Goal: Task Accomplishment & Management: Manage account settings

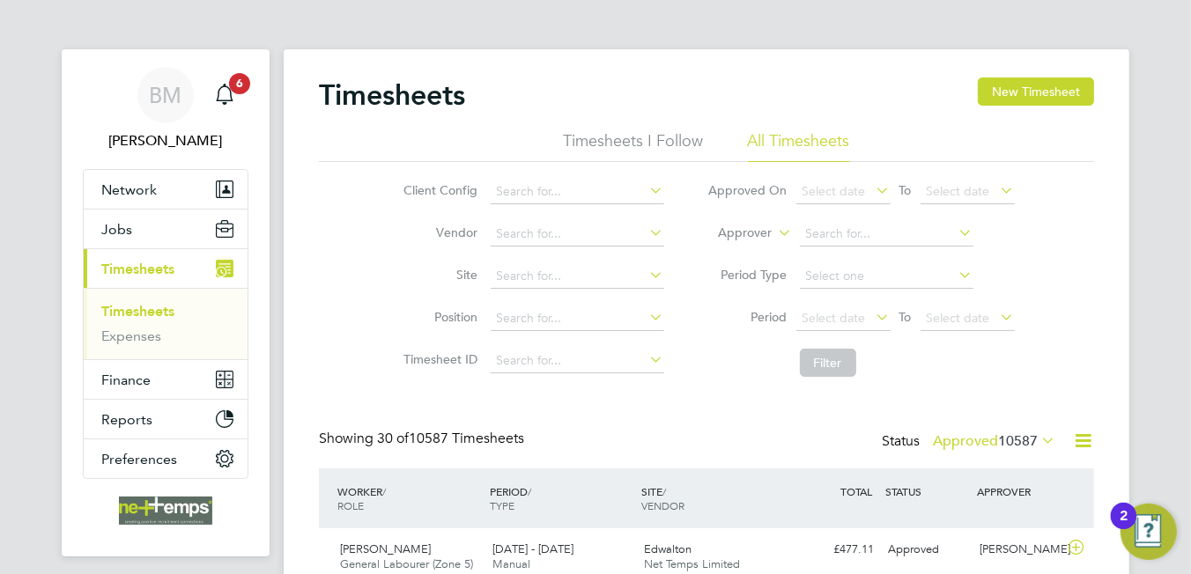
click at [1091, 440] on icon at bounding box center [1083, 441] width 22 height 22
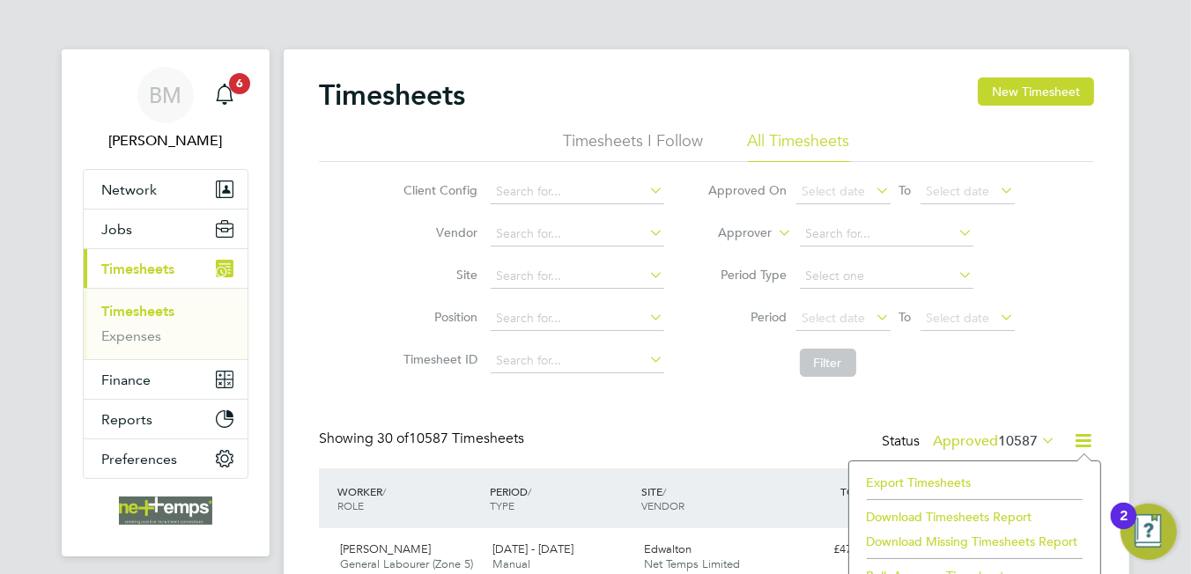
click at [950, 477] on li "Export Timesheets" at bounding box center [974, 482] width 233 height 25
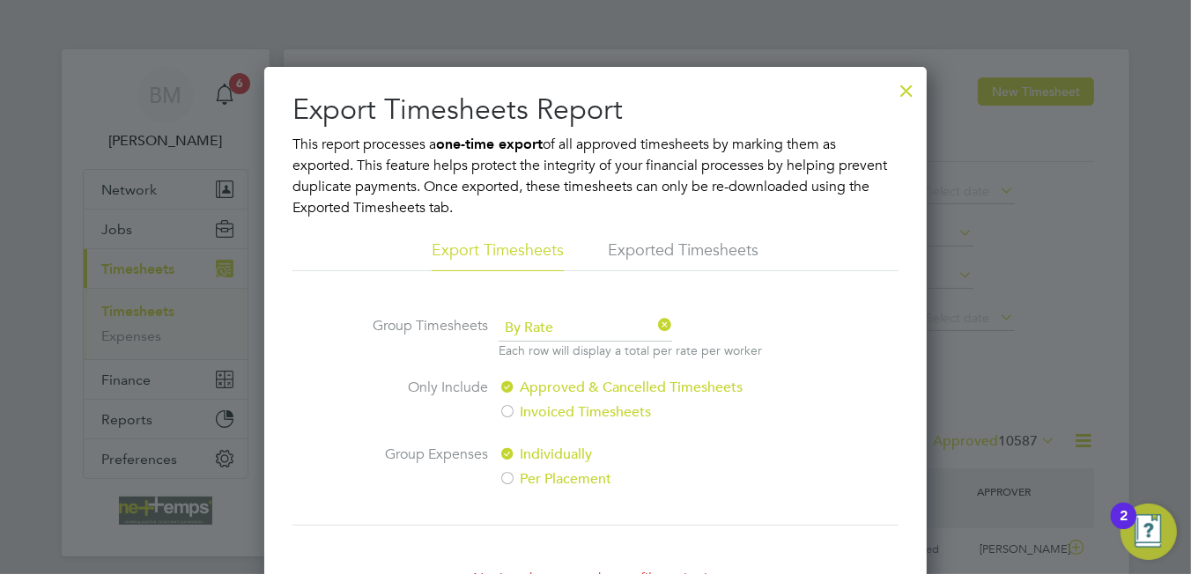
click at [906, 86] on div at bounding box center [907, 86] width 32 height 32
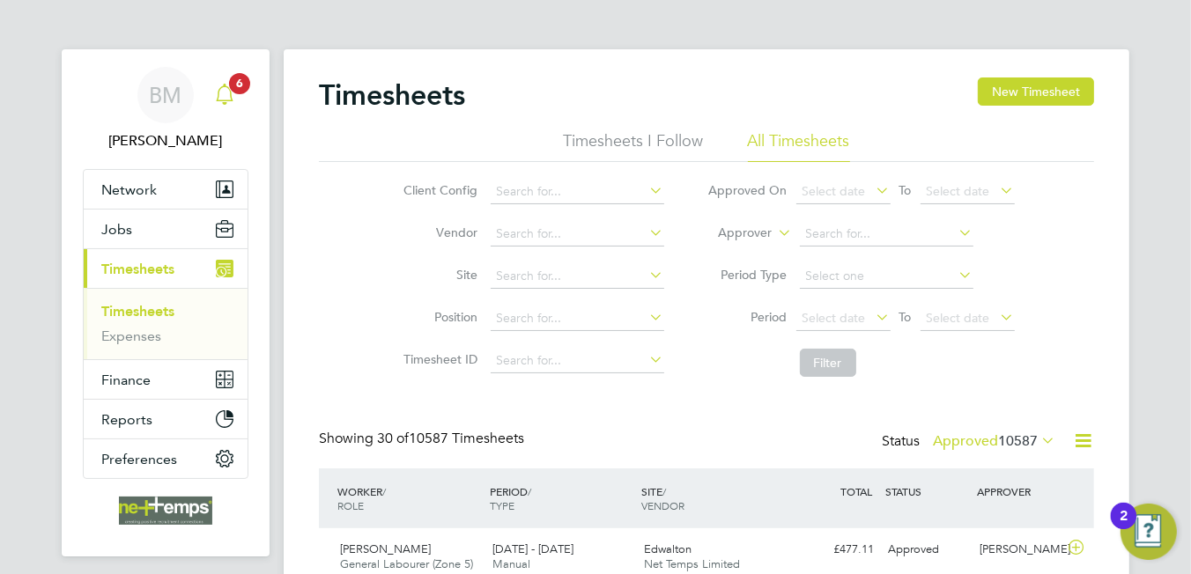
click at [225, 78] on div "Main navigation" at bounding box center [224, 95] width 35 height 35
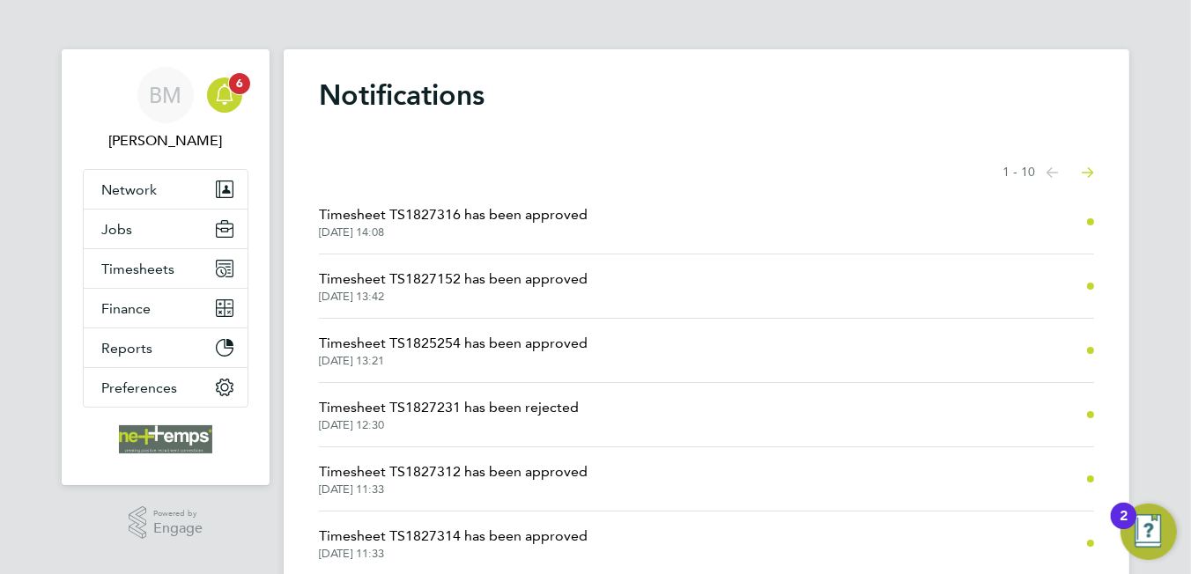
click at [219, 93] on icon "Main navigation" at bounding box center [224, 94] width 21 height 21
click at [139, 242] on button "Jobs" at bounding box center [166, 229] width 164 height 39
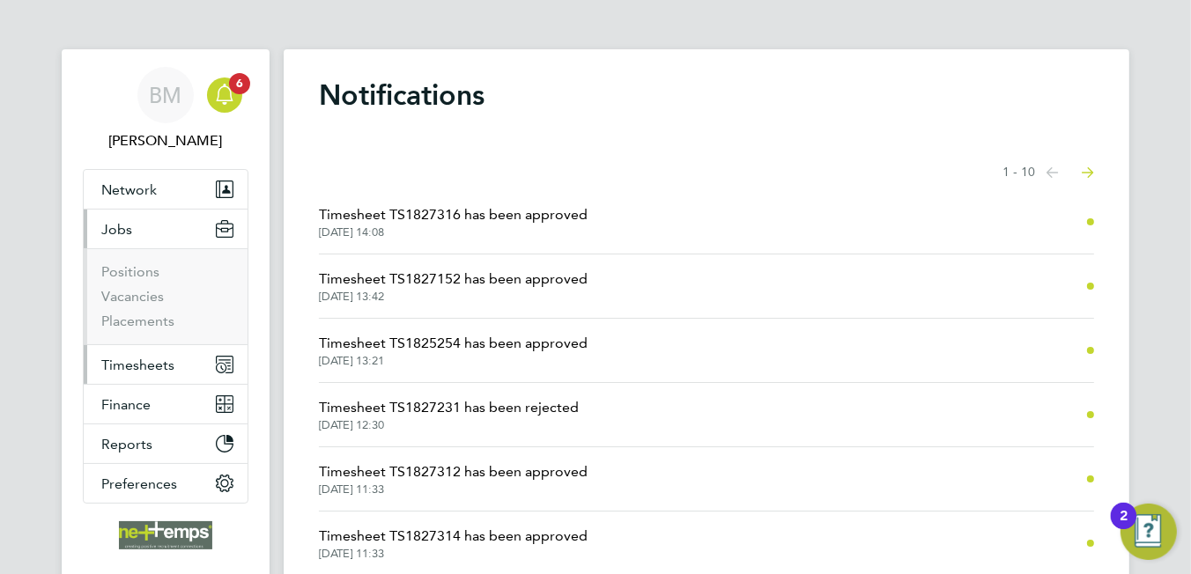
click at [141, 373] on button "Timesheets" at bounding box center [166, 364] width 164 height 39
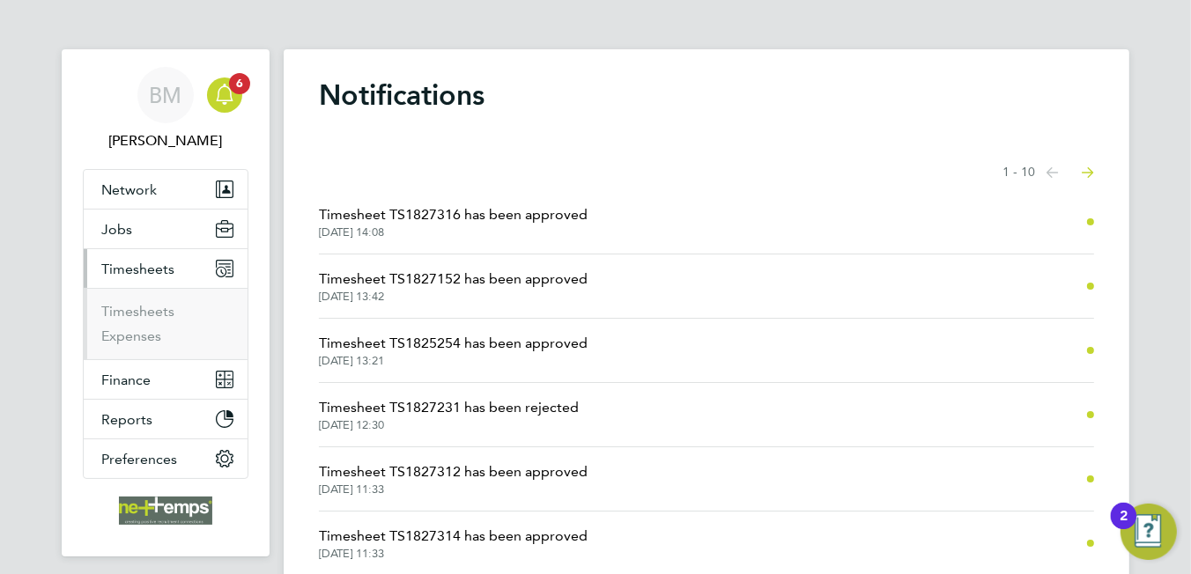
click at [107, 299] on ul "Timesheets Expenses" at bounding box center [166, 323] width 164 height 71
click at [115, 310] on link "Timesheets" at bounding box center [137, 311] width 73 height 17
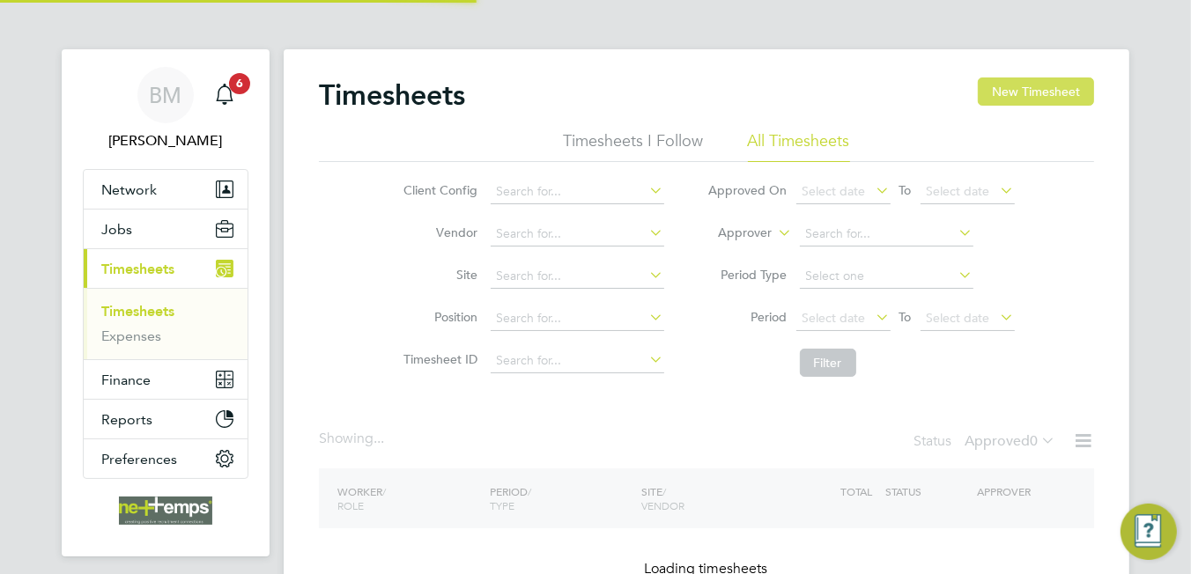
drag, startPoint x: 1015, startPoint y: 96, endPoint x: 488, endPoint y: 152, distance: 529.7
click at [1015, 96] on button "New Timesheet" at bounding box center [1036, 92] width 116 height 28
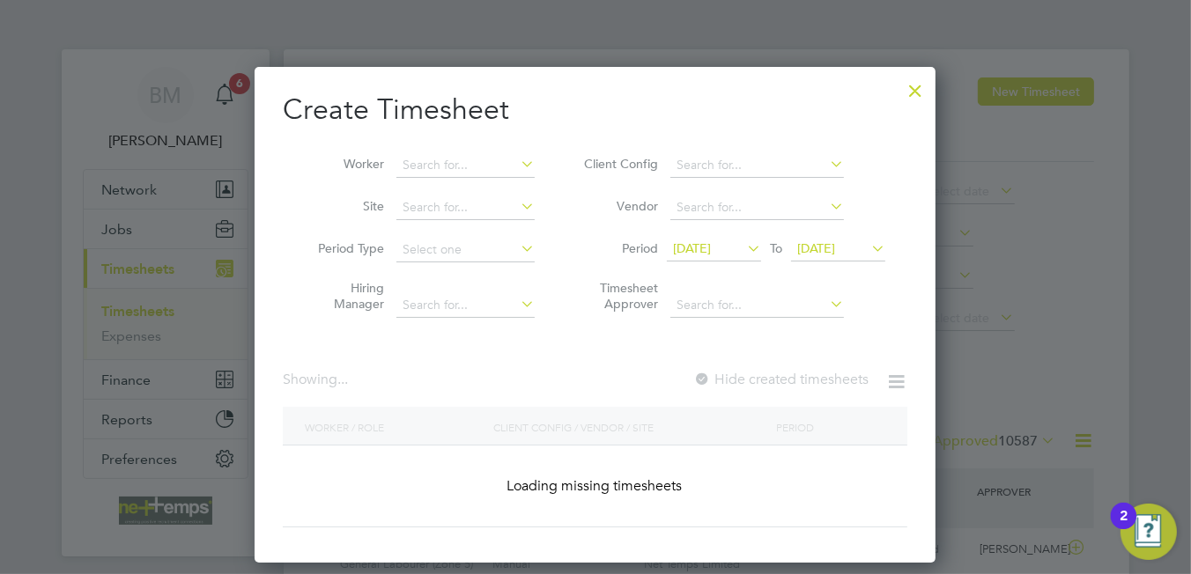
scroll to position [44, 153]
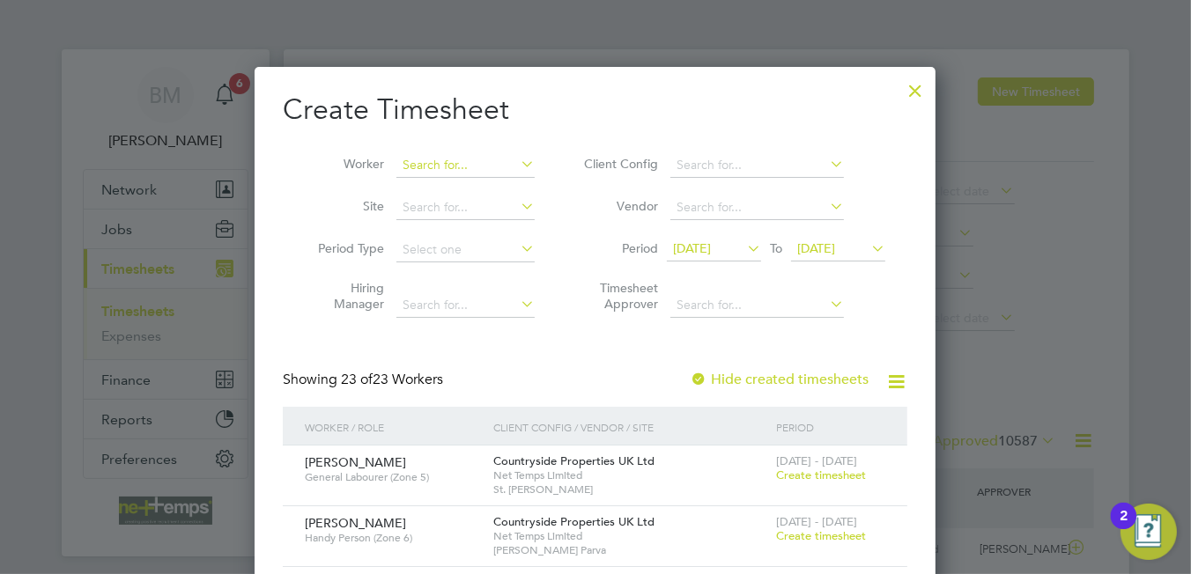
click at [448, 164] on input at bounding box center [465, 165] width 138 height 25
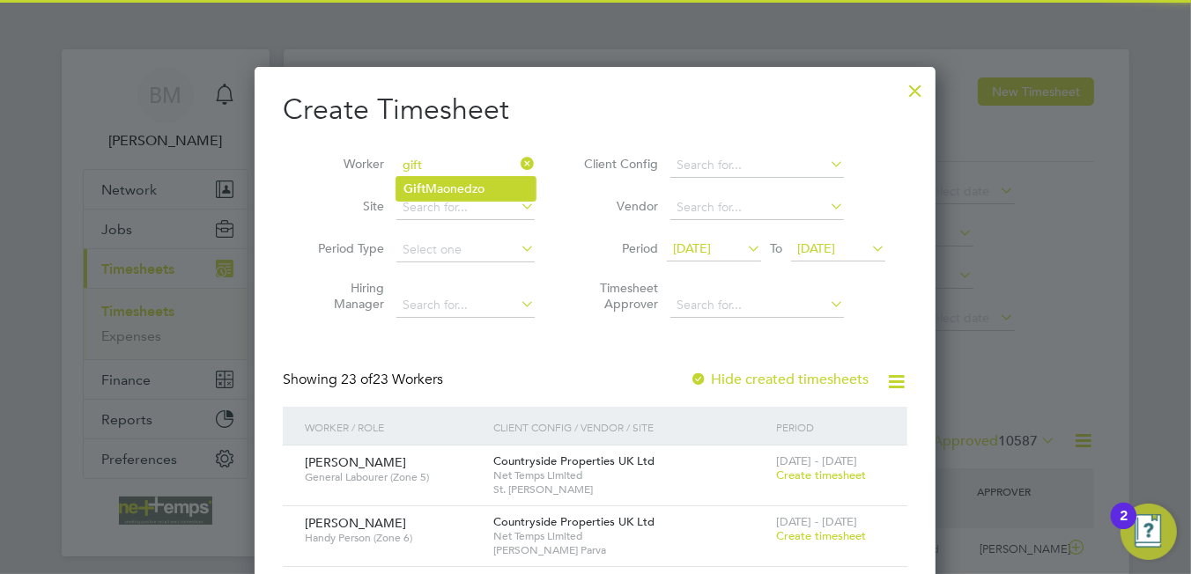
click at [437, 189] on li "Gift Maonedzo" at bounding box center [465, 189] width 139 height 24
type input "Gift Maonedzo"
click at [437, 189] on li "Gift Maonedzo" at bounding box center [465, 189] width 139 height 24
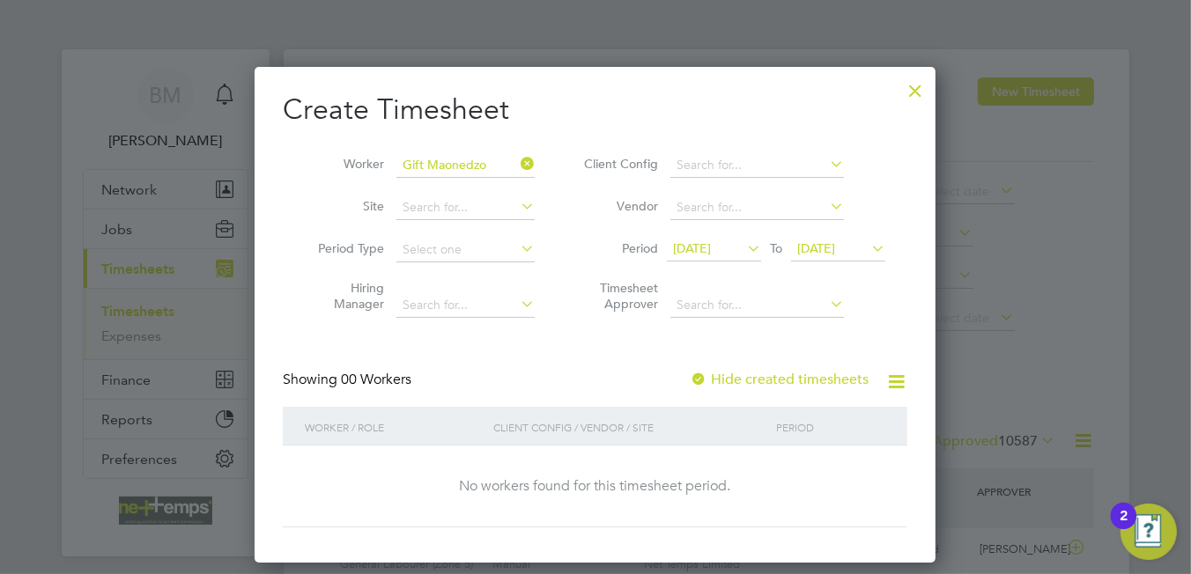
click at [803, 375] on label "Hide created timesheets" at bounding box center [779, 380] width 179 height 18
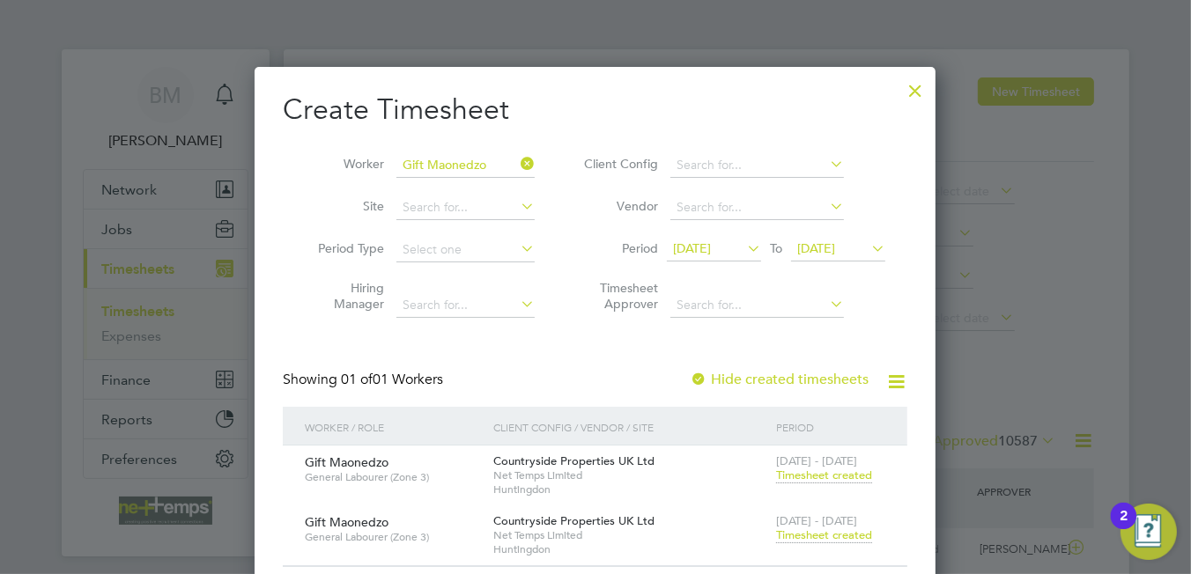
click at [812, 535] on span "Timesheet created" at bounding box center [824, 536] width 96 height 16
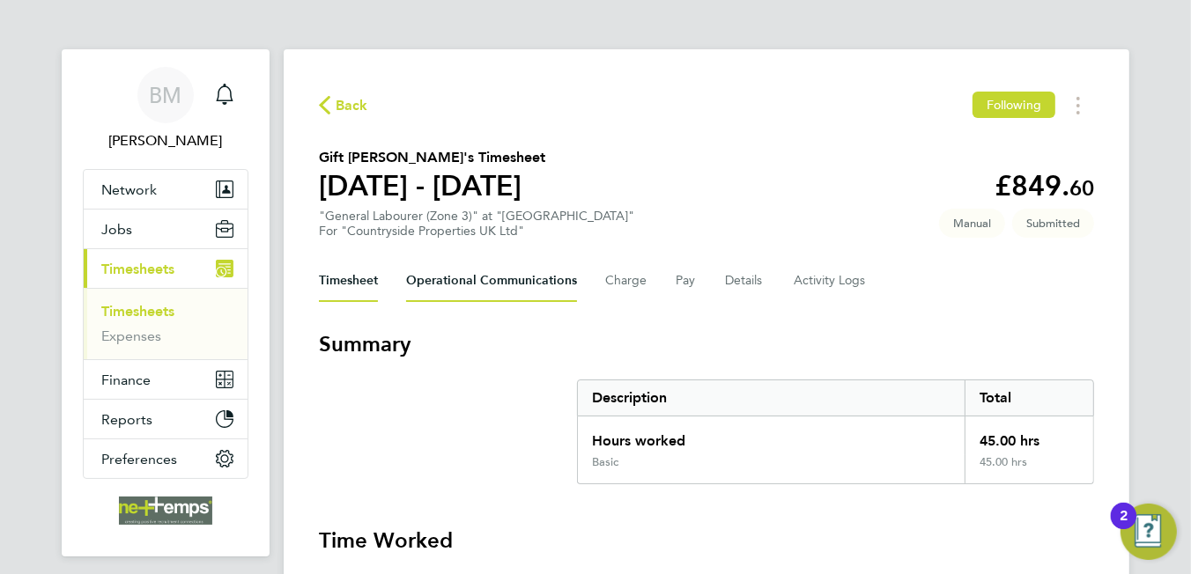
click at [445, 273] on Communications-tab "Operational Communications" at bounding box center [491, 281] width 171 height 42
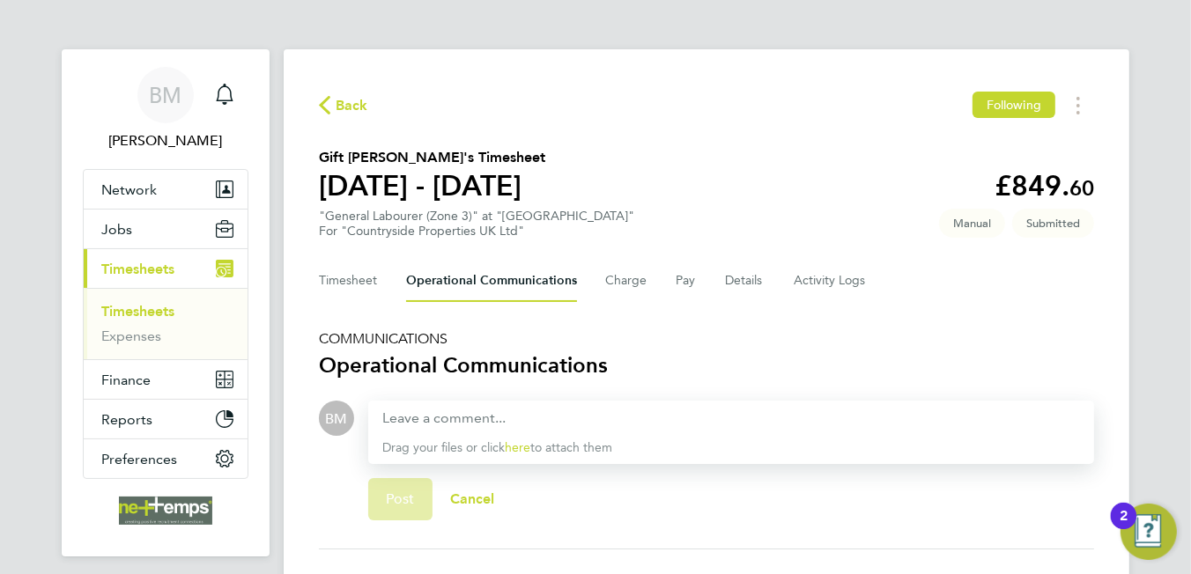
click at [360, 110] on span "Back" at bounding box center [352, 105] width 33 height 21
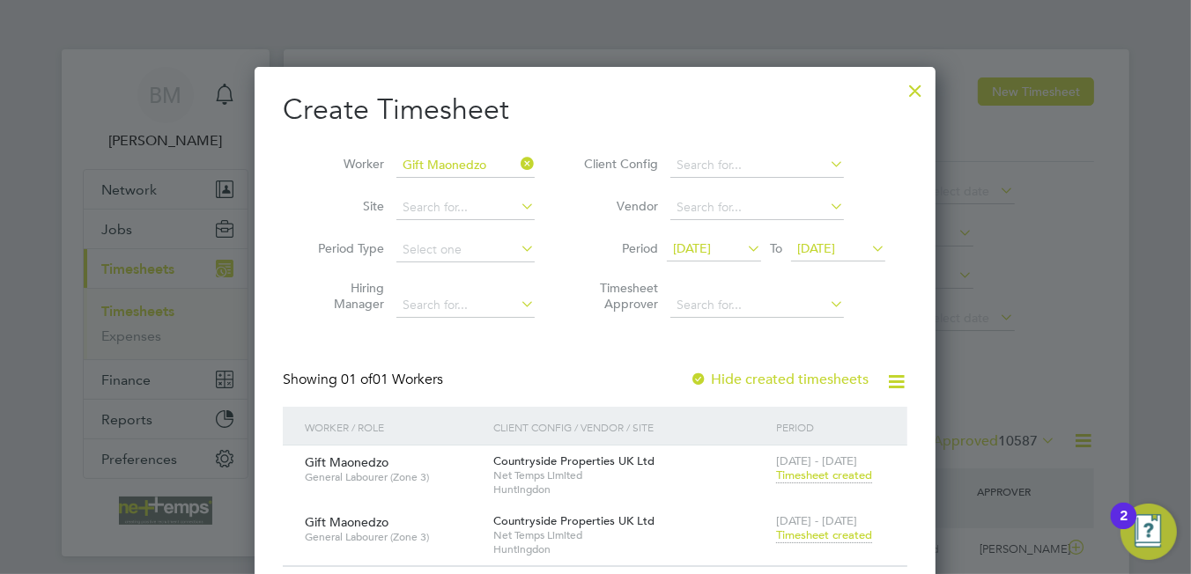
click at [919, 91] on div at bounding box center [915, 86] width 32 height 32
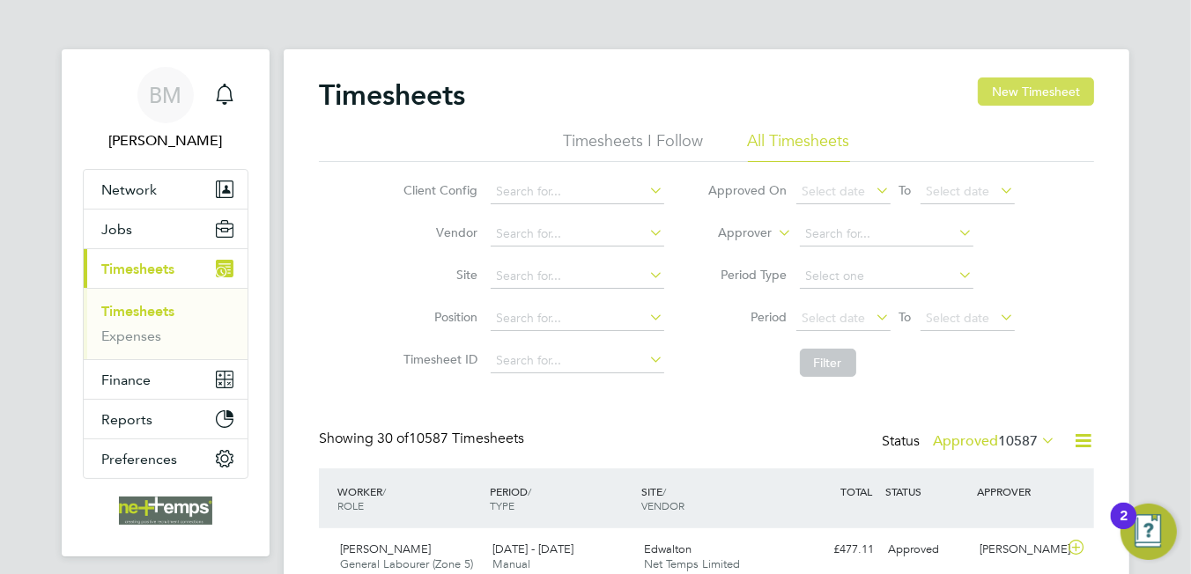
click at [1042, 91] on button "New Timesheet" at bounding box center [1036, 92] width 116 height 28
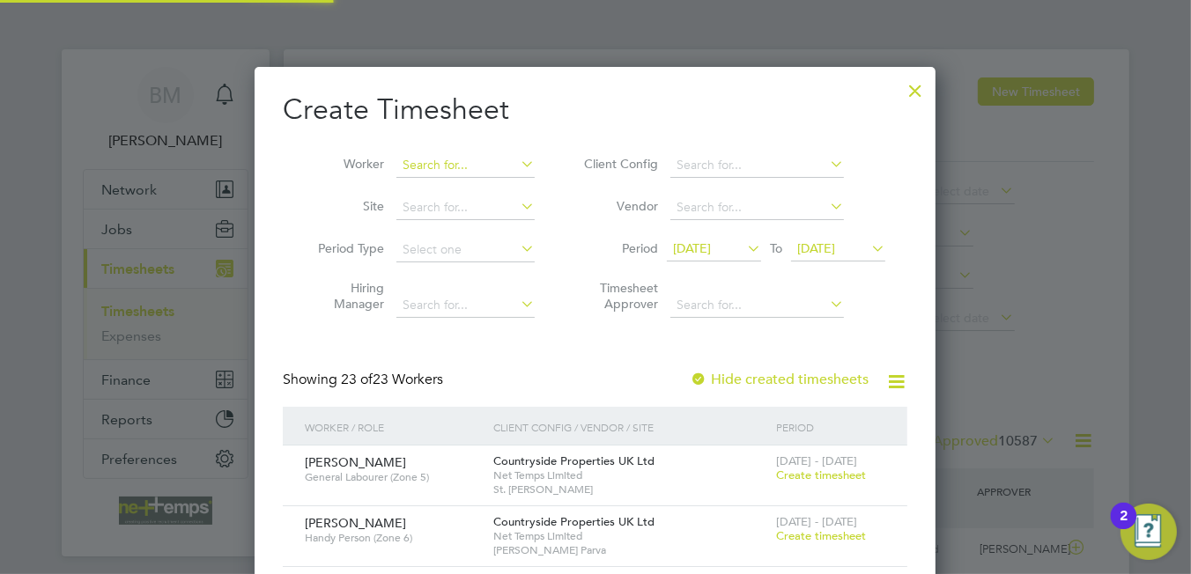
click at [436, 156] on input at bounding box center [465, 165] width 138 height 25
type input "o"
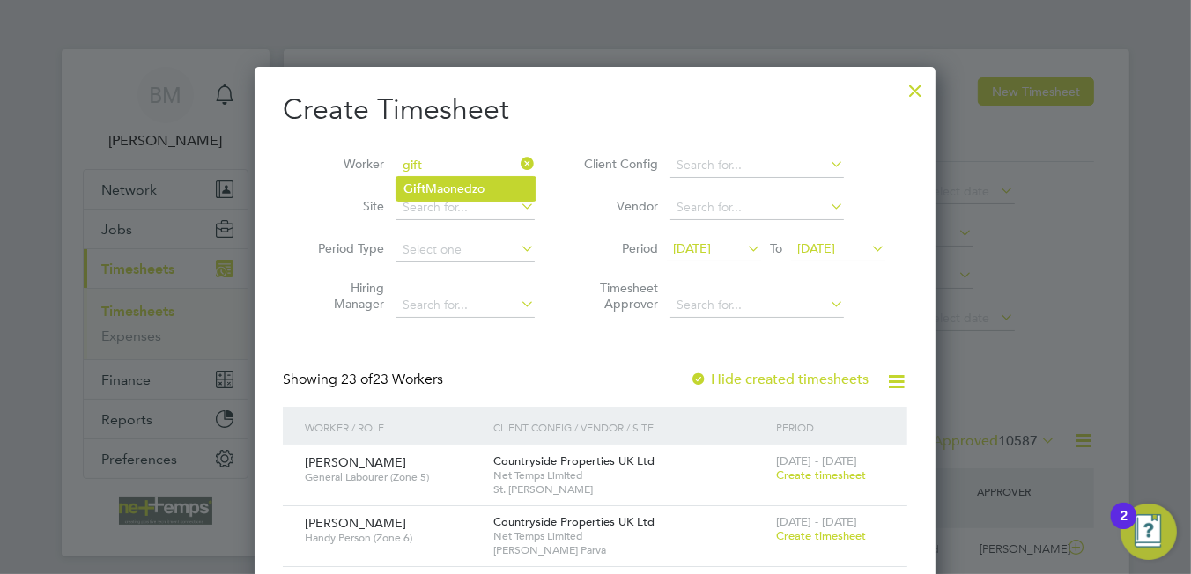
click at [477, 193] on li "Gift Maonedzo" at bounding box center [465, 189] width 139 height 24
type input "Gift Maonedzo"
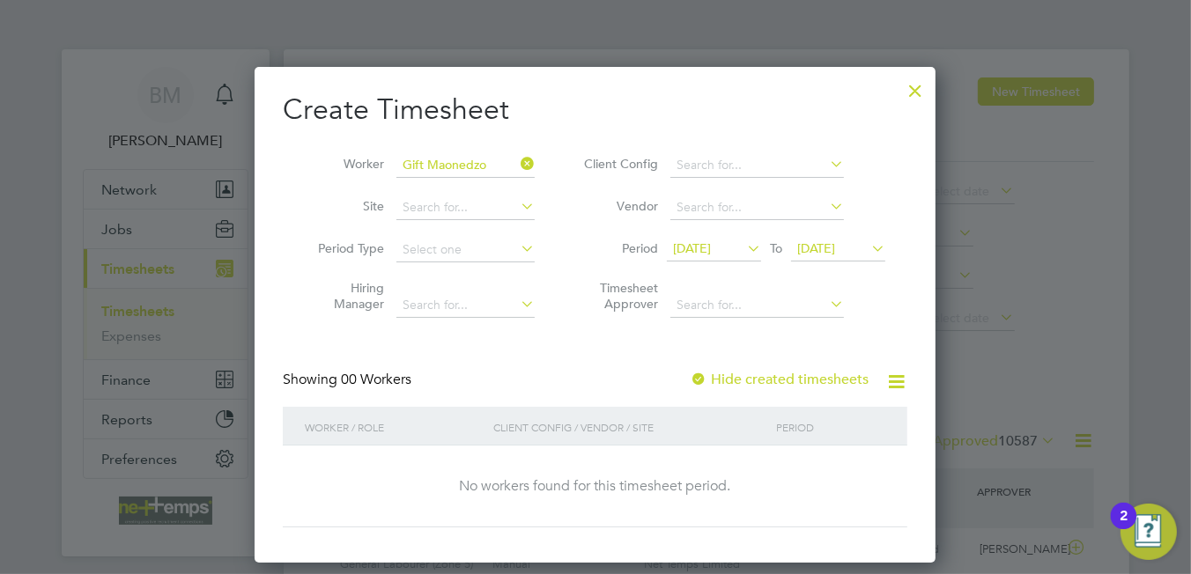
click at [799, 383] on label "Hide created timesheets" at bounding box center [779, 380] width 179 height 18
click at [799, 381] on label "Hide created timesheets" at bounding box center [779, 380] width 179 height 18
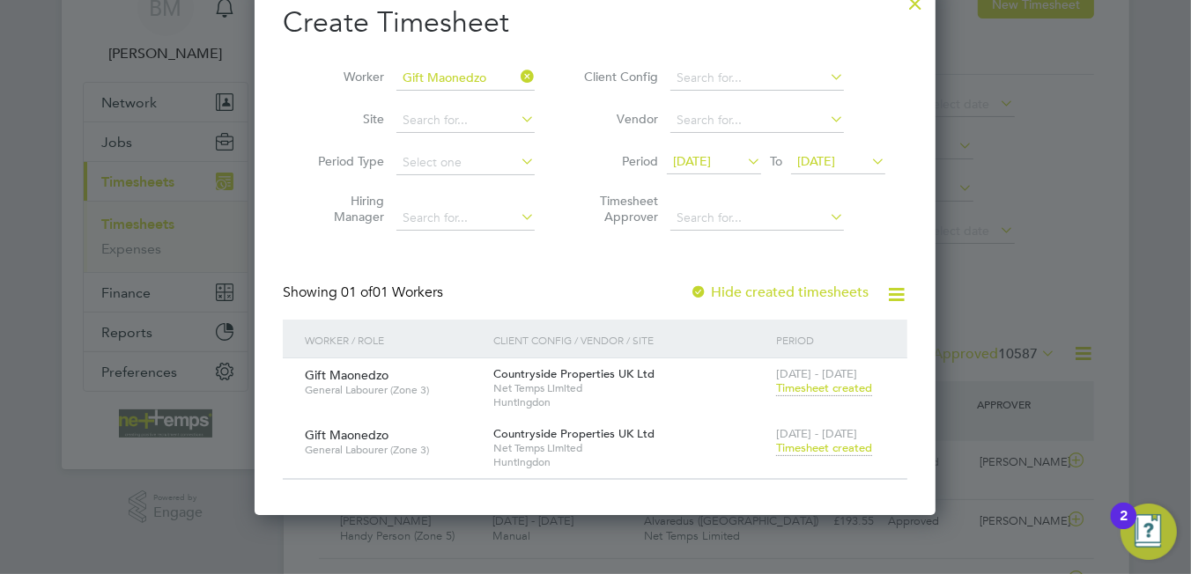
click at [816, 452] on span "Timesheet created" at bounding box center [824, 448] width 96 height 16
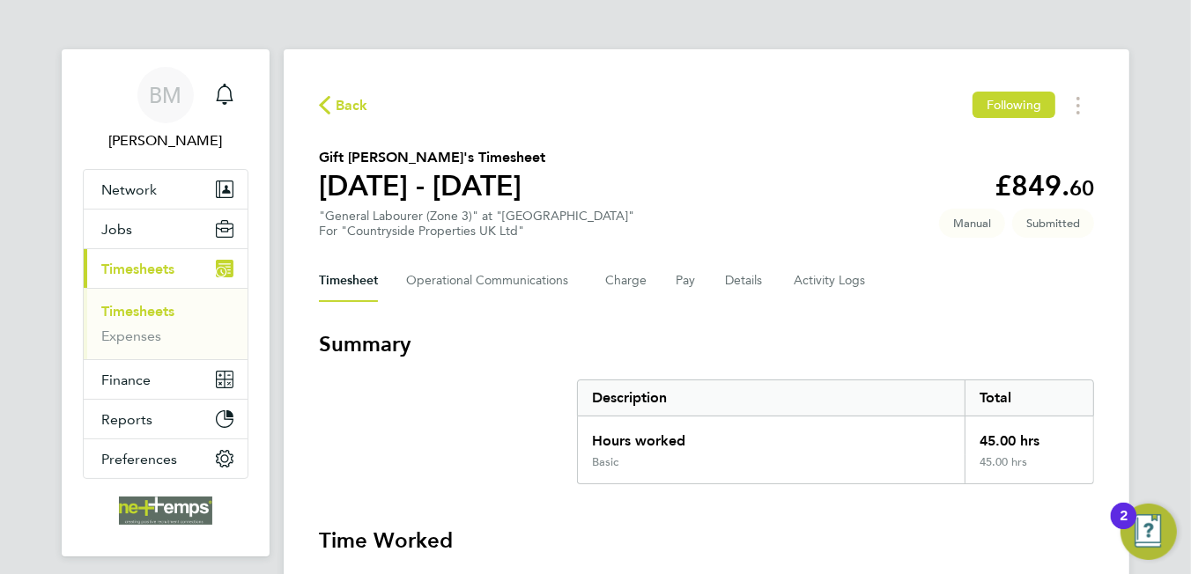
click at [765, 274] on div "Timesheet Operational Communications Charge Pay Details Activity Logs" at bounding box center [706, 281] width 775 height 42
click at [751, 285] on button "Details" at bounding box center [745, 281] width 41 height 42
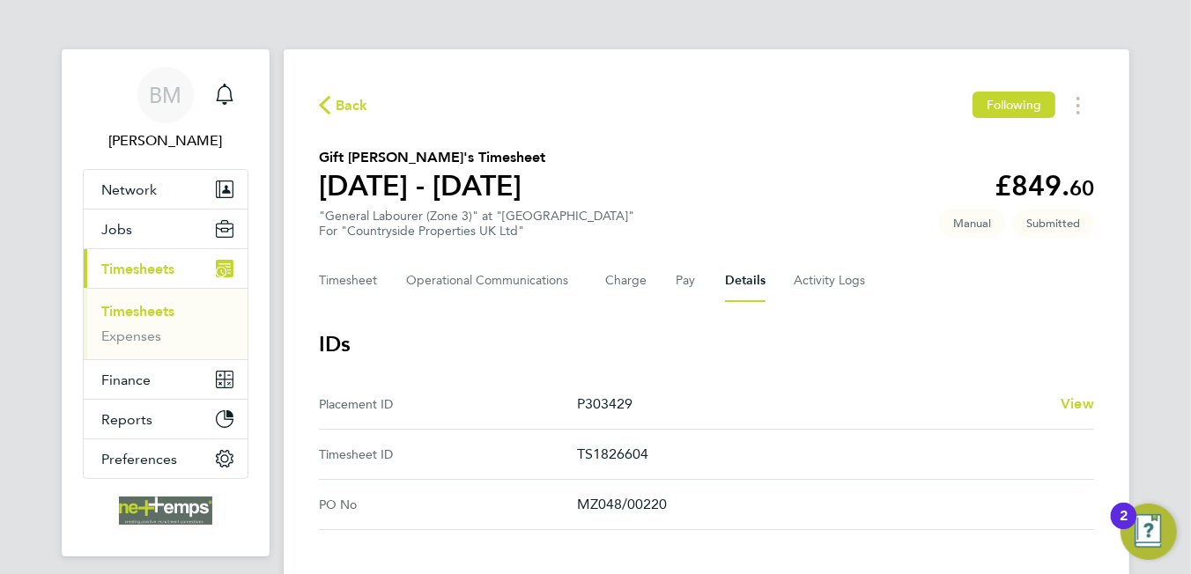
click at [346, 107] on span "Back" at bounding box center [352, 105] width 33 height 21
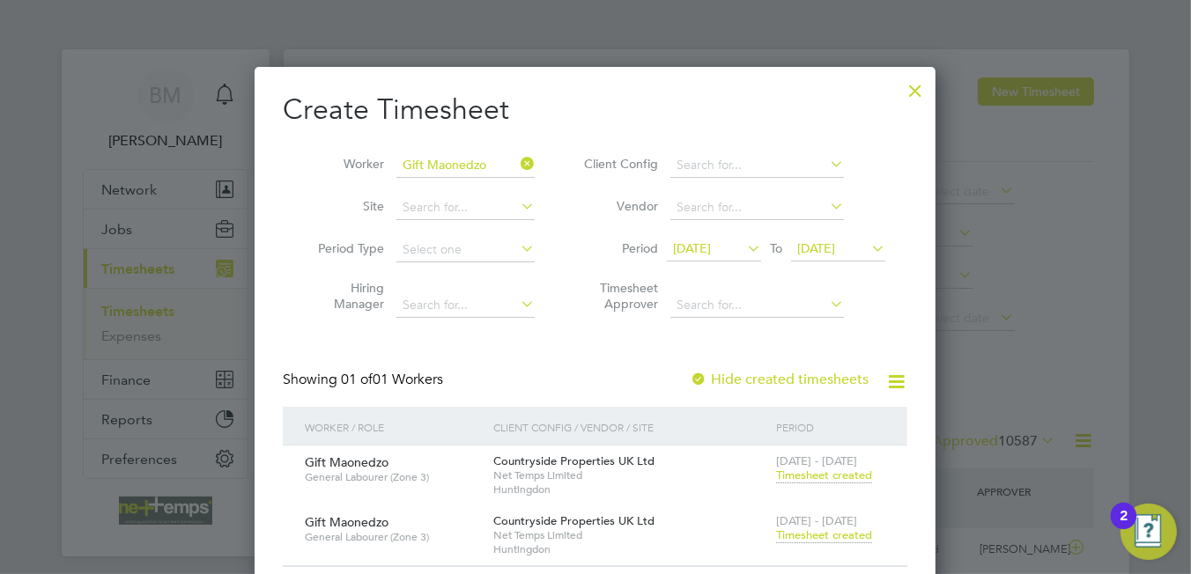
click at [517, 163] on icon at bounding box center [517, 164] width 0 height 25
click at [913, 89] on div at bounding box center [915, 86] width 32 height 32
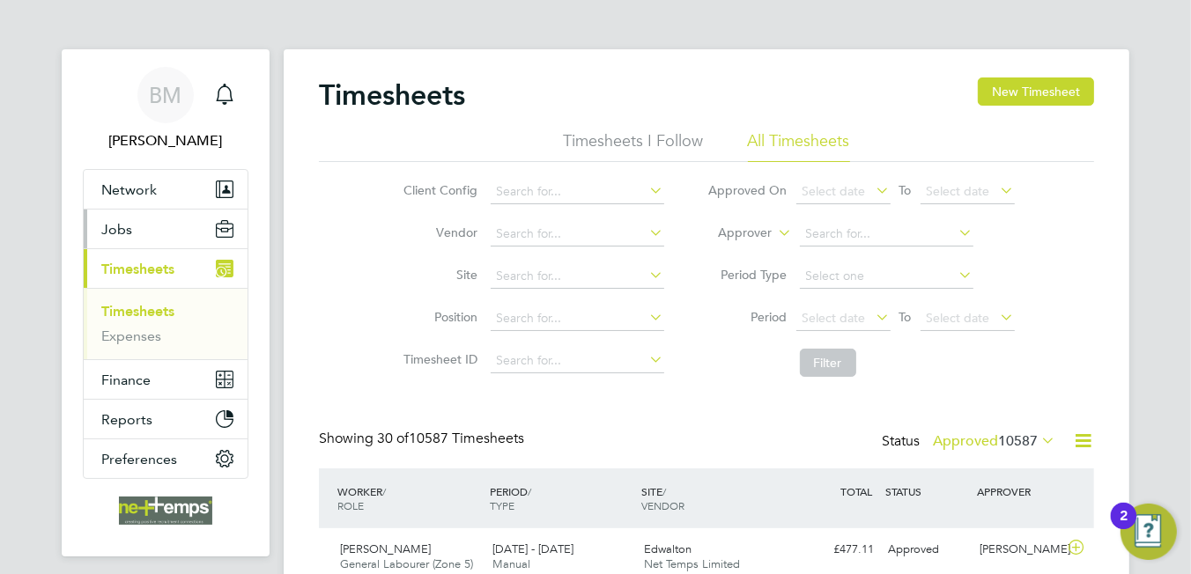
click at [144, 233] on button "Jobs" at bounding box center [166, 229] width 164 height 39
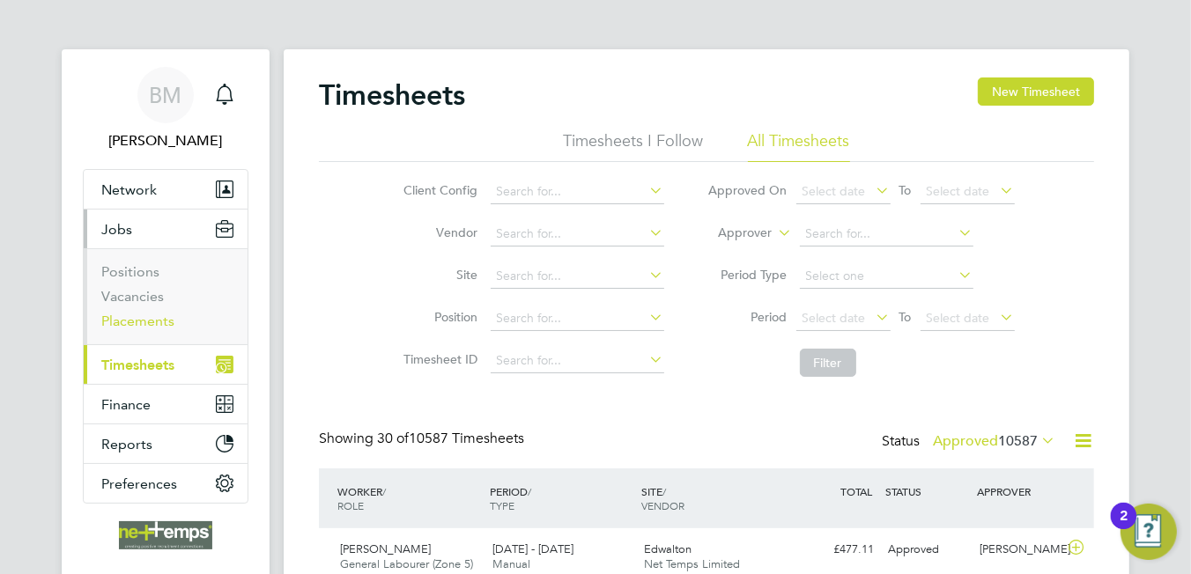
click at [154, 322] on link "Placements" at bounding box center [137, 321] width 73 height 17
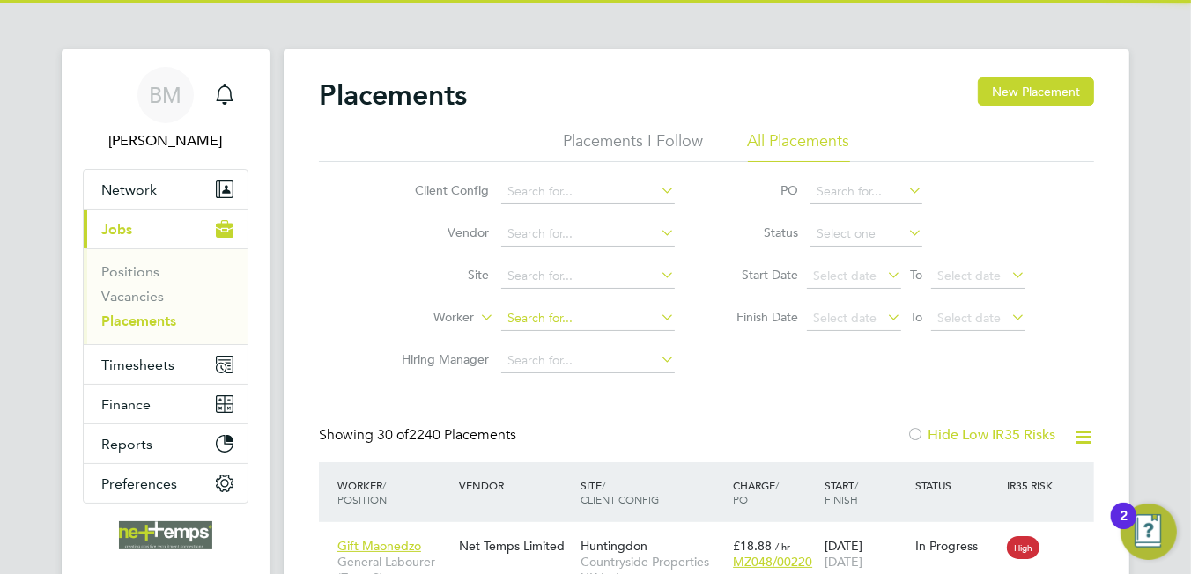
scroll to position [50, 153]
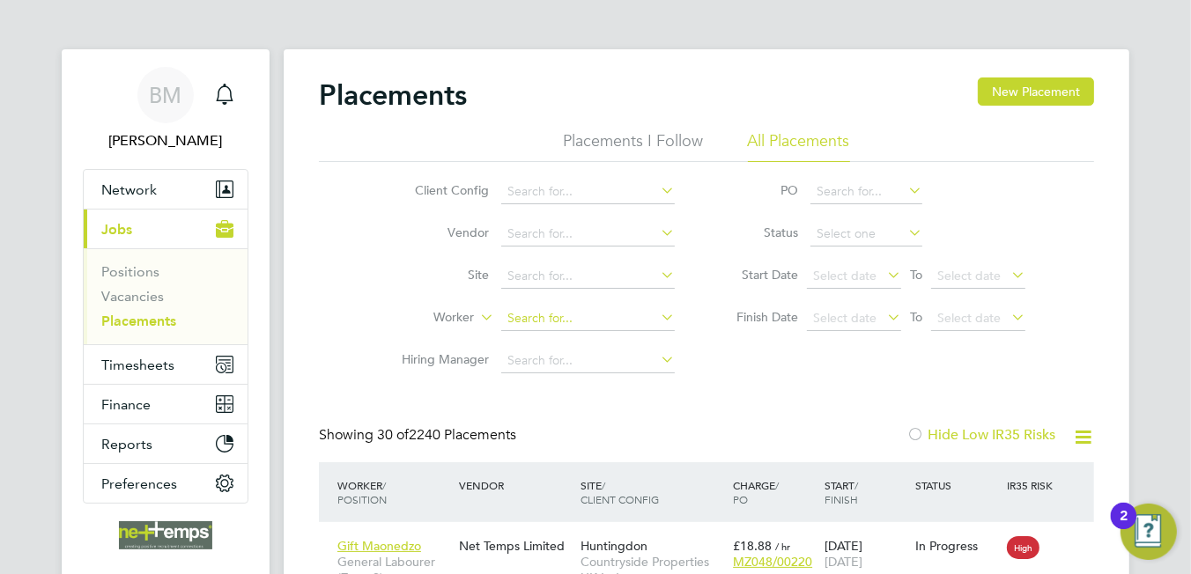
drag, startPoint x: 549, startPoint y: 327, endPoint x: 563, endPoint y: 323, distance: 14.5
click at [549, 325] on input at bounding box center [588, 319] width 174 height 25
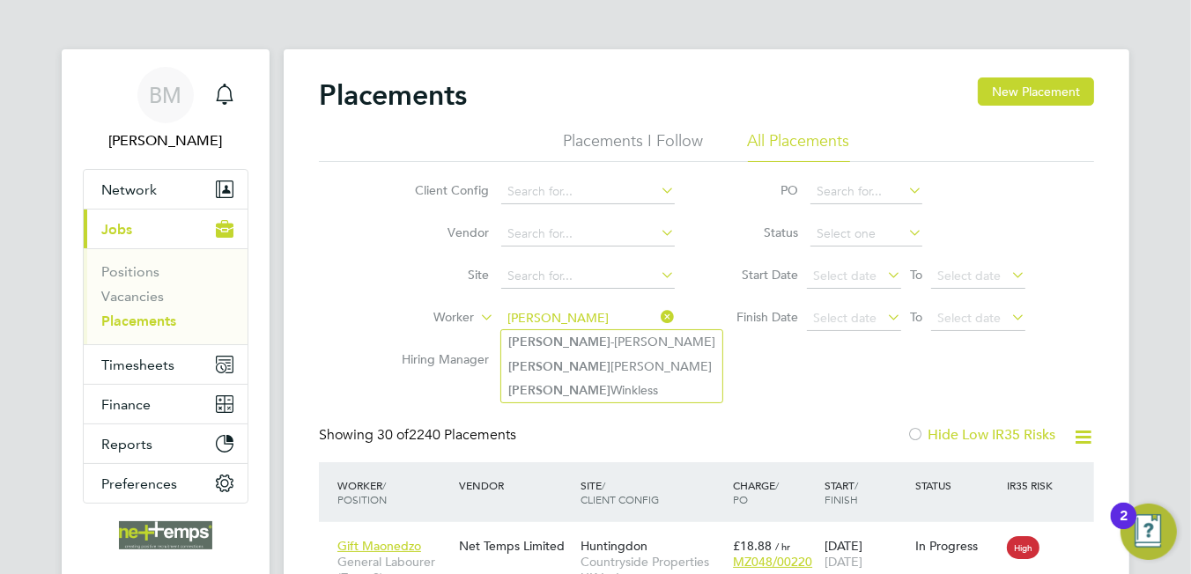
click at [606, 366] on li "Shelley Kennedy" at bounding box center [611, 367] width 221 height 24
type input "[PERSON_NAME]"
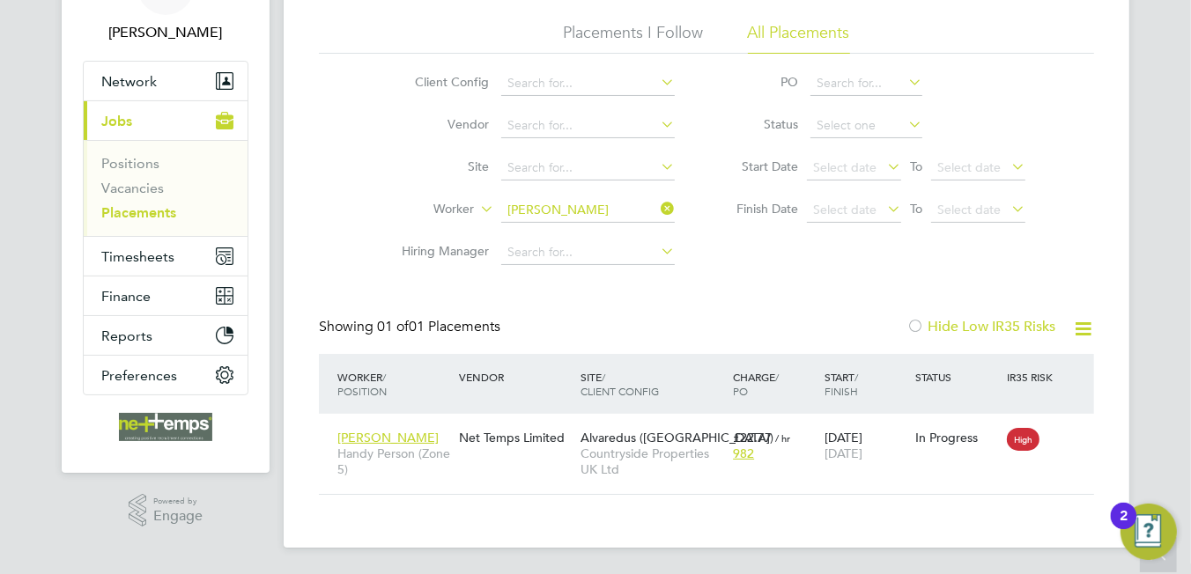
click at [657, 207] on icon at bounding box center [657, 208] width 0 height 25
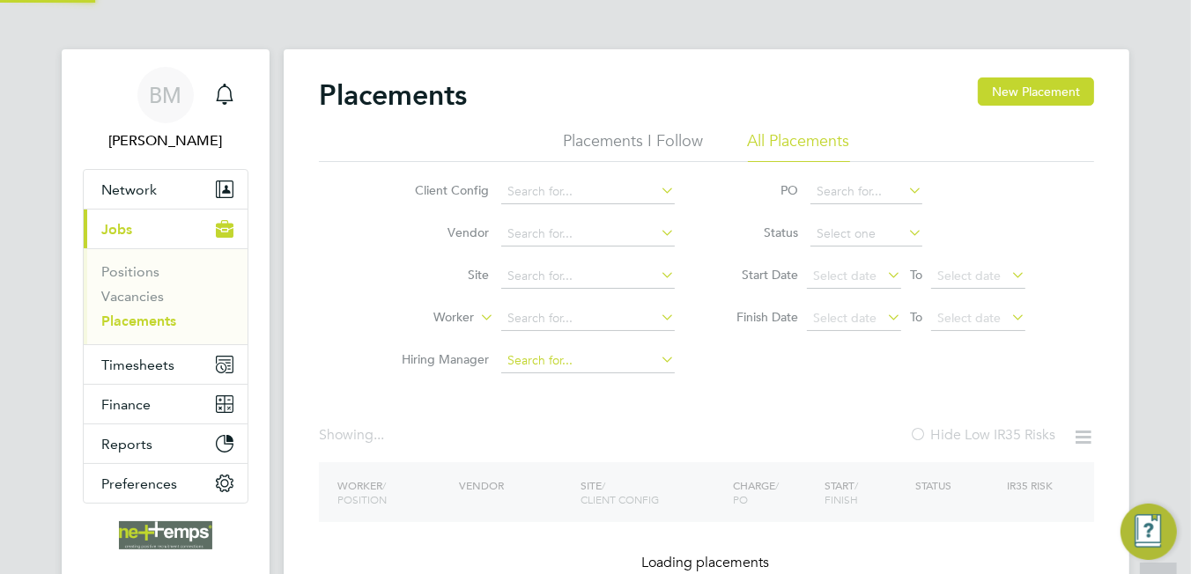
click at [574, 215] on li "Vendor" at bounding box center [531, 234] width 331 height 42
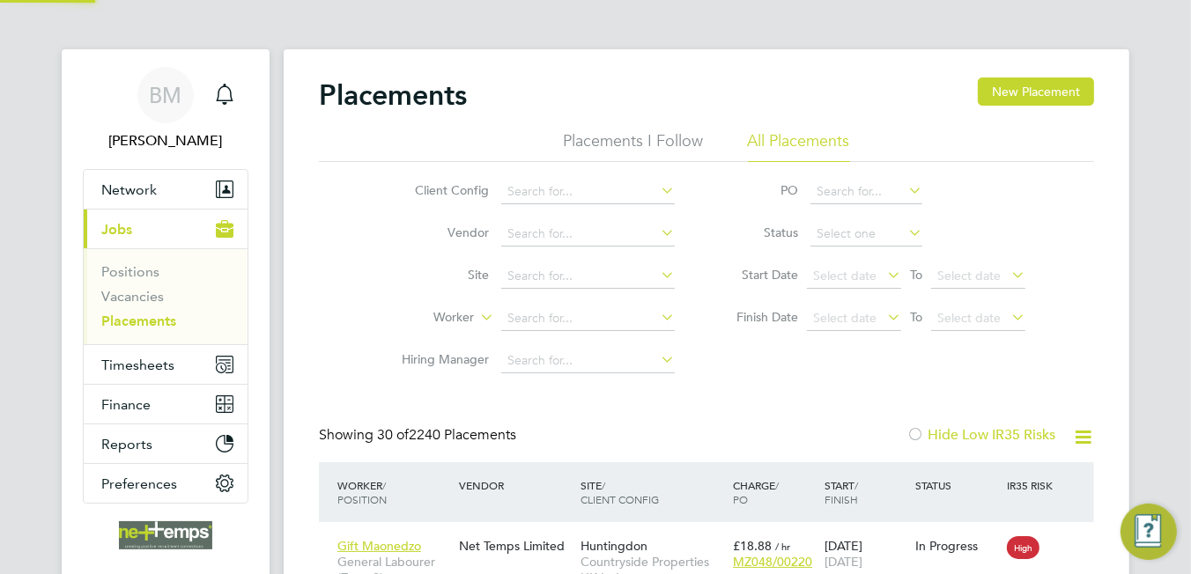
click at [513, 319] on input at bounding box center [588, 319] width 174 height 25
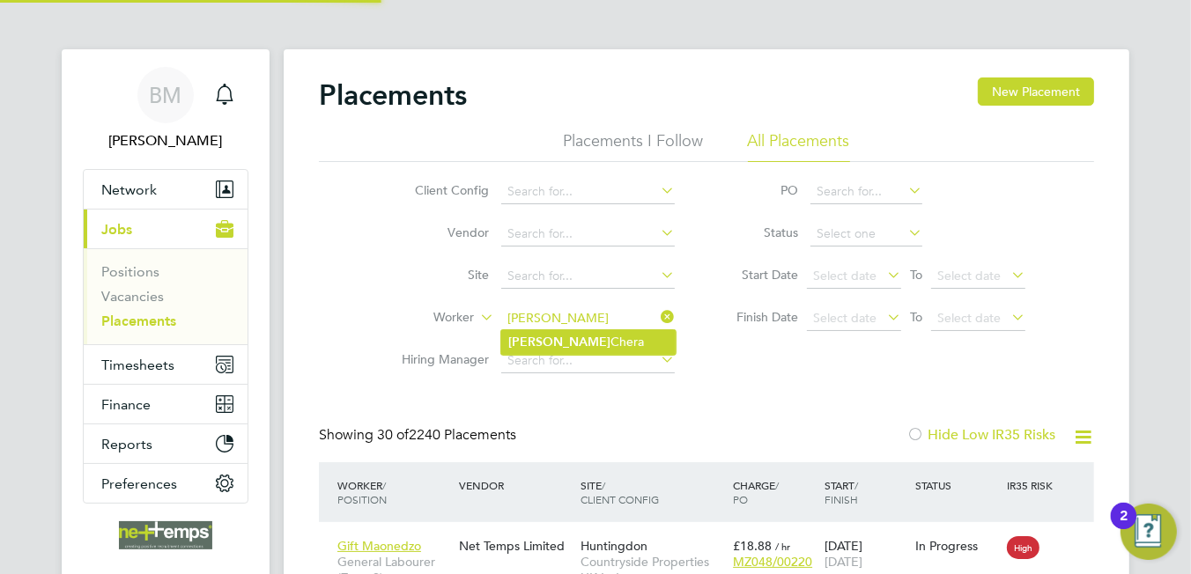
click at [593, 339] on li "Upkar Chera" at bounding box center [588, 342] width 174 height 24
type input "[PERSON_NAME]"
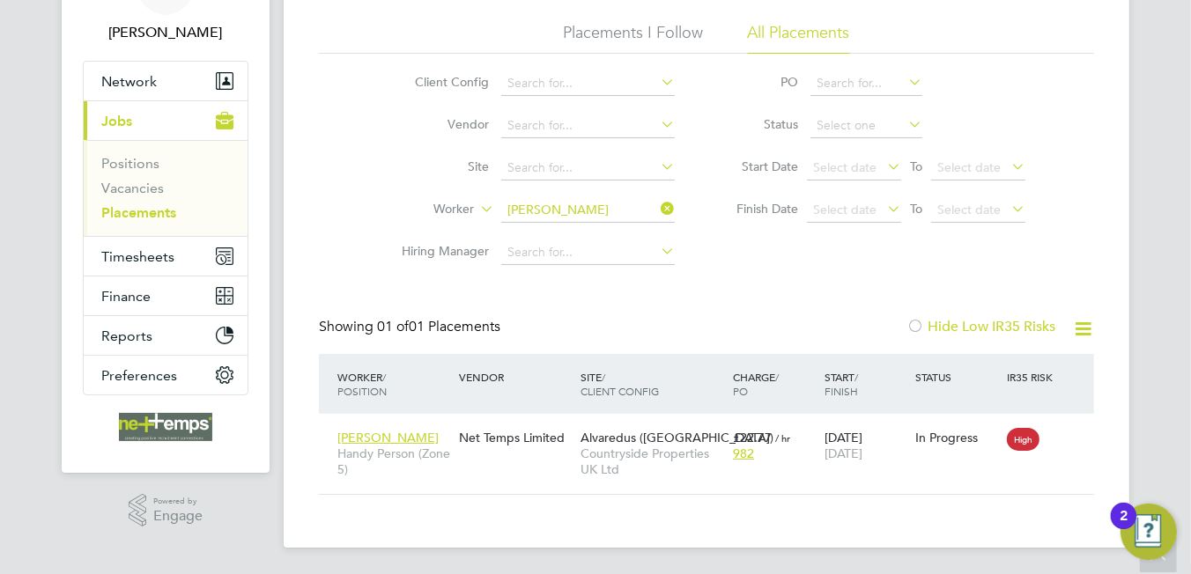
click at [657, 203] on icon at bounding box center [657, 208] width 0 height 25
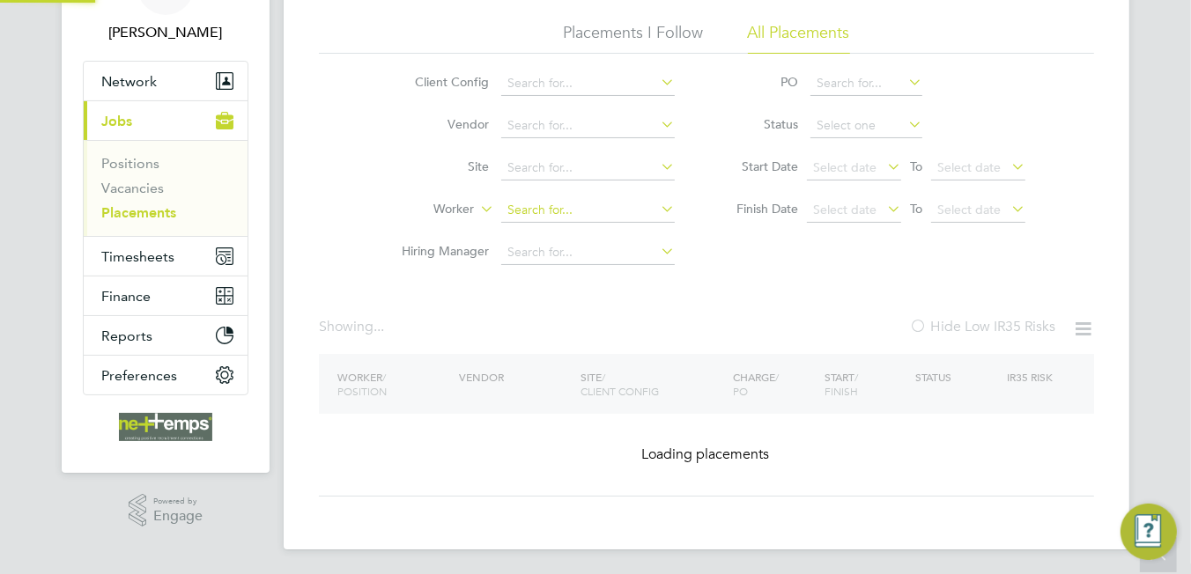
click at [607, 214] on input at bounding box center [588, 210] width 174 height 25
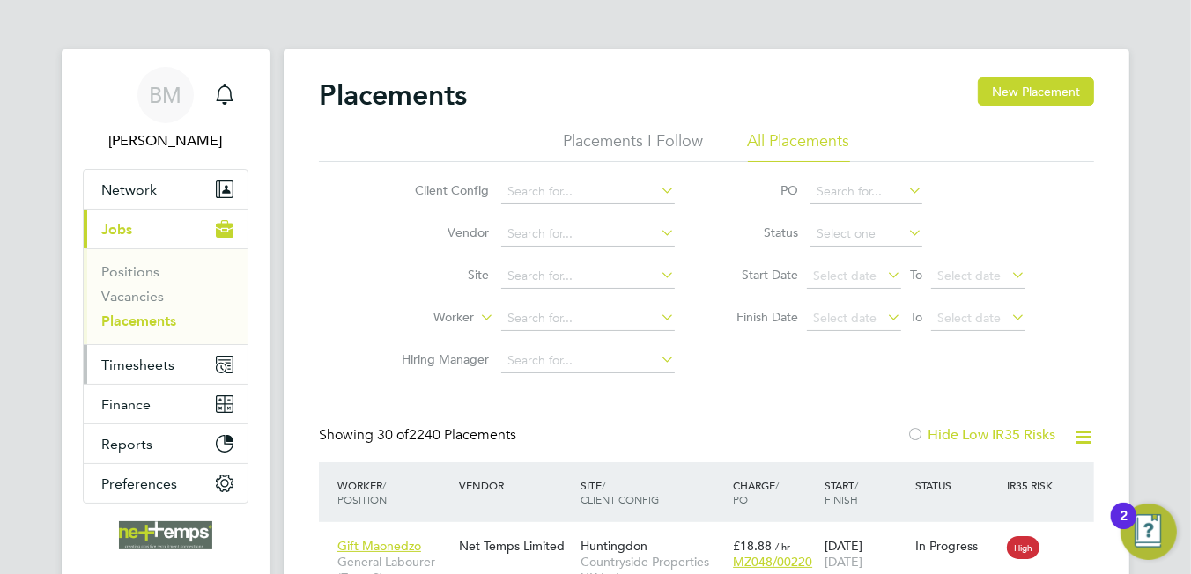
click at [160, 361] on span "Timesheets" at bounding box center [137, 365] width 73 height 17
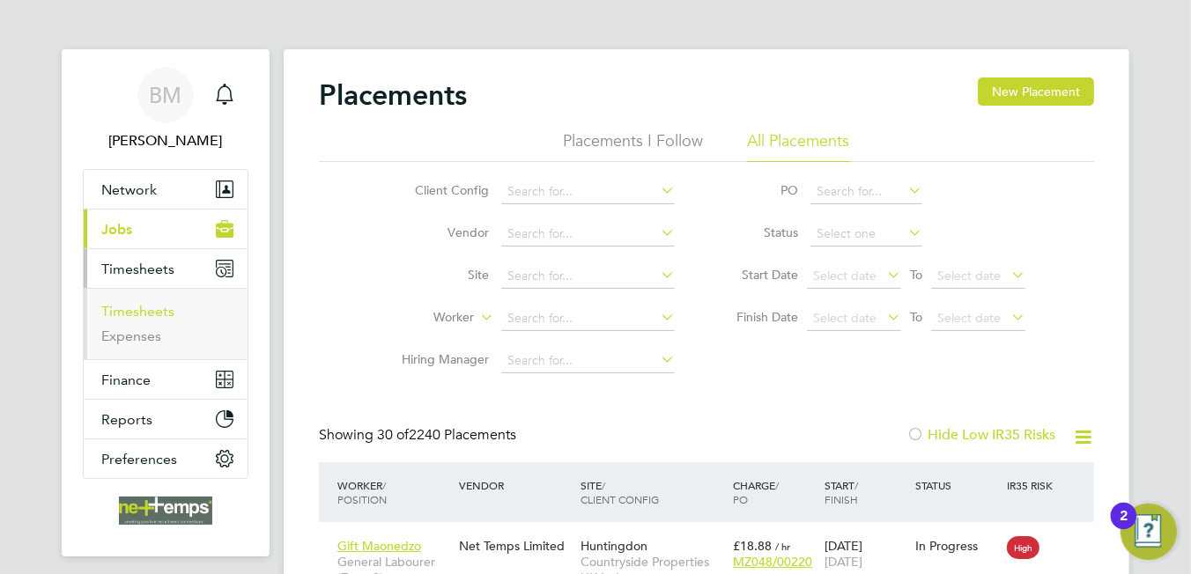
click at [156, 313] on link "Timesheets" at bounding box center [137, 311] width 73 height 17
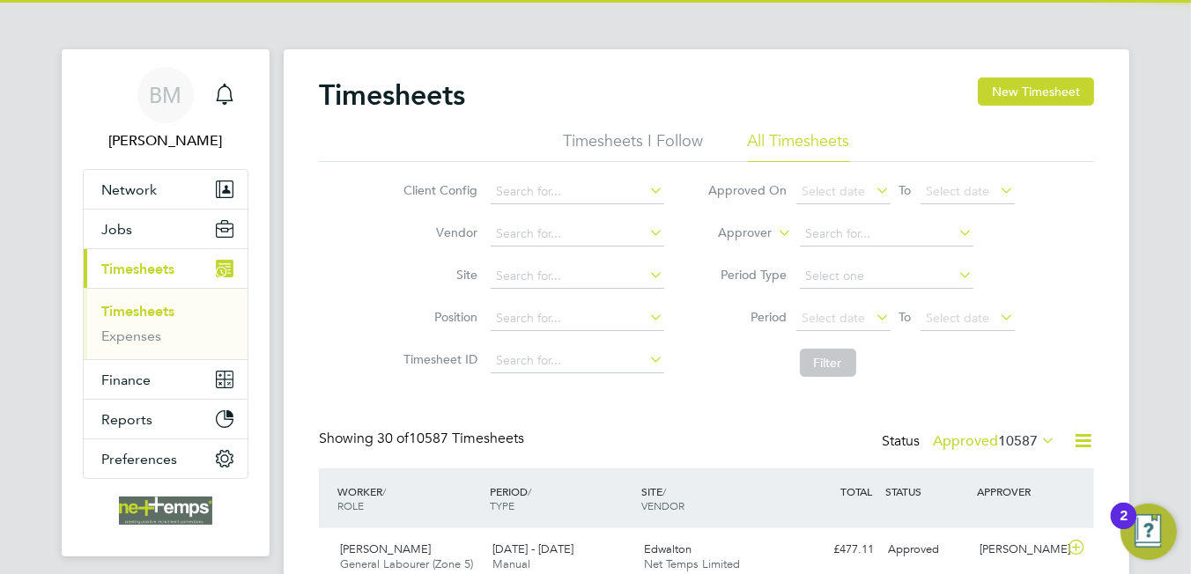
scroll to position [44, 153]
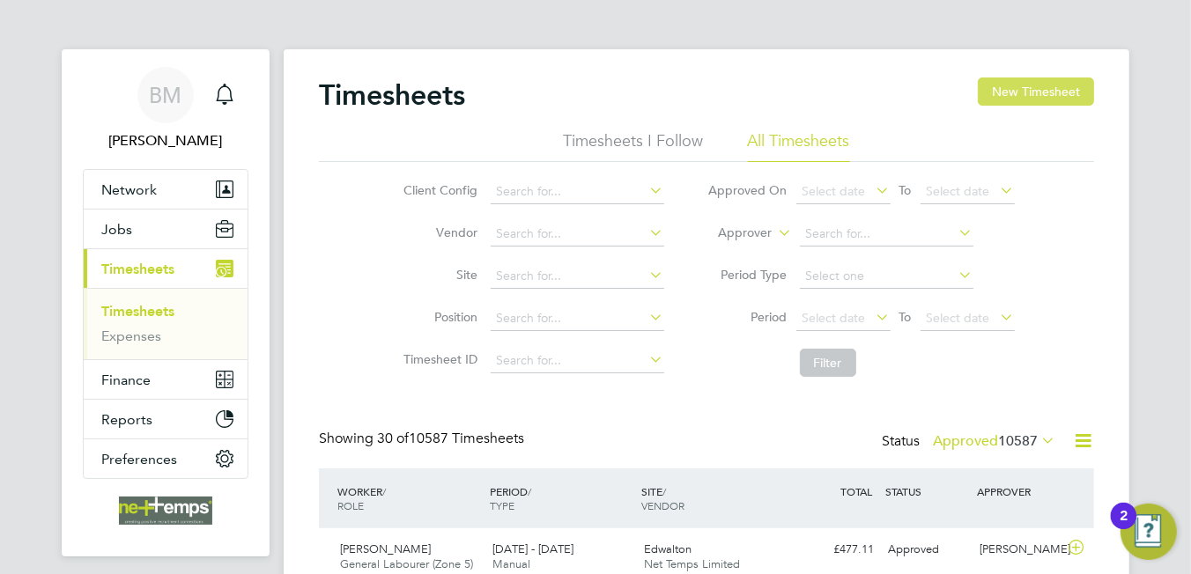
click at [1009, 101] on button "New Timesheet" at bounding box center [1036, 92] width 116 height 28
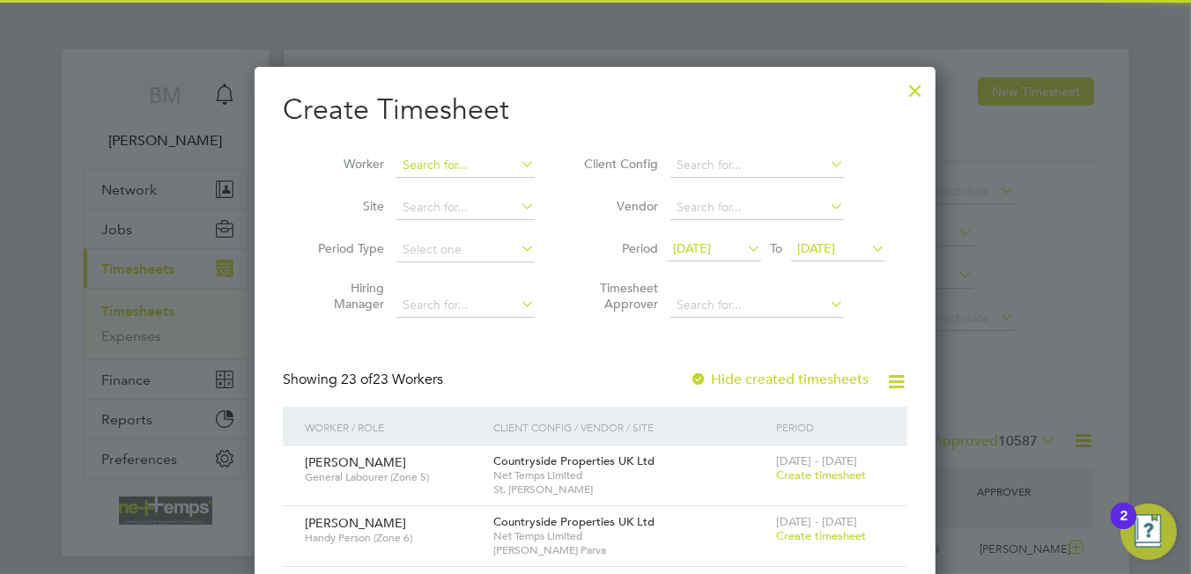
click at [444, 157] on input at bounding box center [465, 165] width 138 height 25
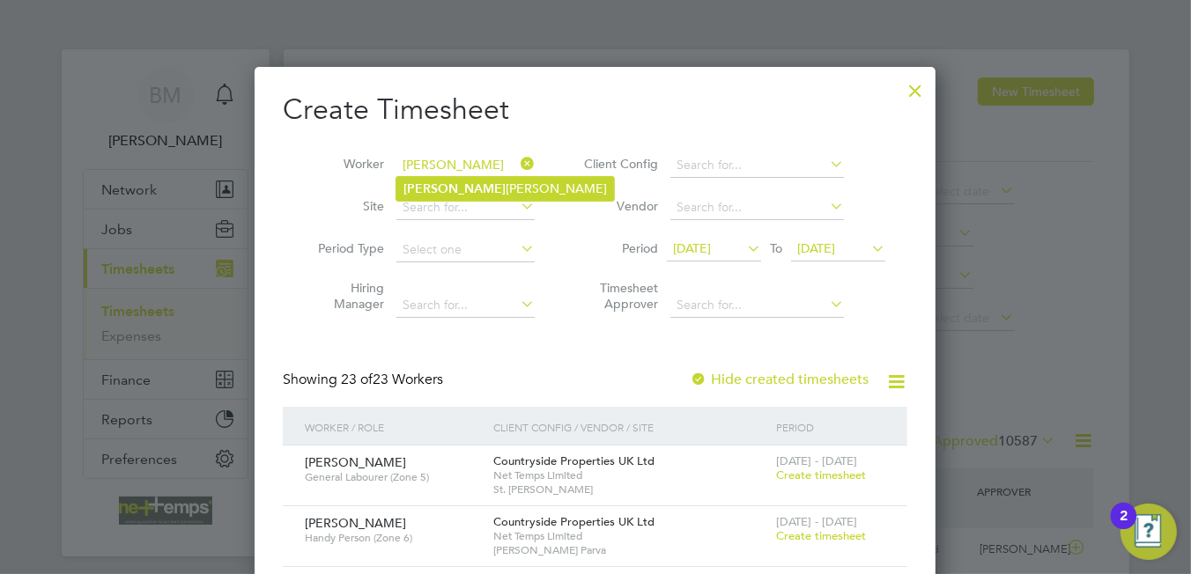
click at [427, 181] on li "Filip Targowski" at bounding box center [505, 189] width 218 height 24
type input "[PERSON_NAME]"
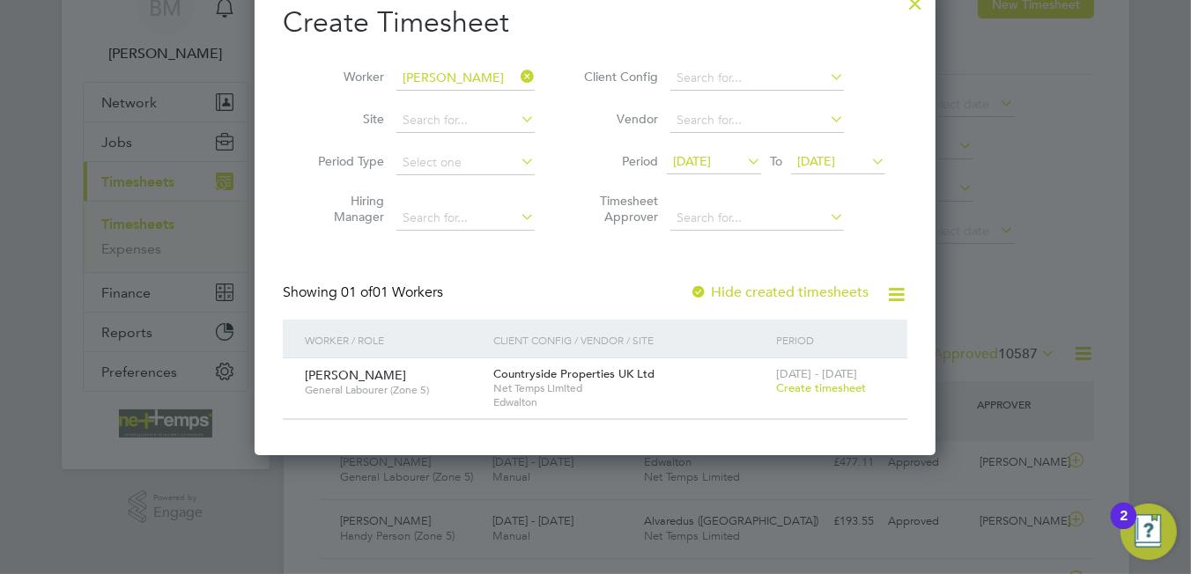
click at [817, 385] on span "Create timesheet" at bounding box center [821, 388] width 90 height 15
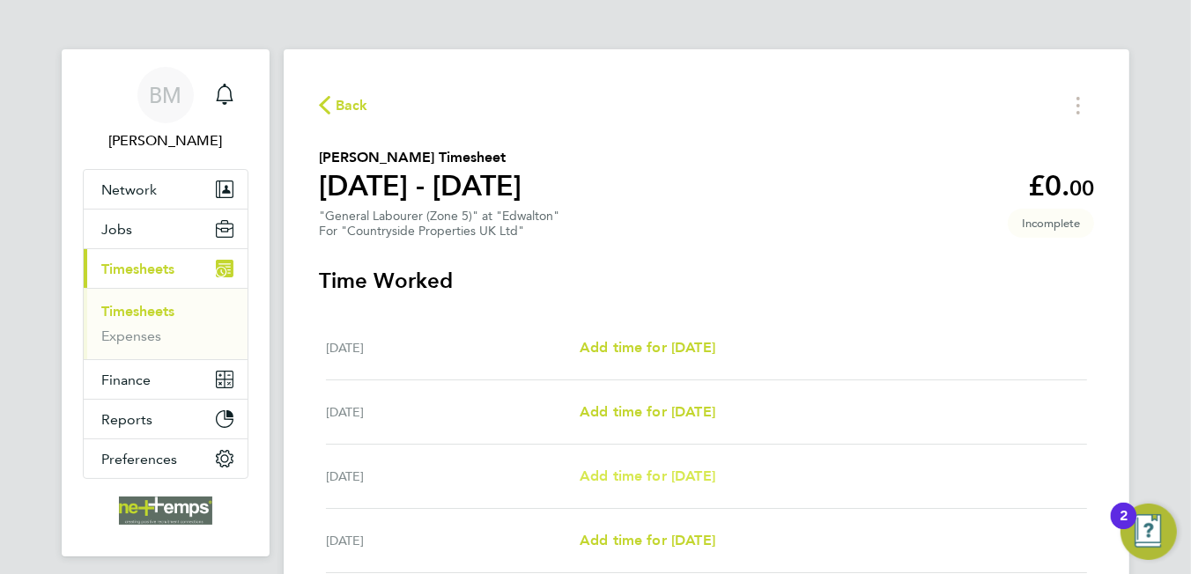
click at [638, 475] on span "Add time for [DATE]" at bounding box center [648, 476] width 136 height 17
select select "30"
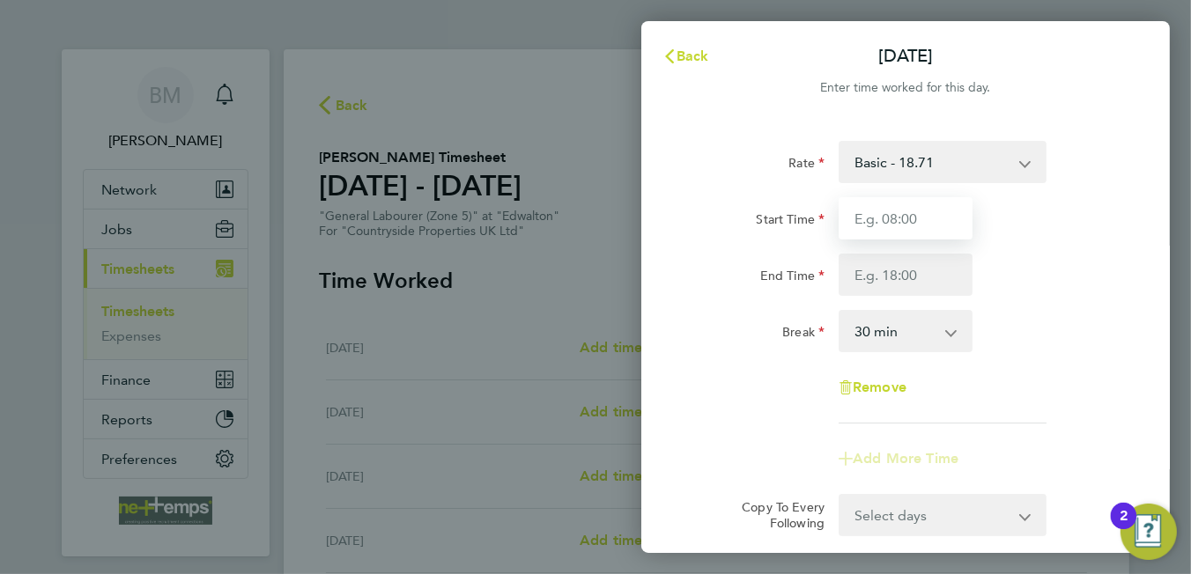
click at [879, 213] on input "Start Time" at bounding box center [906, 218] width 134 height 42
type input "07:30"
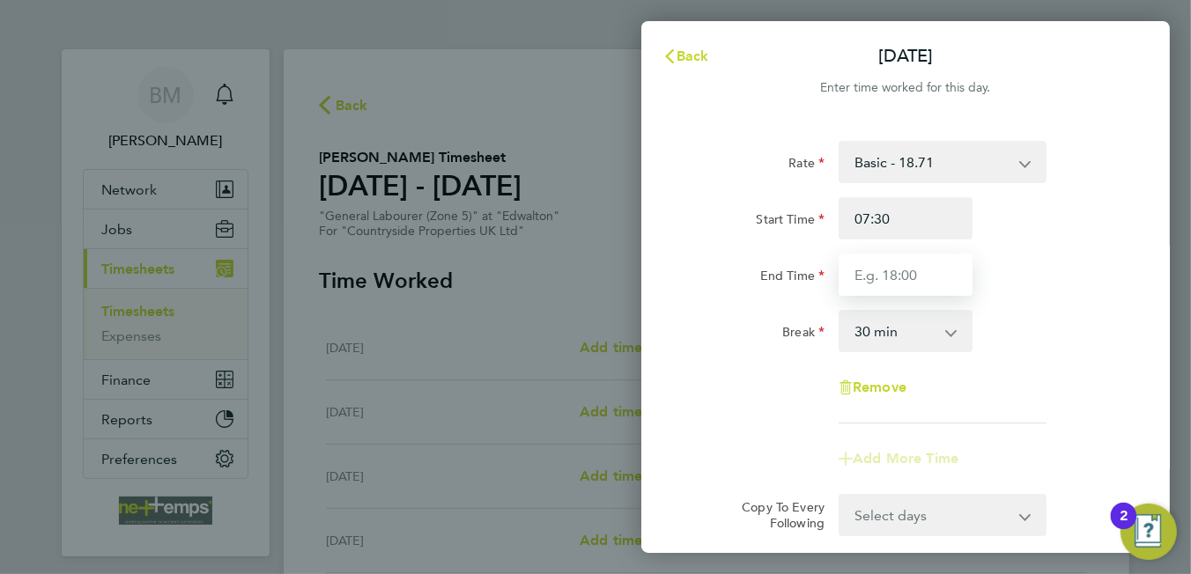
type input "16:30"
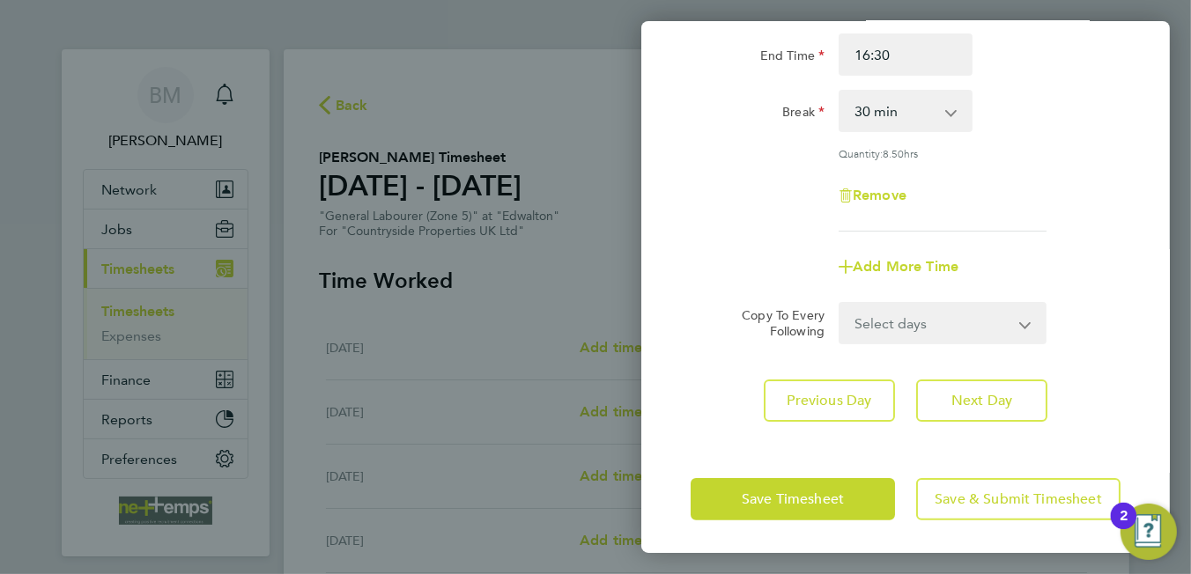
click at [1108, 263] on div "Add More Time" at bounding box center [906, 267] width 444 height 42
click at [938, 406] on button "Next Day" at bounding box center [981, 401] width 131 height 42
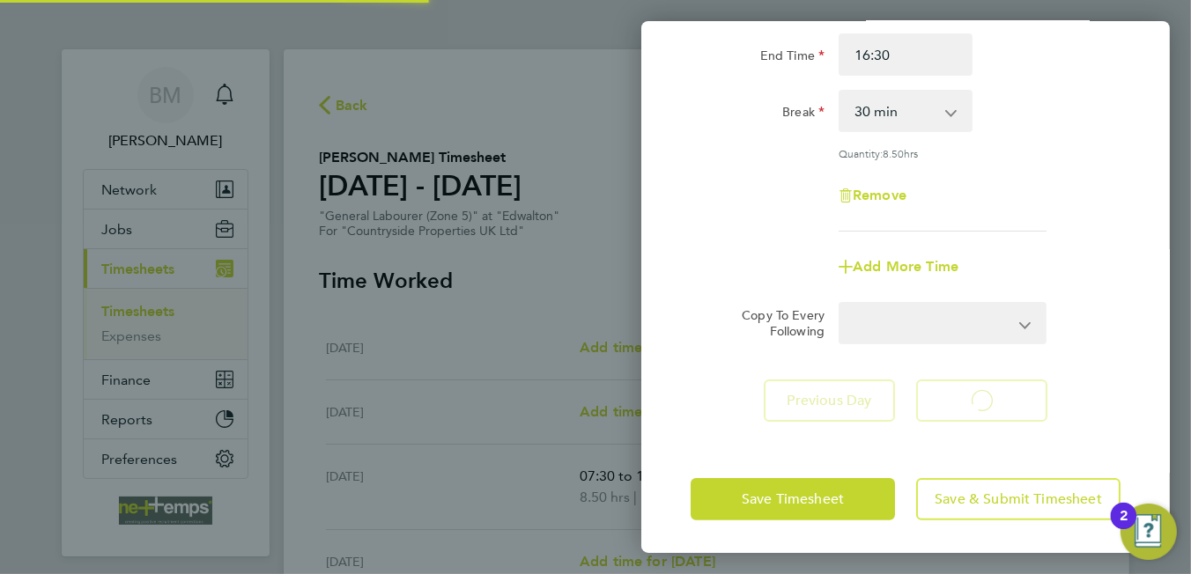
select select "30"
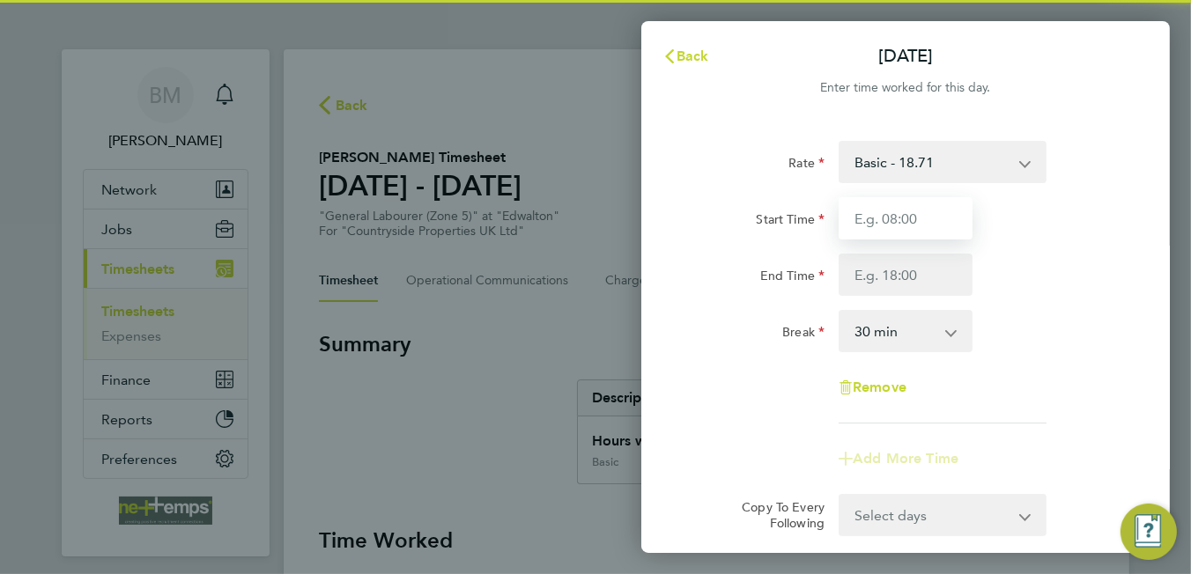
click at [871, 218] on input "Start Time" at bounding box center [906, 218] width 134 height 42
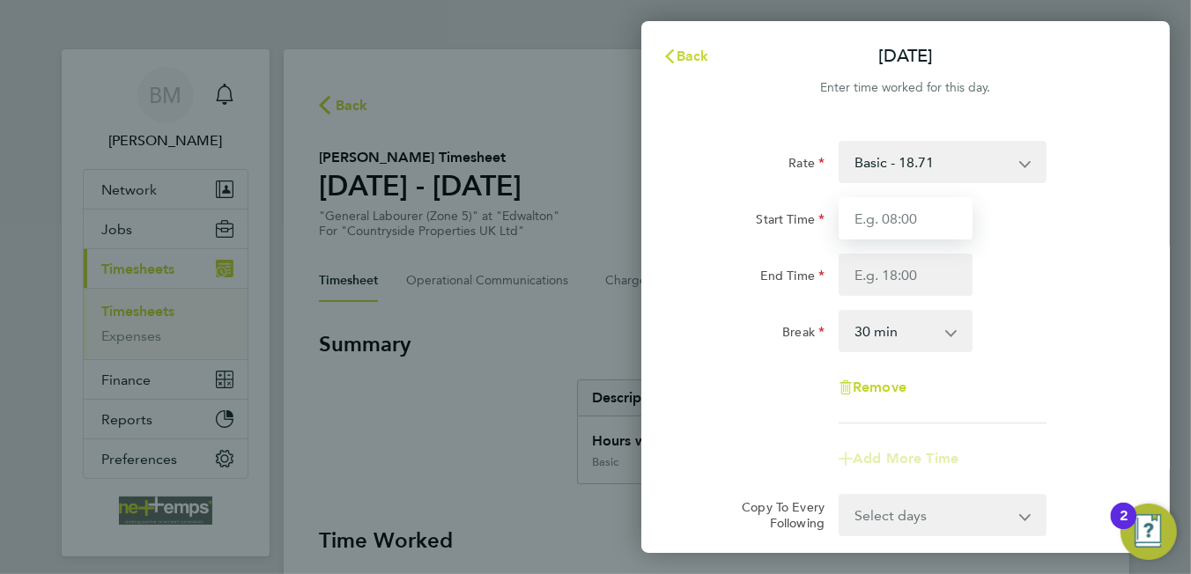
type input "07:30"
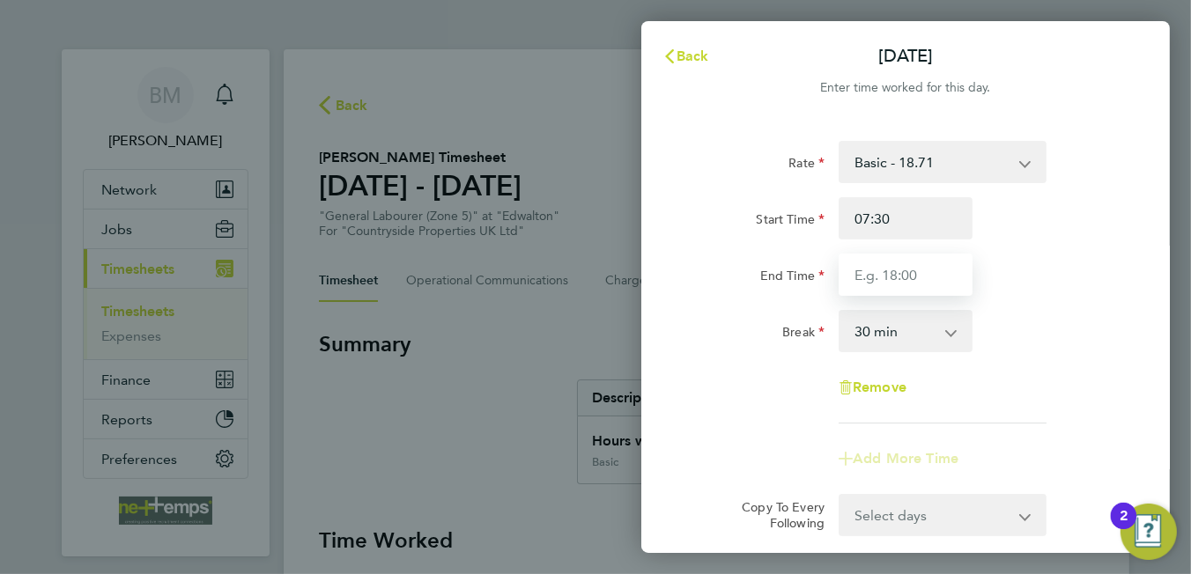
type input "16:30"
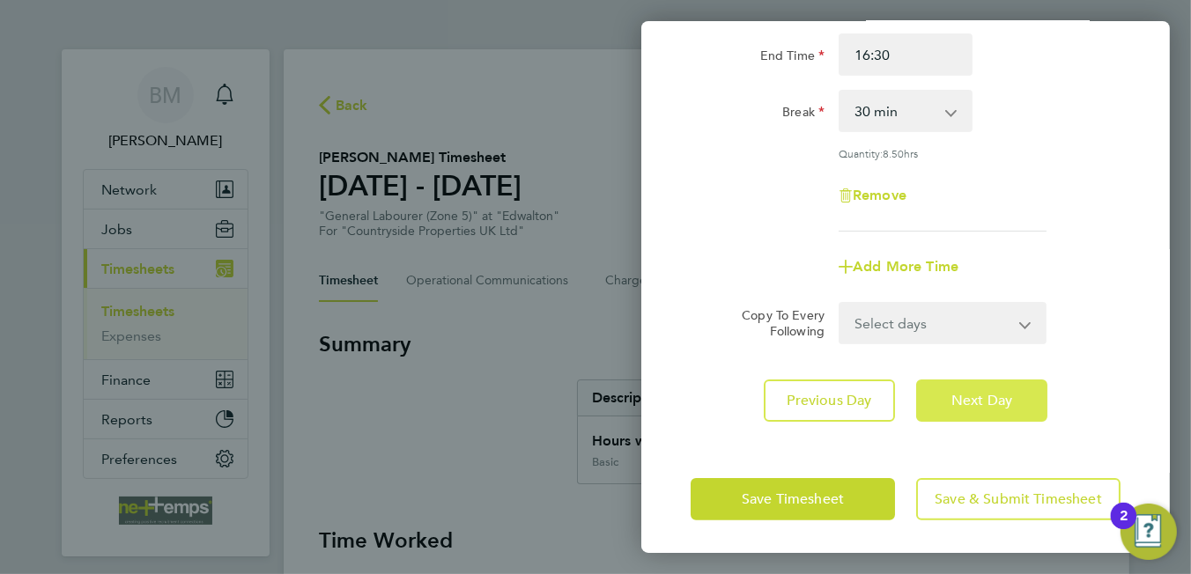
click at [1016, 394] on button "Next Day" at bounding box center [981, 401] width 131 height 42
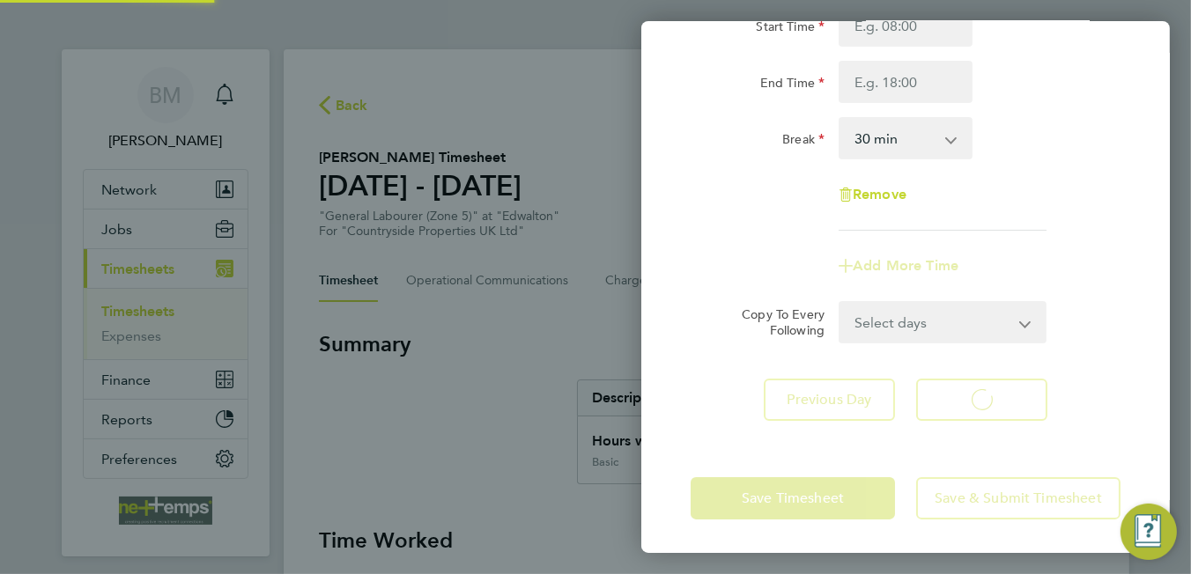
select select "30"
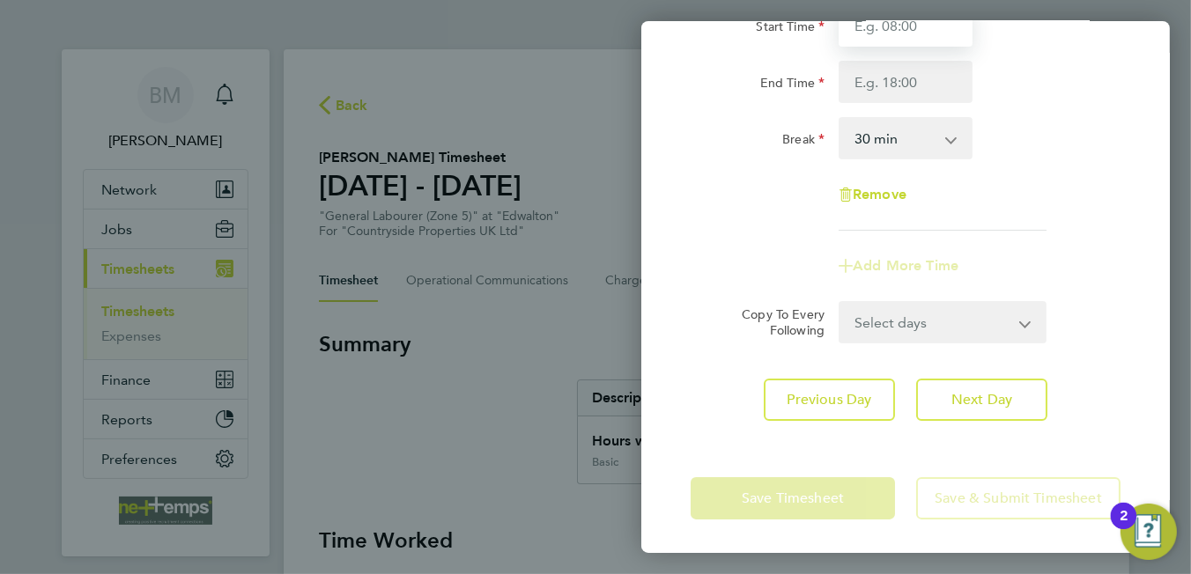
click at [888, 39] on input "Start Time" at bounding box center [906, 25] width 134 height 42
type input "07:30"
type input "16:30"
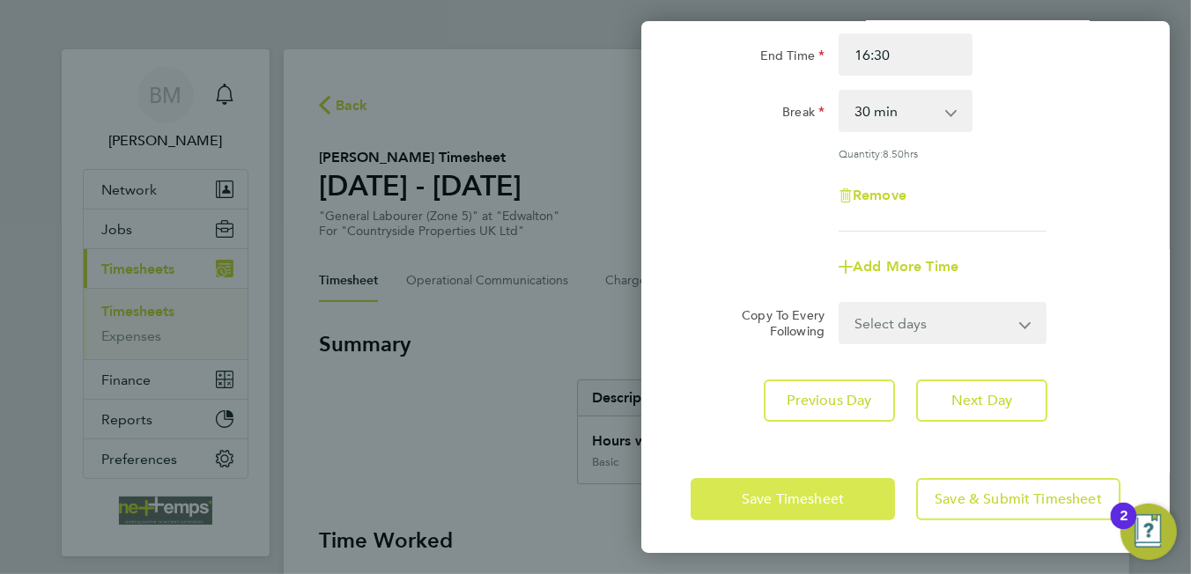
click at [805, 491] on span "Save Timesheet" at bounding box center [793, 500] width 102 height 18
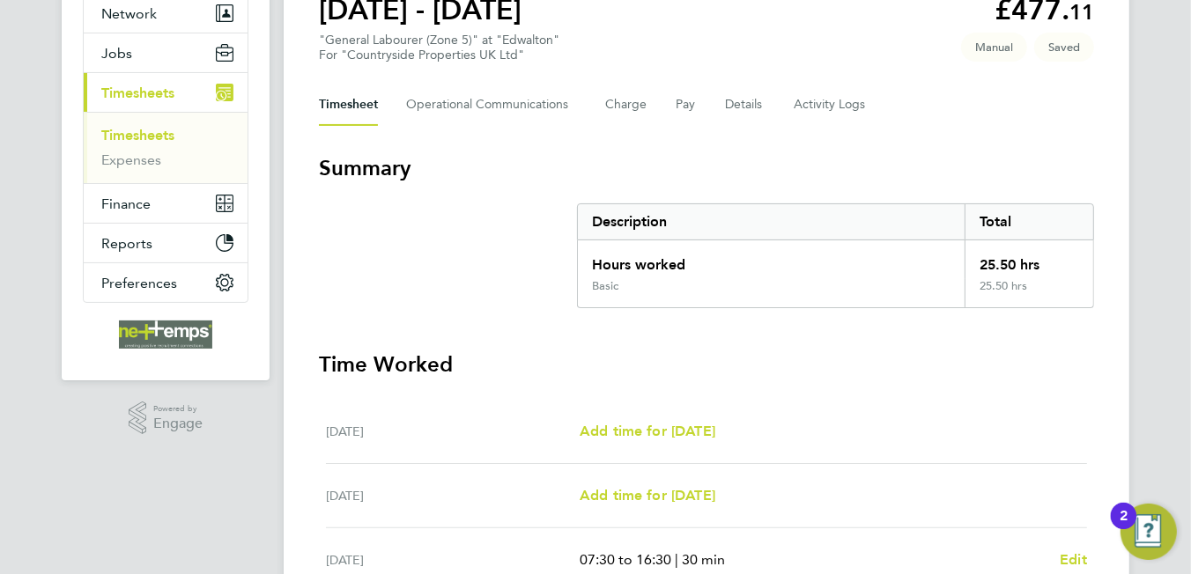
click at [720, 105] on div "Timesheet Operational Communications Charge Pay Details Activity Logs" at bounding box center [706, 105] width 775 height 42
click at [740, 113] on button "Details" at bounding box center [745, 105] width 41 height 42
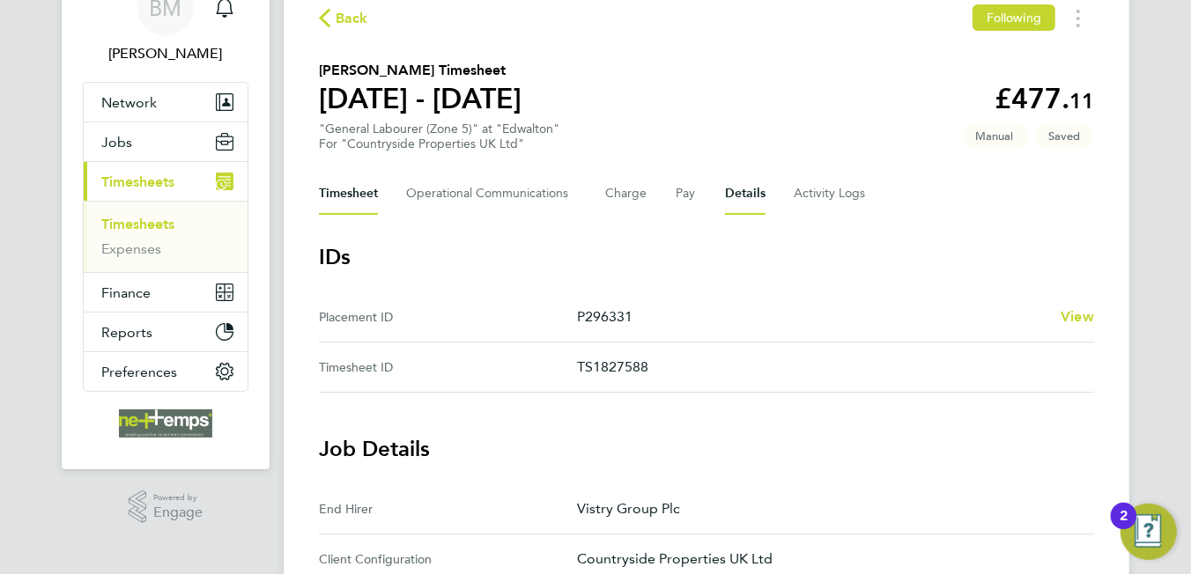
click at [351, 189] on button "Timesheet" at bounding box center [348, 194] width 59 height 42
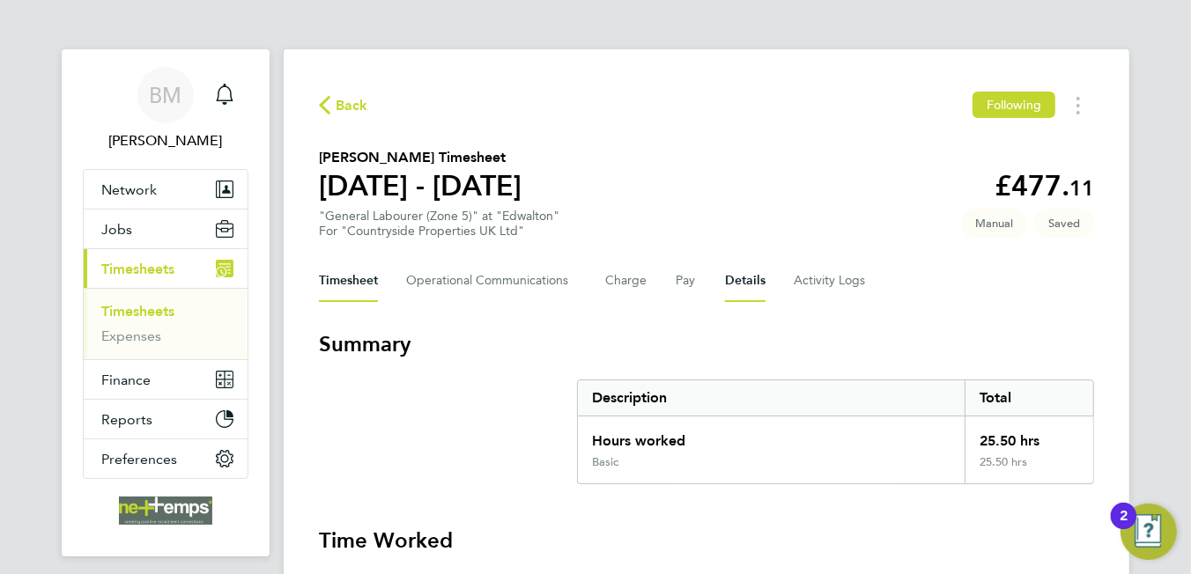
click at [728, 289] on button "Details" at bounding box center [745, 281] width 41 height 42
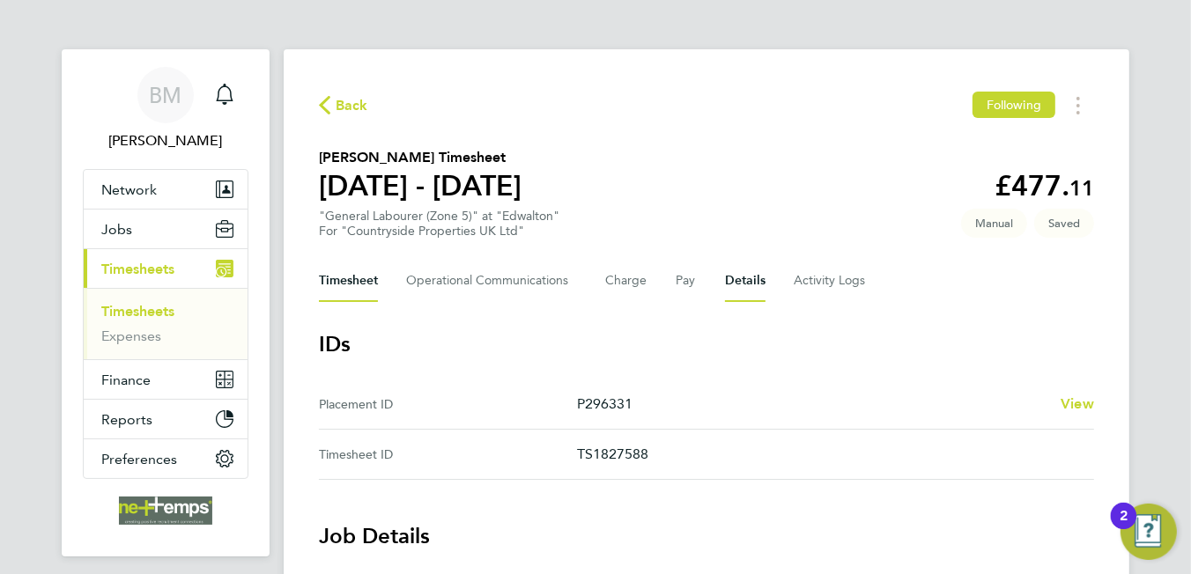
click at [341, 286] on button "Timesheet" at bounding box center [348, 281] width 59 height 42
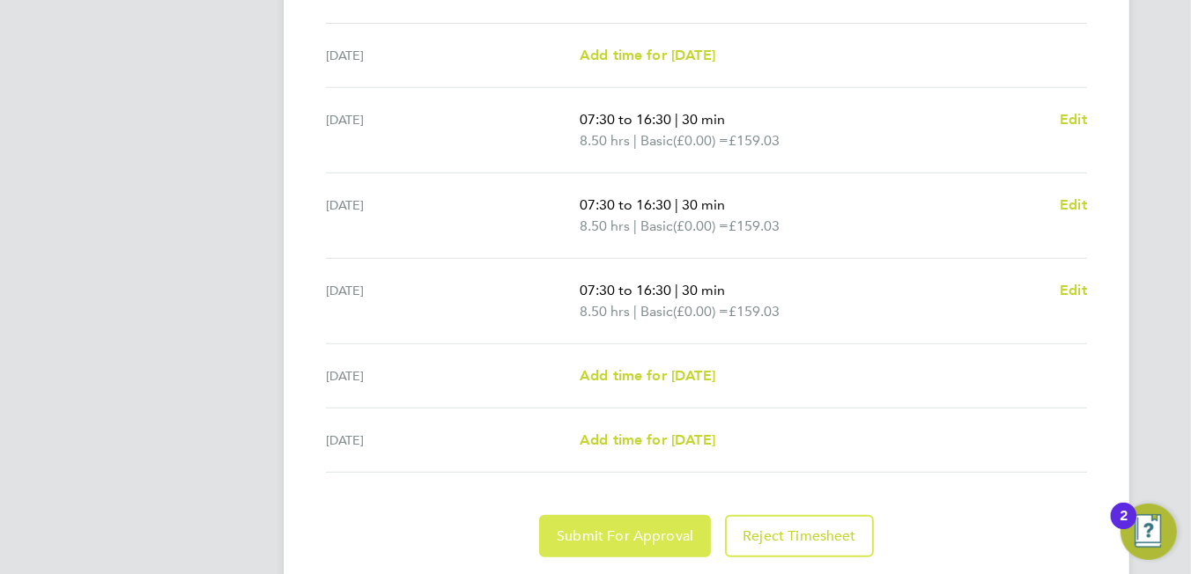
click at [557, 537] on button "Submit For Approval" at bounding box center [625, 536] width 172 height 42
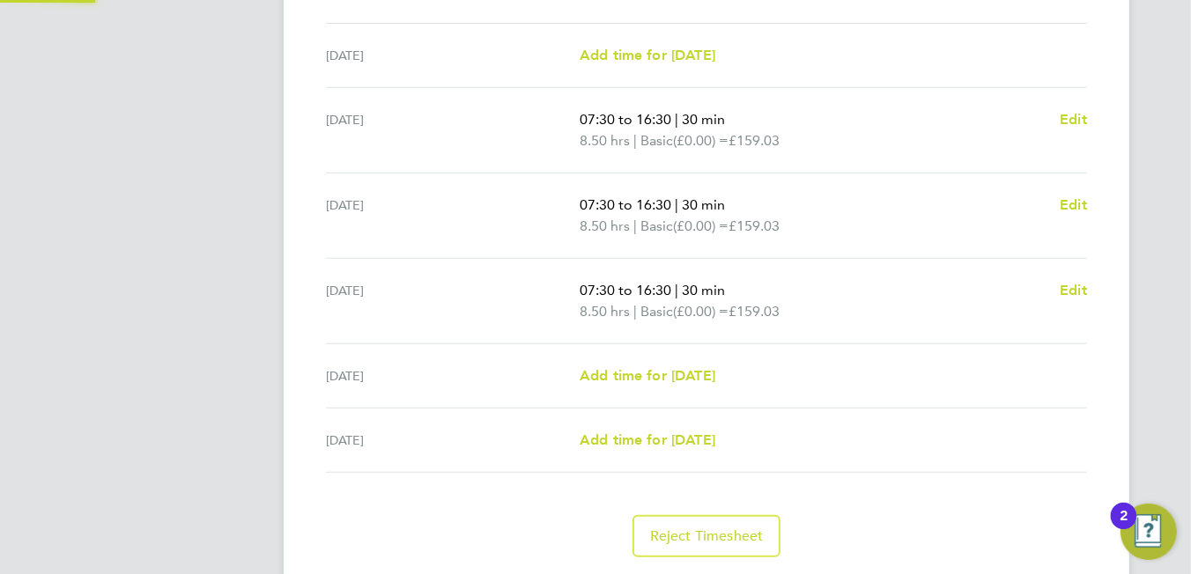
scroll to position [264, 0]
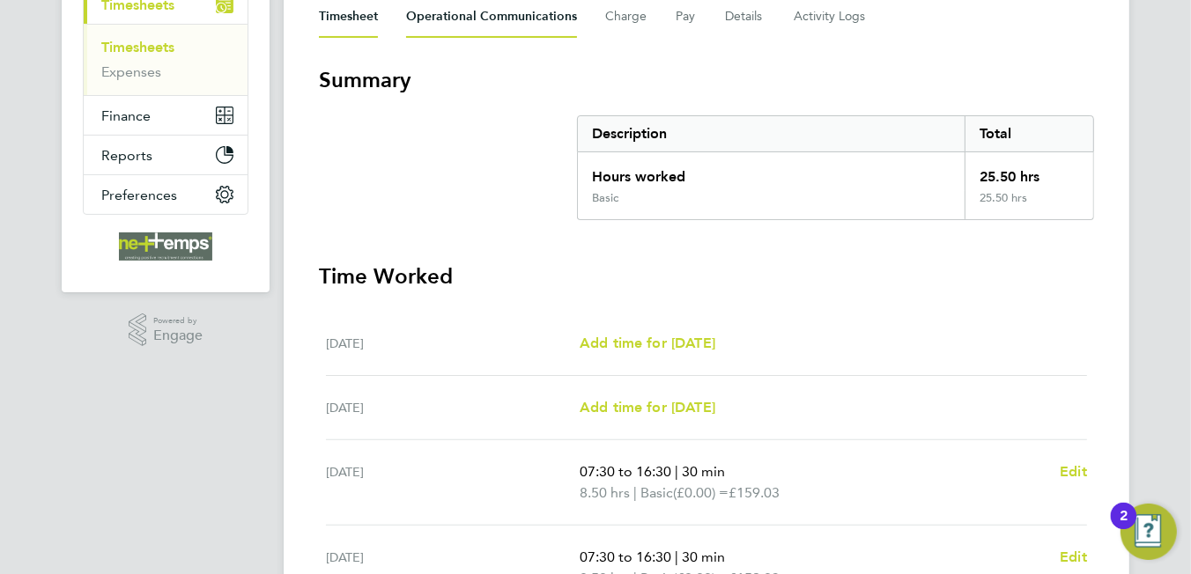
click at [492, 11] on Communications-tab "Operational Communications" at bounding box center [491, 17] width 171 height 42
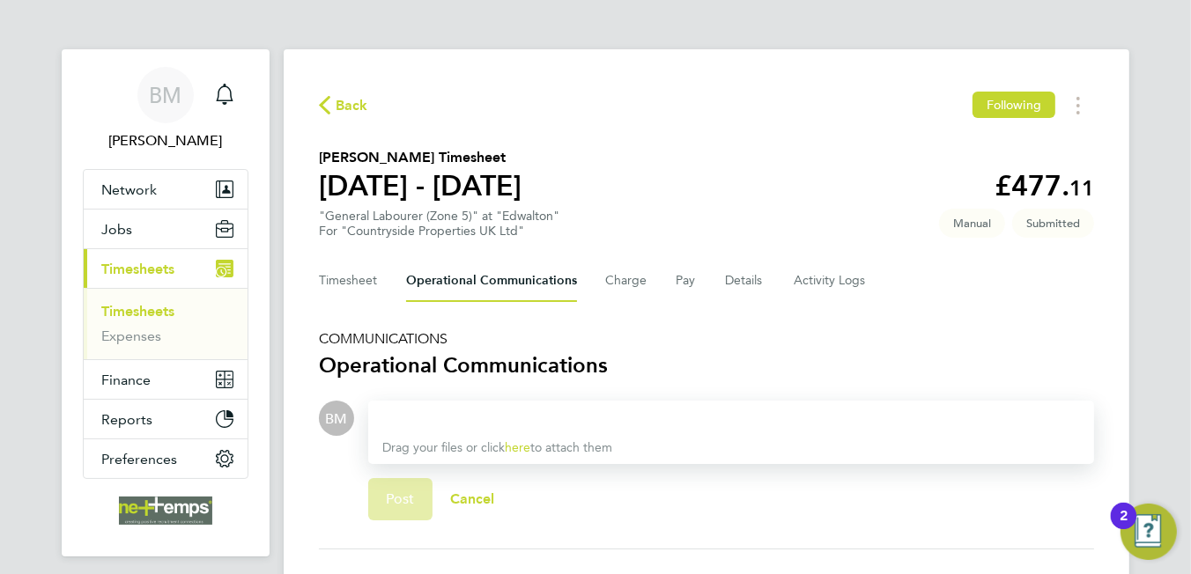
click at [445, 410] on div at bounding box center [731, 418] width 698 height 21
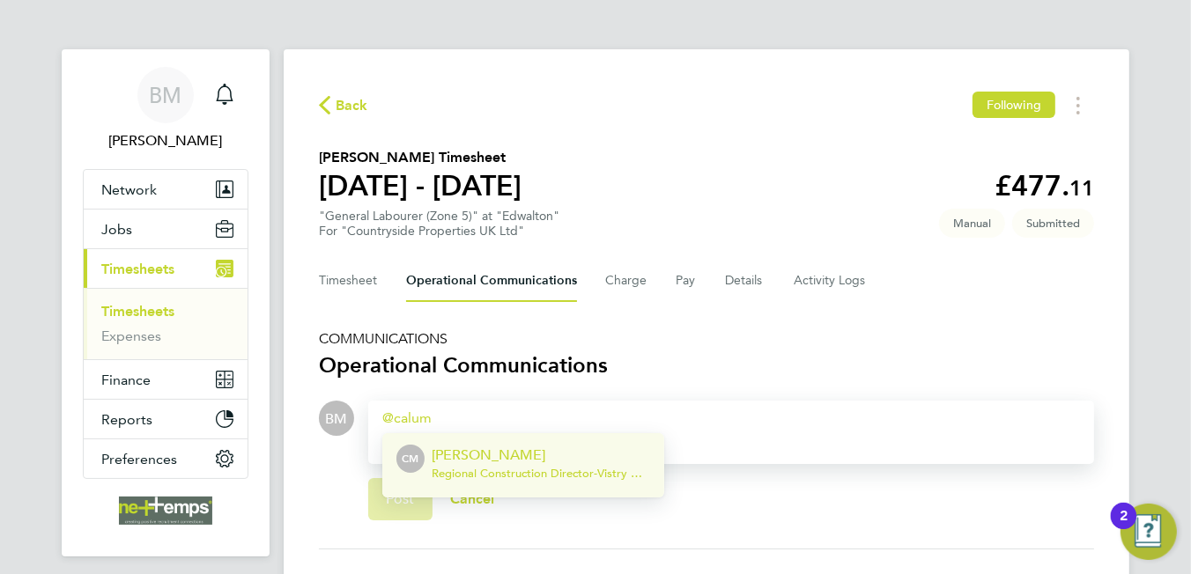
click at [462, 466] on div "Calum Madden Regional Construction Director - Vistry Group Plc" at bounding box center [541, 466] width 218 height 42
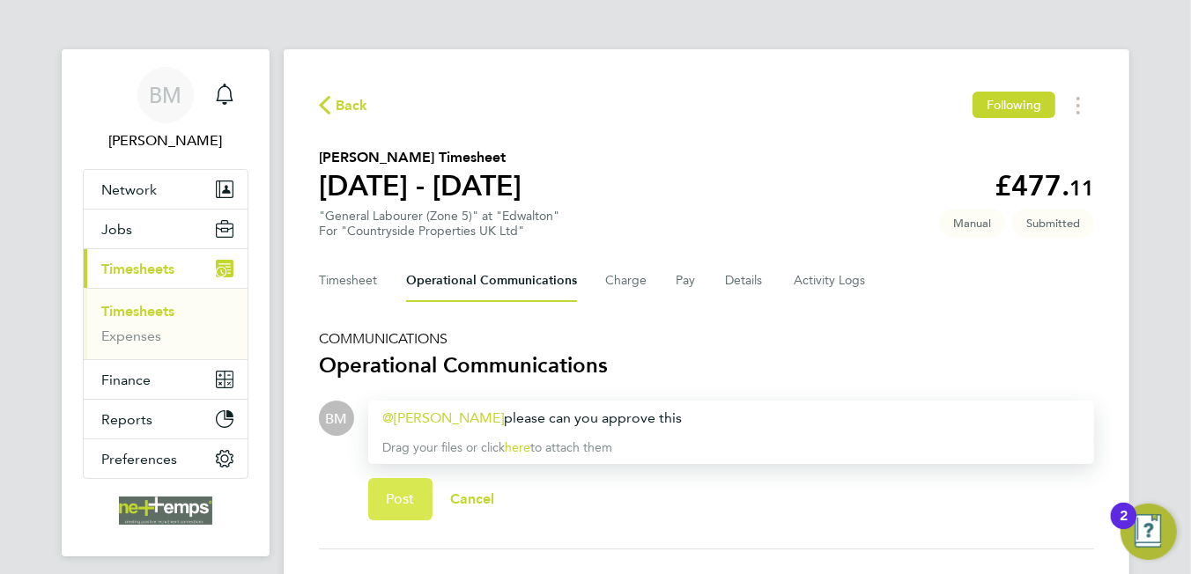
click at [416, 499] on button "Post" at bounding box center [400, 499] width 64 height 42
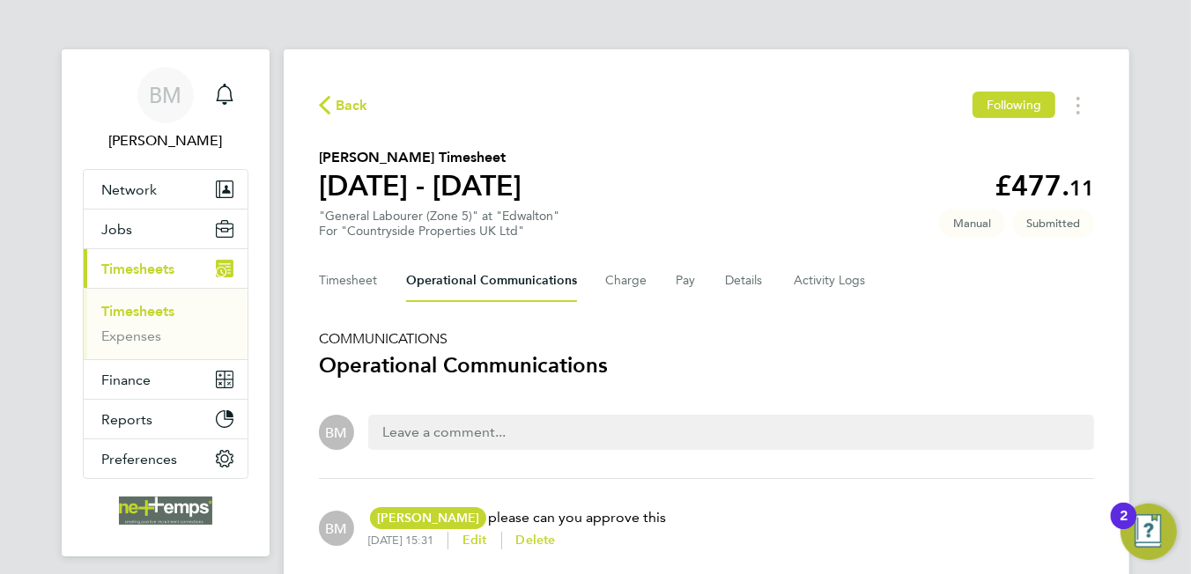
click at [361, 107] on span "Back" at bounding box center [352, 105] width 33 height 21
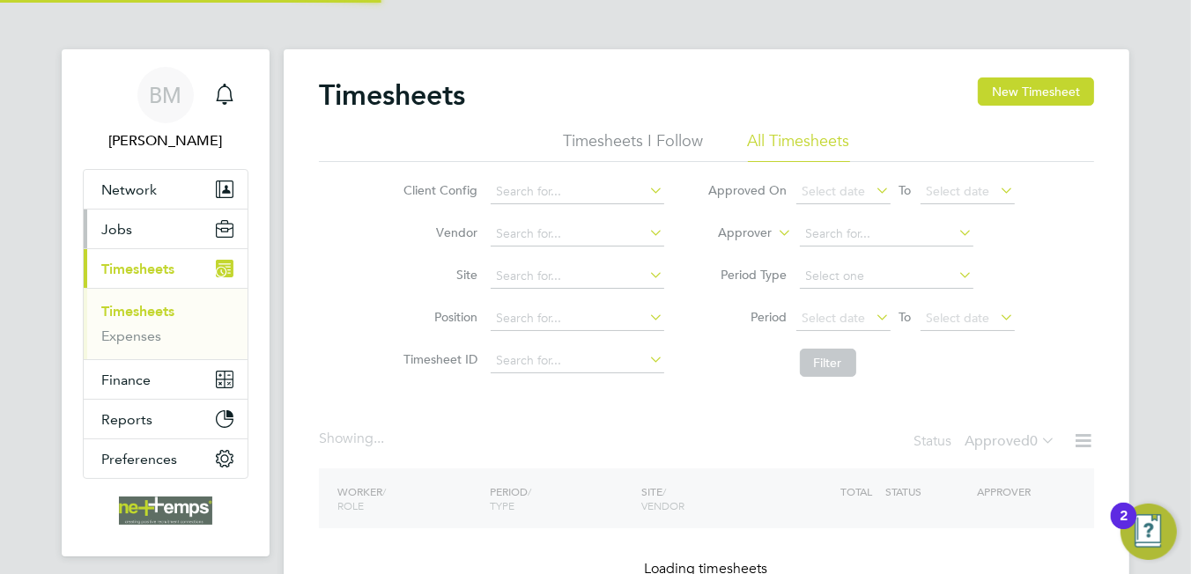
click at [132, 218] on button "Jobs" at bounding box center [166, 229] width 164 height 39
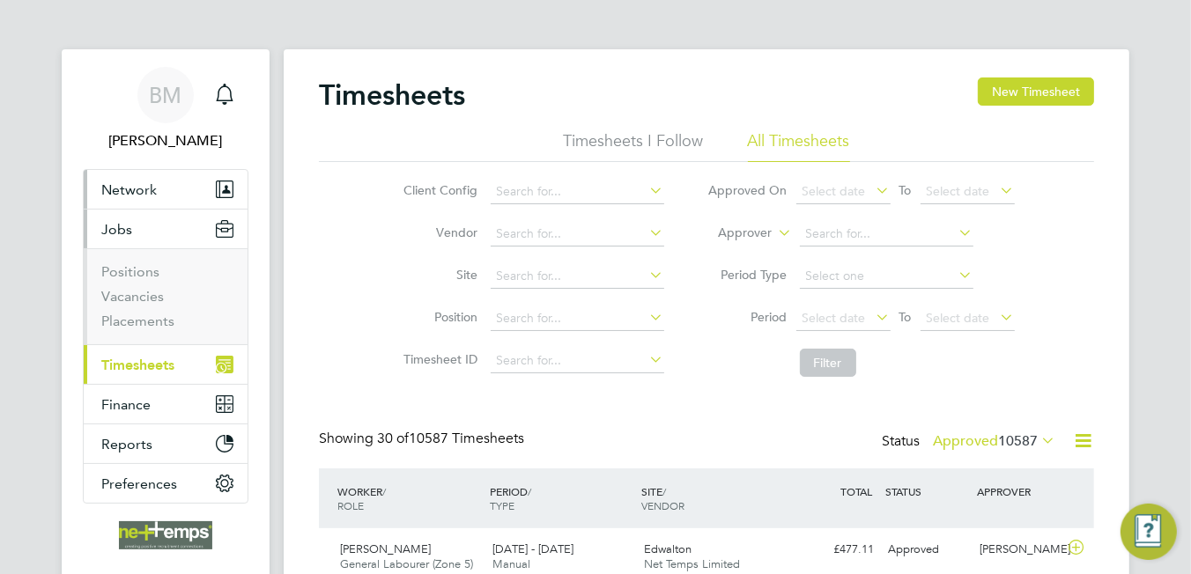
scroll to position [44, 153]
click at [130, 299] on link "Vacancies" at bounding box center [132, 296] width 63 height 17
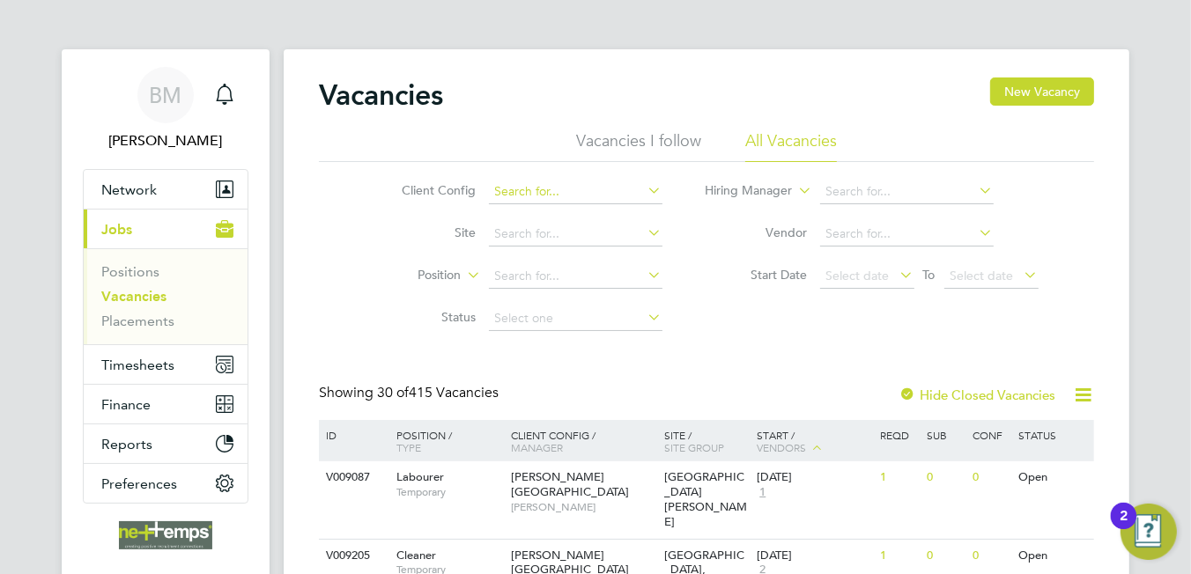
click at [534, 190] on input at bounding box center [576, 192] width 174 height 25
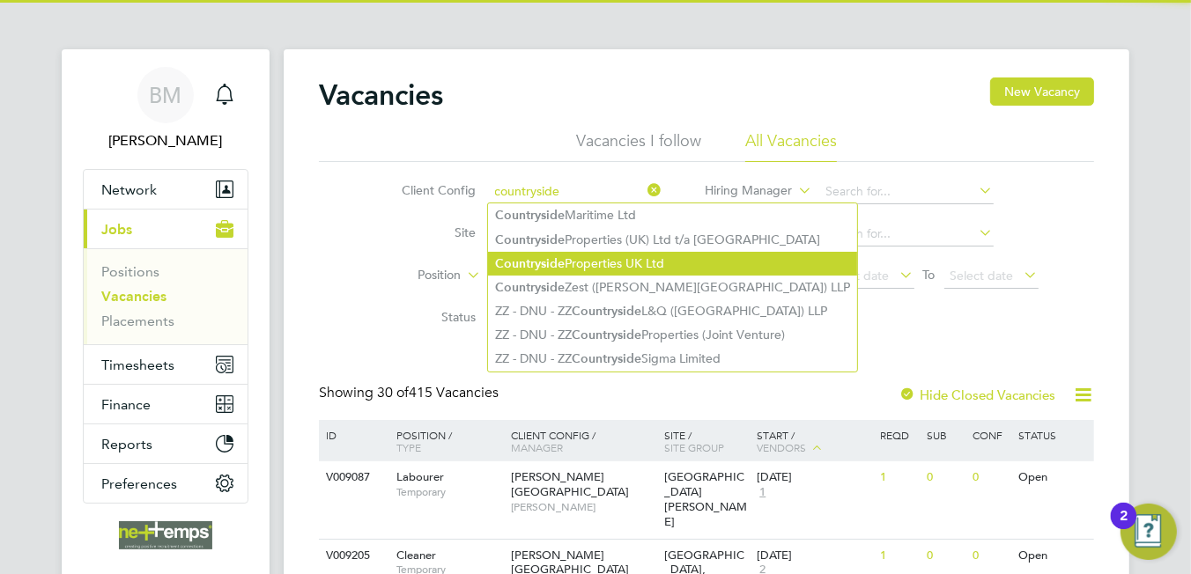
click at [564, 262] on li "Countryside Properties UK Ltd" at bounding box center [672, 264] width 369 height 24
type input "Countryside Properties UK Ltd"
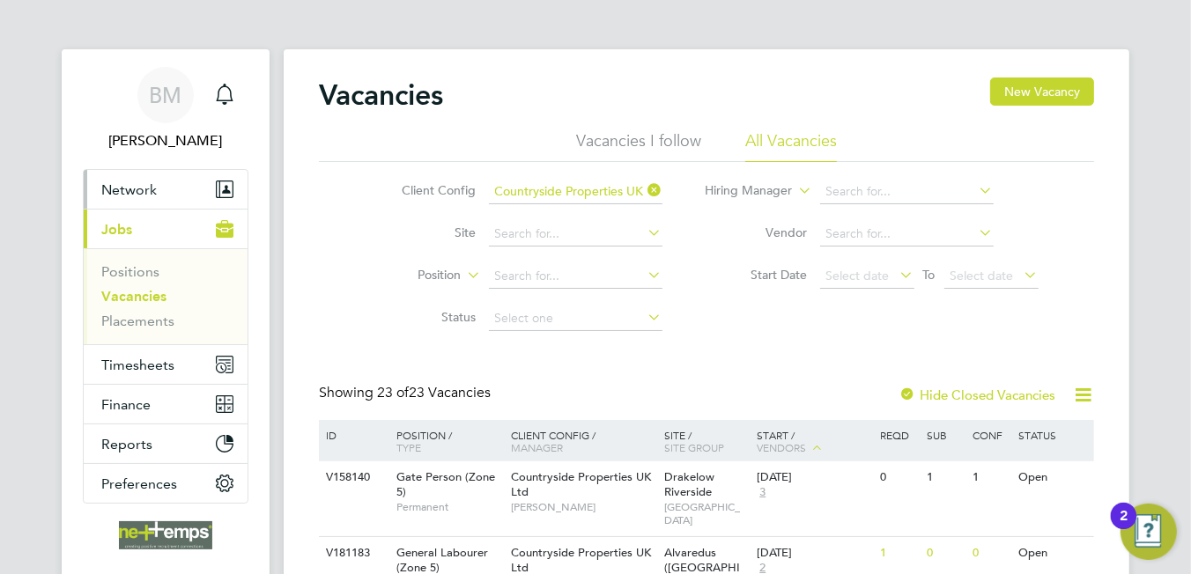
click at [175, 197] on button "Network" at bounding box center [166, 189] width 164 height 39
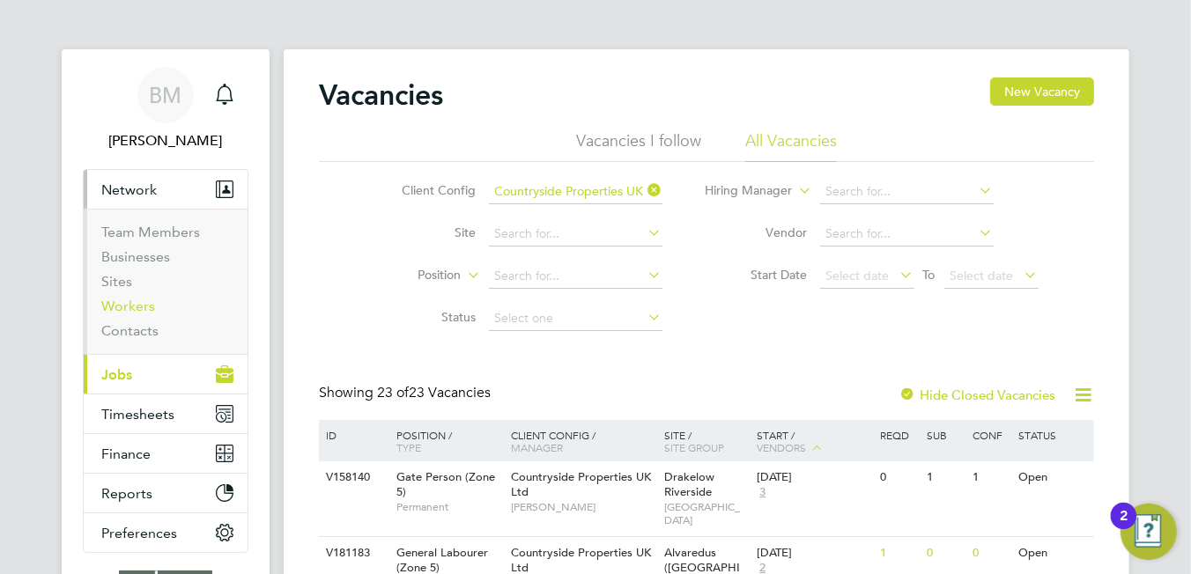
click at [133, 308] on link "Workers" at bounding box center [128, 306] width 54 height 17
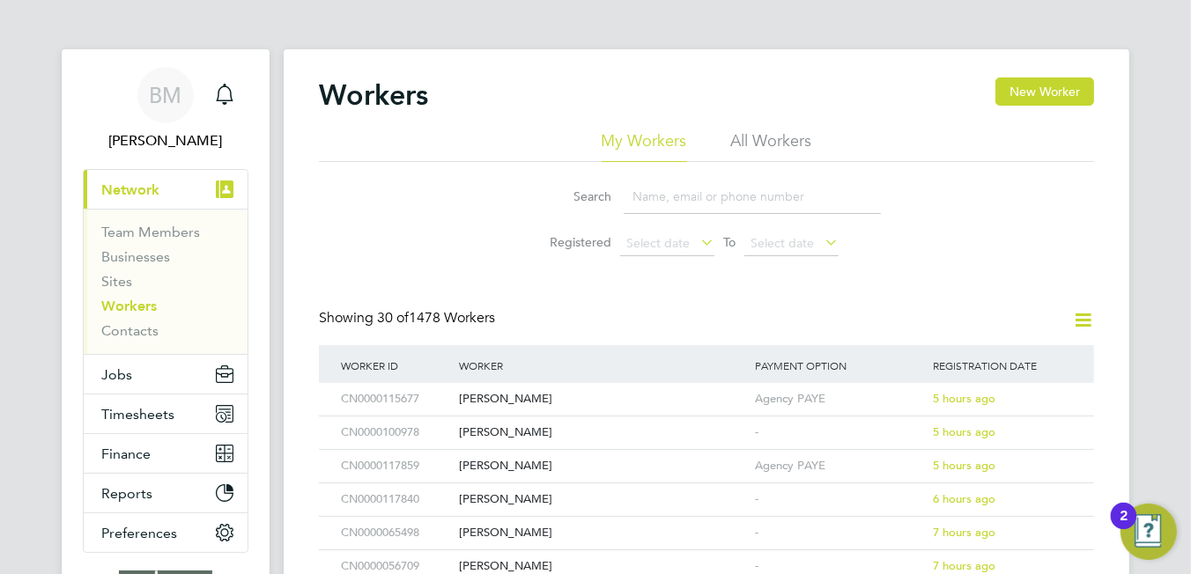
drag, startPoint x: 756, startPoint y: 131, endPoint x: 757, endPoint y: 146, distance: 15.0
click at [756, 131] on li "All Workers" at bounding box center [771, 146] width 81 height 32
click at [699, 190] on input at bounding box center [752, 197] width 257 height 34
paste input "stevenoliver@btinternet.com"
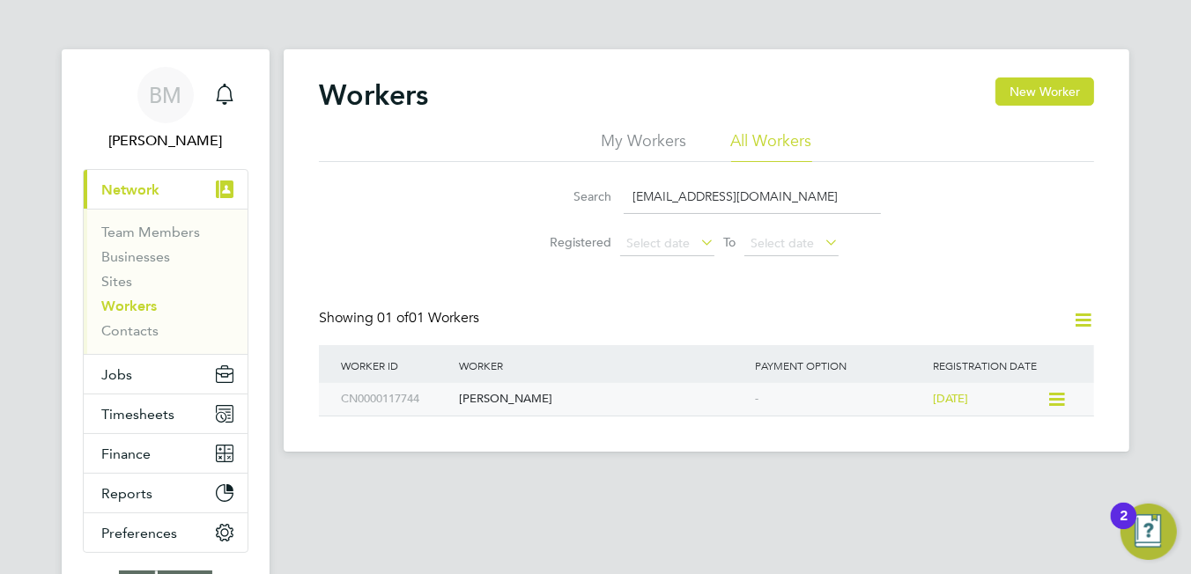
type input "stevenoliver@btinternet.com"
click at [640, 396] on div "Steven Oliver" at bounding box center [603, 399] width 296 height 33
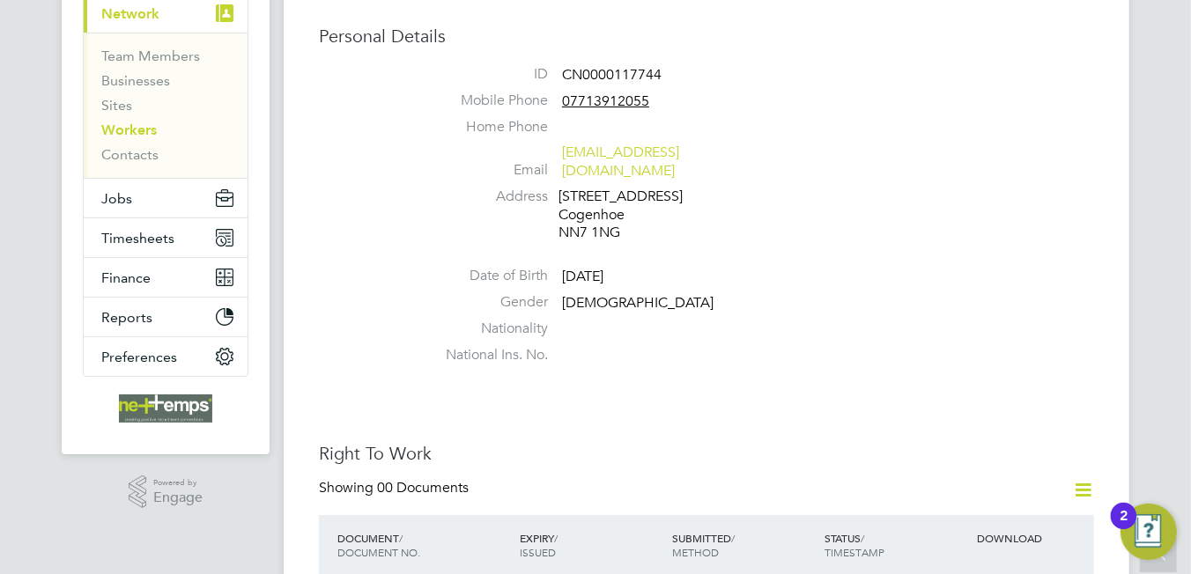
scroll to position [264, 0]
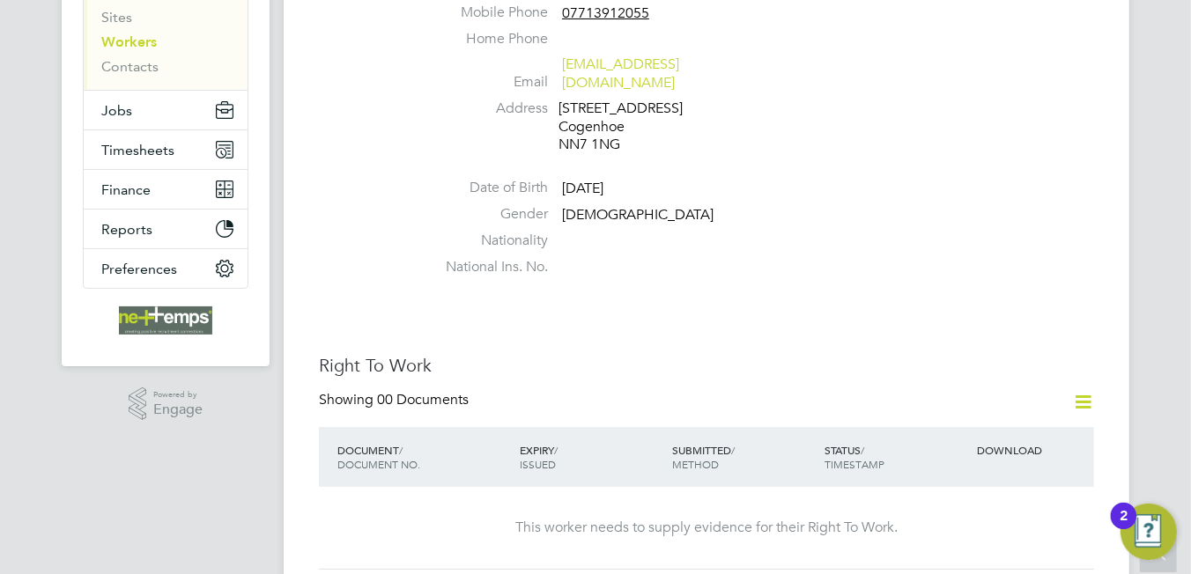
click at [1086, 391] on icon at bounding box center [1083, 402] width 22 height 22
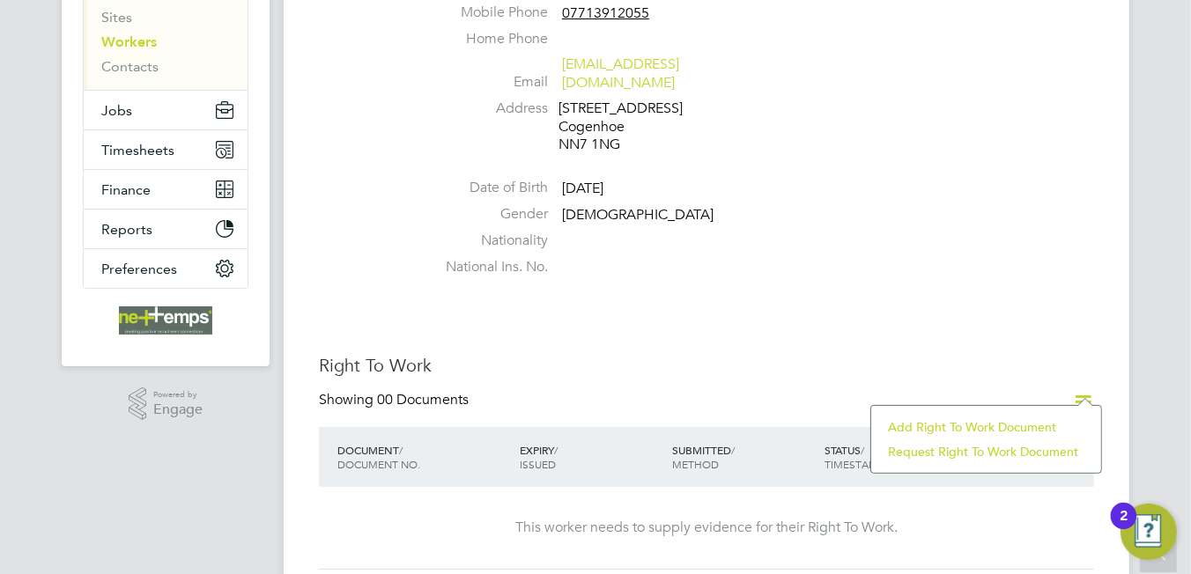
click at [964, 428] on li "Add Right To Work Document" at bounding box center [986, 427] width 212 height 25
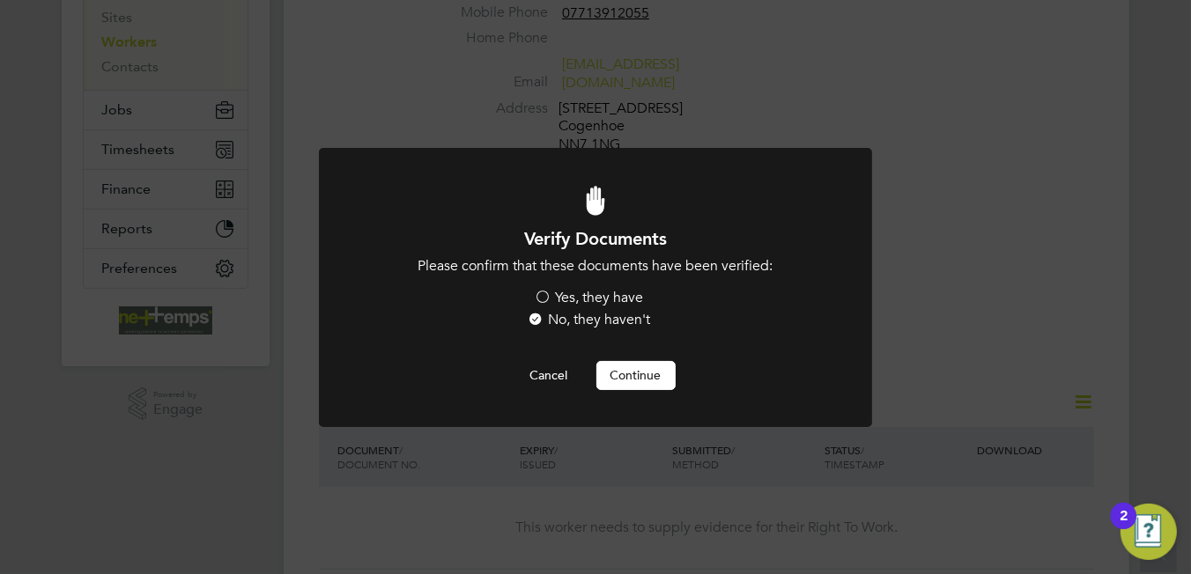
scroll to position [0, 0]
click at [628, 379] on button "Continue" at bounding box center [635, 375] width 79 height 28
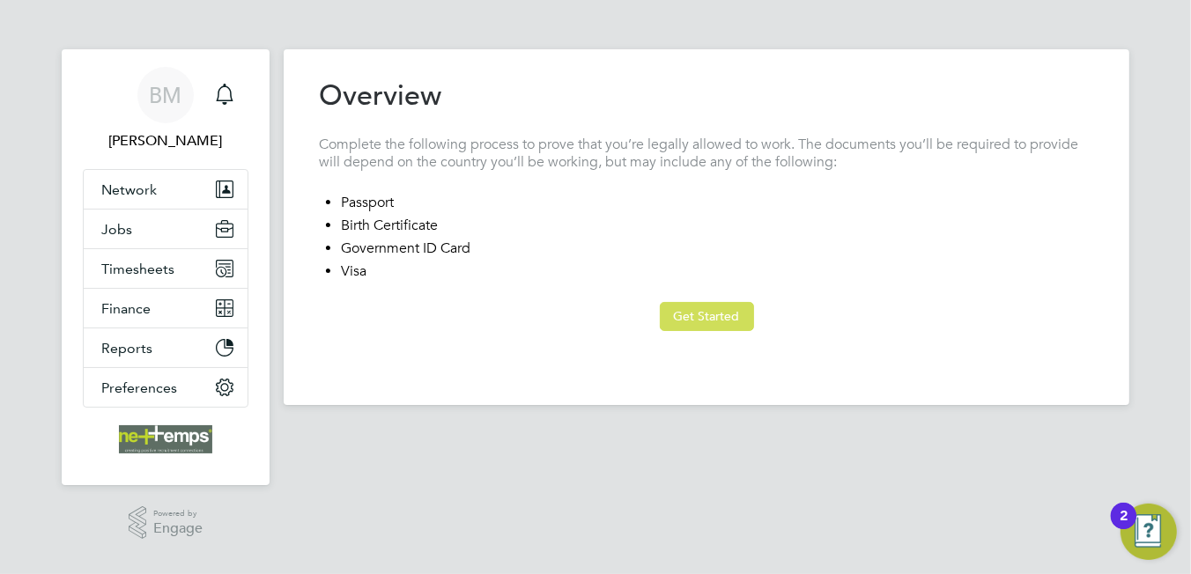
click at [690, 309] on button "Get Started" at bounding box center [707, 316] width 94 height 28
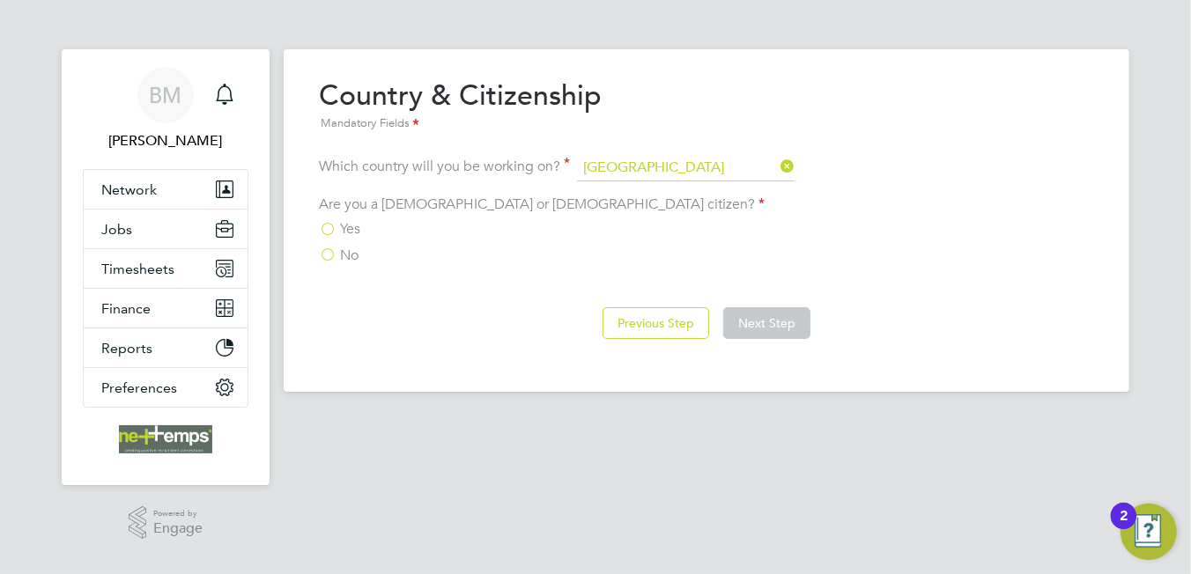
click at [333, 233] on label "Yes" at bounding box center [339, 229] width 41 height 18
click at [0, 0] on input "Yes" at bounding box center [0, 0] width 0 height 0
click at [766, 316] on button "Next Step" at bounding box center [766, 323] width 87 height 32
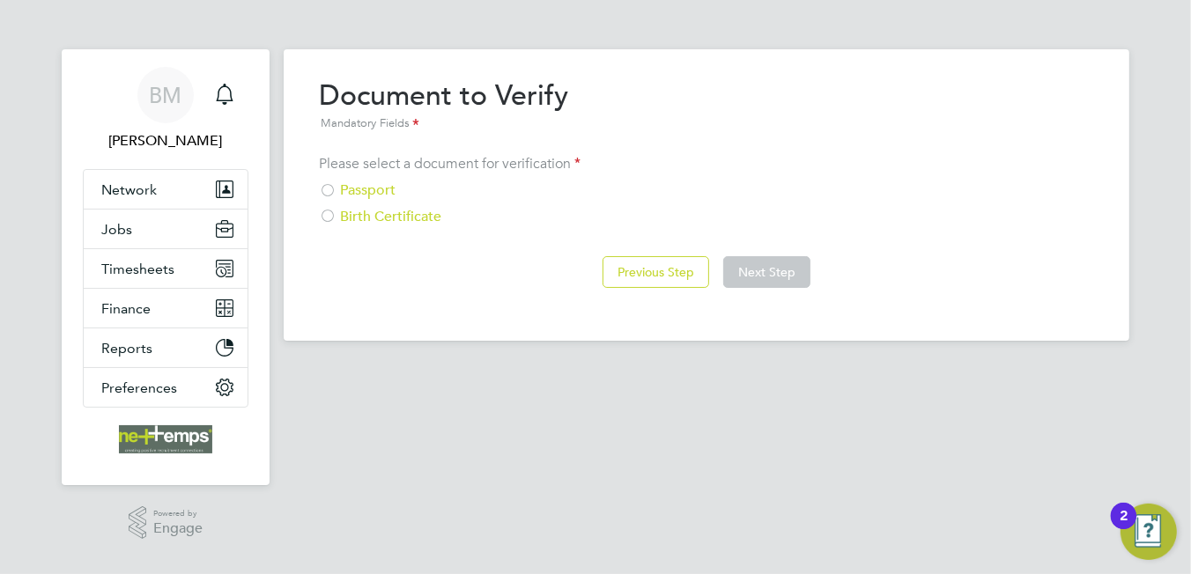
click at [361, 190] on div "Passport" at bounding box center [706, 190] width 775 height 18
click at [773, 277] on button "Next Step" at bounding box center [766, 272] width 87 height 32
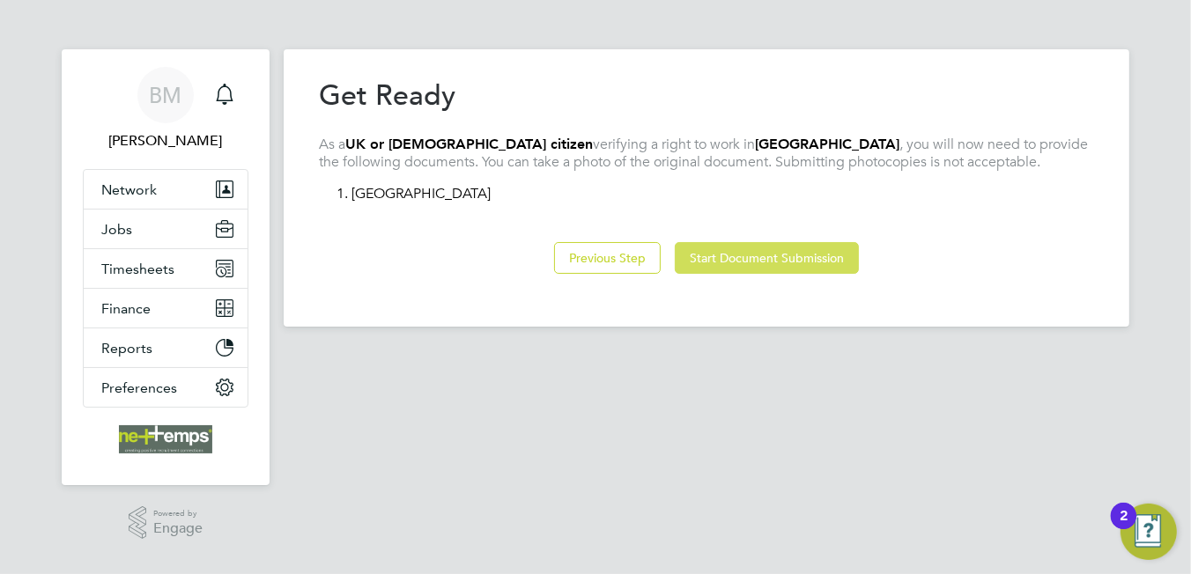
click at [763, 262] on button "Start Document Submission" at bounding box center [767, 258] width 184 height 32
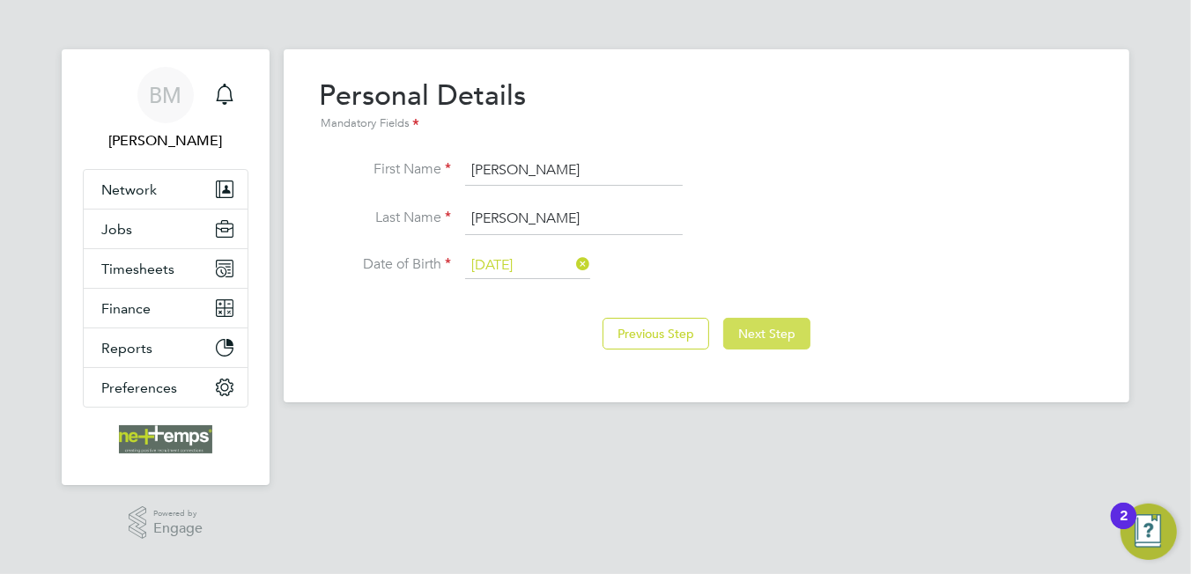
click at [733, 337] on button "Next Step" at bounding box center [766, 334] width 87 height 32
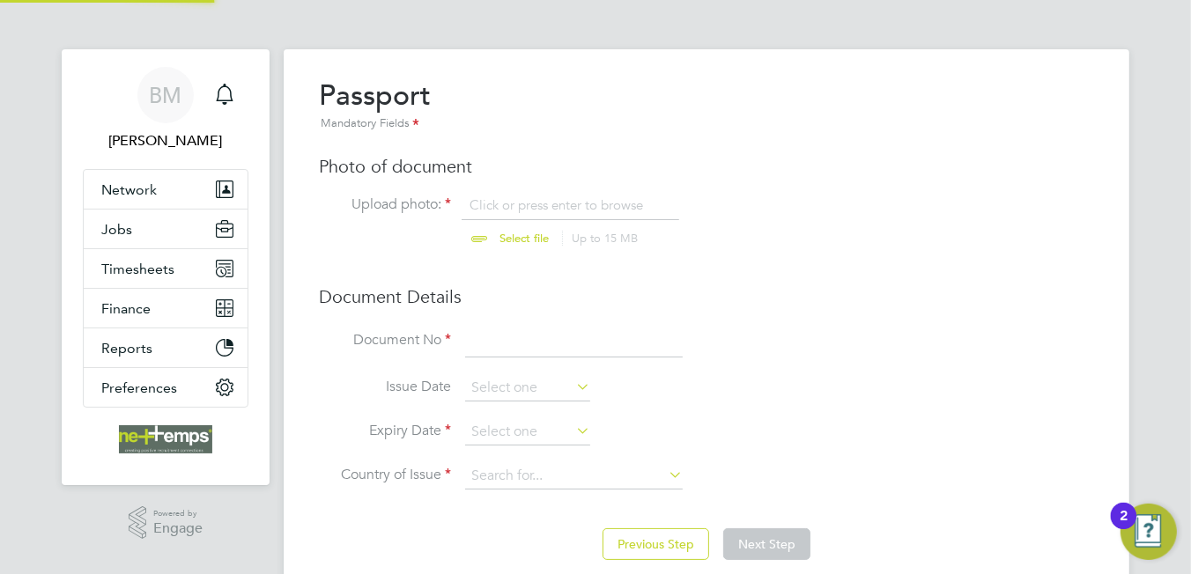
scroll to position [23, 218]
click at [513, 211] on input "file" at bounding box center [541, 222] width 277 height 53
click at [508, 196] on input "file" at bounding box center [541, 222] width 277 height 53
type input "C:\fakepath\steven Oliver passport ss.jpg"
drag, startPoint x: 508, startPoint y: 340, endPoint x: 518, endPoint y: 338, distance: 9.8
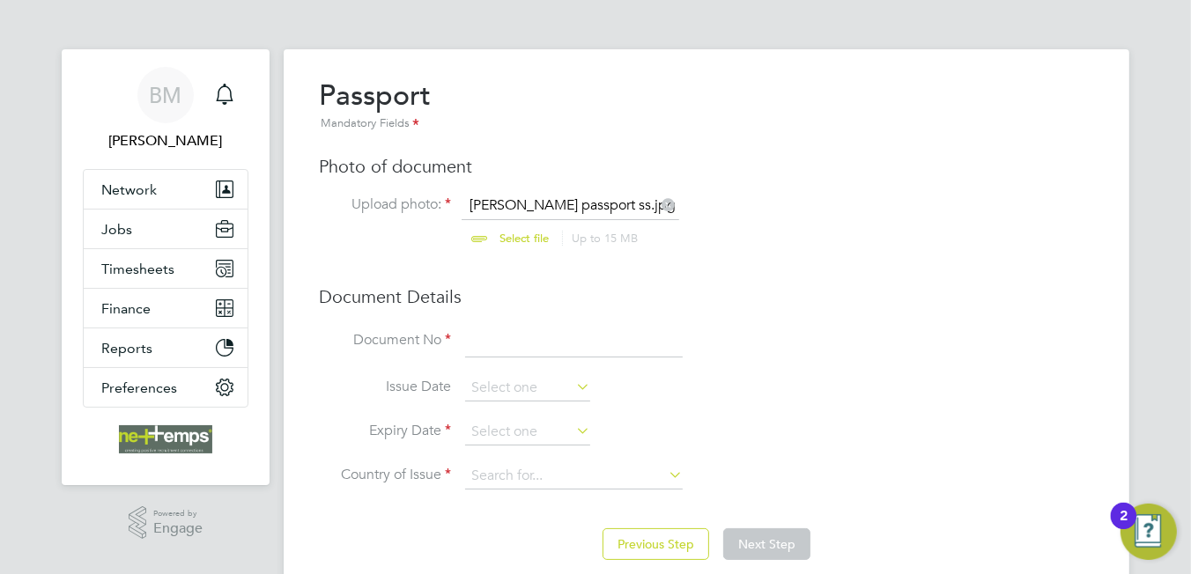
click at [515, 339] on input at bounding box center [574, 342] width 218 height 32
type input "547318577"
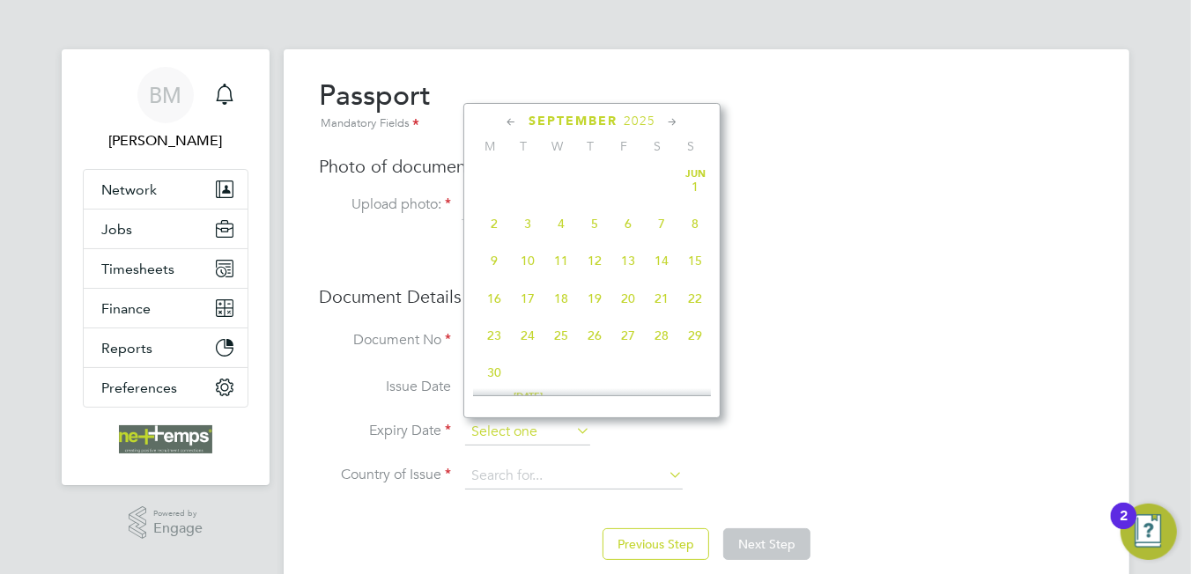
click at [498, 427] on input at bounding box center [527, 432] width 125 height 26
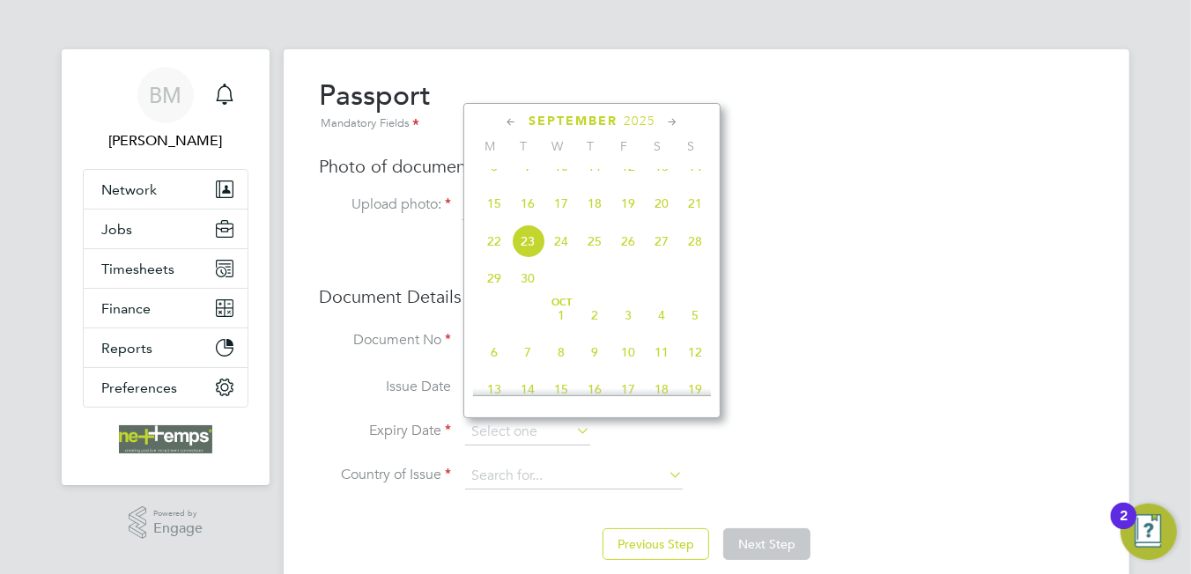
click at [640, 116] on span "2025" at bounding box center [640, 121] width 32 height 15
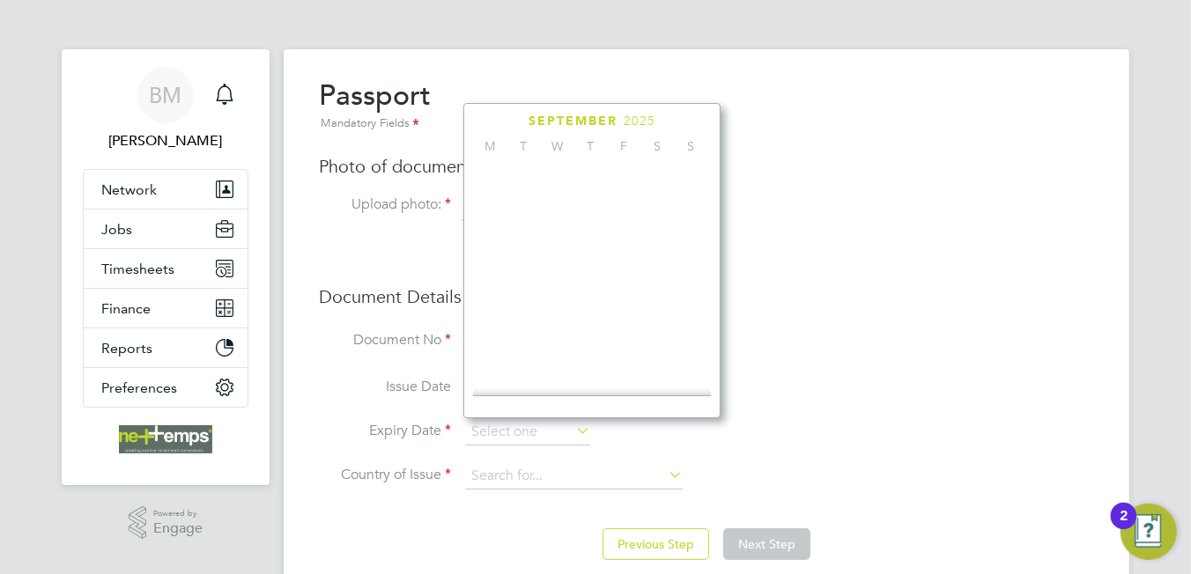
scroll to position [471, 0]
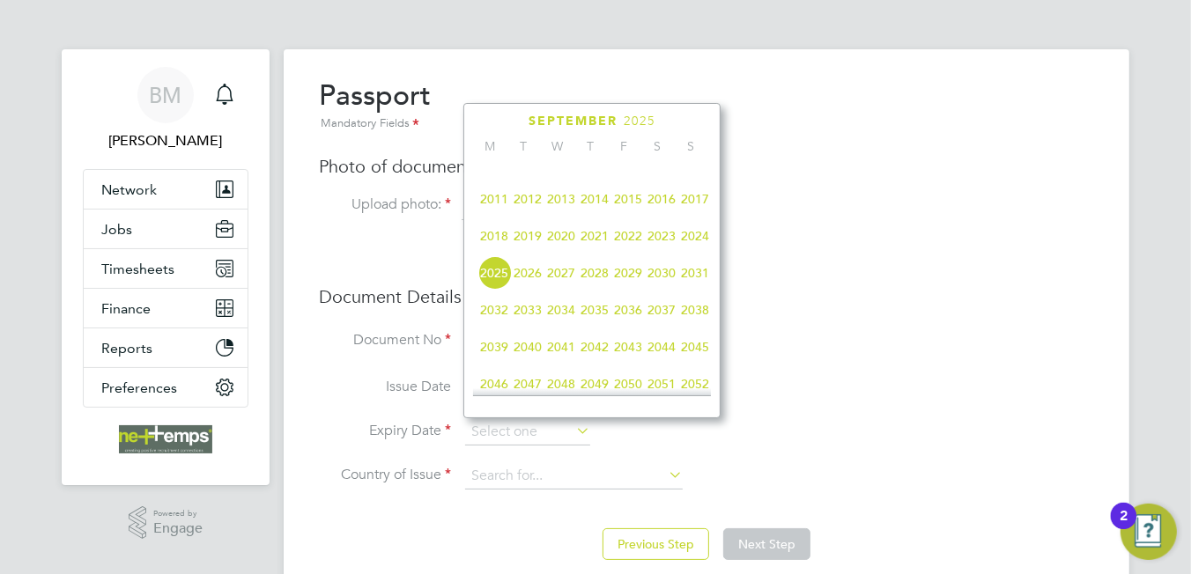
click at [572, 287] on span "2027" at bounding box center [560, 272] width 33 height 33
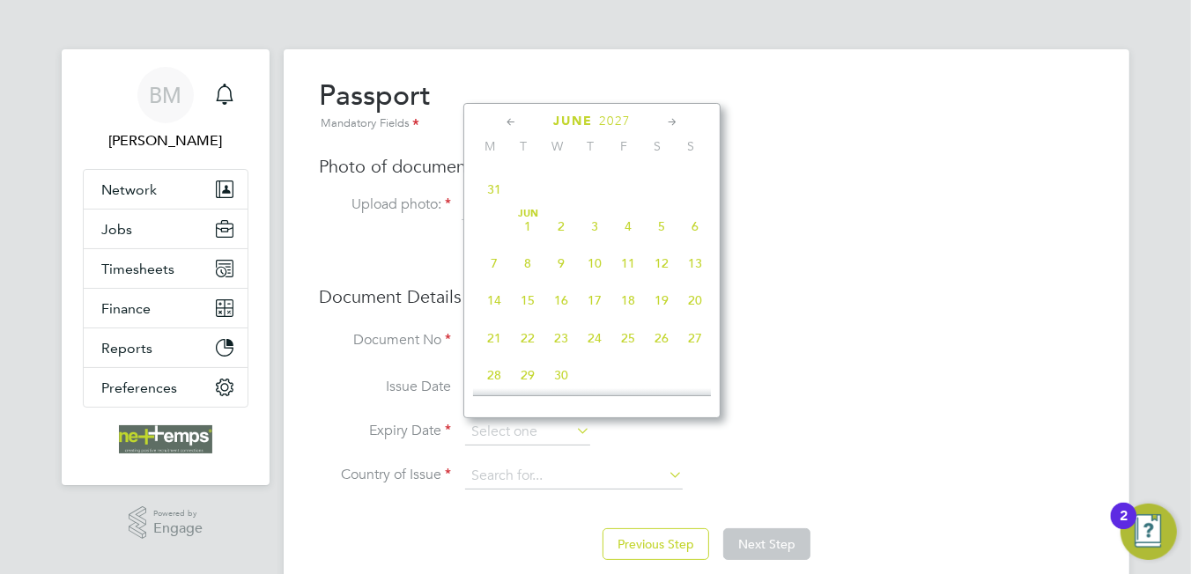
scroll to position [642, 0]
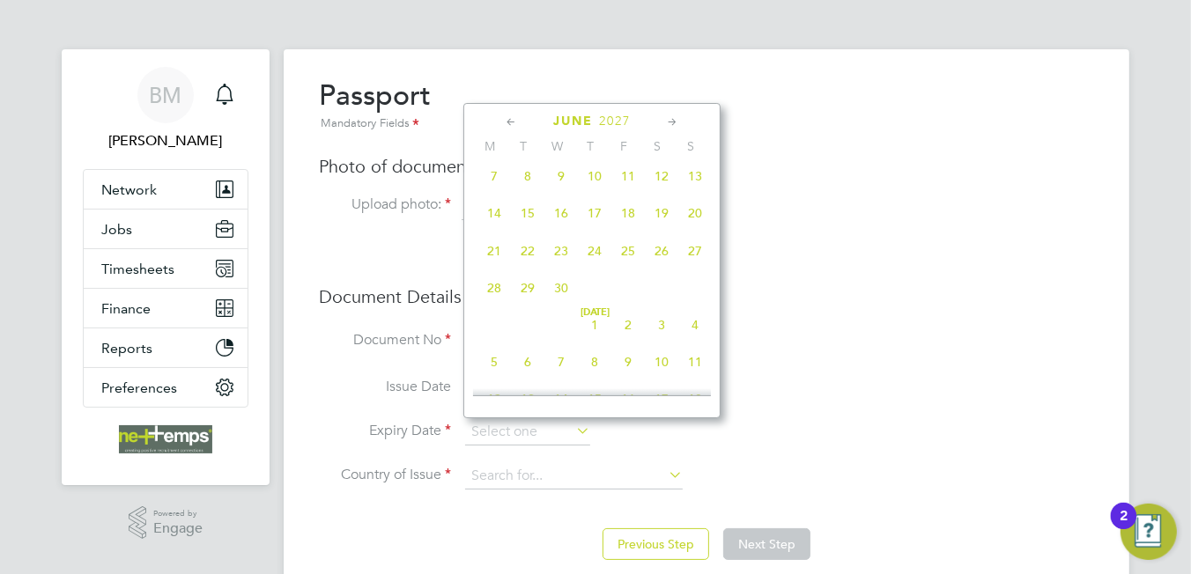
click at [562, 305] on span "30" at bounding box center [560, 287] width 33 height 33
type input "30 Jun 2027"
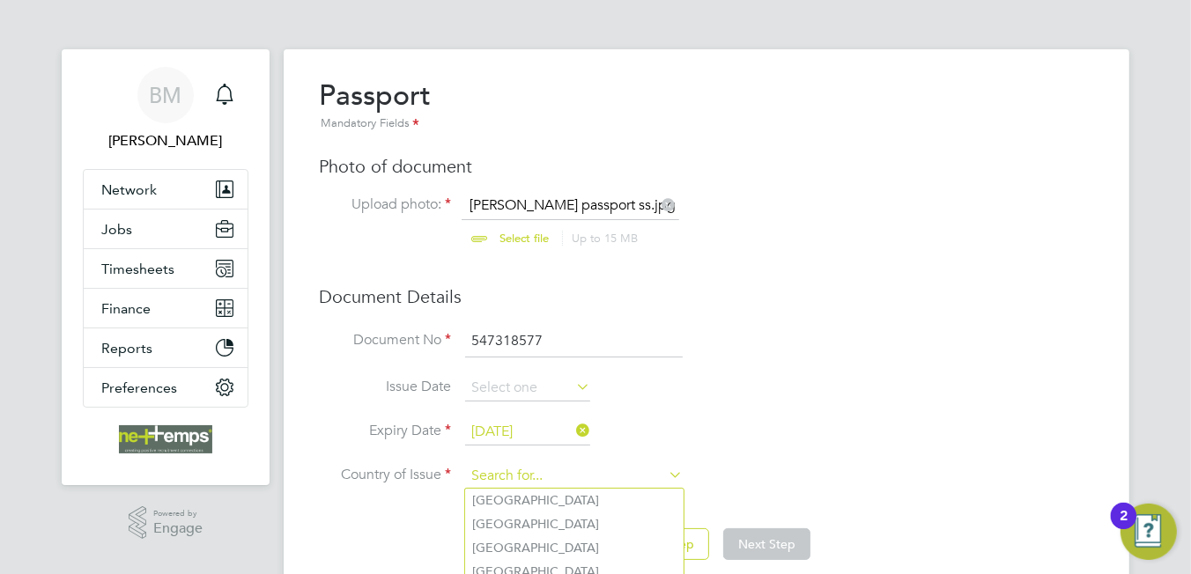
drag, startPoint x: 514, startPoint y: 480, endPoint x: 519, endPoint y: 464, distance: 16.5
click at [517, 467] on input at bounding box center [574, 476] width 218 height 26
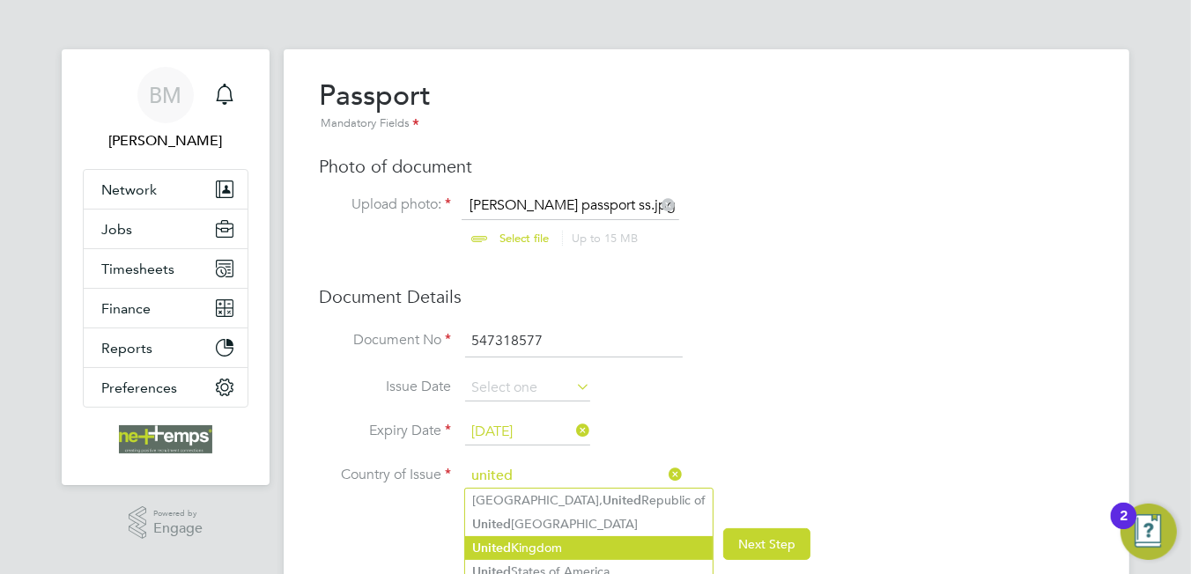
click at [523, 541] on li "United Kingdom" at bounding box center [589, 548] width 248 height 24
type input "United Kingdom"
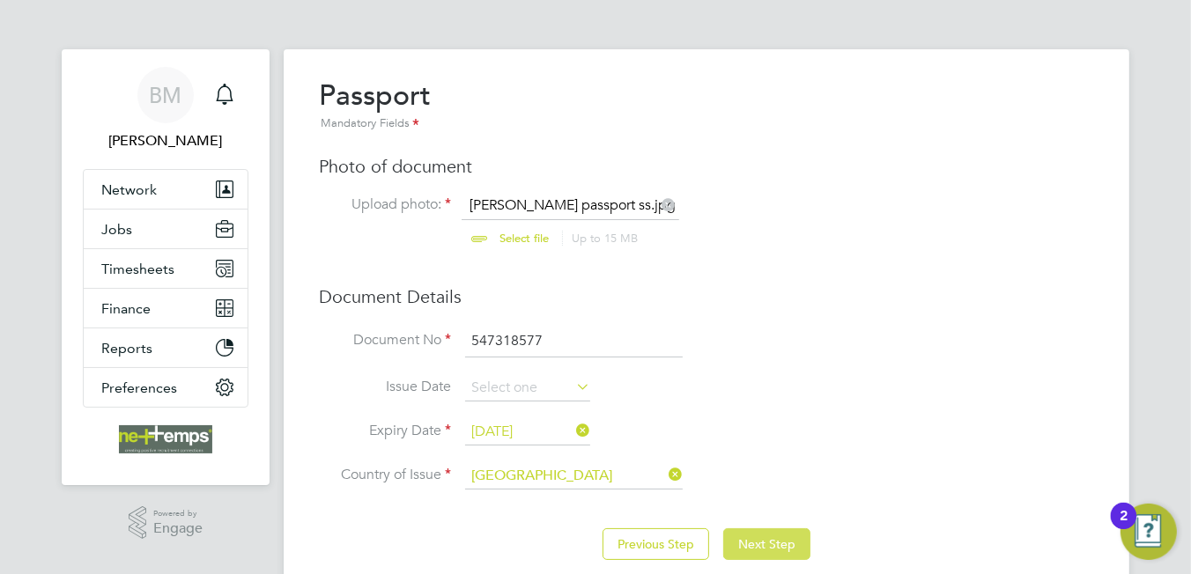
click at [767, 544] on button "Next Step" at bounding box center [766, 545] width 87 height 32
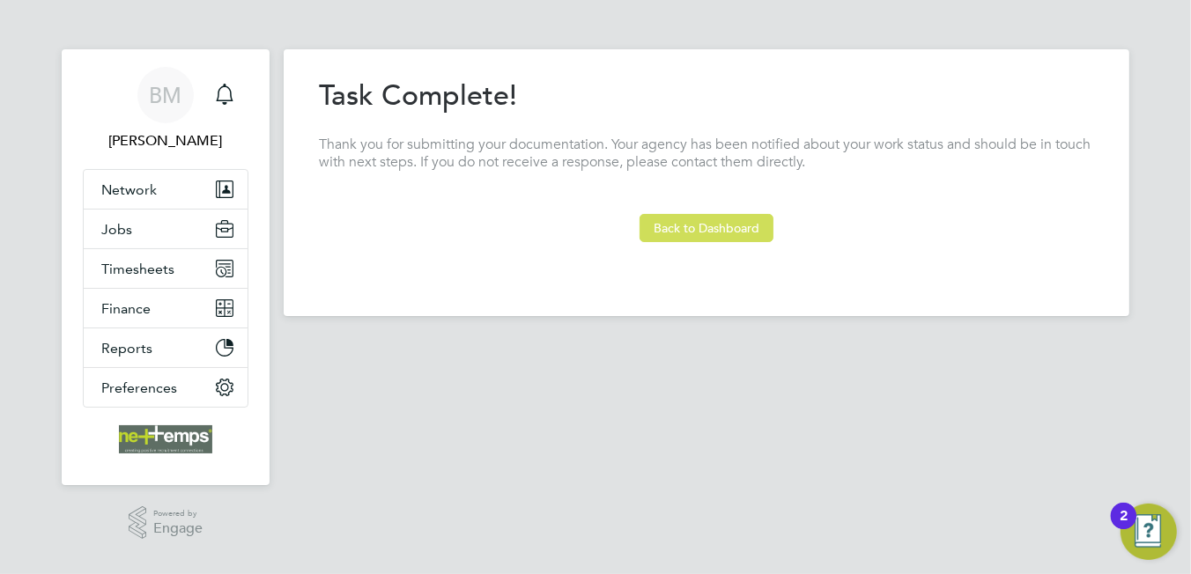
click at [692, 221] on button "Back to Dashboard" at bounding box center [707, 228] width 134 height 28
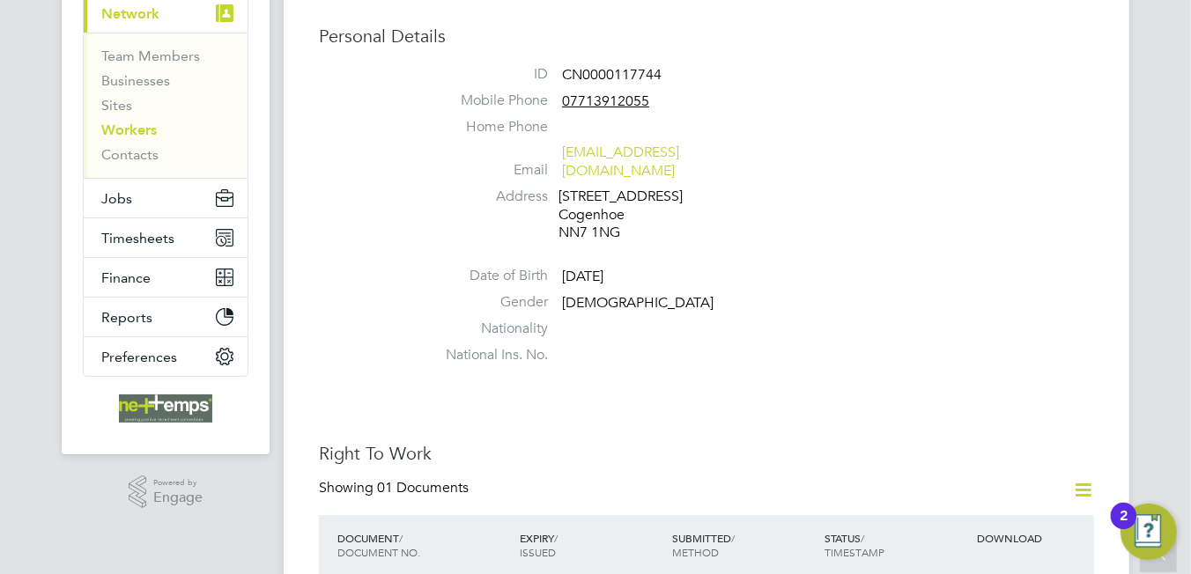
scroll to position [87, 0]
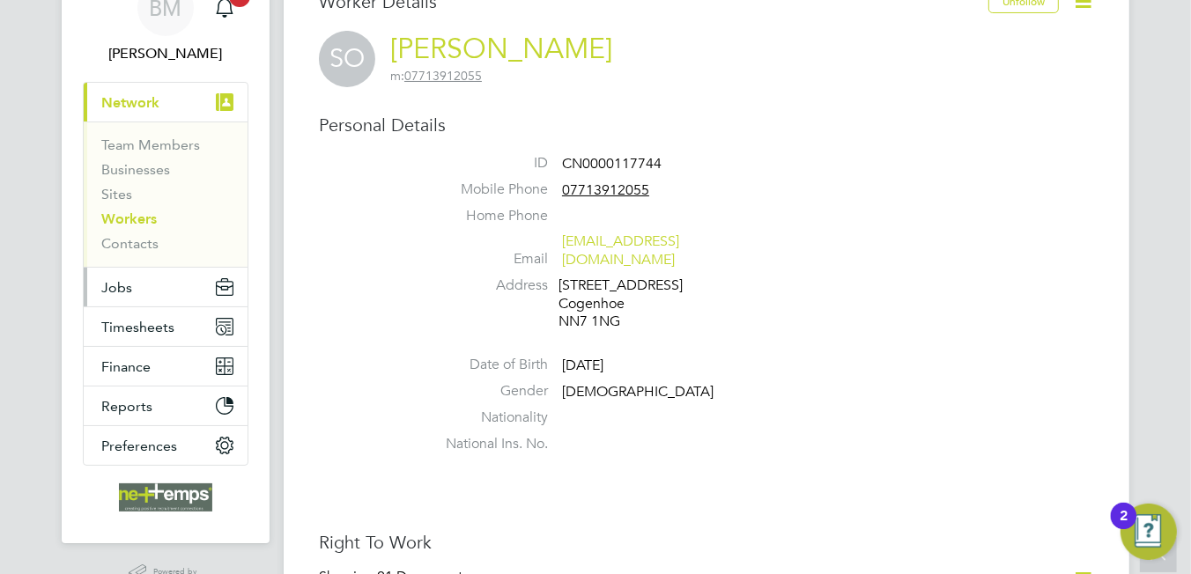
click at [139, 271] on button "Jobs" at bounding box center [166, 287] width 164 height 39
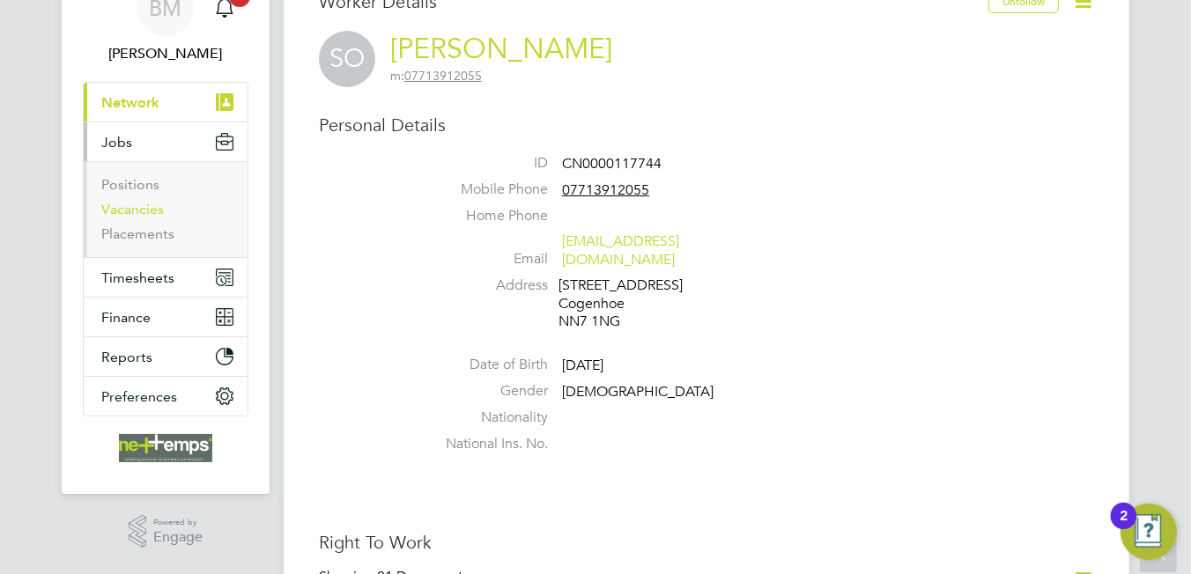
click at [144, 212] on link "Vacancies" at bounding box center [132, 209] width 63 height 17
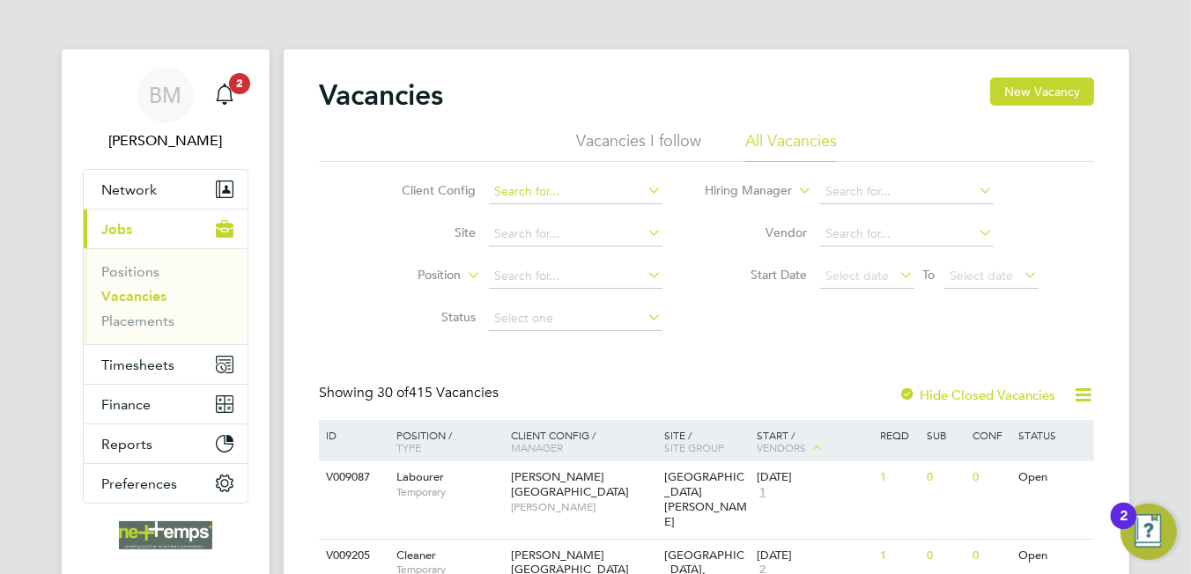
click at [548, 195] on input at bounding box center [576, 192] width 174 height 25
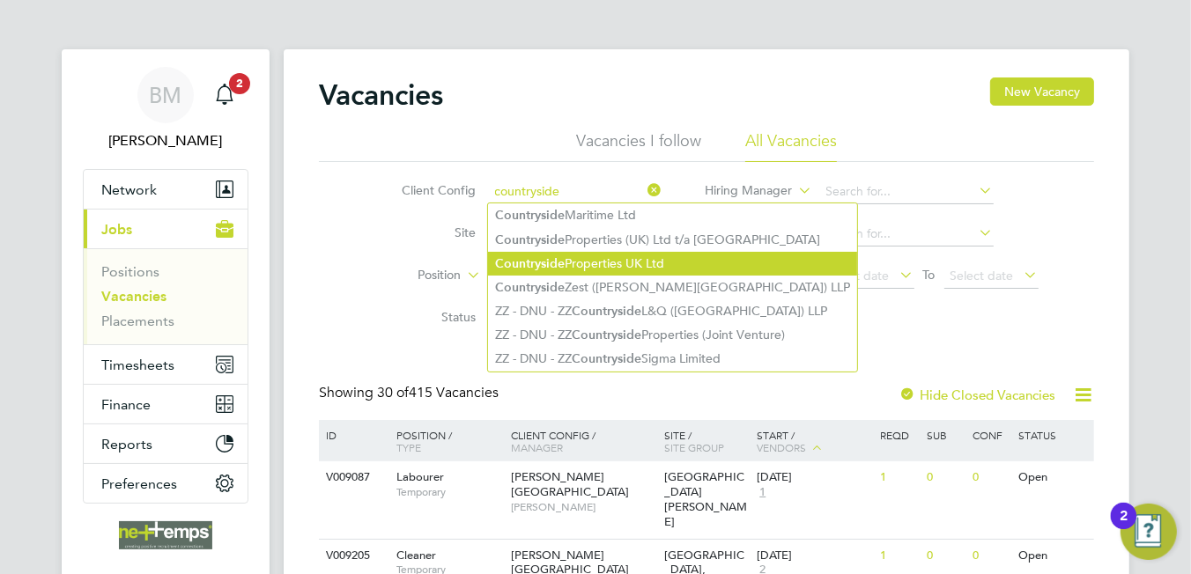
click at [594, 257] on li "Countryside Properties UK Ltd" at bounding box center [672, 264] width 369 height 24
type input "Countryside Properties UK Ltd"
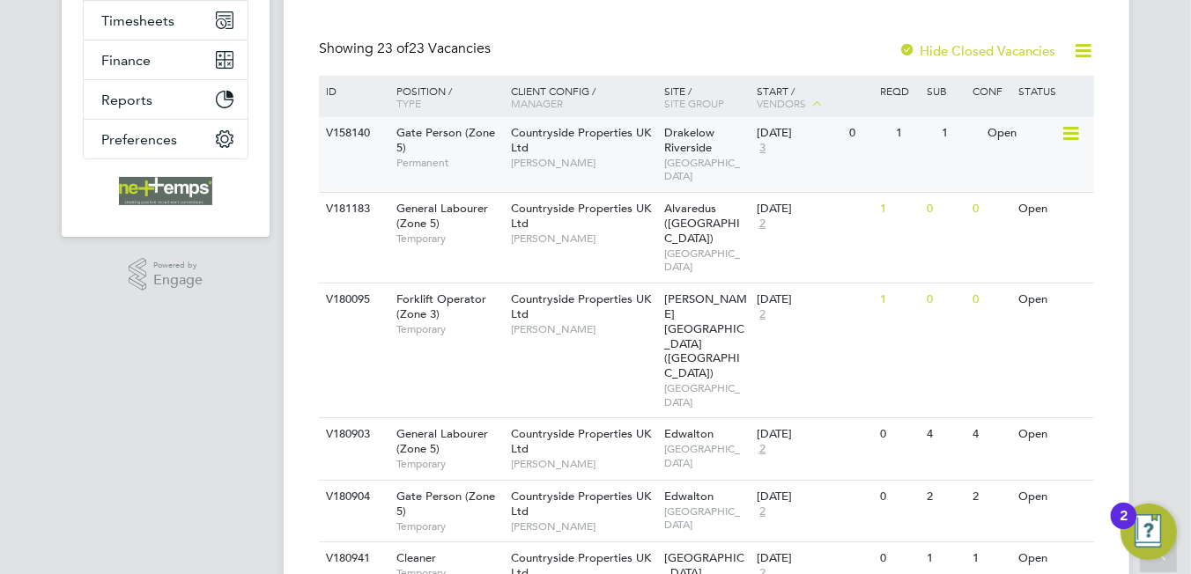
scroll to position [609, 0]
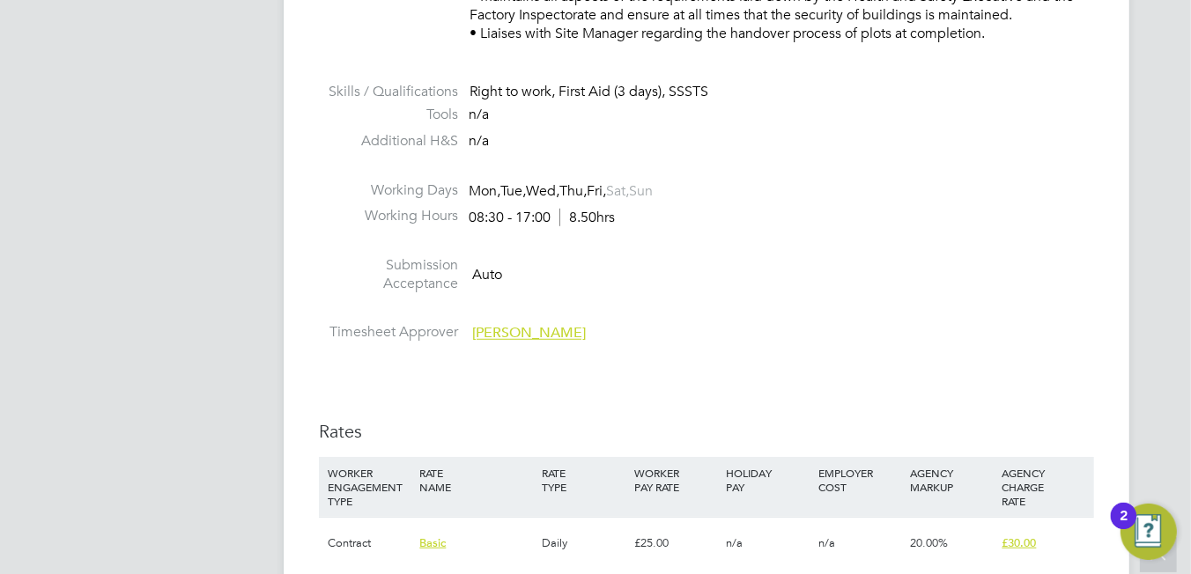
scroll to position [1321, 0]
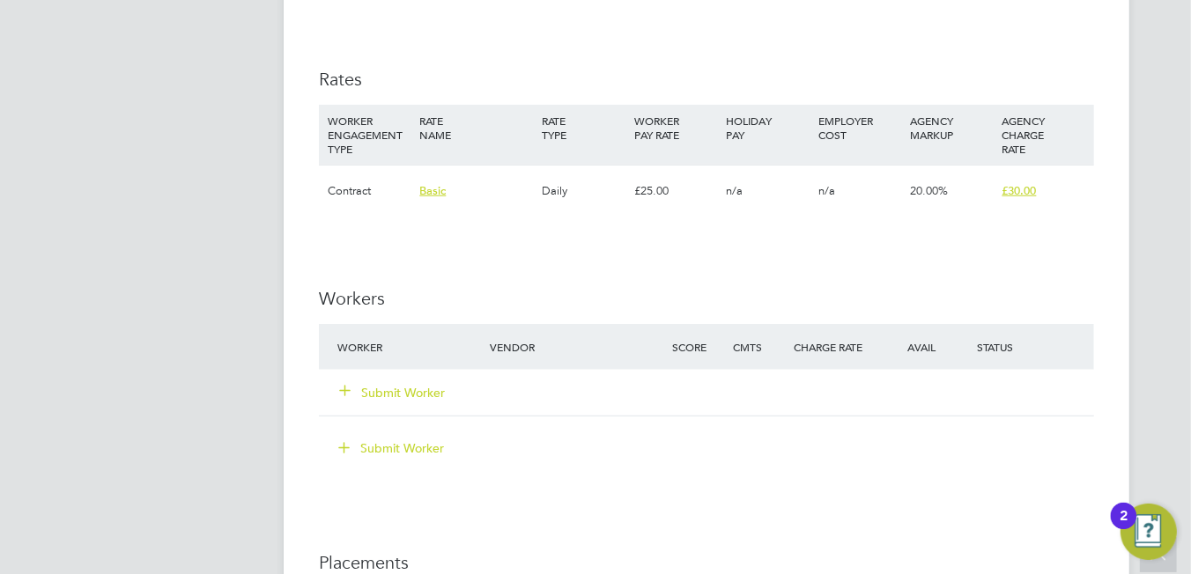
click at [397, 384] on button "Submit Worker" at bounding box center [393, 393] width 106 height 18
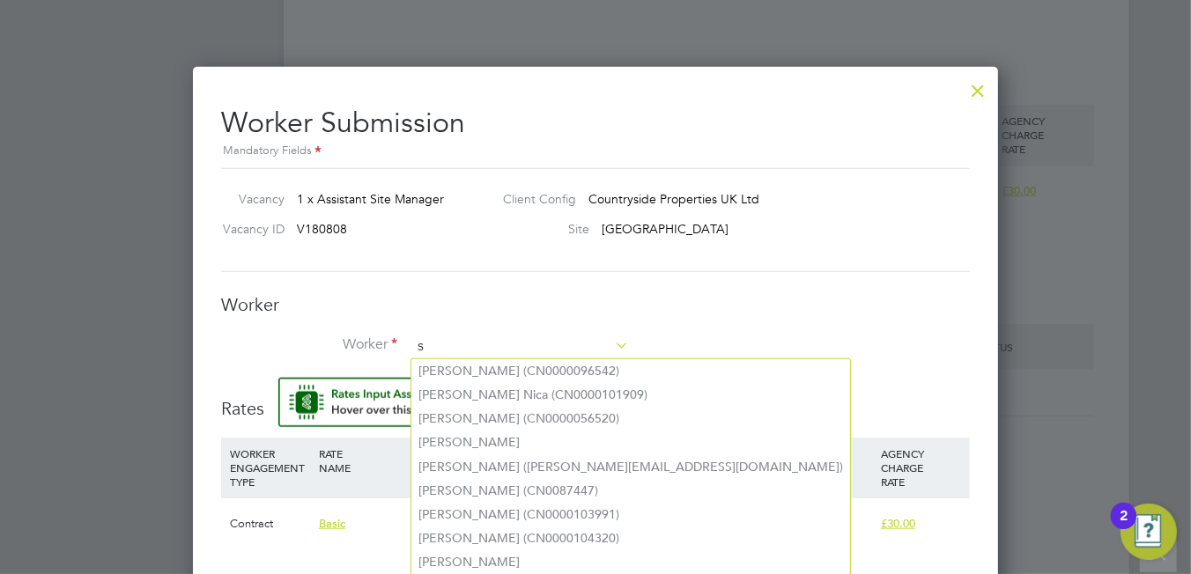
scroll to position [8, 9]
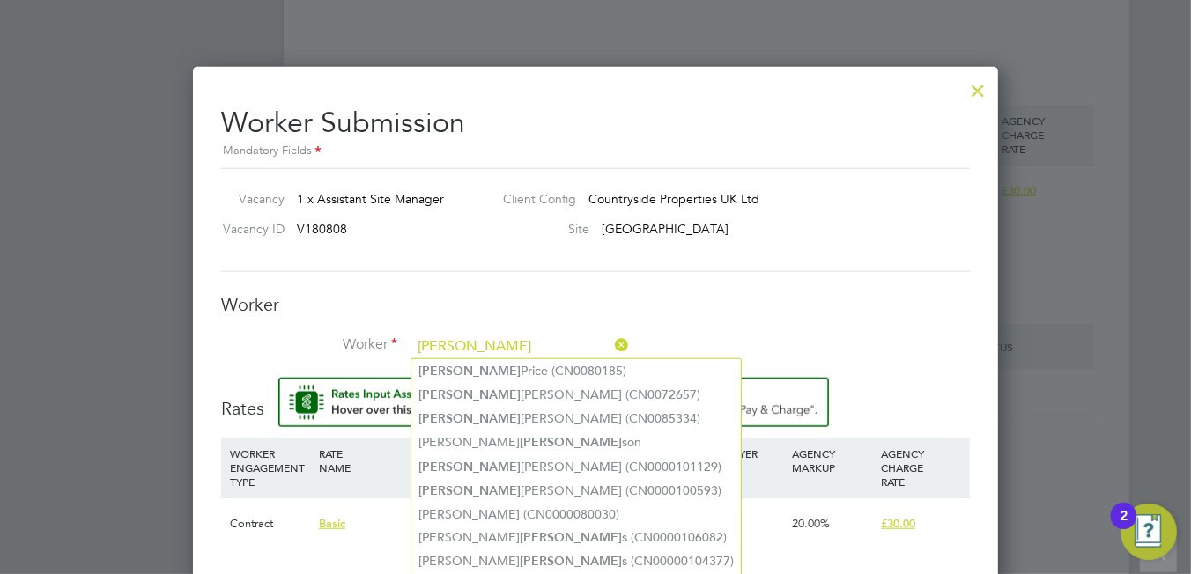
type input "steven"
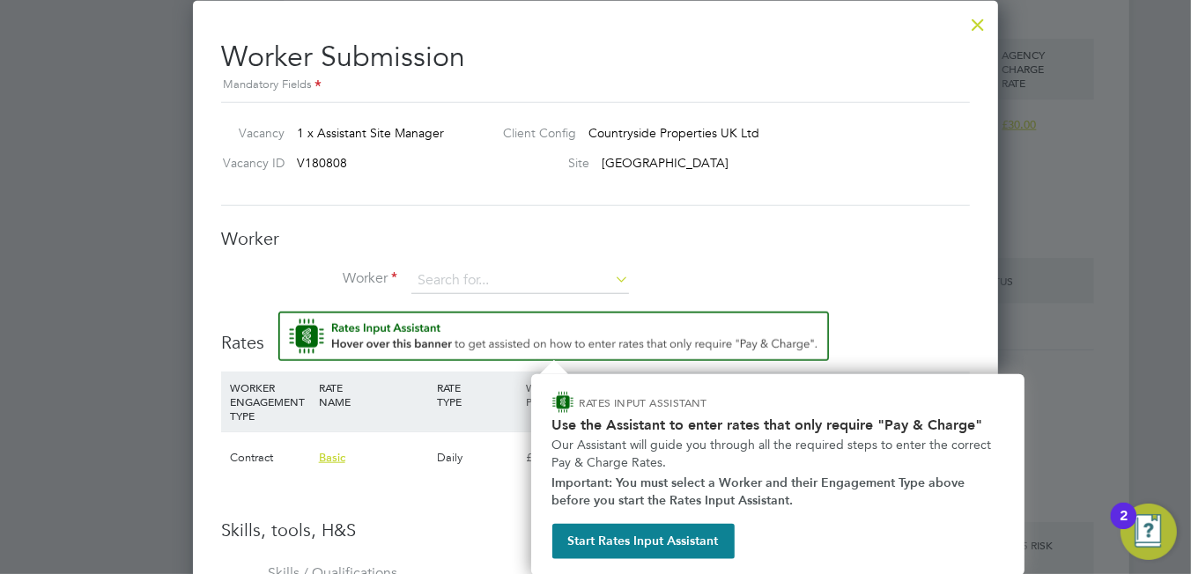
scroll to position [1388, 0]
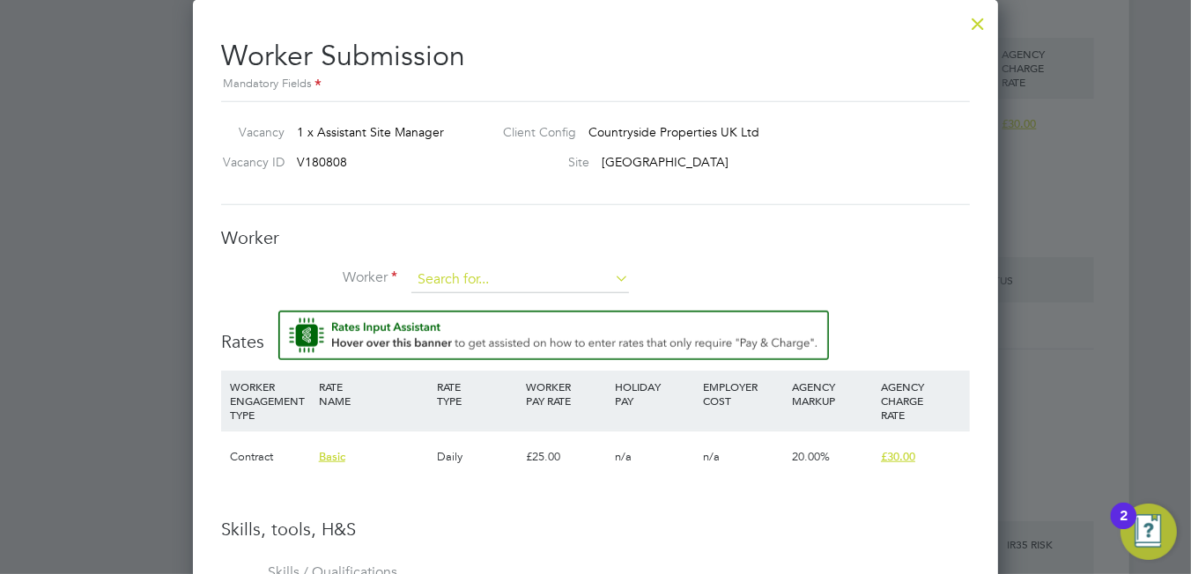
click at [447, 280] on input at bounding box center [520, 280] width 218 height 26
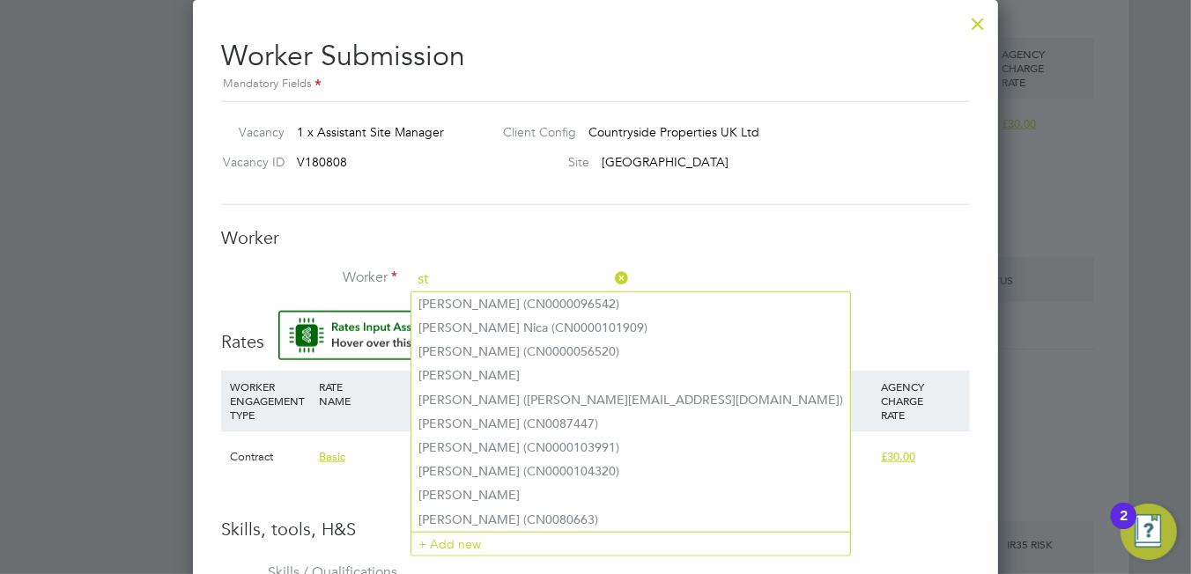
scroll to position [1157, 806]
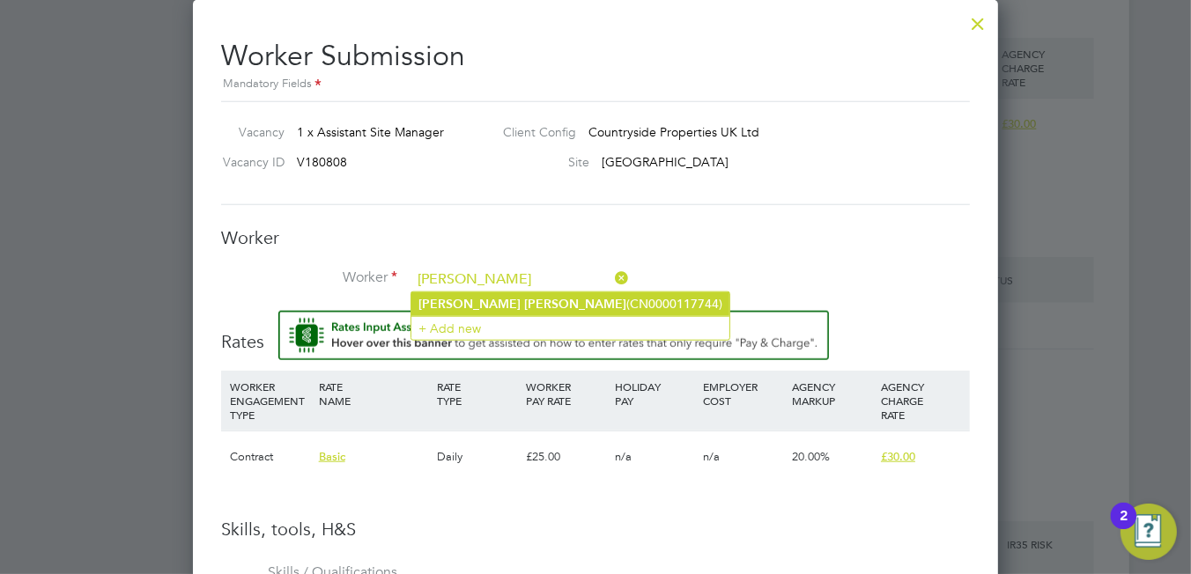
click at [524, 297] on b "Oliver" at bounding box center [575, 304] width 102 height 15
type input "Steven Oliver (CN0000117744)"
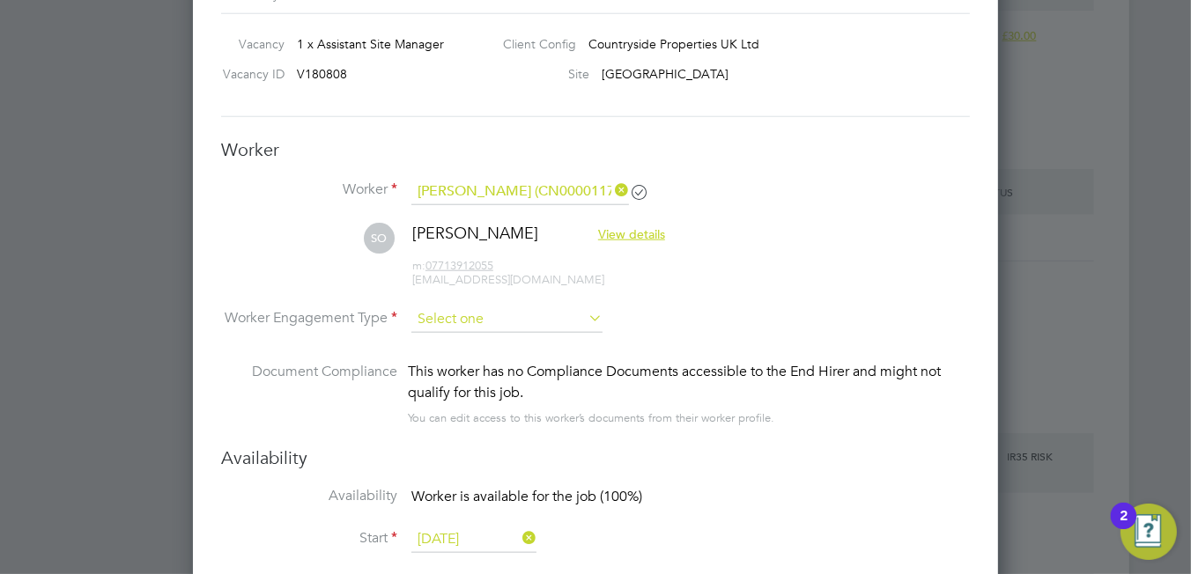
click at [472, 317] on input at bounding box center [506, 320] width 191 height 26
click at [526, 368] on li "PAYE" at bounding box center [507, 365] width 192 height 23
type input "PAYE"
drag, startPoint x: 232, startPoint y: 142, endPoint x: 234, endPoint y: 166, distance: 23.9
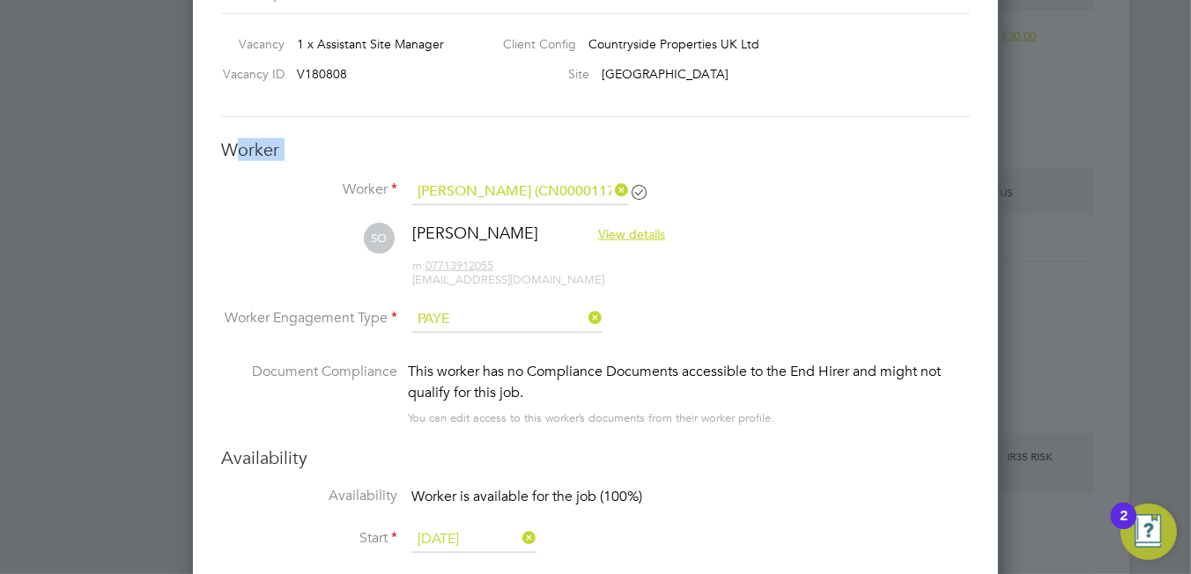
click at [458, 312] on input "PAYE" at bounding box center [506, 320] width 191 height 26
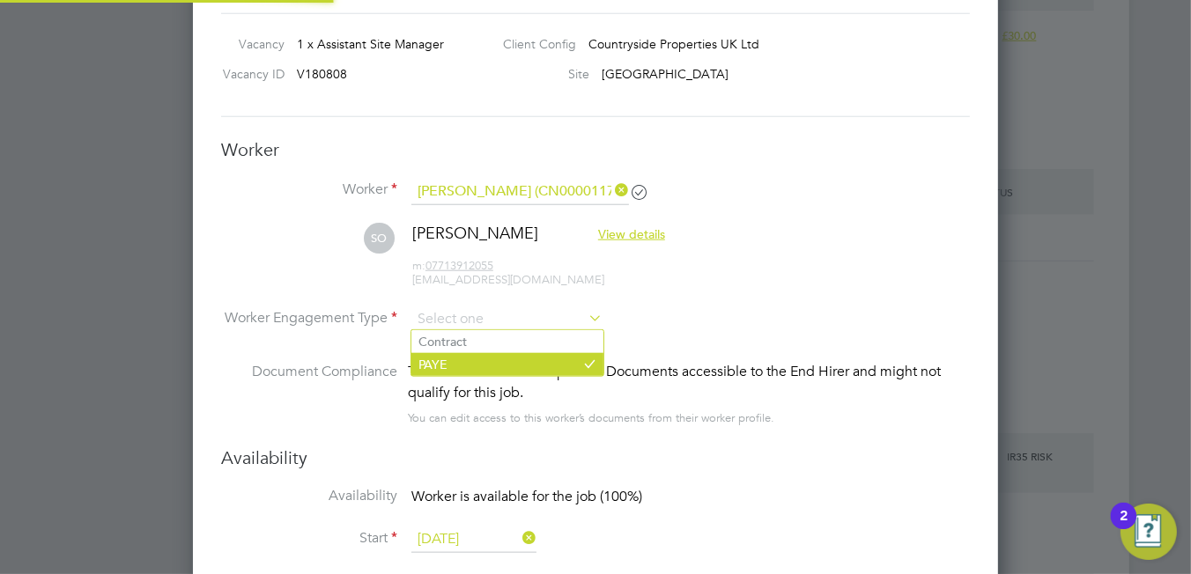
scroll to position [52, 119]
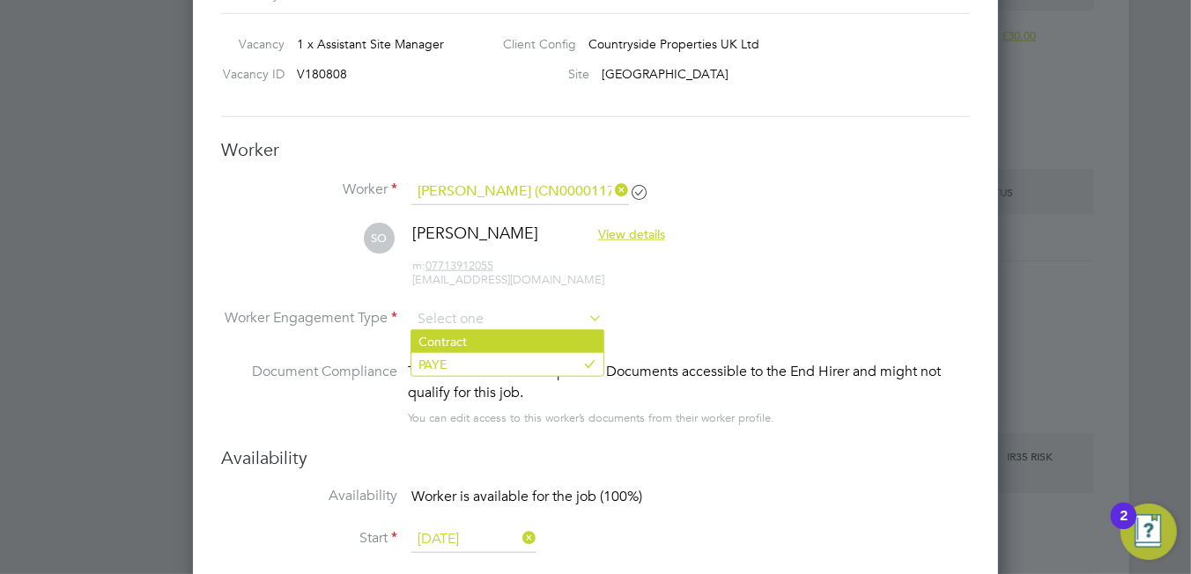
click at [441, 343] on li "Contract" at bounding box center [507, 341] width 192 height 23
type input "Contract"
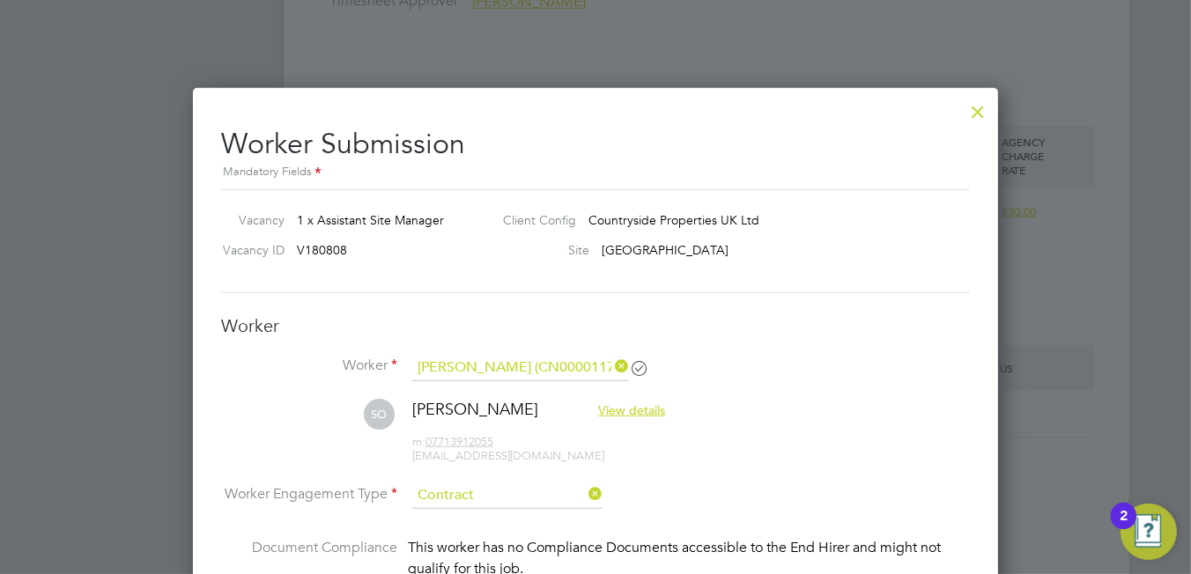
scroll to position [1388, 0]
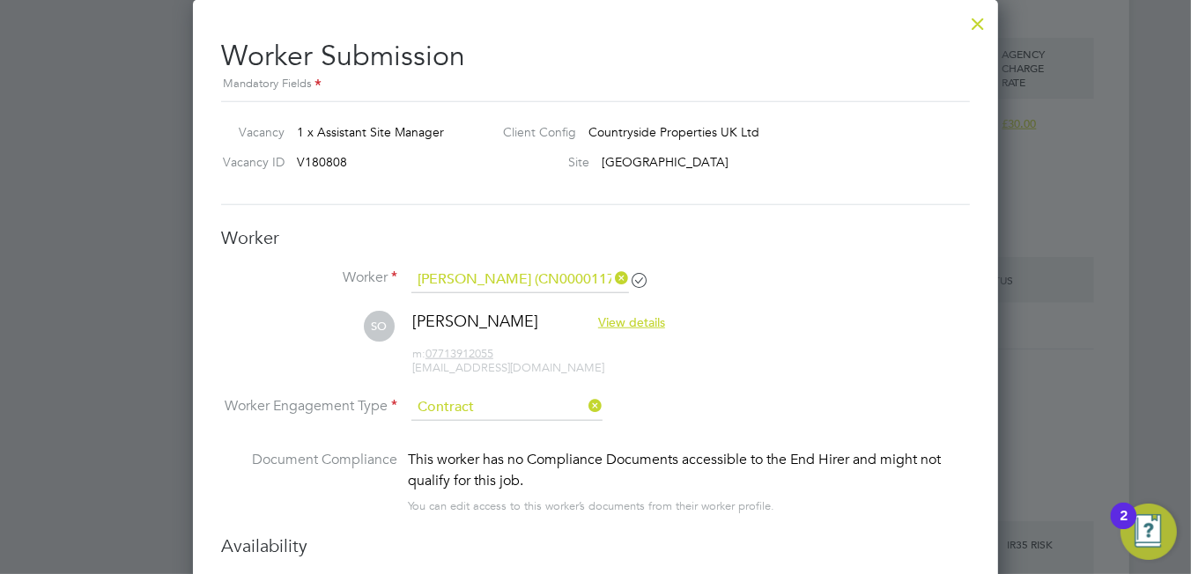
click at [458, 396] on input "Contract" at bounding box center [506, 408] width 191 height 26
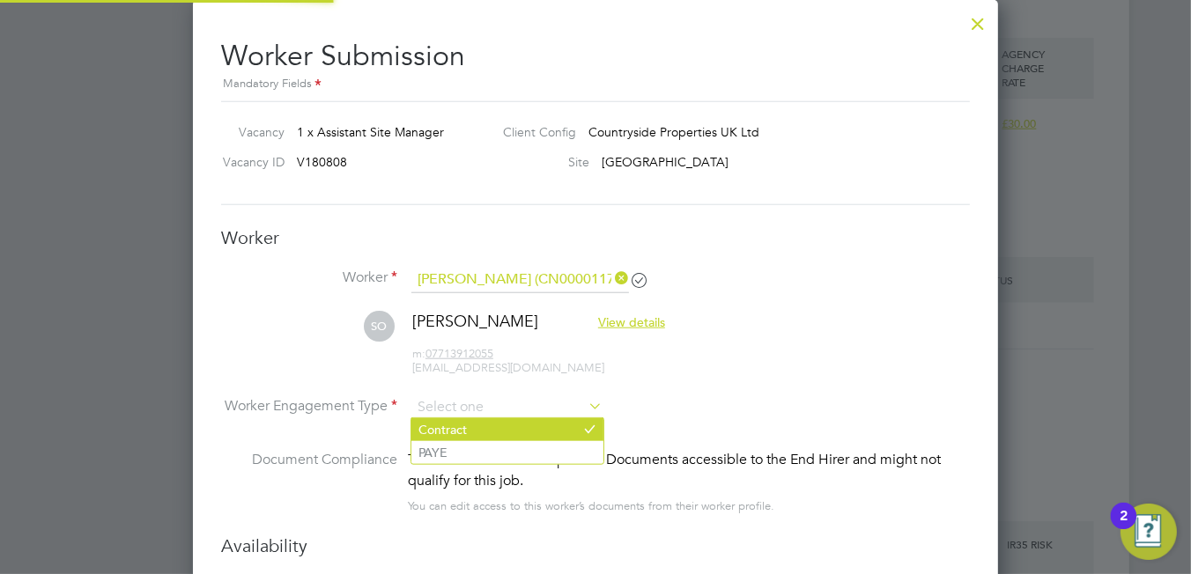
scroll to position [52, 119]
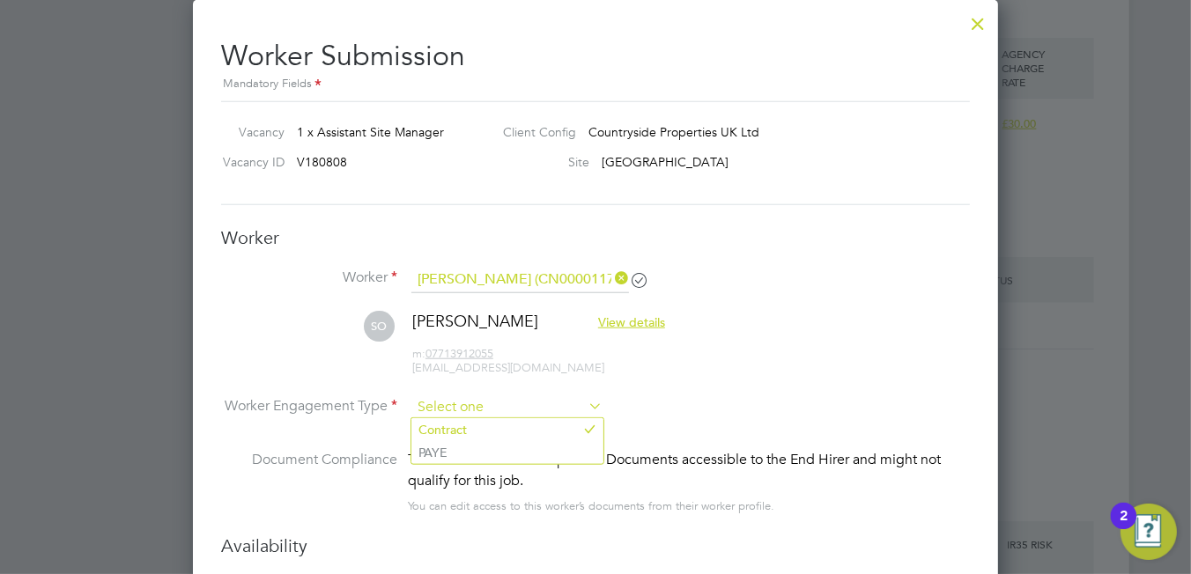
click at [471, 411] on input at bounding box center [506, 408] width 191 height 26
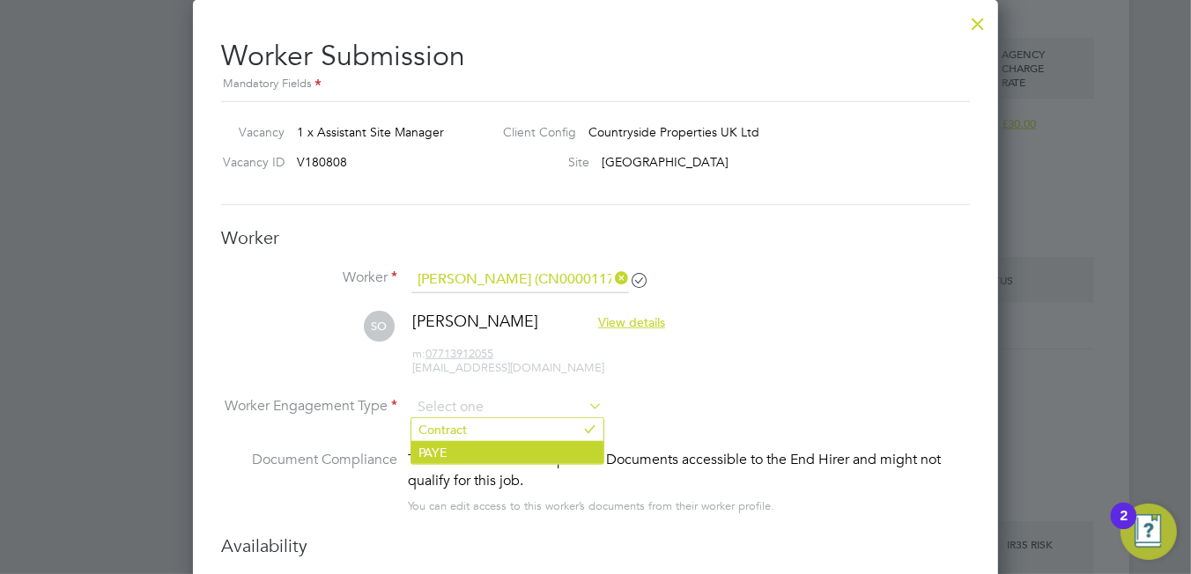
click at [466, 449] on li "PAYE" at bounding box center [507, 452] width 192 height 23
type input "PAYE"
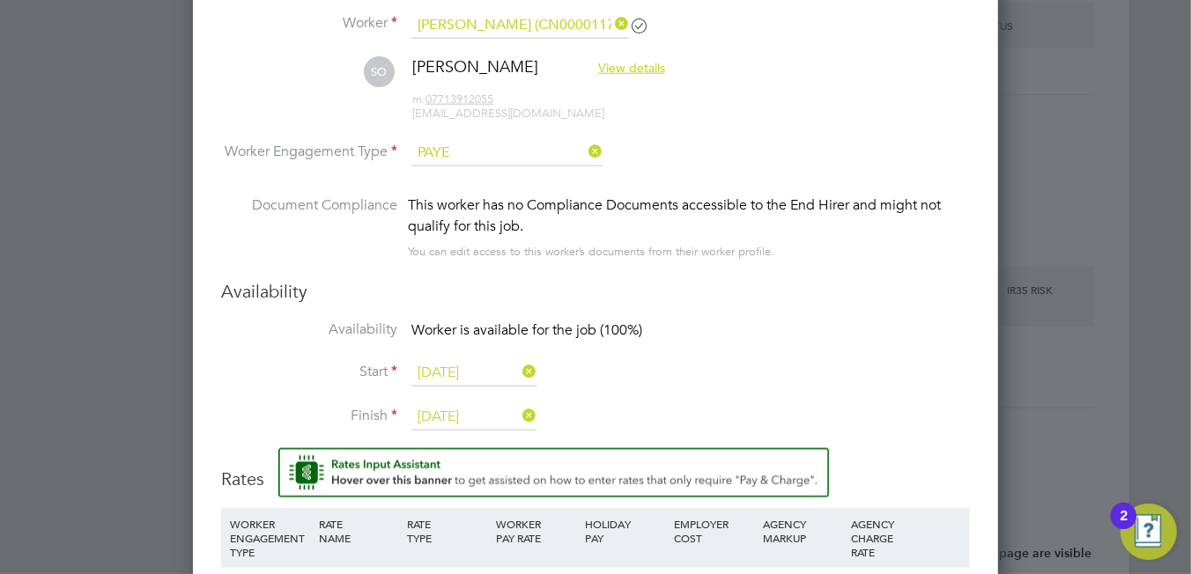
scroll to position [1907, 0]
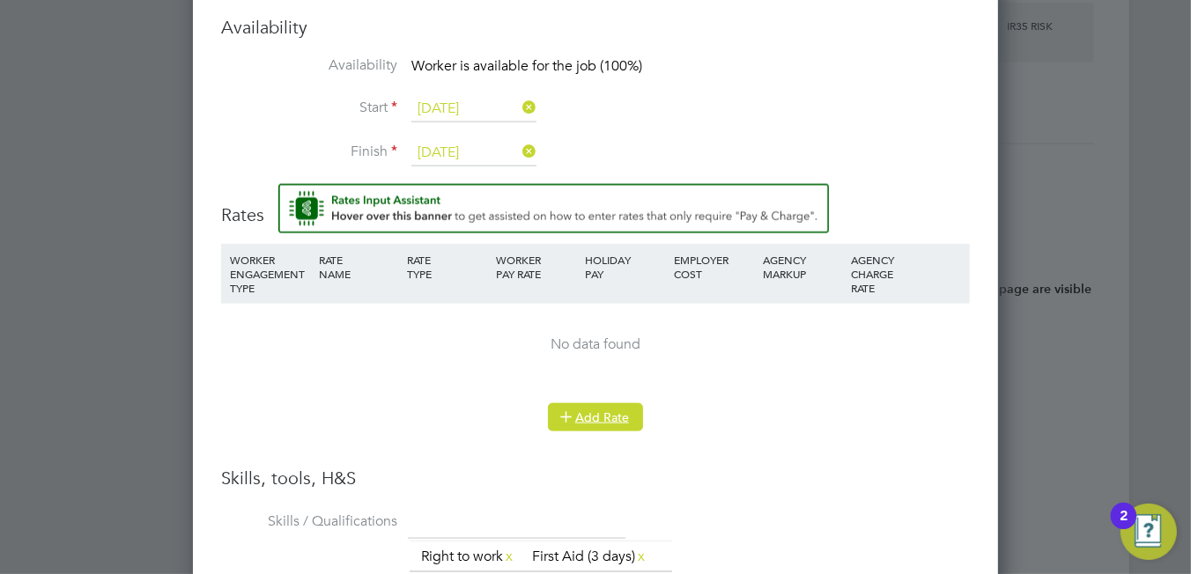
click at [611, 410] on button "Add Rate" at bounding box center [595, 417] width 95 height 28
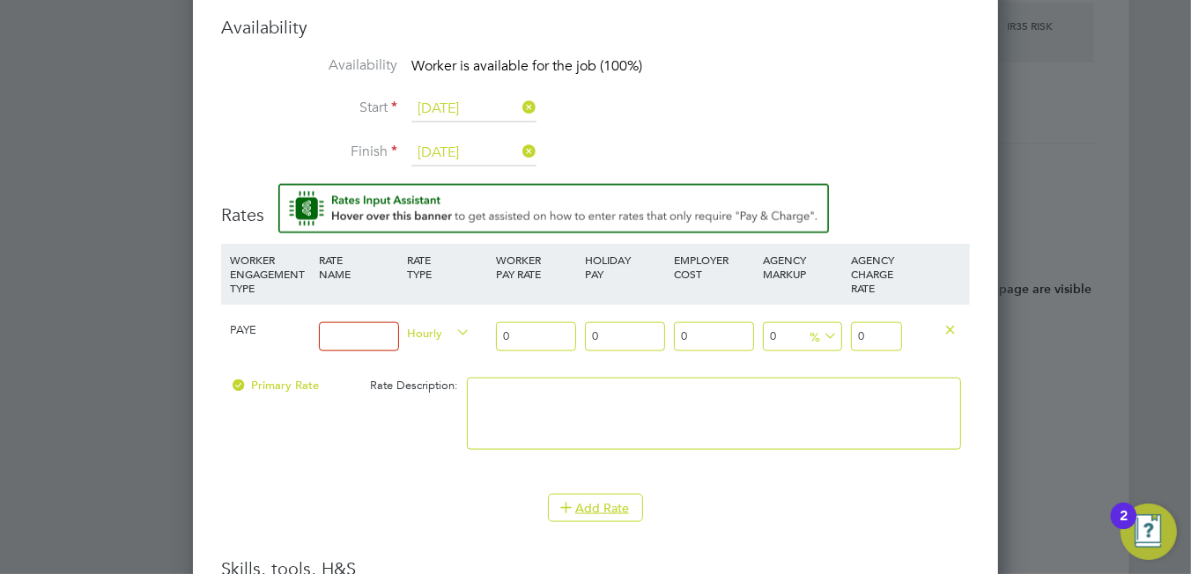
drag, startPoint x: 352, startPoint y: 336, endPoint x: 393, endPoint y: 345, distance: 41.5
click at [393, 345] on input at bounding box center [359, 336] width 80 height 29
type input "Basic"
drag, startPoint x: 874, startPoint y: 333, endPoint x: 849, endPoint y: 329, distance: 24.9
click at [849, 329] on div "0" at bounding box center [876, 337] width 59 height 64
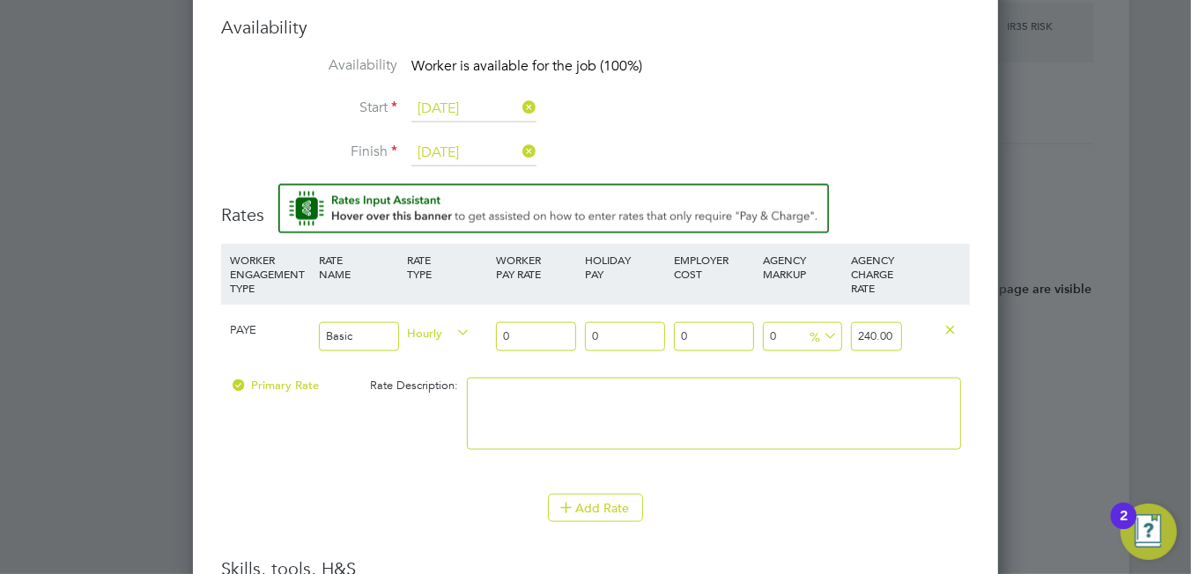
type input "240.00"
drag, startPoint x: 524, startPoint y: 328, endPoint x: 466, endPoint y: 325, distance: 58.2
click at [466, 325] on div "PAYE Basic Hourly 0 0 n/a 0 n/a 0 0 % 240.00" at bounding box center [595, 336] width 749 height 65
type input "2"
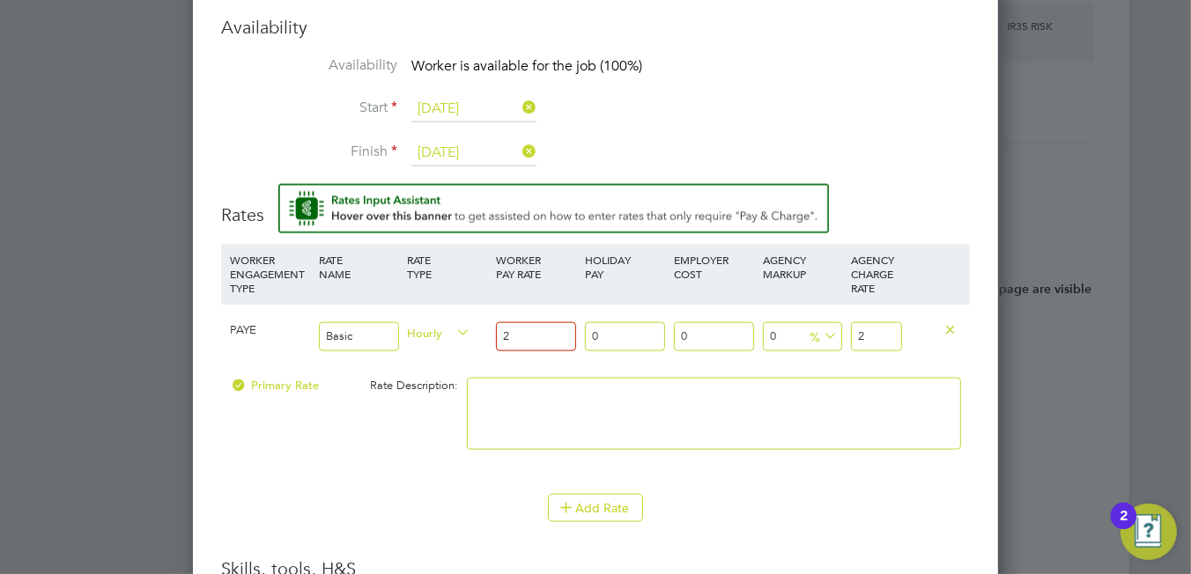
type input "22"
type input "220"
type input "220.00"
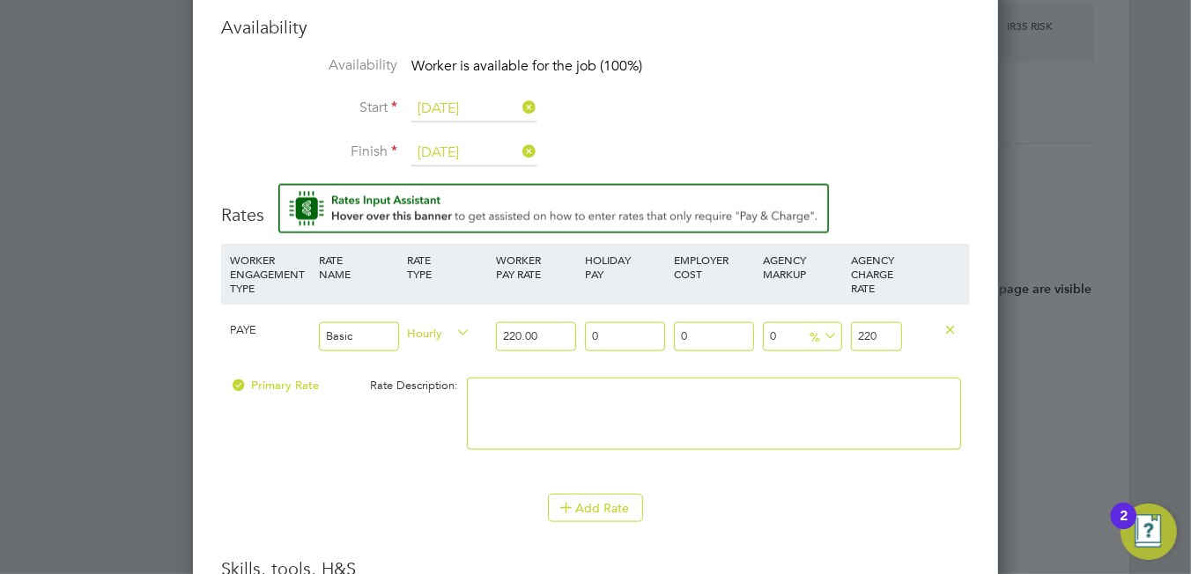
click at [502, 407] on textarea at bounding box center [714, 414] width 494 height 72
click at [874, 330] on input "220" at bounding box center [876, 336] width 50 height 29
type input "-90"
type input "22"
type input "-99.0909090909091"
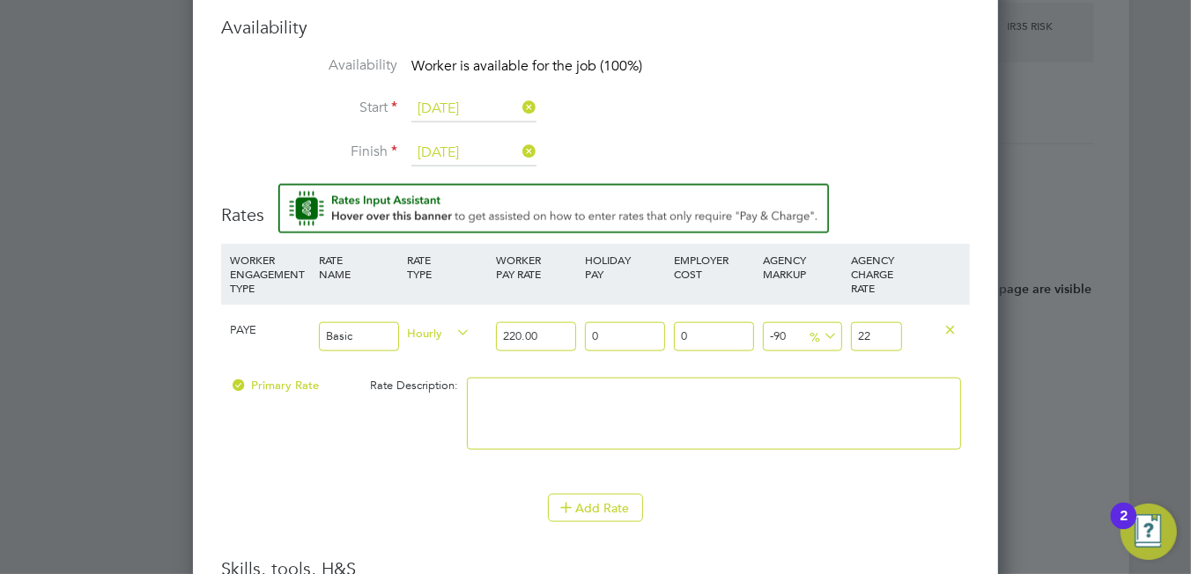
type input "2"
type input "-89.0909090909091"
type input "24"
type input "9.090909090909092"
type input "240.00"
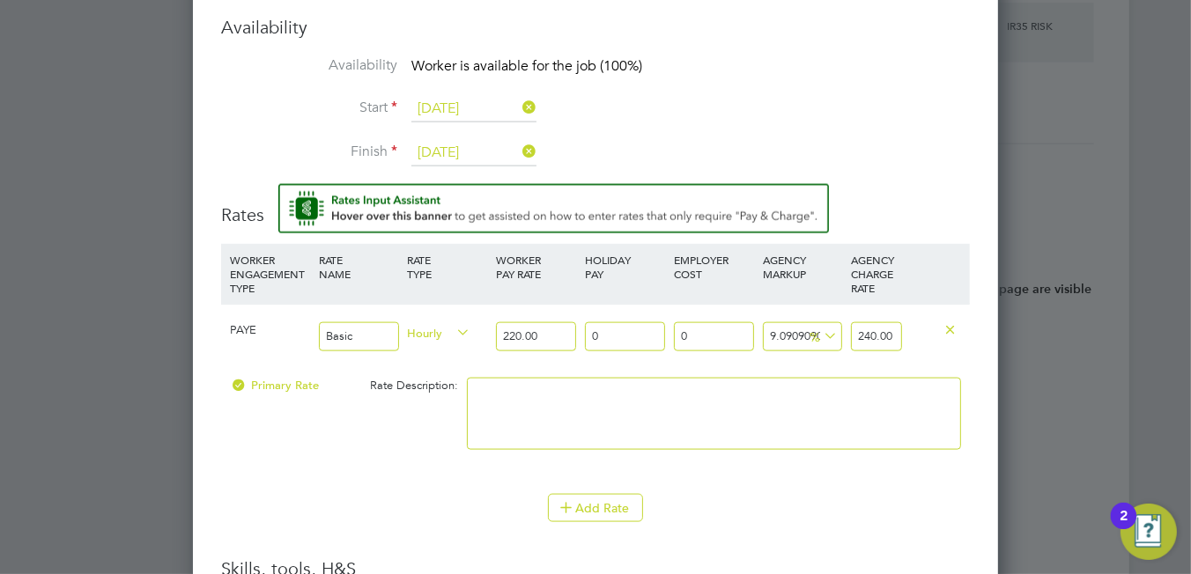
click at [543, 329] on input "220.00" at bounding box center [536, 336] width 80 height 29
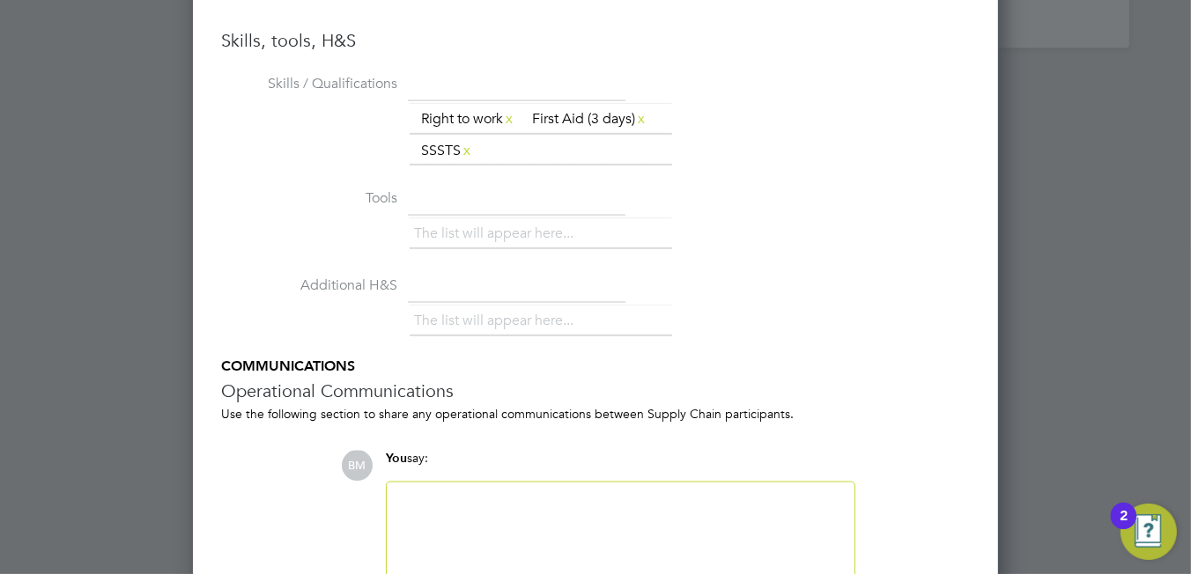
scroll to position [2525, 0]
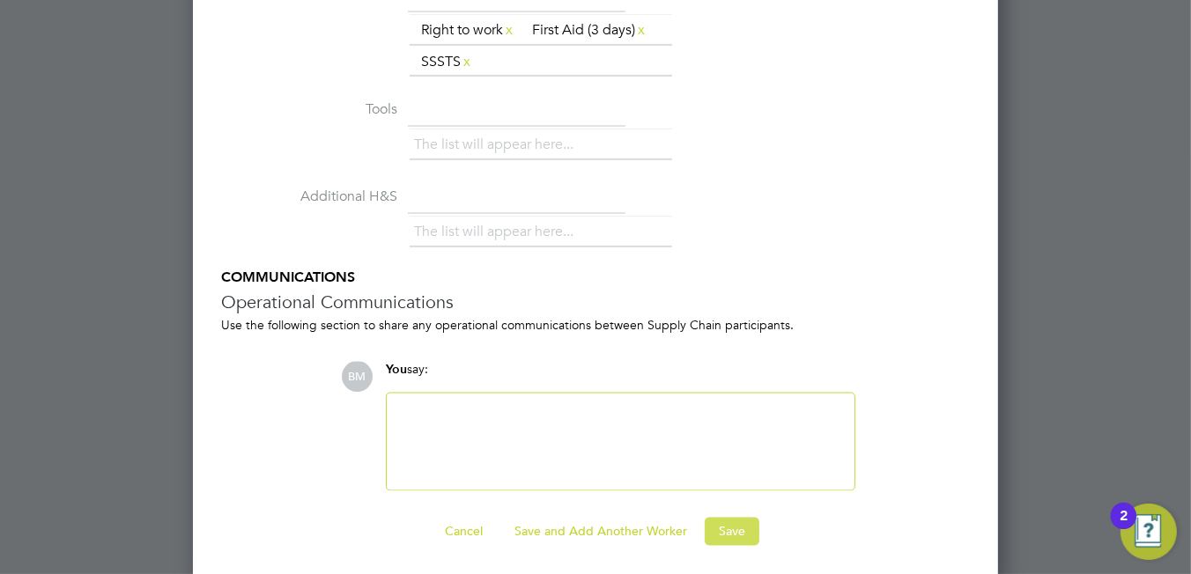
click at [731, 527] on button "Save" at bounding box center [732, 532] width 55 height 28
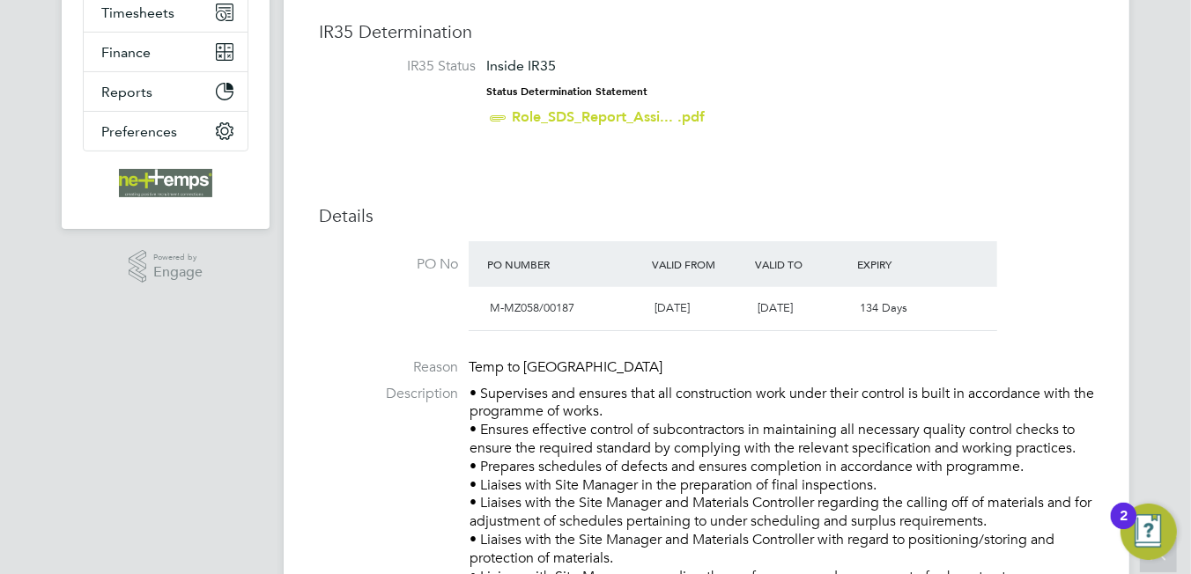
scroll to position [0, 0]
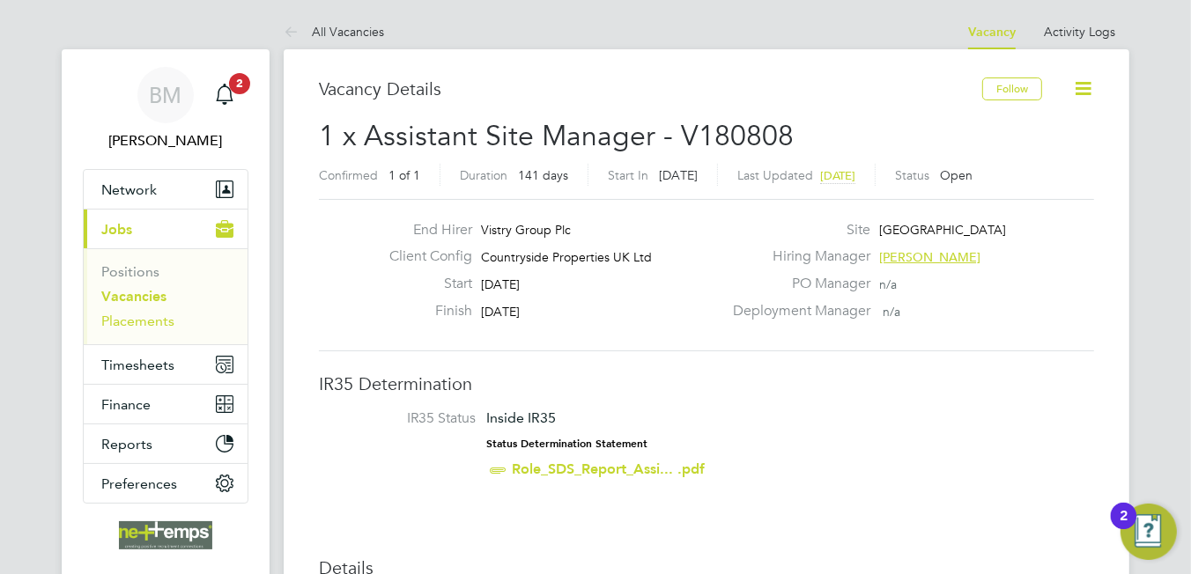
click at [135, 316] on link "Placements" at bounding box center [137, 321] width 73 height 17
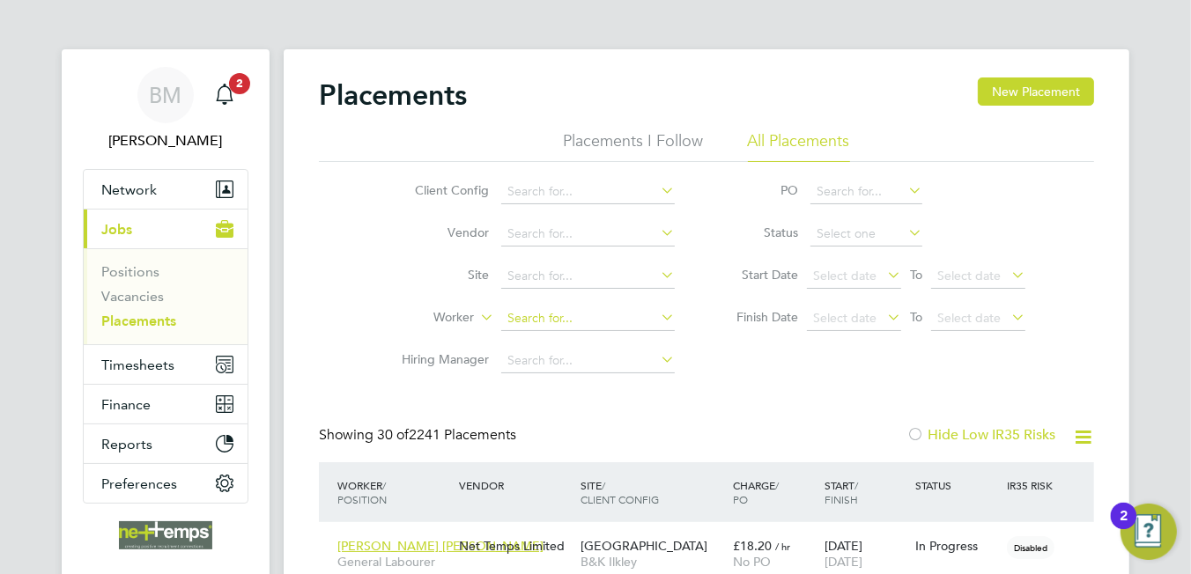
scroll to position [17, 83]
click at [540, 313] on input at bounding box center [588, 319] width 174 height 25
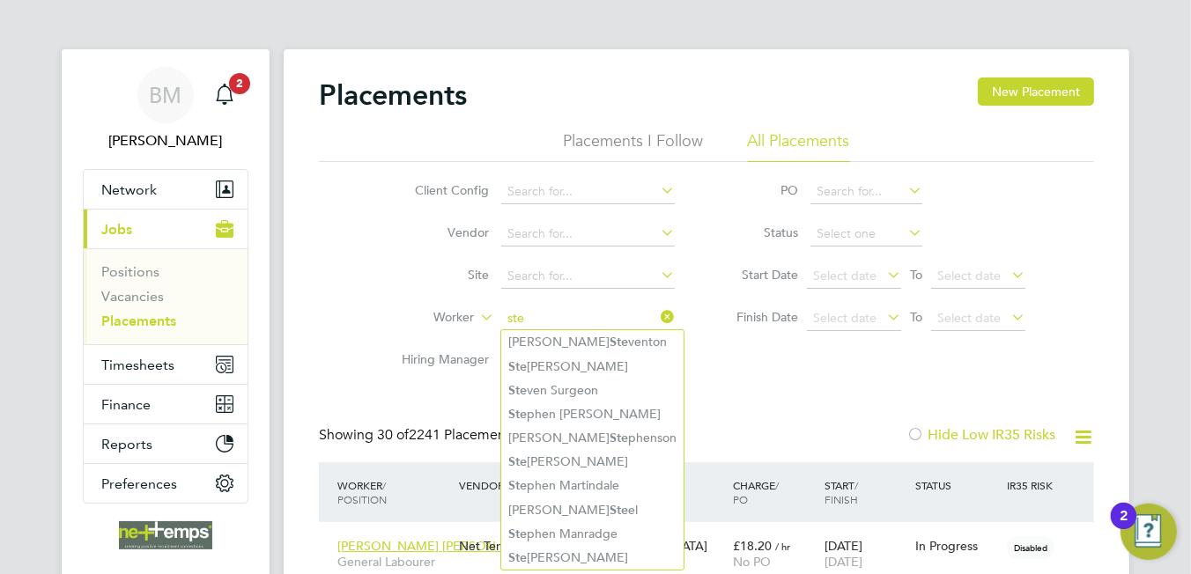
type input "ste"
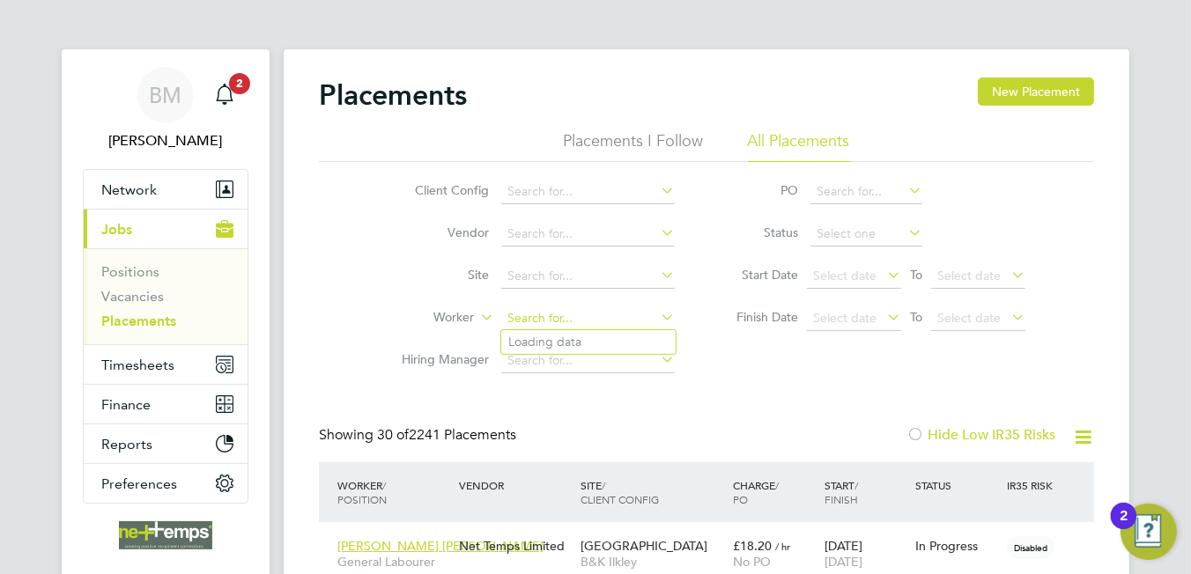
click at [546, 319] on input at bounding box center [588, 319] width 174 height 25
click at [631, 340] on li "Steven Oli ver" at bounding box center [588, 342] width 174 height 24
type input "[PERSON_NAME]"
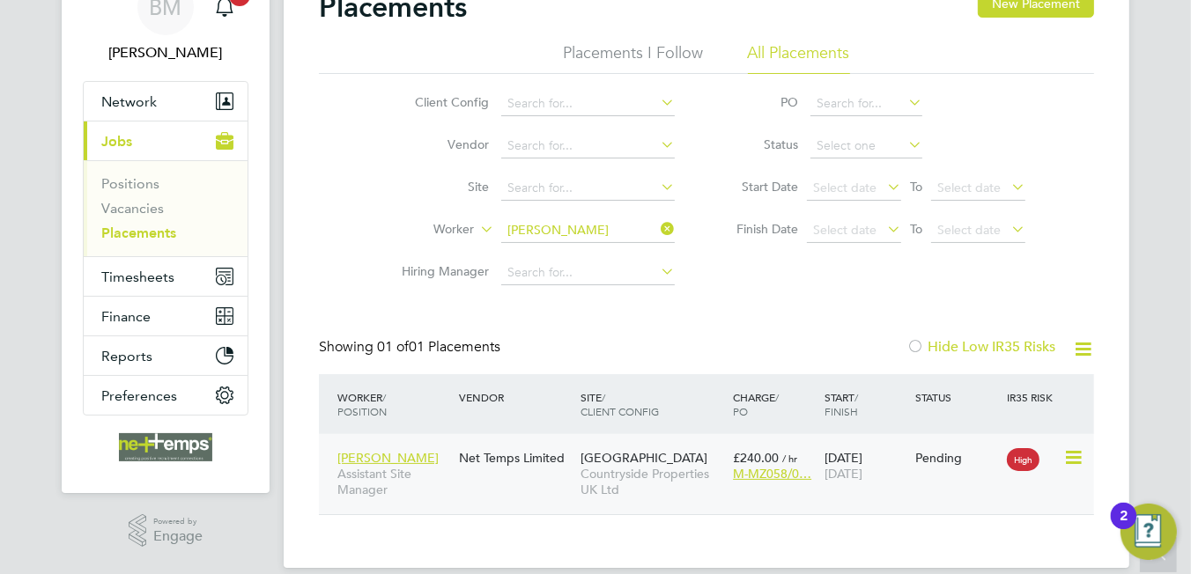
click at [1068, 457] on icon at bounding box center [1072, 457] width 18 height 21
click at [978, 559] on li "Start" at bounding box center [1020, 567] width 125 height 25
type input "[PERSON_NAME]"
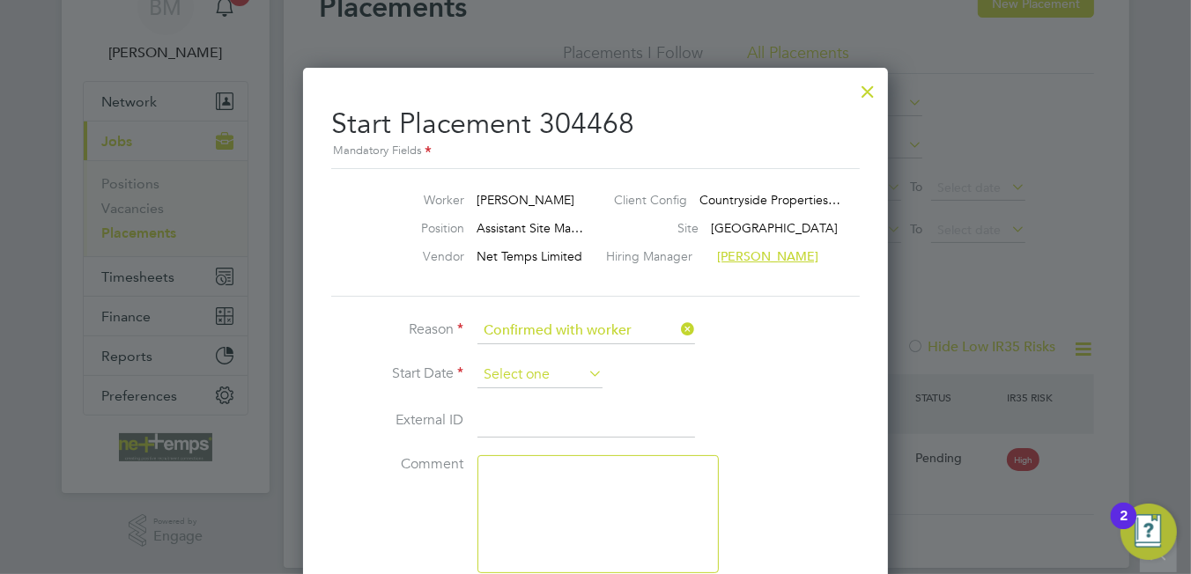
click at [513, 373] on input at bounding box center [539, 375] width 125 height 26
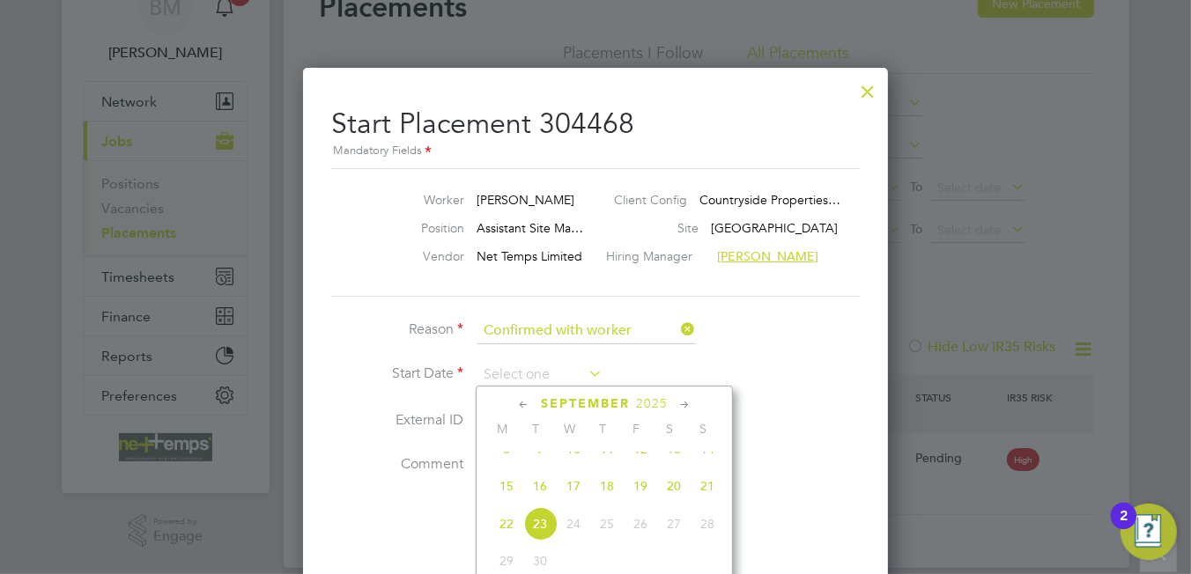
click at [571, 500] on span "17" at bounding box center [573, 486] width 33 height 33
type input "[DATE]"
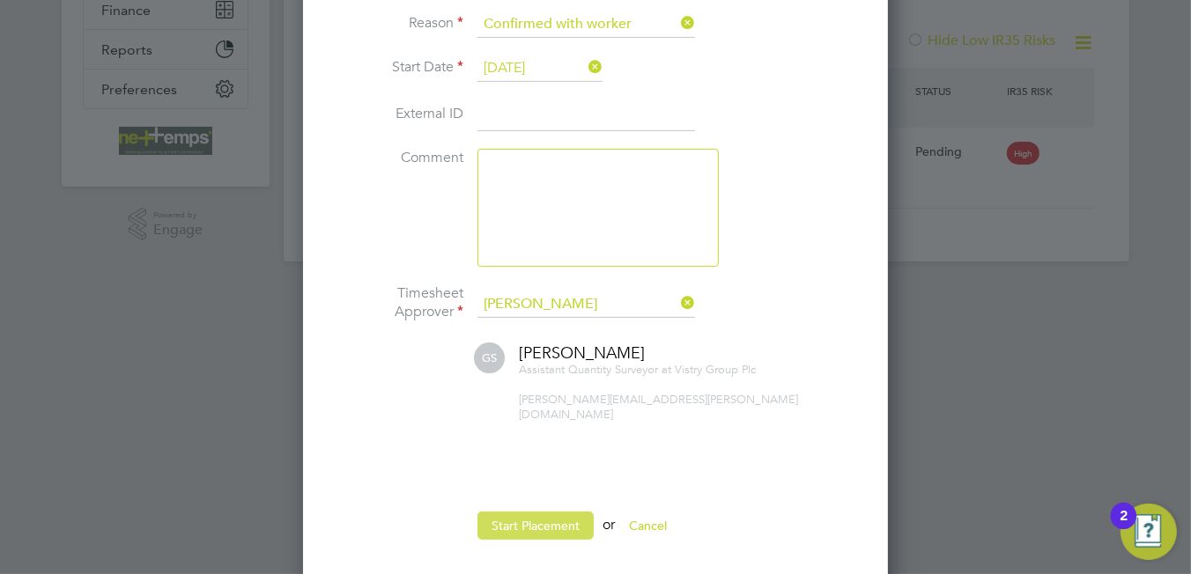
click at [536, 512] on button "Start Placement" at bounding box center [535, 526] width 116 height 28
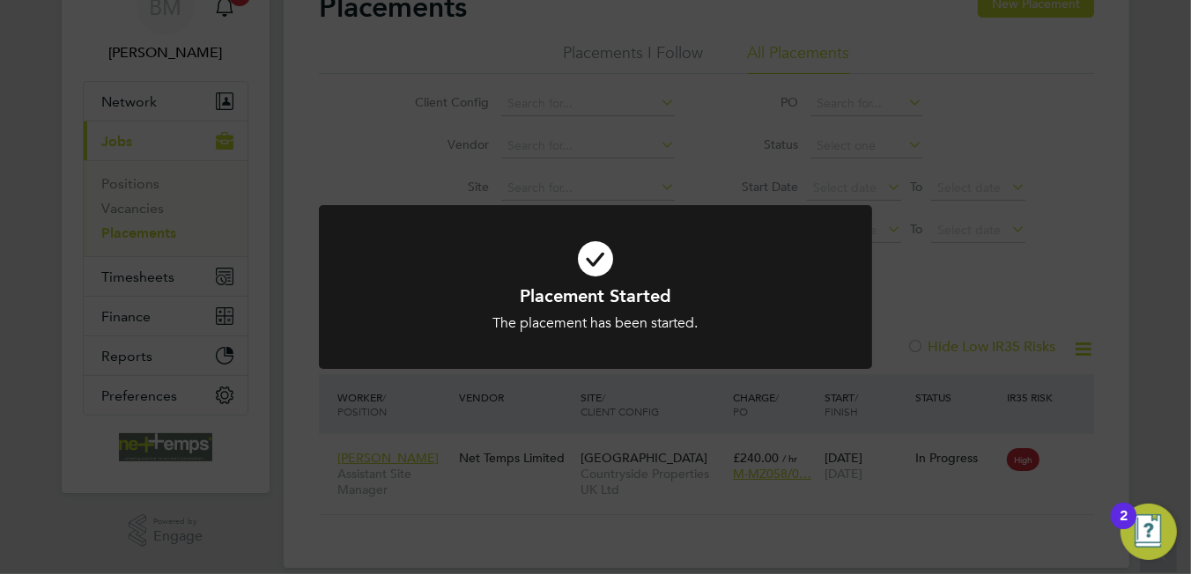
click at [594, 255] on icon at bounding box center [595, 259] width 458 height 69
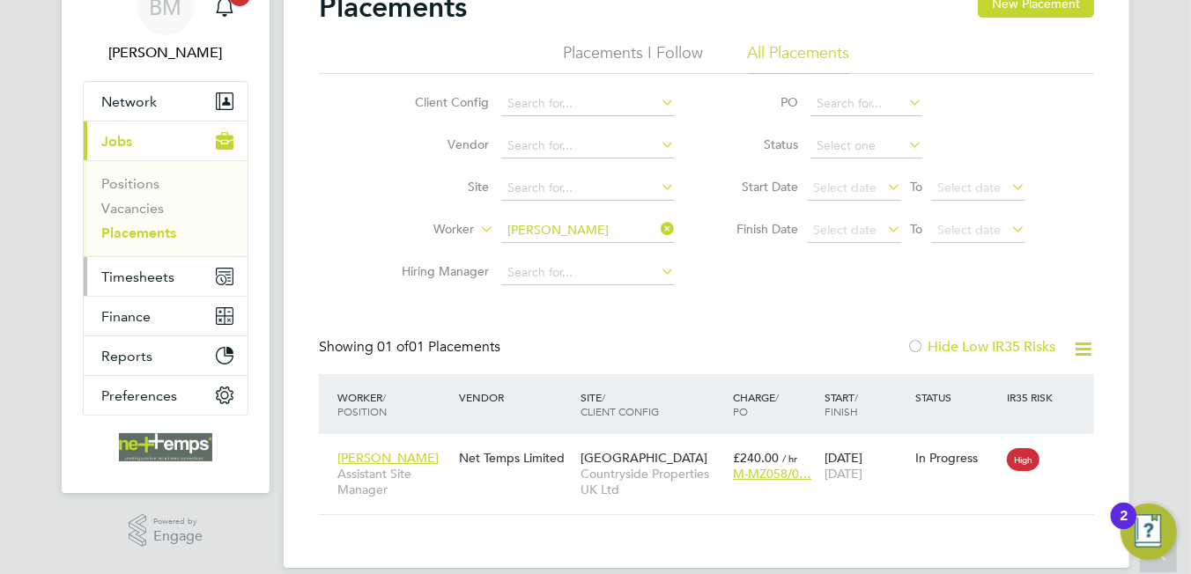
click at [144, 277] on span "Timesheets" at bounding box center [137, 277] width 73 height 17
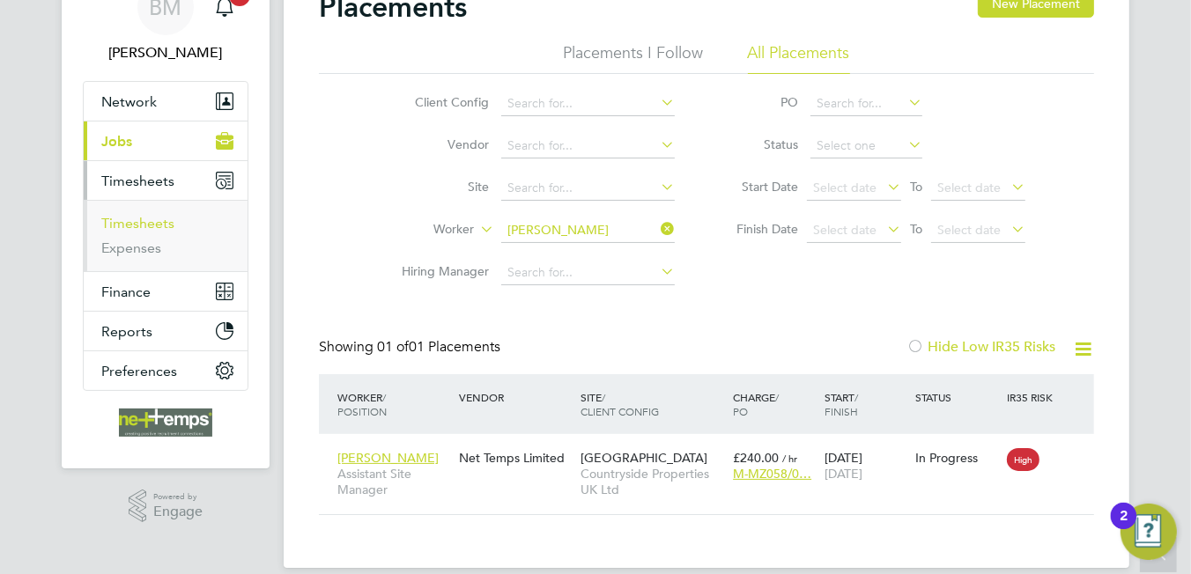
click at [135, 218] on link "Timesheets" at bounding box center [137, 223] width 73 height 17
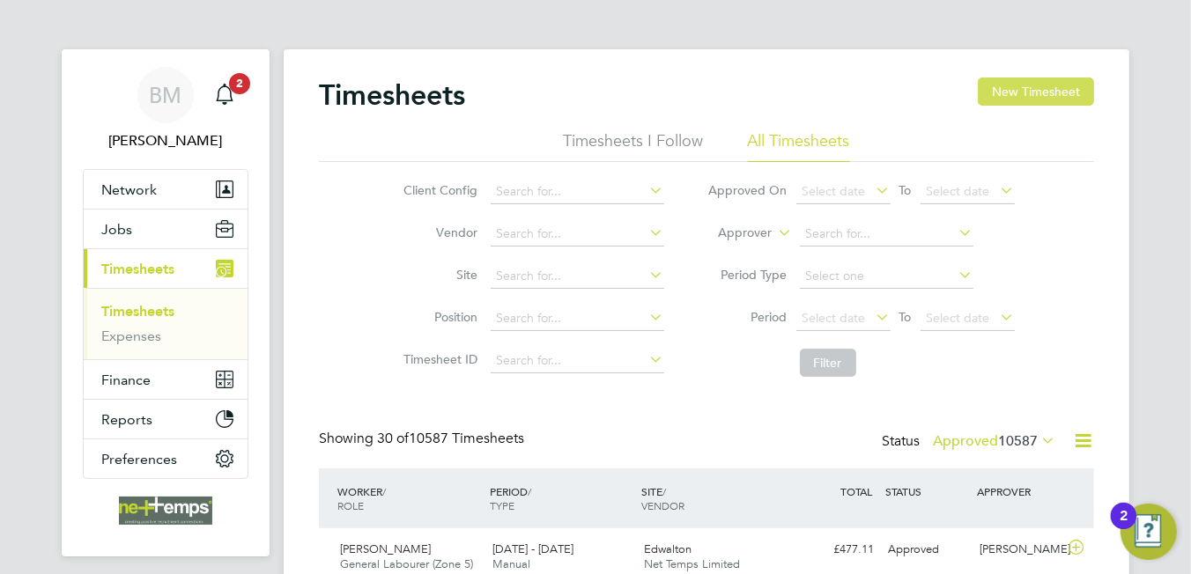
click at [1070, 87] on button "New Timesheet" at bounding box center [1036, 92] width 116 height 28
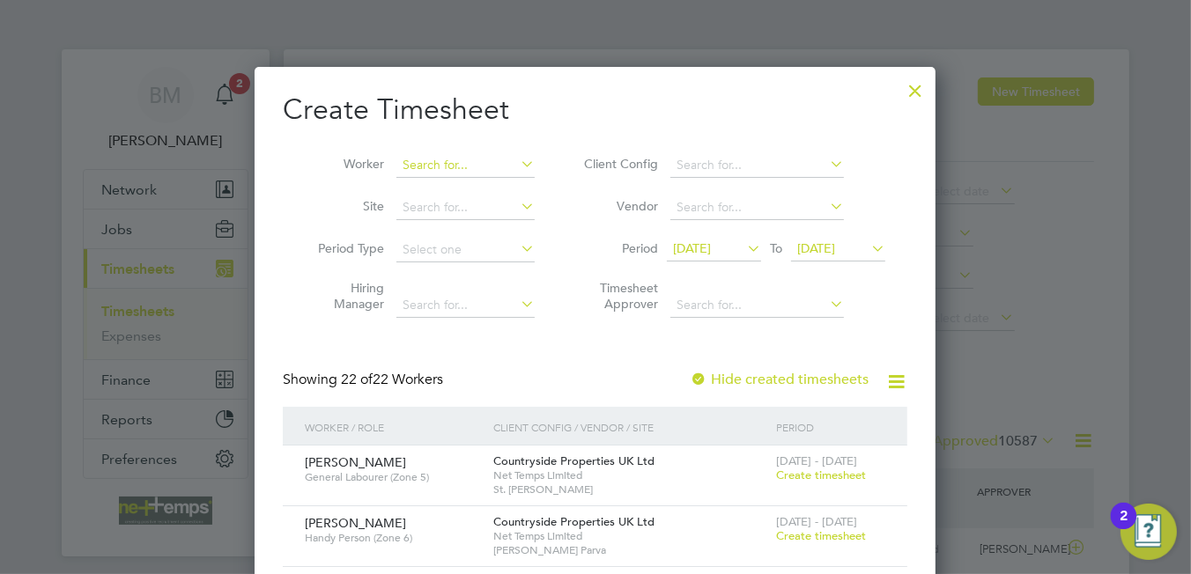
click at [420, 160] on input at bounding box center [465, 165] width 138 height 25
click at [509, 185] on b "Oli" at bounding box center [518, 188] width 18 height 15
type input "[PERSON_NAME]"
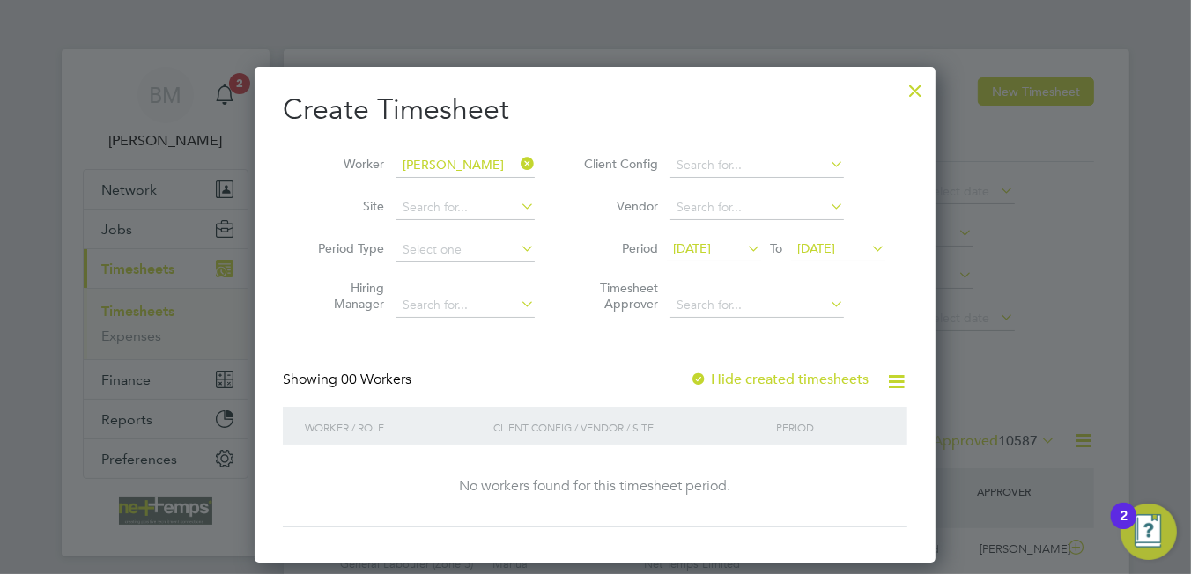
click at [768, 374] on label "Hide created timesheets" at bounding box center [779, 380] width 179 height 18
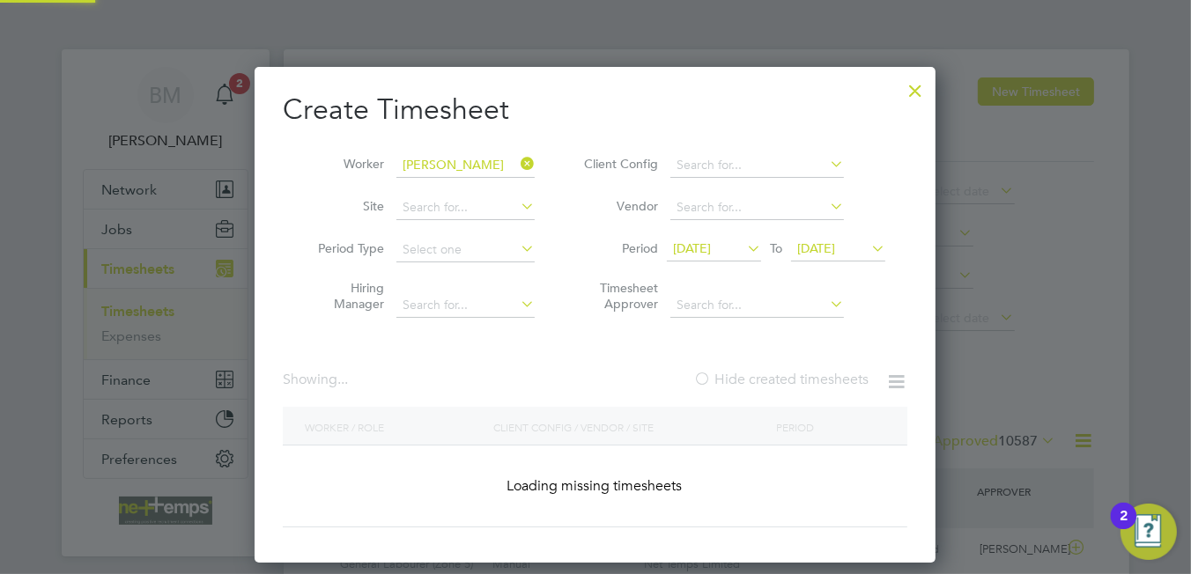
click at [768, 374] on label "Hide created timesheets" at bounding box center [780, 380] width 175 height 18
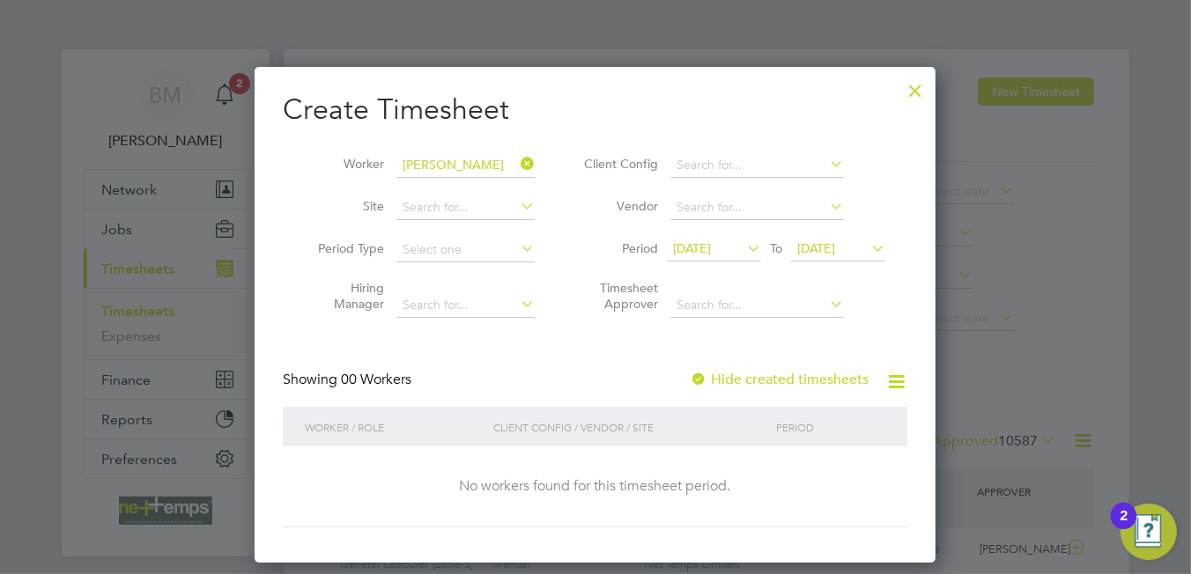
drag, startPoint x: 711, startPoint y: 249, endPoint x: 708, endPoint y: 268, distance: 18.7
click at [709, 250] on span "[DATE]" at bounding box center [692, 248] width 38 height 16
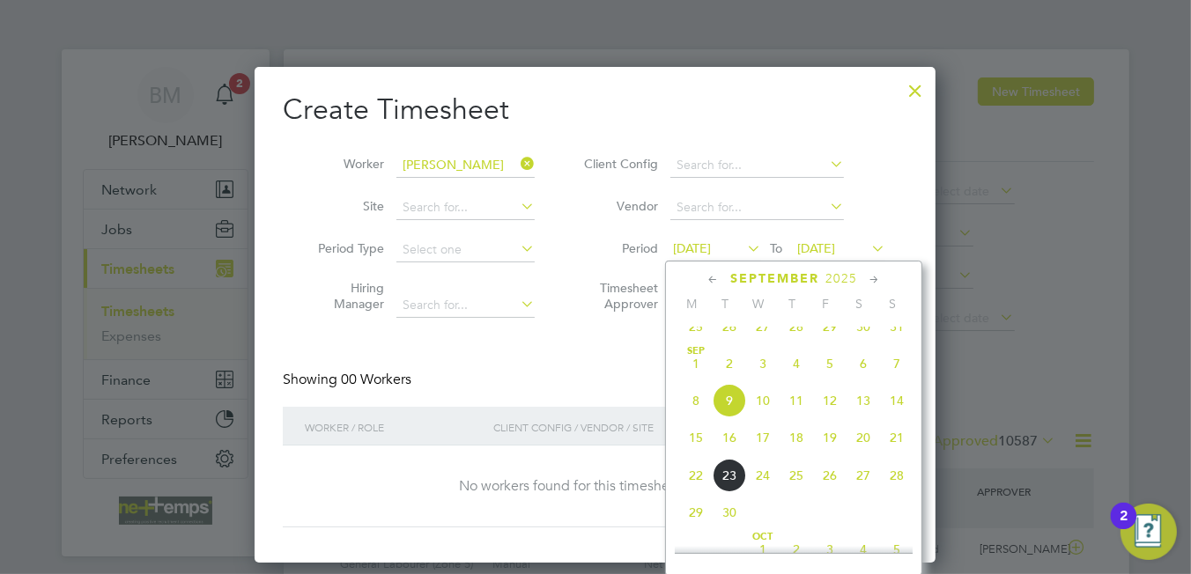
click at [697, 455] on span "15" at bounding box center [695, 437] width 33 height 33
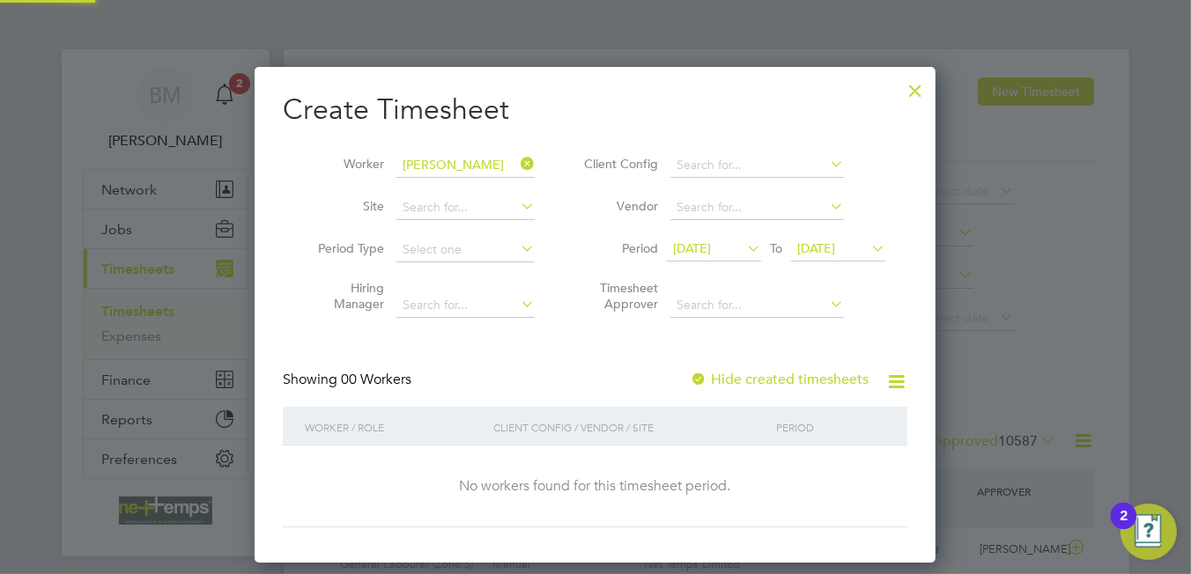
click at [835, 247] on span "[DATE]" at bounding box center [816, 248] width 38 height 16
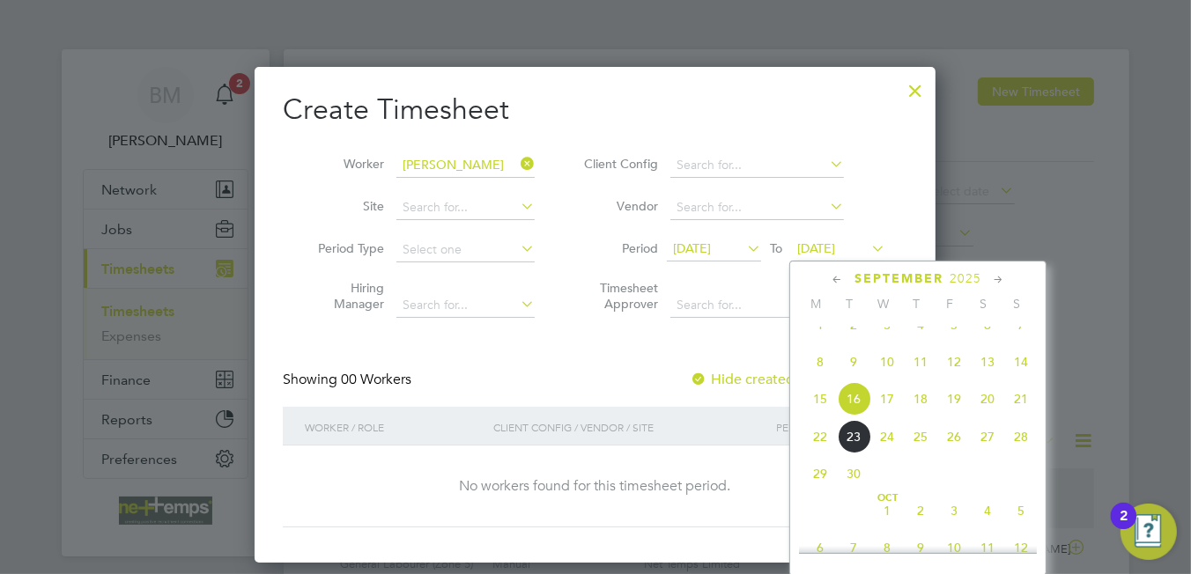
click at [1016, 415] on span "21" at bounding box center [1020, 398] width 33 height 33
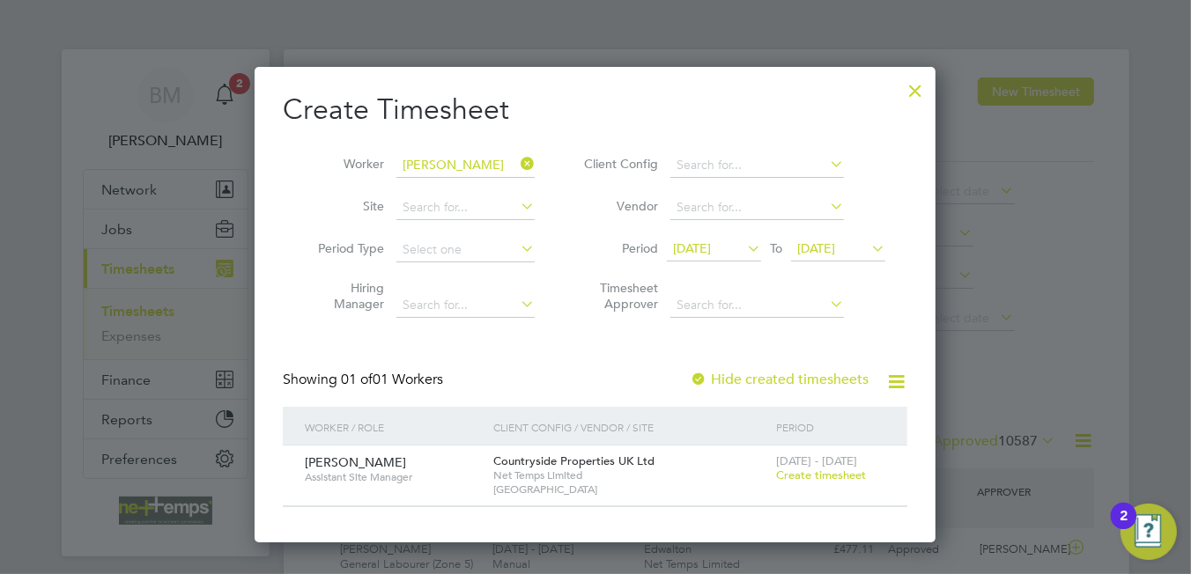
click at [844, 477] on span "Create timesheet" at bounding box center [821, 475] width 90 height 15
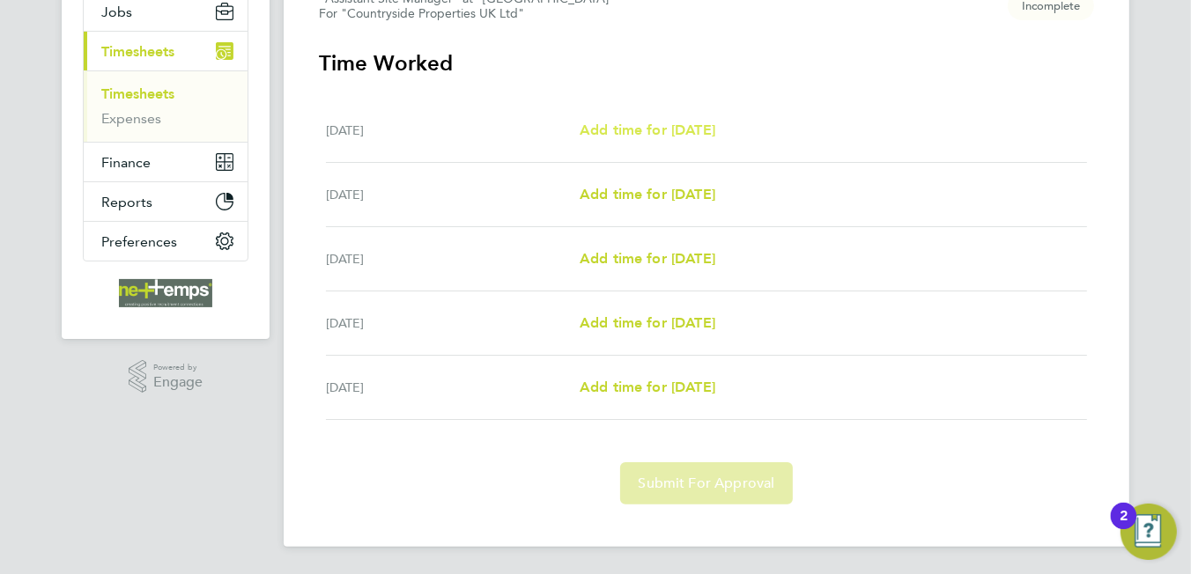
click at [624, 129] on span "Add time for [DATE]" at bounding box center [648, 130] width 136 height 17
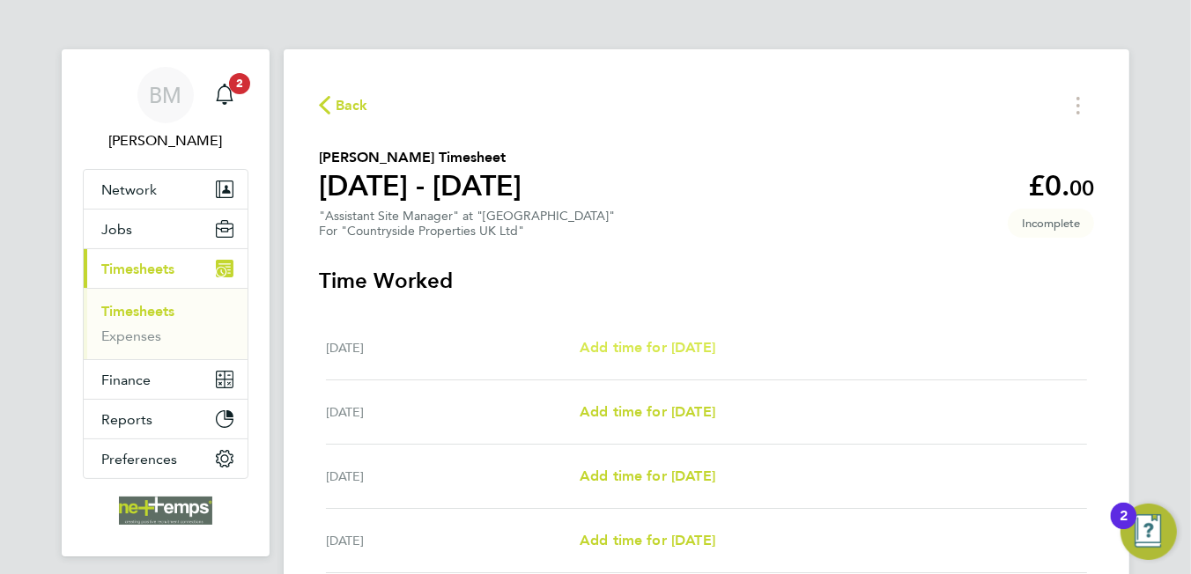
select select "30"
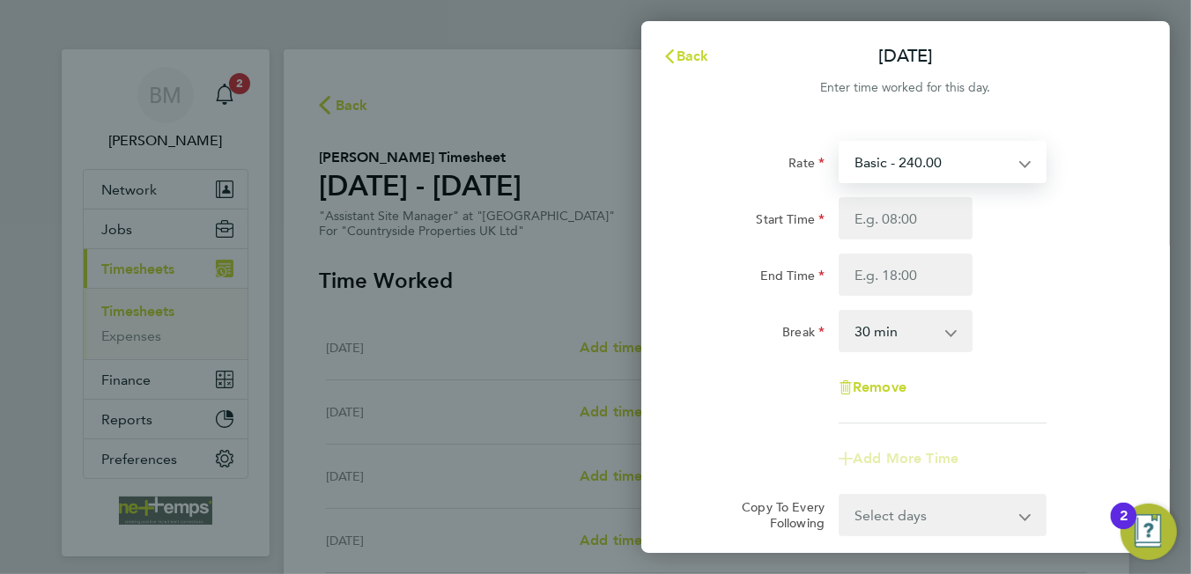
click at [916, 154] on select "Basic - 240.00" at bounding box center [931, 162] width 183 height 39
click at [1108, 306] on div "Rate Basic - 240.00 Start Time End Time Break 0 min 15 min 30 min 45 min 60 min…" at bounding box center [906, 282] width 430 height 283
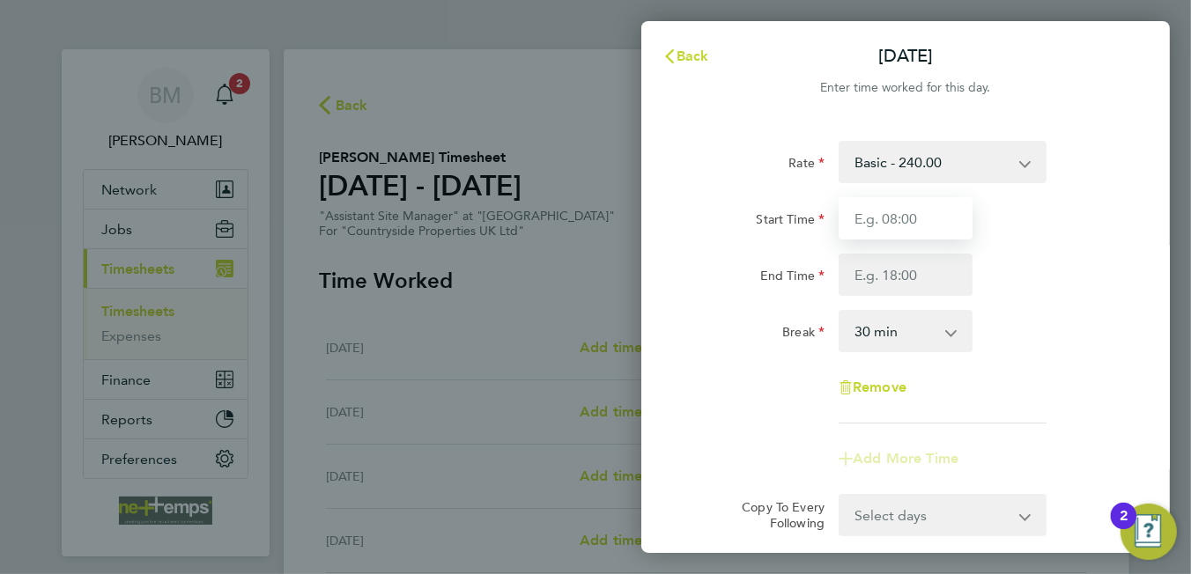
click at [891, 209] on input "Start Time" at bounding box center [906, 218] width 134 height 42
click at [1017, 160] on select "Basic - 240.00" at bounding box center [931, 162] width 183 height 39
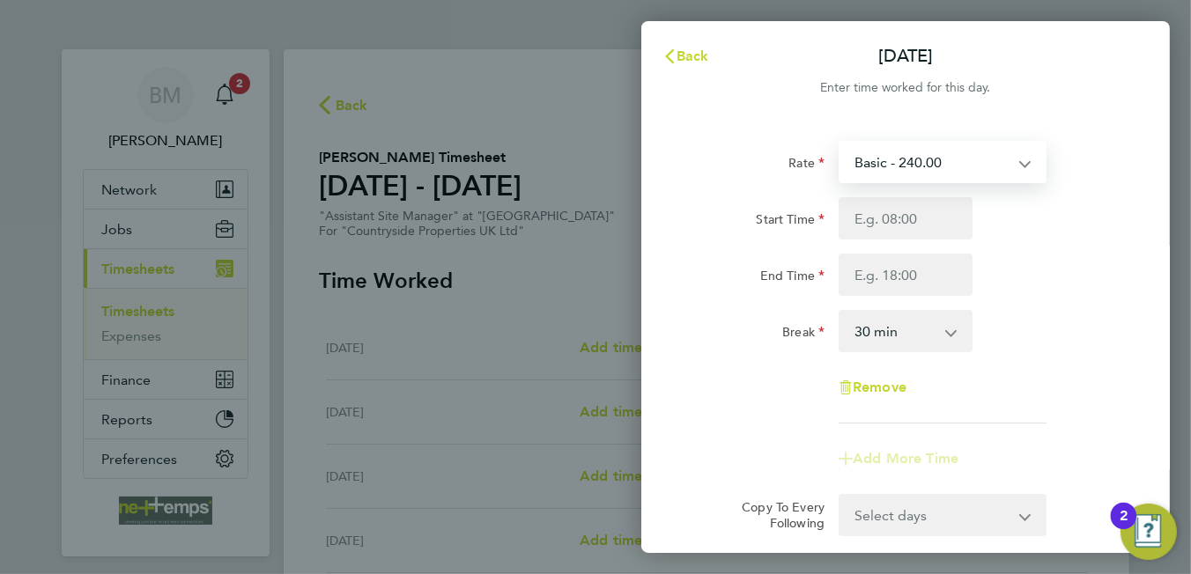
click at [1021, 163] on select "Basic - 240.00" at bounding box center [931, 162] width 183 height 39
click at [1051, 277] on div "End Time" at bounding box center [906, 275] width 444 height 42
click at [692, 61] on span "Back" at bounding box center [693, 56] width 33 height 17
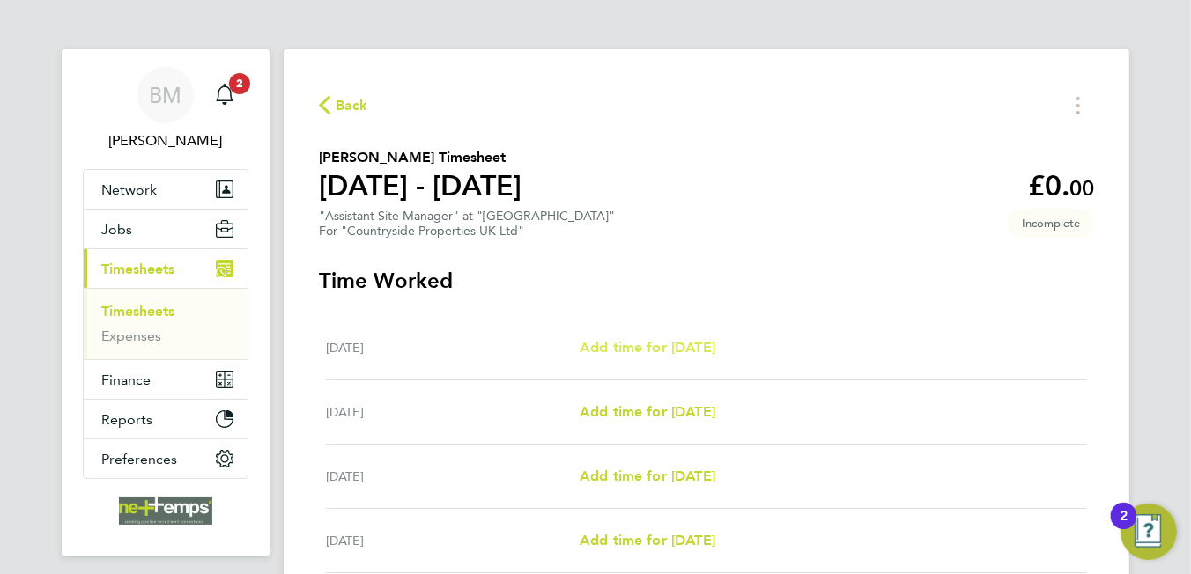
click at [626, 344] on span "Add time for [DATE]" at bounding box center [648, 347] width 136 height 17
select select "30"
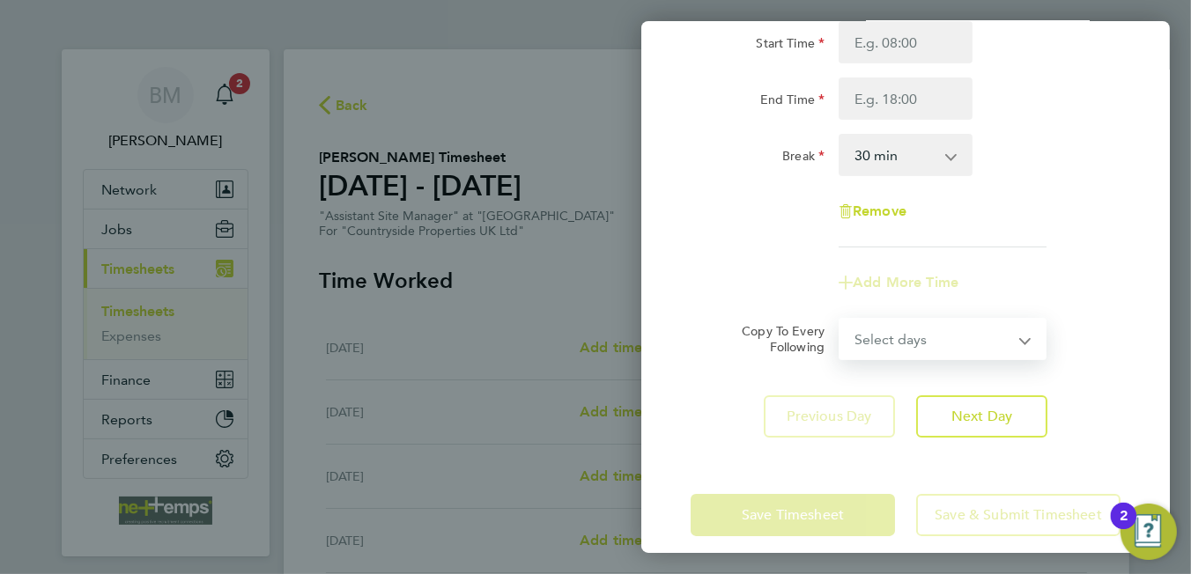
click at [1017, 349] on select "Select days Day Weekday (Mon-Fri) Weekend (Sat-Sun) Thursday Friday Saturday Su…" at bounding box center [932, 339] width 185 height 39
select select "DAY"
click at [840, 320] on select "Select days Day Weekday (Mon-Fri) Weekend (Sat-Sun) Thursday Friday Saturday Su…" at bounding box center [932, 339] width 185 height 39
select select "2025-09-21"
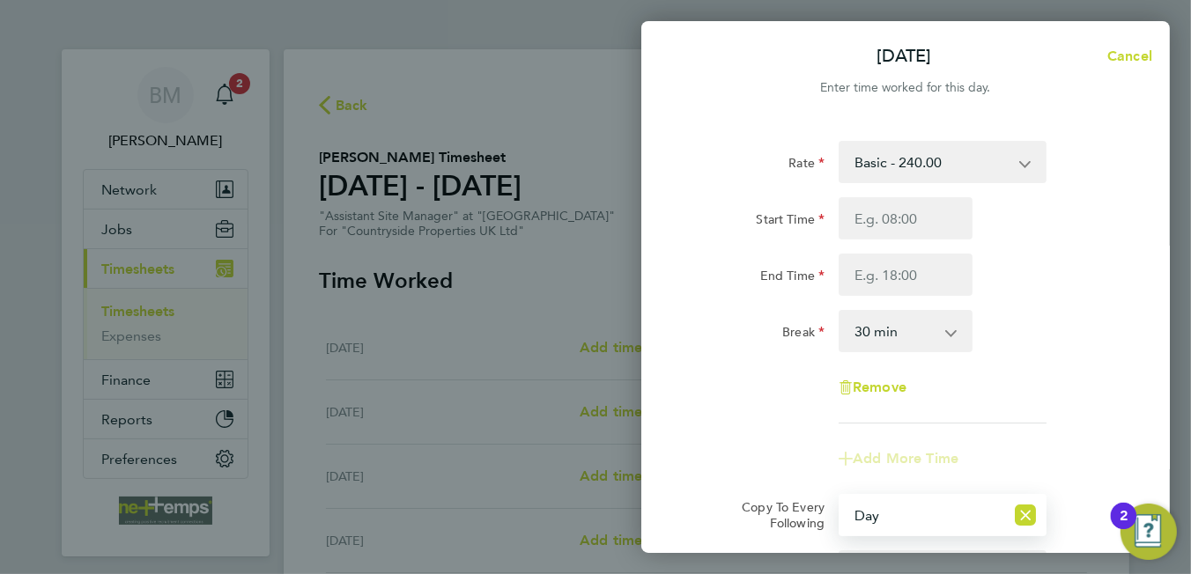
click at [997, 166] on select "Basic - 240.00" at bounding box center [931, 162] width 183 height 39
click at [1065, 240] on div "Start Time End Time" at bounding box center [906, 246] width 444 height 99
click at [1130, 60] on span "Cancel" at bounding box center [1127, 56] width 50 height 17
select select "0: null"
select select "30"
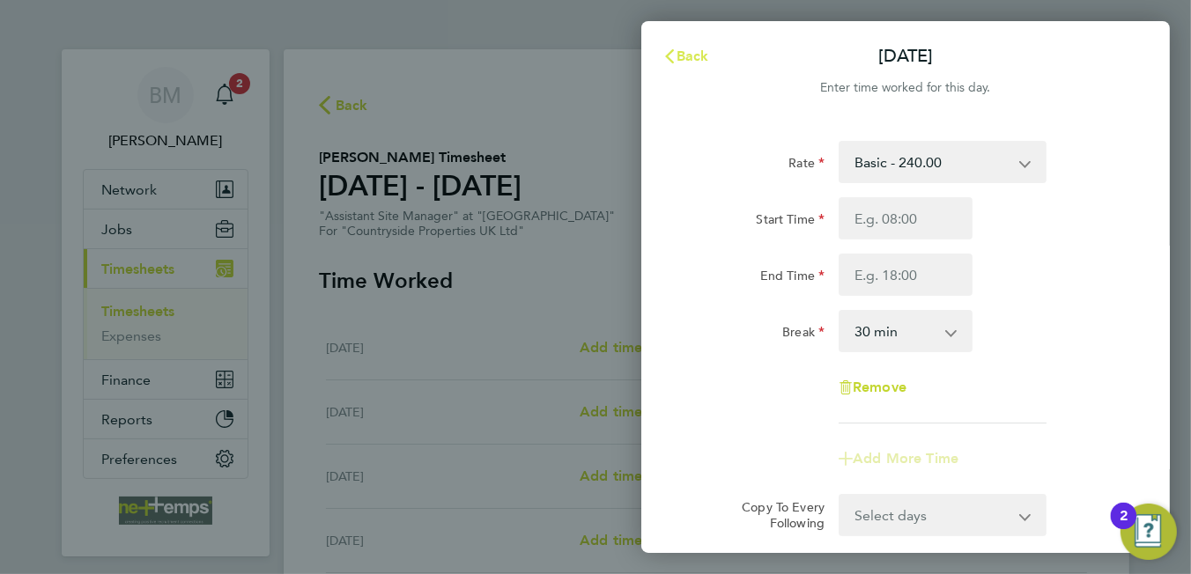
click at [697, 56] on span "Back" at bounding box center [693, 56] width 33 height 17
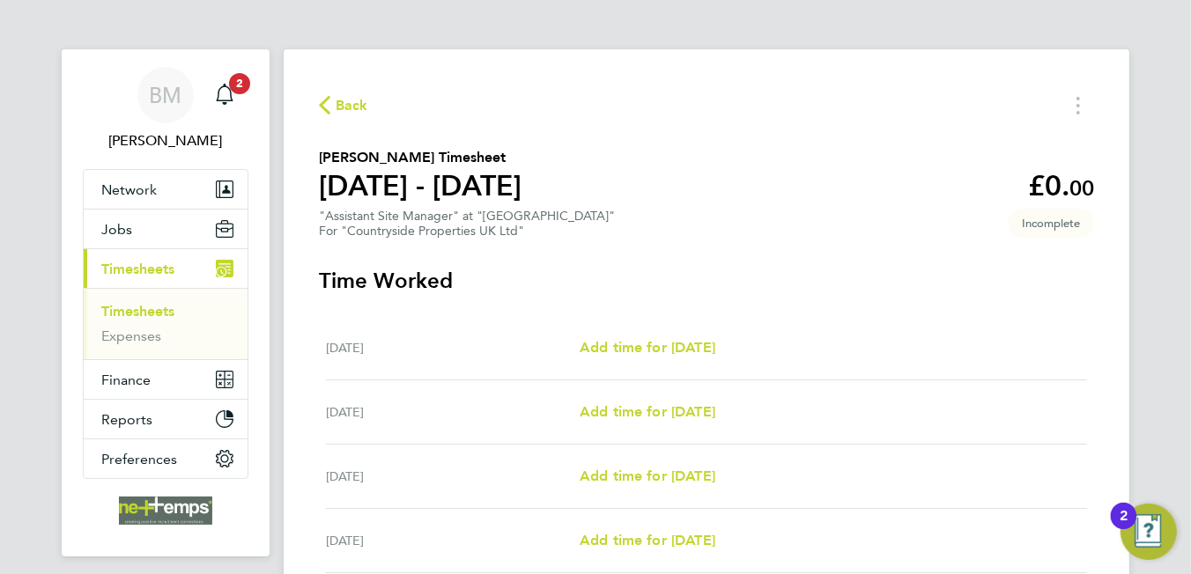
click at [346, 109] on span "Back" at bounding box center [352, 105] width 33 height 21
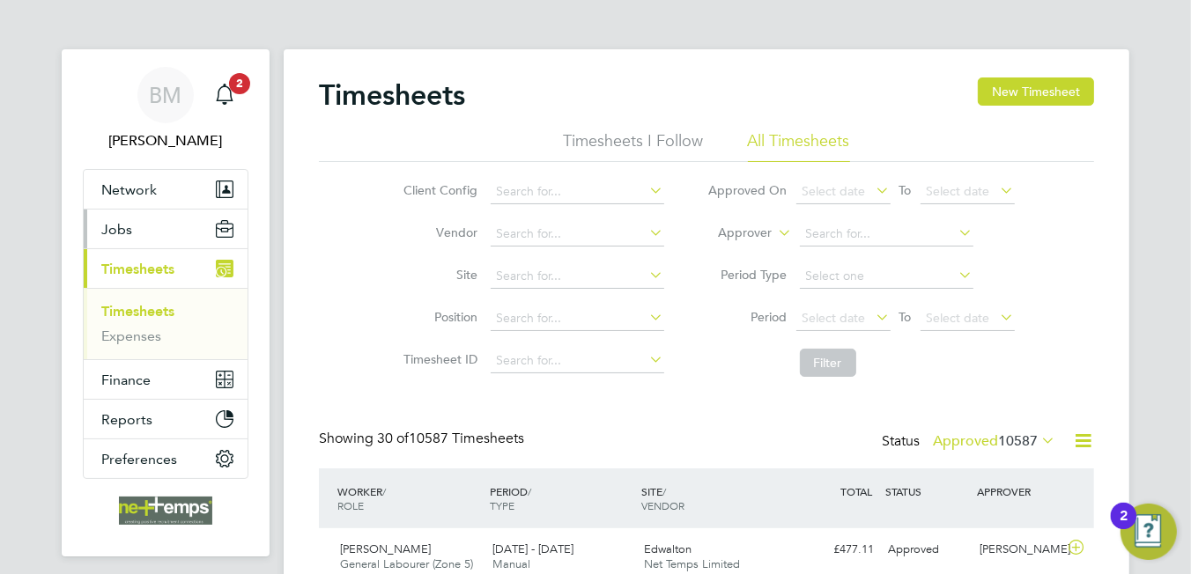
click at [152, 233] on button "Jobs" at bounding box center [166, 229] width 164 height 39
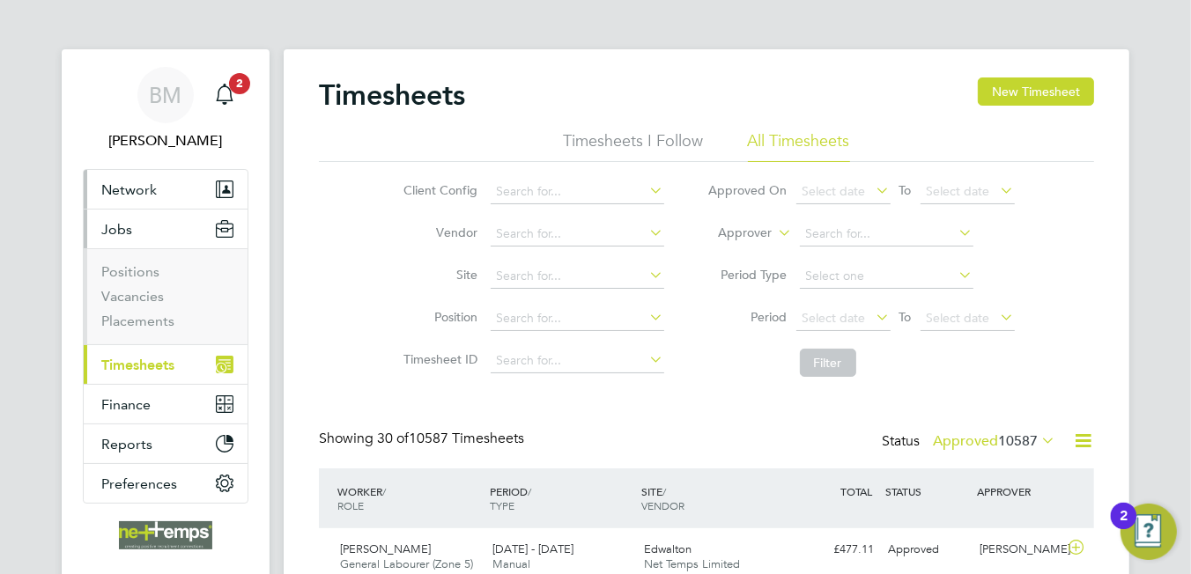
click at [146, 190] on span "Network" at bounding box center [128, 189] width 55 height 17
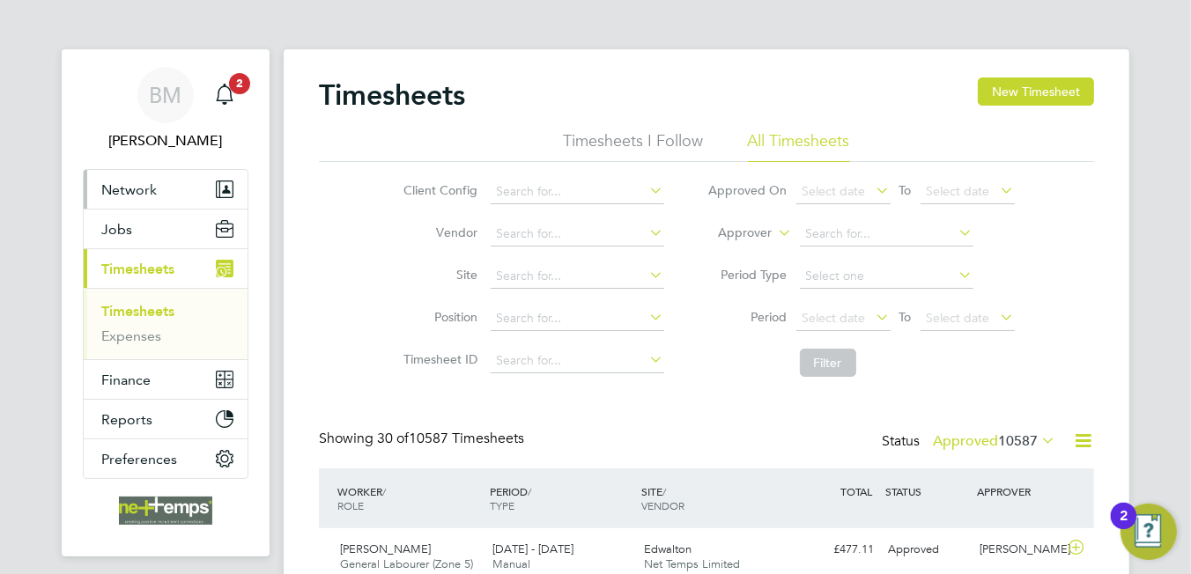
click at [137, 183] on span "Network" at bounding box center [128, 189] width 55 height 17
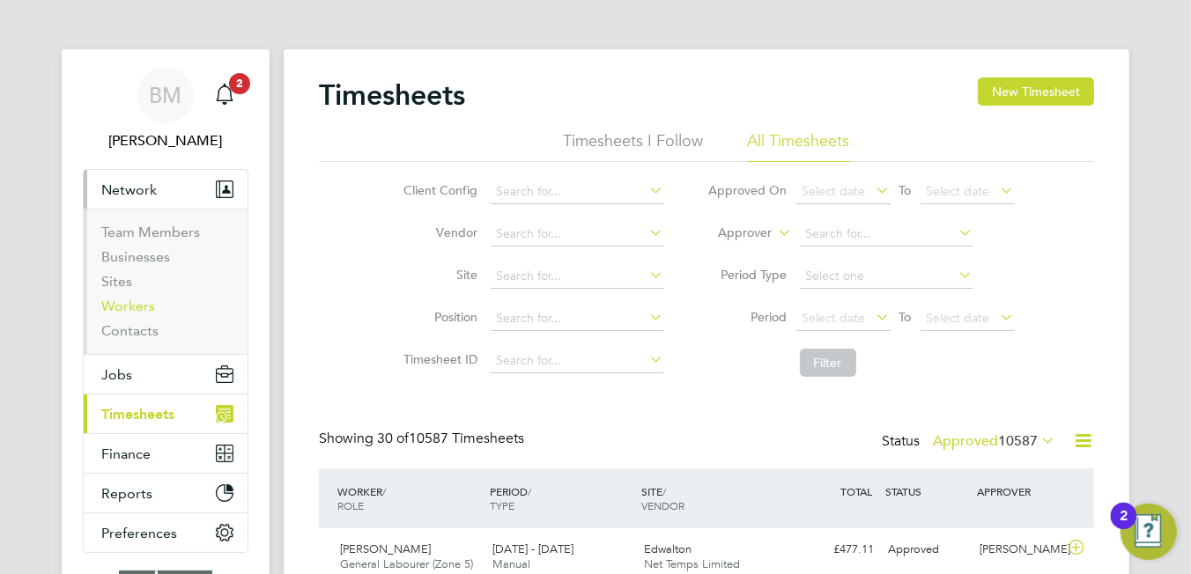
click at [137, 300] on link "Workers" at bounding box center [128, 306] width 54 height 17
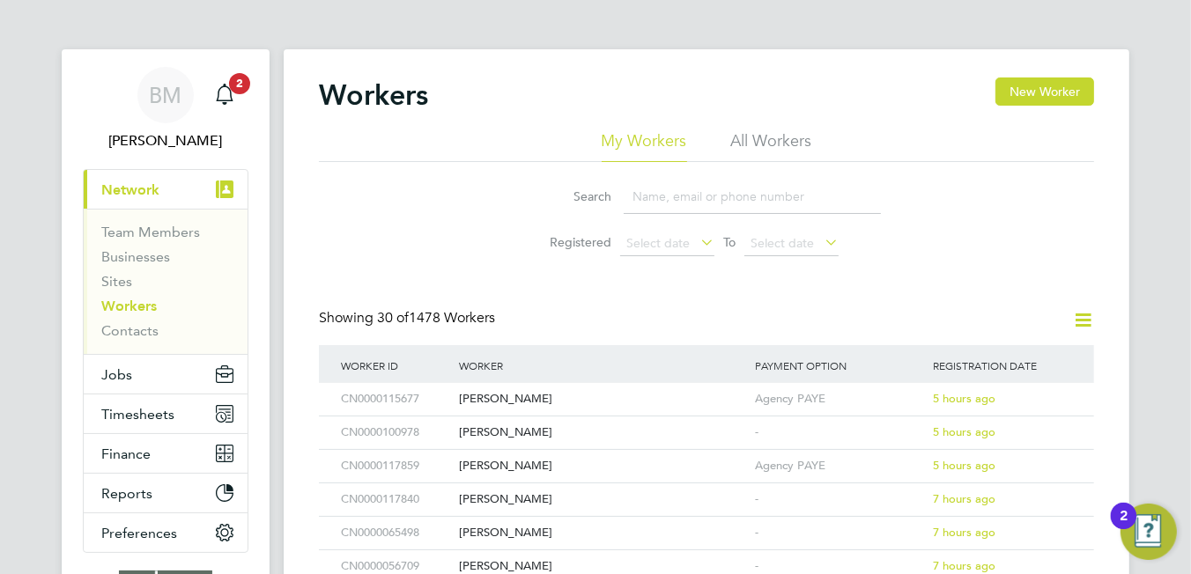
click at [671, 199] on input at bounding box center [752, 197] width 257 height 34
click at [114, 373] on span "Jobs" at bounding box center [116, 374] width 31 height 17
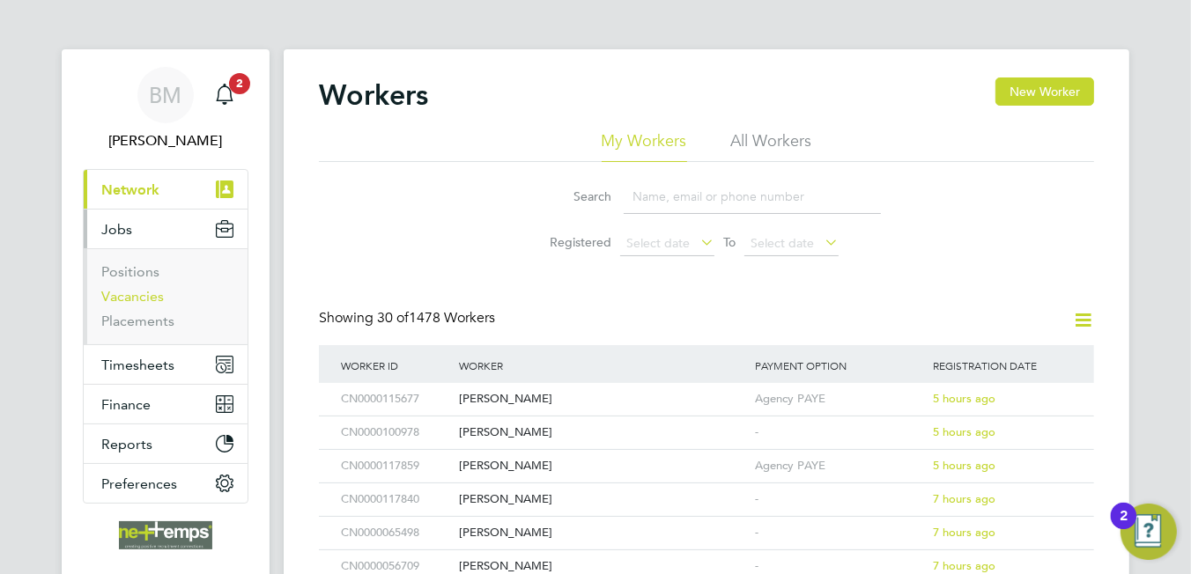
click at [129, 298] on link "Vacancies" at bounding box center [132, 296] width 63 height 17
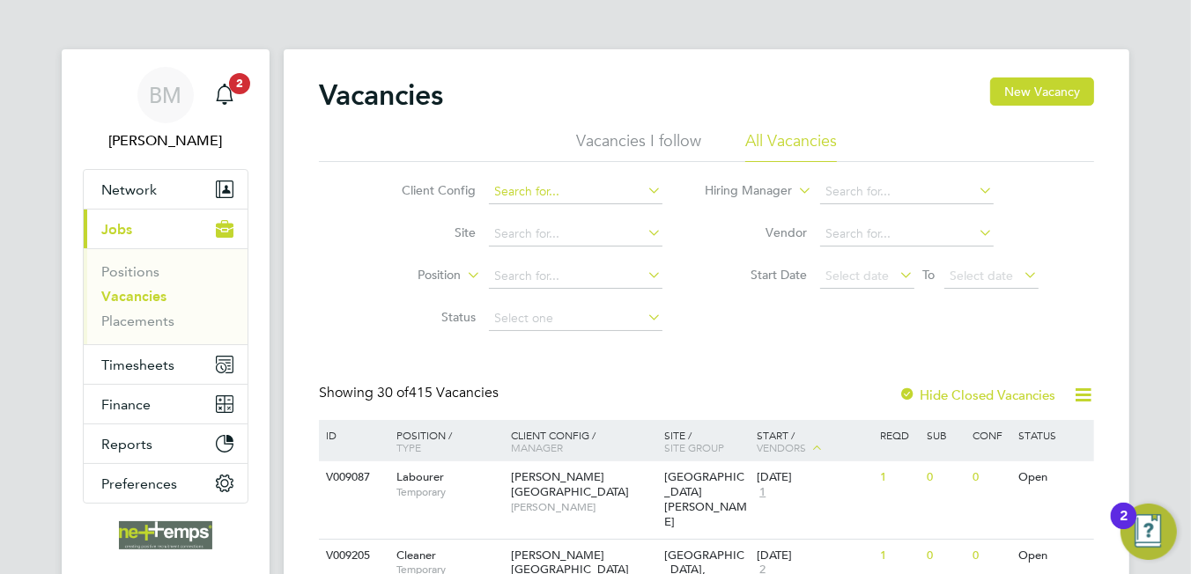
click at [537, 193] on input at bounding box center [576, 192] width 174 height 25
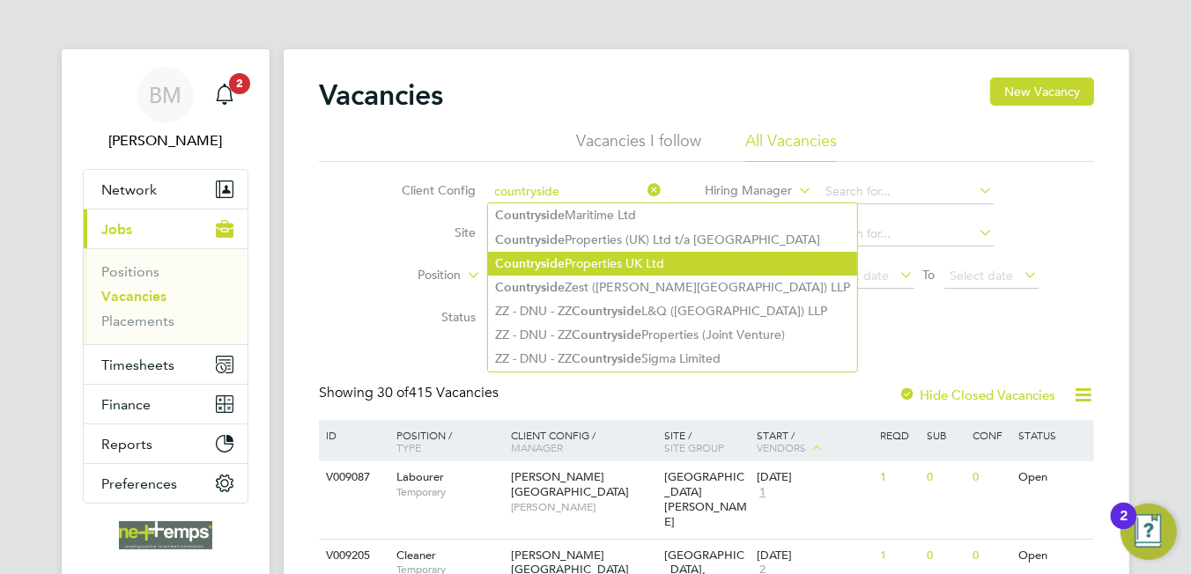
click at [557, 265] on b "Countryside" at bounding box center [530, 263] width 70 height 15
type input "Countryside Properties UK Ltd"
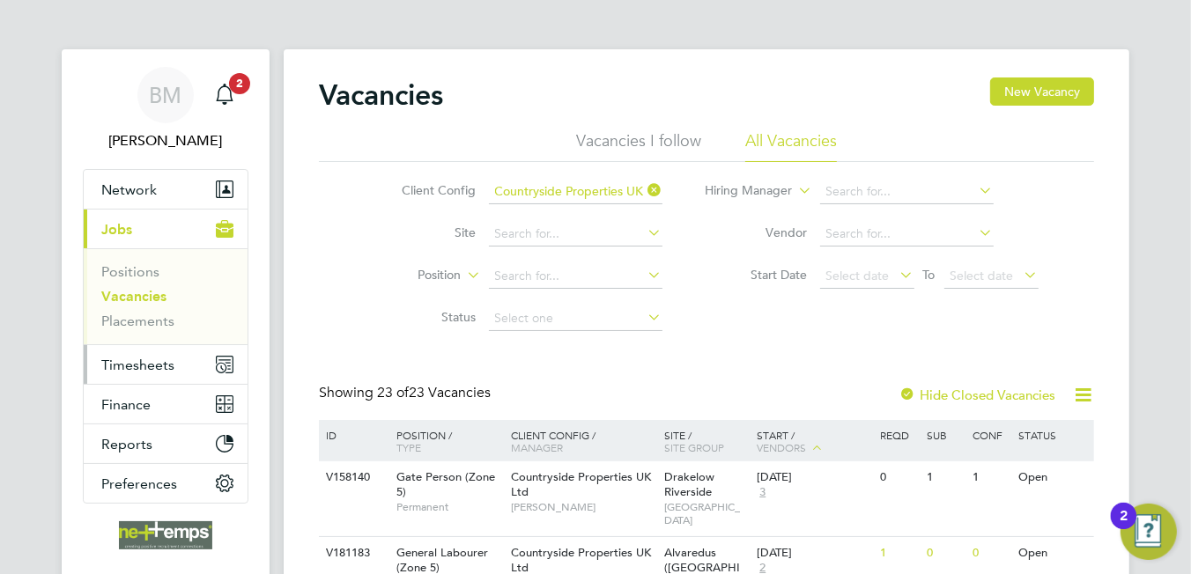
click at [144, 364] on span "Timesheets" at bounding box center [137, 365] width 73 height 17
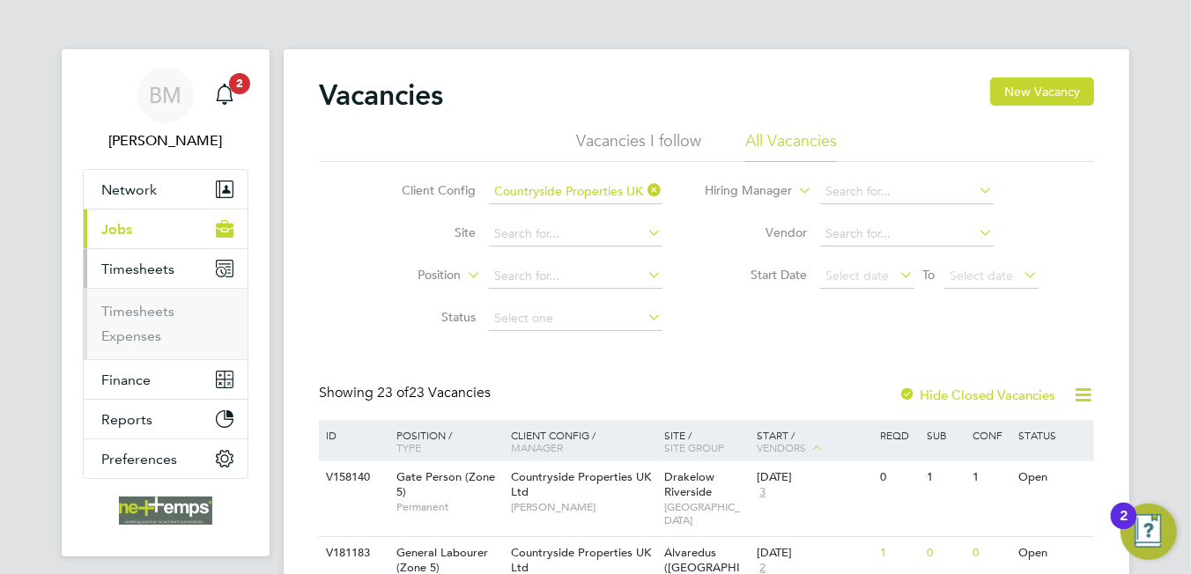
click at [152, 320] on li "Timesheets" at bounding box center [167, 315] width 132 height 25
click at [152, 316] on link "Timesheets" at bounding box center [137, 311] width 73 height 17
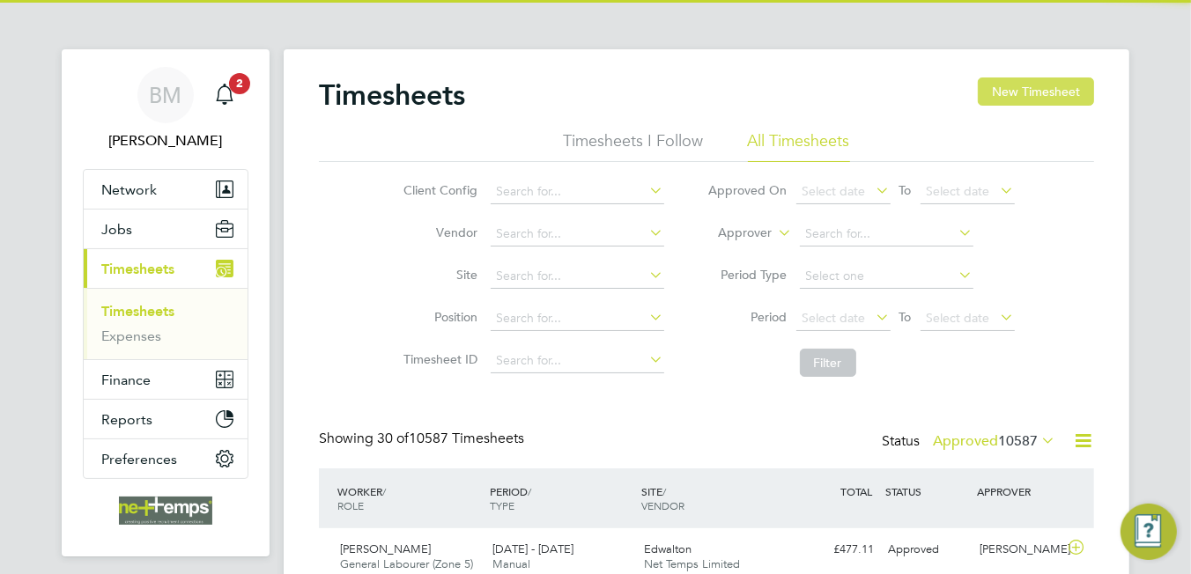
click at [1013, 95] on button "New Timesheet" at bounding box center [1036, 92] width 116 height 28
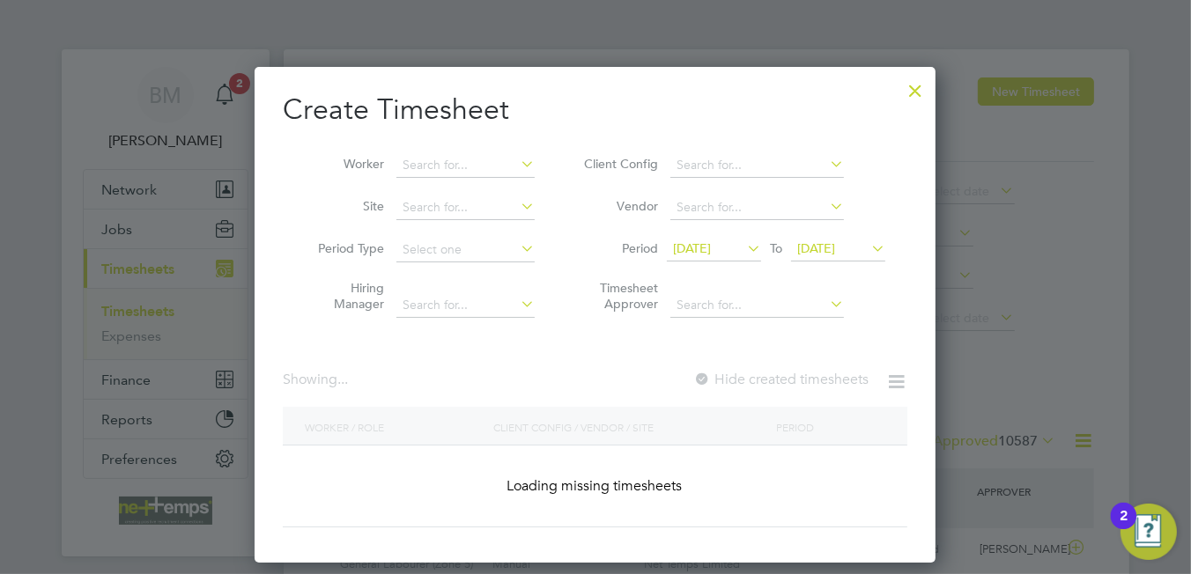
scroll to position [44, 153]
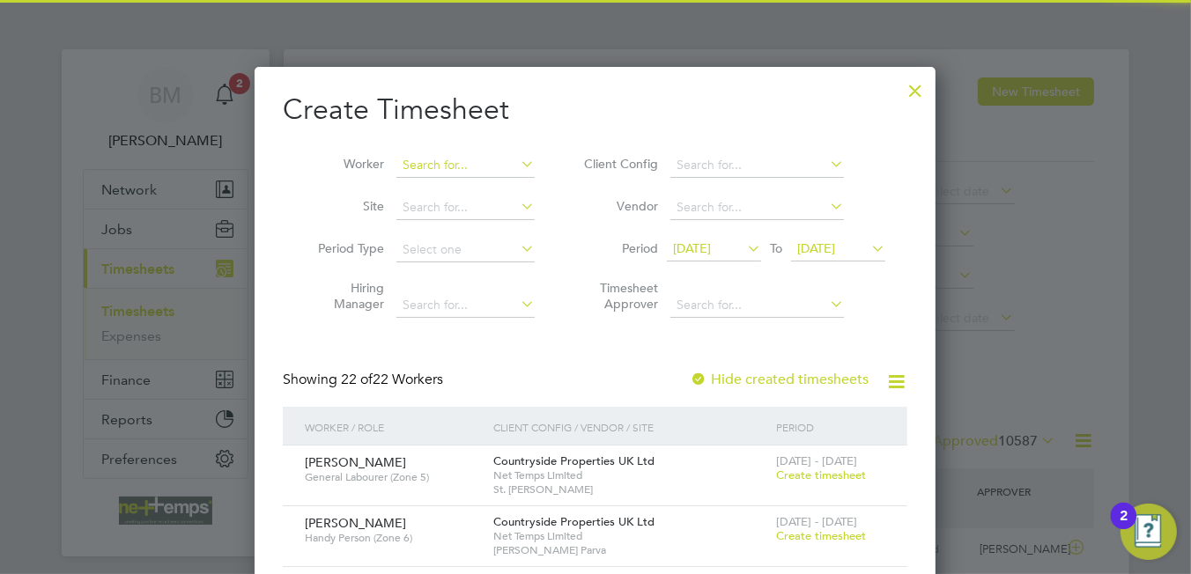
click at [465, 168] on input at bounding box center [465, 165] width 138 height 25
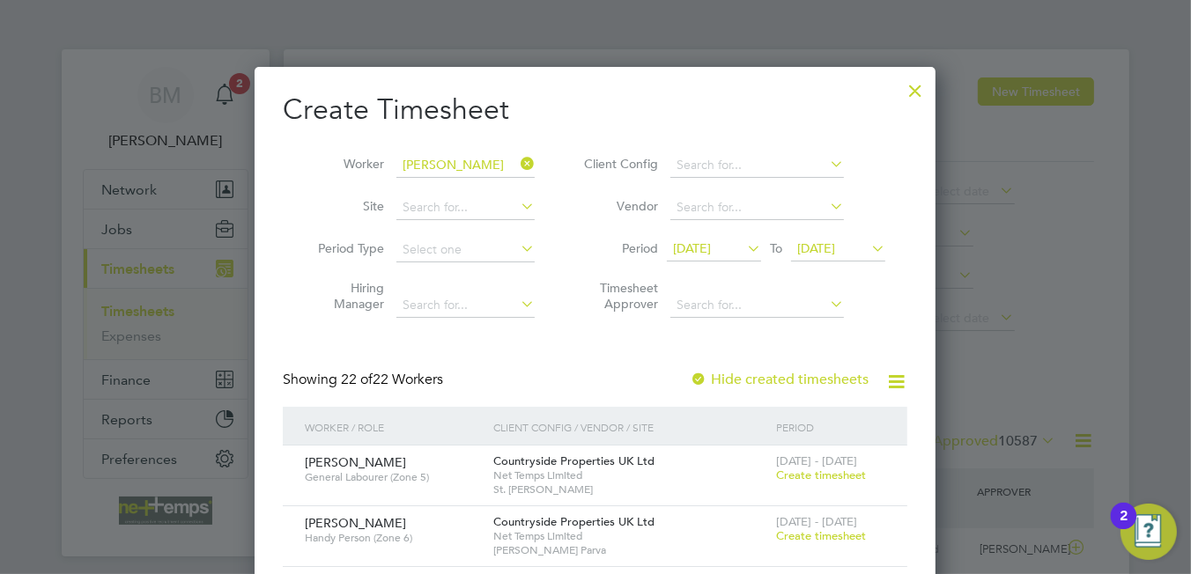
click at [483, 191] on li "Steven Oli ver" at bounding box center [473, 189] width 155 height 24
type input "[PERSON_NAME]"
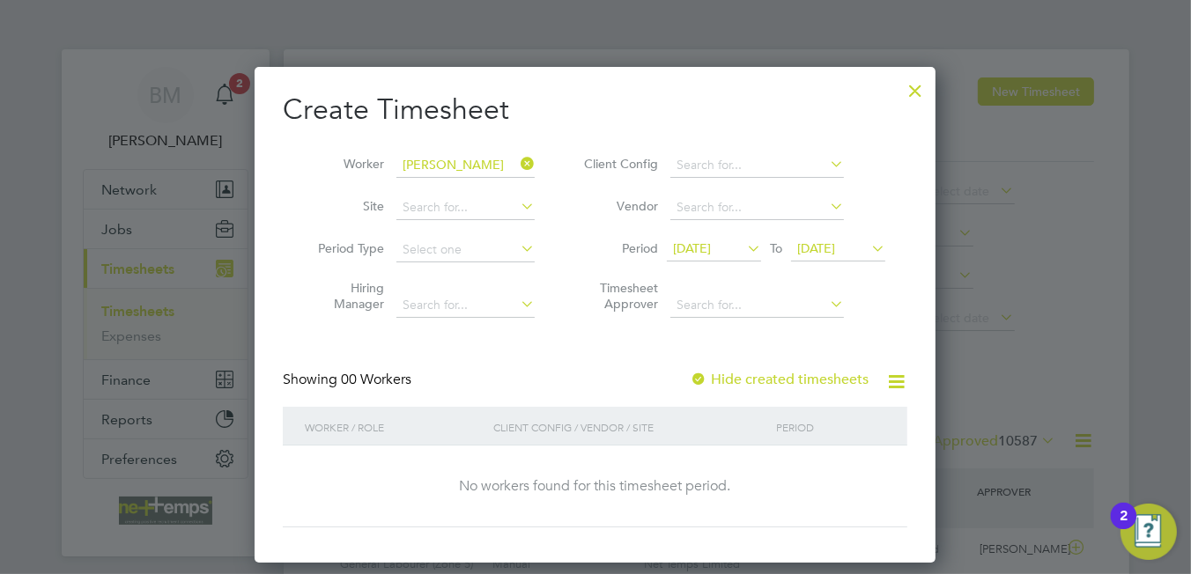
click at [711, 244] on span "[DATE]" at bounding box center [692, 248] width 38 height 16
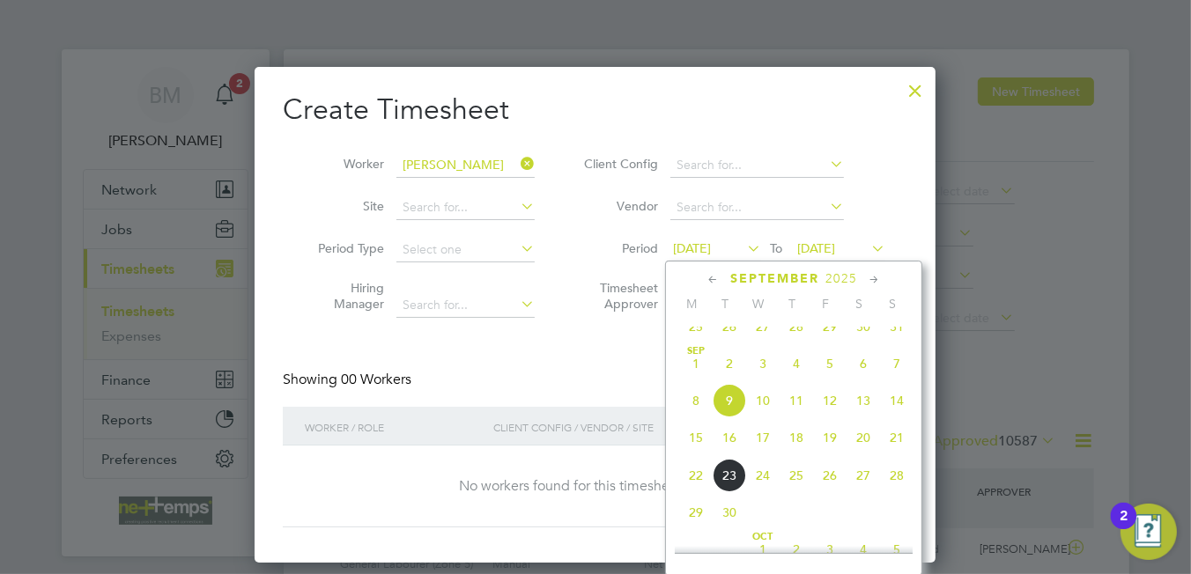
click at [699, 451] on span "15" at bounding box center [695, 437] width 33 height 33
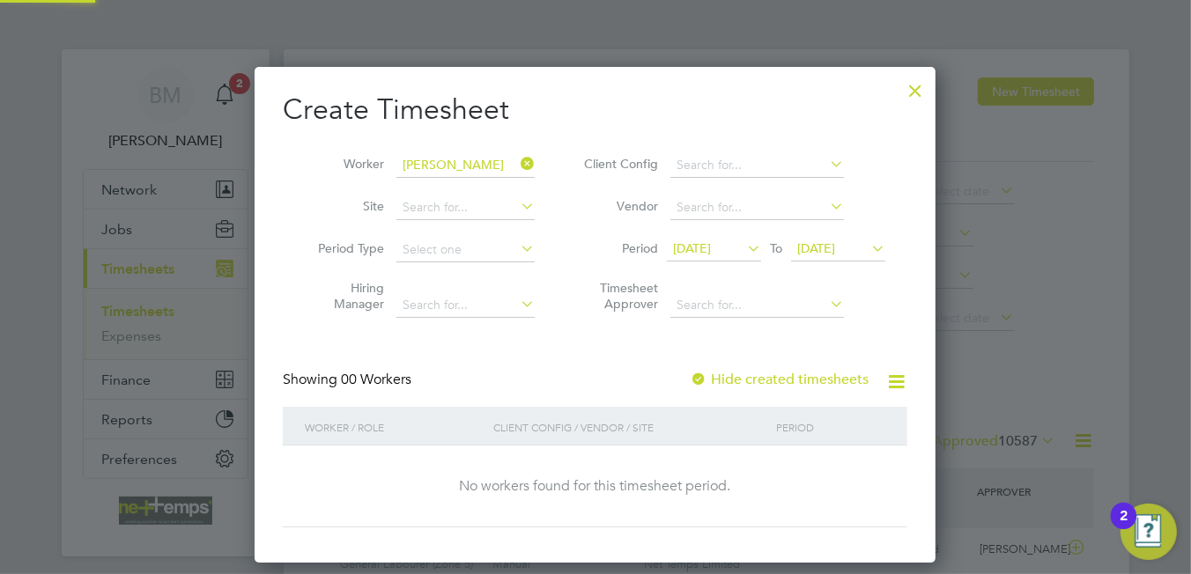
click at [824, 255] on span "[DATE]" at bounding box center [816, 248] width 38 height 16
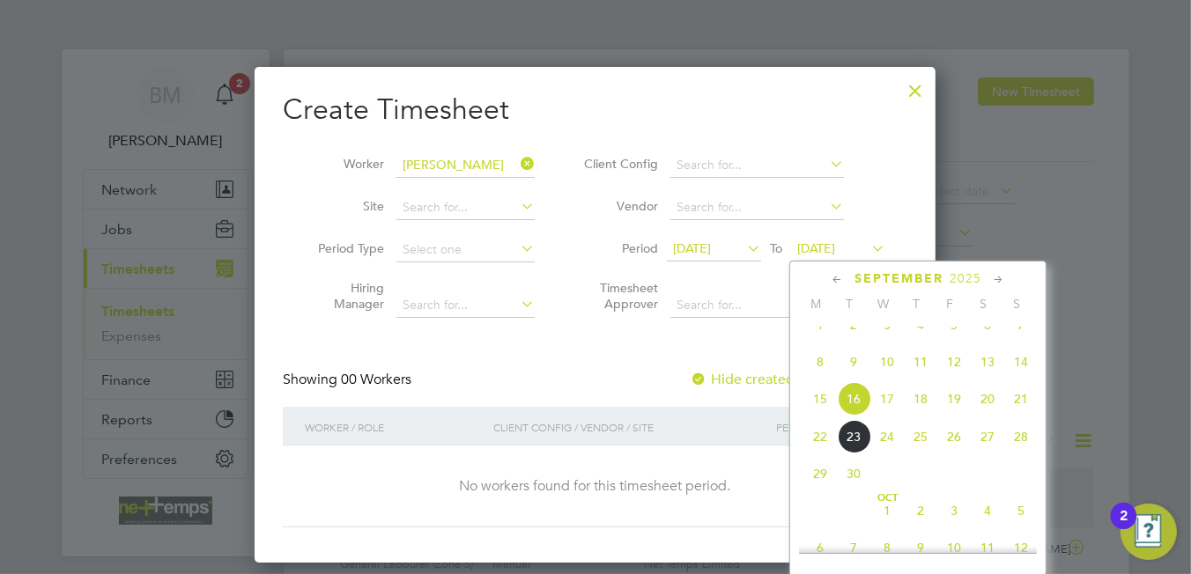
click at [1016, 416] on span "21" at bounding box center [1020, 398] width 33 height 33
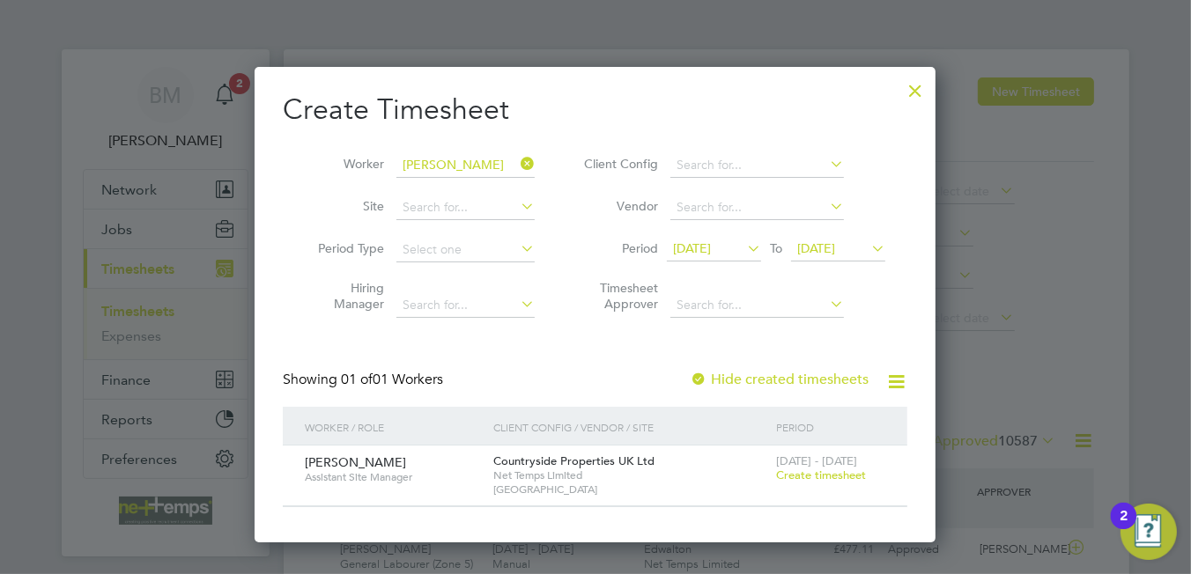
click at [823, 475] on span "Create timesheet" at bounding box center [821, 475] width 90 height 15
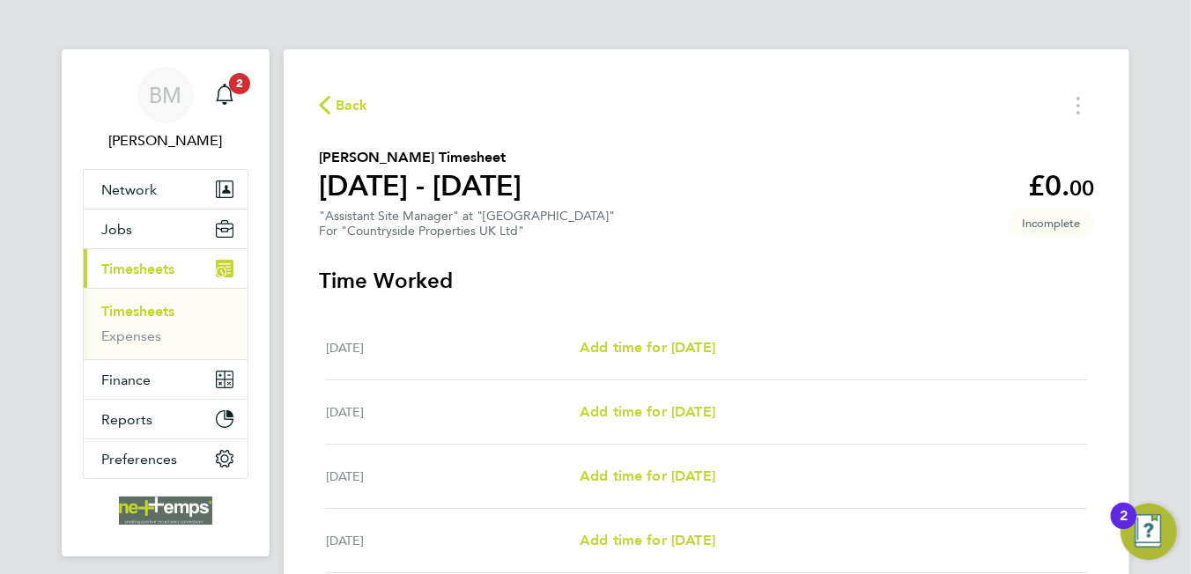
click at [683, 360] on div "Wed 17 Sep Add time for Wed 17 Sep Add time for Wed 17 Sep" at bounding box center [706, 348] width 761 height 64
click at [715, 346] on span "Add time for [DATE]" at bounding box center [648, 347] width 136 height 17
select select "30"
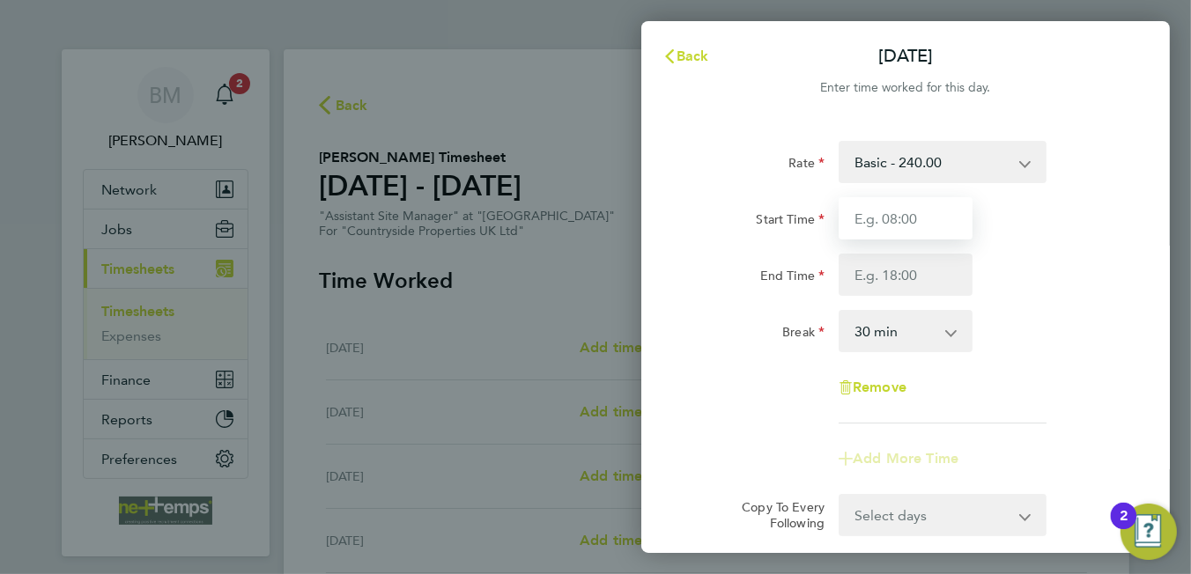
drag, startPoint x: 895, startPoint y: 219, endPoint x: 898, endPoint y: 231, distance: 12.0
click at [895, 219] on input "Start Time" at bounding box center [906, 218] width 134 height 42
type input "07:30"
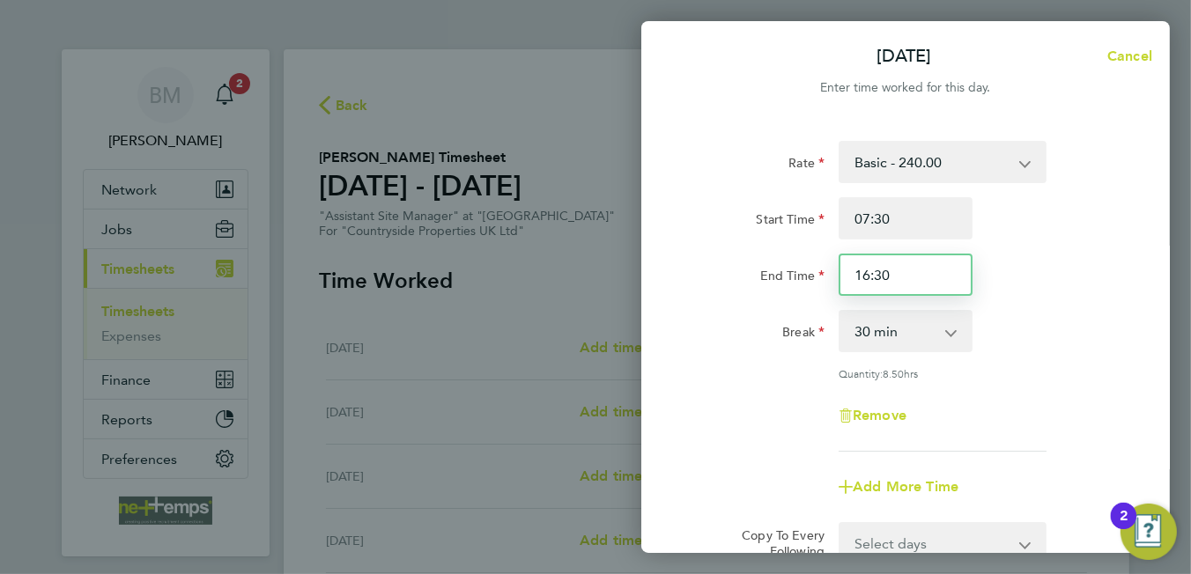
click at [891, 274] on input "16:30" at bounding box center [906, 275] width 134 height 42
type input "16:00"
click at [1002, 163] on select "Basic - 240.00" at bounding box center [931, 162] width 183 height 39
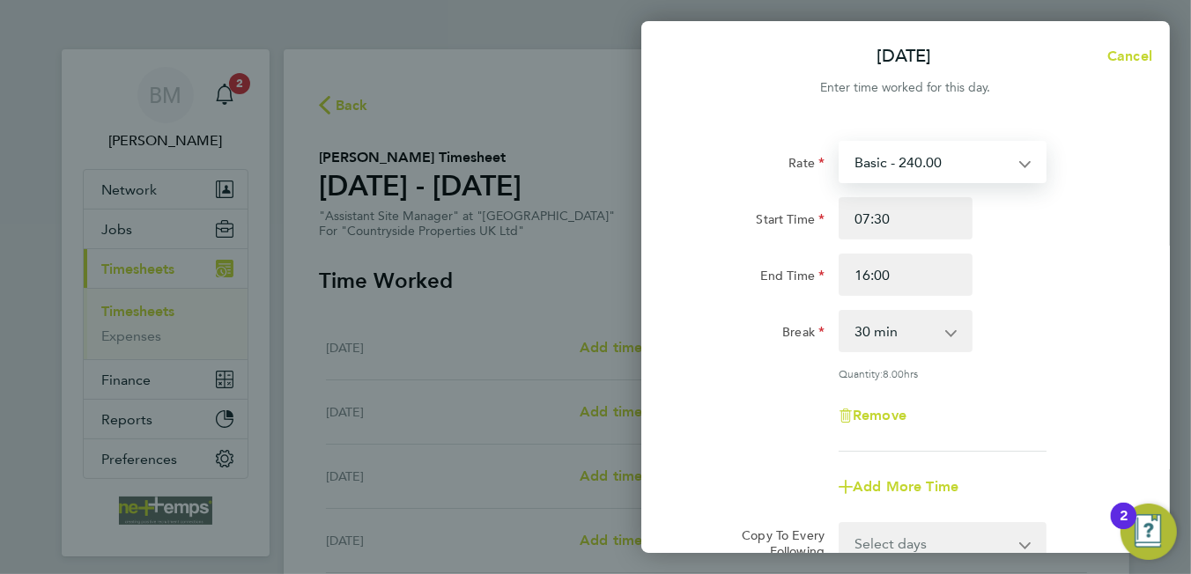
click at [966, 163] on select "Basic - 240.00" at bounding box center [931, 162] width 183 height 39
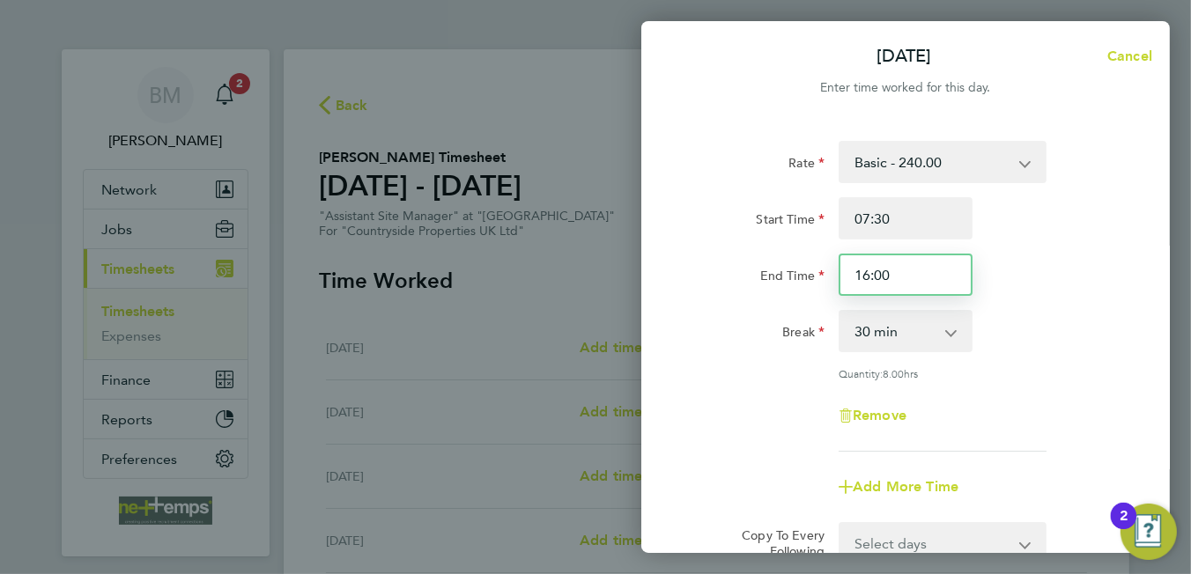
drag, startPoint x: 902, startPoint y: 274, endPoint x: 834, endPoint y: 271, distance: 67.9
click at [834, 271] on div "16:00" at bounding box center [906, 275] width 148 height 42
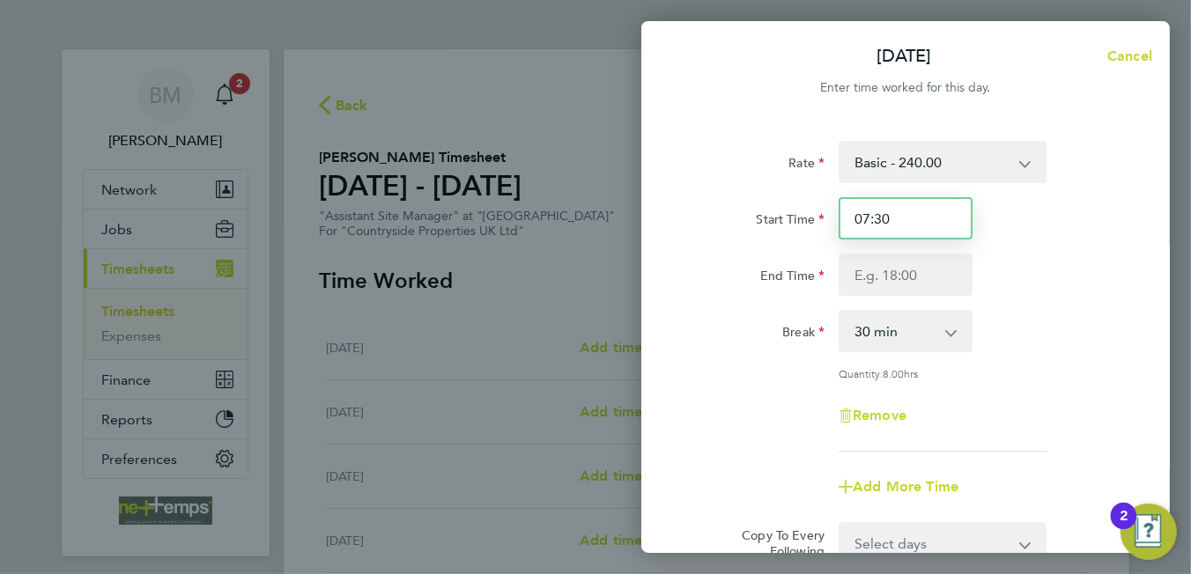
click at [936, 229] on input "07:30" at bounding box center [906, 218] width 134 height 42
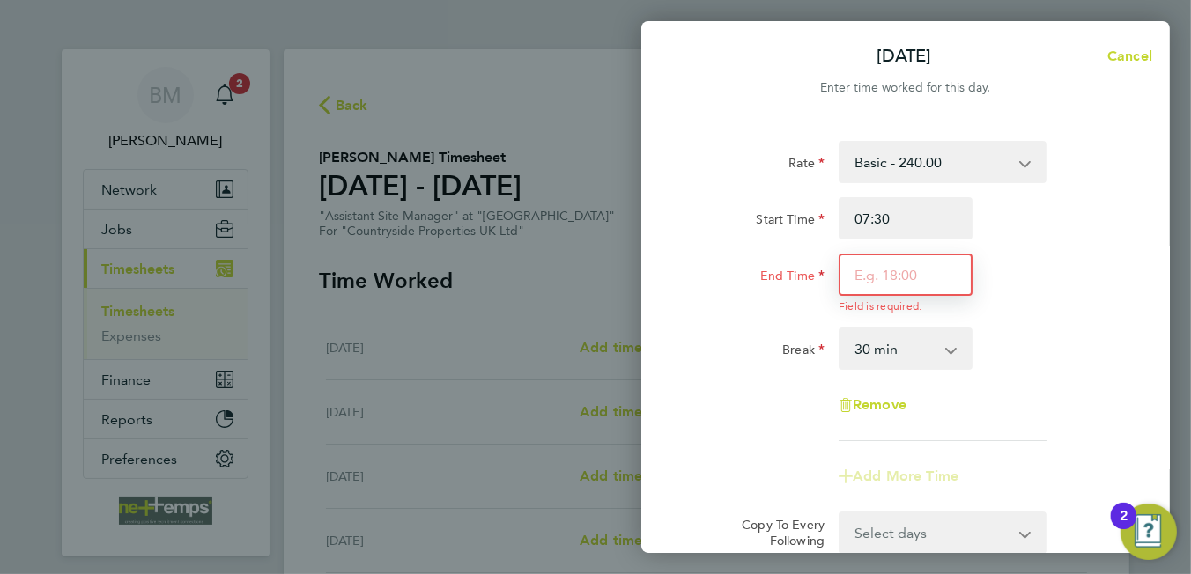
click at [914, 257] on input "End Time" at bounding box center [906, 275] width 134 height 42
type input "08:30"
click at [924, 341] on select "0 min 15 min 30 min 45 min 60 min 75 min 90 min" at bounding box center [894, 348] width 109 height 39
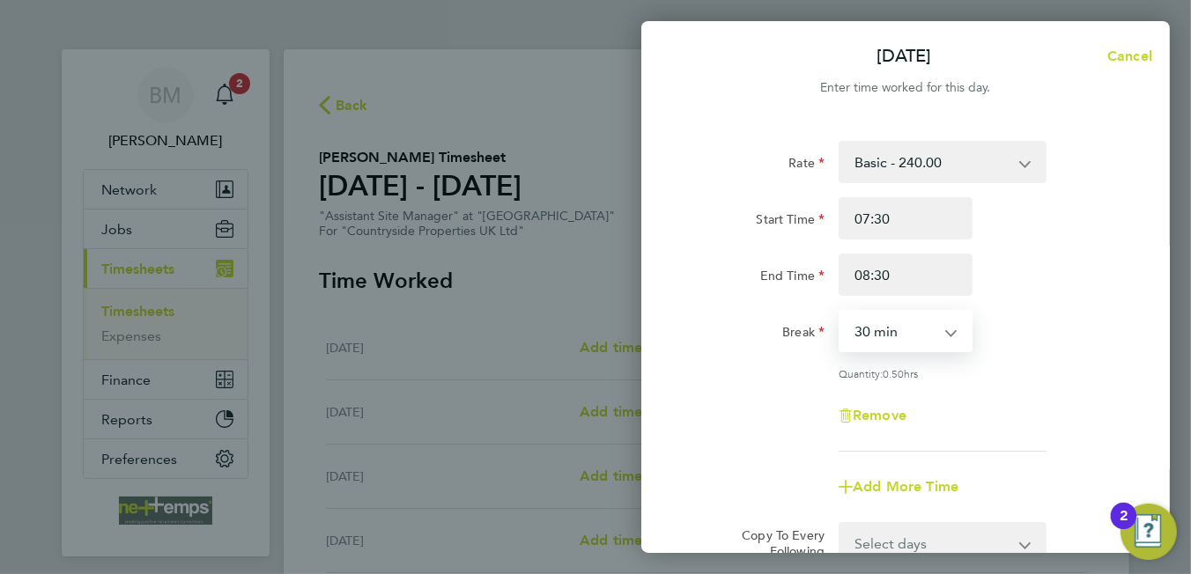
select select "0"
click at [840, 312] on select "0 min 15 min 30 min 45 min" at bounding box center [894, 331] width 109 height 39
click at [1017, 397] on div "Remove" at bounding box center [906, 416] width 444 height 42
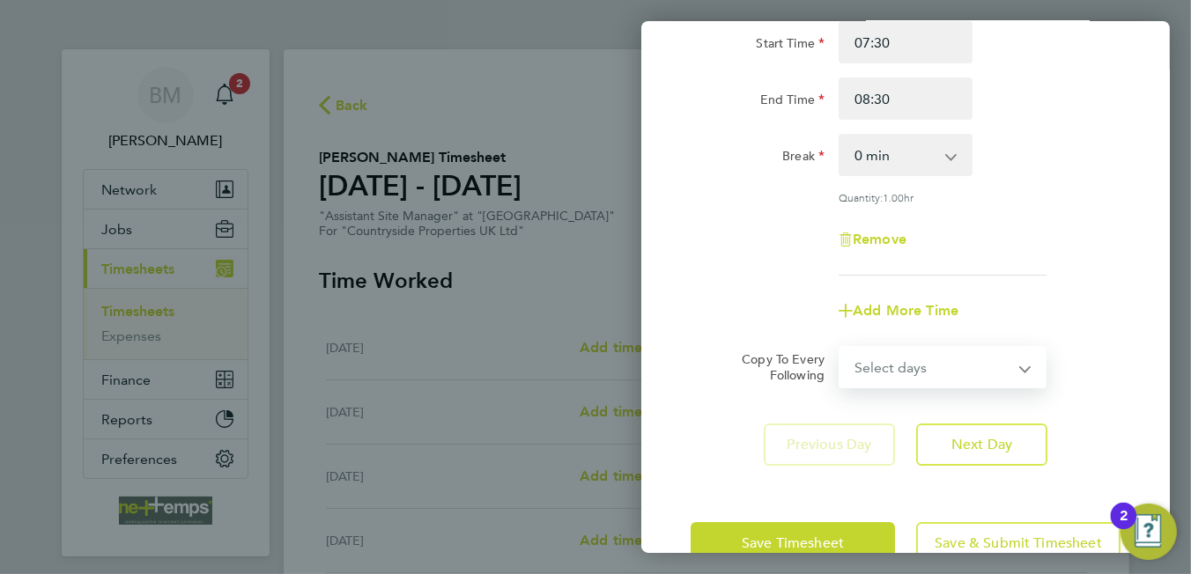
click at [925, 373] on select "Select days Day Weekday (Mon-Fri) Weekend (Sat-Sun) Thursday Friday Saturday Su…" at bounding box center [932, 367] width 185 height 39
select select "WEEKDAY"
click at [840, 348] on select "Select days Day Weekday (Mon-Fri) Weekend (Sat-Sun) Thursday Friday Saturday Su…" at bounding box center [932, 367] width 185 height 39
select select "2025-09-21"
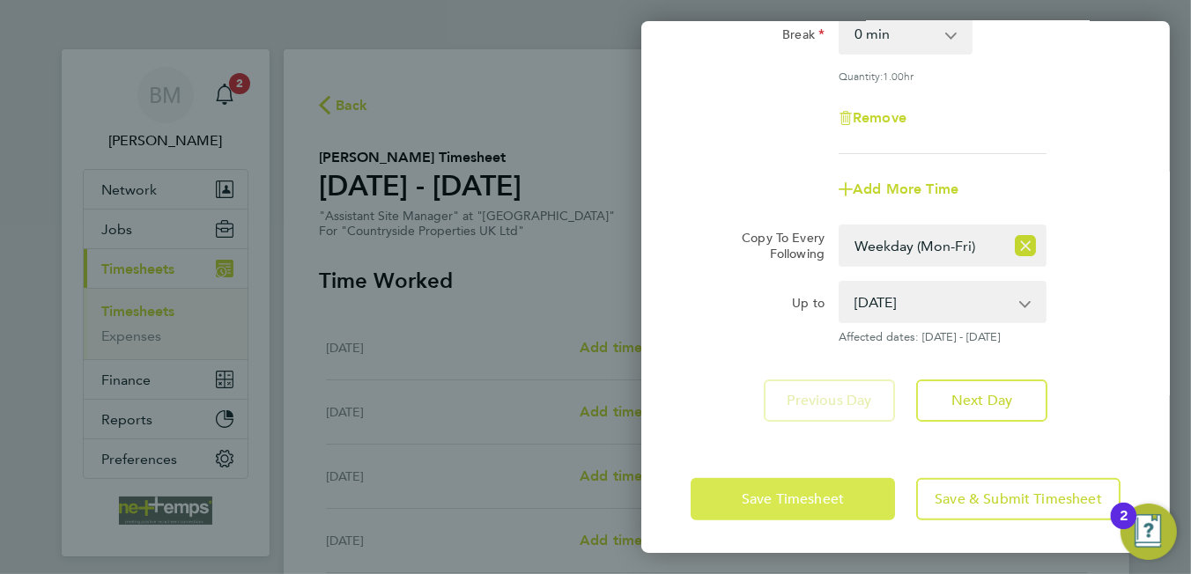
click at [807, 492] on span "Save Timesheet" at bounding box center [793, 500] width 102 height 18
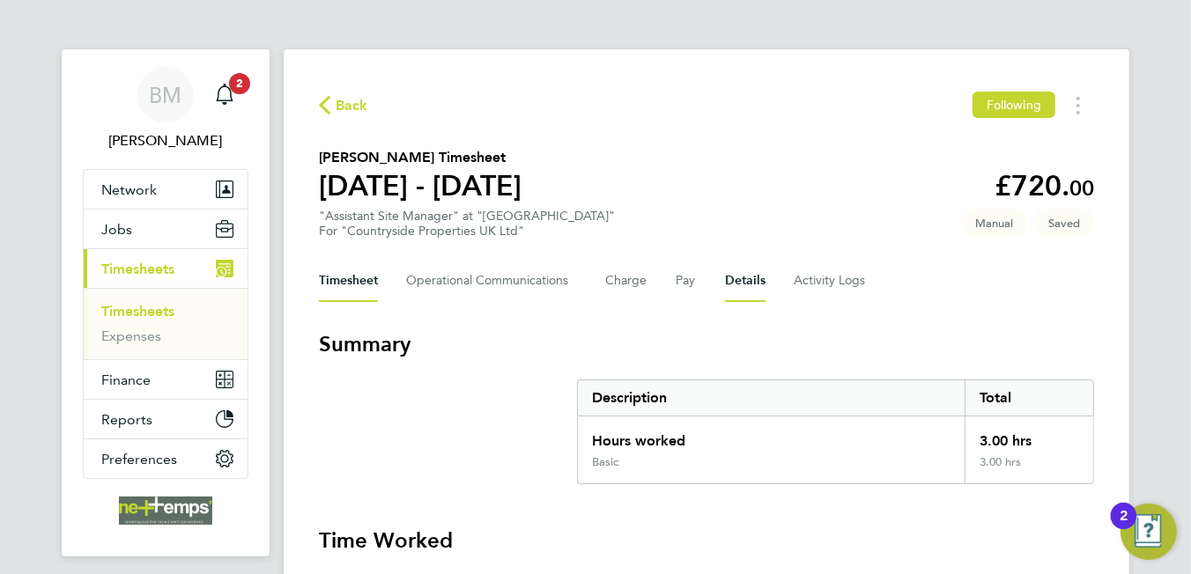
click at [732, 285] on button "Details" at bounding box center [745, 281] width 41 height 42
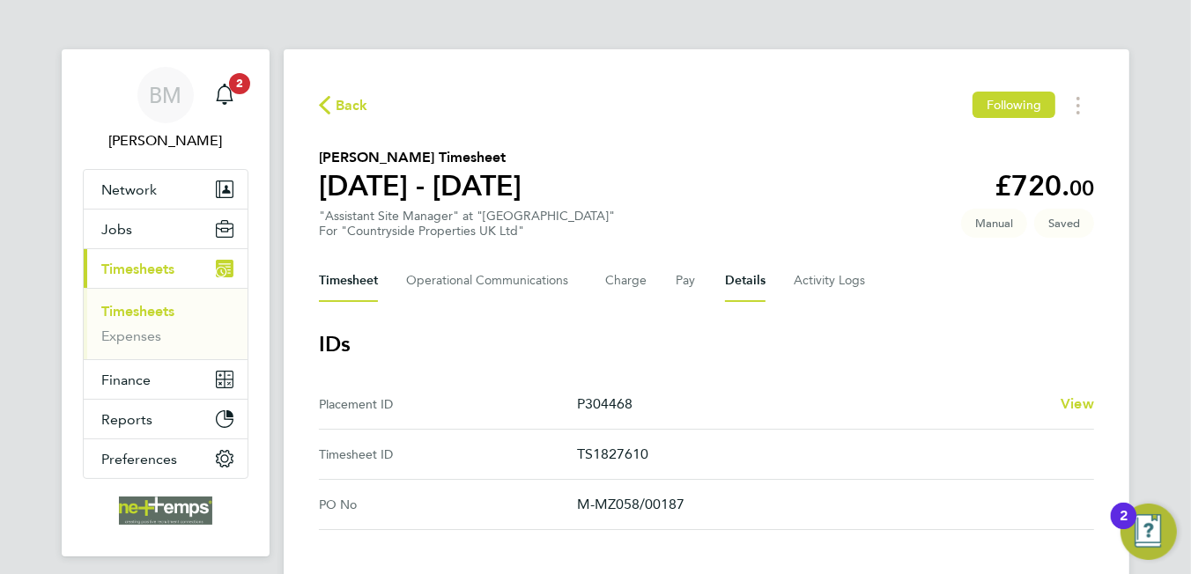
click at [373, 282] on button "Timesheet" at bounding box center [348, 281] width 59 height 42
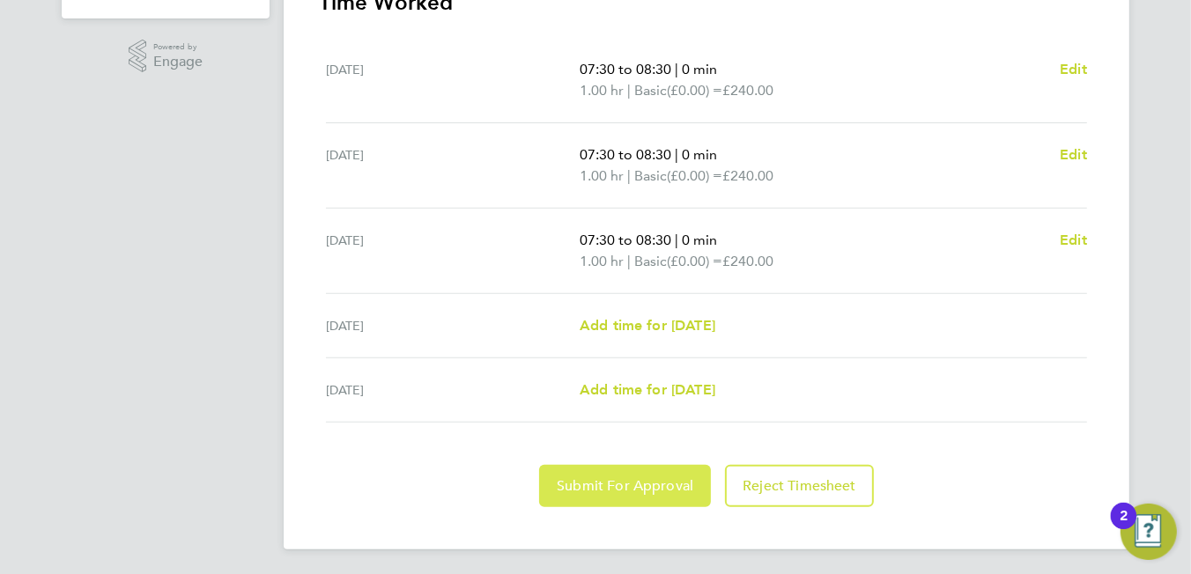
click at [675, 490] on span "Submit For Approval" at bounding box center [625, 486] width 137 height 18
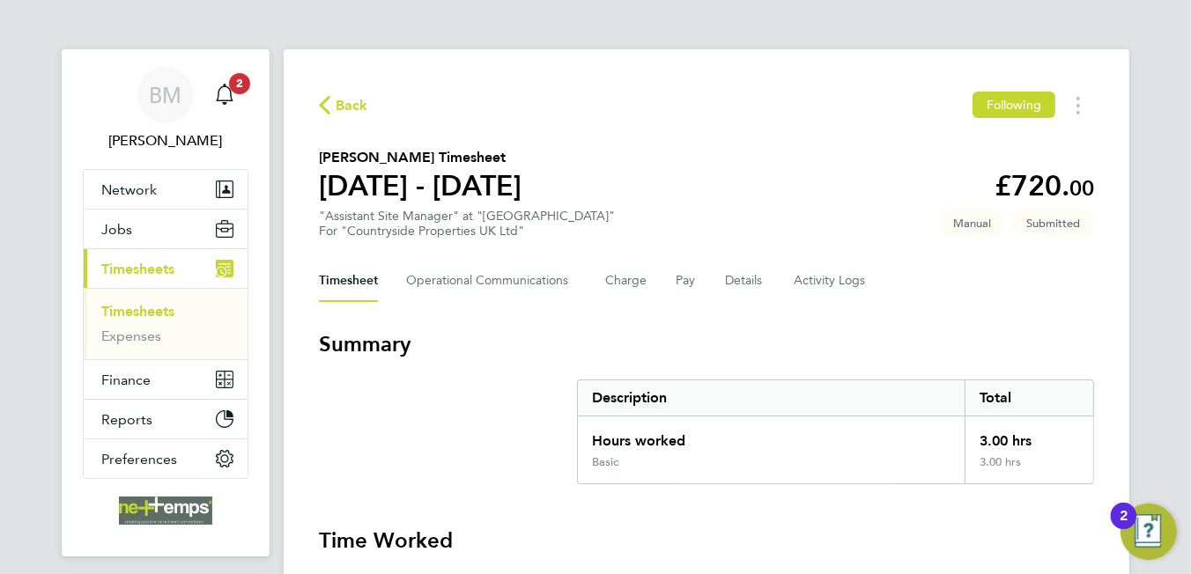
click at [349, 108] on span "Back" at bounding box center [352, 105] width 33 height 21
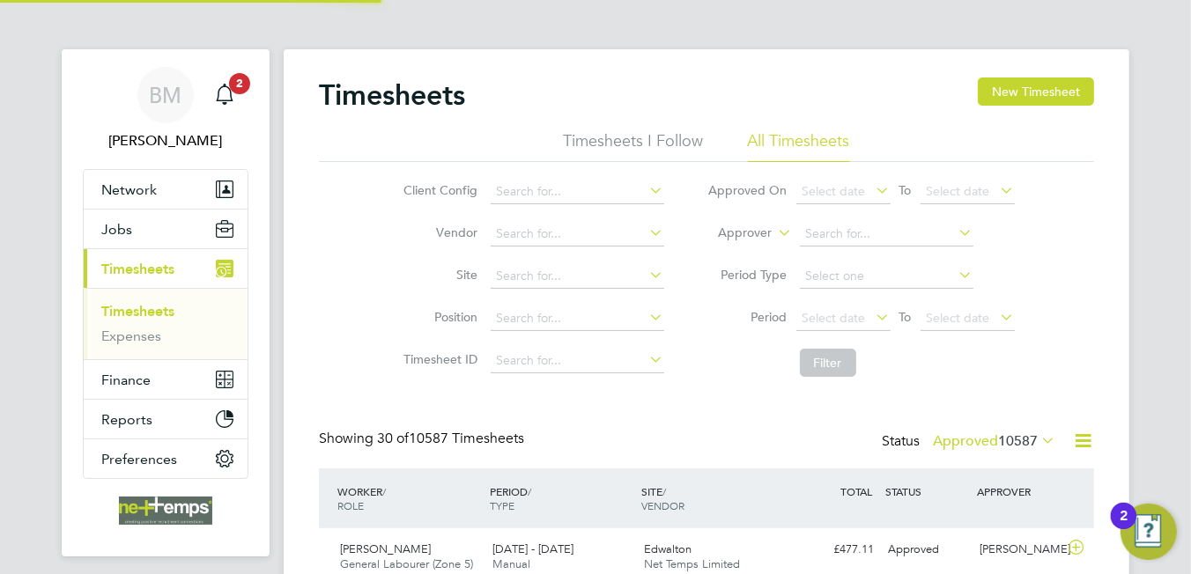
scroll to position [44, 153]
click at [152, 240] on button "Jobs" at bounding box center [166, 229] width 164 height 39
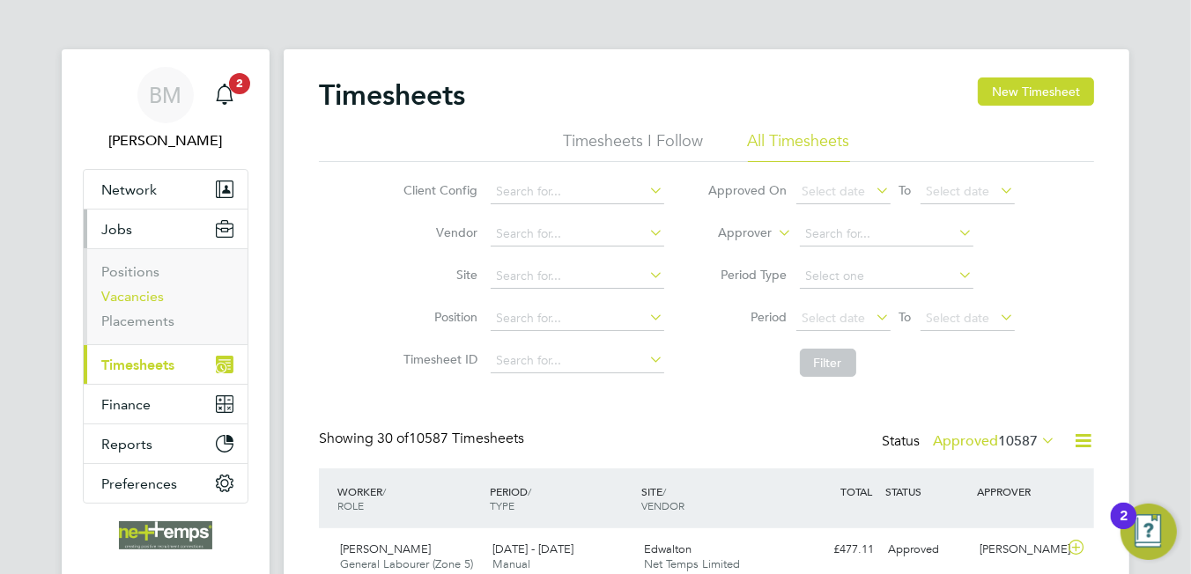
click at [154, 293] on link "Vacancies" at bounding box center [132, 296] width 63 height 17
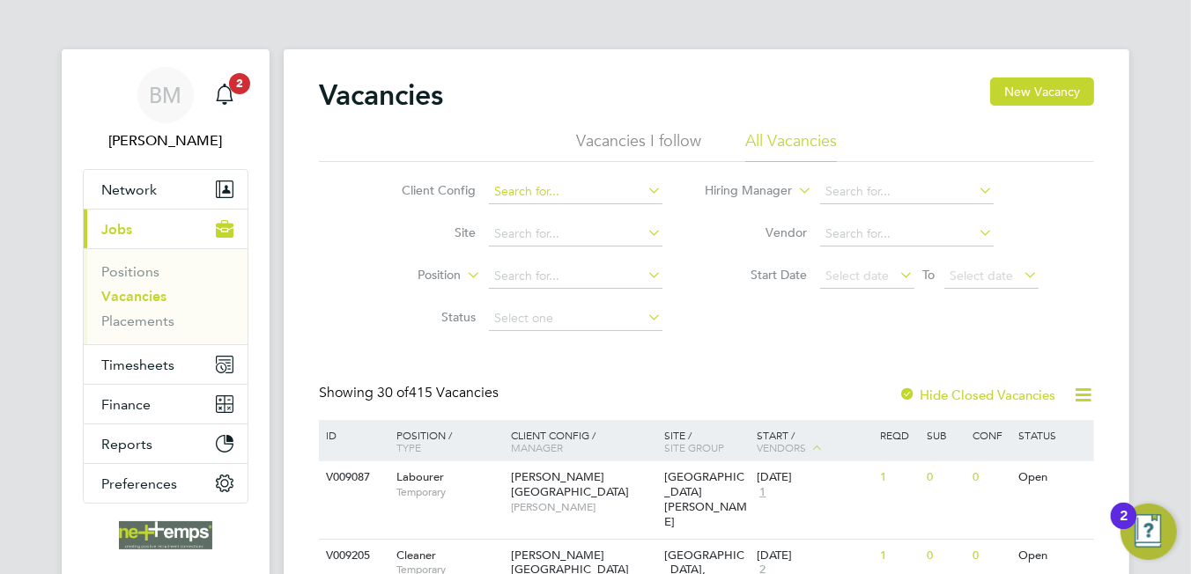
click at [536, 184] on input at bounding box center [576, 192] width 174 height 25
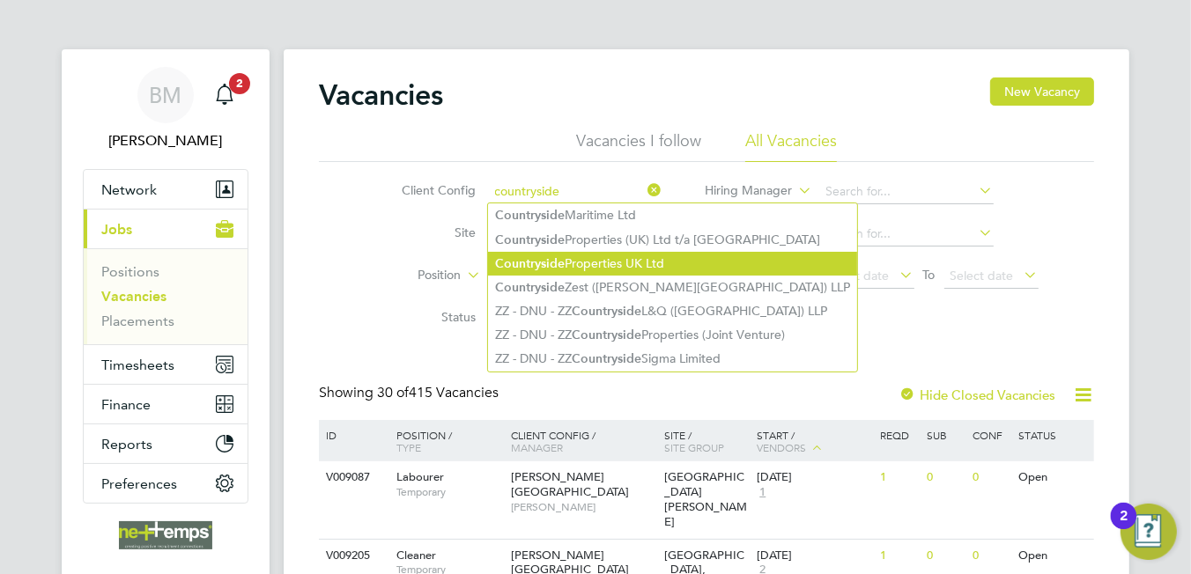
click at [549, 264] on b "Countryside" at bounding box center [530, 263] width 70 height 15
type input "Countryside Properties UK Ltd"
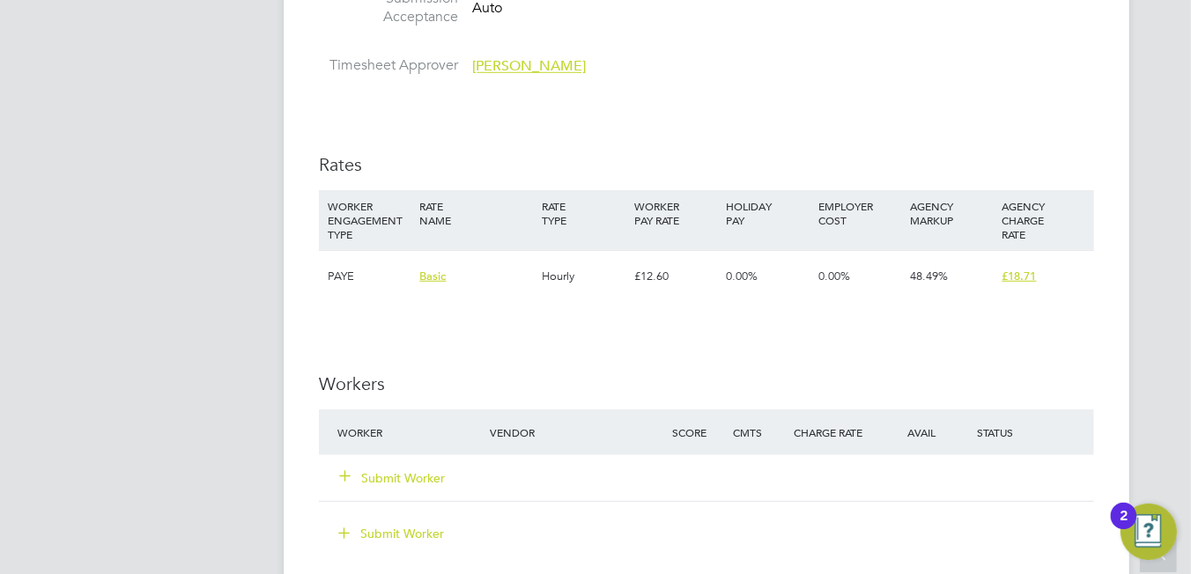
drag, startPoint x: 379, startPoint y: 470, endPoint x: 568, endPoint y: 293, distance: 259.3
click at [568, 293] on div "IR35 Determination IR35 Status Inside IR35 Status Determination Statement Role_…" at bounding box center [706, 264] width 775 height 1897
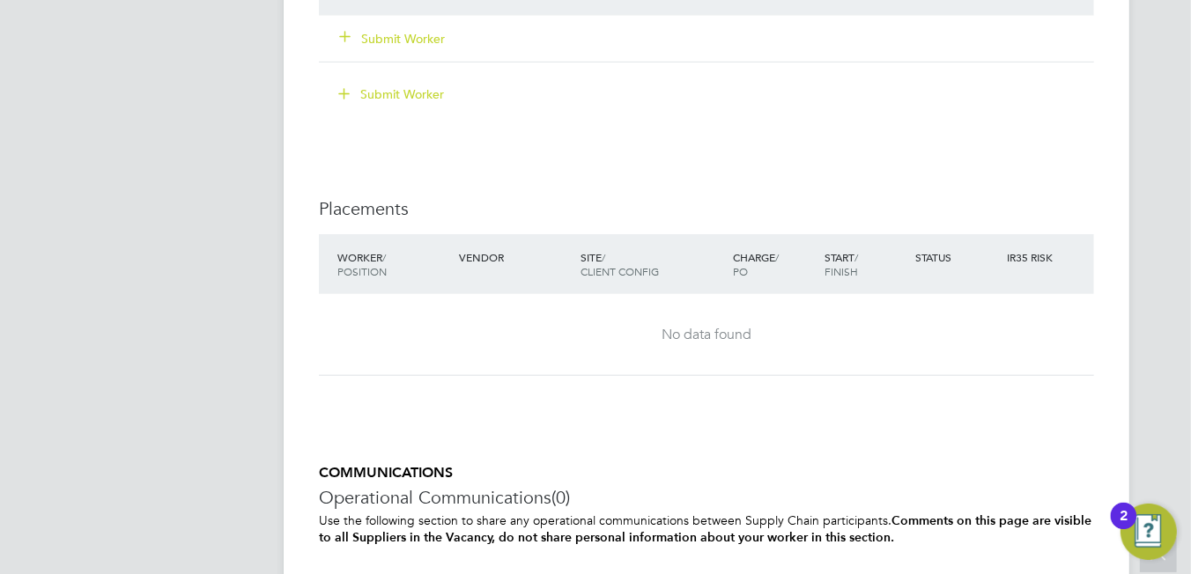
scroll to position [1321, 0]
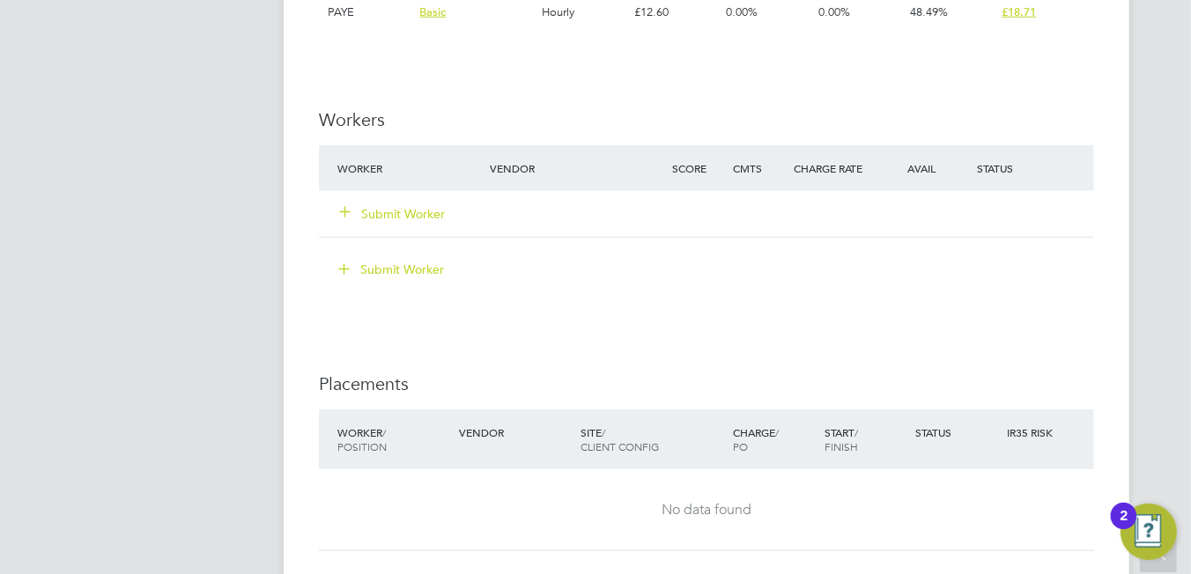
click at [419, 211] on button "Submit Worker" at bounding box center [393, 214] width 106 height 18
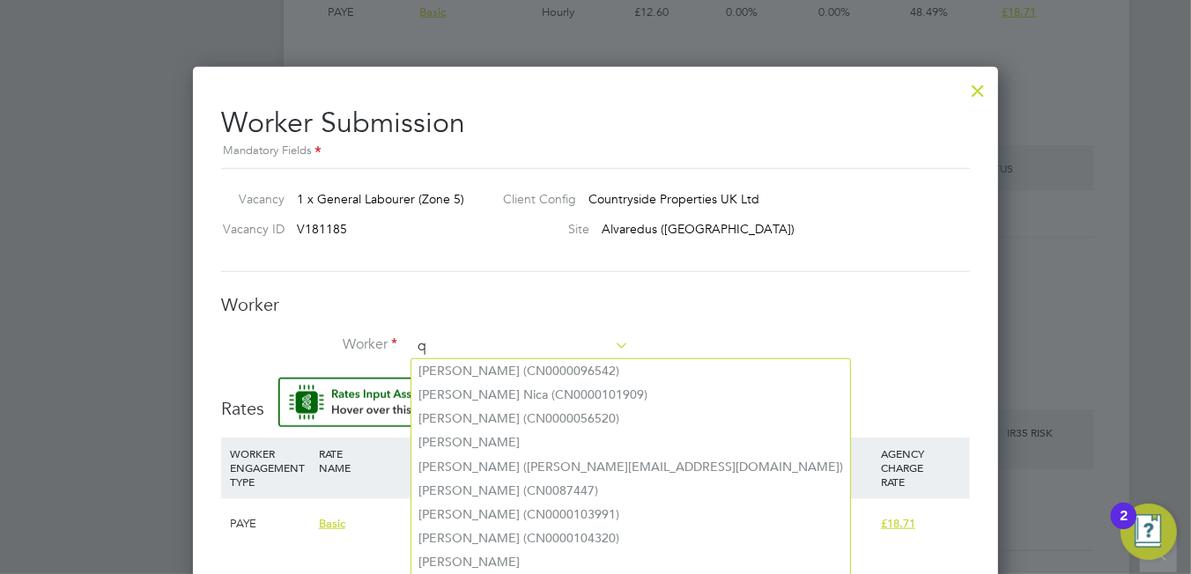
scroll to position [1129, 806]
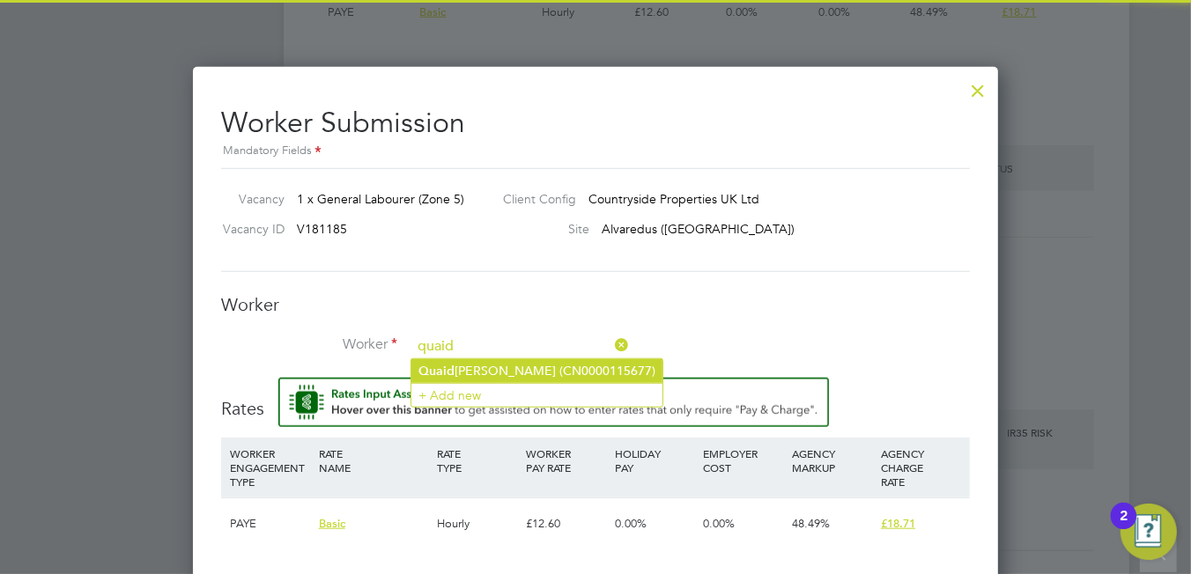
click at [493, 369] on li "[PERSON_NAME] (CN0000115677)" at bounding box center [536, 371] width 251 height 24
type input "Quaid Gayle (CN0000115677)"
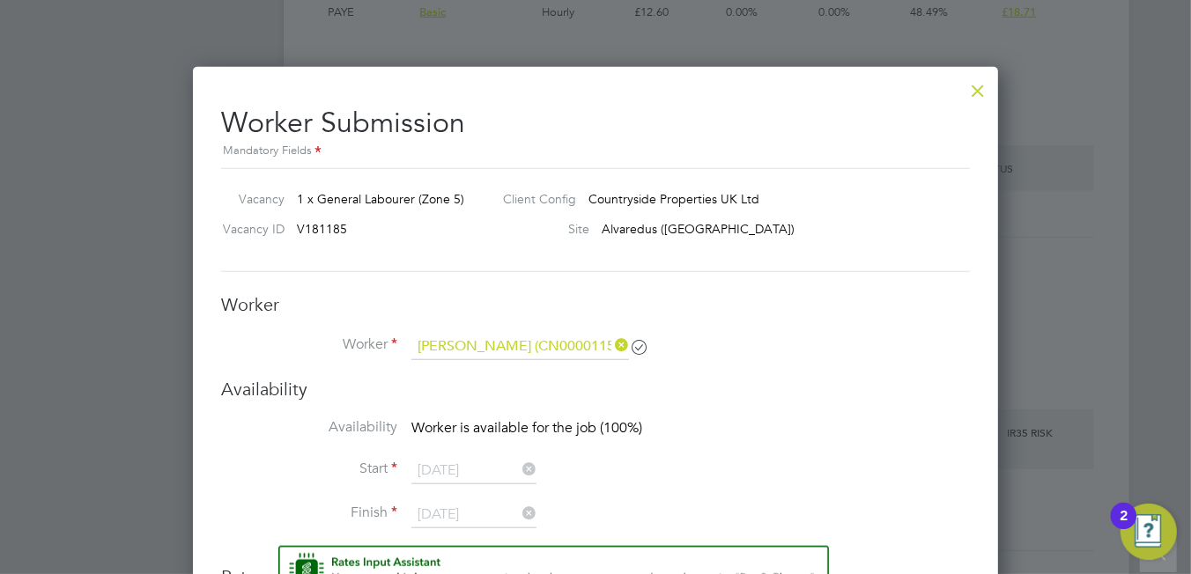
scroll to position [1506, 806]
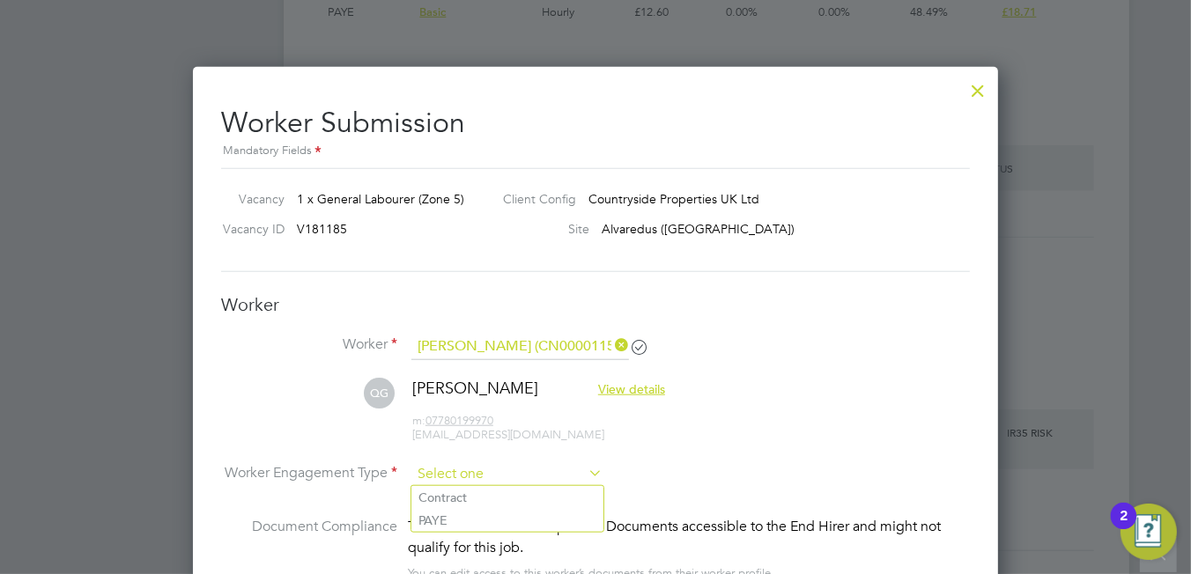
click at [522, 463] on input at bounding box center [506, 475] width 191 height 26
drag, startPoint x: 469, startPoint y: 513, endPoint x: 575, endPoint y: 451, distance: 123.1
click at [468, 512] on li "PAYE" at bounding box center [507, 520] width 192 height 23
type input "PAYE"
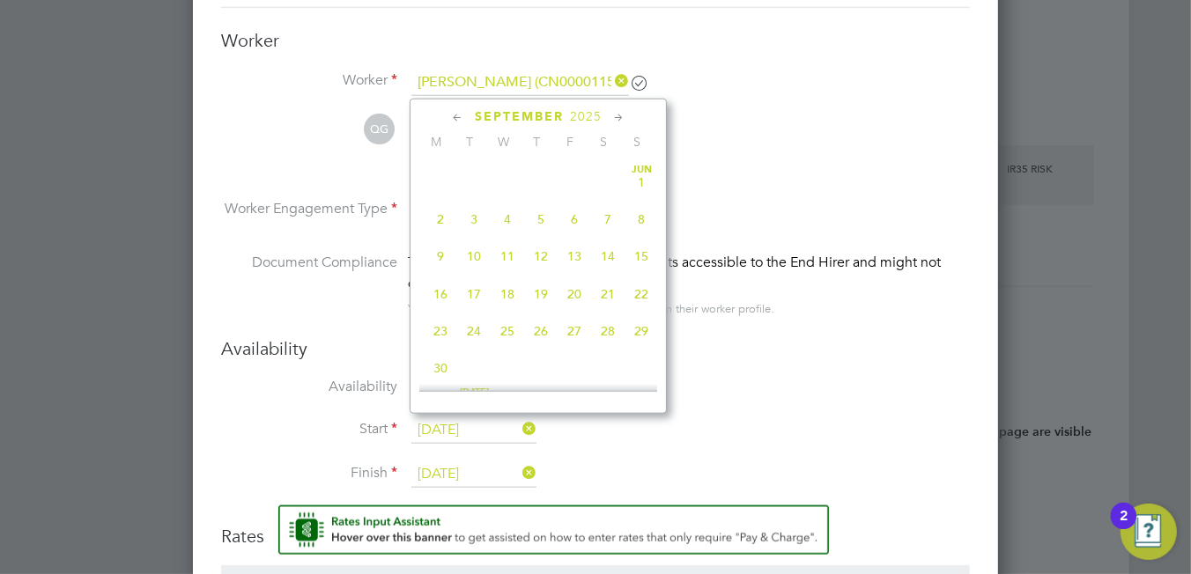
drag, startPoint x: 440, startPoint y: 417, endPoint x: 441, endPoint y: 402, distance: 15.0
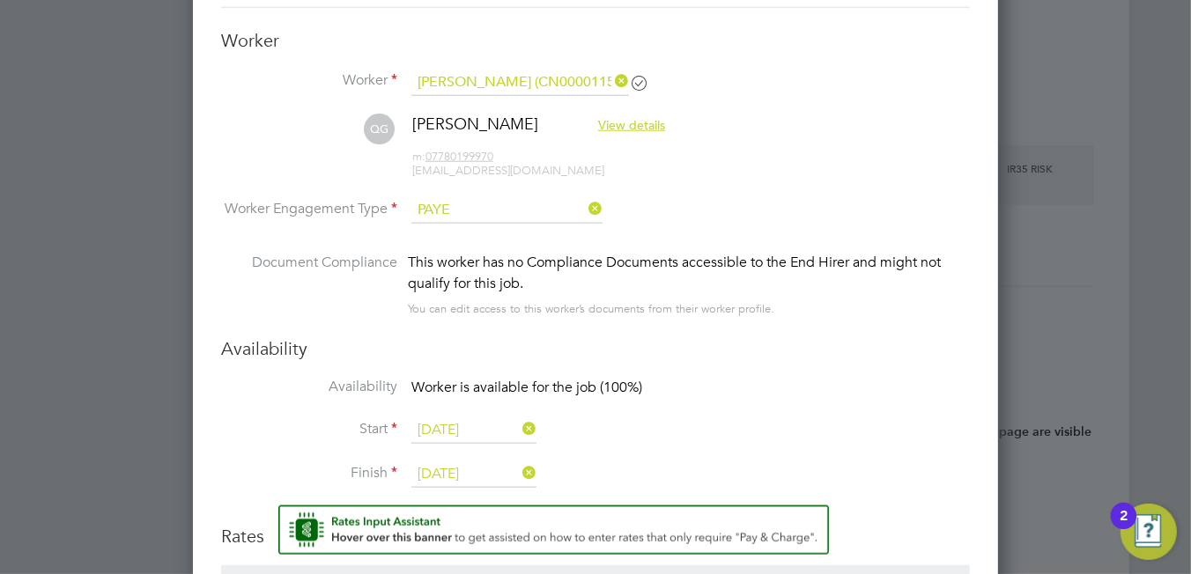
click at [455, 428] on input "[DATE]" at bounding box center [473, 431] width 125 height 26
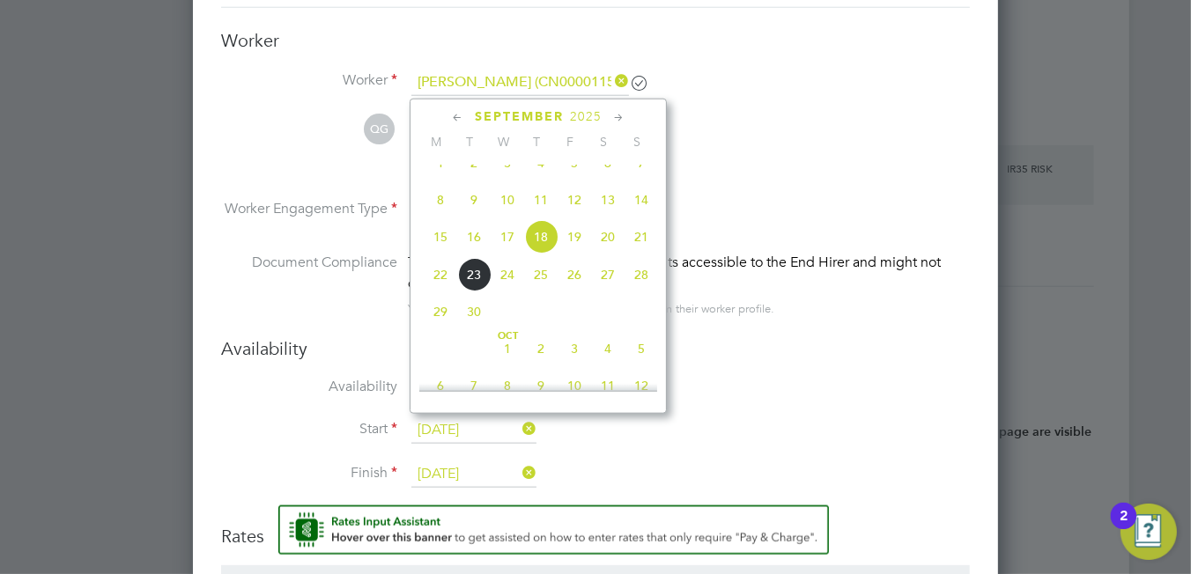
click at [803, 400] on li "Availability Worker is available for the job (100%)" at bounding box center [595, 398] width 749 height 40
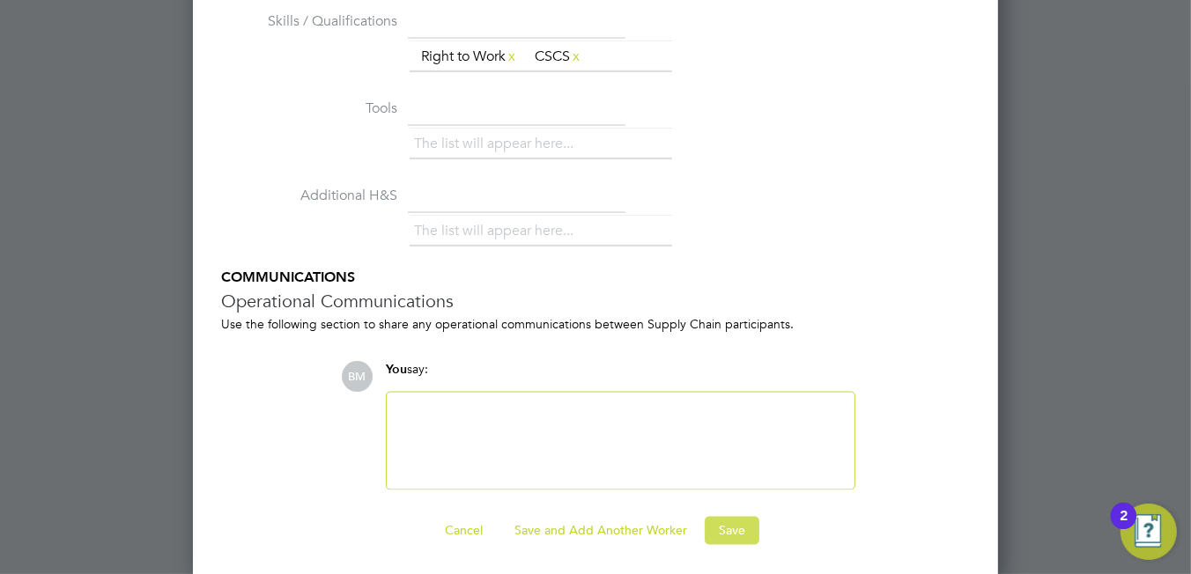
click at [720, 528] on button "Save" at bounding box center [732, 531] width 55 height 28
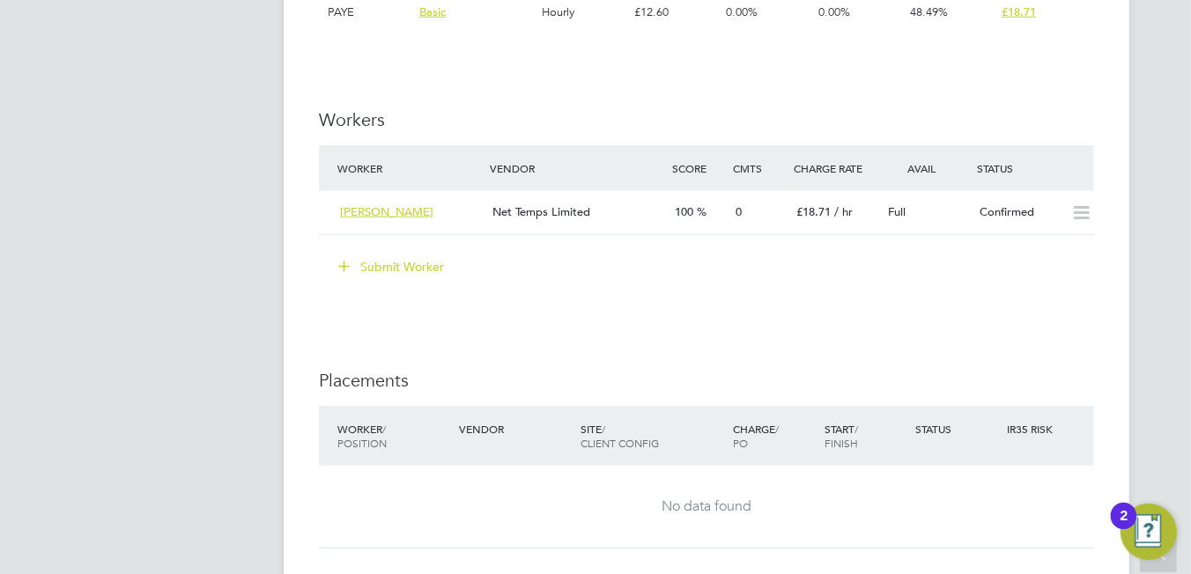
click at [374, 263] on button "Submit Worker" at bounding box center [392, 267] width 132 height 28
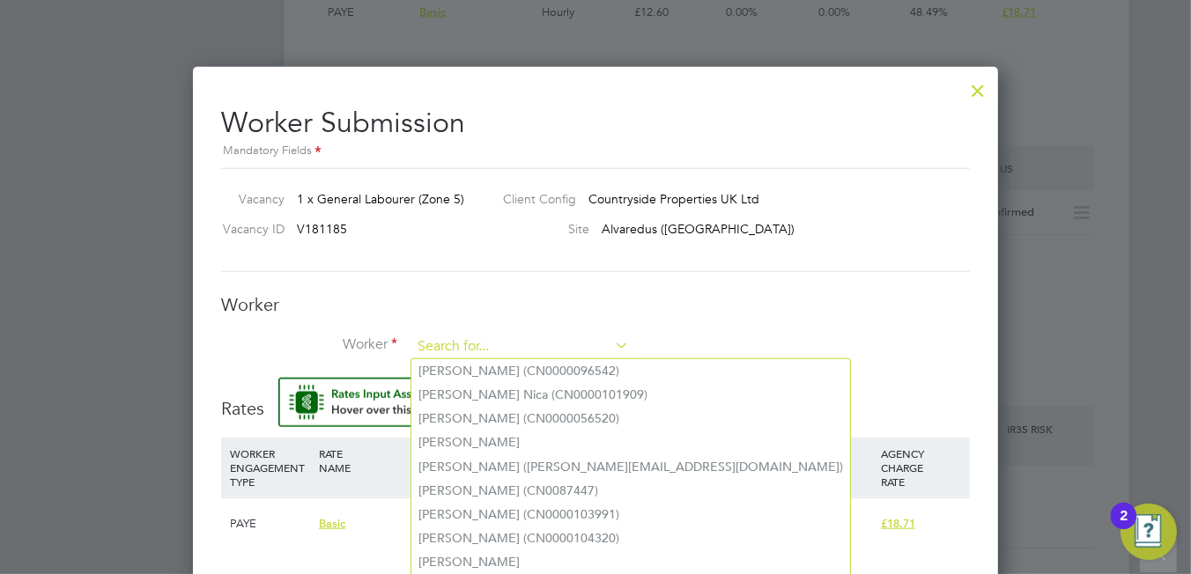
click at [470, 336] on input at bounding box center [520, 347] width 218 height 26
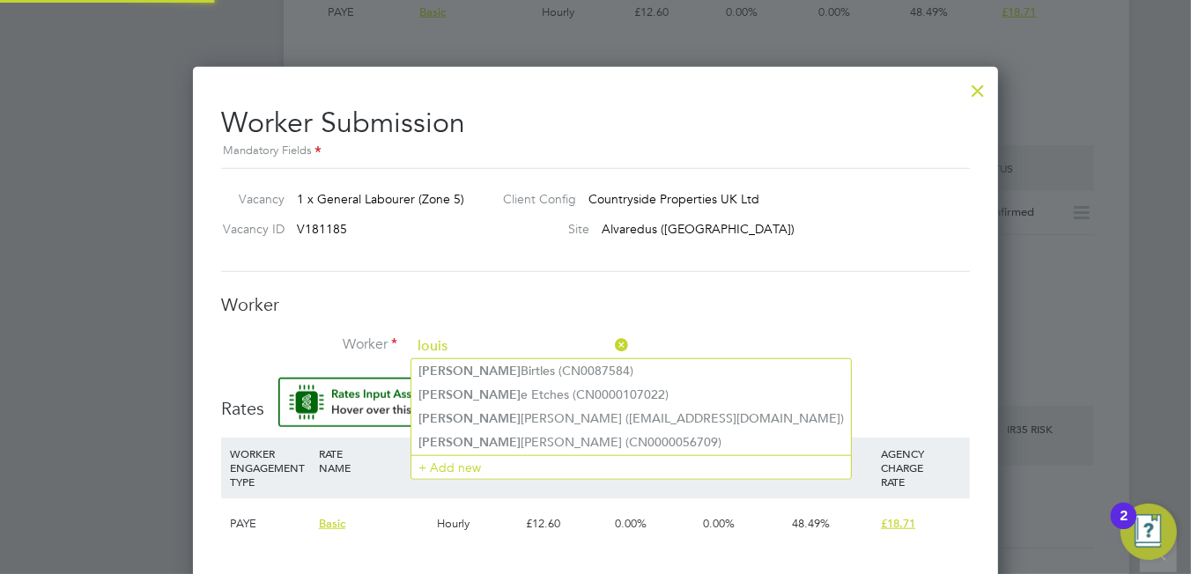
type input "louis"
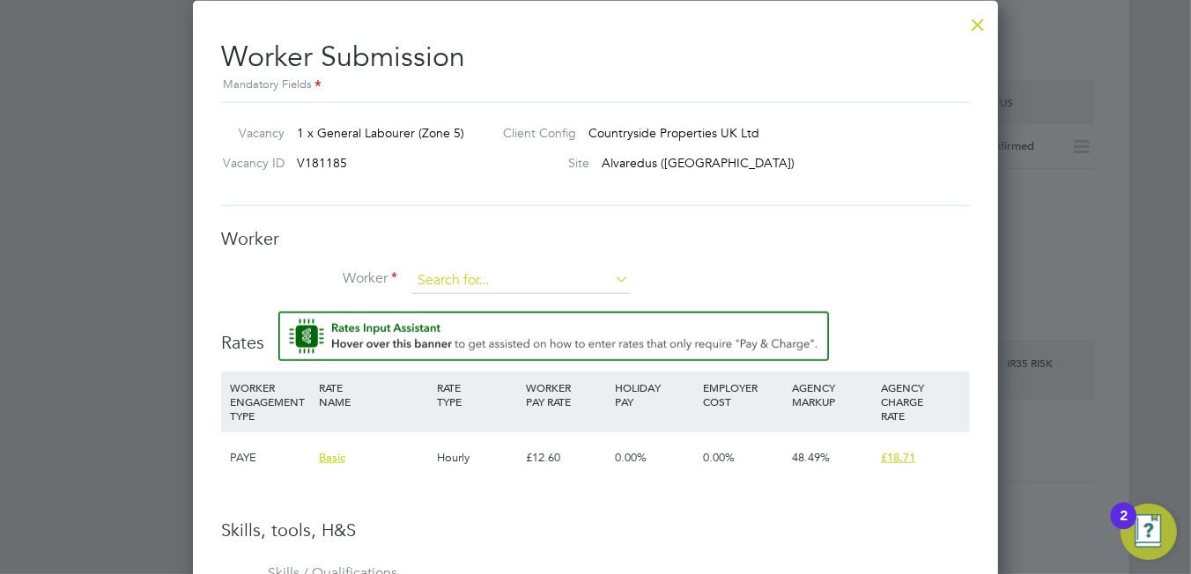
drag, startPoint x: 406, startPoint y: 279, endPoint x: 425, endPoint y: 277, distance: 19.6
click at [409, 280] on li "Worker" at bounding box center [595, 290] width 749 height 44
click at [447, 278] on input at bounding box center [520, 281] width 218 height 26
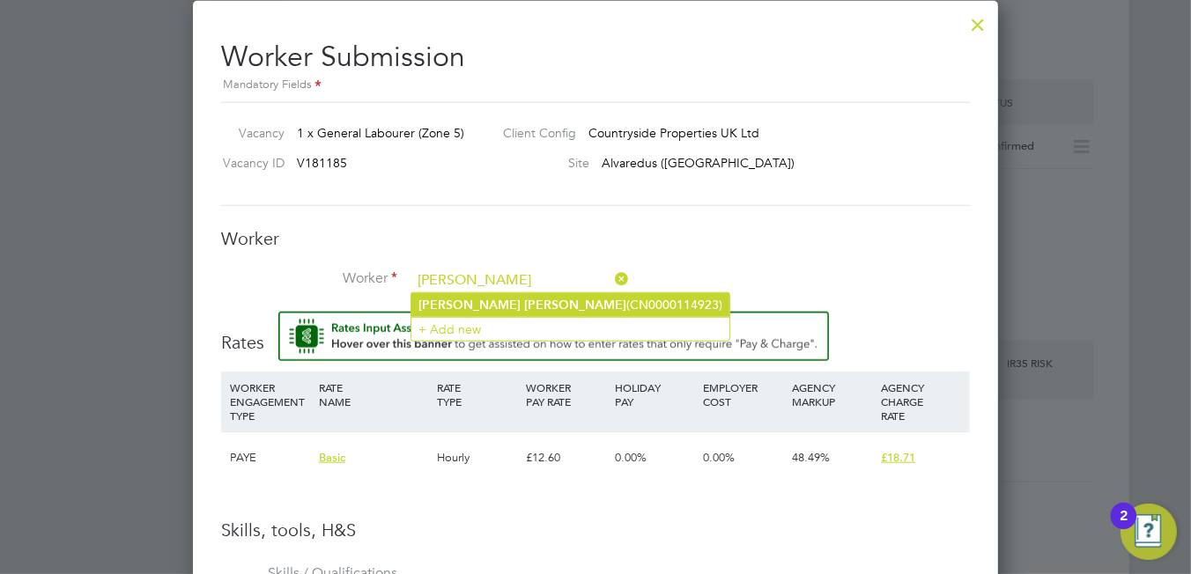
drag, startPoint x: 475, startPoint y: 295, endPoint x: 484, endPoint y: 292, distance: 9.2
click at [484, 293] on li "Alfie Preston (CN0000114923)" at bounding box center [570, 305] width 318 height 24
type input "Alfie Preston (CN0000114923)"
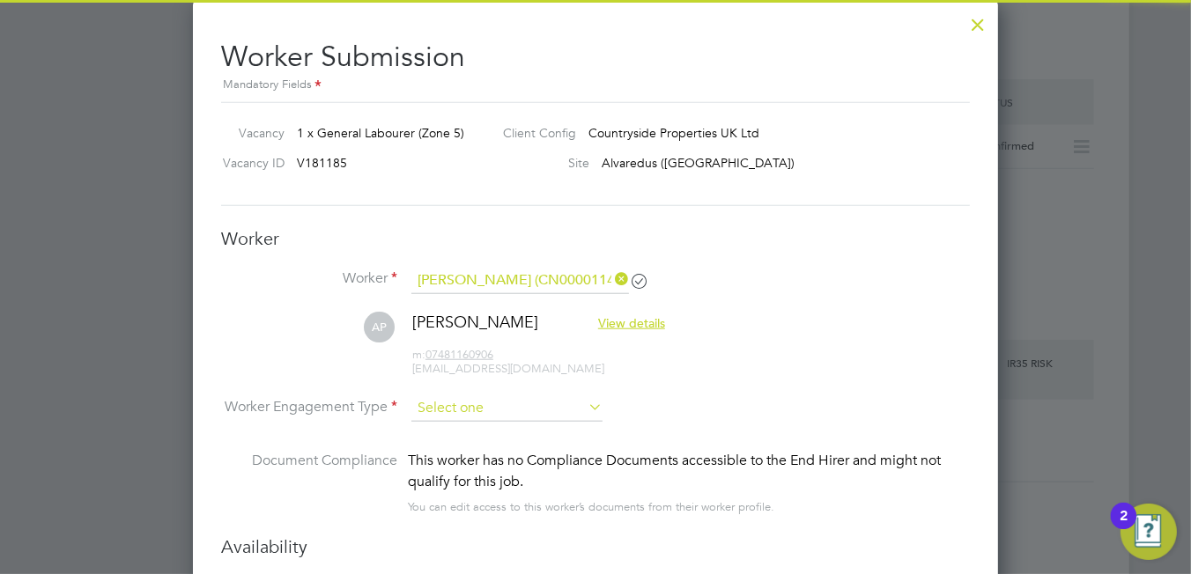
click at [514, 403] on input at bounding box center [506, 409] width 191 height 26
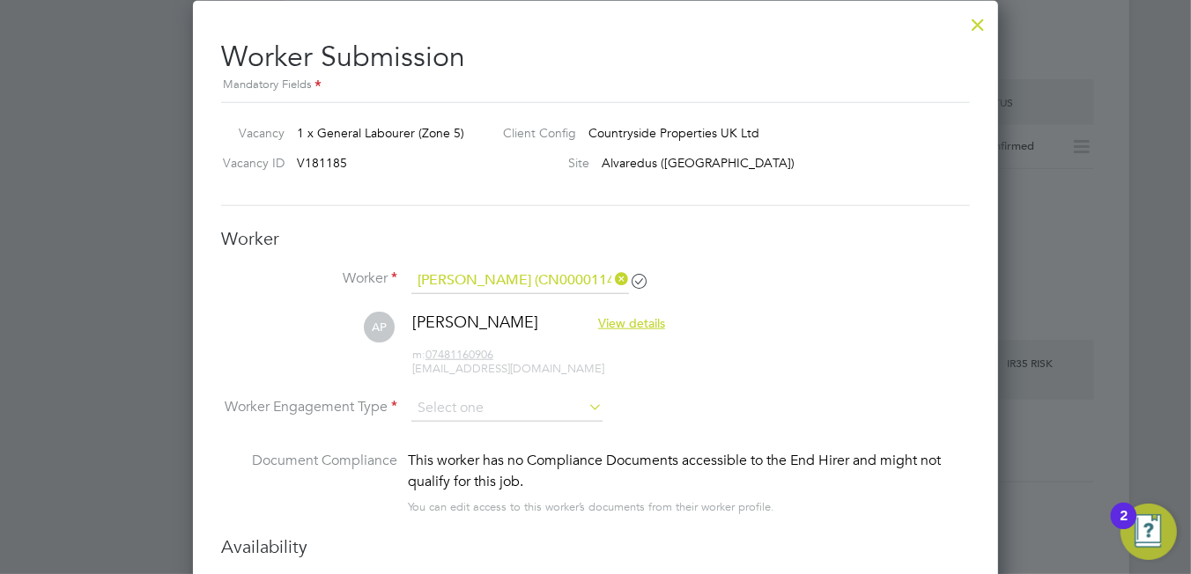
click at [466, 455] on li "PAYE" at bounding box center [507, 454] width 192 height 23
type input "PAYE"
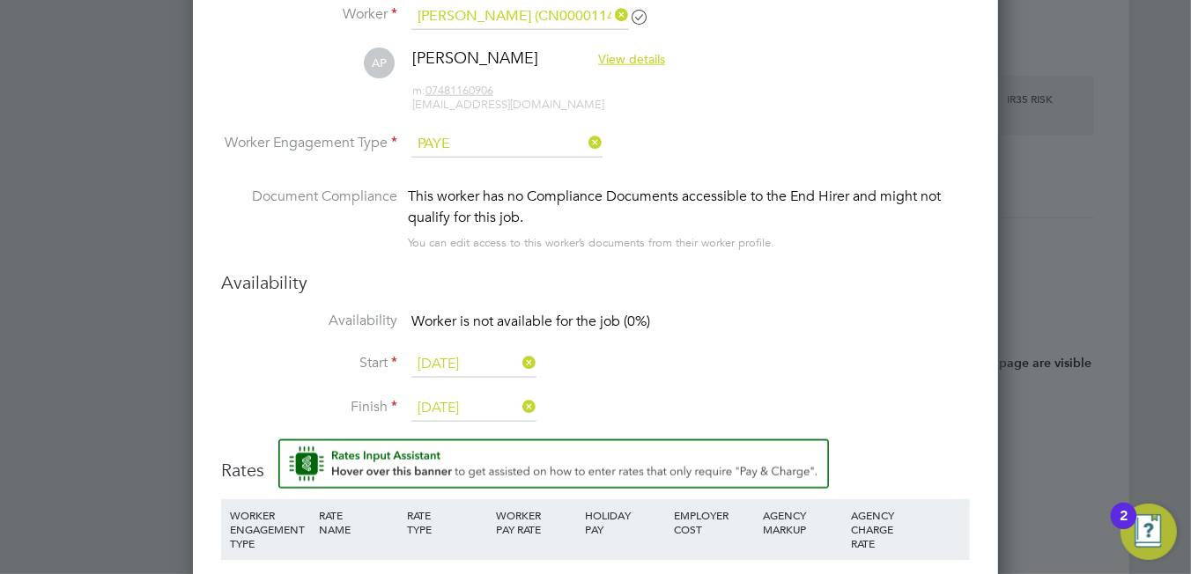
click at [475, 353] on input "[DATE]" at bounding box center [473, 364] width 125 height 26
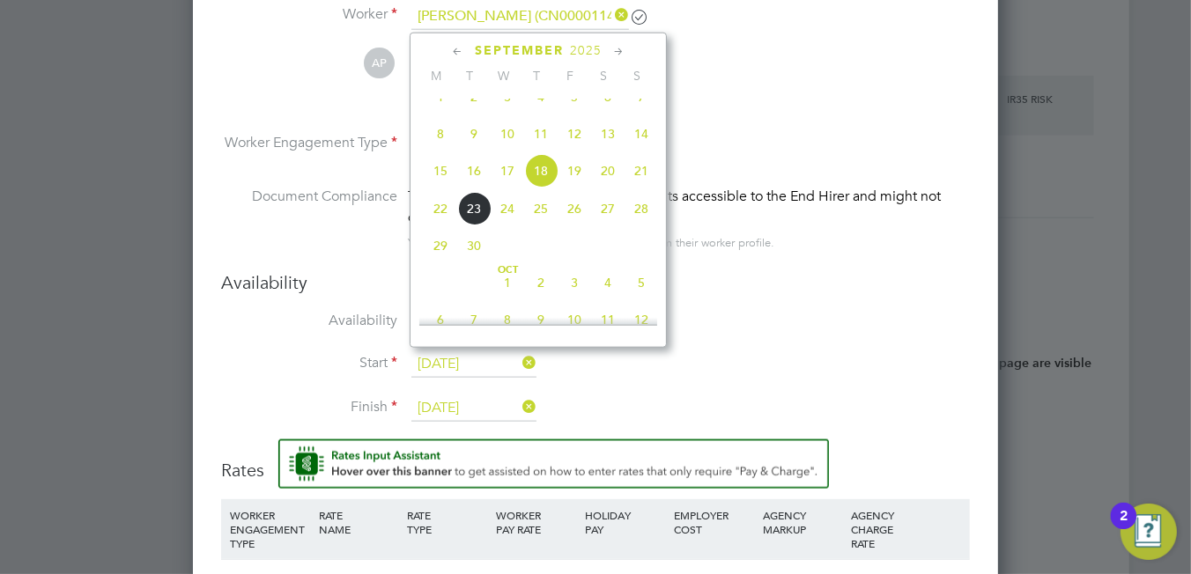
click at [604, 114] on span "6" at bounding box center [607, 96] width 33 height 33
type input "[DATE]"
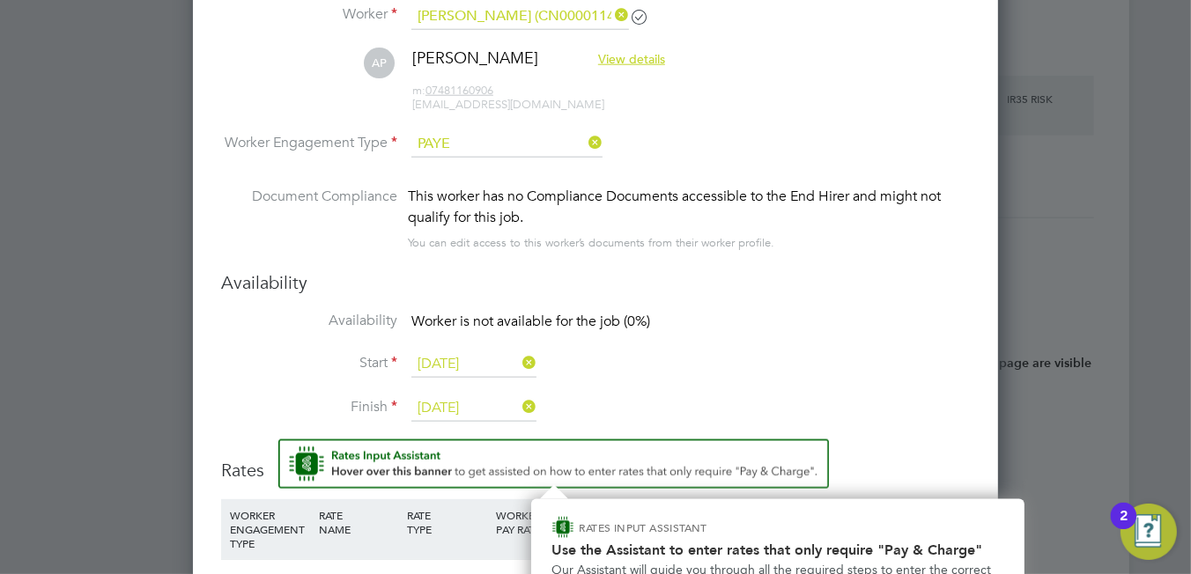
scroll to position [1954, 0]
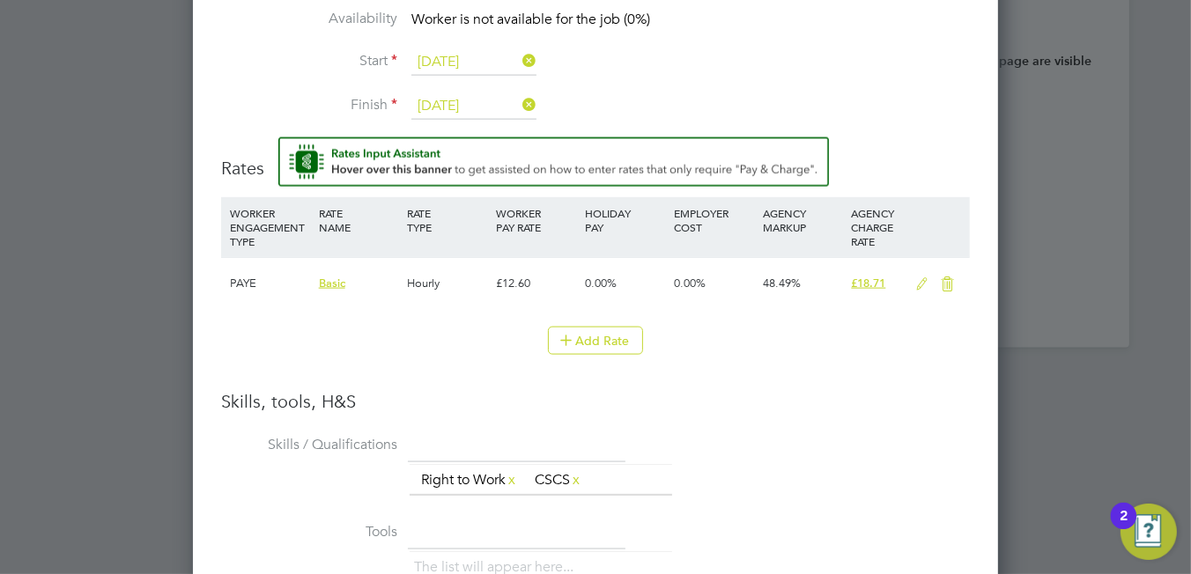
click at [728, 440] on li "Skills / Qualifications The list will appear here... Right to Work x CSCS x" at bounding box center [595, 474] width 749 height 87
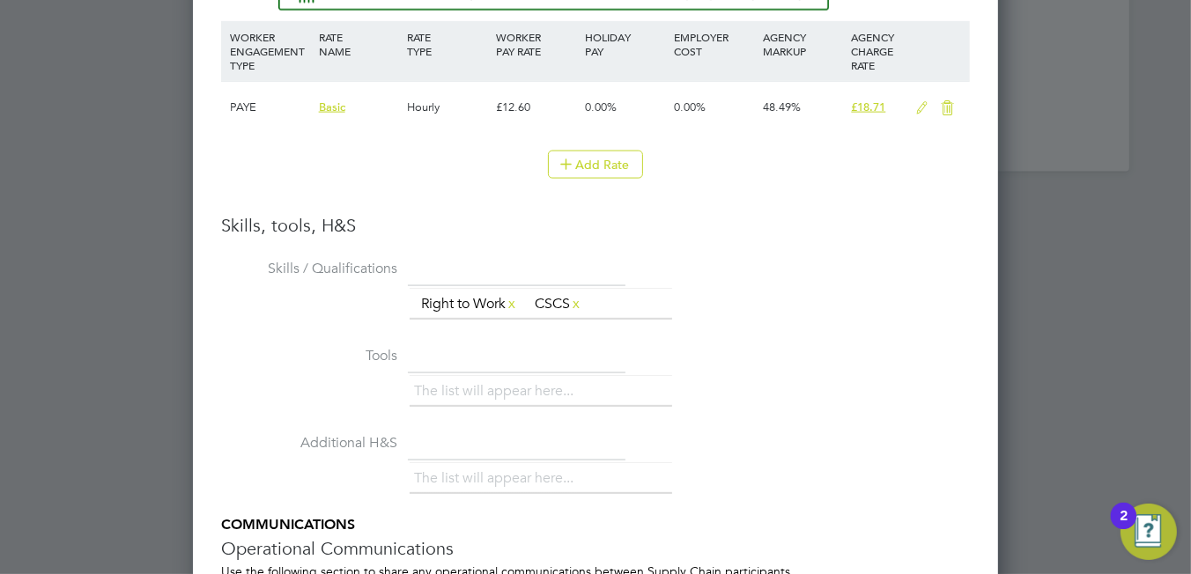
scroll to position [2377, 0]
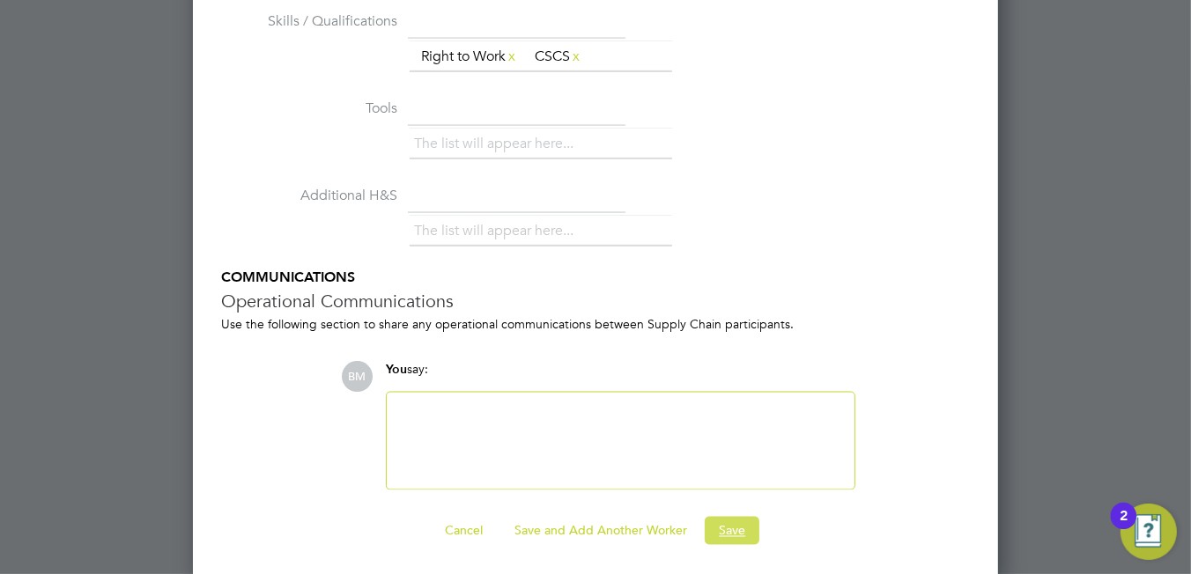
click at [732, 530] on button "Save" at bounding box center [732, 531] width 55 height 28
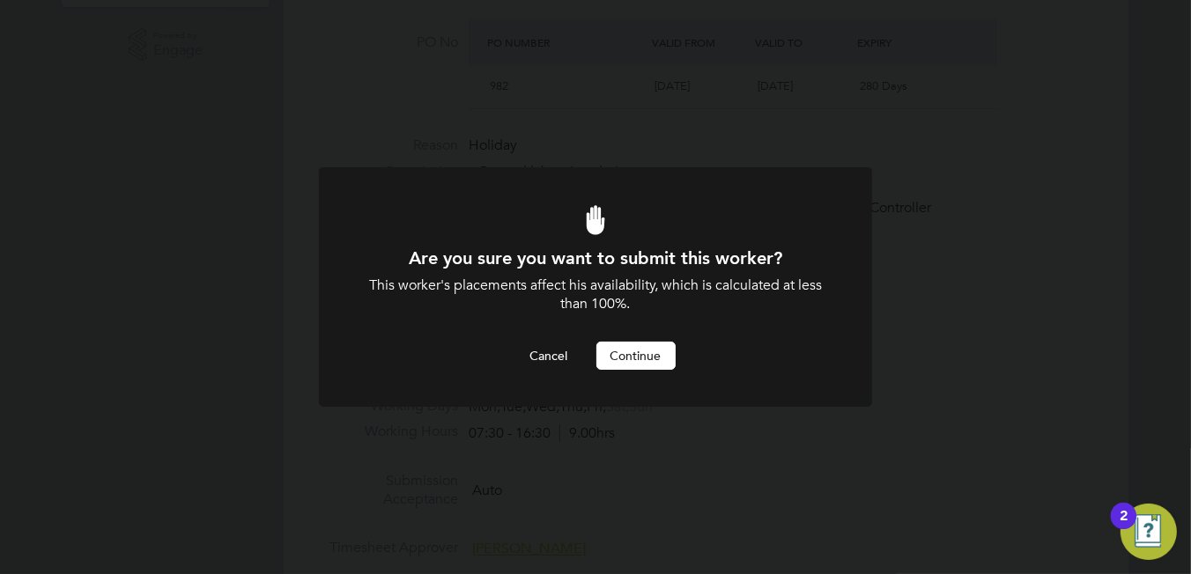
click at [616, 359] on button "Continue" at bounding box center [635, 356] width 79 height 28
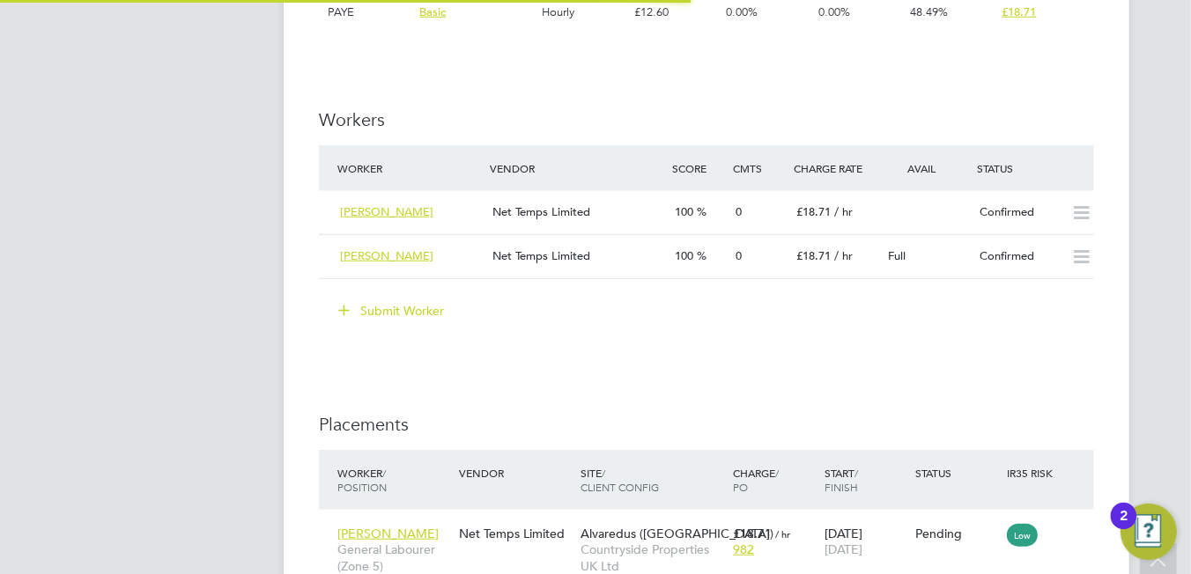
scroll to position [66, 122]
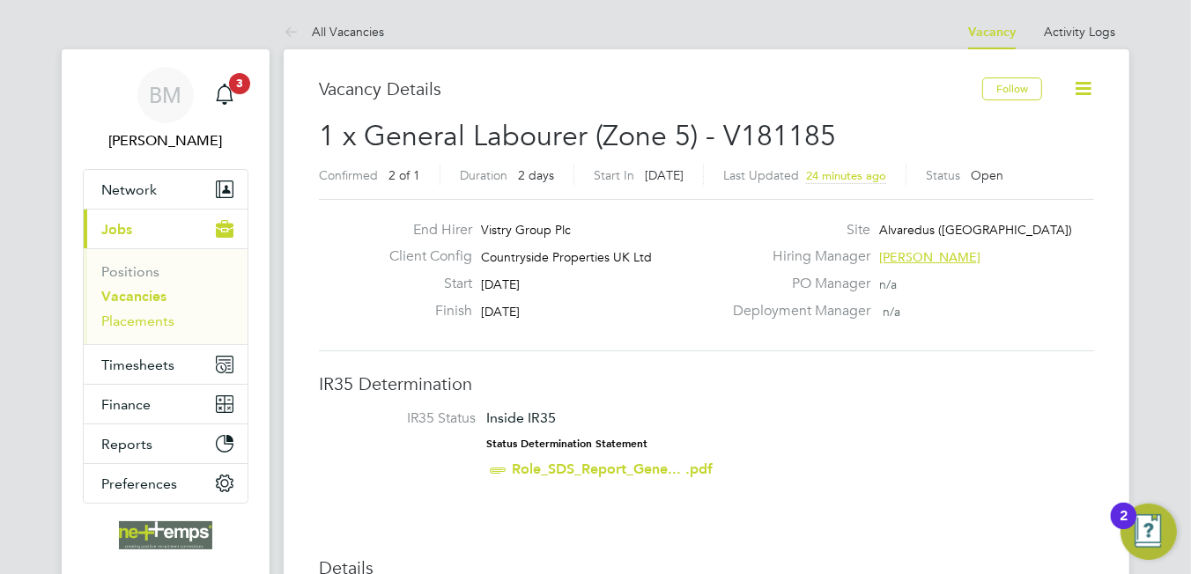
click at [126, 316] on link "Placements" at bounding box center [137, 321] width 73 height 17
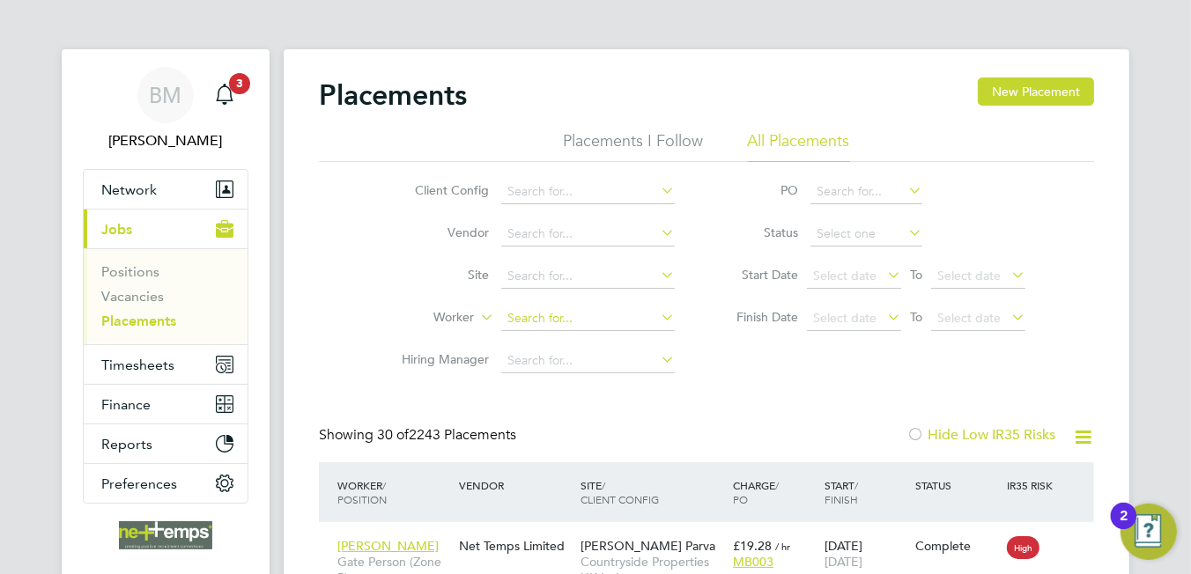
click at [576, 321] on input at bounding box center [588, 319] width 174 height 25
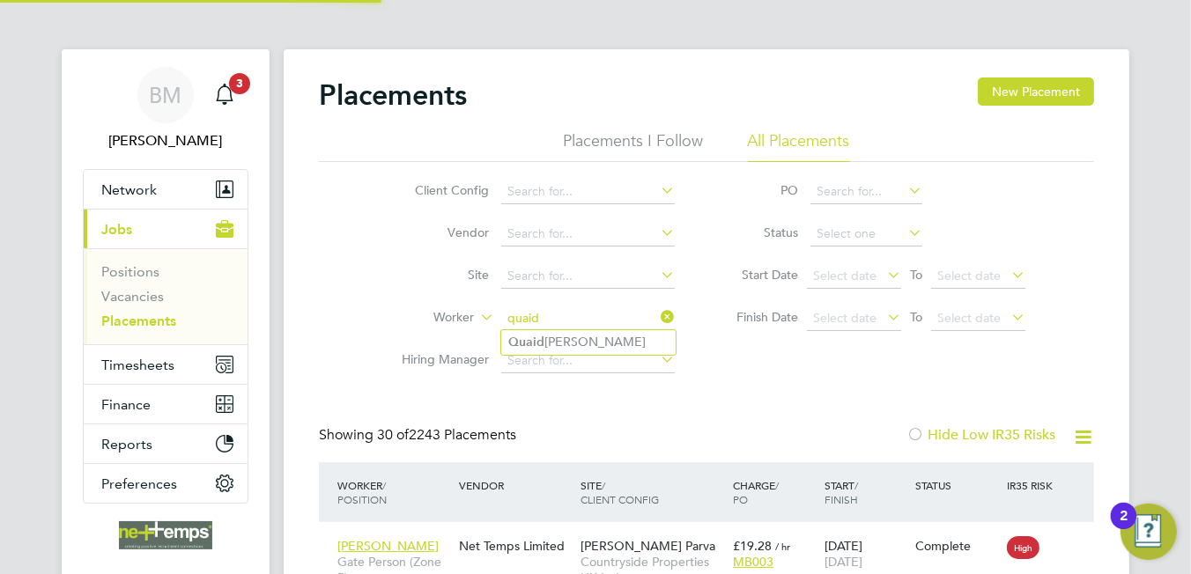
click at [592, 341] on li "Quaid Gayle" at bounding box center [588, 342] width 174 height 24
type input "[PERSON_NAME]"
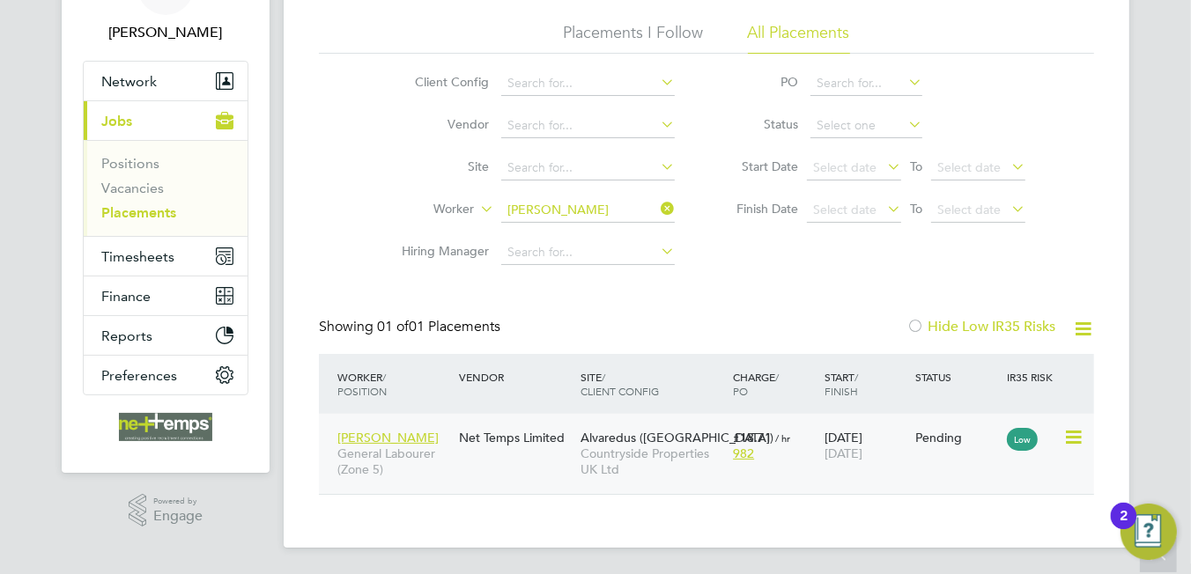
click at [1067, 433] on icon at bounding box center [1072, 437] width 18 height 21
click at [985, 543] on li "Start" at bounding box center [1020, 547] width 125 height 25
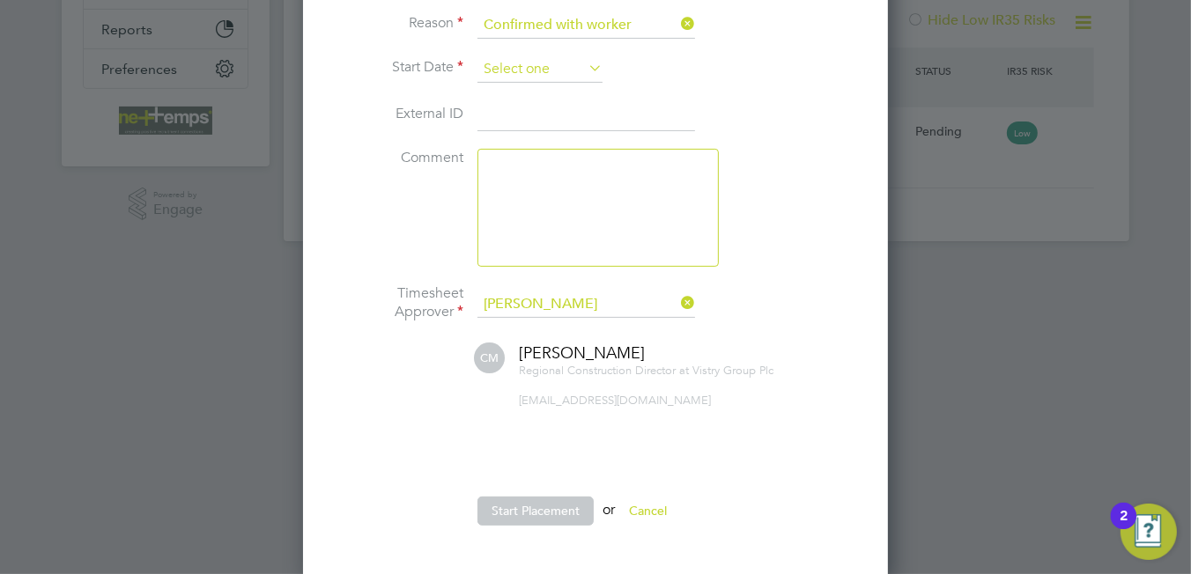
click at [513, 77] on input at bounding box center [539, 69] width 125 height 26
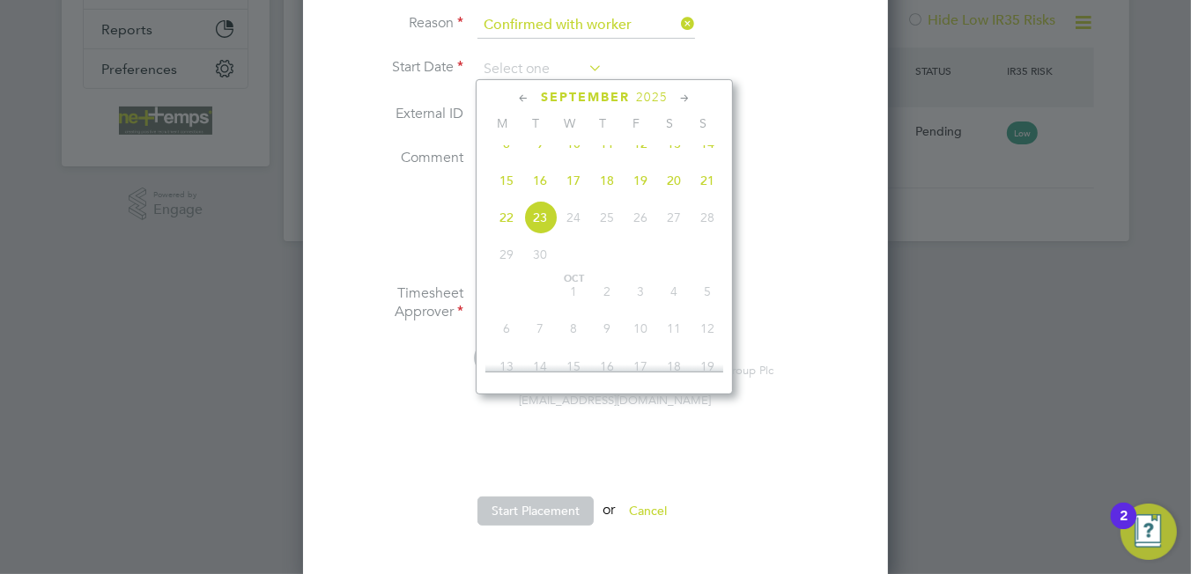
click at [607, 193] on span "18" at bounding box center [606, 180] width 33 height 33
type input "[DATE]"
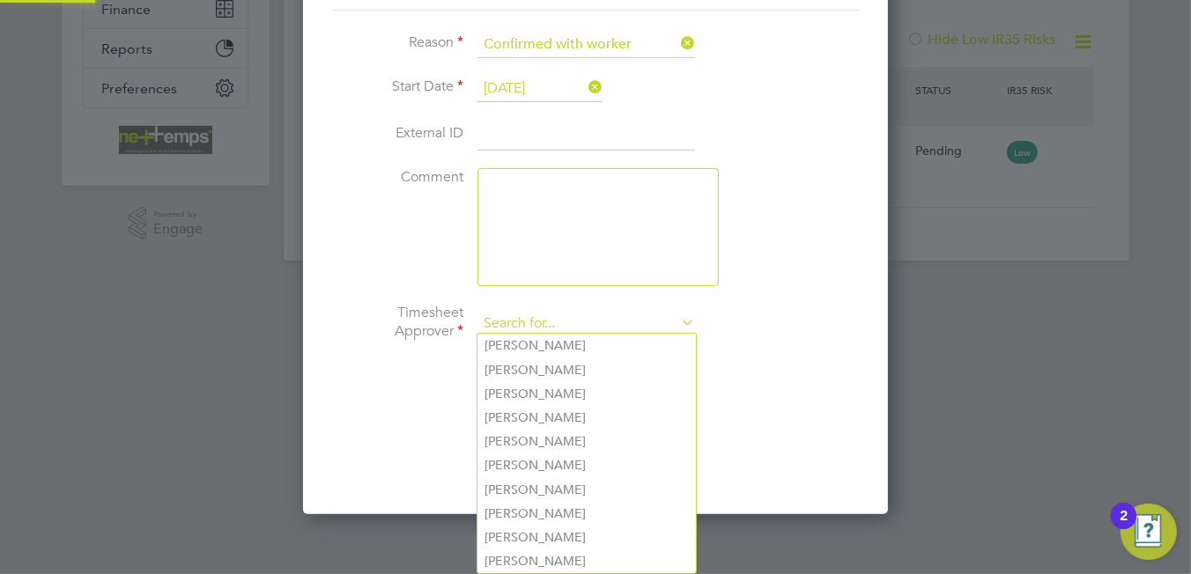
click at [544, 295] on ul "Reason Confirmed with worker Start Date 18 Sep 2025 External ID Comment Timeshe…" at bounding box center [595, 256] width 529 height 448
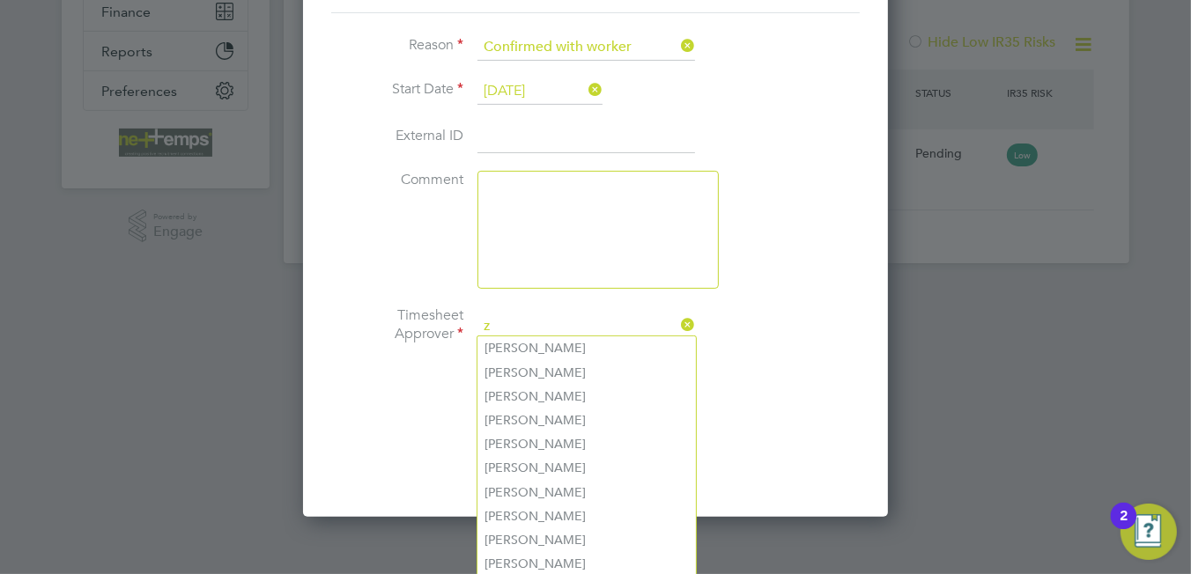
scroll to position [332, 0]
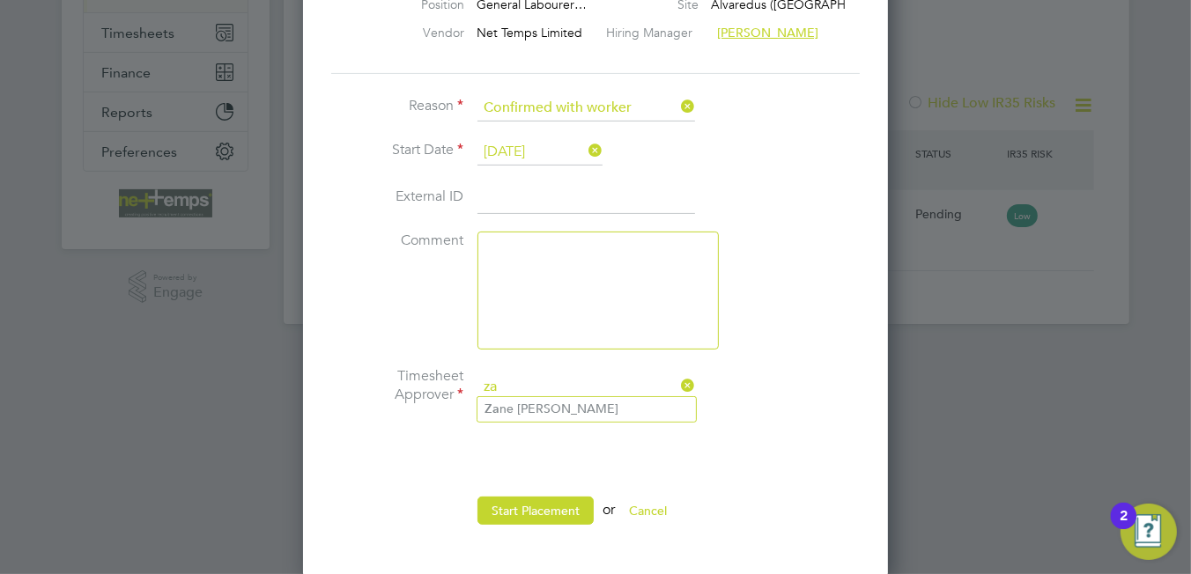
type input "z"
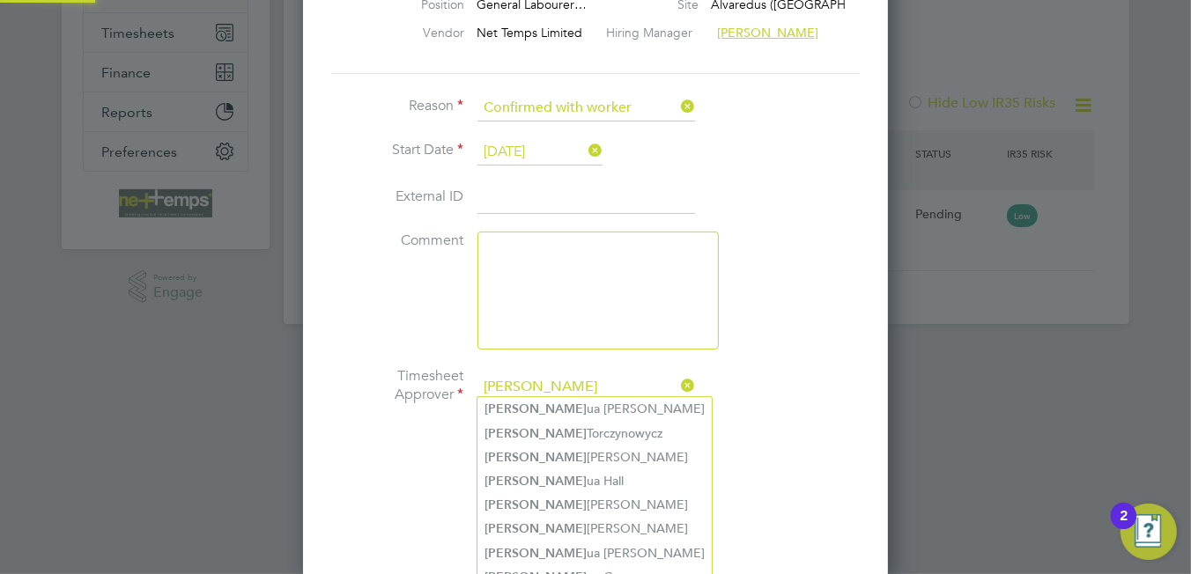
scroll to position [393, 0]
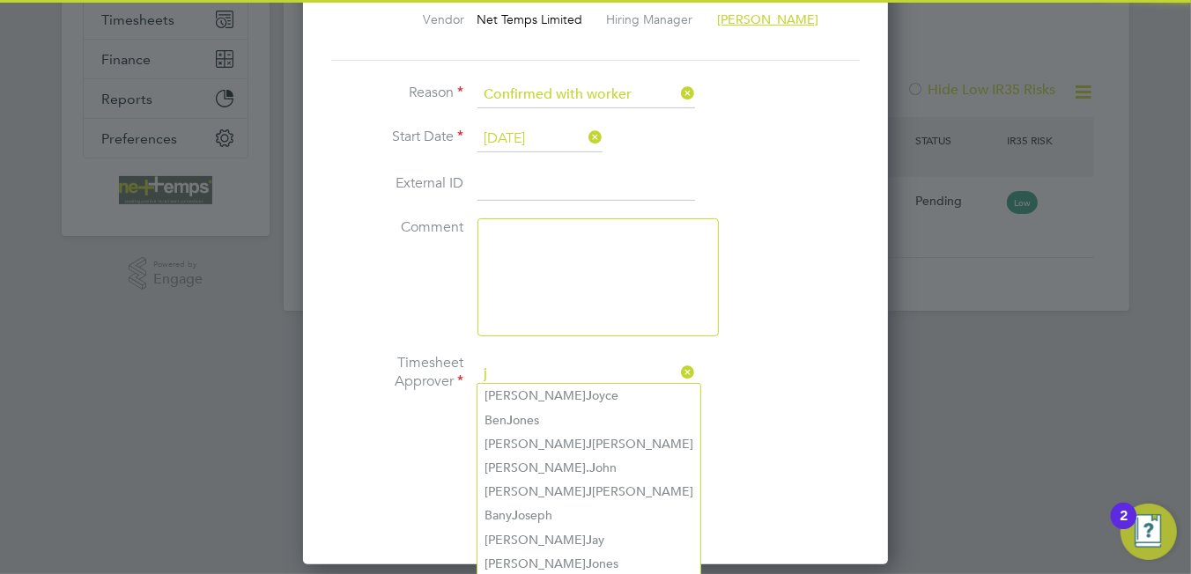
type input "j"
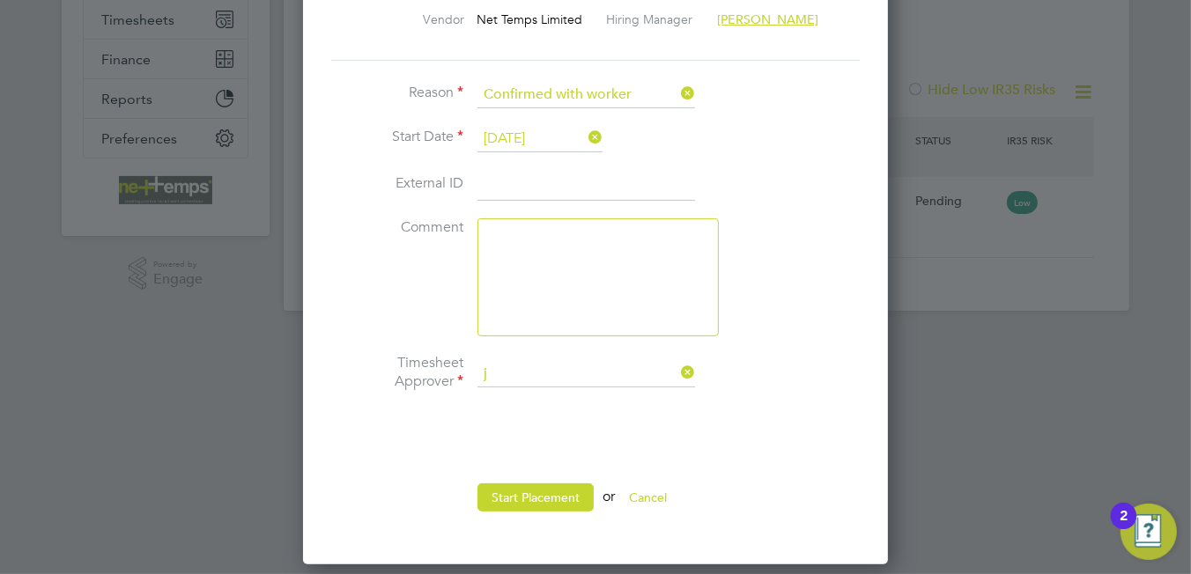
click at [797, 451] on li at bounding box center [595, 456] width 529 height 18
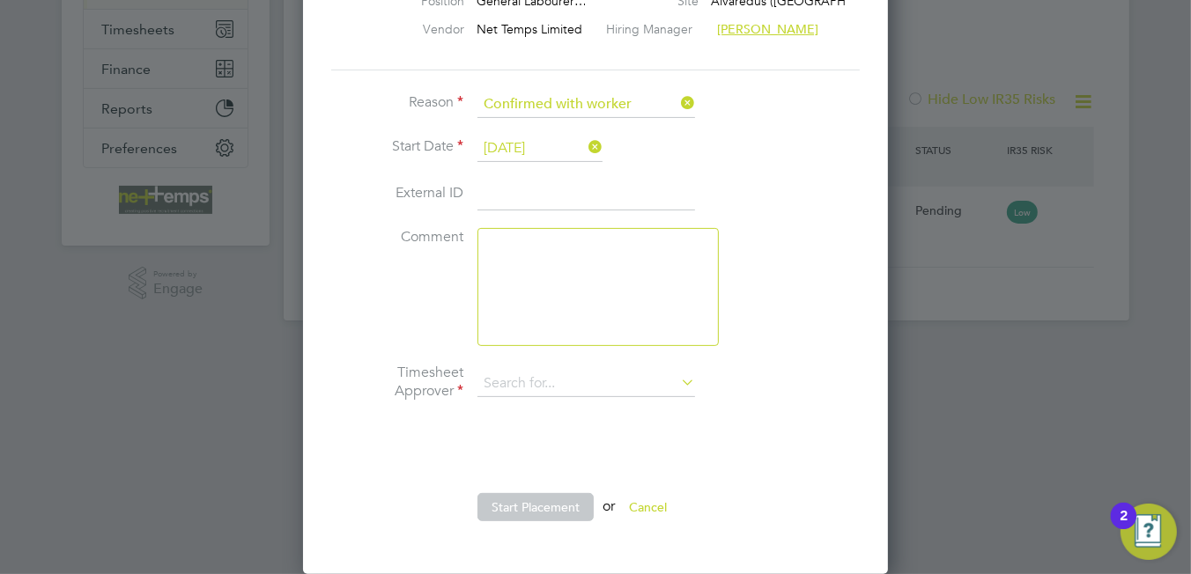
scroll to position [332, 0]
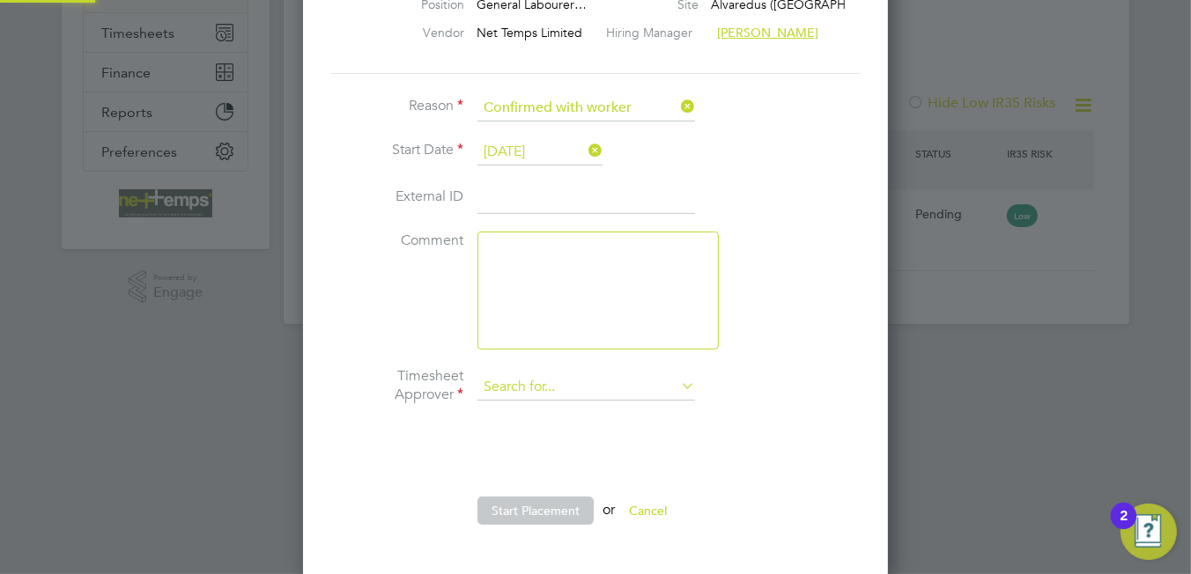
click at [589, 324] on div "Placements New Placement Placements I Follow All Placements Client Config Vendo…" at bounding box center [707, 20] width 846 height 607
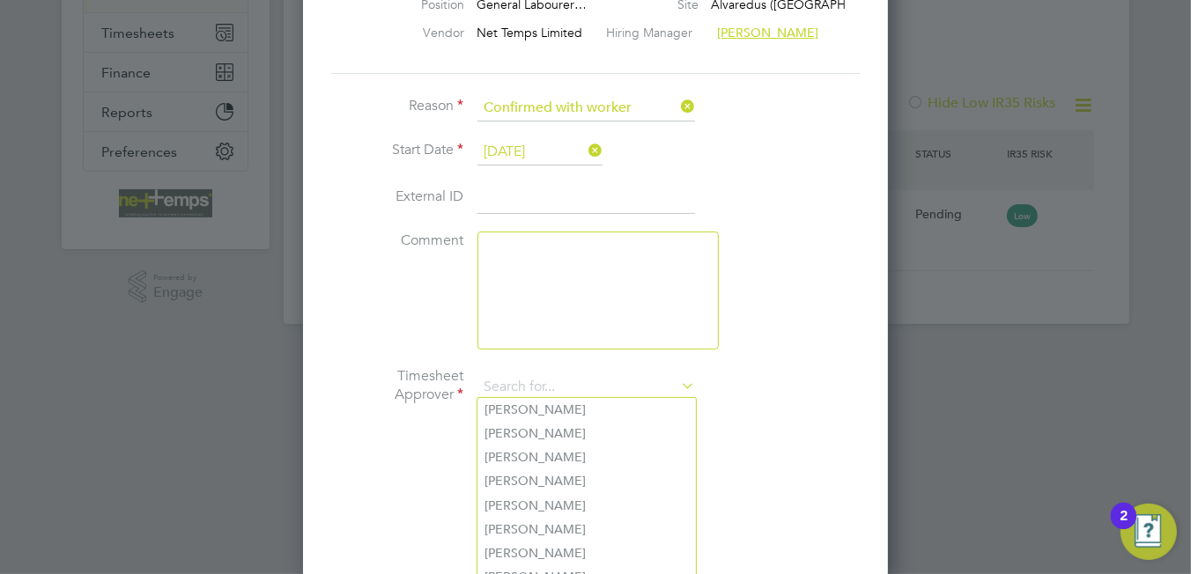
click at [713, 446] on li at bounding box center [595, 452] width 529 height 18
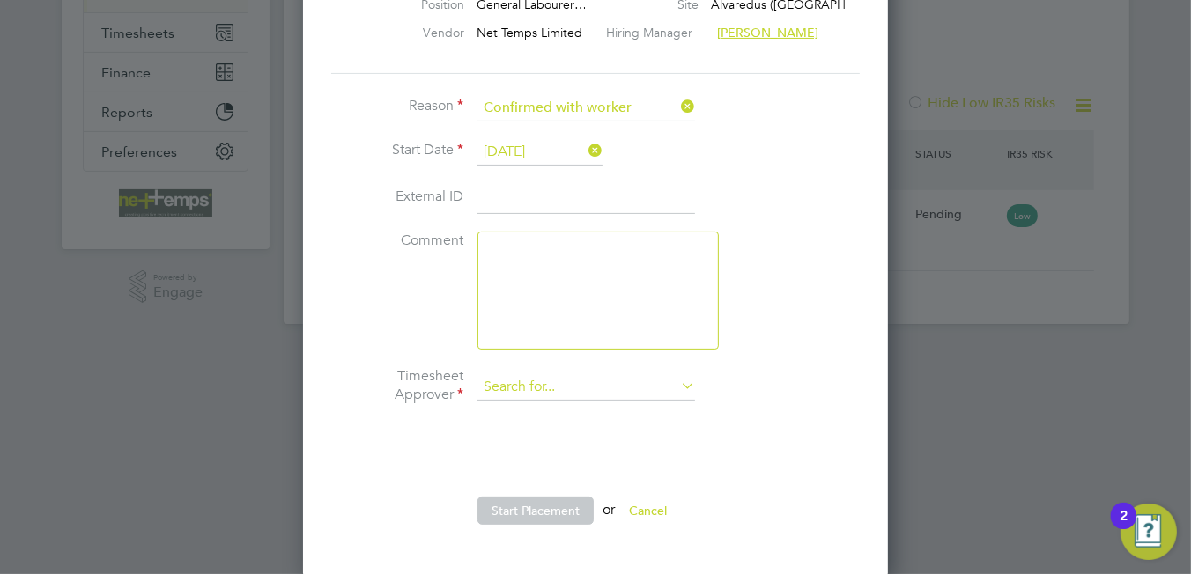
click at [523, 381] on input at bounding box center [586, 387] width 218 height 26
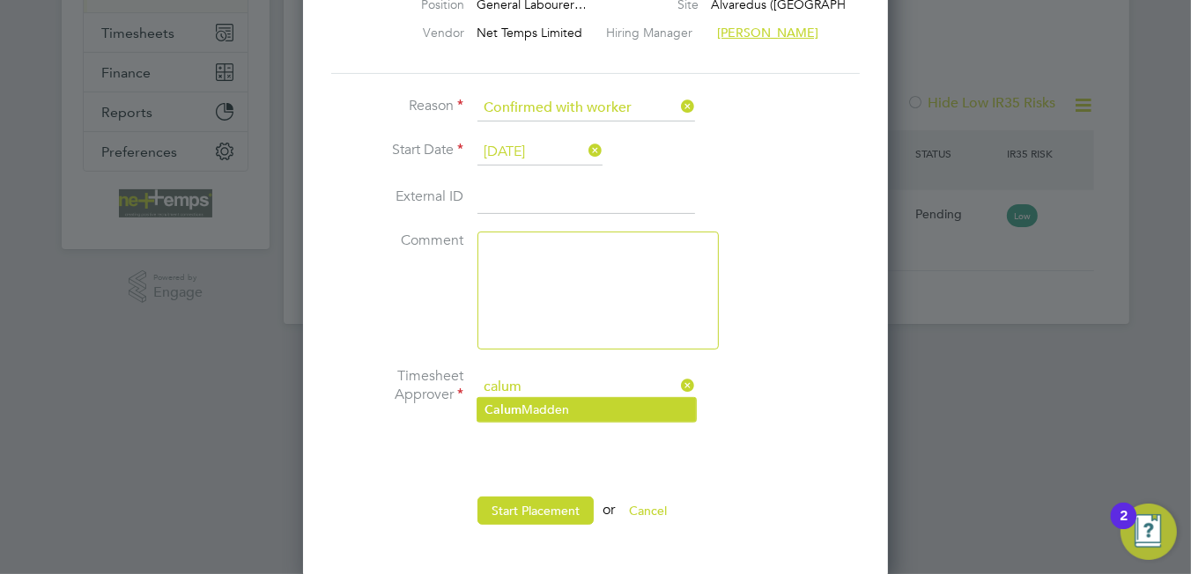
click at [618, 408] on li "Calum Madden" at bounding box center [586, 410] width 218 height 24
type input "[PERSON_NAME]"
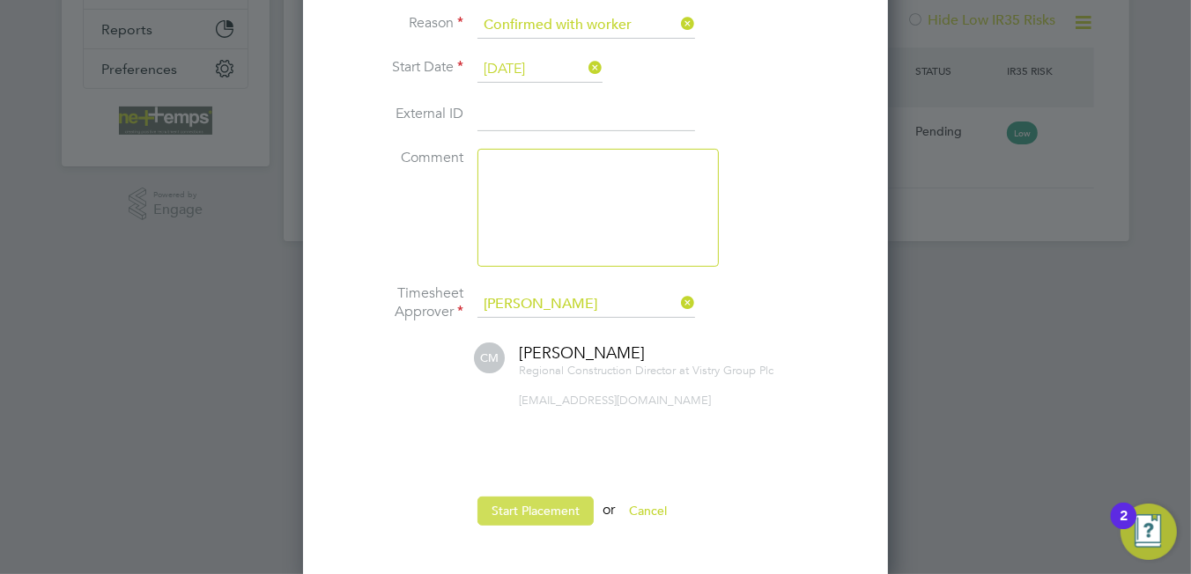
click at [538, 515] on button "Start Placement" at bounding box center [535, 511] width 116 height 28
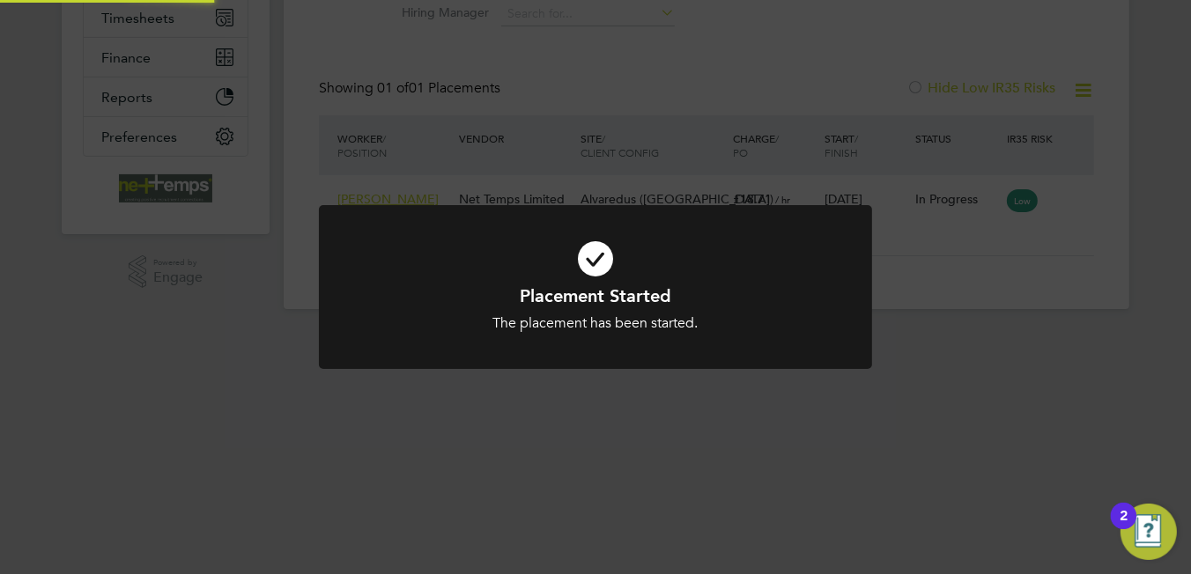
scroll to position [108, 0]
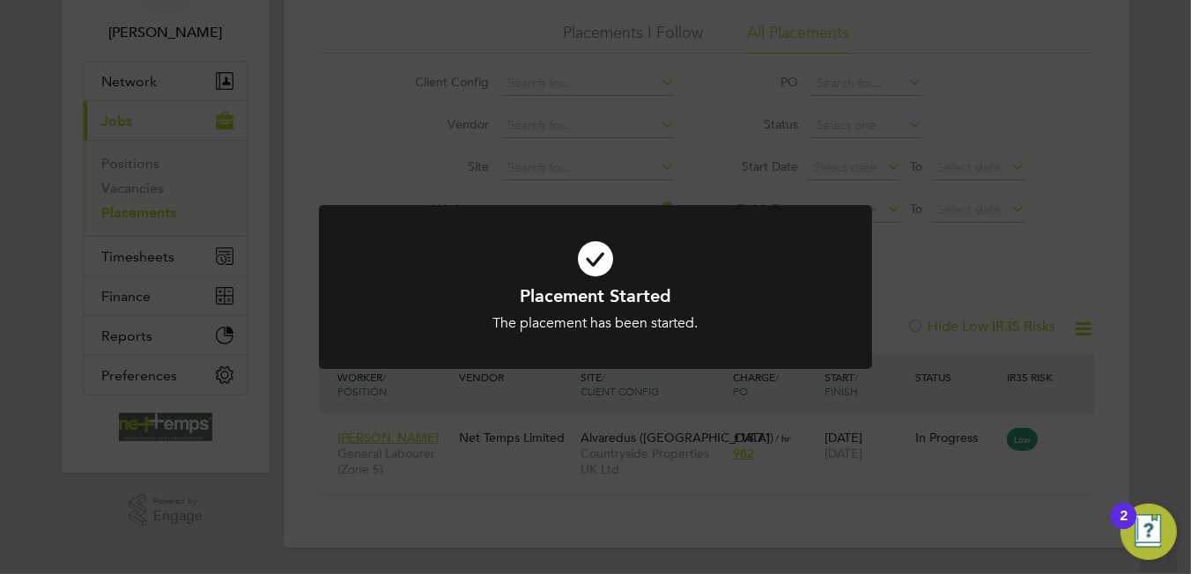
click at [602, 261] on icon at bounding box center [595, 259] width 458 height 69
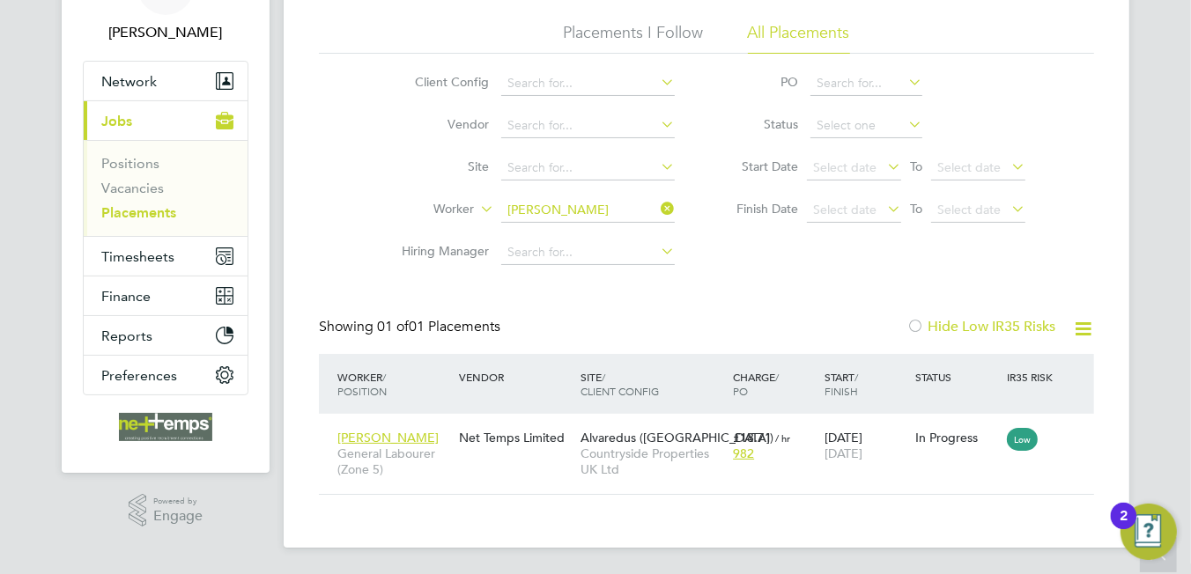
drag, startPoint x: 662, startPoint y: 206, endPoint x: 589, endPoint y: 221, distance: 74.6
click at [657, 207] on icon at bounding box center [657, 208] width 0 height 25
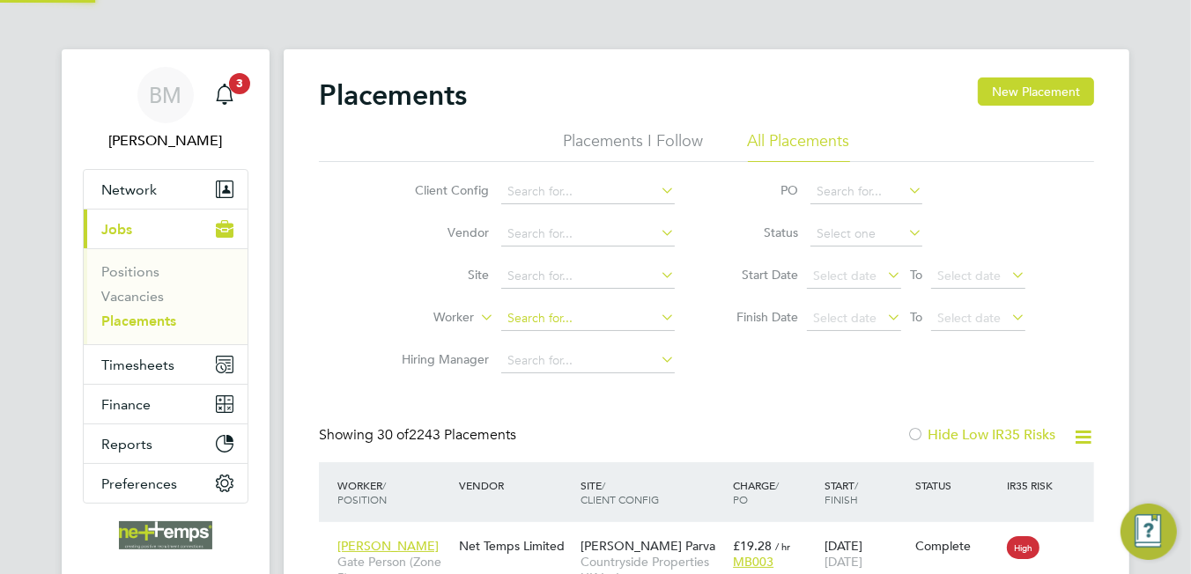
click at [525, 322] on input at bounding box center [588, 319] width 174 height 25
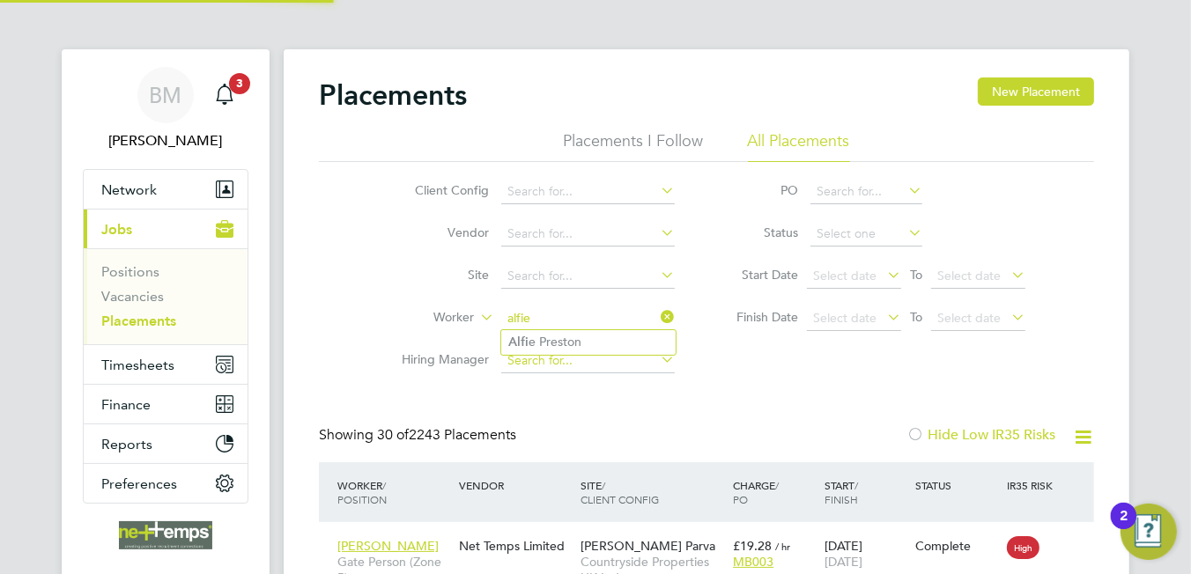
type input "alfie"
click at [574, 361] on input at bounding box center [588, 361] width 174 height 25
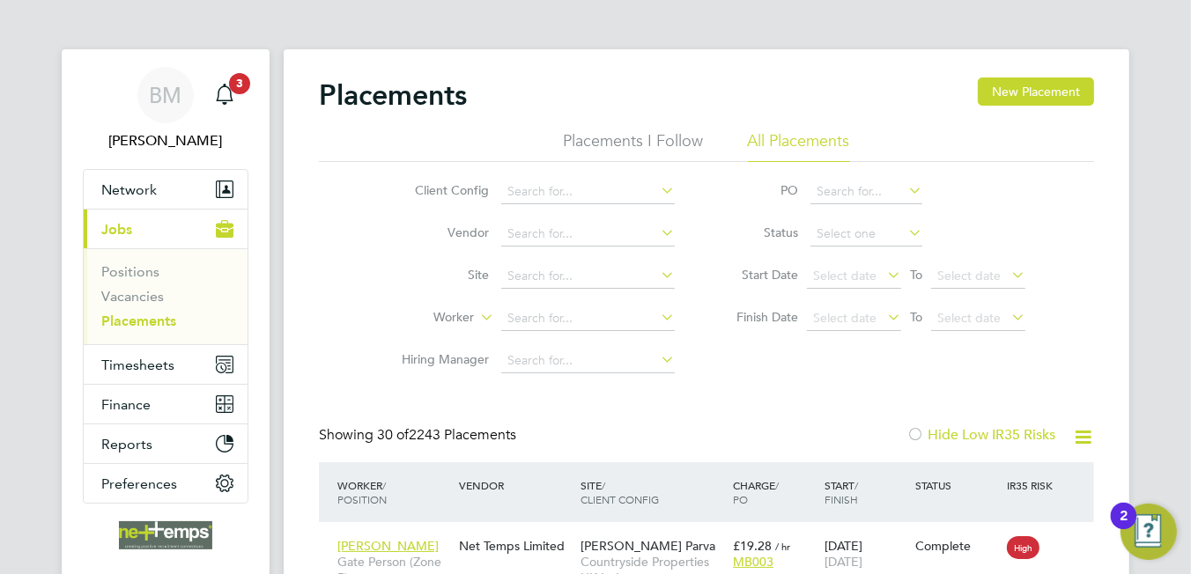
click at [566, 305] on li "Worker" at bounding box center [531, 319] width 331 height 42
click at [571, 319] on input at bounding box center [588, 319] width 174 height 25
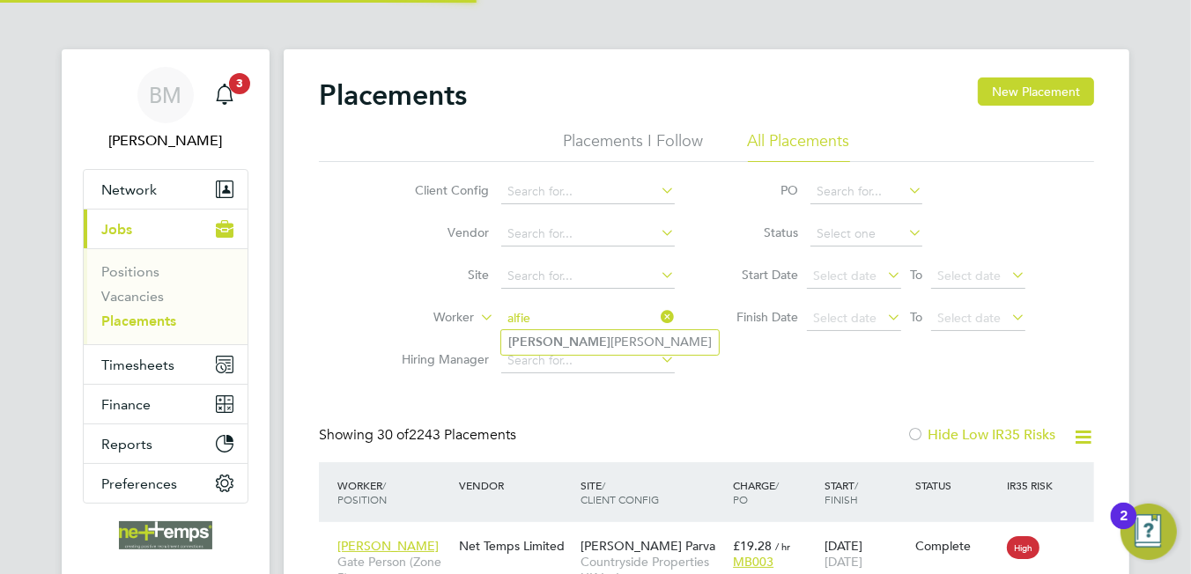
click at [576, 346] on li "Alfie Preston" at bounding box center [610, 342] width 218 height 24
type input "[PERSON_NAME]"
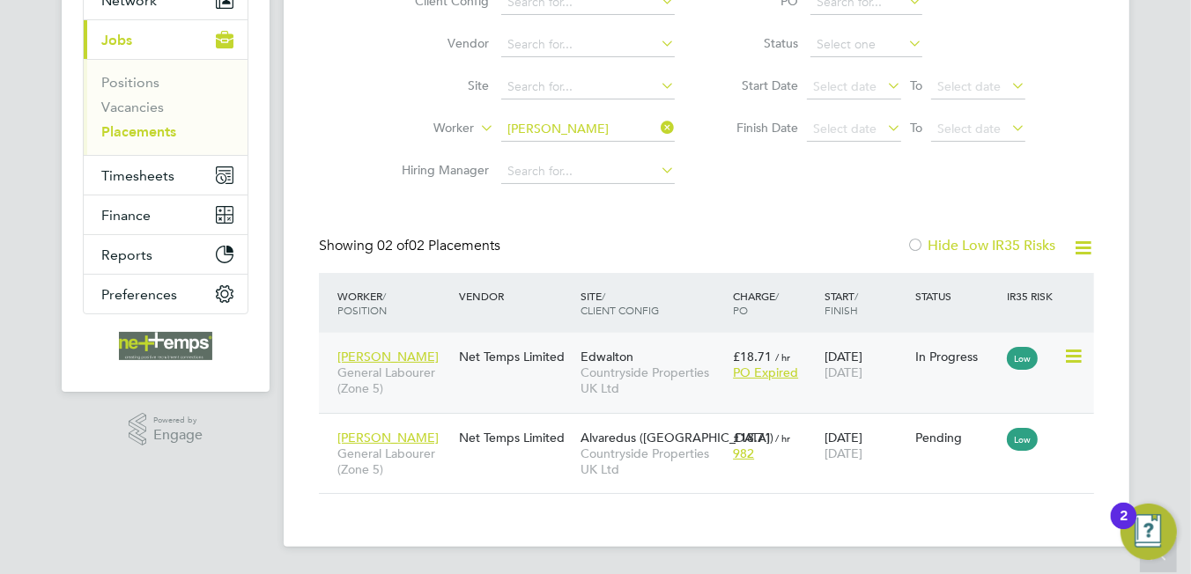
click at [1069, 359] on icon at bounding box center [1072, 356] width 18 height 21
click at [880, 509] on div "Placements New Placement Placements I Follow All Placements Client Config Vendo…" at bounding box center [707, 203] width 846 height 687
click at [1076, 437] on icon at bounding box center [1072, 436] width 18 height 21
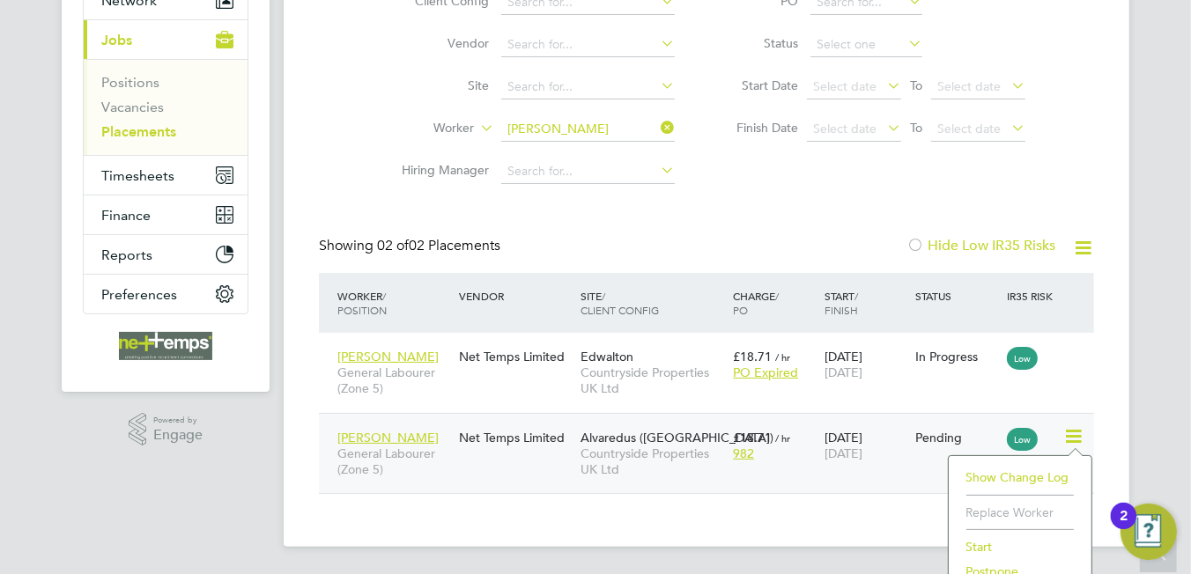
click at [974, 540] on li "Start" at bounding box center [1020, 547] width 125 height 25
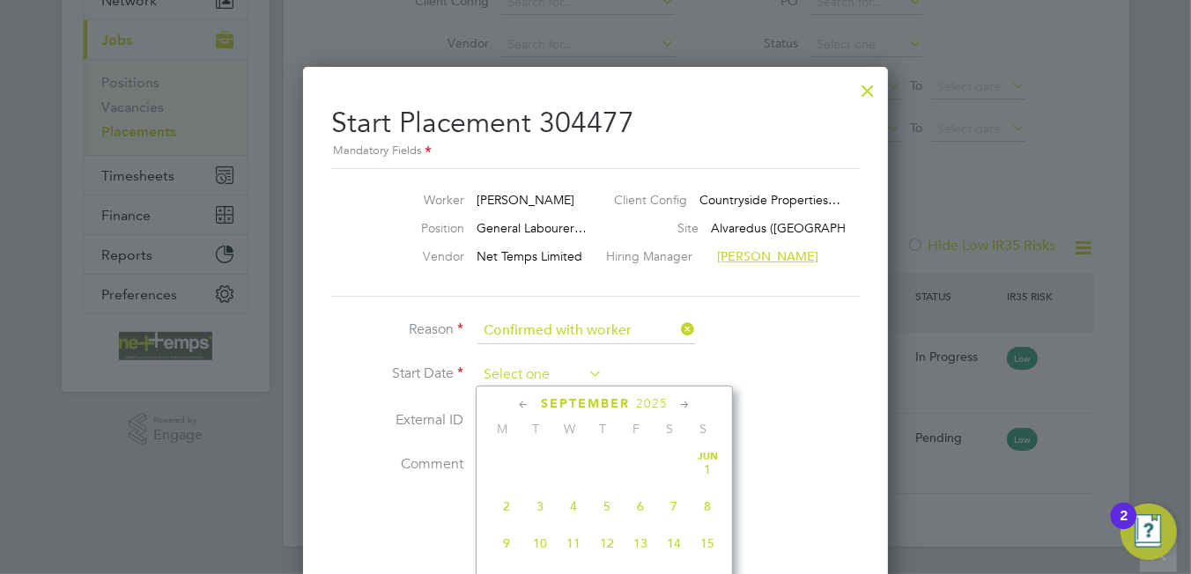
click at [499, 372] on input at bounding box center [539, 375] width 125 height 26
click at [677, 517] on span "6" at bounding box center [673, 500] width 33 height 33
type input "[DATE]"
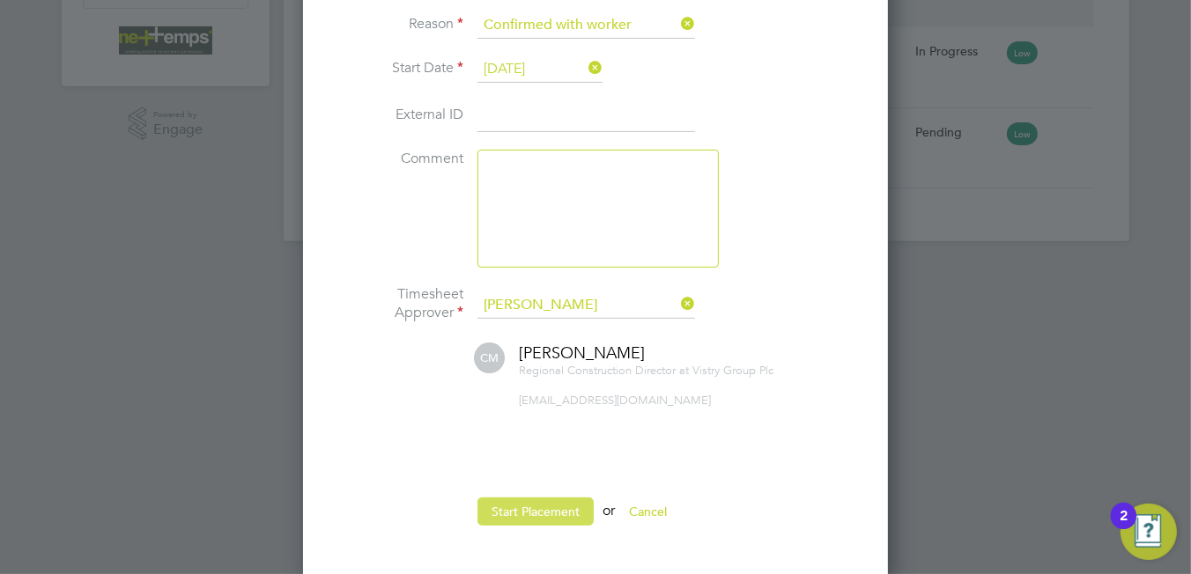
click at [563, 502] on button "Start Placement" at bounding box center [535, 512] width 116 height 28
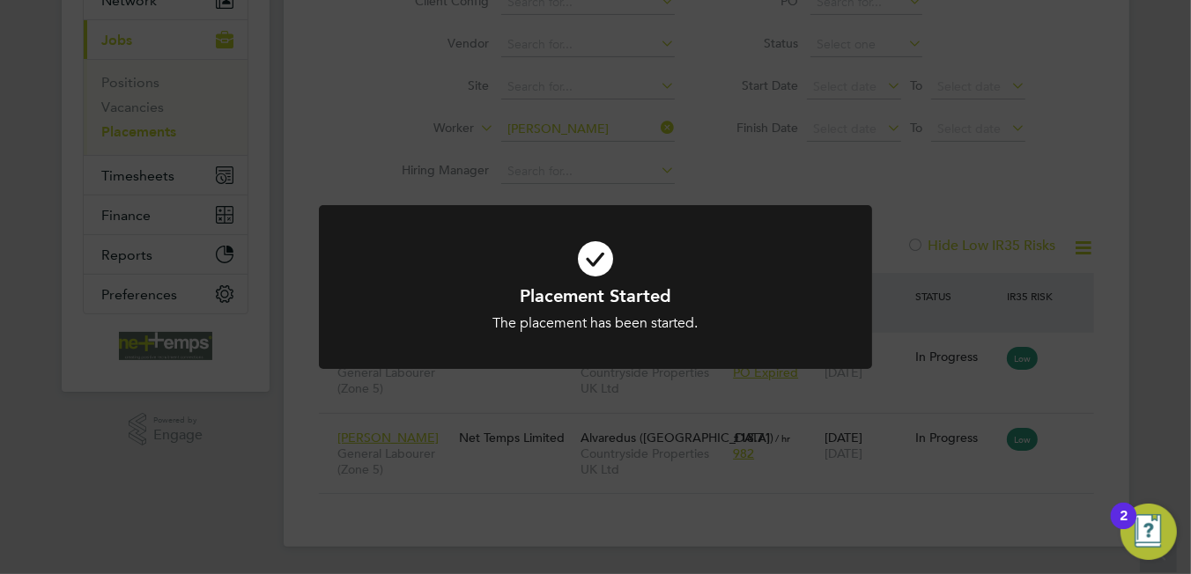
click at [592, 274] on icon at bounding box center [595, 259] width 458 height 69
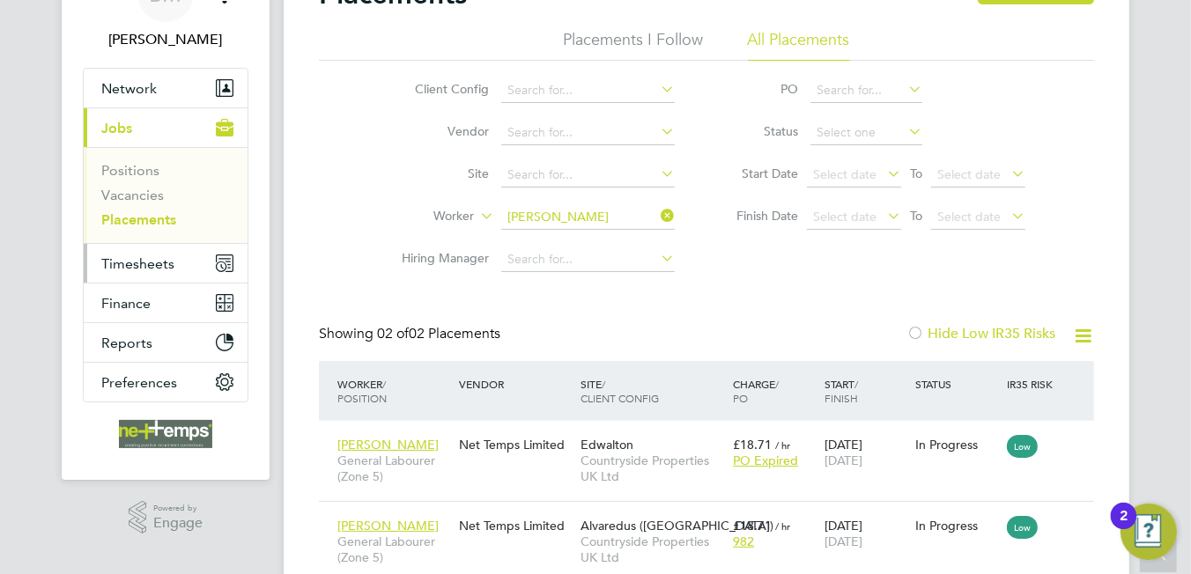
click at [149, 257] on span "Timesheets" at bounding box center [137, 263] width 73 height 17
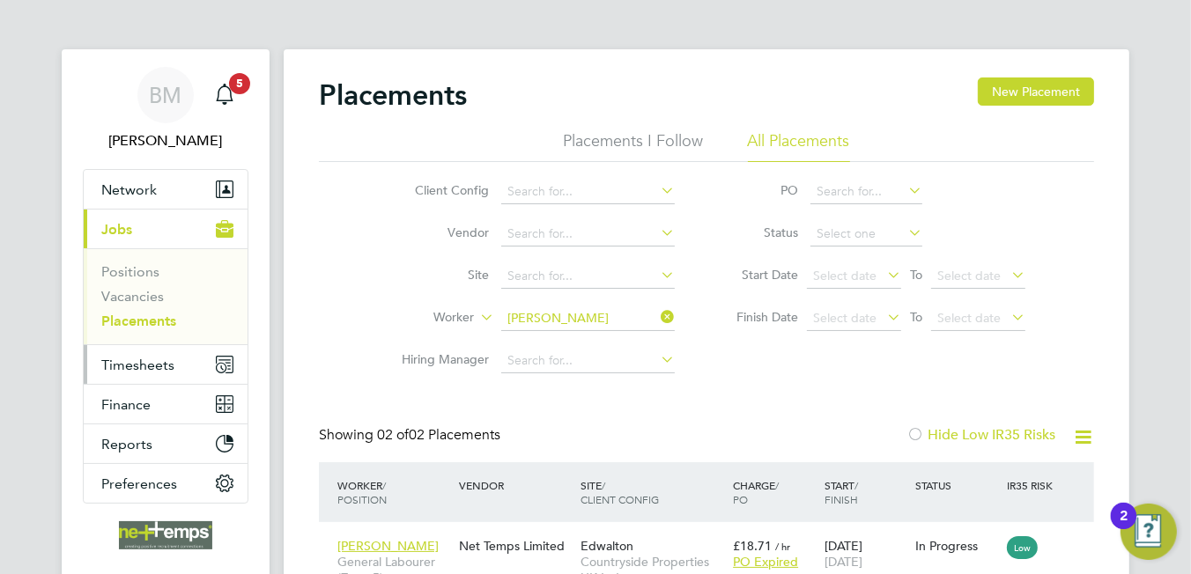
click at [148, 359] on span "Timesheets" at bounding box center [137, 365] width 73 height 17
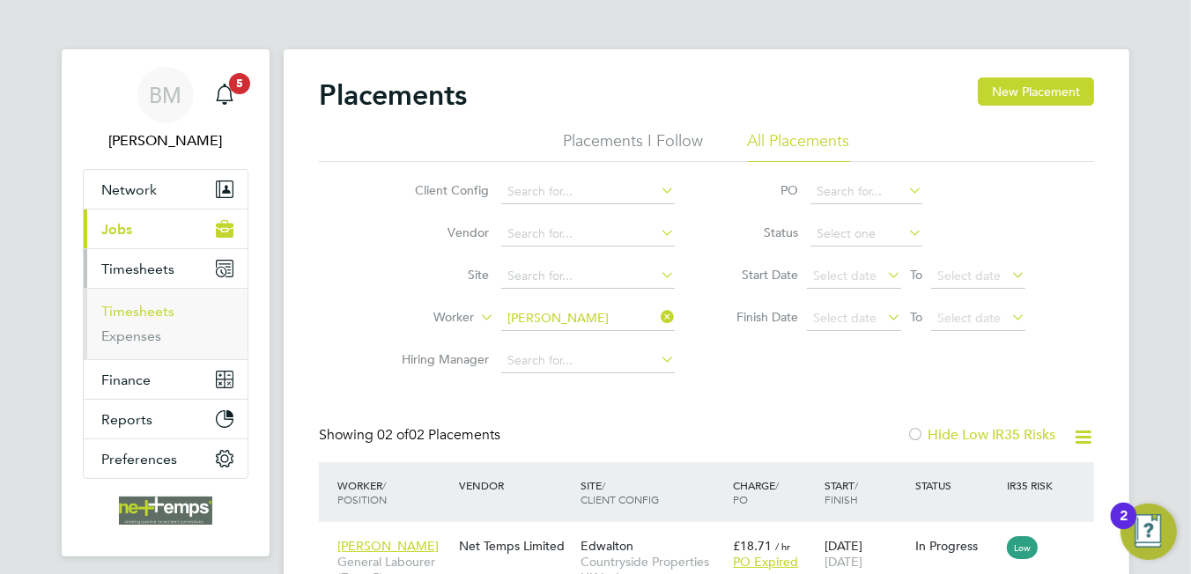
click at [154, 303] on link "Timesheets" at bounding box center [137, 311] width 73 height 17
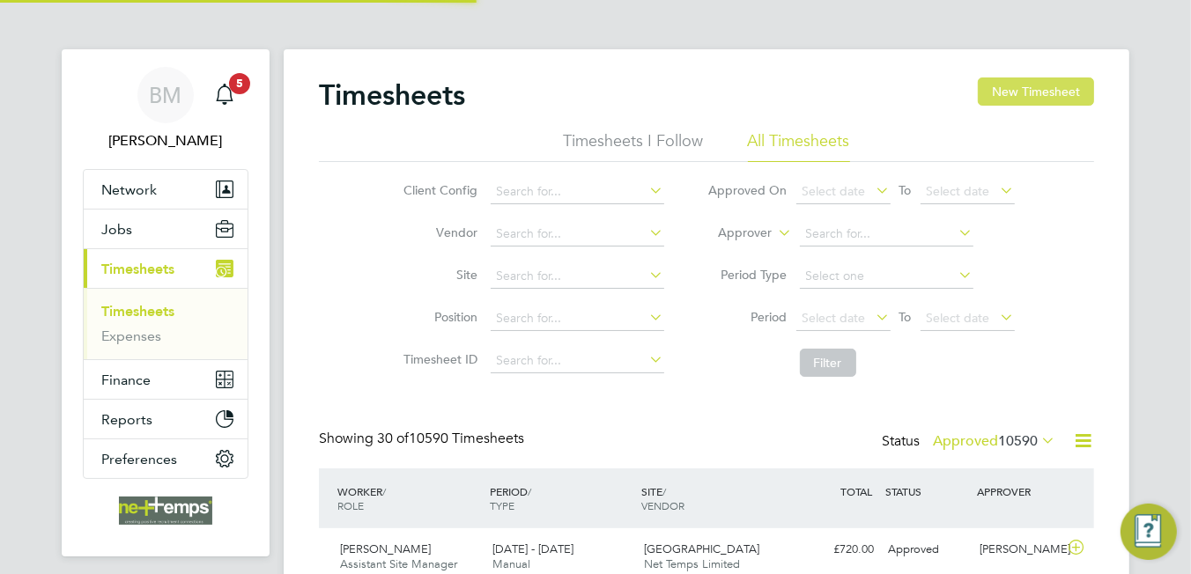
click at [1018, 85] on button "New Timesheet" at bounding box center [1036, 92] width 116 height 28
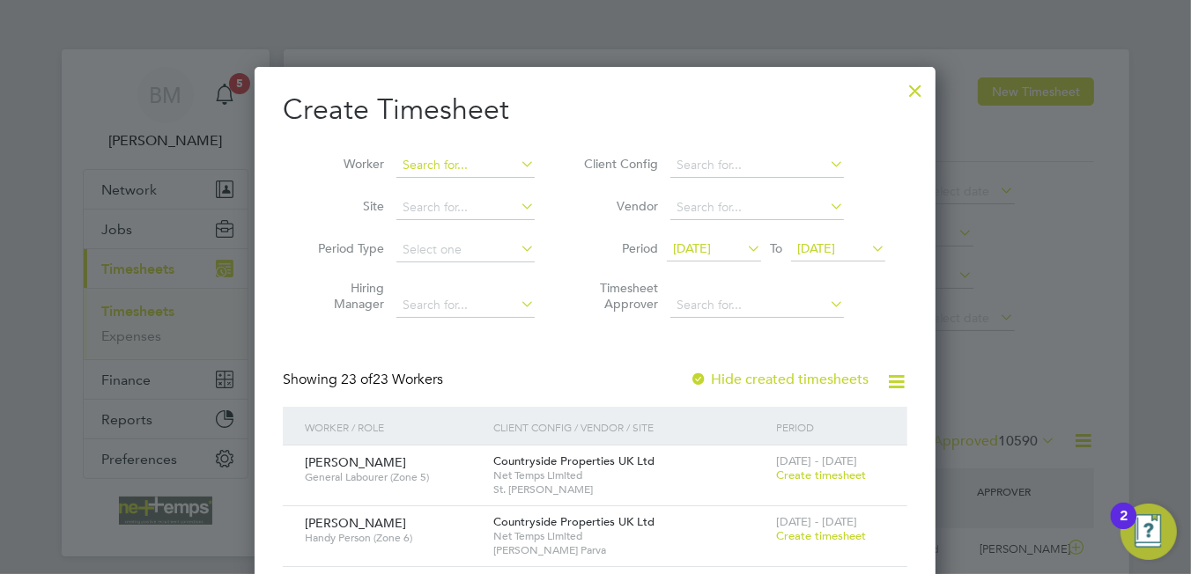
click at [420, 165] on input at bounding box center [465, 165] width 138 height 25
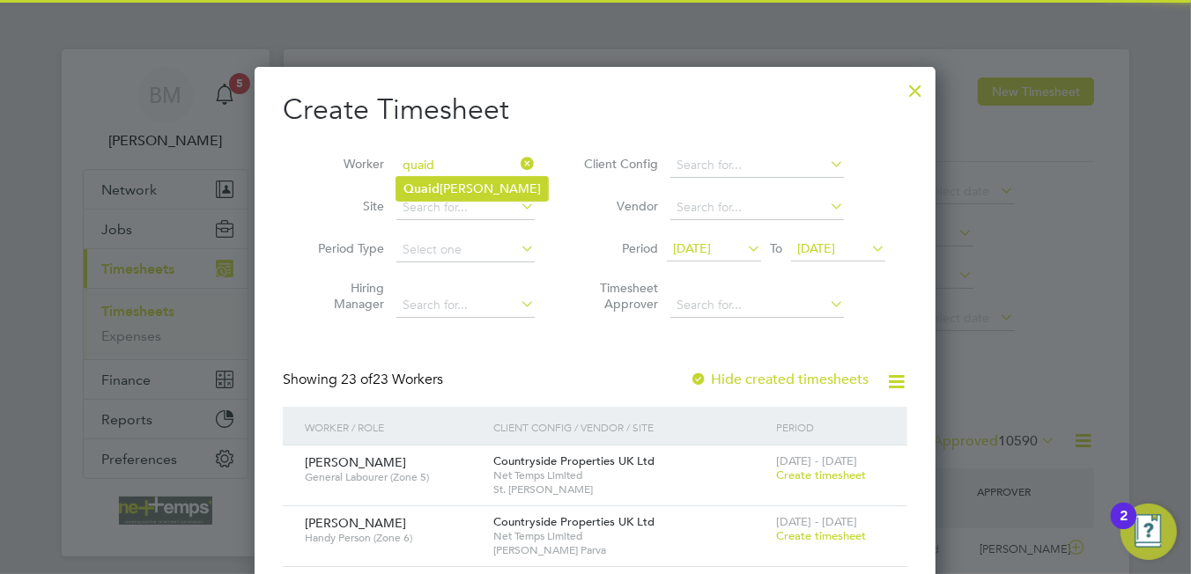
click at [434, 183] on b "Quaid" at bounding box center [421, 188] width 36 height 15
type input "[PERSON_NAME]"
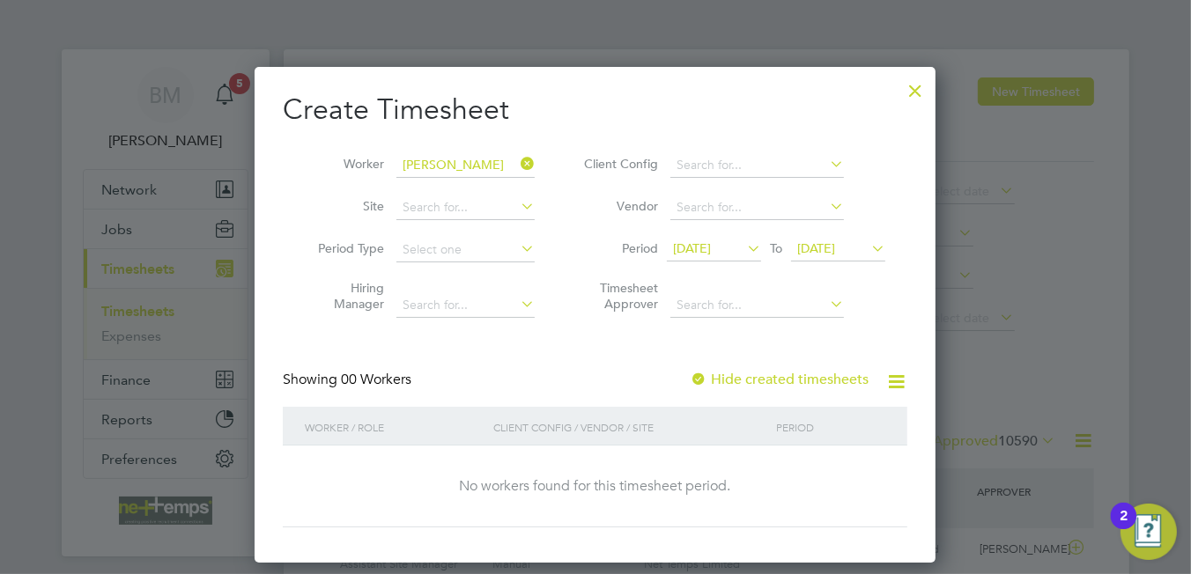
click at [758, 374] on label "Hide created timesheets" at bounding box center [779, 380] width 179 height 18
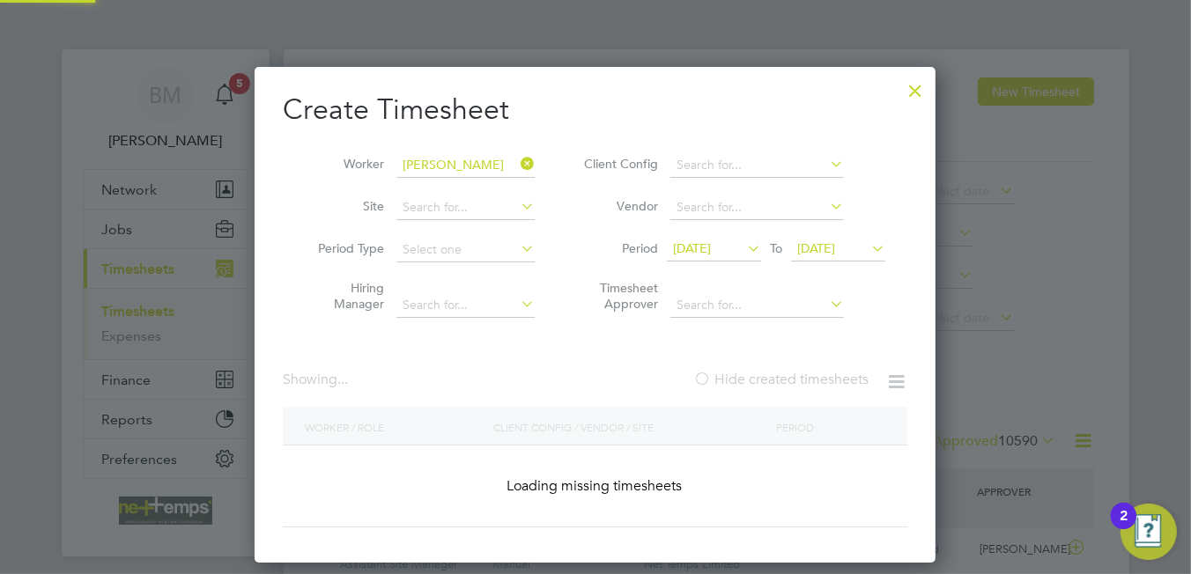
click at [758, 374] on label "Hide created timesheets" at bounding box center [780, 380] width 175 height 18
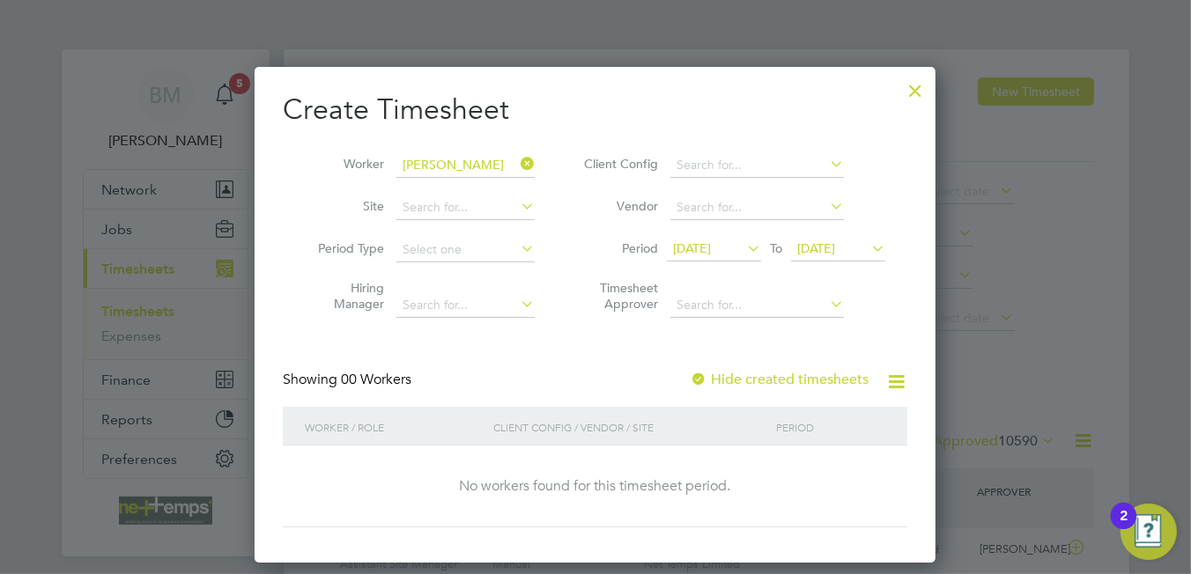
click at [703, 241] on span "09 Sep 2025" at bounding box center [692, 248] width 38 height 16
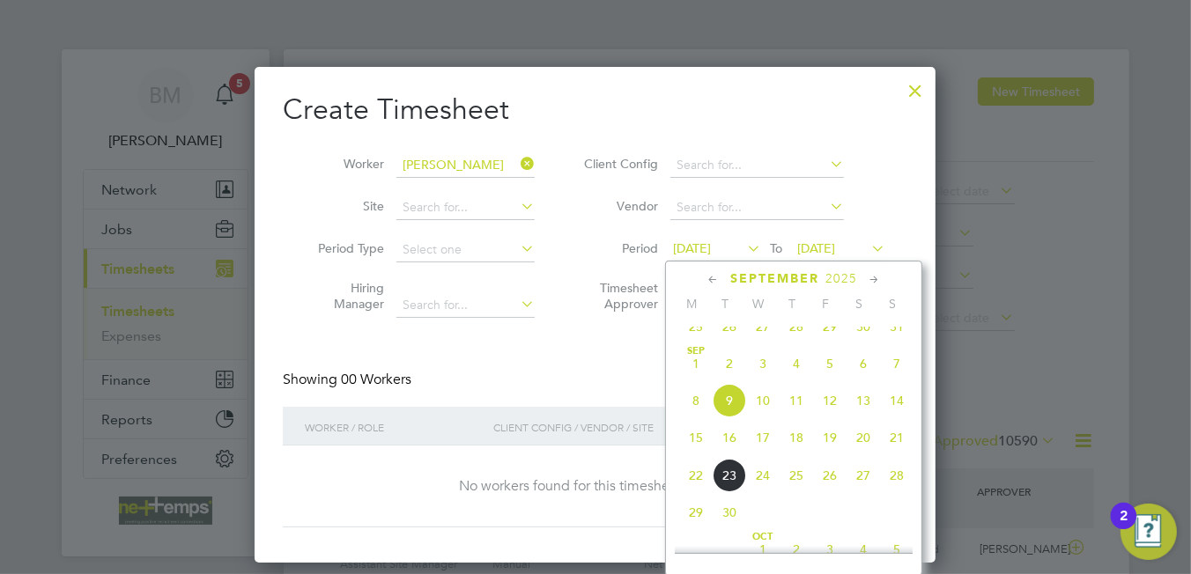
drag, startPoint x: 693, startPoint y: 460, endPoint x: 697, endPoint y: 433, distance: 27.5
click at [692, 455] on span "15" at bounding box center [695, 437] width 33 height 33
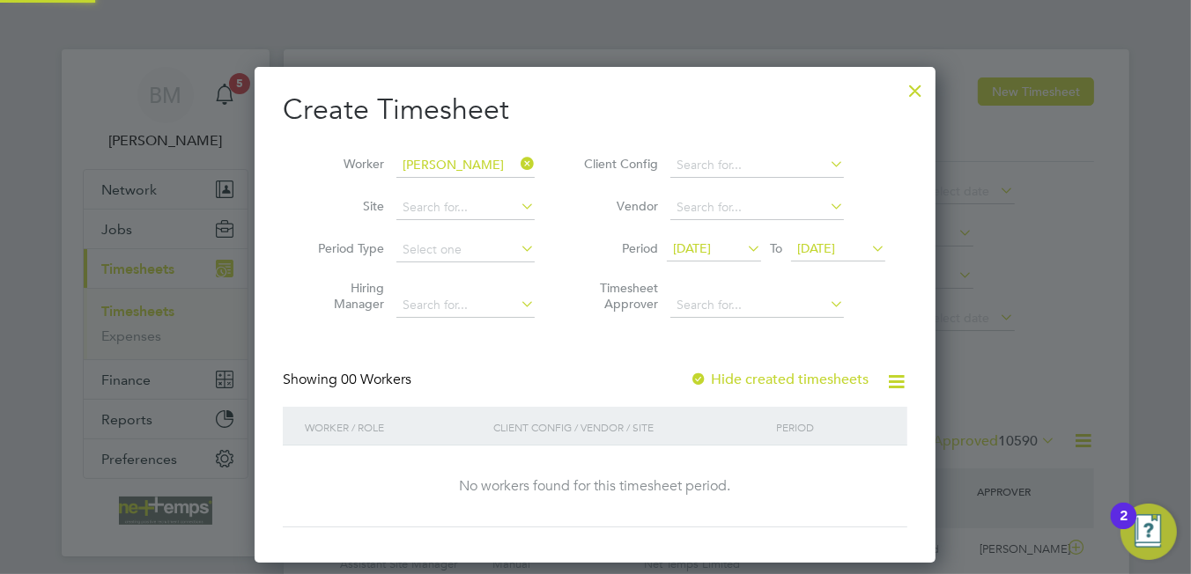
click at [820, 251] on span "16 Sep 2025" at bounding box center [816, 248] width 38 height 16
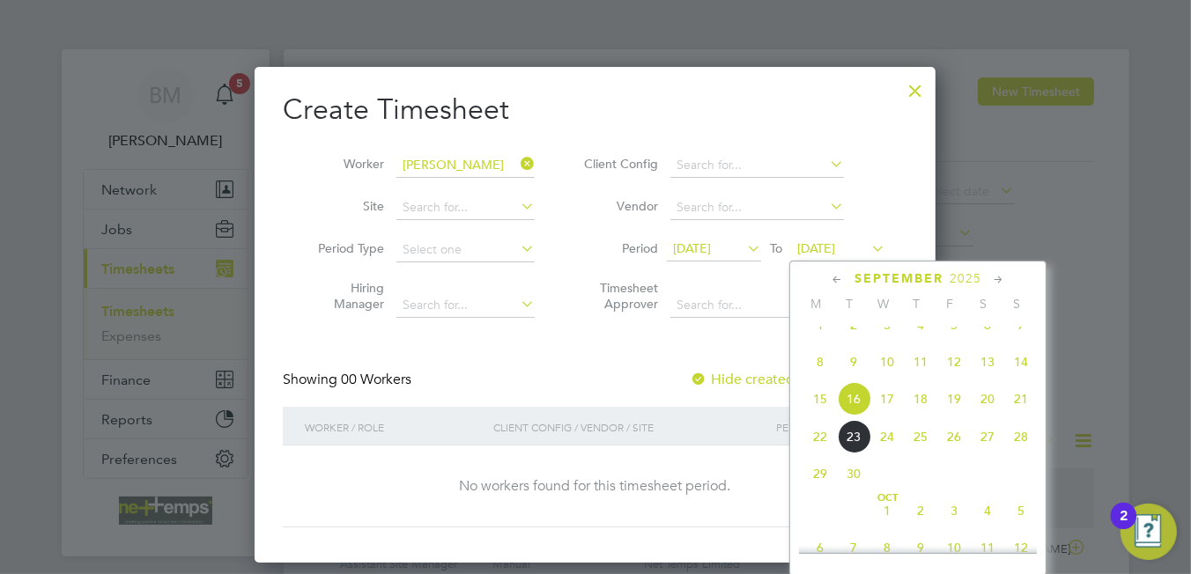
click at [1015, 415] on span "21" at bounding box center [1020, 398] width 33 height 33
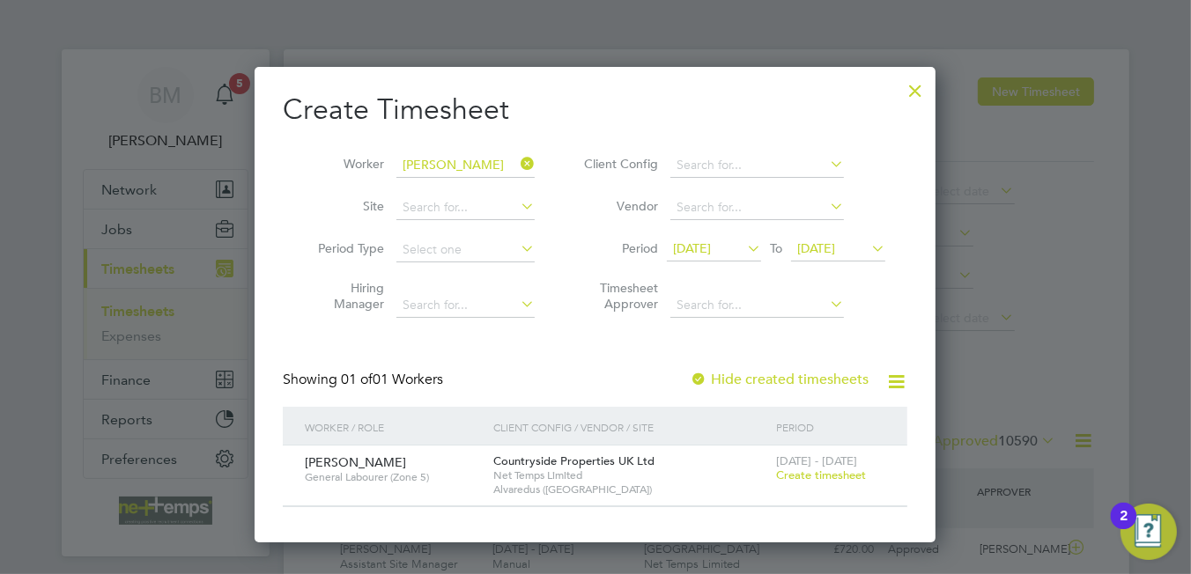
click at [794, 472] on span "Create timesheet" at bounding box center [821, 475] width 90 height 15
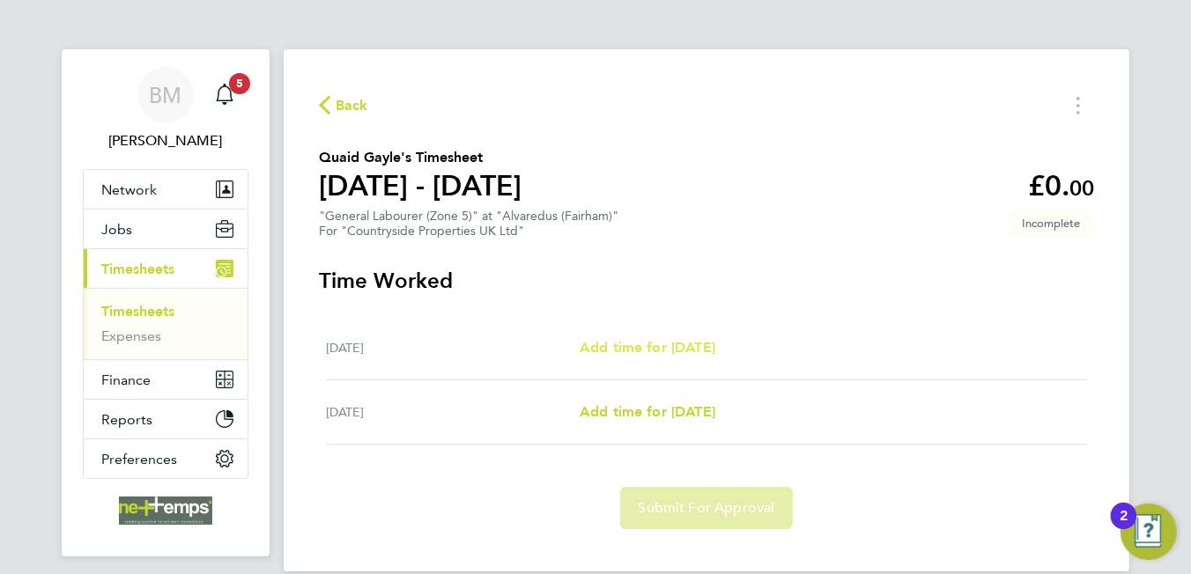
click at [641, 344] on span "Add time for Thu 18 Sep" at bounding box center [648, 347] width 136 height 17
select select "30"
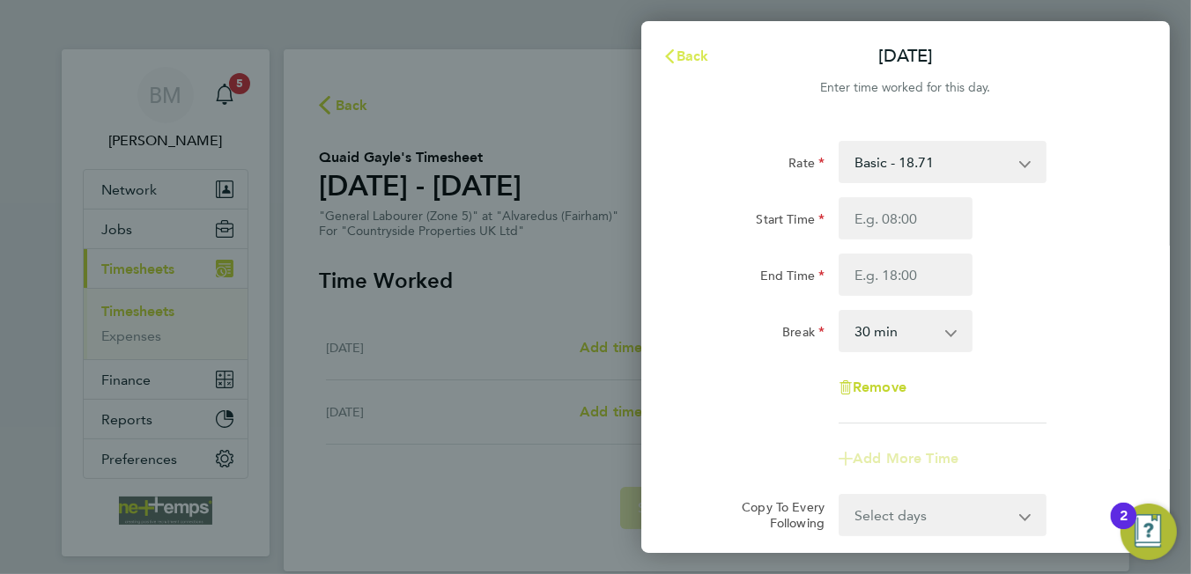
click at [677, 54] on span "Back" at bounding box center [693, 56] width 33 height 17
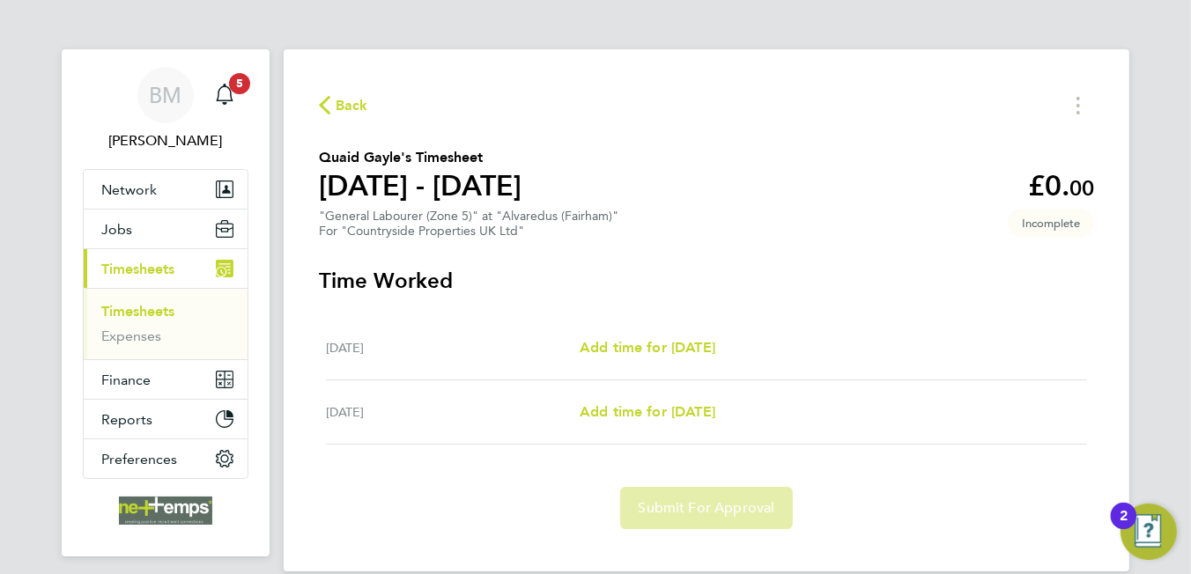
click at [662, 424] on div "Fri 19 Sep Add time for Fri 19 Sep Add time for Fri 19 Sep" at bounding box center [706, 413] width 761 height 64
click at [675, 410] on span "Add time for Fri 19 Sep" at bounding box center [648, 411] width 136 height 17
select select "30"
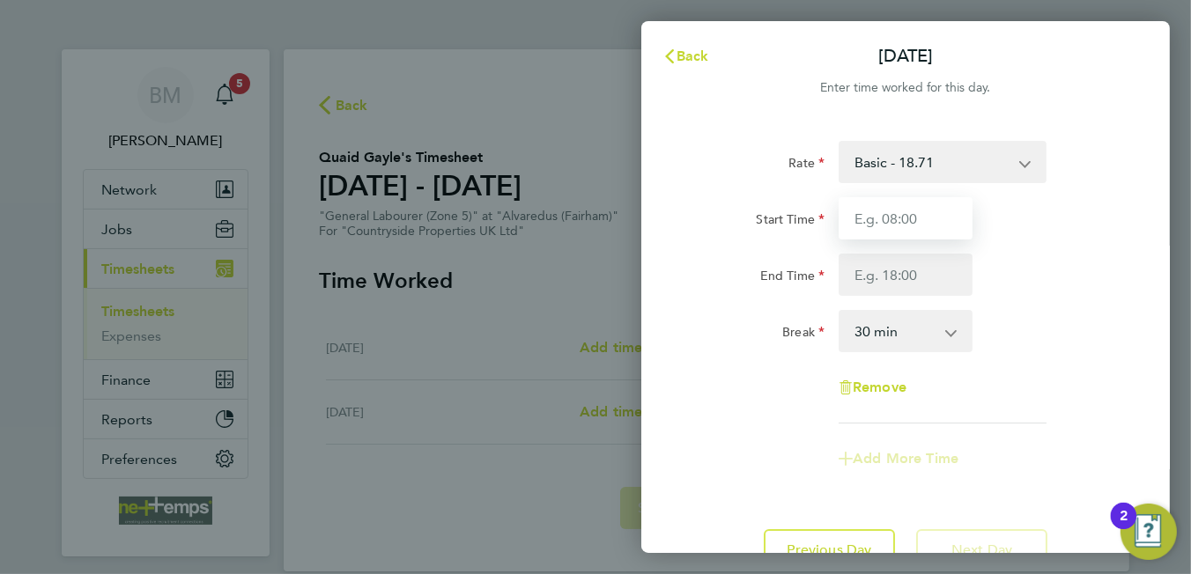
drag, startPoint x: 876, startPoint y: 213, endPoint x: 886, endPoint y: 214, distance: 10.6
click at [883, 213] on input "Start Time" at bounding box center [906, 218] width 134 height 42
type input "07:30"
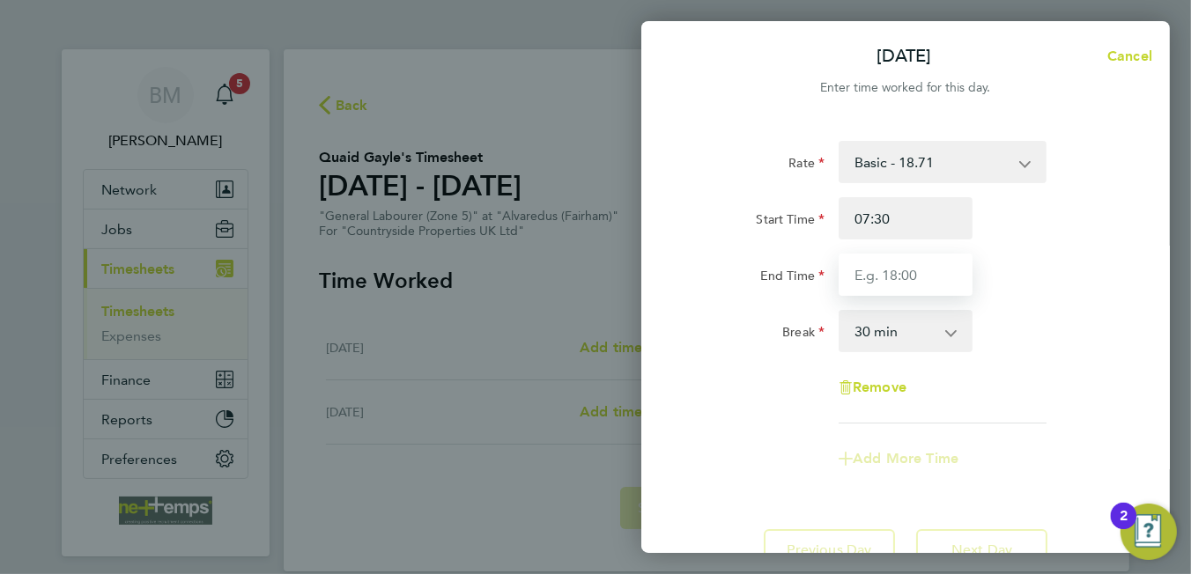
click at [922, 282] on input "End Time" at bounding box center [906, 275] width 134 height 42
type input "16:30"
click at [989, 397] on div "Remove" at bounding box center [906, 387] width 444 height 42
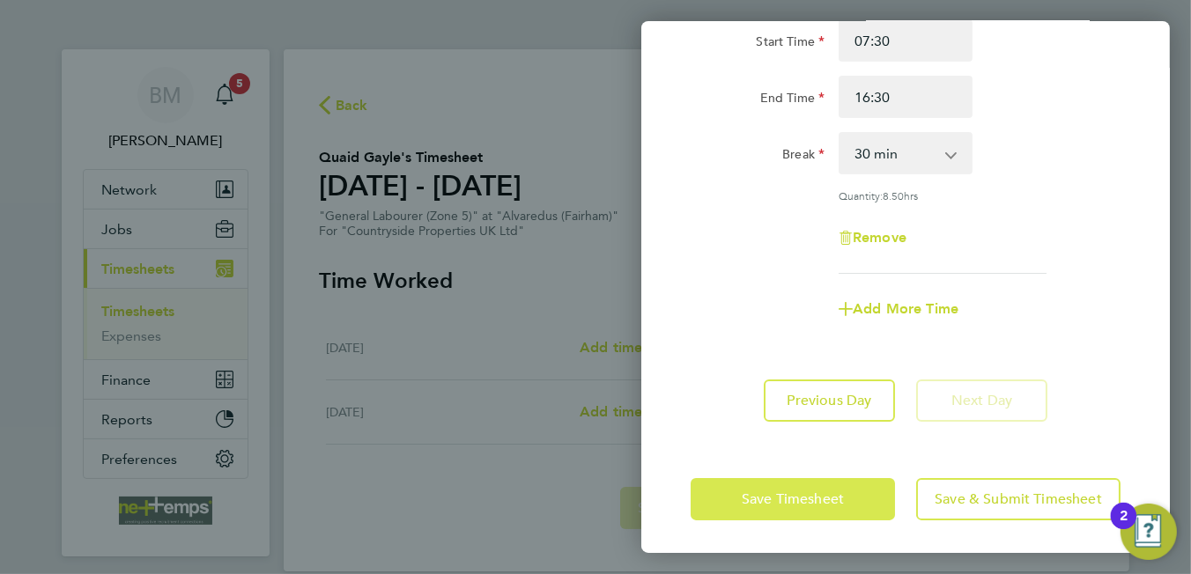
click at [856, 488] on button "Save Timesheet" at bounding box center [793, 499] width 204 height 42
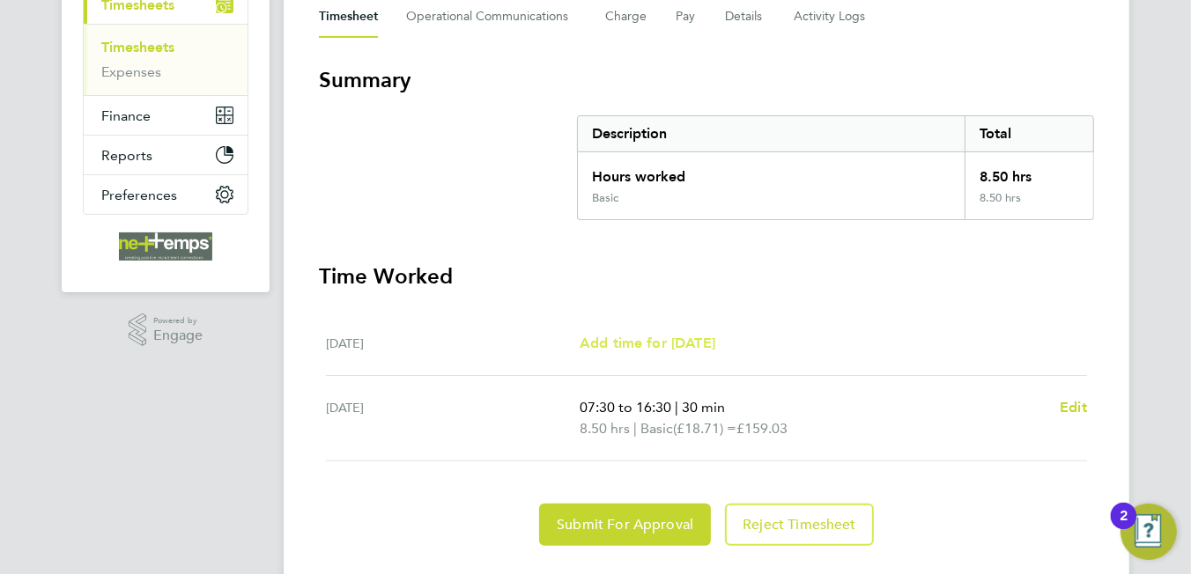
click at [679, 343] on span "Add time for Thu 18 Sep" at bounding box center [648, 343] width 136 height 17
select select "30"
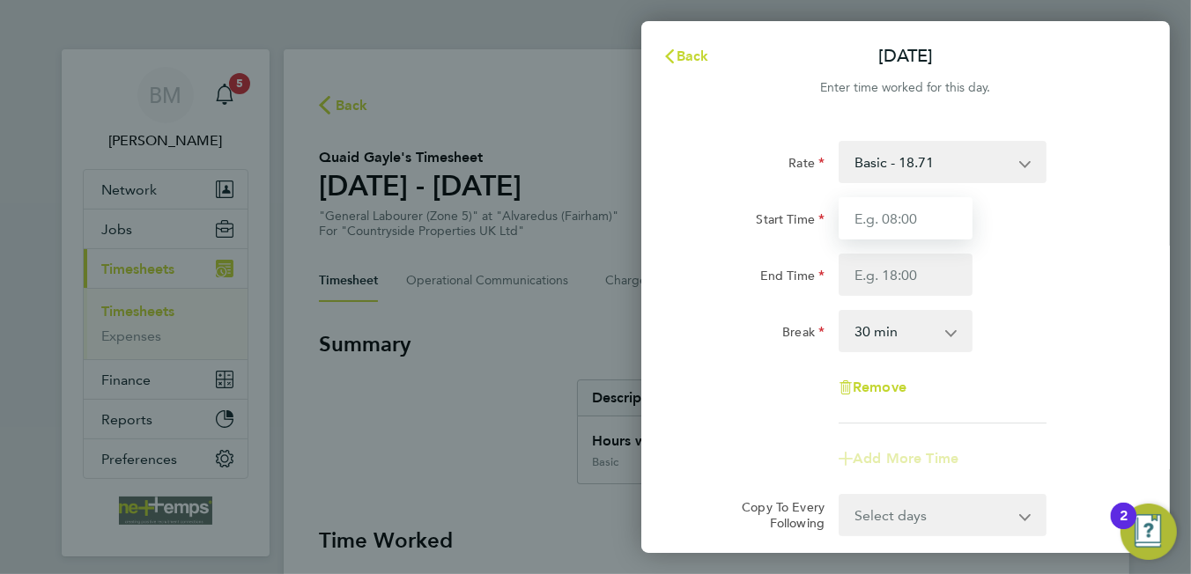
click at [876, 219] on input "Start Time" at bounding box center [906, 218] width 134 height 42
type input "07:30"
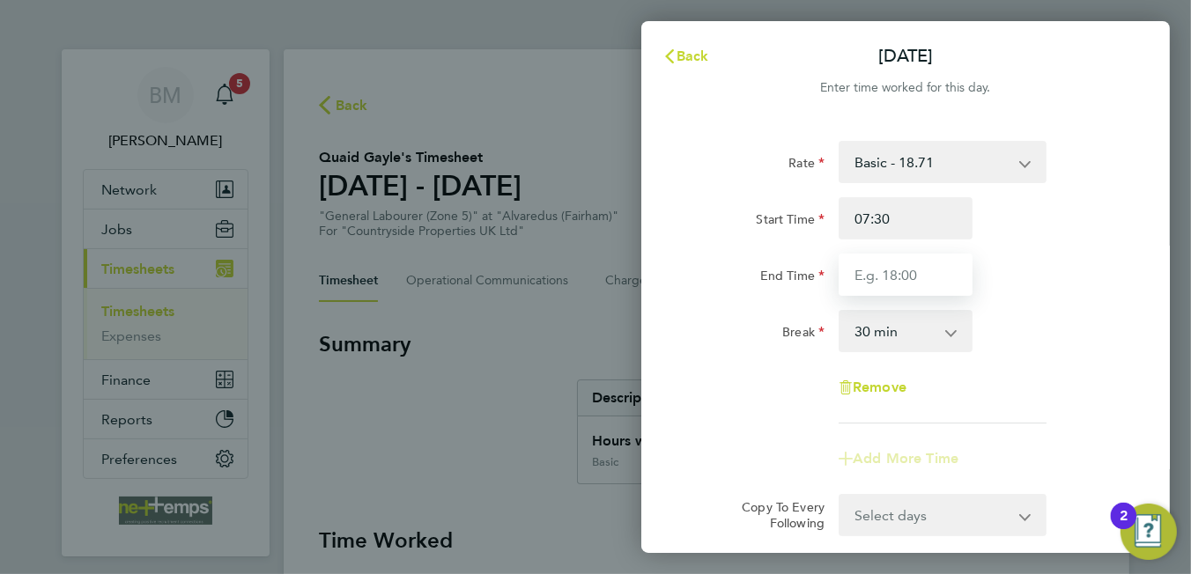
type input "08:30"
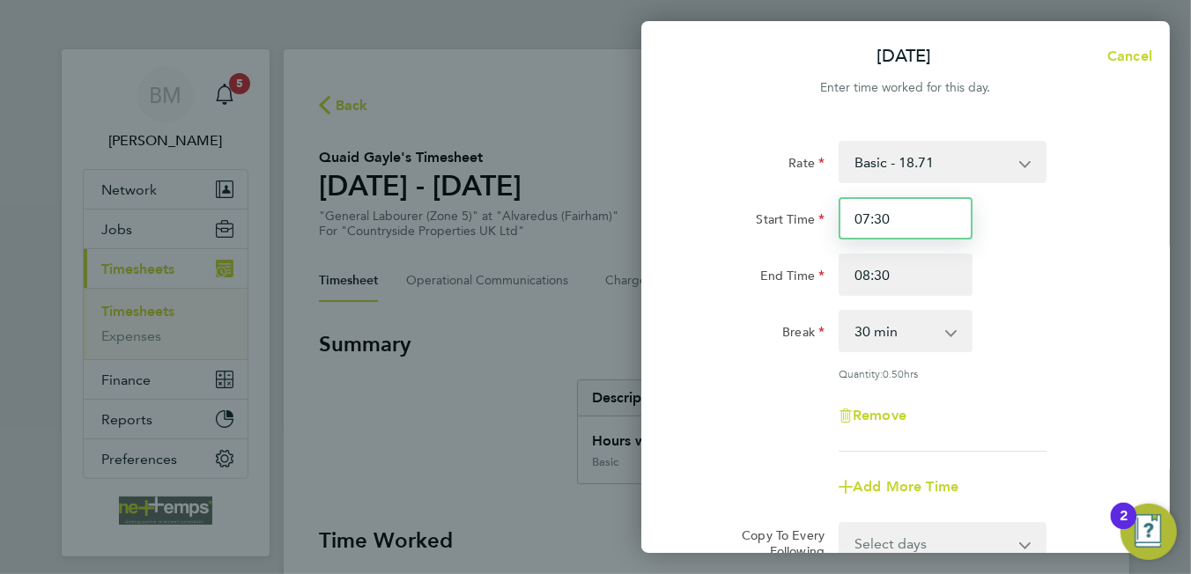
drag, startPoint x: 924, startPoint y: 220, endPoint x: 832, endPoint y: 218, distance: 91.6
click at [832, 218] on div "07:30" at bounding box center [906, 218] width 148 height 42
type input "09:30"
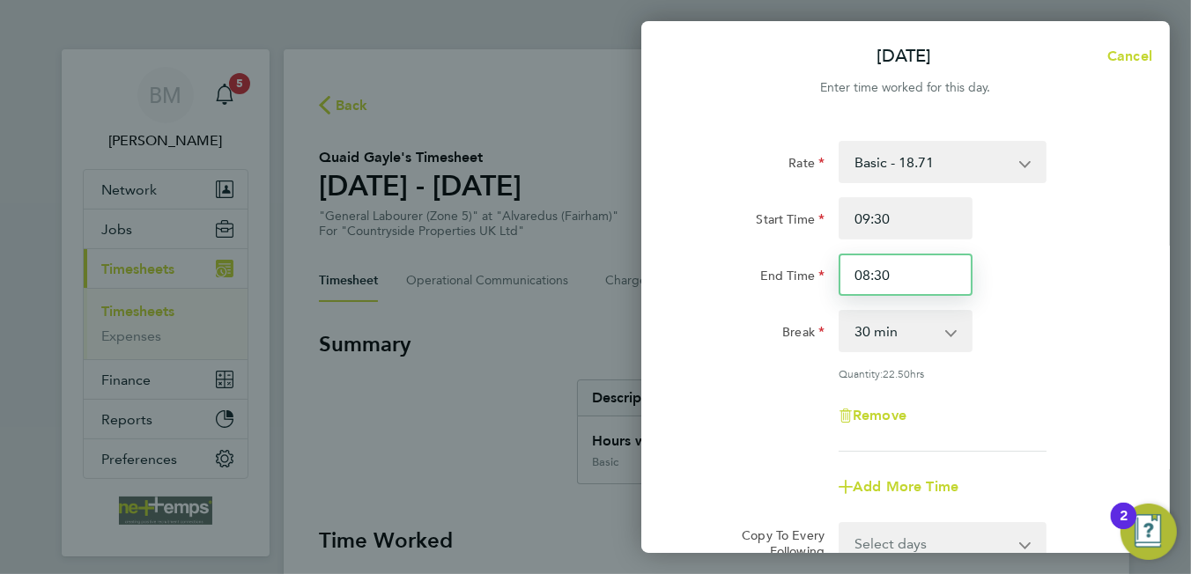
drag, startPoint x: 910, startPoint y: 273, endPoint x: 758, endPoint y: 276, distance: 151.5
click at [760, 274] on div "End Time 08:30" at bounding box center [906, 275] width 444 height 42
type input "16:30"
click at [1066, 420] on div "Remove" at bounding box center [906, 416] width 444 height 42
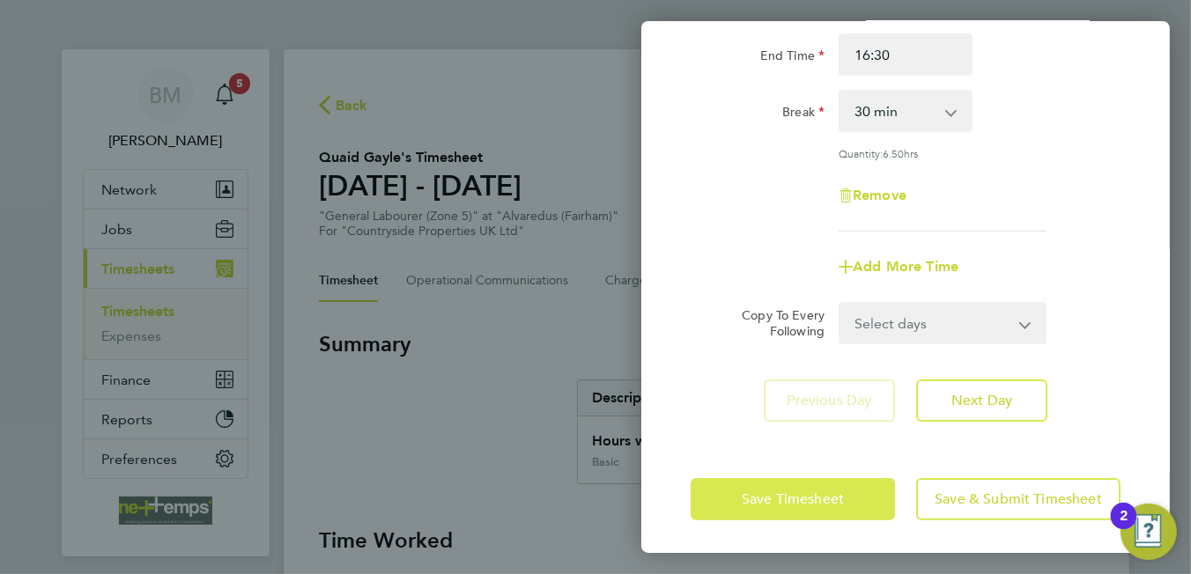
click at [819, 503] on span "Save Timesheet" at bounding box center [793, 500] width 102 height 18
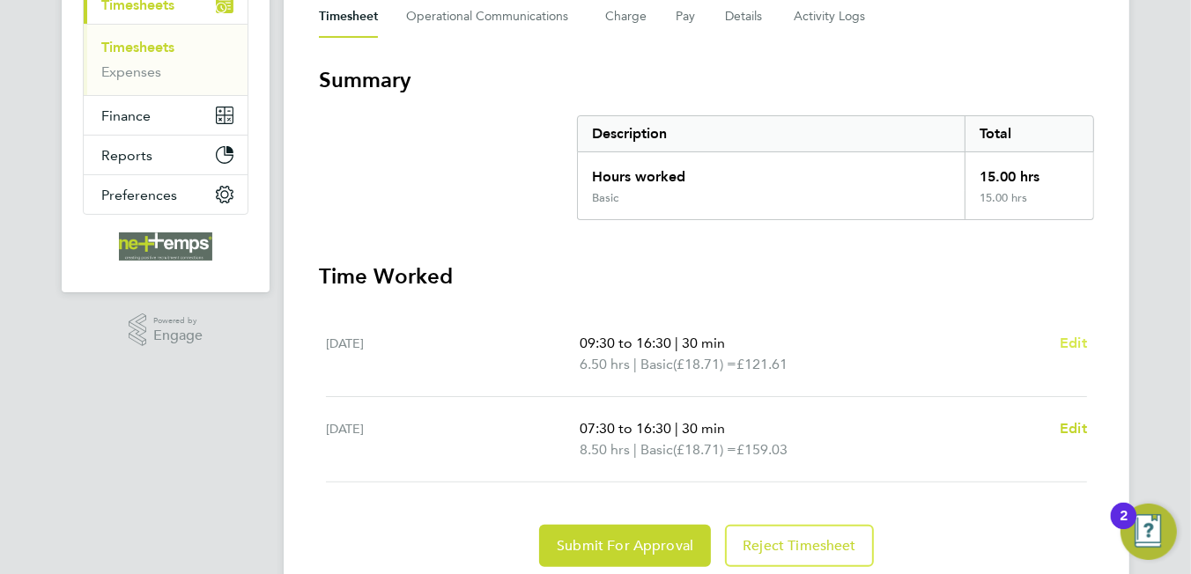
click at [1088, 340] on ul "Thu 18 Sep 09:30 to 16:30 | 30 min 6.50 hrs | Basic (£18.71) = £121.61 Edit Fri…" at bounding box center [706, 397] width 775 height 171
click at [1076, 335] on span "Edit" at bounding box center [1073, 343] width 27 height 17
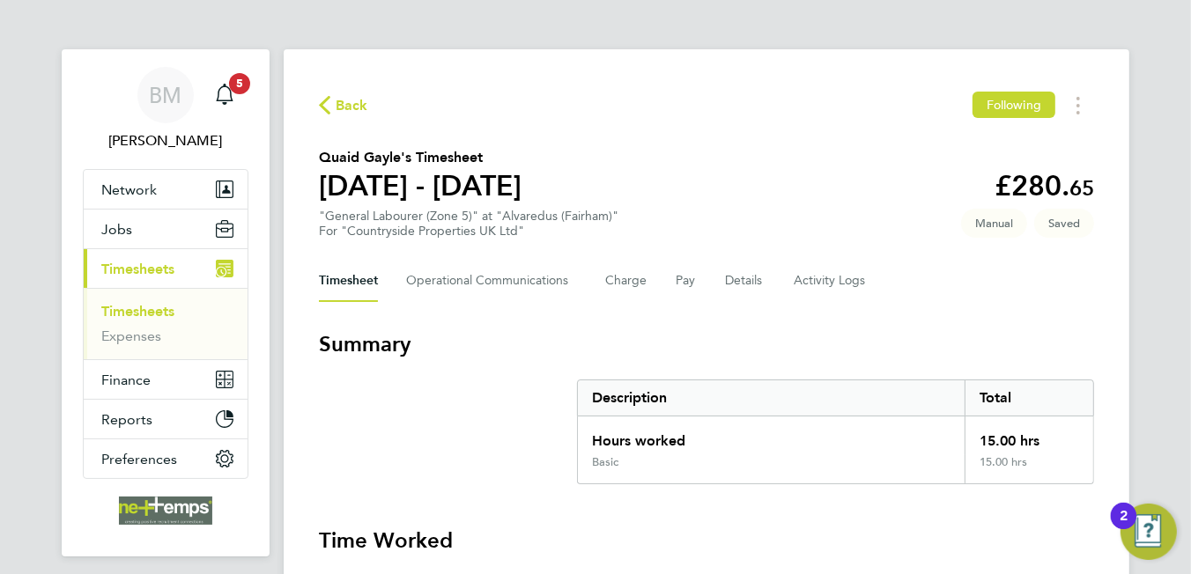
select select "30"
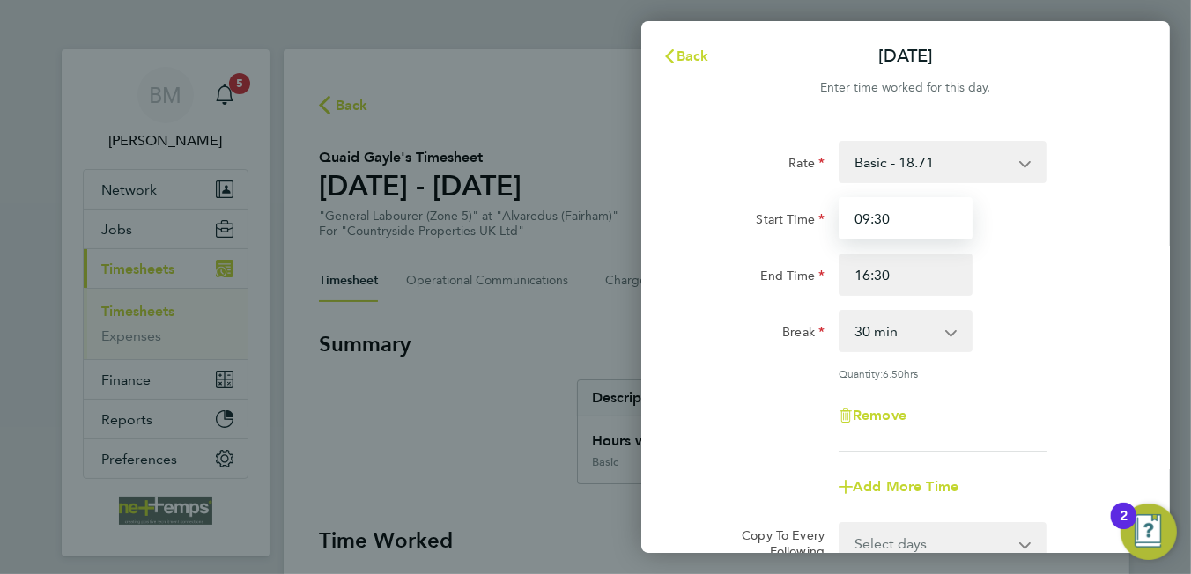
click at [869, 218] on input "09:30" at bounding box center [906, 218] width 134 height 42
type input "10:30"
click at [743, 427] on div "Remove" at bounding box center [906, 416] width 444 height 42
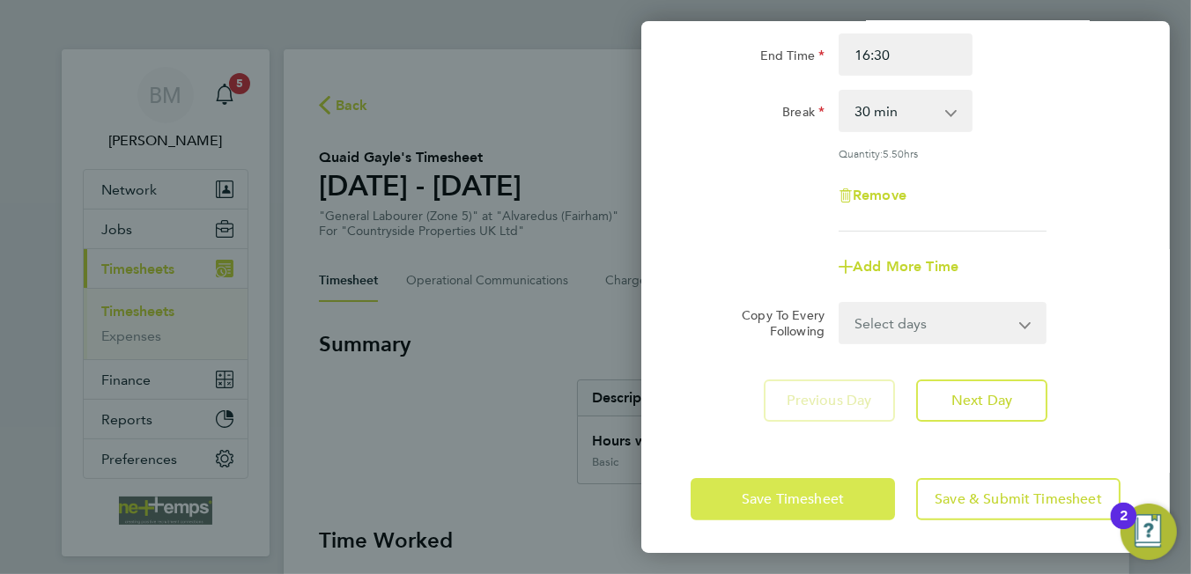
click at [767, 508] on button "Save Timesheet" at bounding box center [793, 499] width 204 height 42
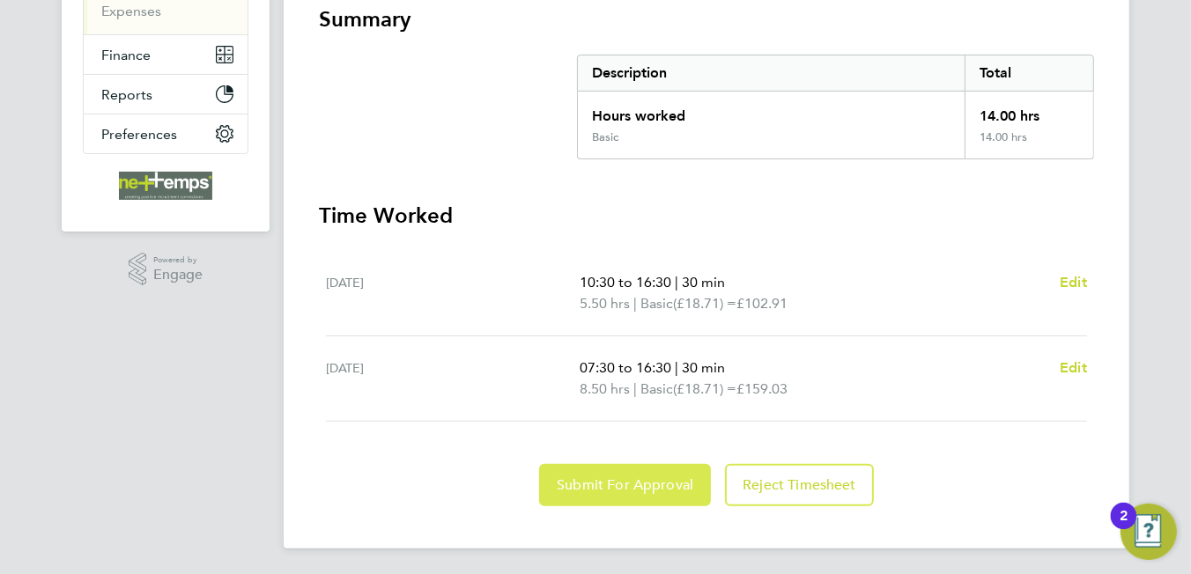
click at [632, 477] on span "Submit For Approval" at bounding box center [625, 486] width 137 height 18
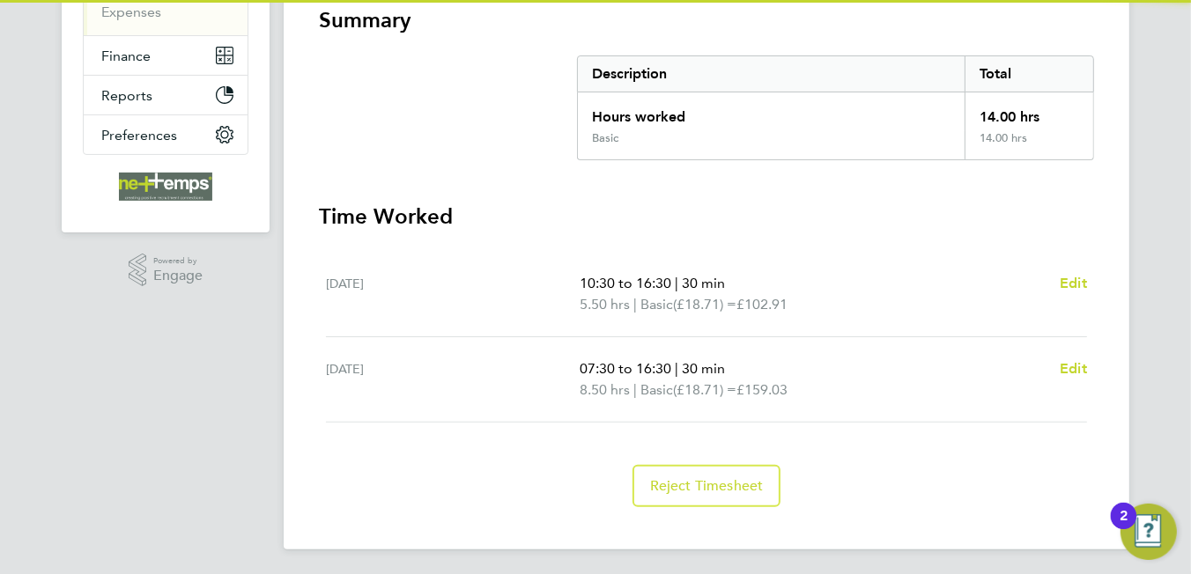
scroll to position [60, 0]
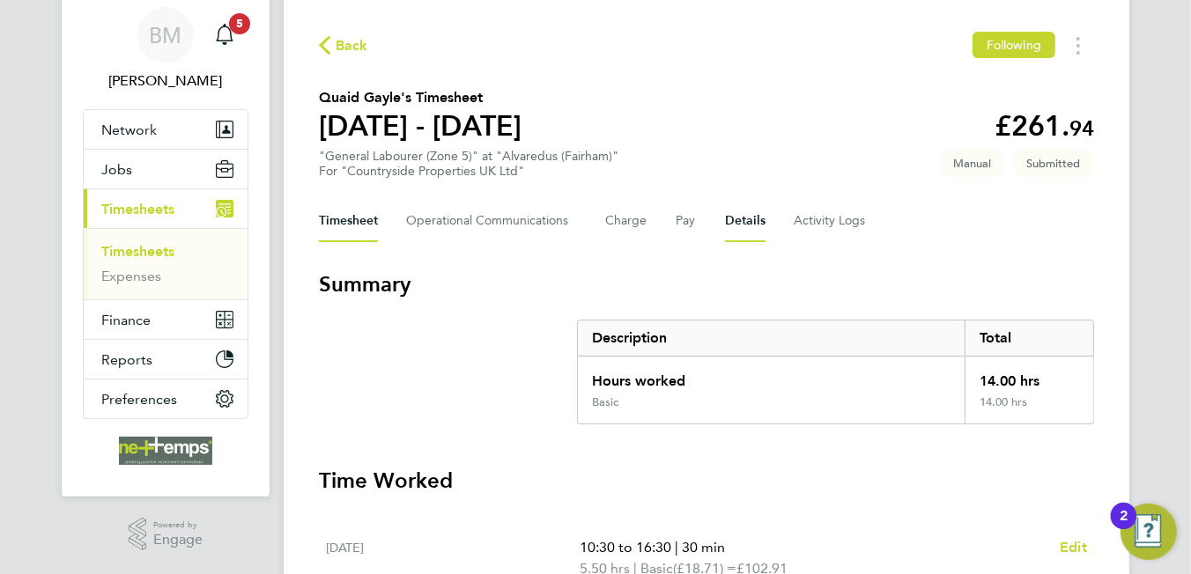
click at [733, 224] on button "Details" at bounding box center [745, 221] width 41 height 42
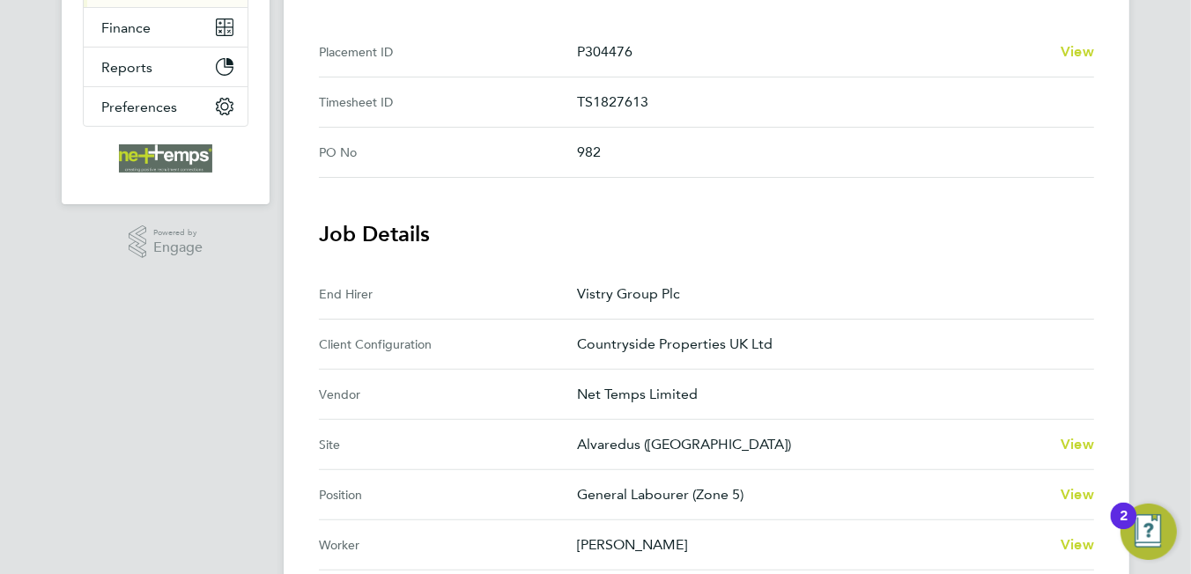
scroll to position [88, 0]
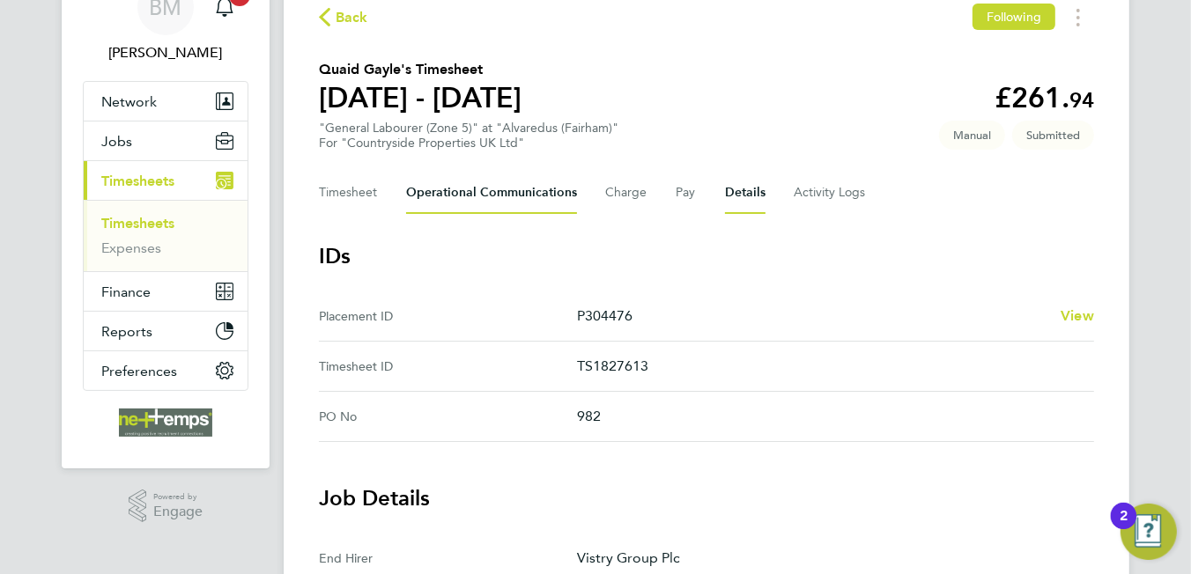
click at [493, 189] on Communications-tab "Operational Communications" at bounding box center [491, 193] width 171 height 42
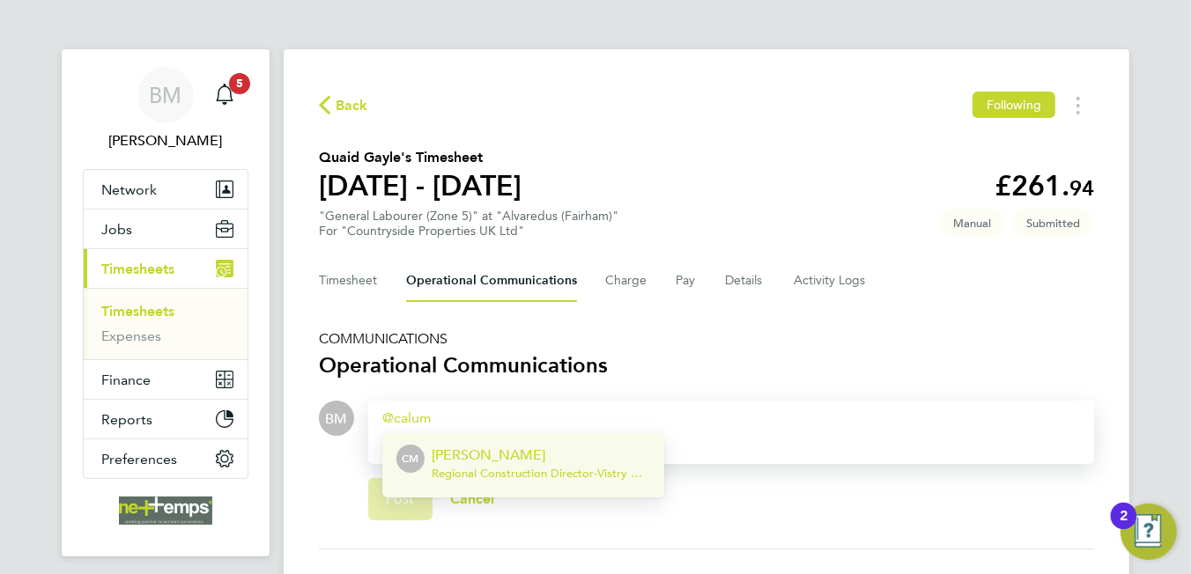
click at [456, 481] on div "Calum Madden Regional Construction Director - Vistry Group Plc" at bounding box center [541, 466] width 218 height 42
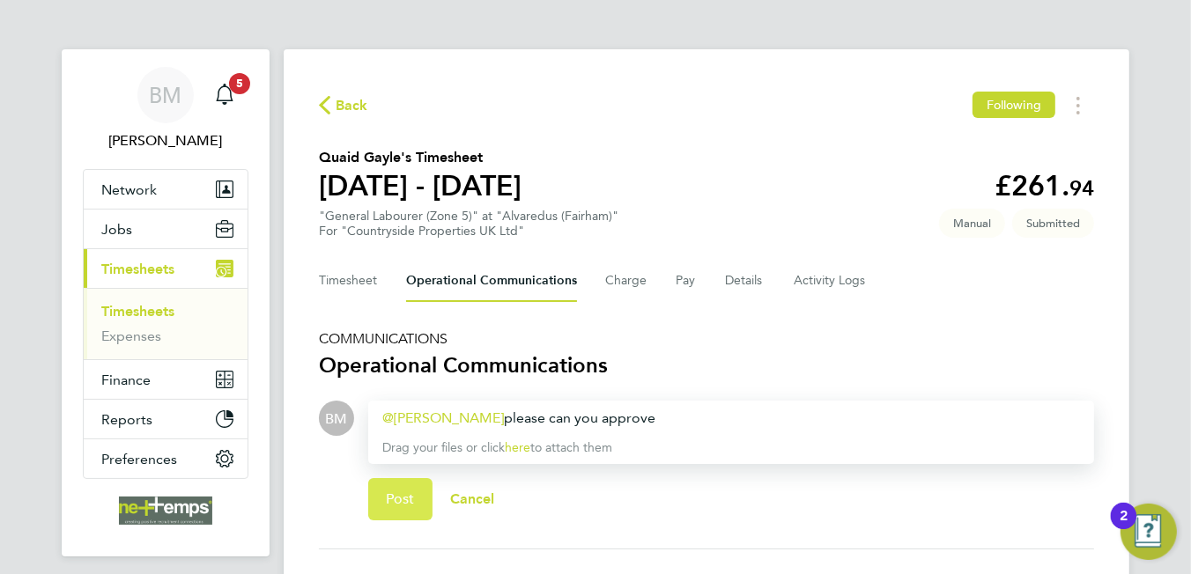
click at [403, 485] on button "Post" at bounding box center [400, 499] width 64 height 42
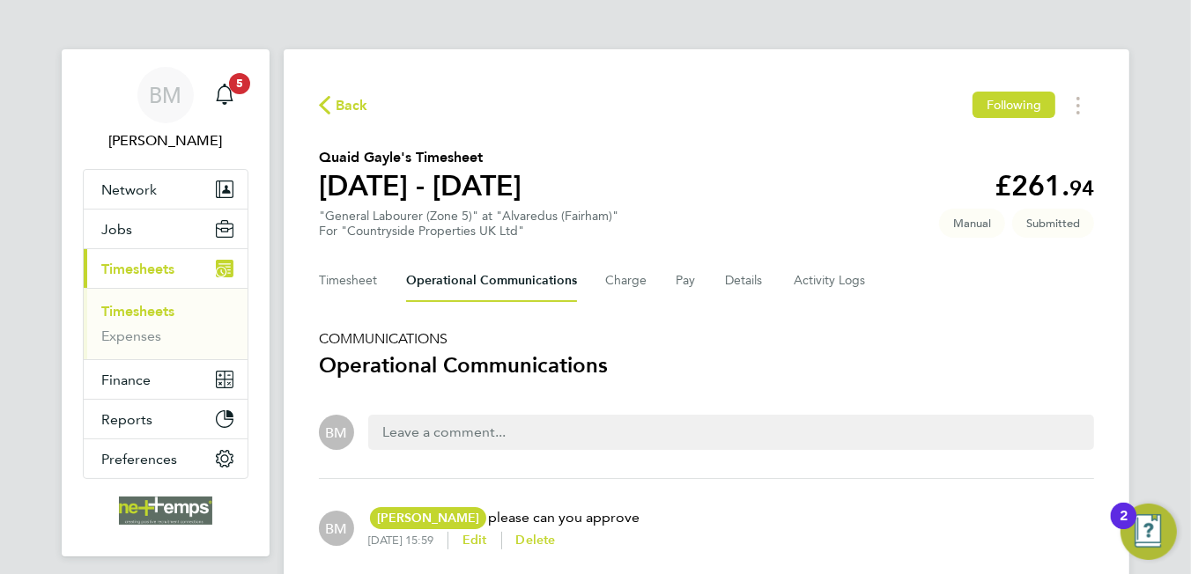
click at [347, 104] on span "Back" at bounding box center [352, 105] width 33 height 21
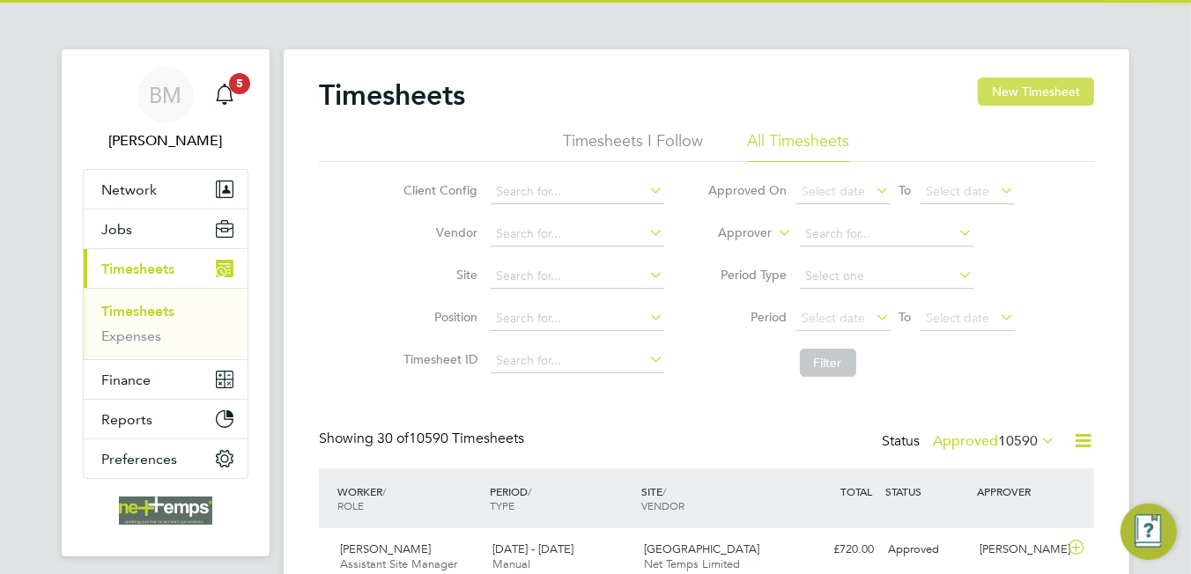
scroll to position [44, 153]
click at [1025, 78] on button "New Timesheet" at bounding box center [1036, 92] width 116 height 28
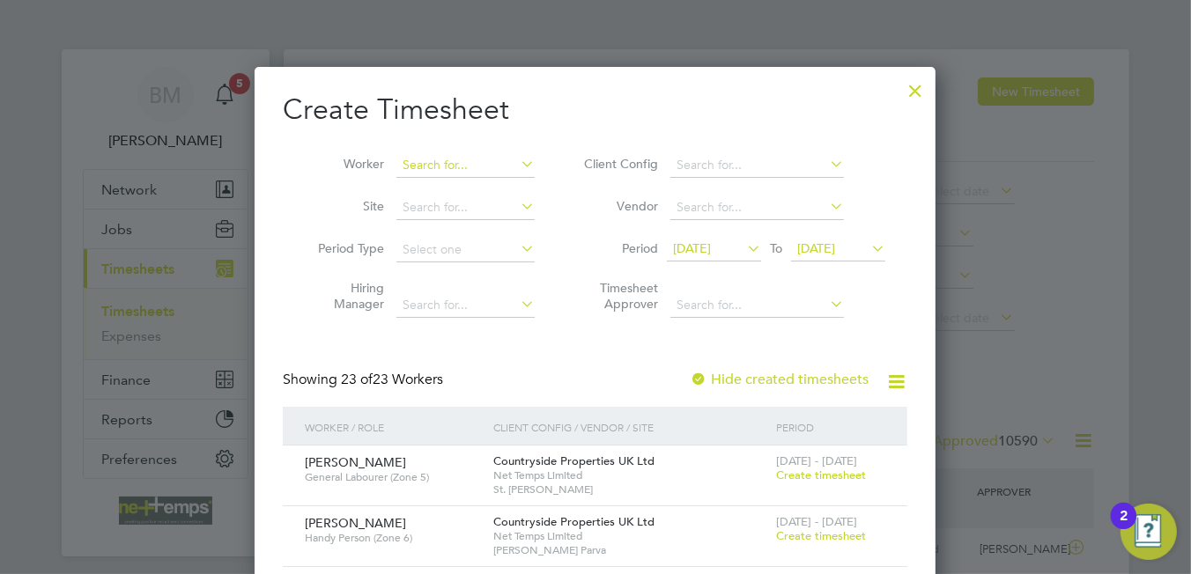
click at [411, 170] on input at bounding box center [465, 165] width 138 height 25
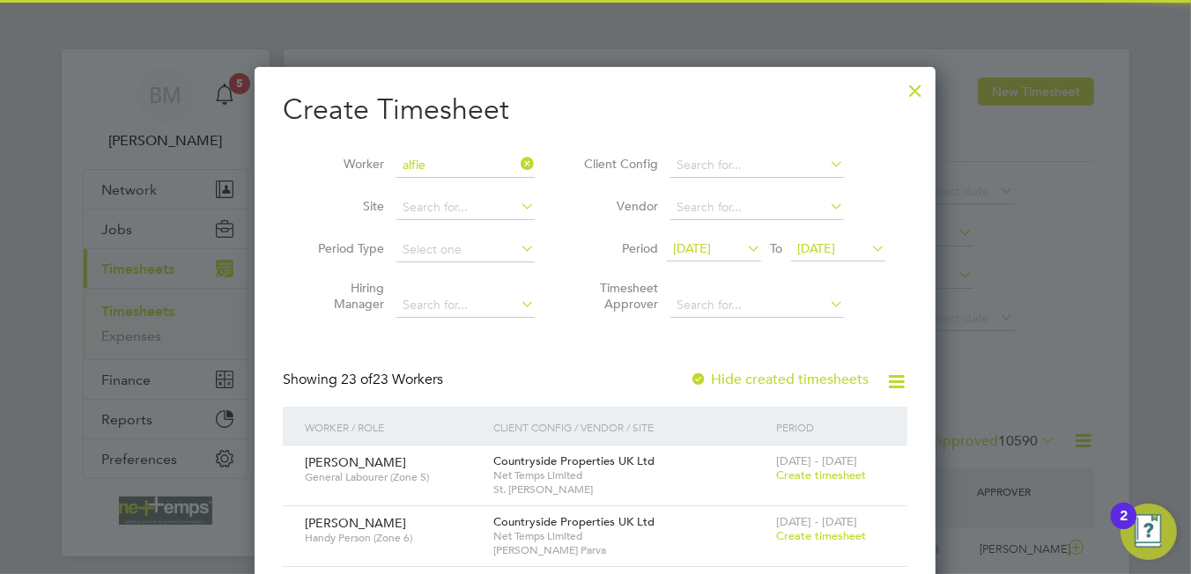
click at [436, 195] on li "Alfie Preston" at bounding box center [505, 189] width 218 height 24
type input "Alfie Preston"
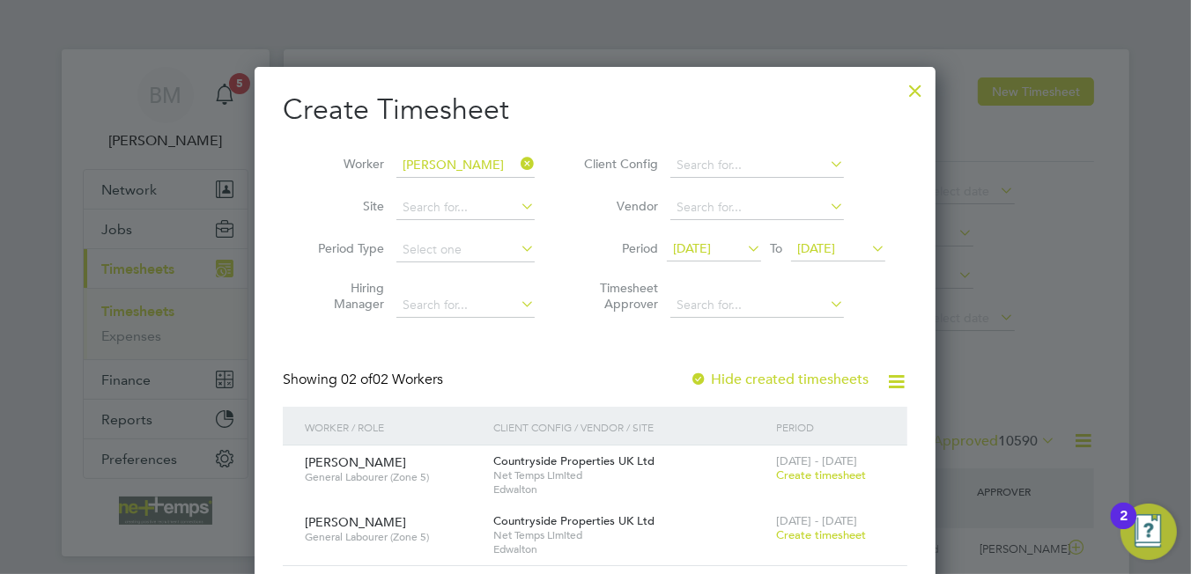
click at [847, 471] on span "Create timesheet" at bounding box center [821, 475] width 90 height 15
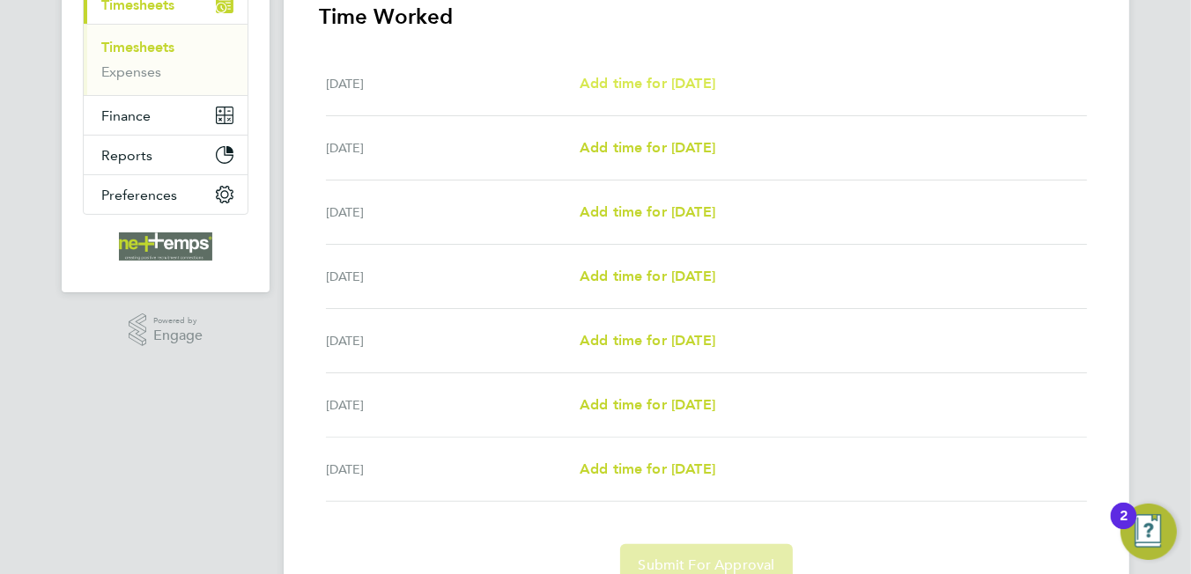
click at [608, 84] on span "Add time for Mon 08 Sep" at bounding box center [648, 83] width 136 height 17
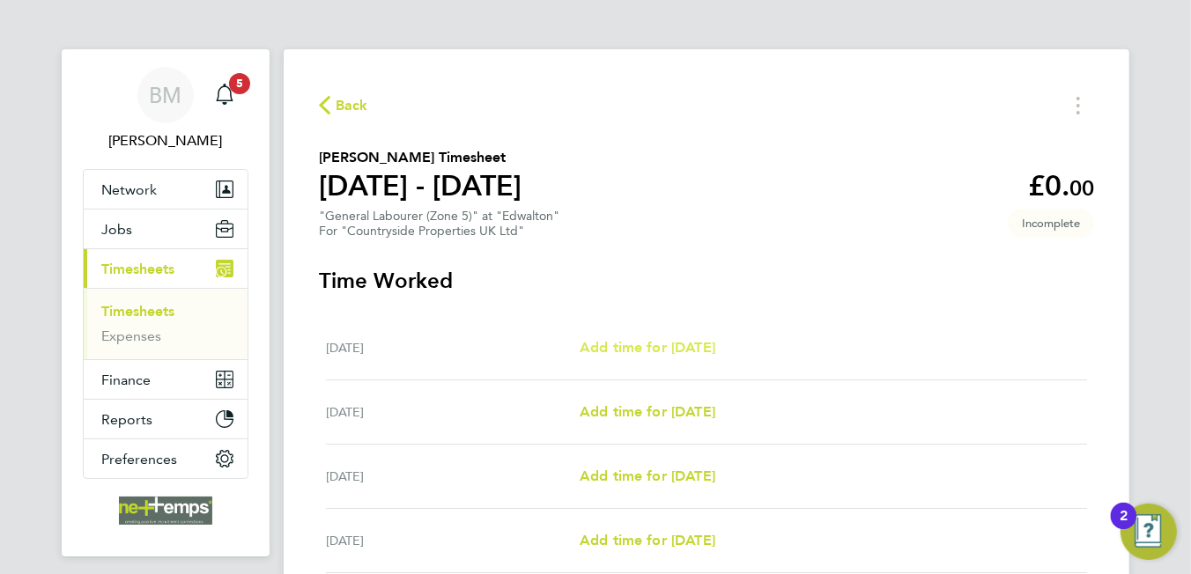
select select "30"
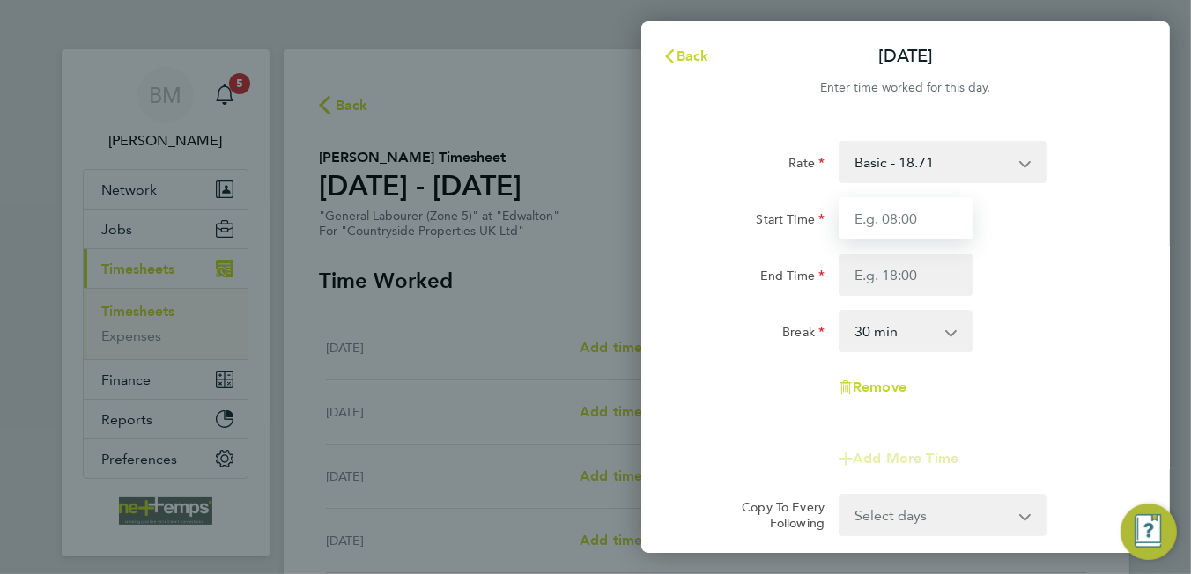
click at [855, 216] on input "Start Time" at bounding box center [906, 218] width 134 height 42
type input "07:30"
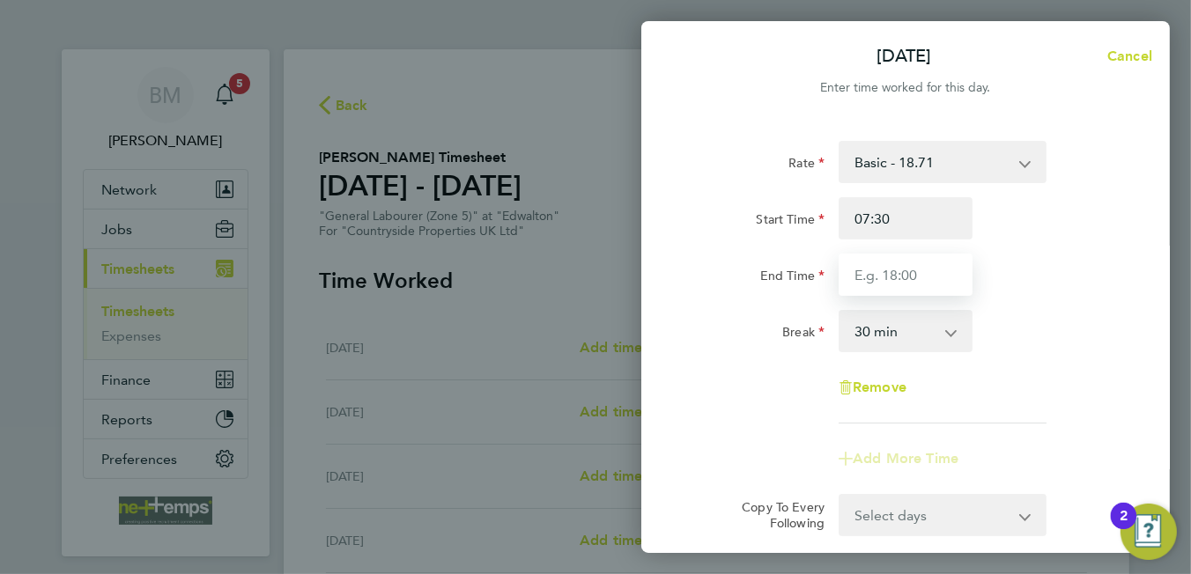
click at [895, 280] on input "End Time" at bounding box center [906, 275] width 134 height 42
type input "16:30"
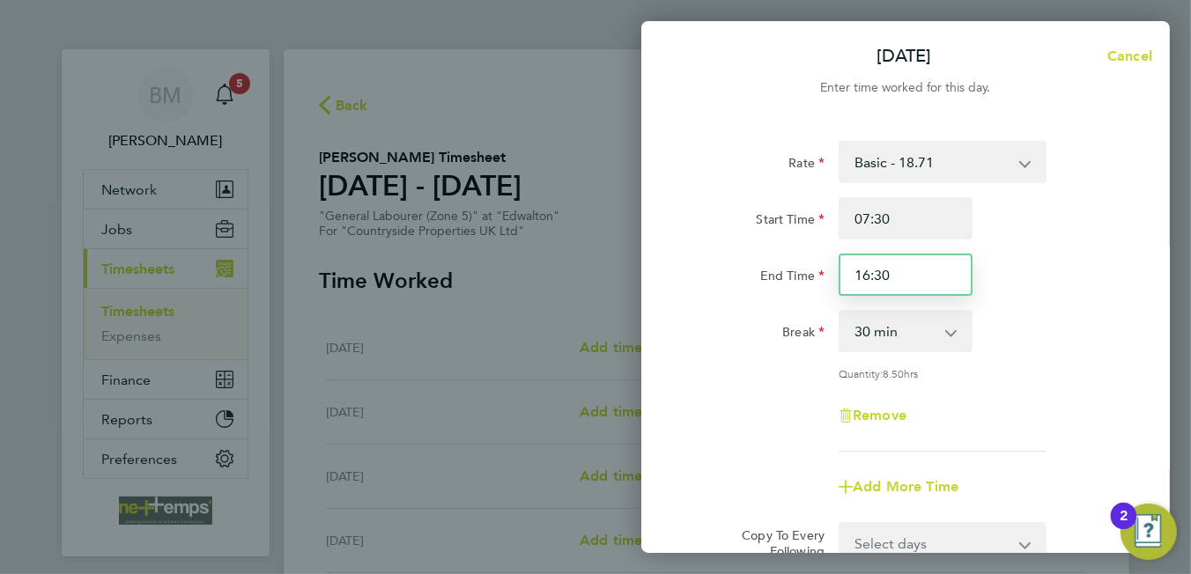
scroll to position [220, 0]
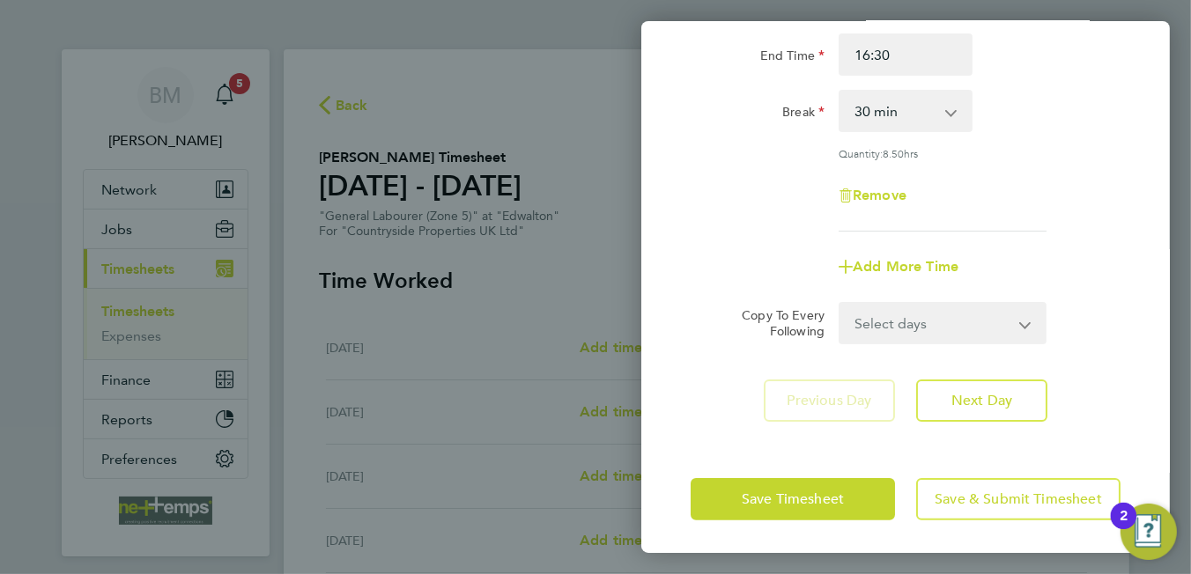
click at [904, 323] on select "Select days Day Weekday (Mon-Fri) Weekend (Sat-Sun) Tuesday Wednesday Thursday …" at bounding box center [932, 323] width 185 height 39
select select "WEEKDAY"
click at [840, 304] on select "Select days Day Weekday (Mon-Fri) Weekend (Sat-Sun) Tuesday Wednesday Thursday …" at bounding box center [932, 323] width 185 height 39
select select "2025-09-14"
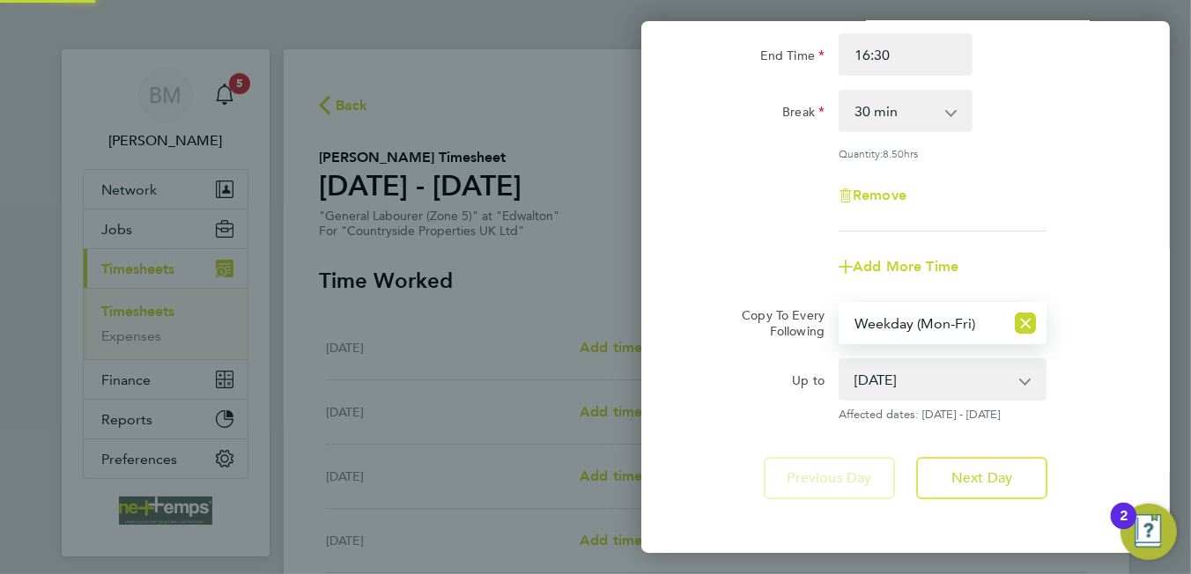
scroll to position [298, 0]
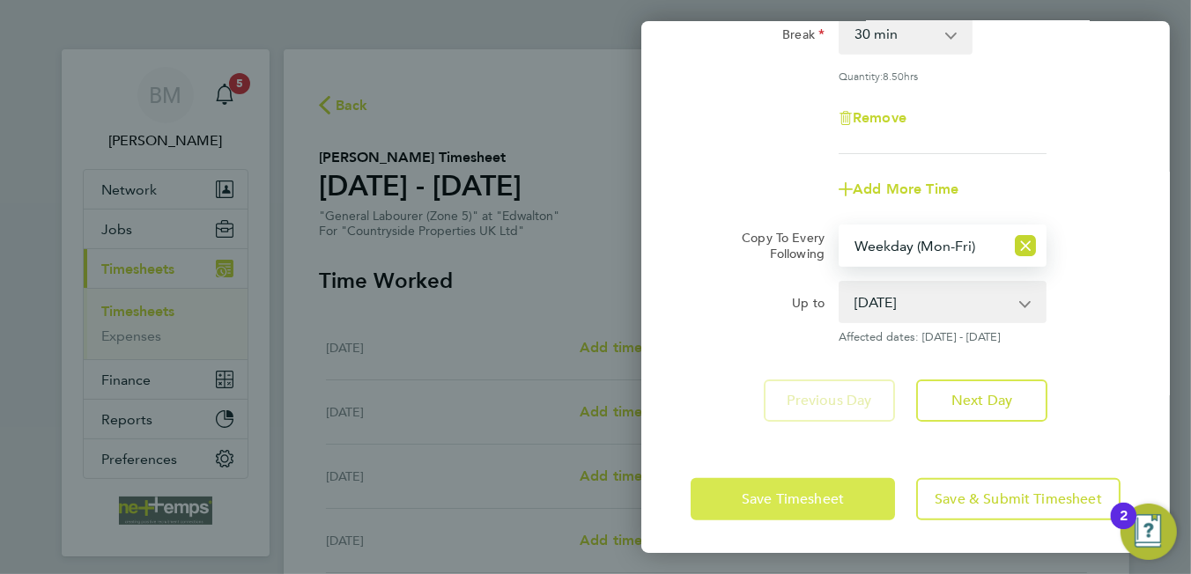
click at [812, 497] on span "Save Timesheet" at bounding box center [793, 500] width 102 height 18
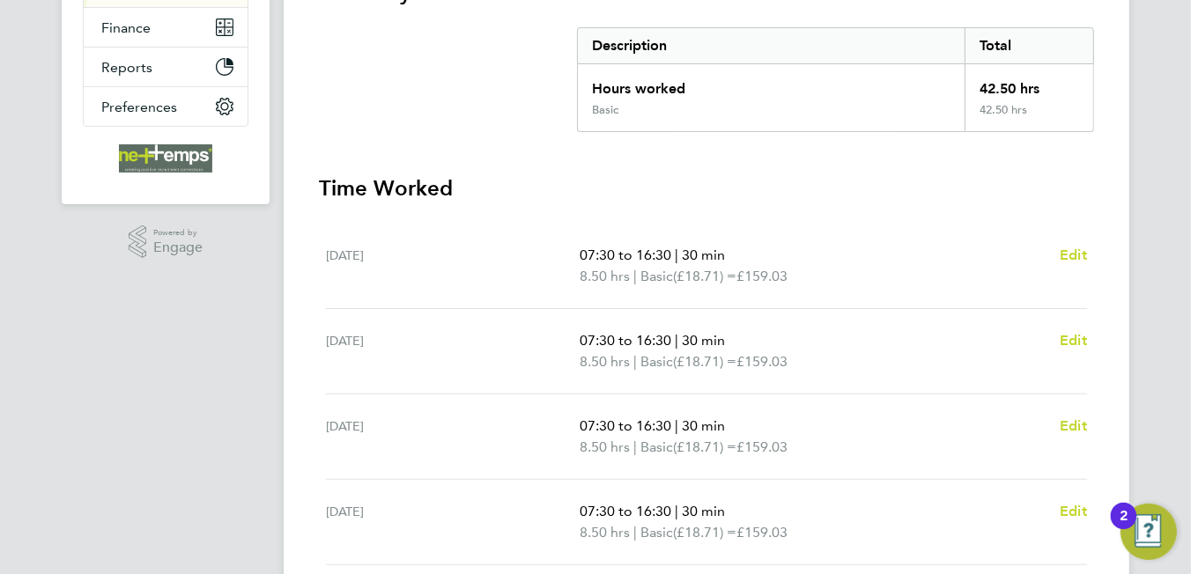
scroll to position [529, 0]
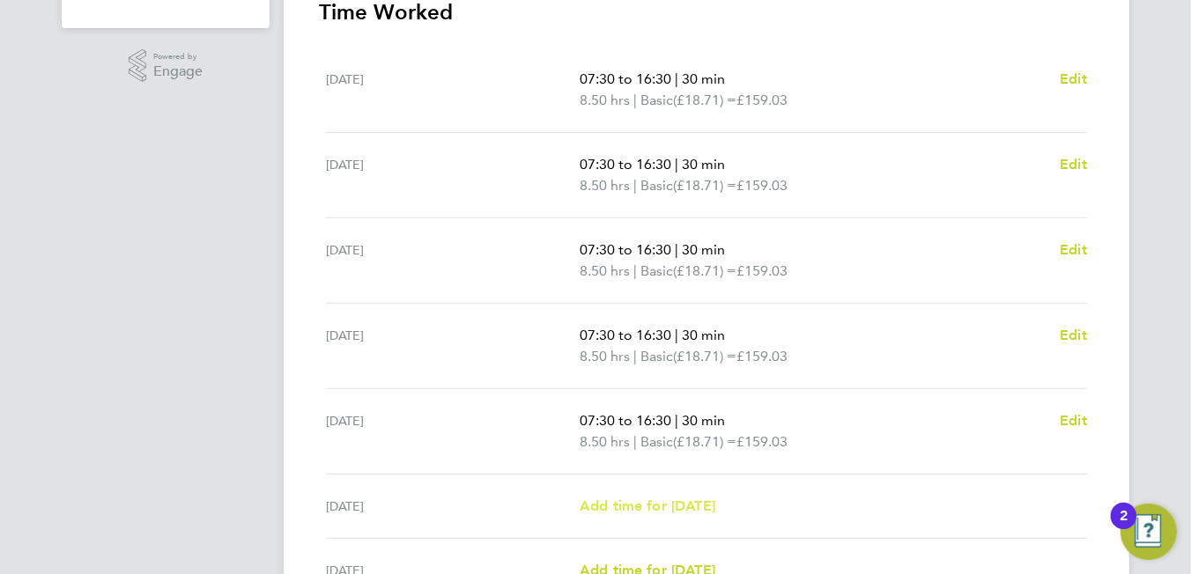
click at [678, 498] on span "Add time for Sat 13 Sep" at bounding box center [648, 506] width 136 height 17
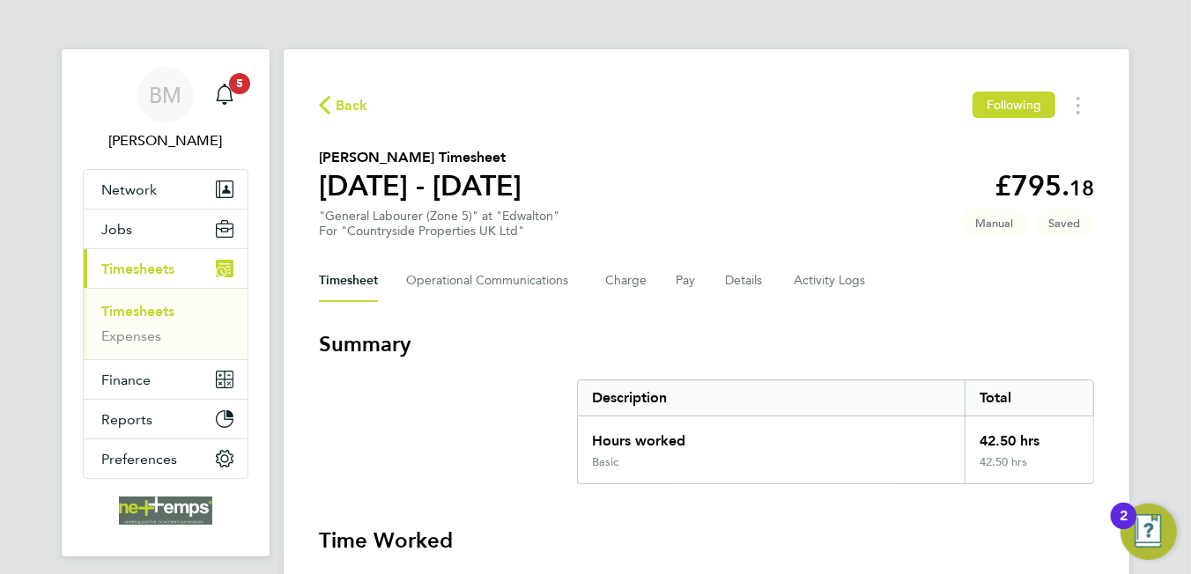
select select "30"
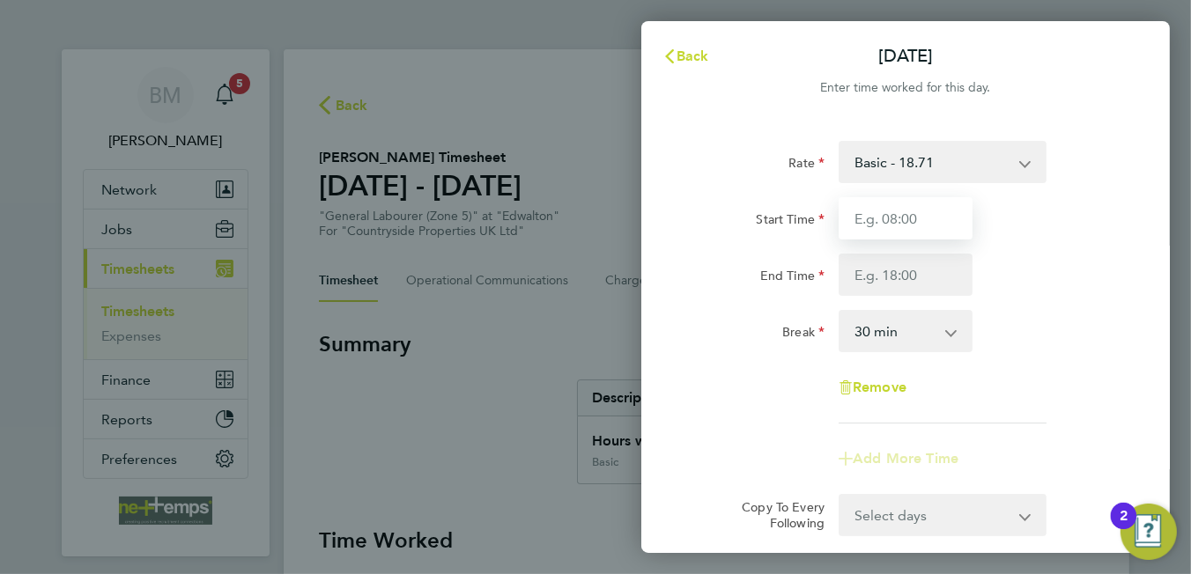
click at [928, 233] on input "Start Time" at bounding box center [906, 218] width 134 height 42
type input "07:30"
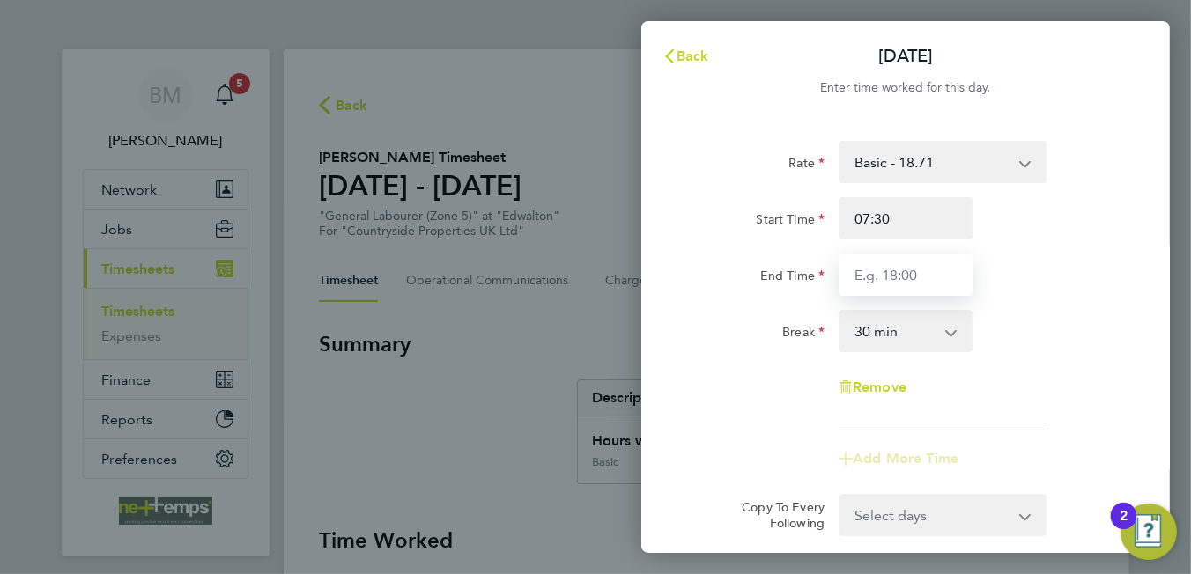
type input "16:30"
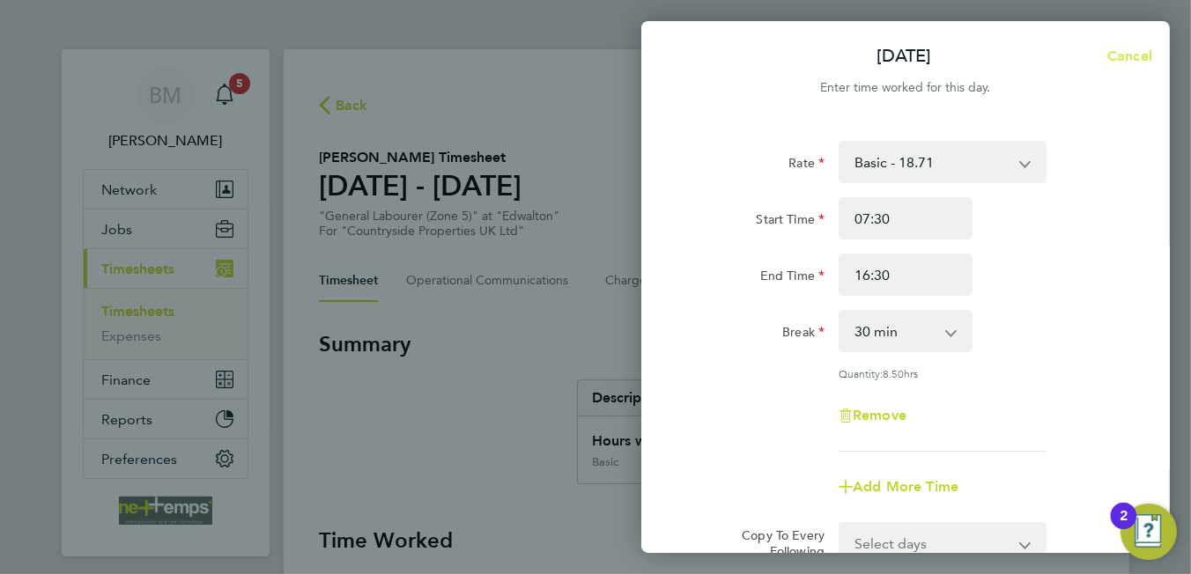
click at [1134, 54] on span "Cancel" at bounding box center [1127, 56] width 50 height 17
select select "30"
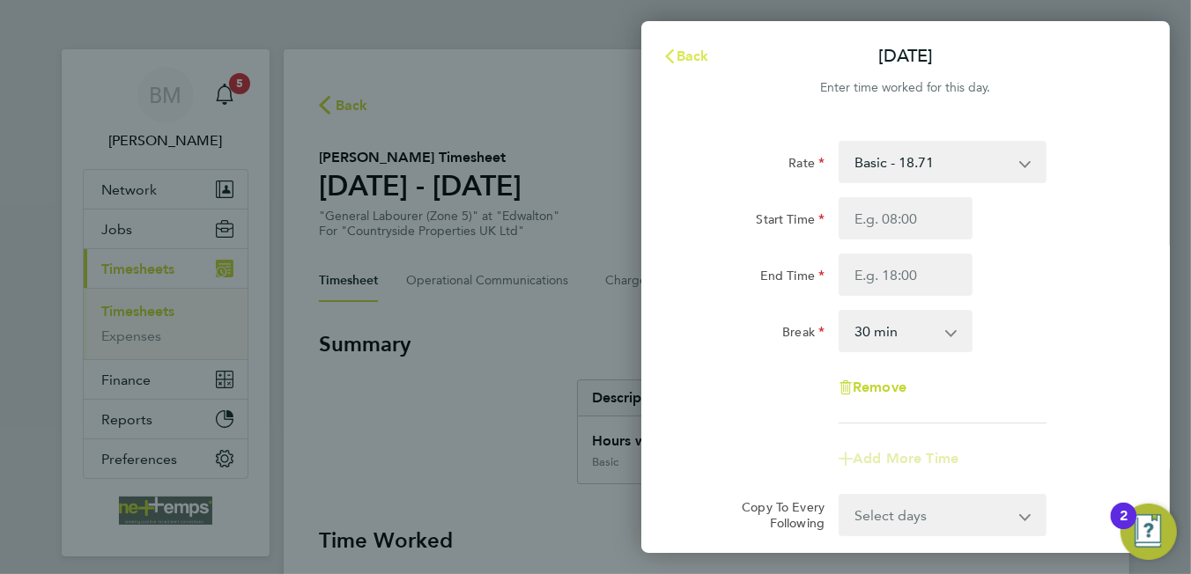
click at [702, 56] on span "Back" at bounding box center [693, 56] width 33 height 17
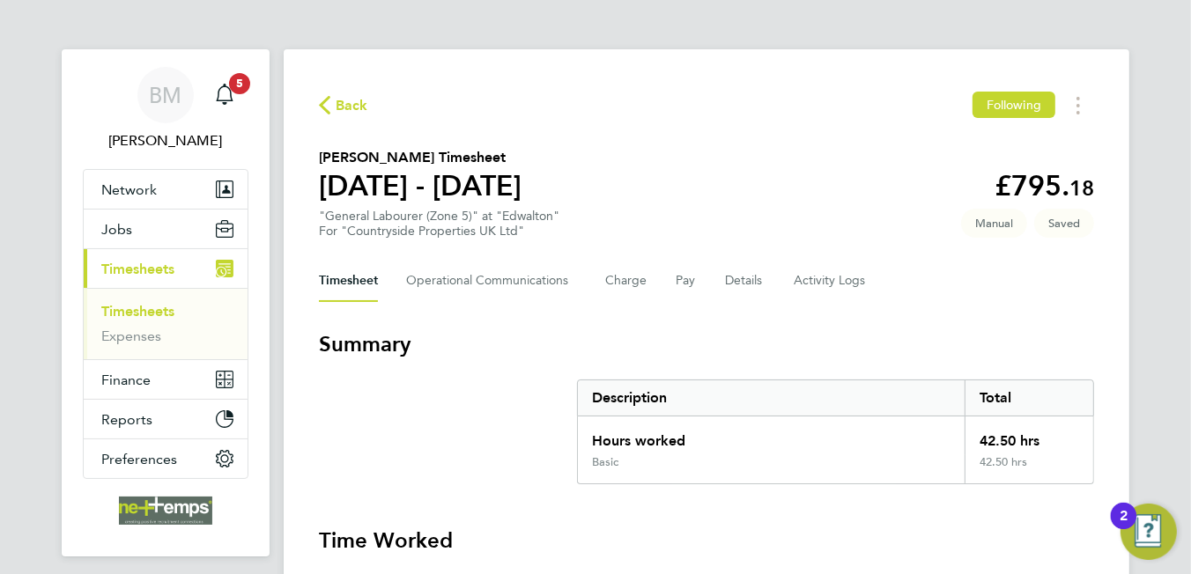
click at [336, 103] on span "Back" at bounding box center [352, 105] width 33 height 21
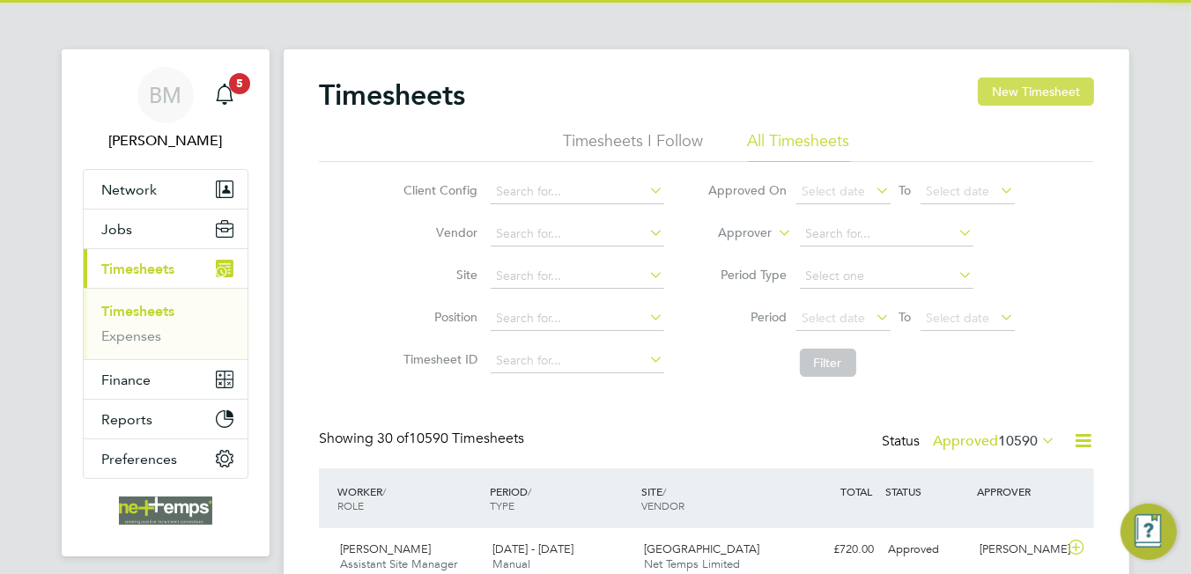
scroll to position [44, 153]
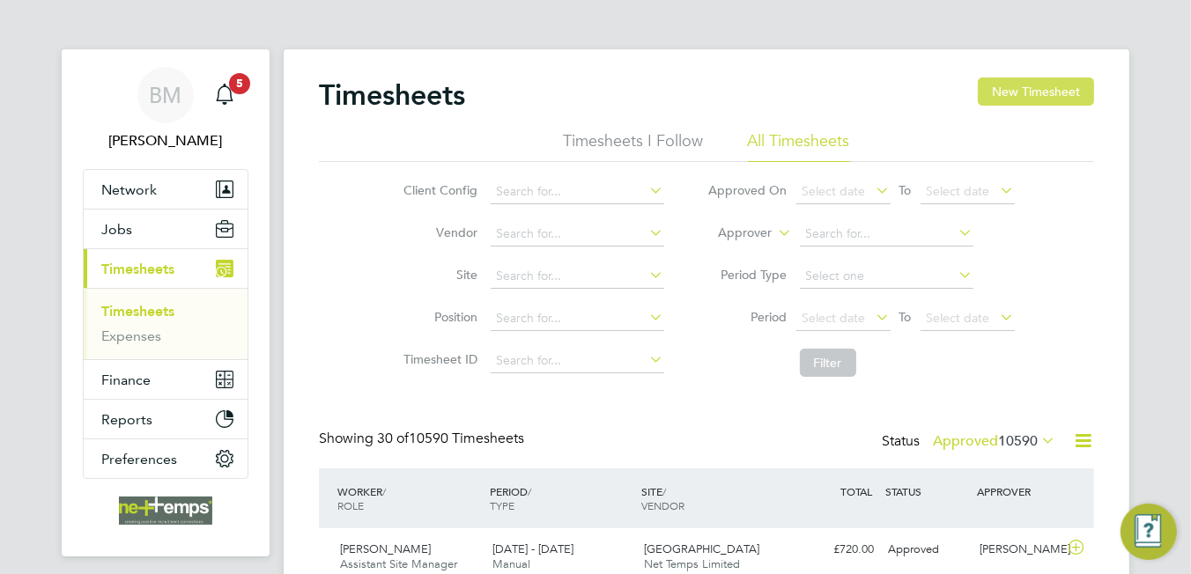
drag, startPoint x: 1020, startPoint y: 93, endPoint x: 547, endPoint y: 152, distance: 476.7
click at [1019, 92] on button "New Timesheet" at bounding box center [1036, 92] width 116 height 28
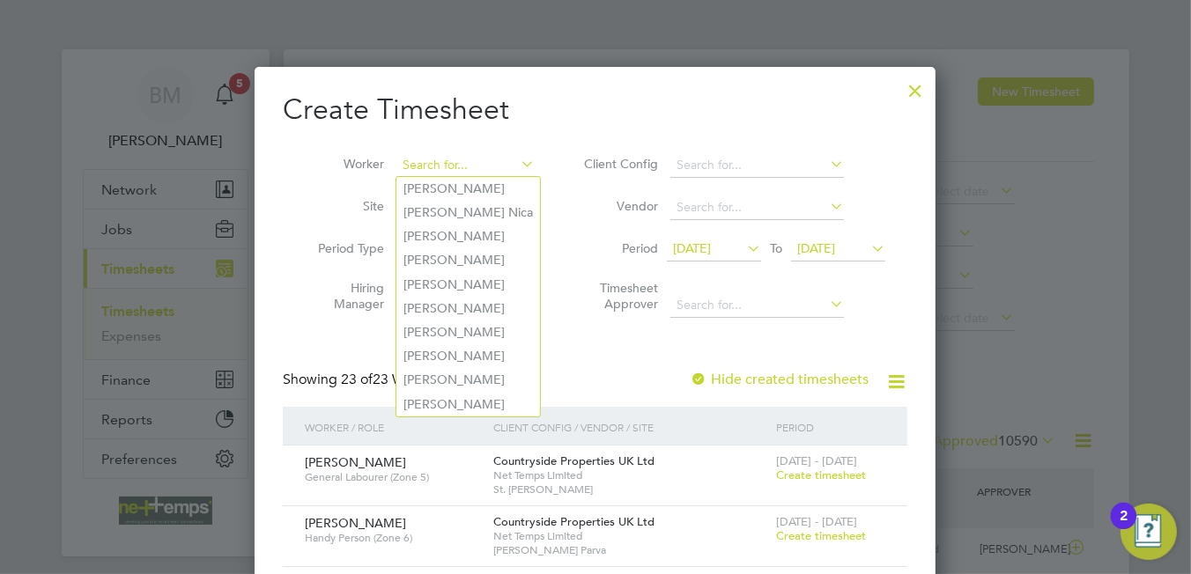
click at [433, 166] on input at bounding box center [465, 165] width 138 height 25
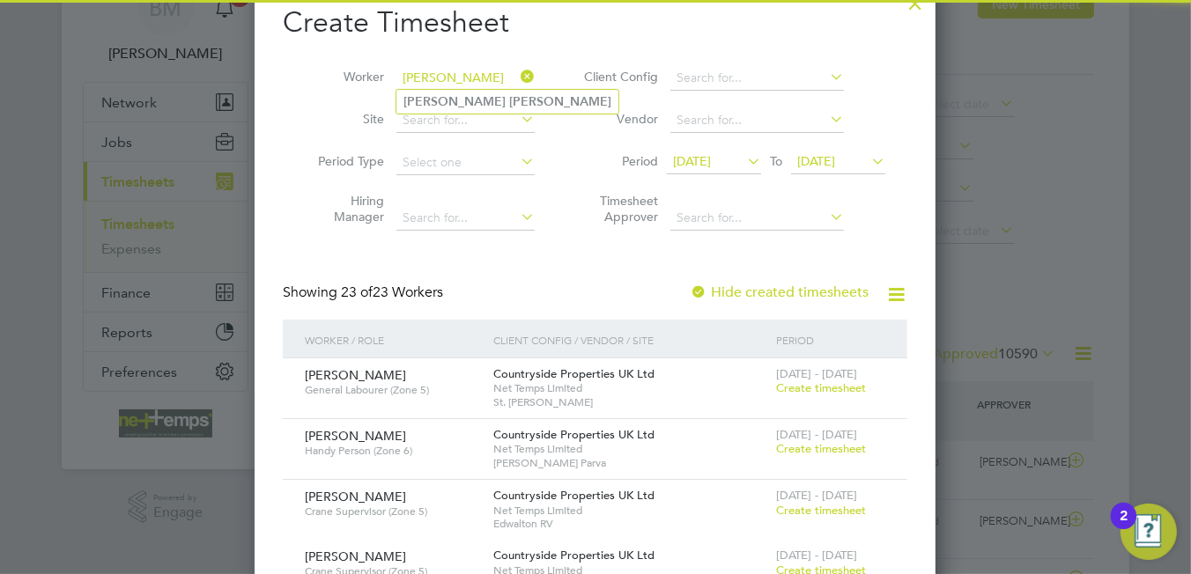
type input "alfie preston"
click at [430, 195] on li "Hiring Manager" at bounding box center [420, 211] width 274 height 55
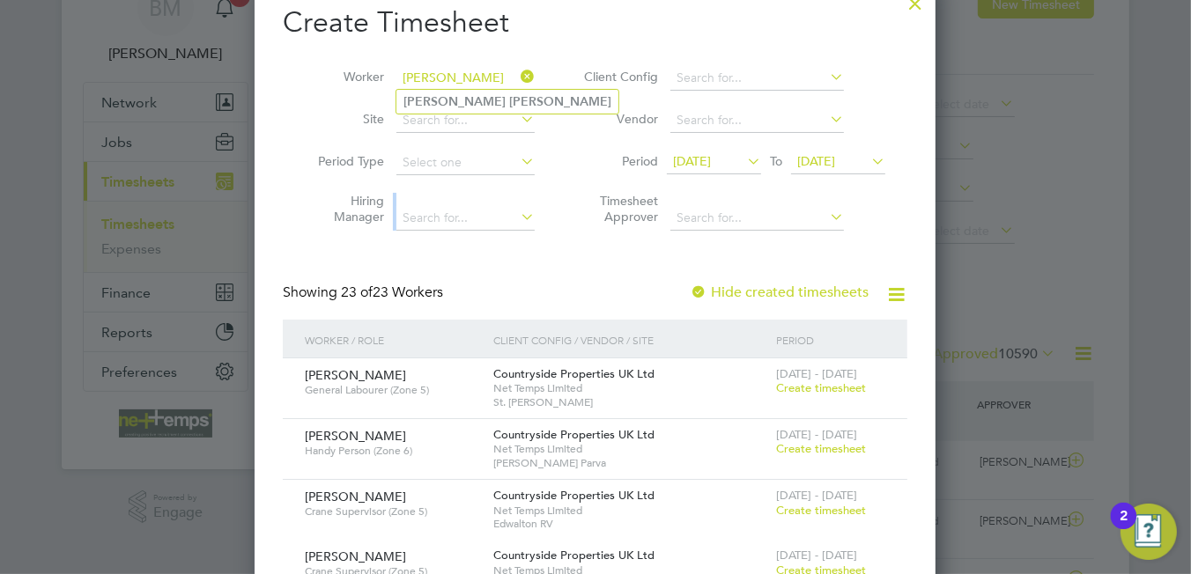
click at [430, 195] on li "Hiring Manager" at bounding box center [420, 211] width 274 height 55
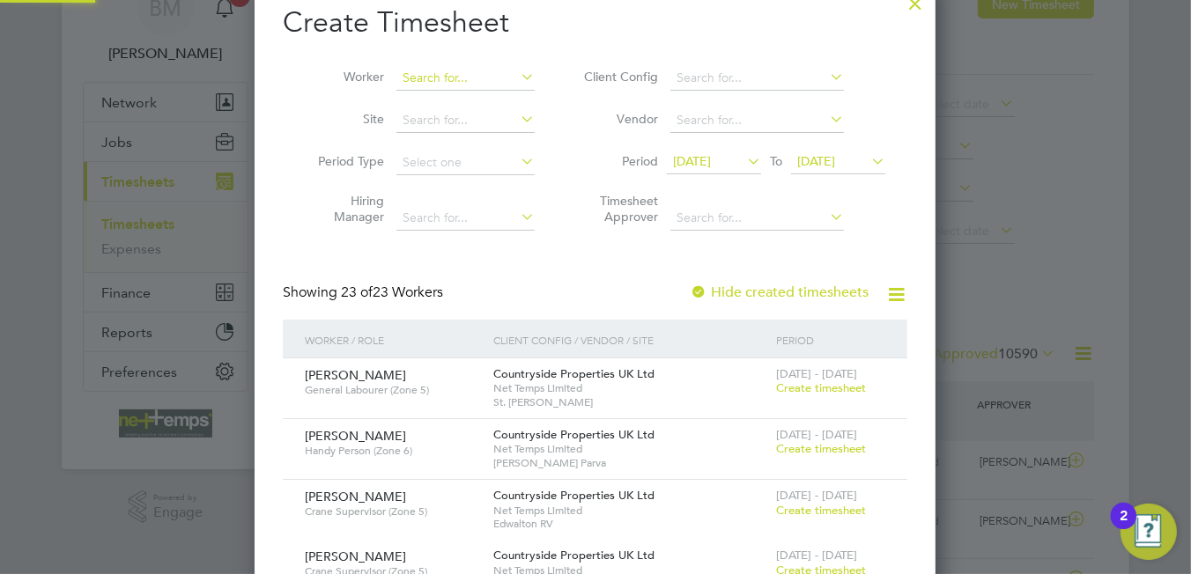
click at [437, 78] on input at bounding box center [465, 78] width 138 height 25
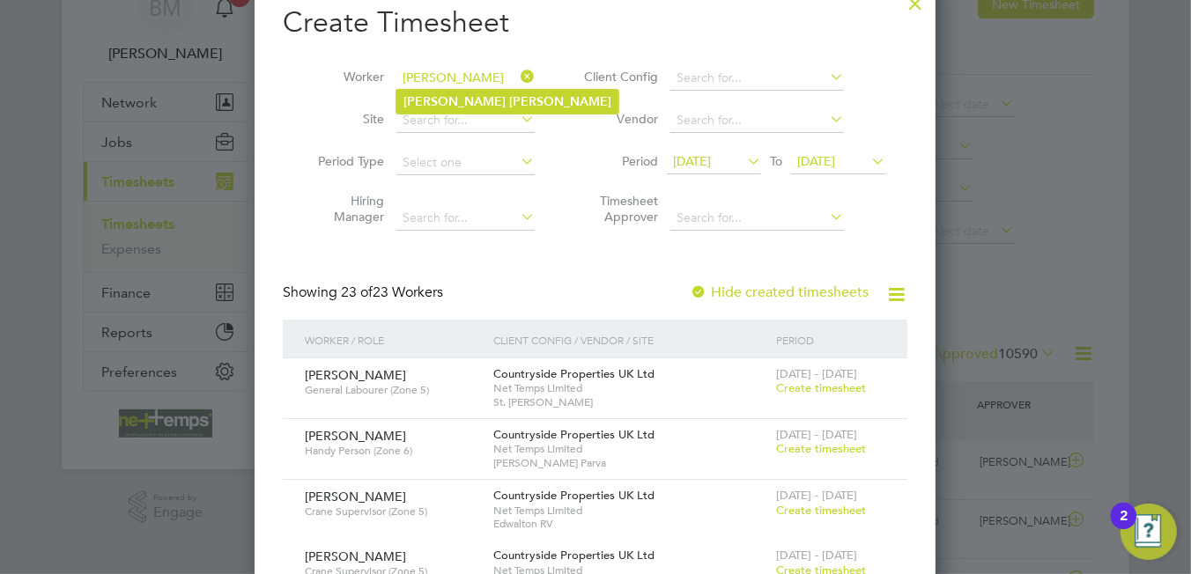
click at [499, 101] on li "Alfie Preston" at bounding box center [507, 102] width 222 height 24
type input "[PERSON_NAME]"
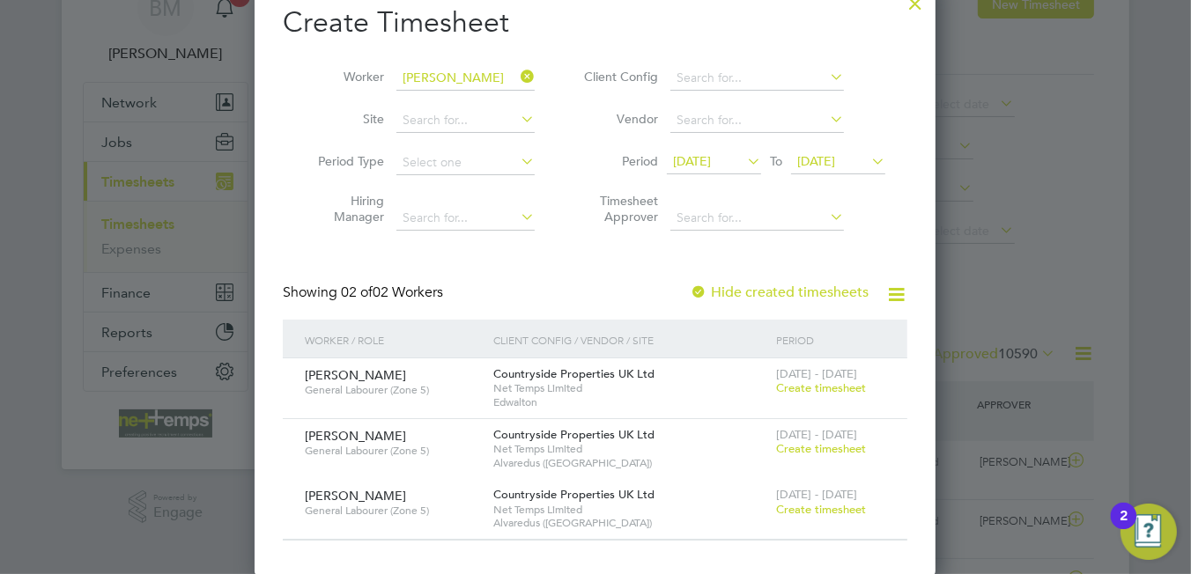
click at [822, 509] on span "Create timesheet" at bounding box center [821, 509] width 90 height 15
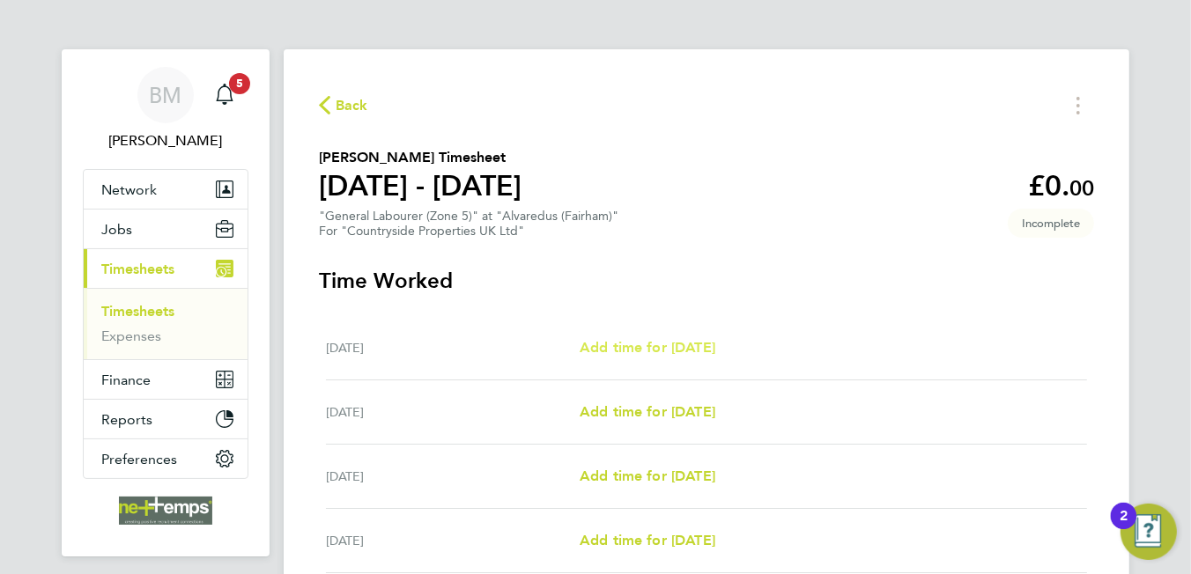
click at [646, 351] on span "Add time for Mon 15 Sep" at bounding box center [648, 347] width 136 height 17
select select "30"
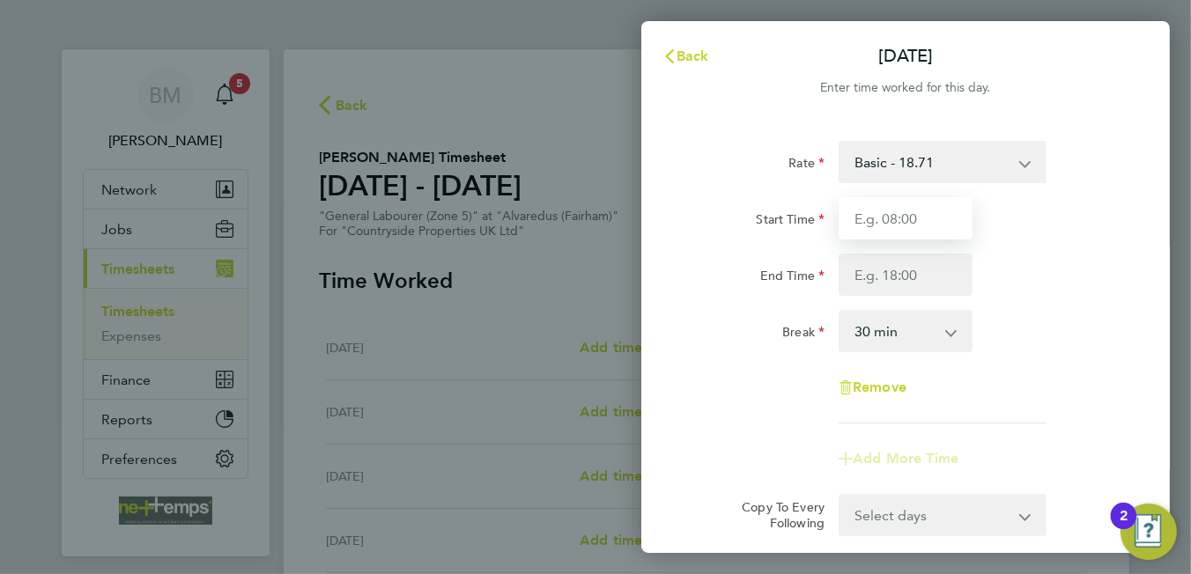
click at [844, 222] on input "Start Time" at bounding box center [906, 218] width 134 height 42
type input "07:30"
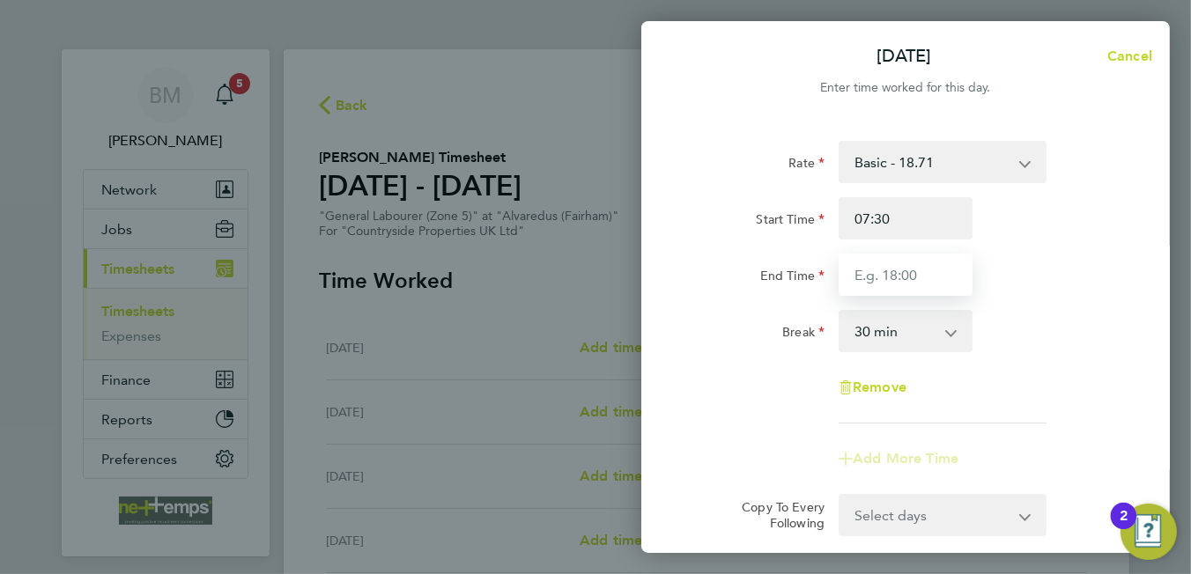
click at [906, 278] on input "End Time" at bounding box center [906, 275] width 134 height 42
type input "16:30"
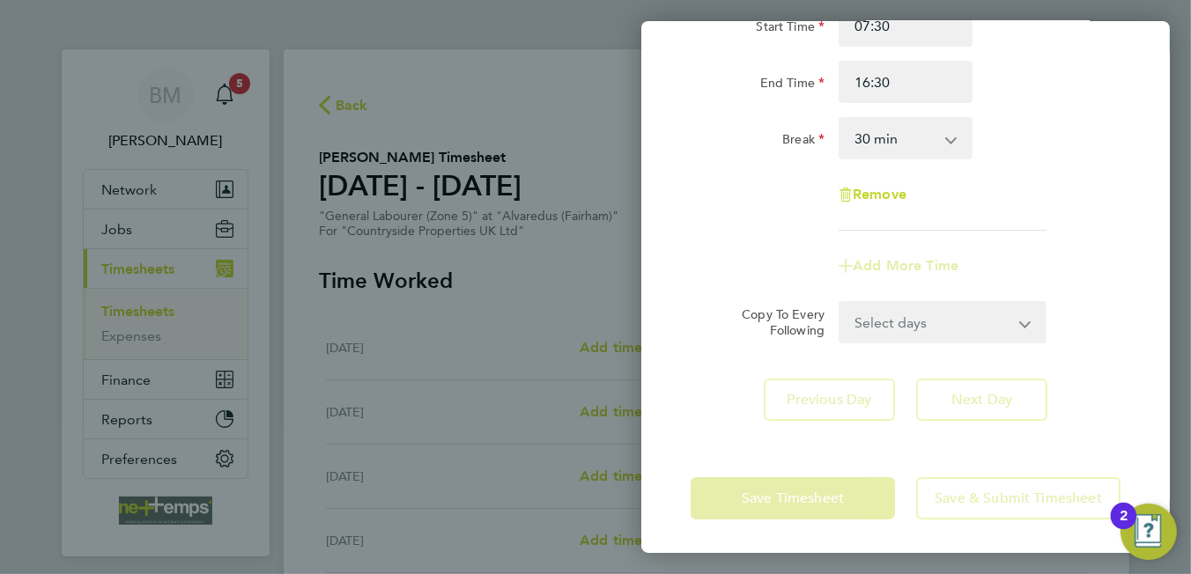
click at [871, 321] on form "Rate Basic - 18.71 Start Time 07:30 End Time 16:30 Break 0 min 15 min 30 min 45…" at bounding box center [906, 146] width 430 height 396
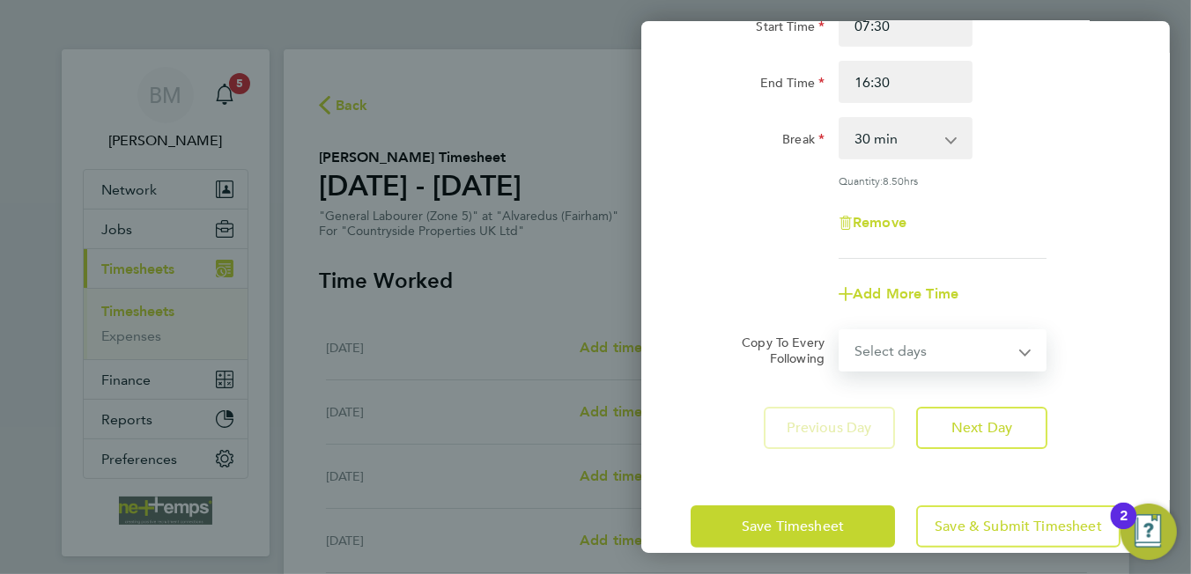
click at [1057, 281] on div "Add More Time" at bounding box center [906, 294] width 444 height 42
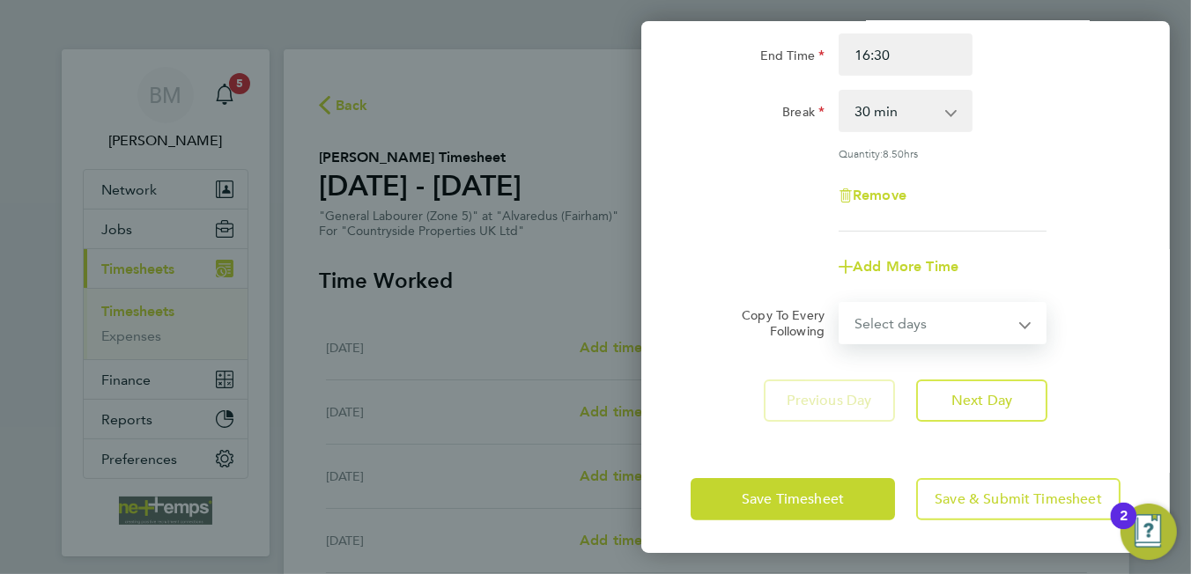
click at [919, 316] on select "Select days Day Tuesday Wednesday Thursday Friday" at bounding box center [932, 323] width 185 height 39
click at [927, 314] on select "Select days Day Tuesday Wednesday Thursday Friday" at bounding box center [932, 323] width 185 height 39
click at [1017, 280] on div "Add More Time" at bounding box center [906, 267] width 444 height 42
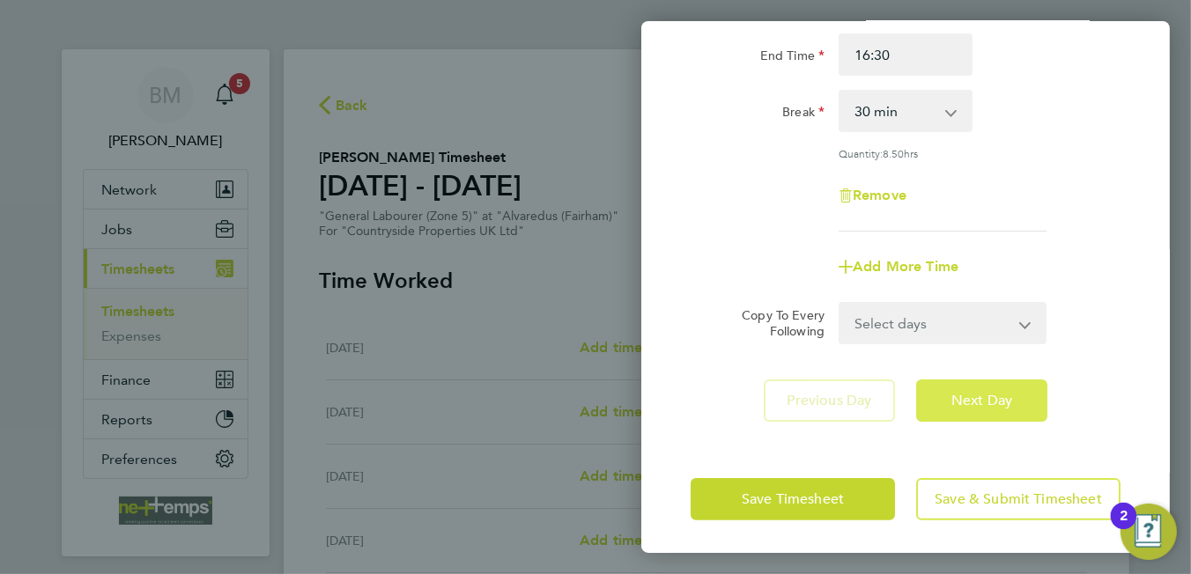
click at [1001, 403] on span "Next Day" at bounding box center [981, 401] width 61 height 18
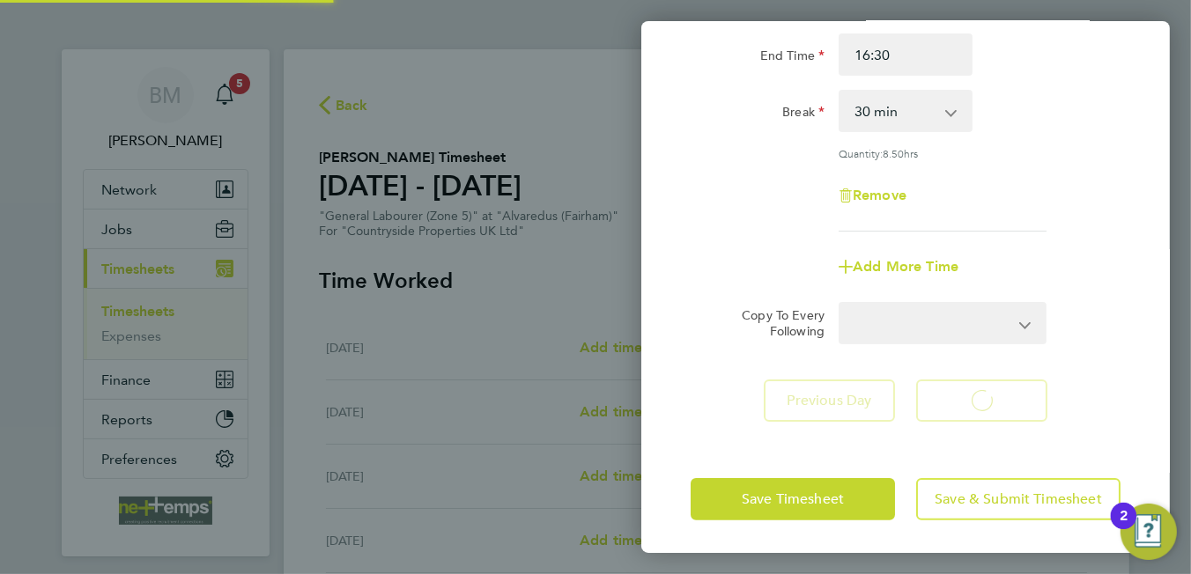
select select "30"
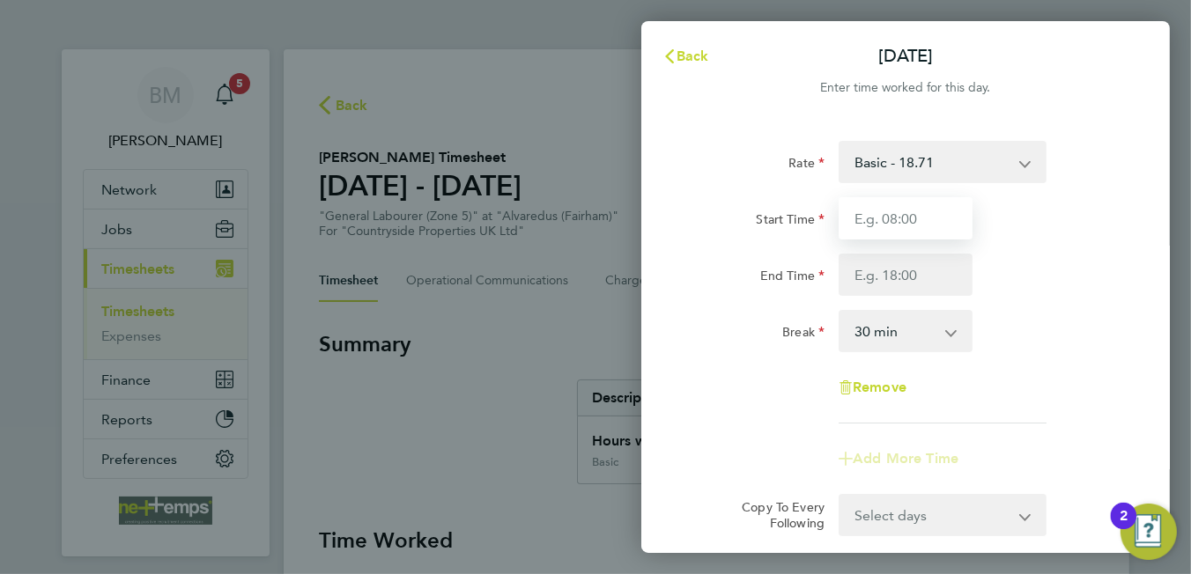
click at [865, 231] on input "Start Time" at bounding box center [906, 218] width 134 height 42
type input "07:30"
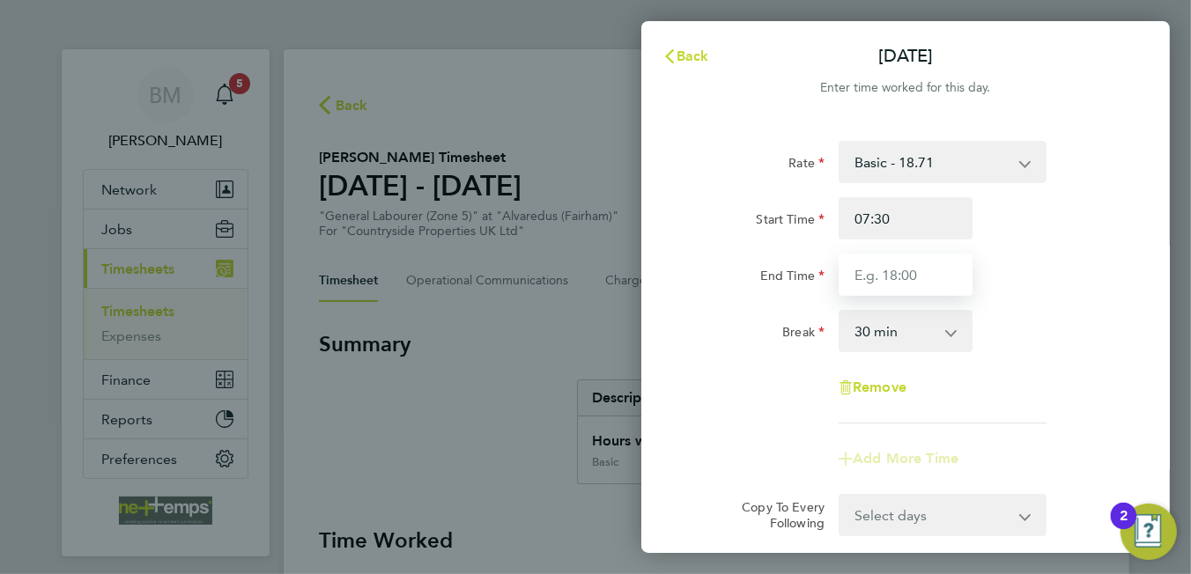
type input "16:30"
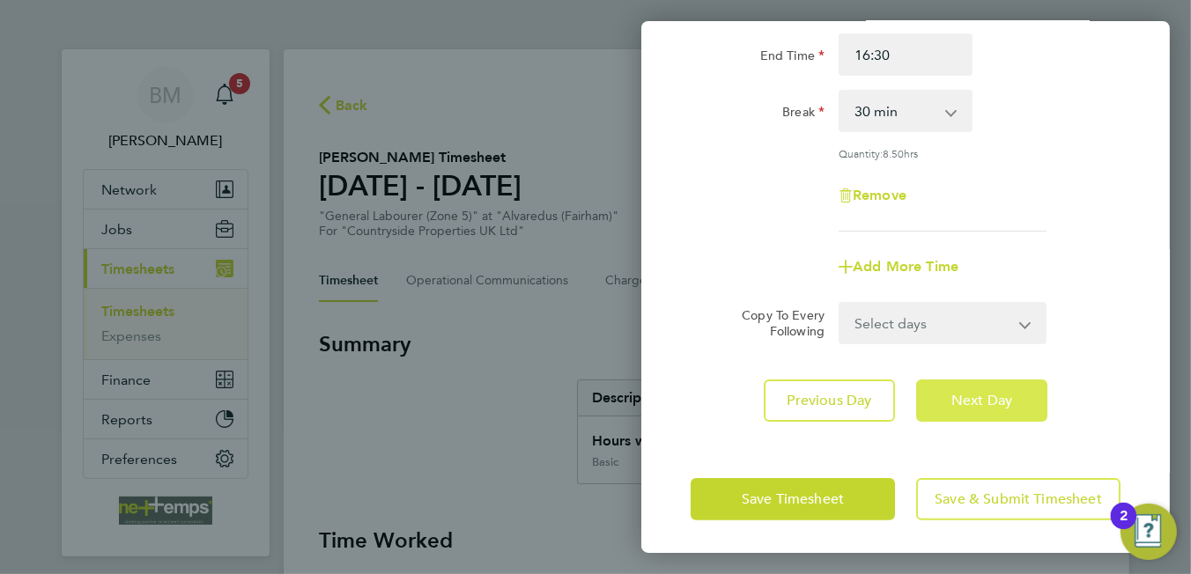
click at [974, 407] on button "Next Day" at bounding box center [981, 401] width 131 height 42
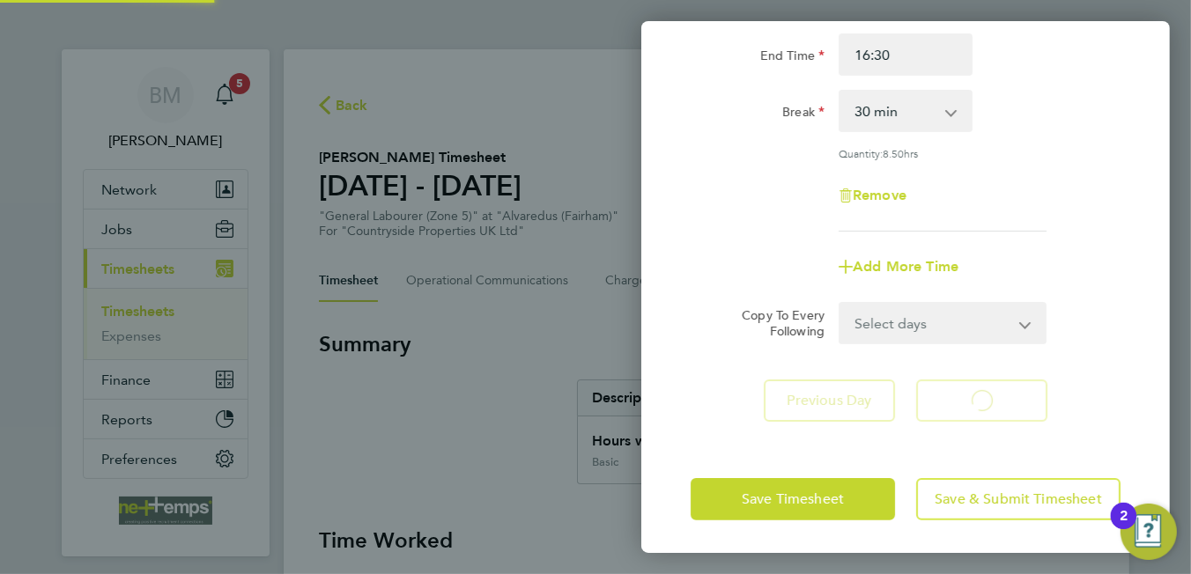
select select "30"
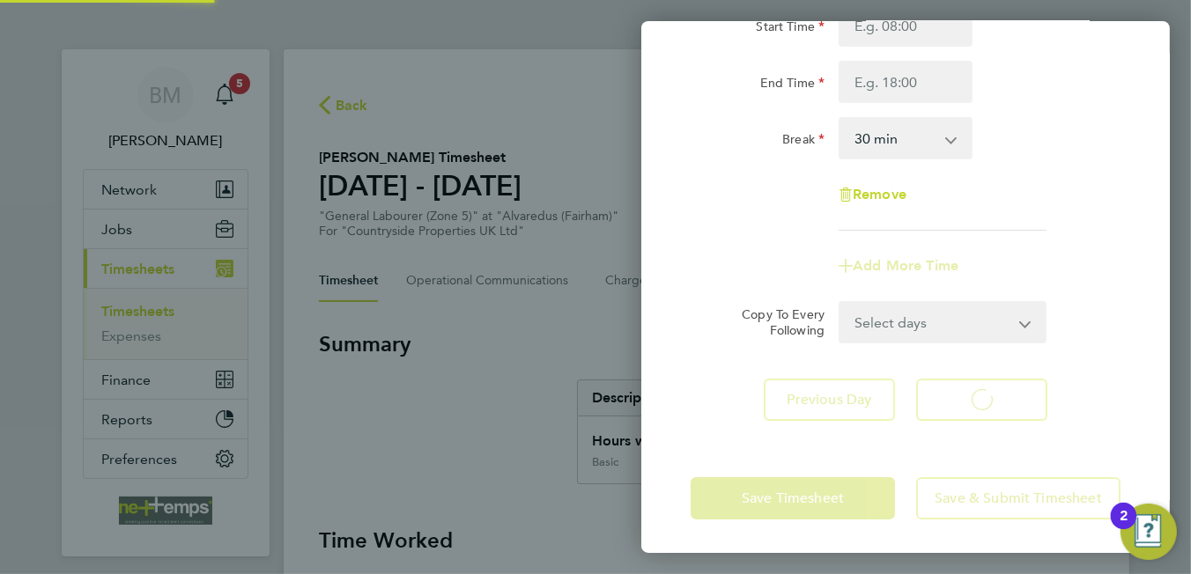
select select "30"
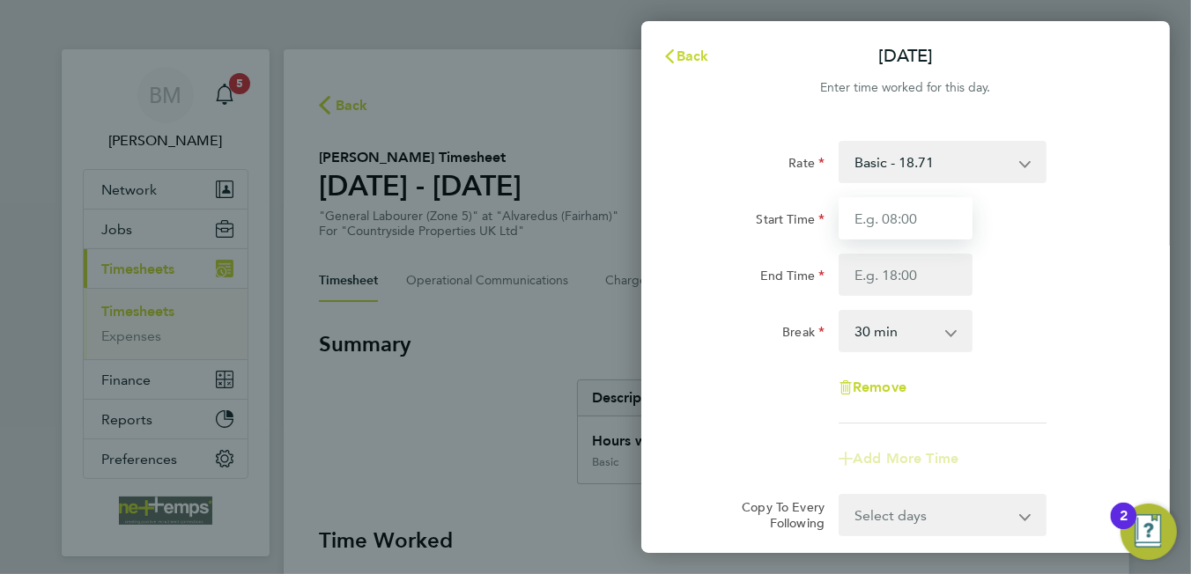
click at [911, 220] on input "Start Time" at bounding box center [906, 218] width 134 height 42
type input "07:30"
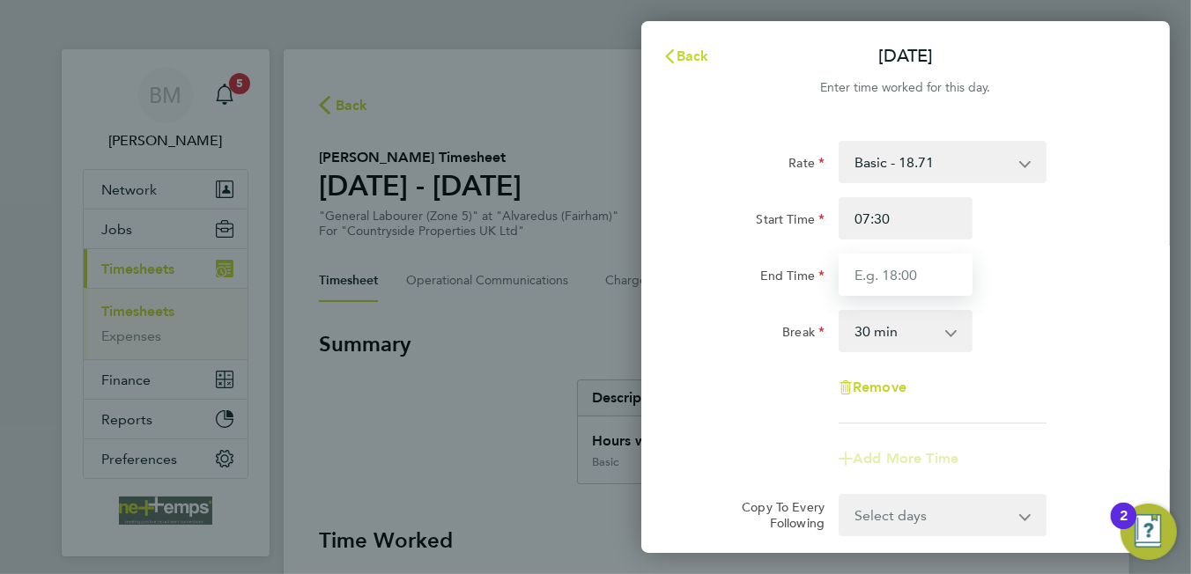
type input "16:30"
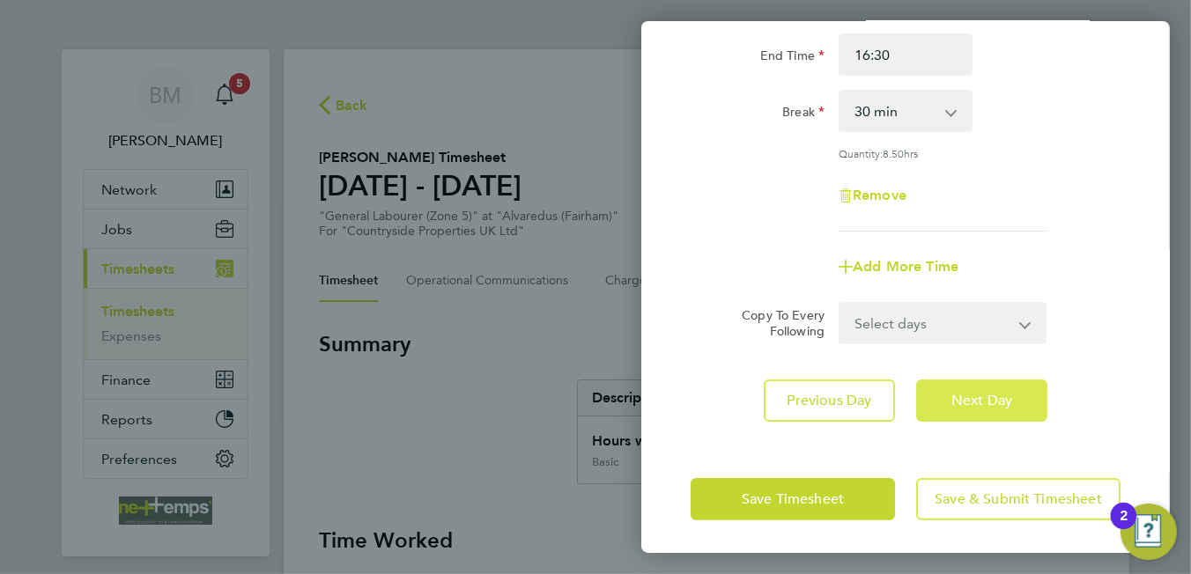
drag, startPoint x: 989, startPoint y: 397, endPoint x: 982, endPoint y: 368, distance: 29.9
click at [989, 397] on span "Next Day" at bounding box center [981, 401] width 61 height 18
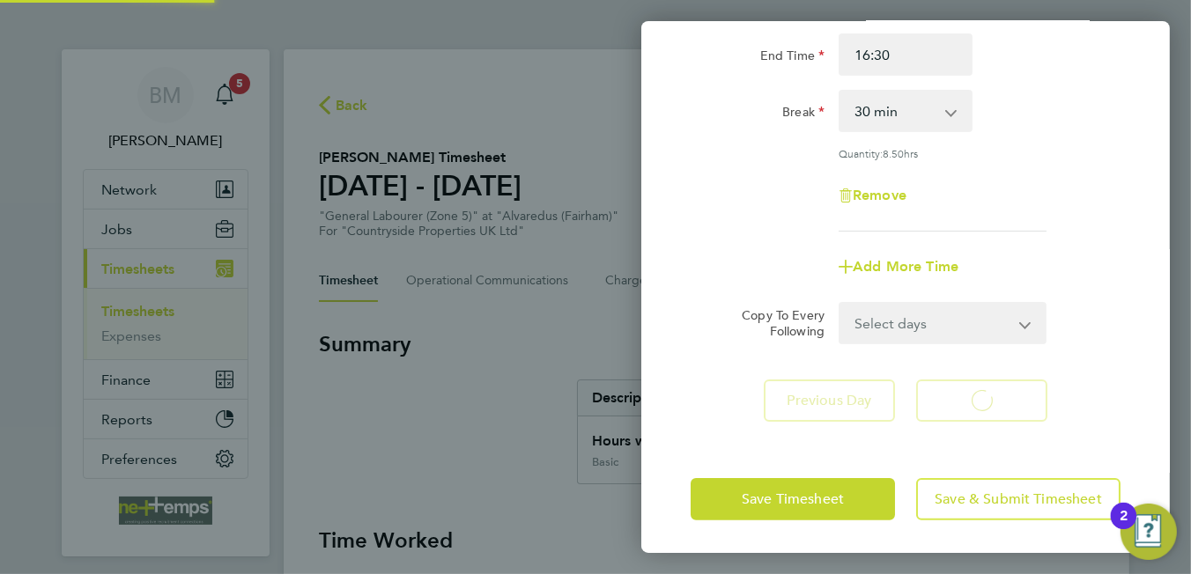
select select "30"
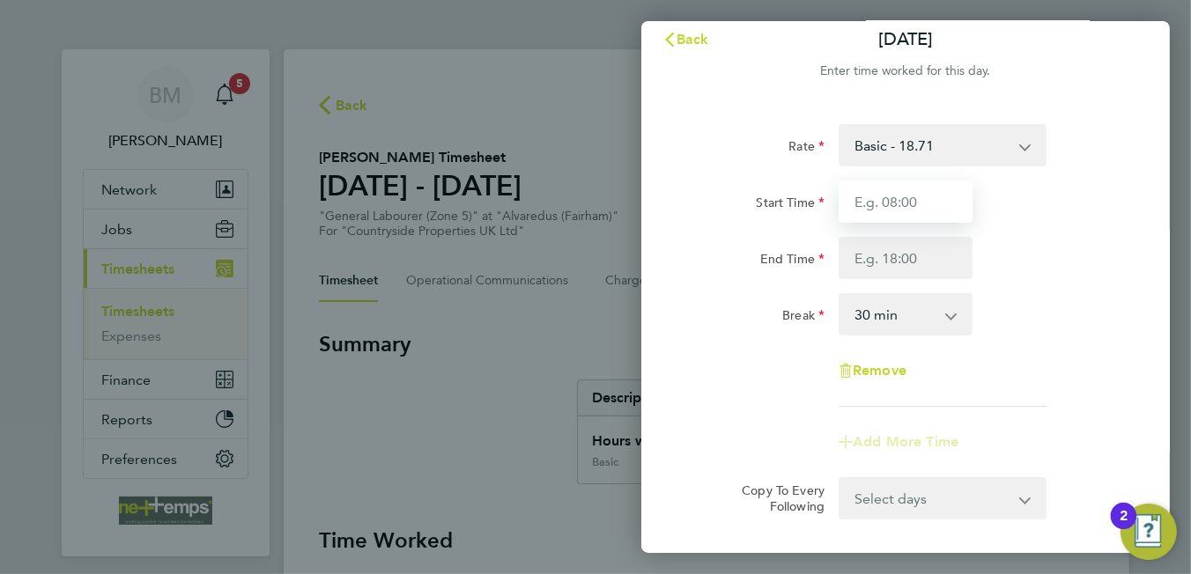
click at [910, 210] on input "Start Time" at bounding box center [906, 202] width 134 height 42
type input "07:30"
type input "16:30"
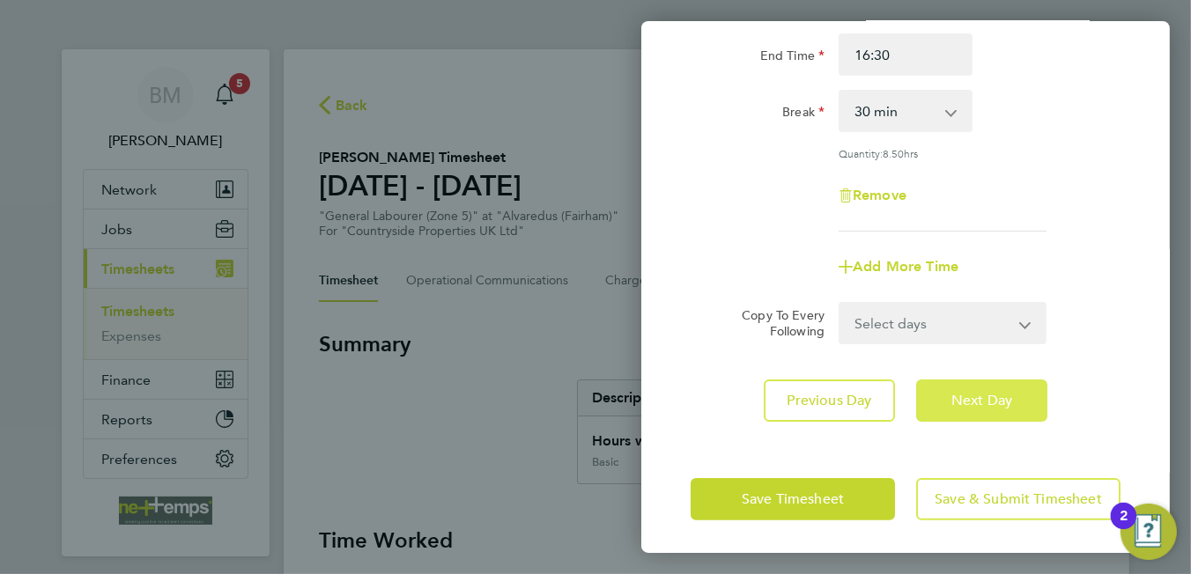
click at [962, 406] on button "Next Day" at bounding box center [981, 401] width 131 height 42
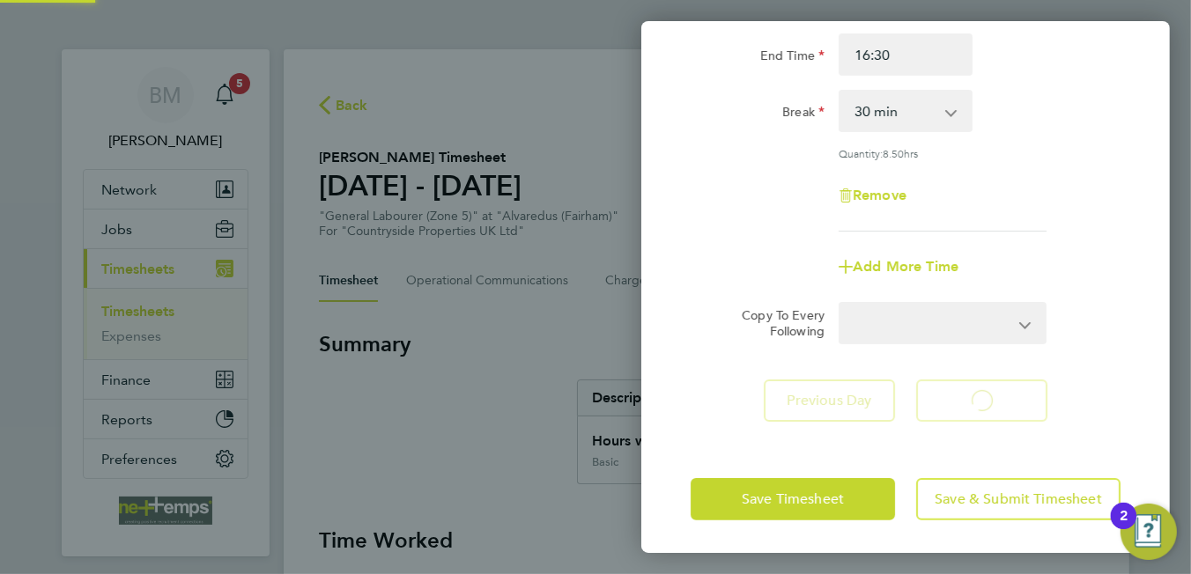
select select "30"
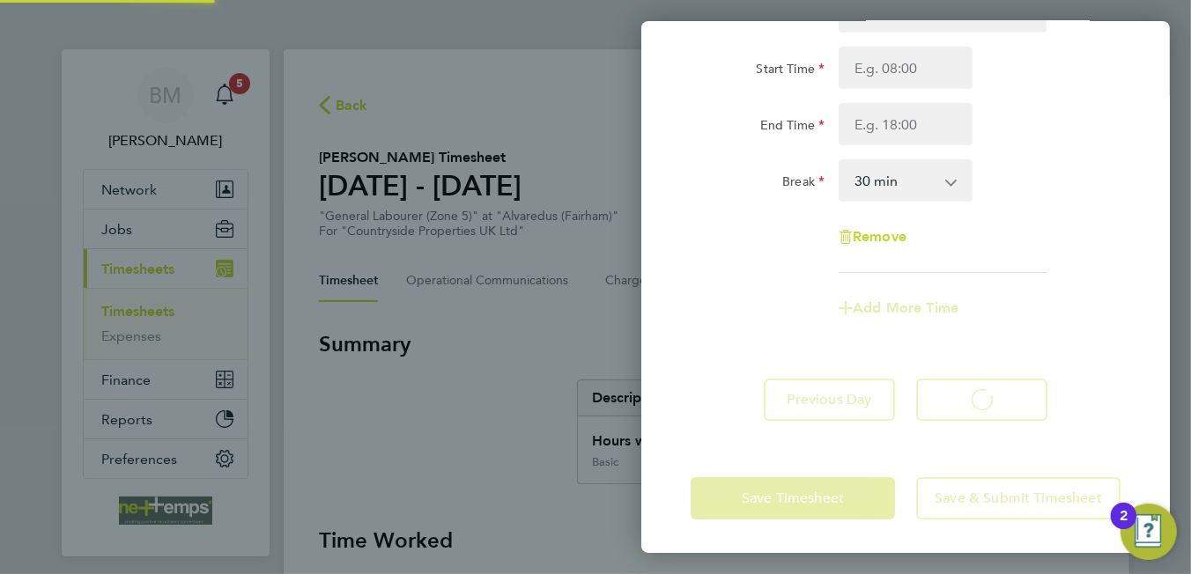
select select "30"
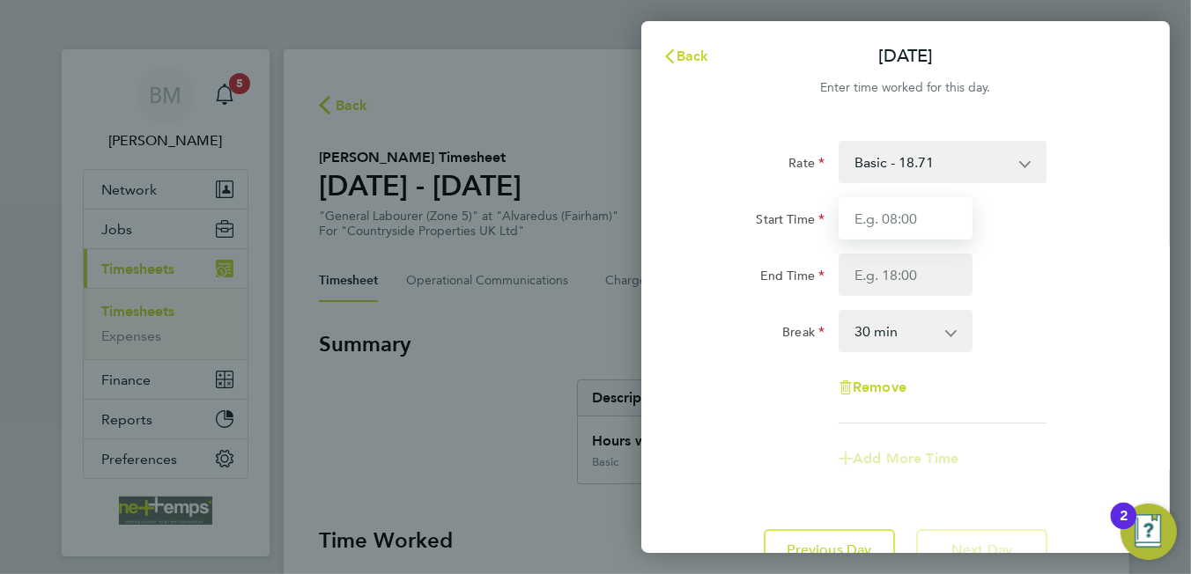
click at [893, 222] on input "Start Time" at bounding box center [906, 218] width 134 height 42
type input "07:30"
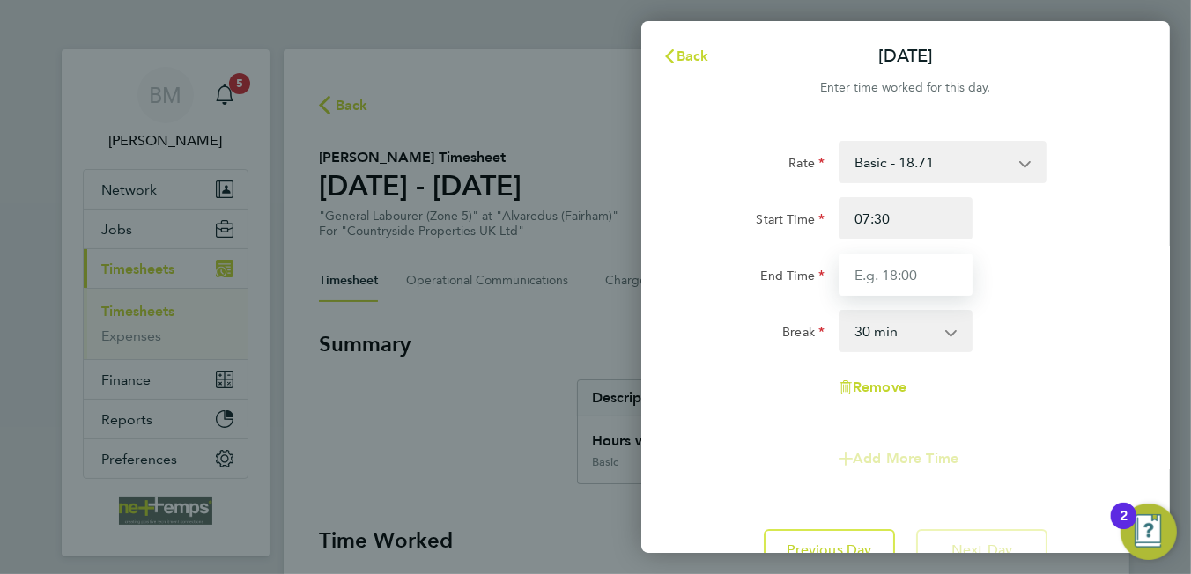
type input "16:30"
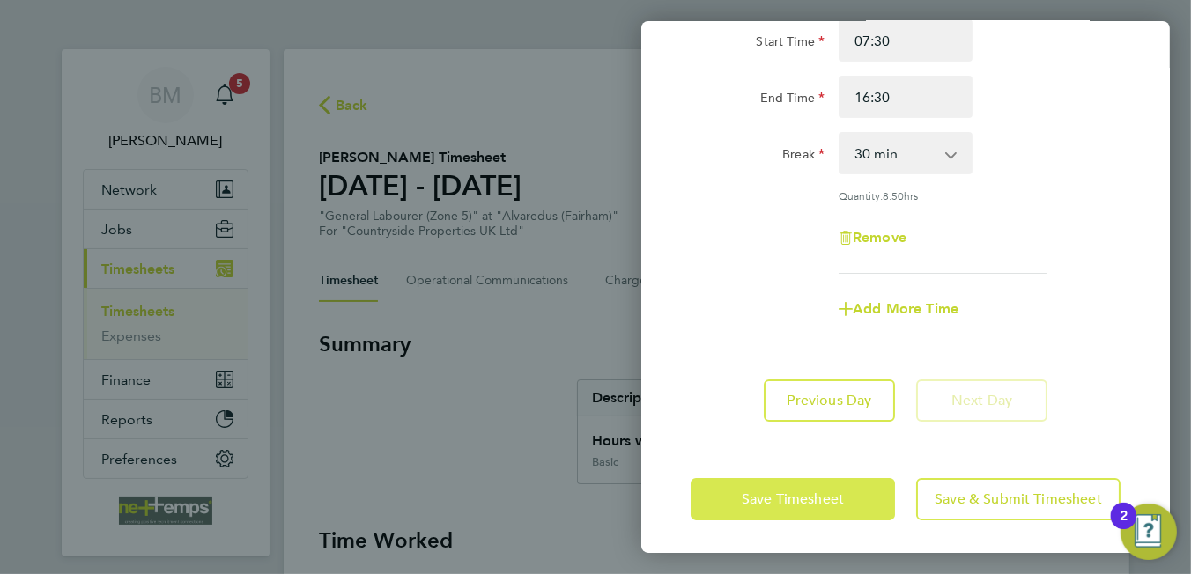
click at [817, 491] on span "Save Timesheet" at bounding box center [793, 500] width 102 height 18
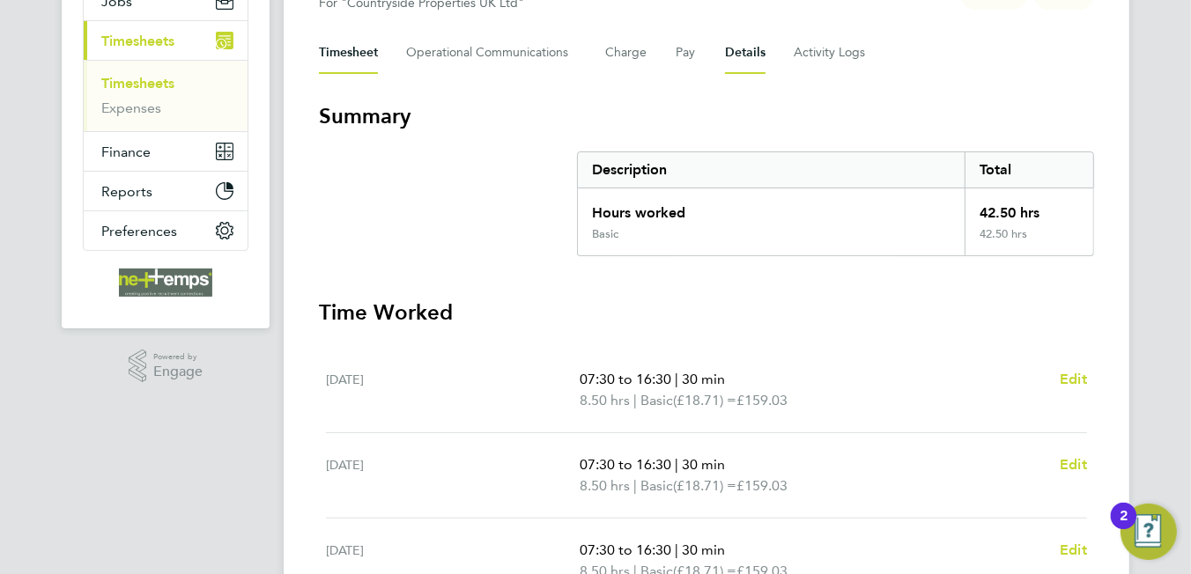
click at [725, 59] on button "Details" at bounding box center [745, 53] width 41 height 42
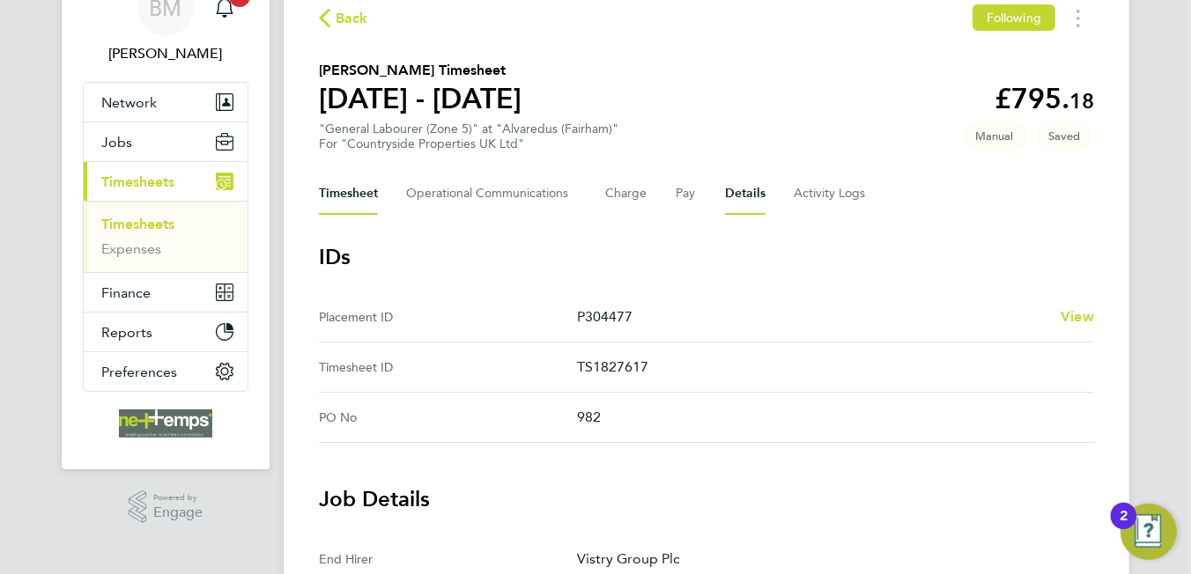
click at [355, 211] on button "Timesheet" at bounding box center [348, 194] width 59 height 42
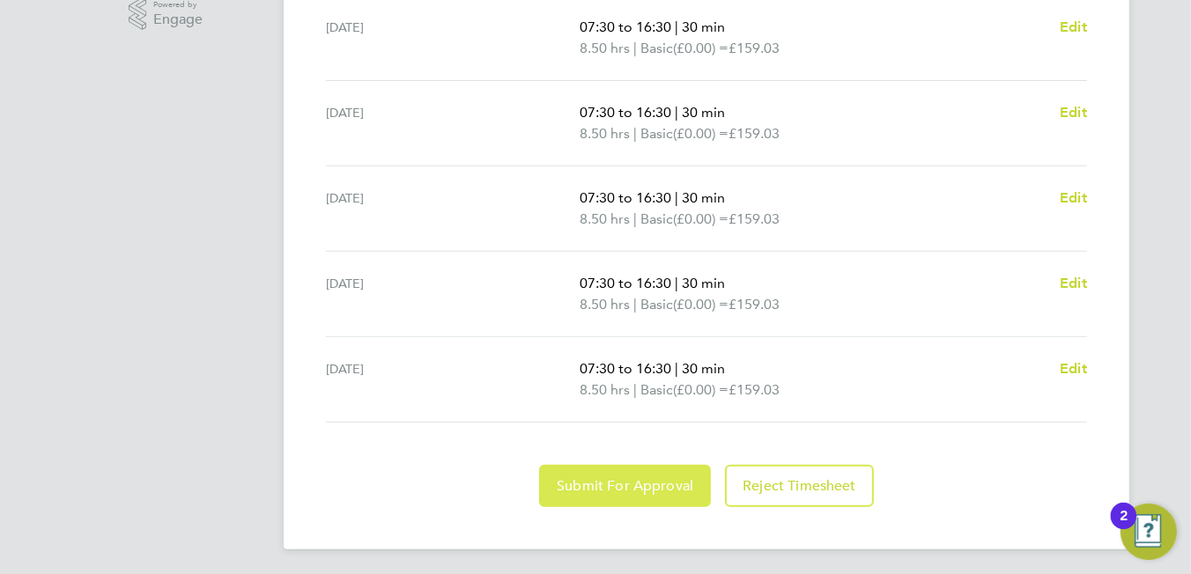
click at [598, 477] on span "Submit For Approval" at bounding box center [625, 486] width 137 height 18
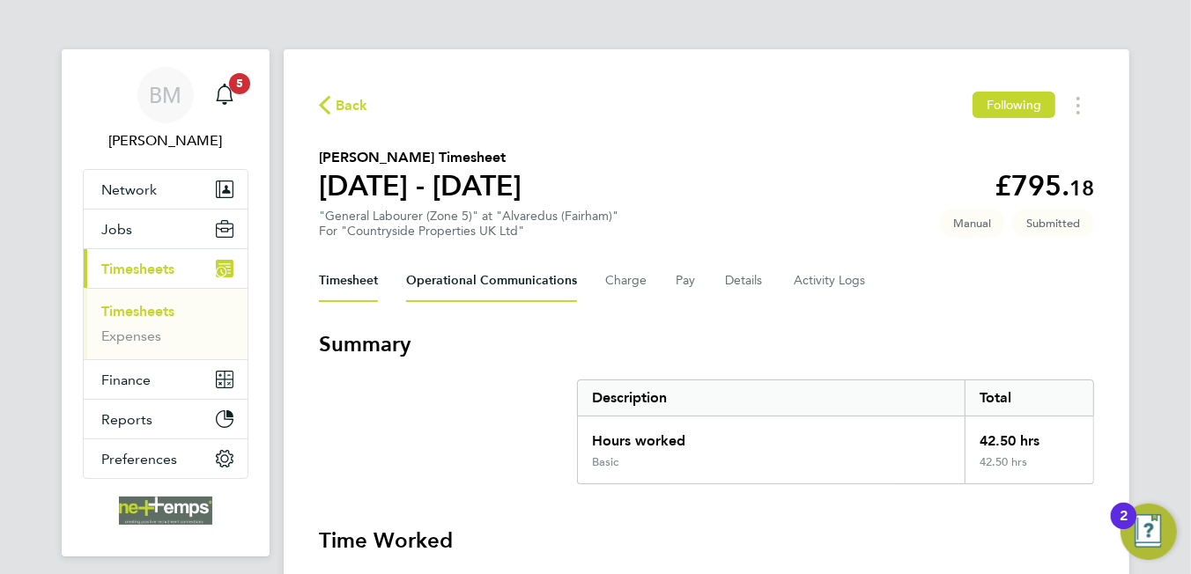
click at [532, 283] on Communications-tab "Operational Communications" at bounding box center [491, 281] width 171 height 42
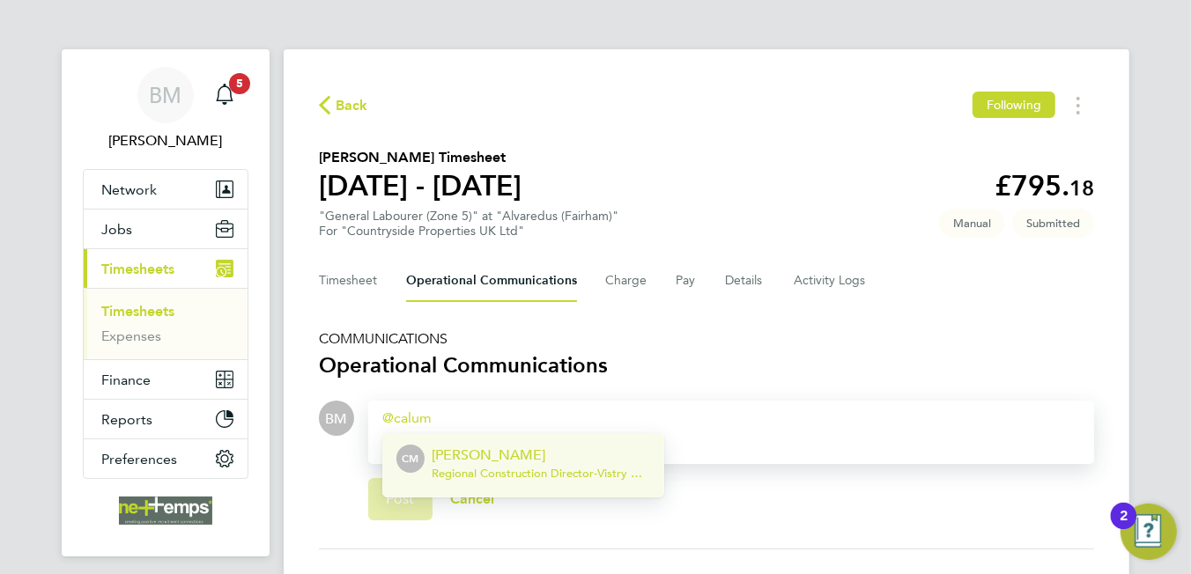
click at [587, 447] on p "[PERSON_NAME]" at bounding box center [541, 455] width 218 height 21
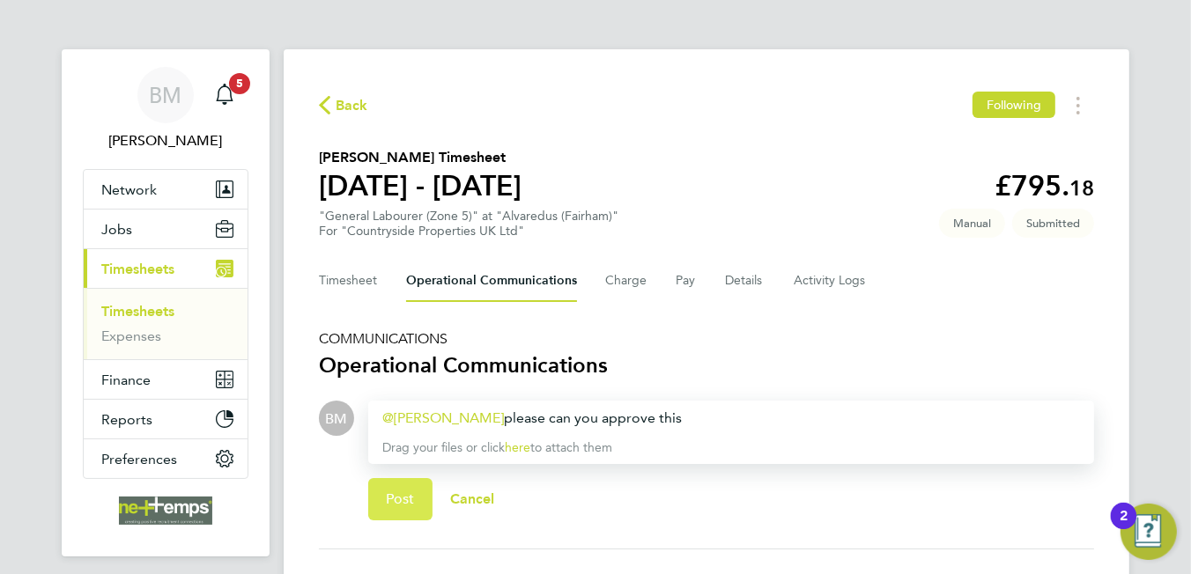
click at [396, 499] on span "Post" at bounding box center [400, 500] width 29 height 18
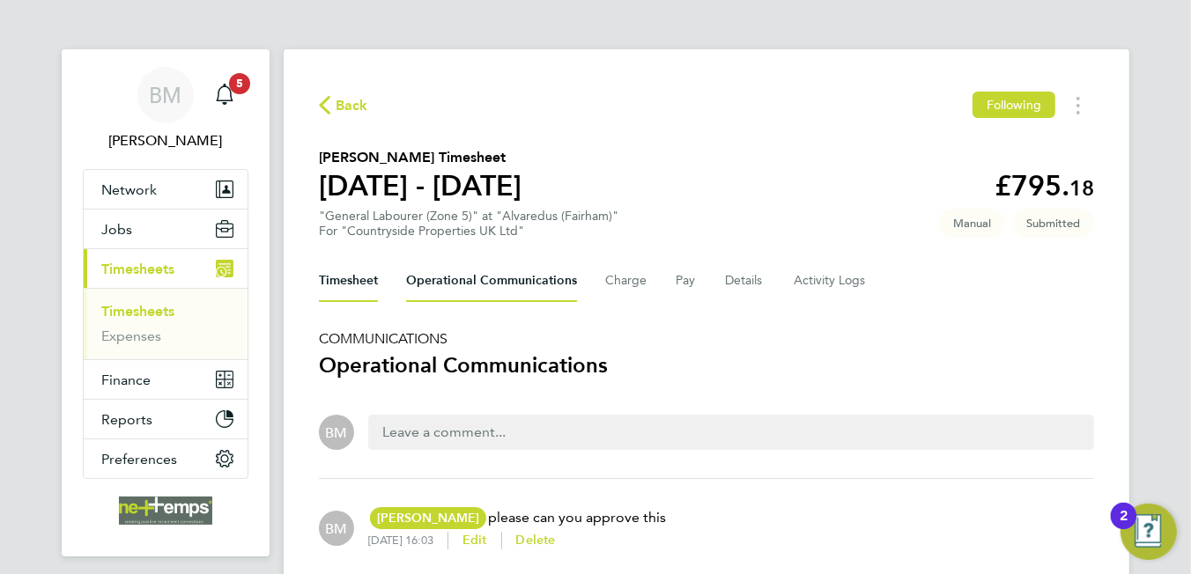
click at [351, 275] on button "Timesheet" at bounding box center [348, 281] width 59 height 42
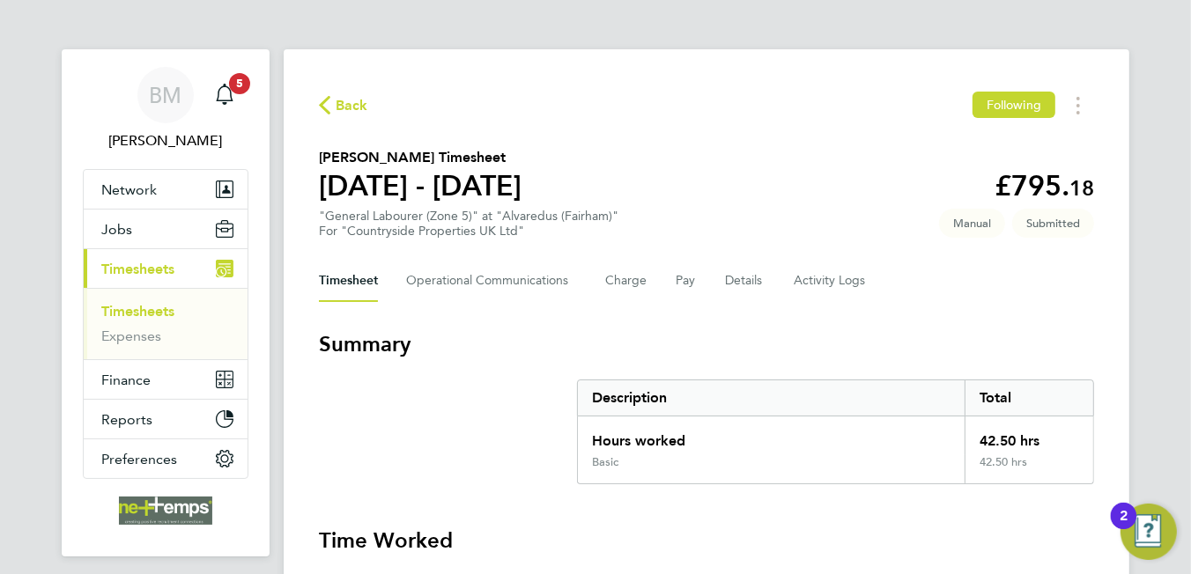
click at [334, 109] on span "Back" at bounding box center [343, 104] width 49 height 17
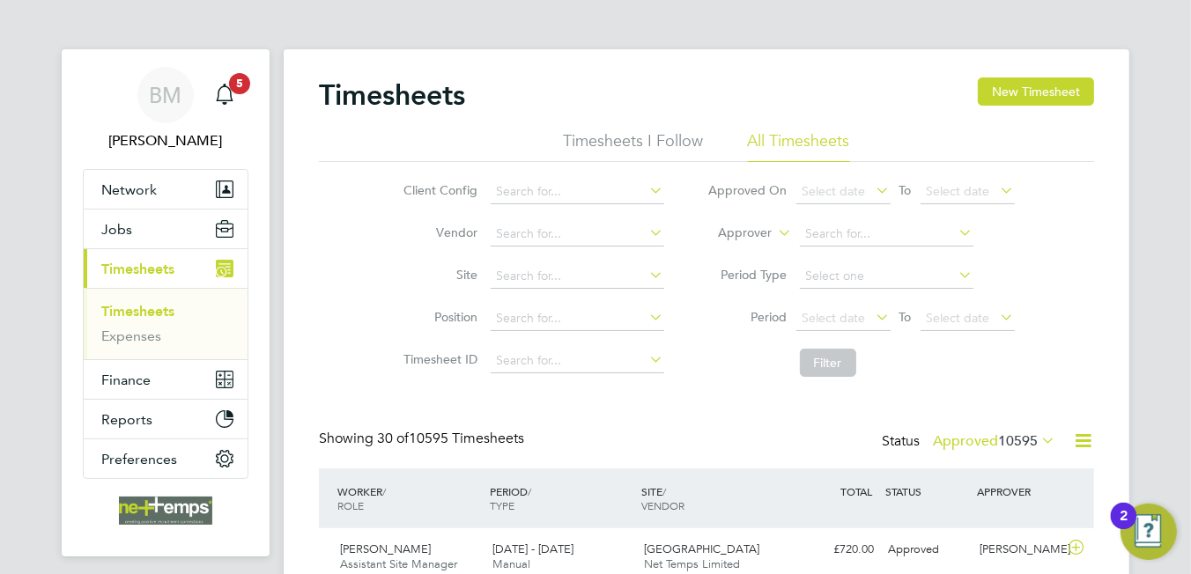
scroll to position [44, 153]
click at [125, 238] on button "Jobs" at bounding box center [166, 229] width 164 height 39
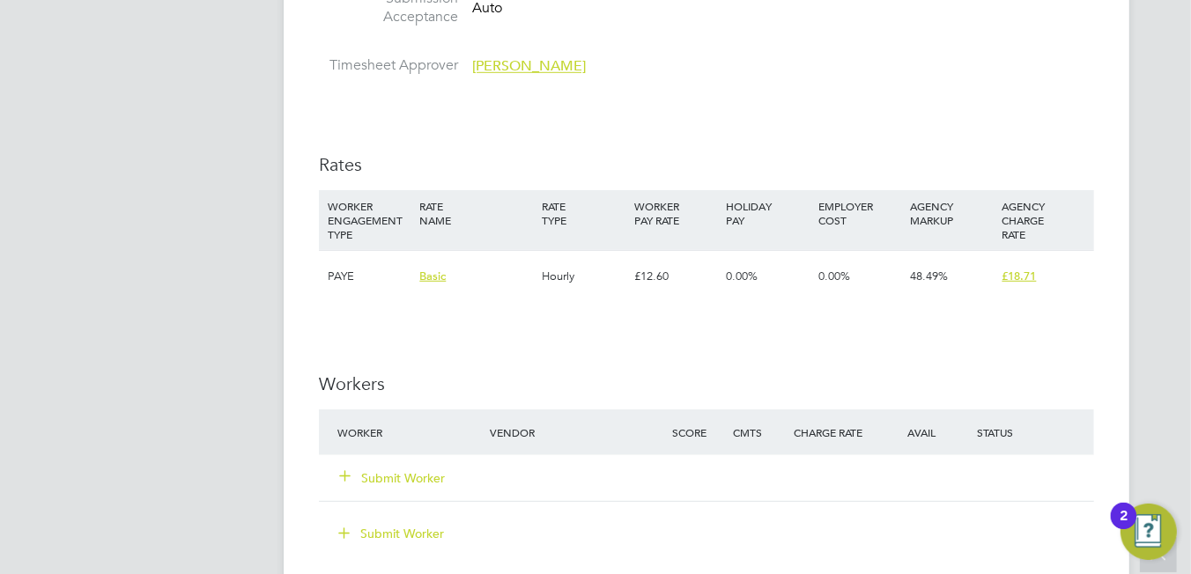
scroll to position [1233, 0]
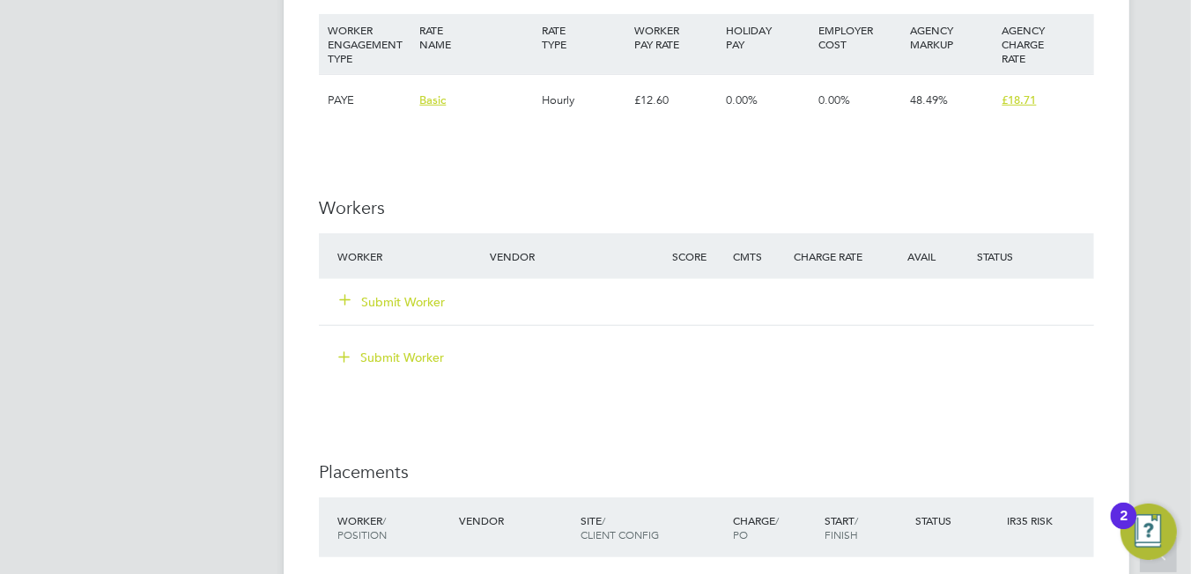
click at [399, 299] on button "Submit Worker" at bounding box center [393, 302] width 106 height 18
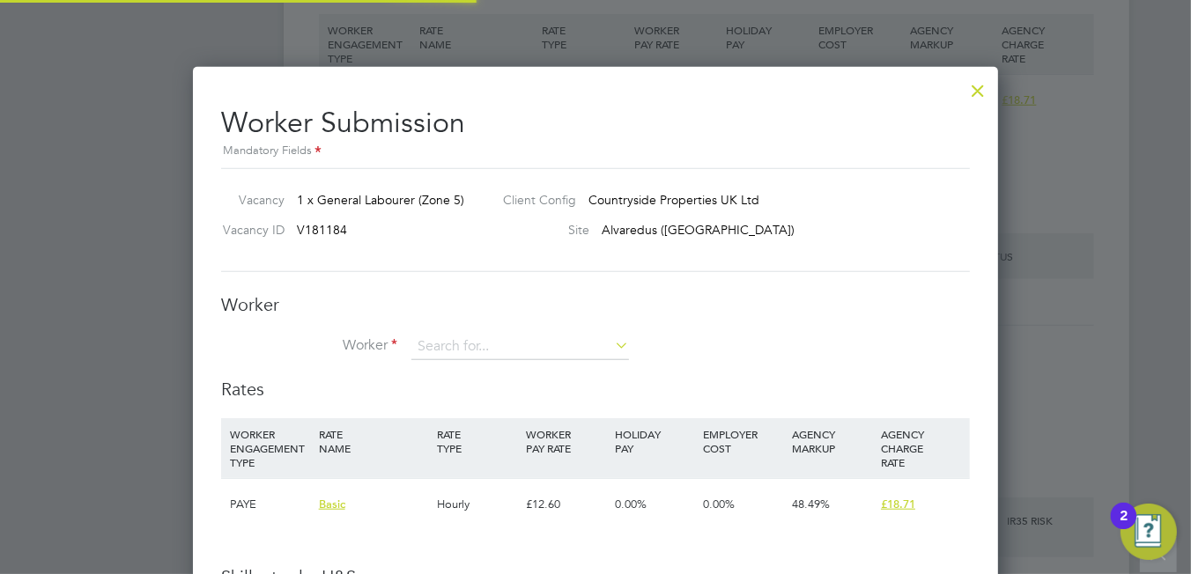
scroll to position [1110, 806]
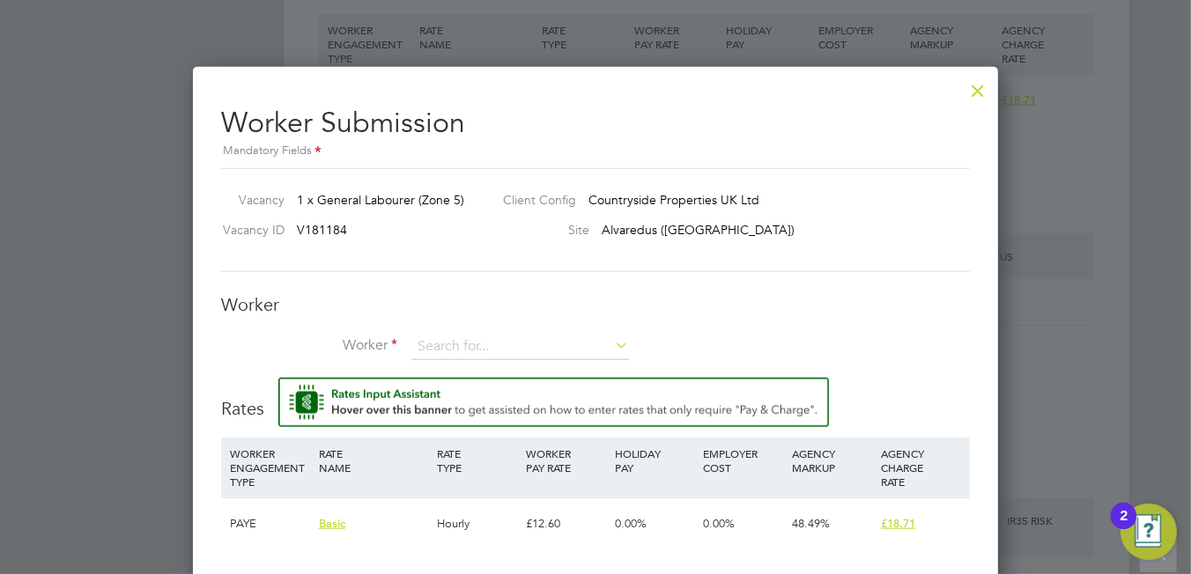
click at [491, 331] on div "Worker Worker Worker Engagement Type" at bounding box center [595, 335] width 749 height 85
click at [490, 350] on input at bounding box center [520, 347] width 218 height 26
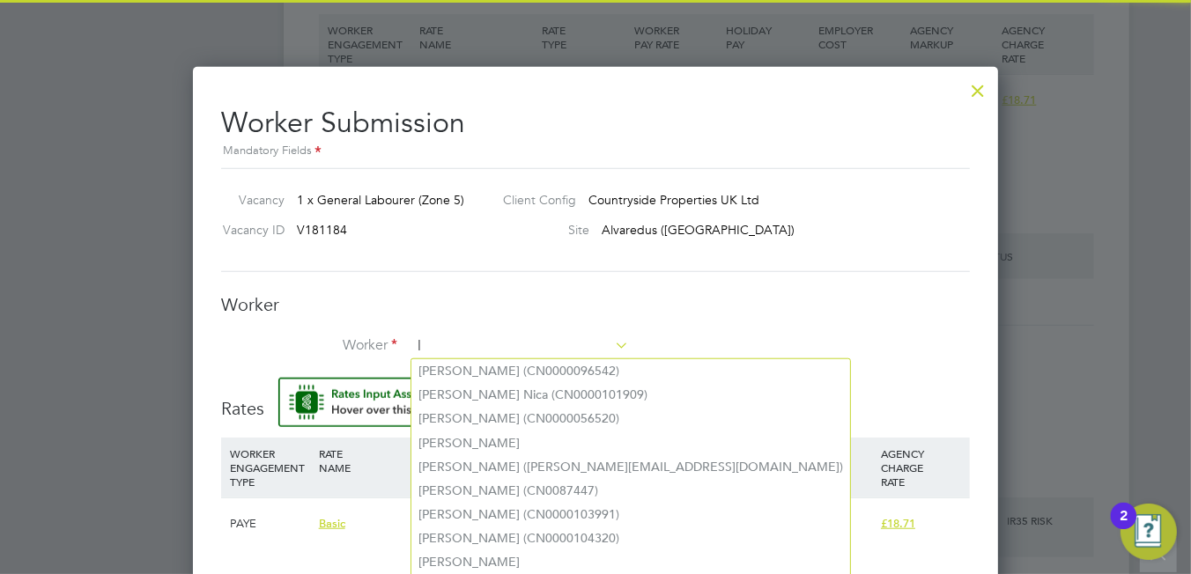
scroll to position [1129, 806]
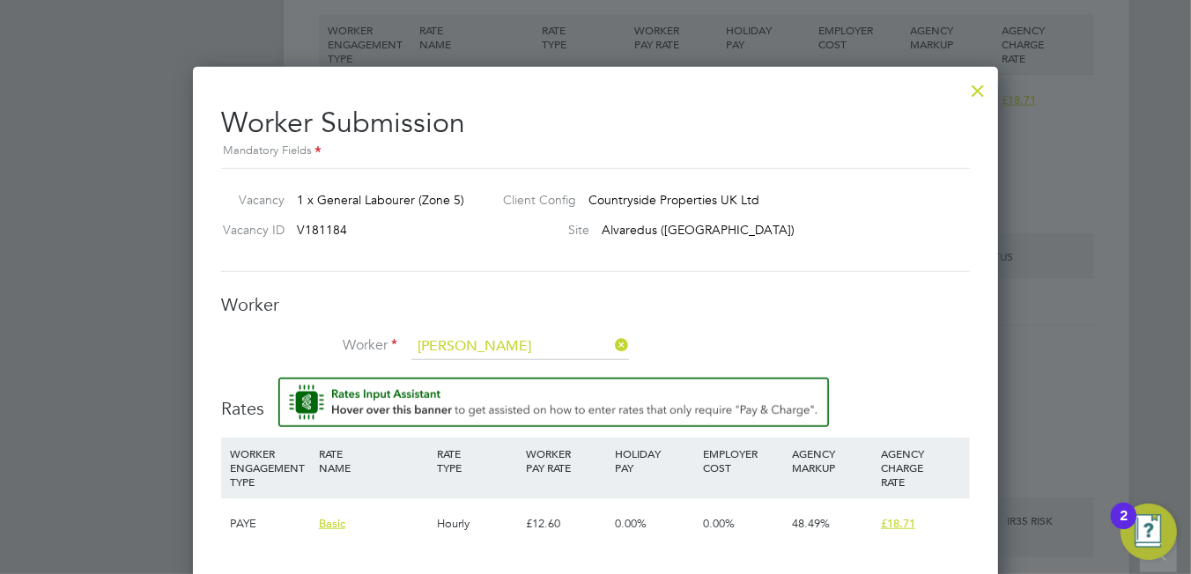
click at [490, 364] on li "[PERSON_NAME] (CN0000056709)" at bounding box center [580, 371] width 338 height 24
type input "[PERSON_NAME] (CN0000056709)"
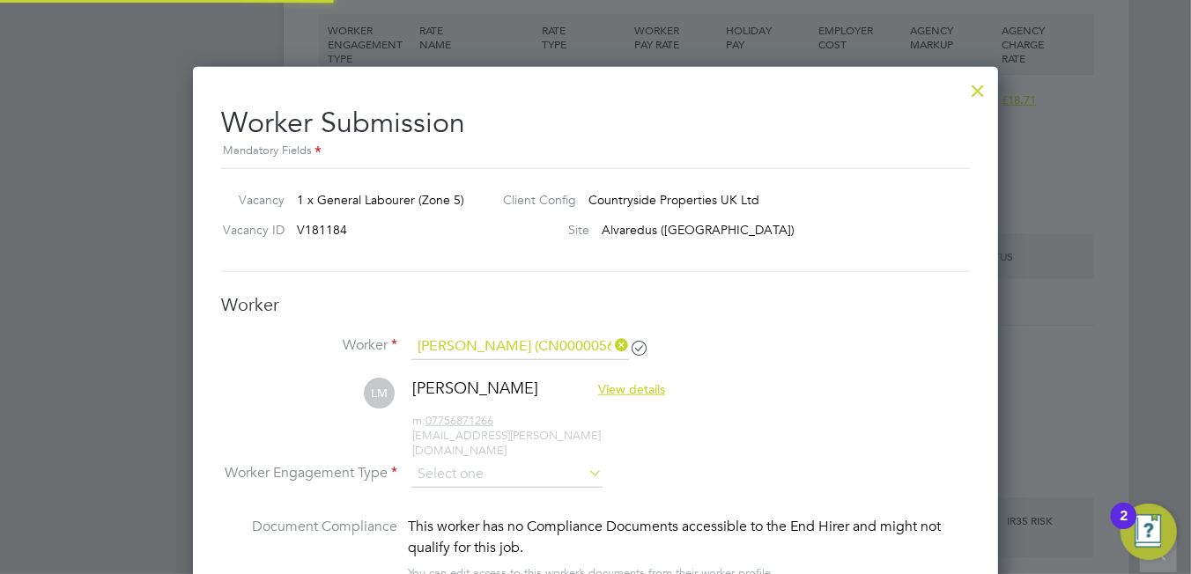
scroll to position [1502, 806]
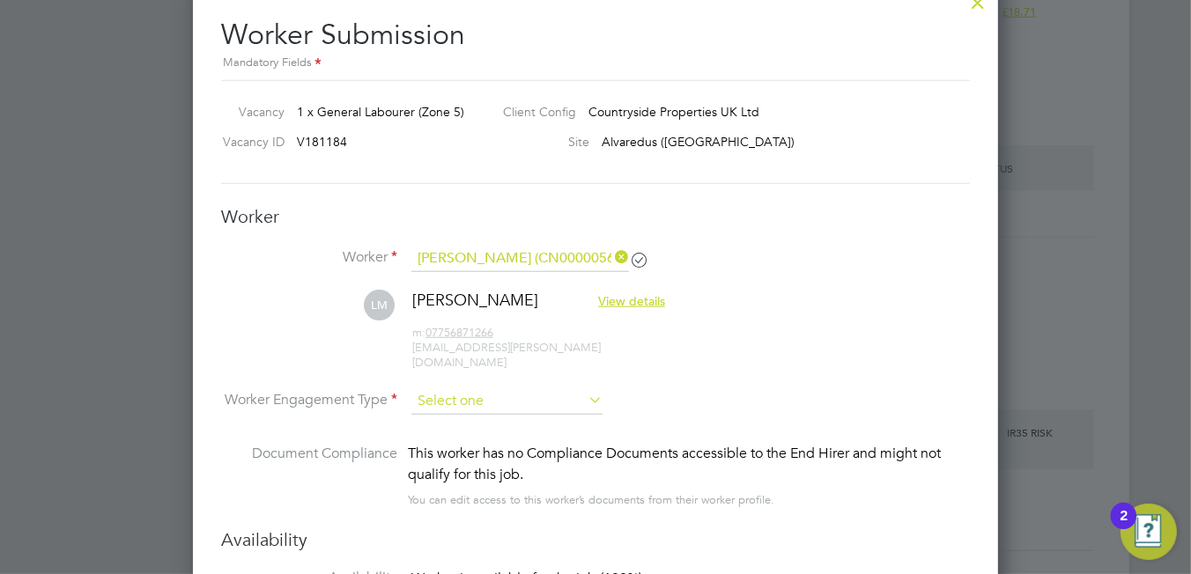
click at [447, 388] on input at bounding box center [506, 401] width 191 height 26
click at [465, 425] on li "PAYE" at bounding box center [507, 432] width 192 height 23
type input "PAYE"
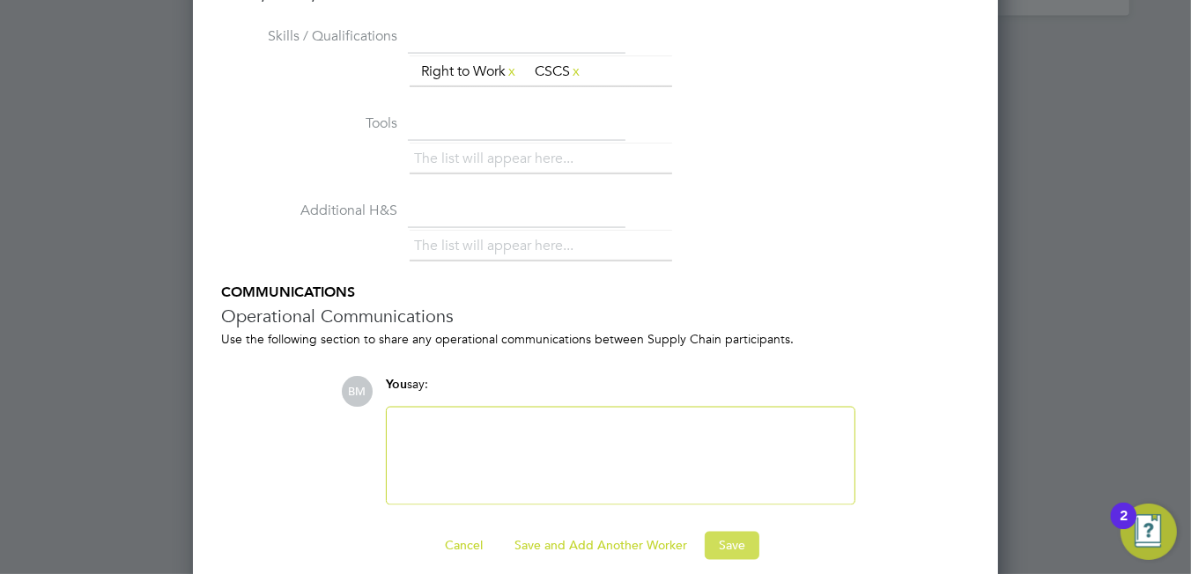
click at [713, 532] on button "Save" at bounding box center [732, 546] width 55 height 28
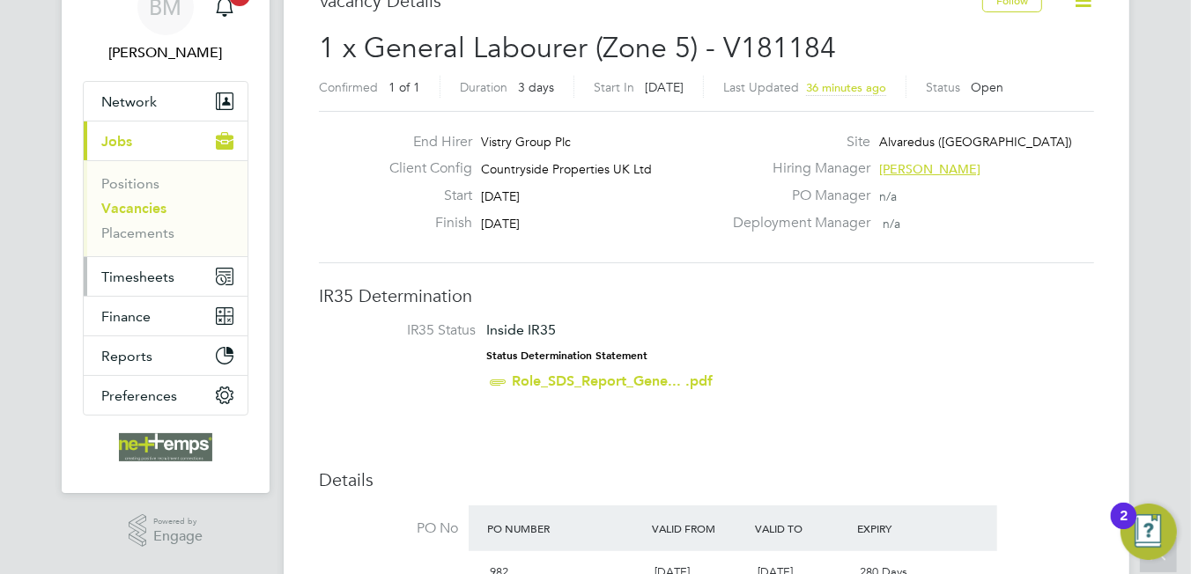
click at [144, 269] on span "Timesheets" at bounding box center [137, 277] width 73 height 17
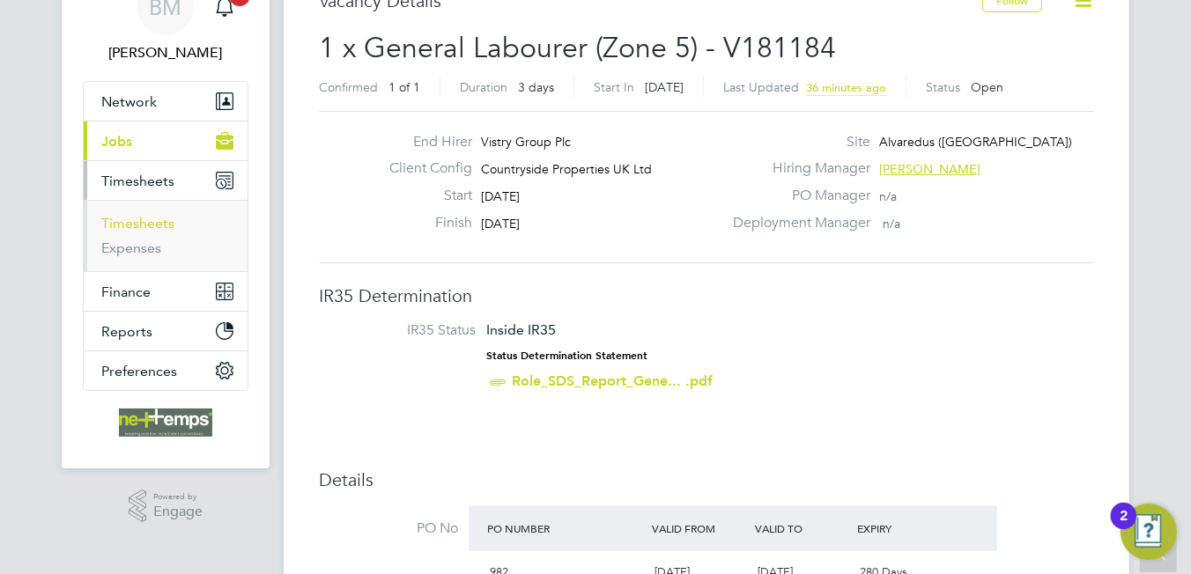
click at [135, 224] on link "Timesheets" at bounding box center [137, 223] width 73 height 17
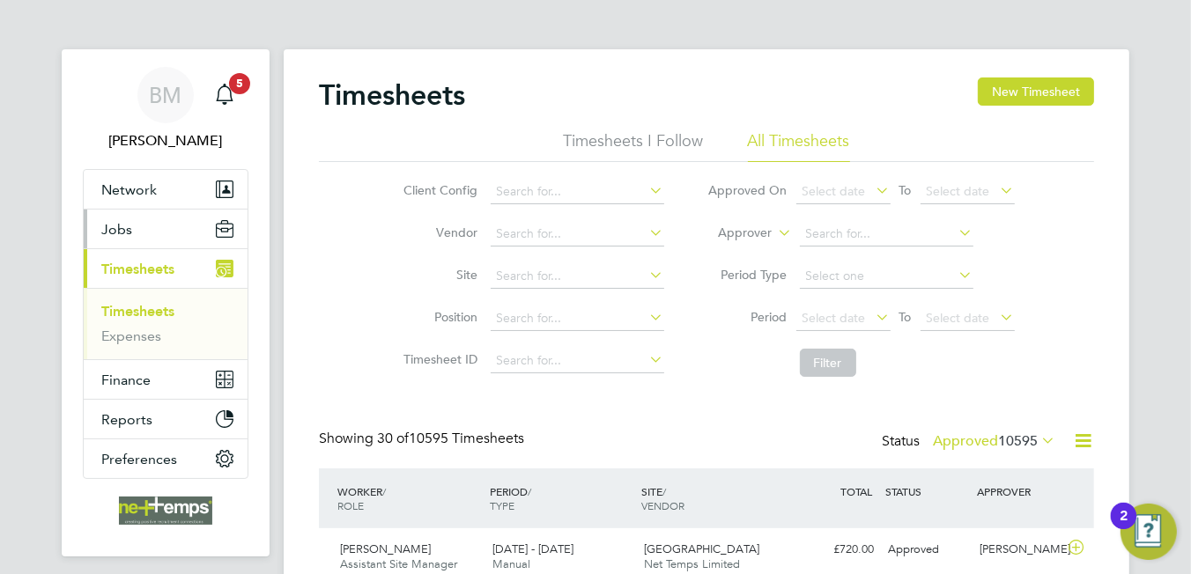
click at [129, 229] on span "Jobs" at bounding box center [116, 229] width 31 height 17
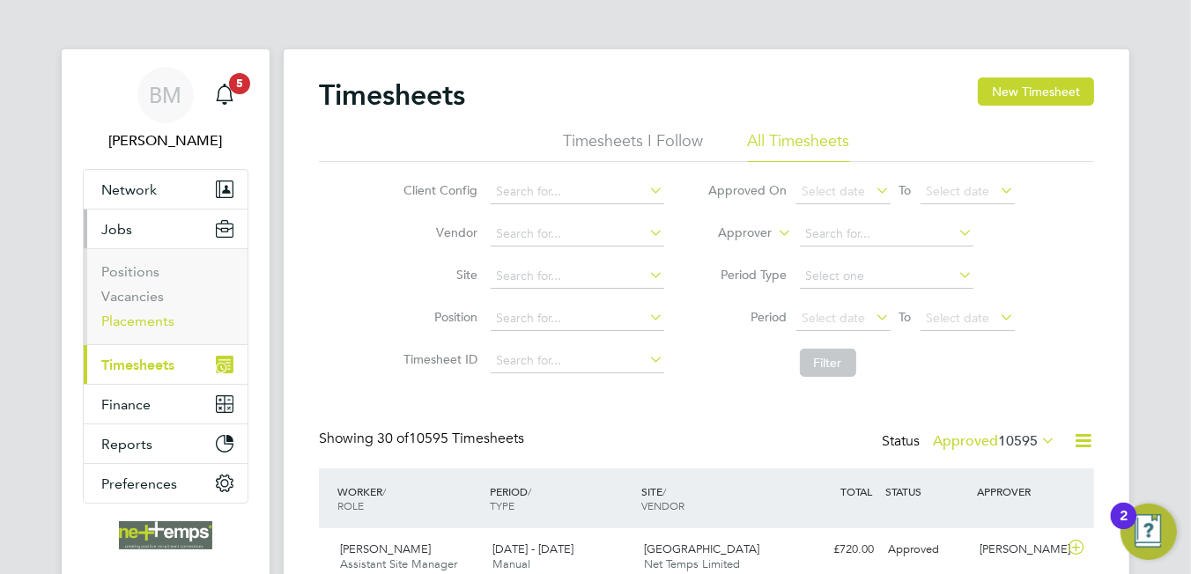
click at [144, 325] on link "Placements" at bounding box center [137, 321] width 73 height 17
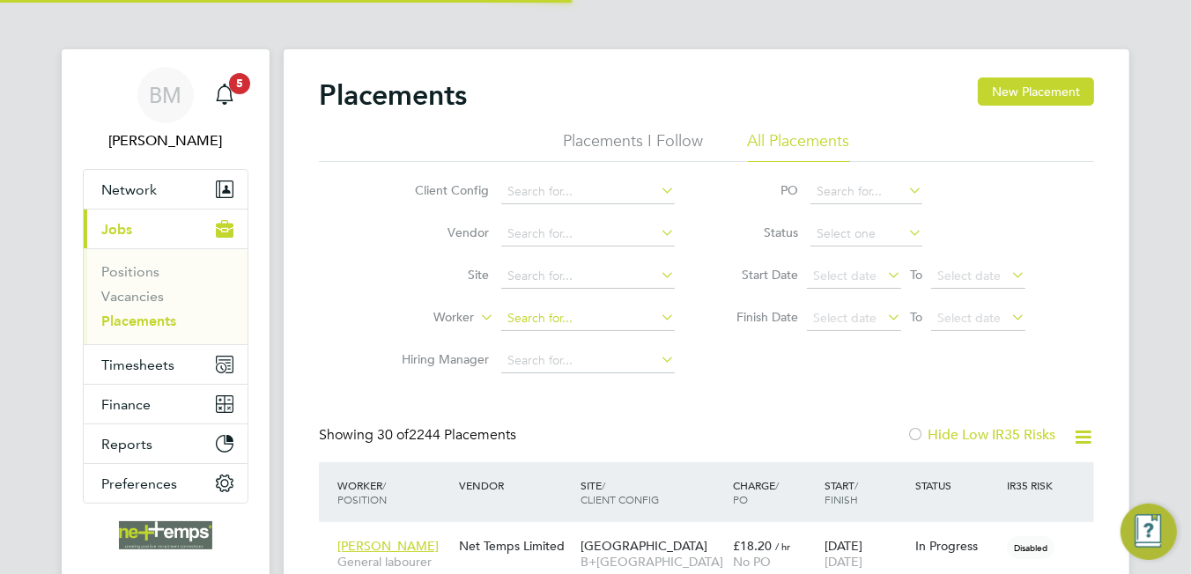
click at [534, 314] on input at bounding box center [588, 319] width 174 height 25
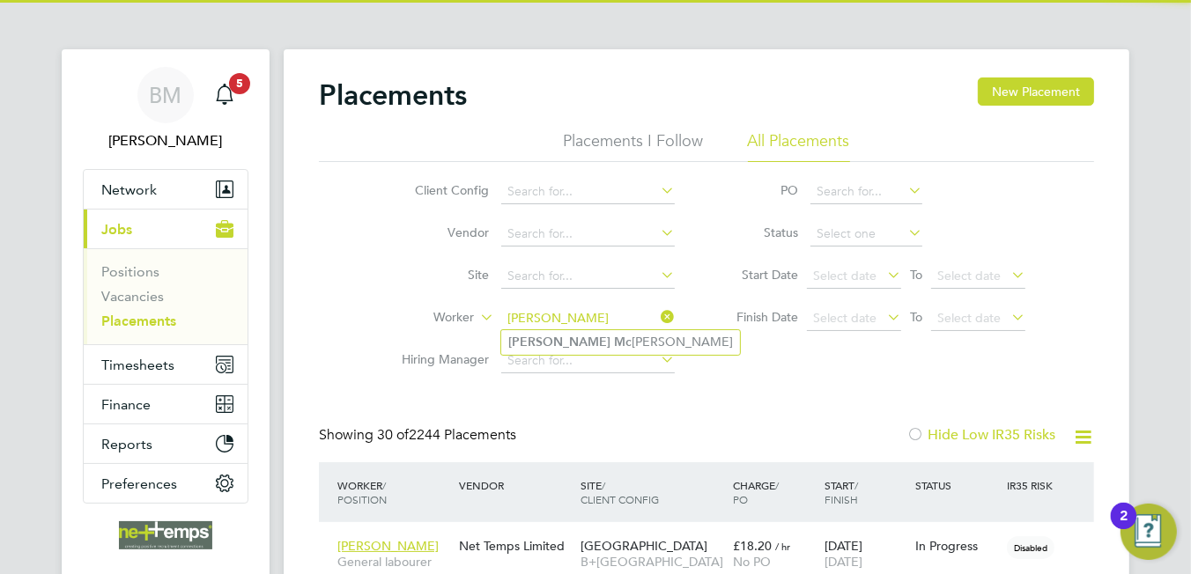
click at [589, 340] on li "[PERSON_NAME]" at bounding box center [620, 342] width 239 height 24
type input "[PERSON_NAME]"
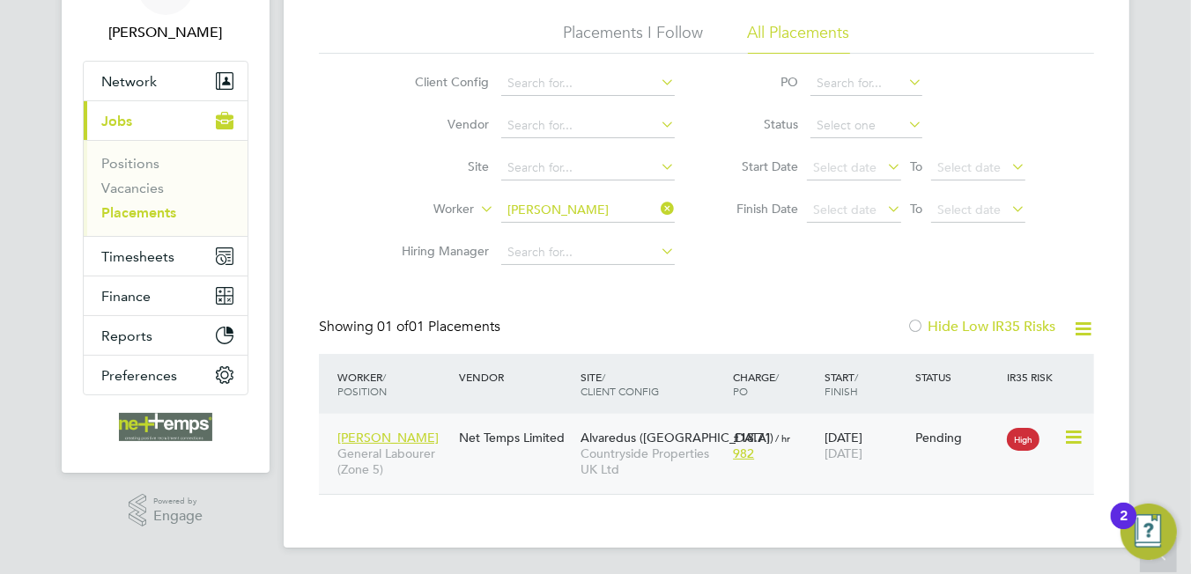
click at [1074, 445] on icon at bounding box center [1072, 437] width 18 height 21
click at [975, 539] on li "Start" at bounding box center [1020, 547] width 125 height 25
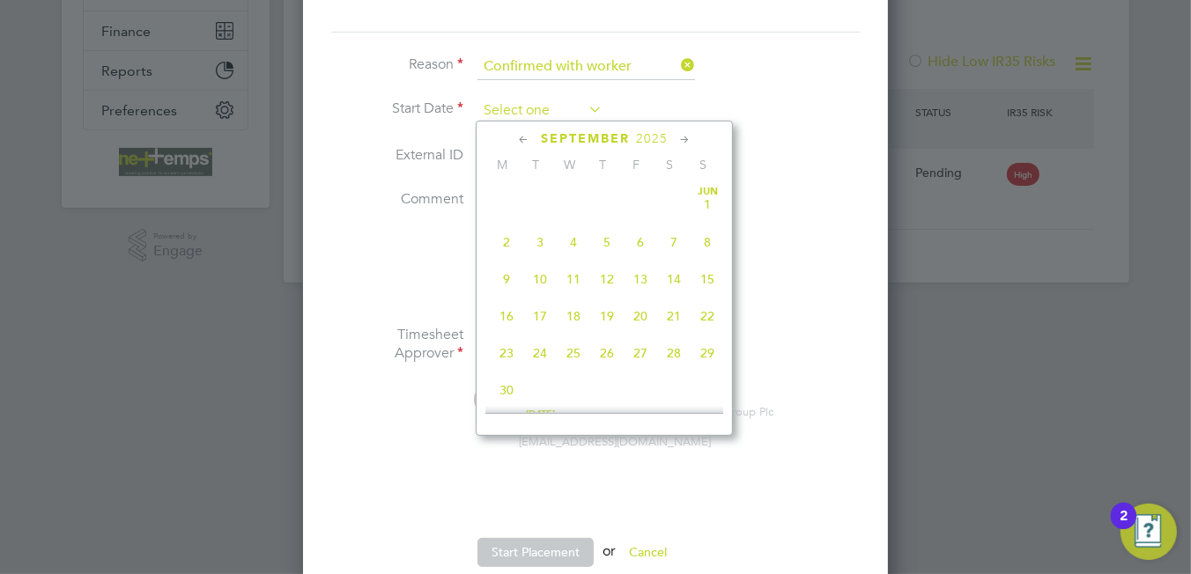
click at [505, 117] on input at bounding box center [539, 111] width 125 height 26
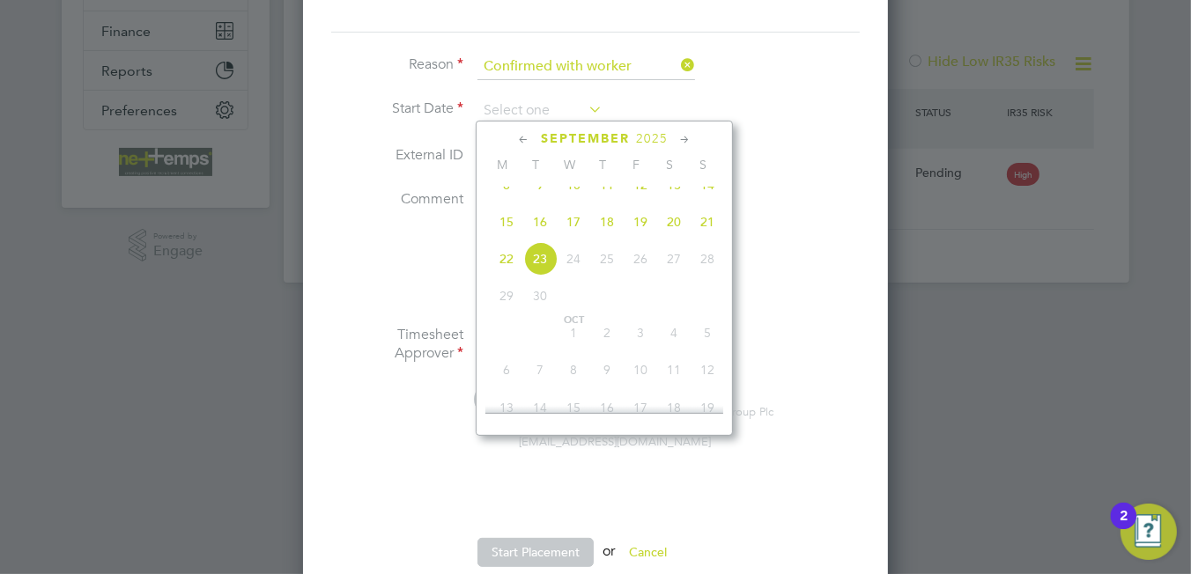
click at [769, 308] on li "Comment" at bounding box center [595, 258] width 529 height 136
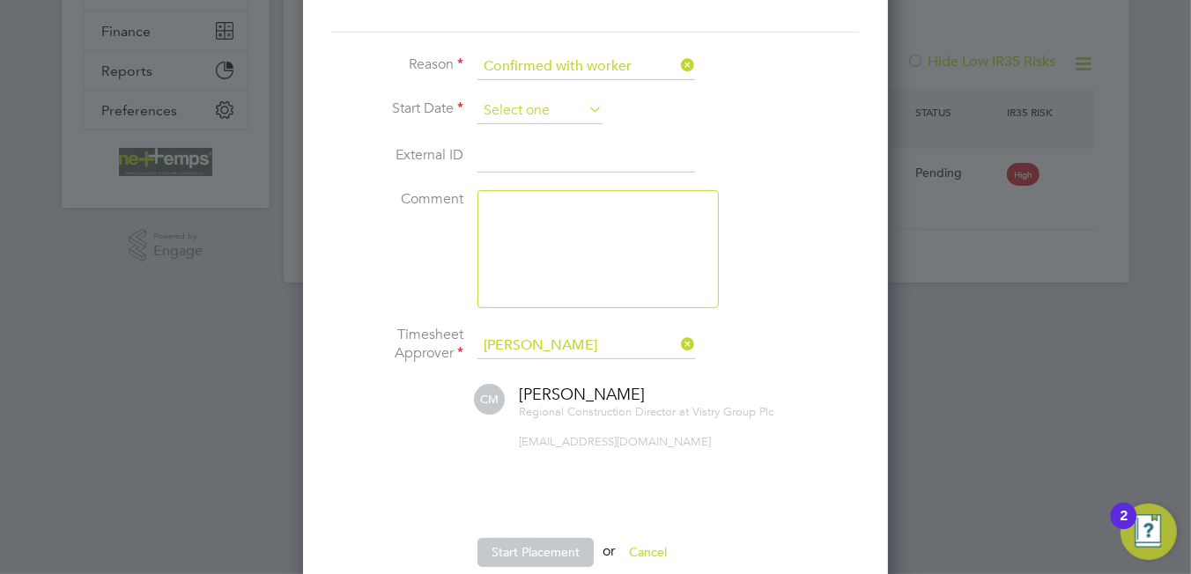
click at [511, 108] on input at bounding box center [539, 111] width 125 height 26
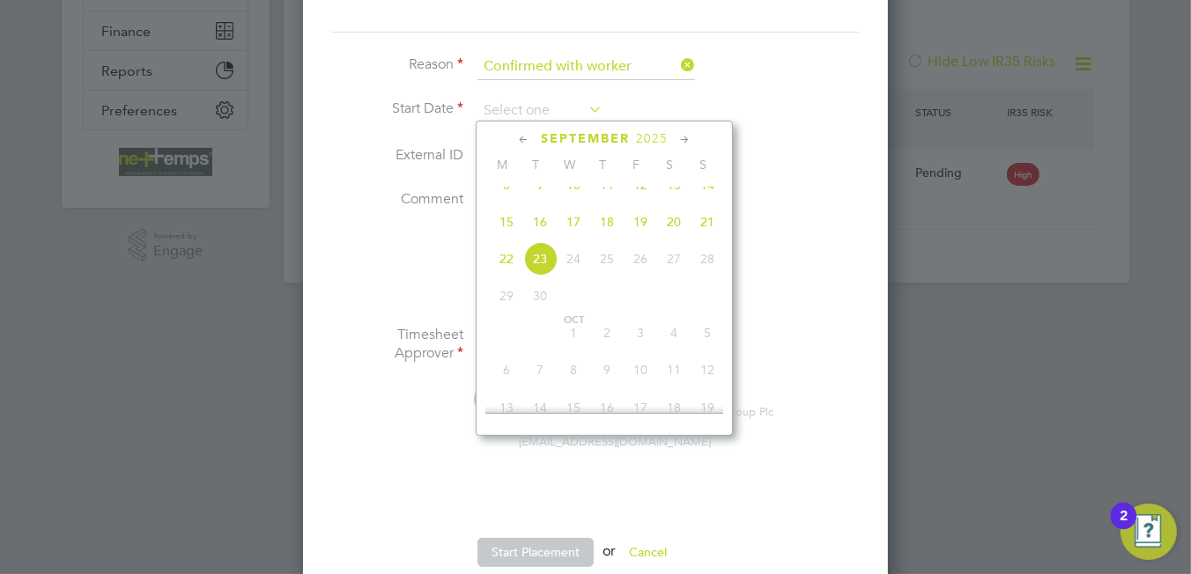
click at [578, 239] on span "17" at bounding box center [573, 221] width 33 height 33
type input "[DATE]"
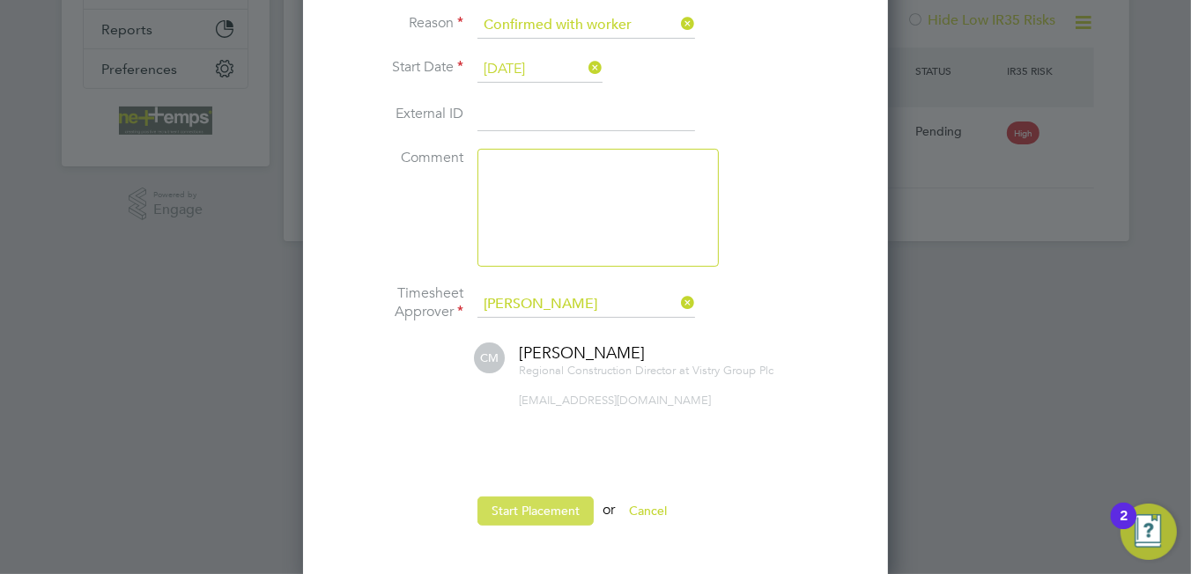
click at [529, 519] on button "Start Placement" at bounding box center [535, 511] width 116 height 28
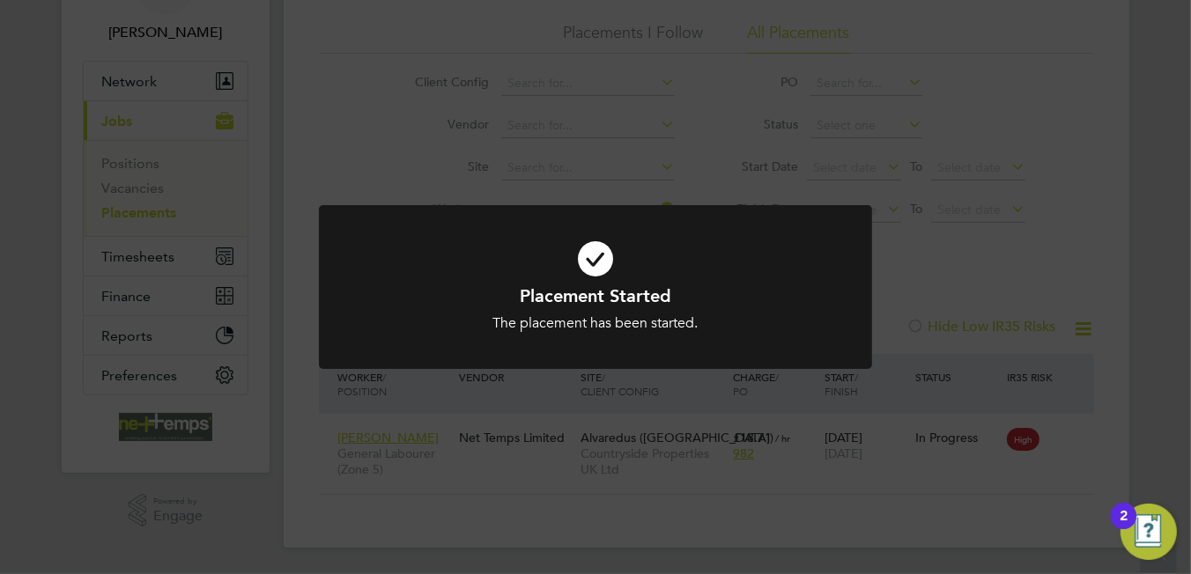
click at [588, 264] on icon at bounding box center [595, 259] width 458 height 69
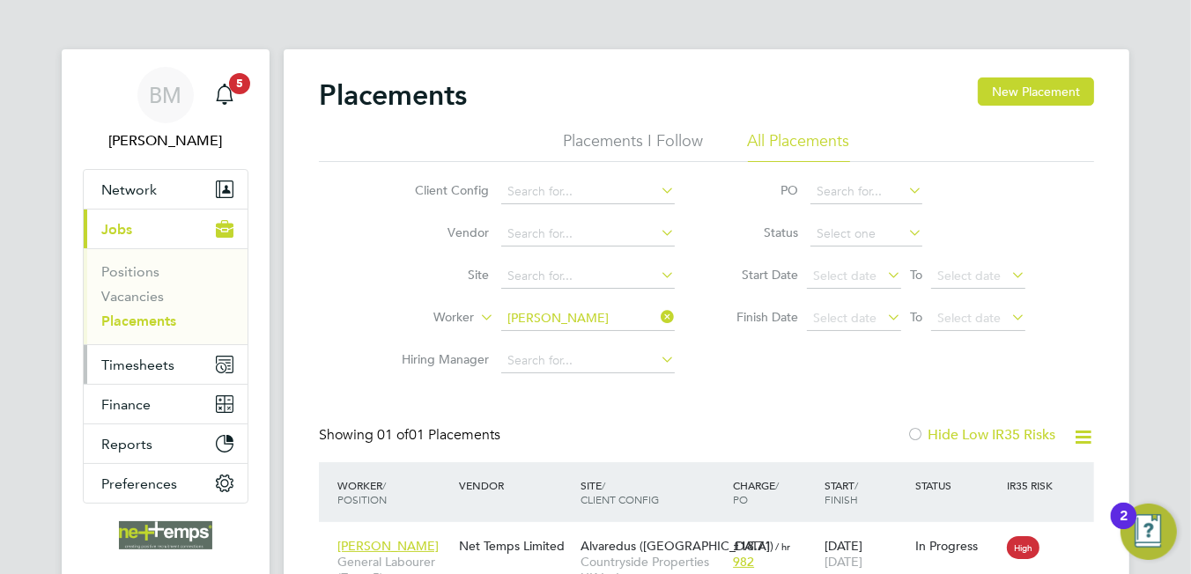
click at [135, 354] on button "Timesheets" at bounding box center [166, 364] width 164 height 39
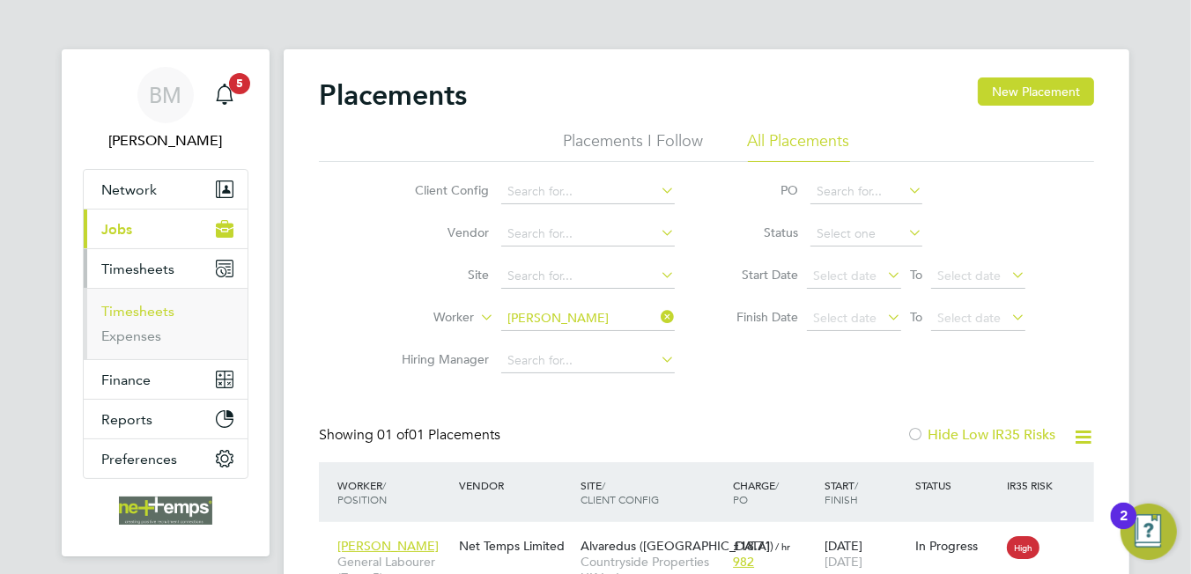
click at [166, 312] on link "Timesheets" at bounding box center [137, 311] width 73 height 17
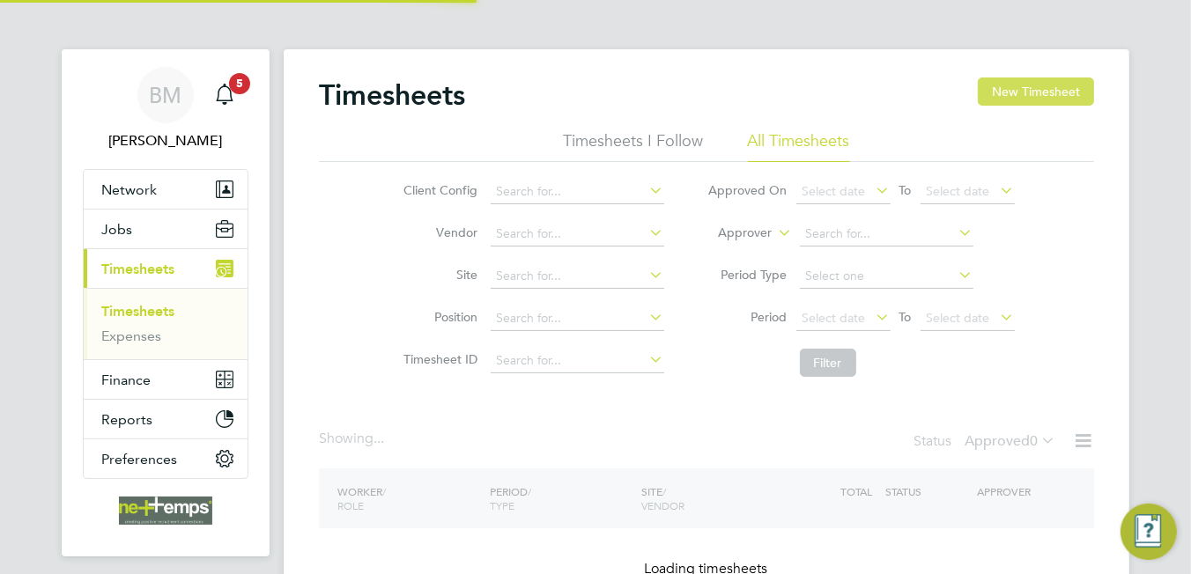
click at [1051, 98] on button "New Timesheet" at bounding box center [1036, 92] width 116 height 28
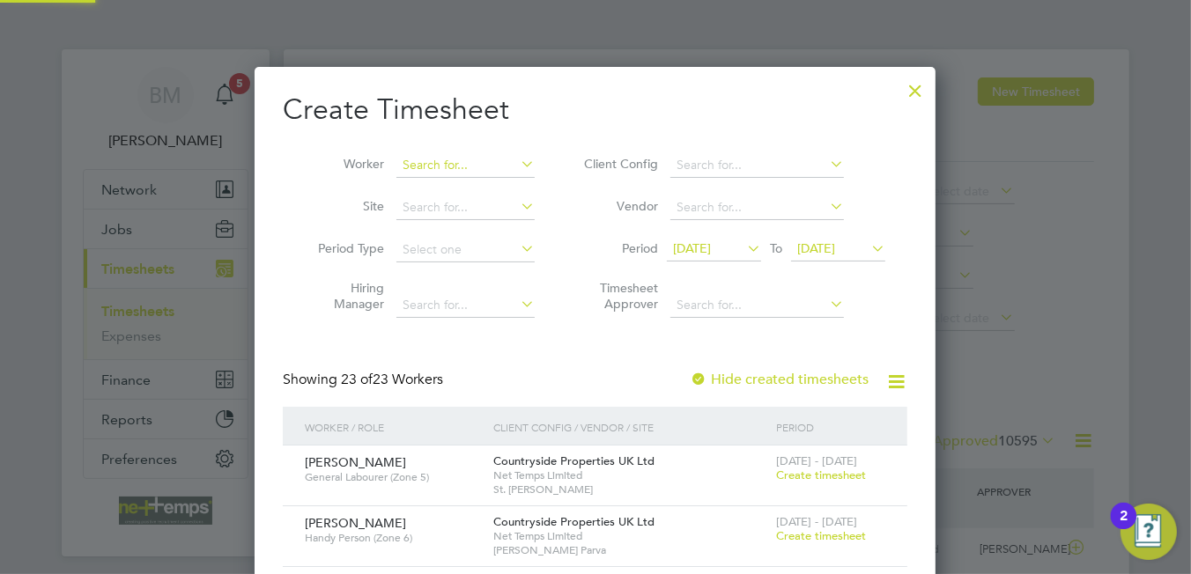
click at [433, 174] on input at bounding box center [465, 165] width 138 height 25
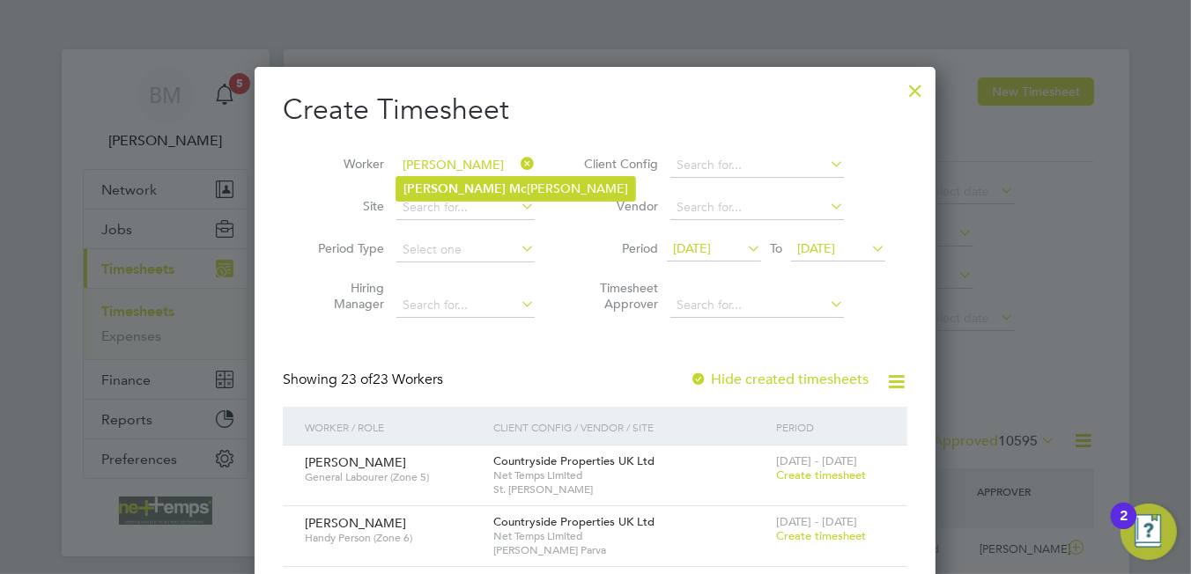
click at [509, 181] on b "Mc" at bounding box center [518, 188] width 18 height 15
type input "[PERSON_NAME]"
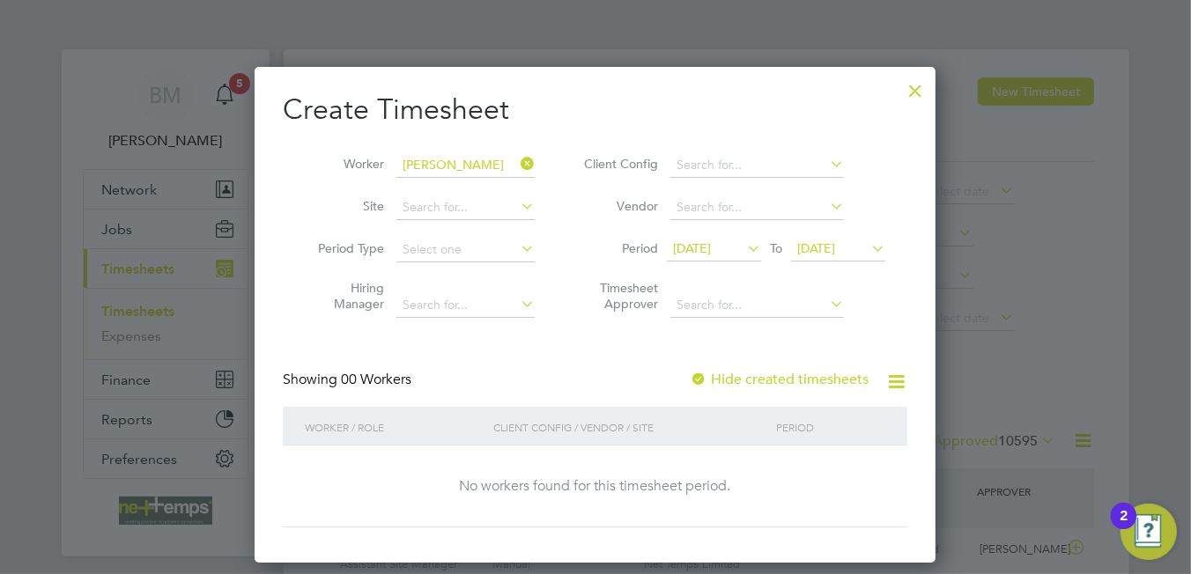
click at [767, 384] on label "Hide created timesheets" at bounding box center [779, 380] width 179 height 18
click at [711, 253] on span "[DATE]" at bounding box center [692, 248] width 38 height 16
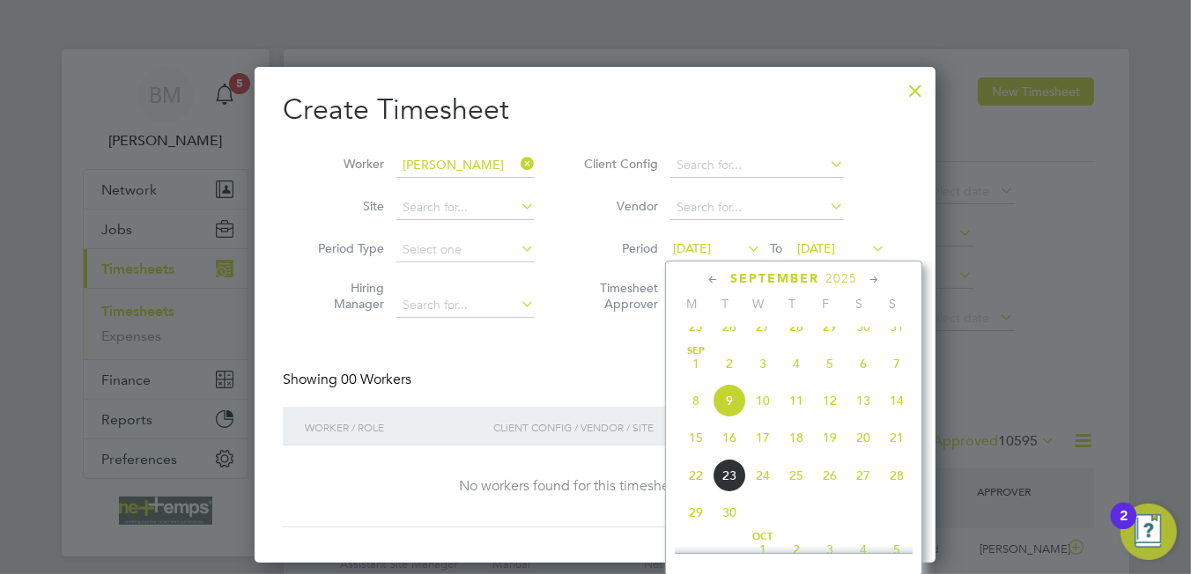
click at [704, 450] on span "15" at bounding box center [695, 437] width 33 height 33
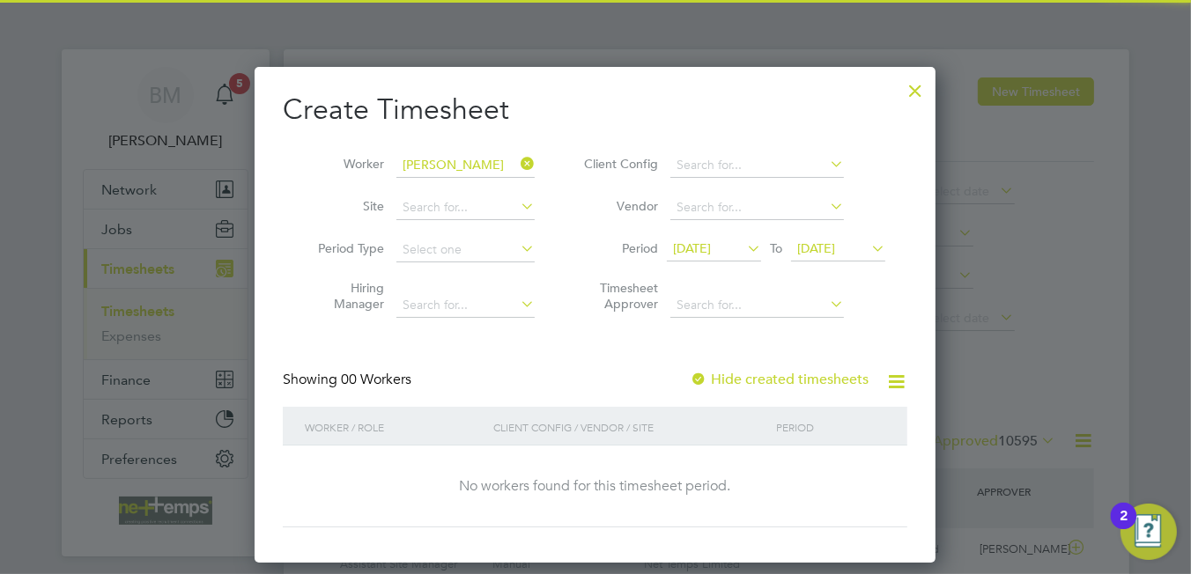
click at [835, 255] on span "[DATE]" at bounding box center [816, 248] width 38 height 16
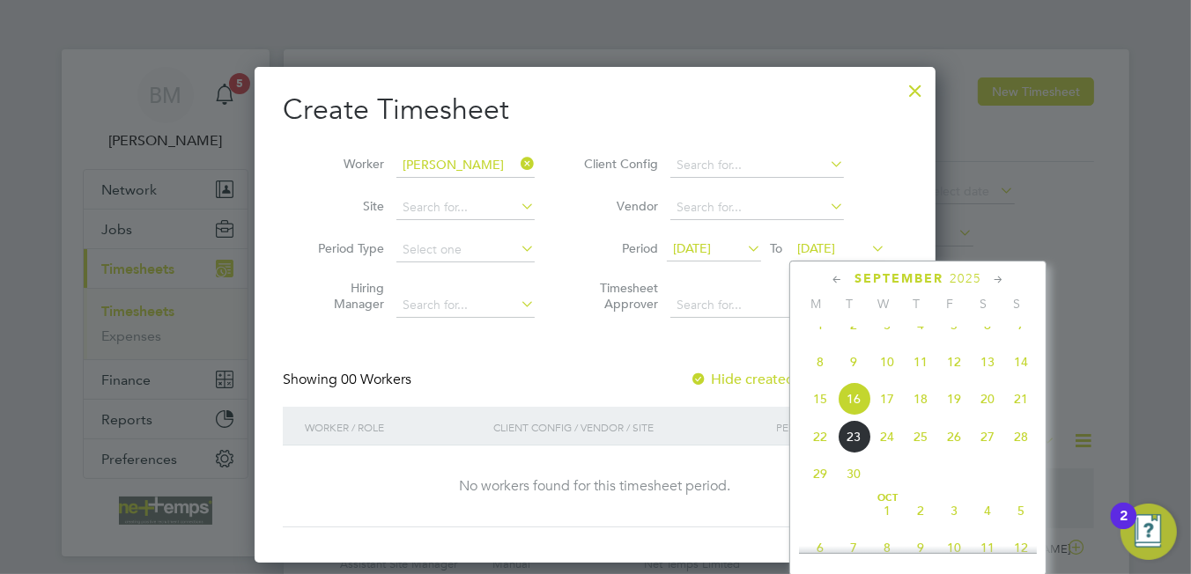
click at [1023, 414] on span "21" at bounding box center [1020, 398] width 33 height 33
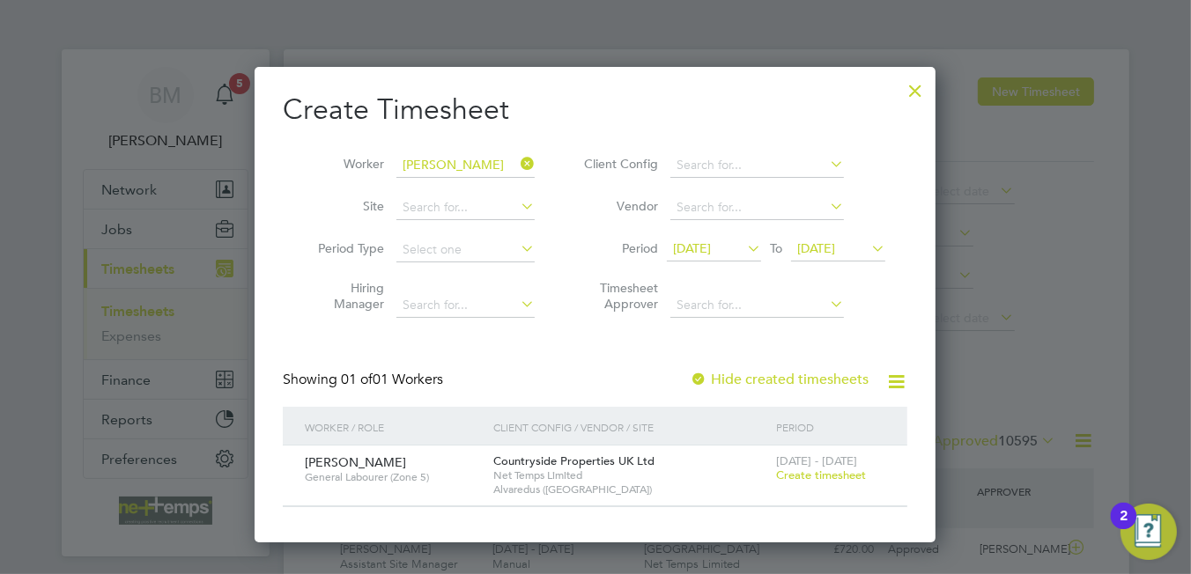
click at [790, 470] on span "Create timesheet" at bounding box center [821, 475] width 90 height 15
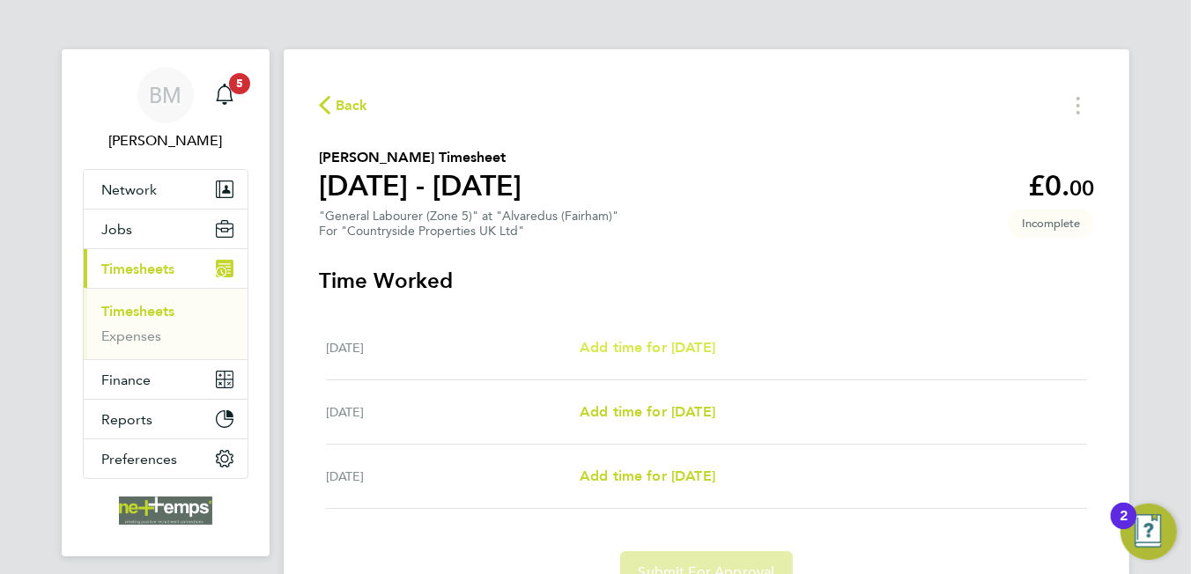
click at [671, 344] on span "Add time for [DATE]" at bounding box center [648, 347] width 136 height 17
select select "30"
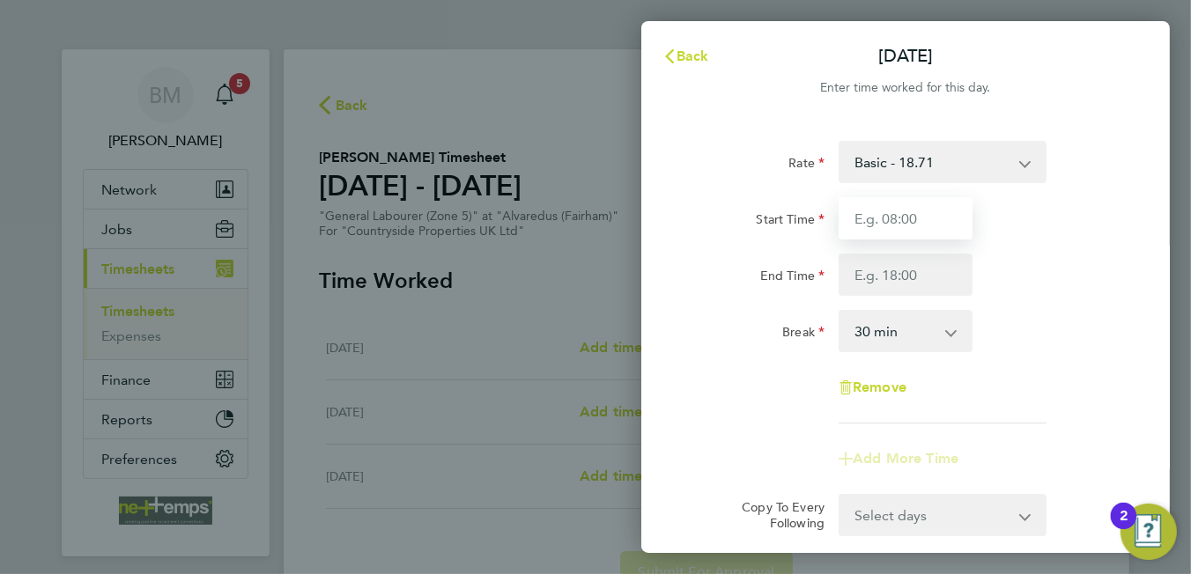
click at [883, 233] on input "Start Time" at bounding box center [906, 218] width 134 height 42
type input "07:30"
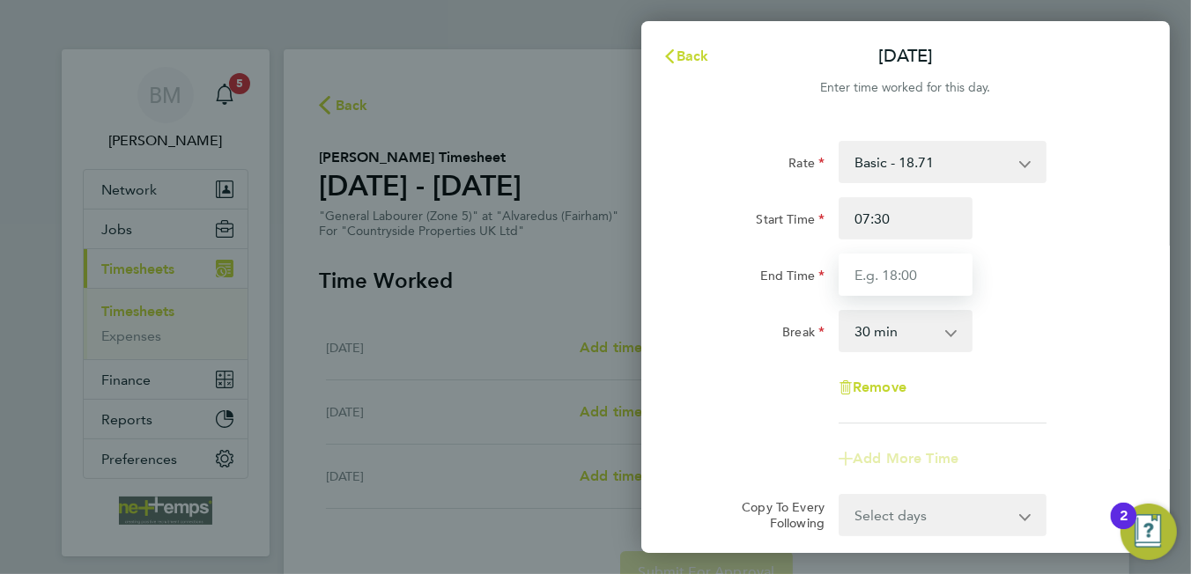
type input "16:30"
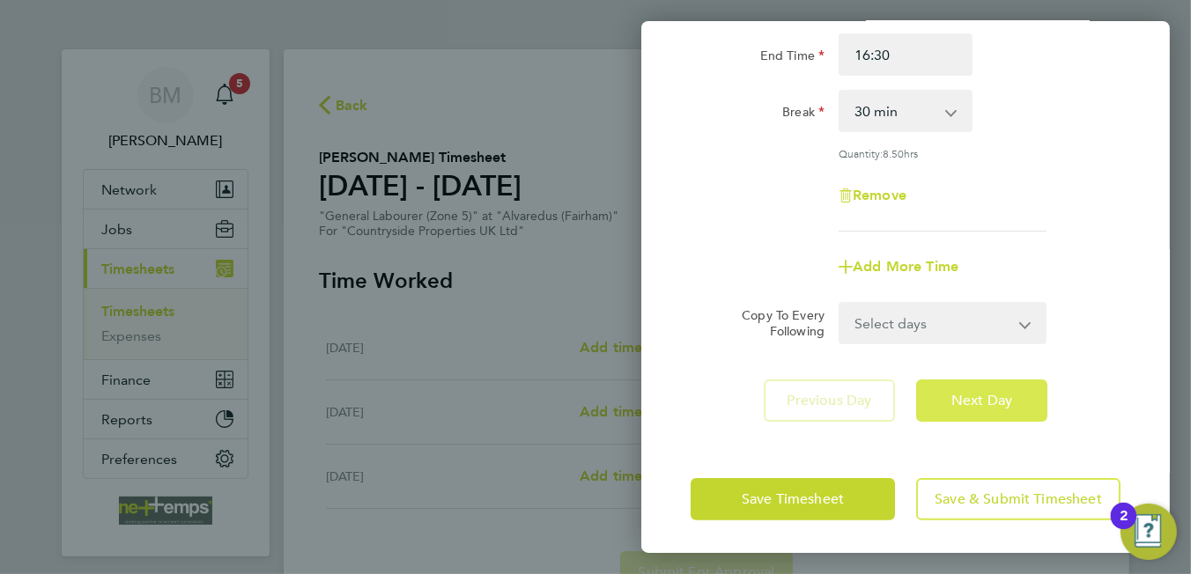
click at [968, 410] on button "Next Day" at bounding box center [981, 401] width 131 height 42
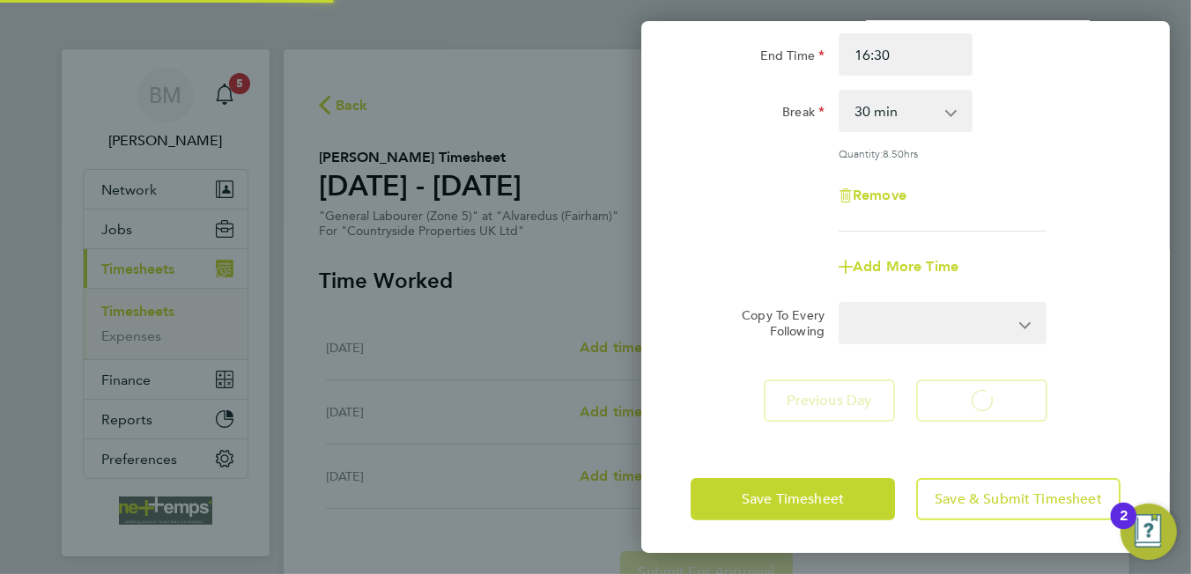
select select "30"
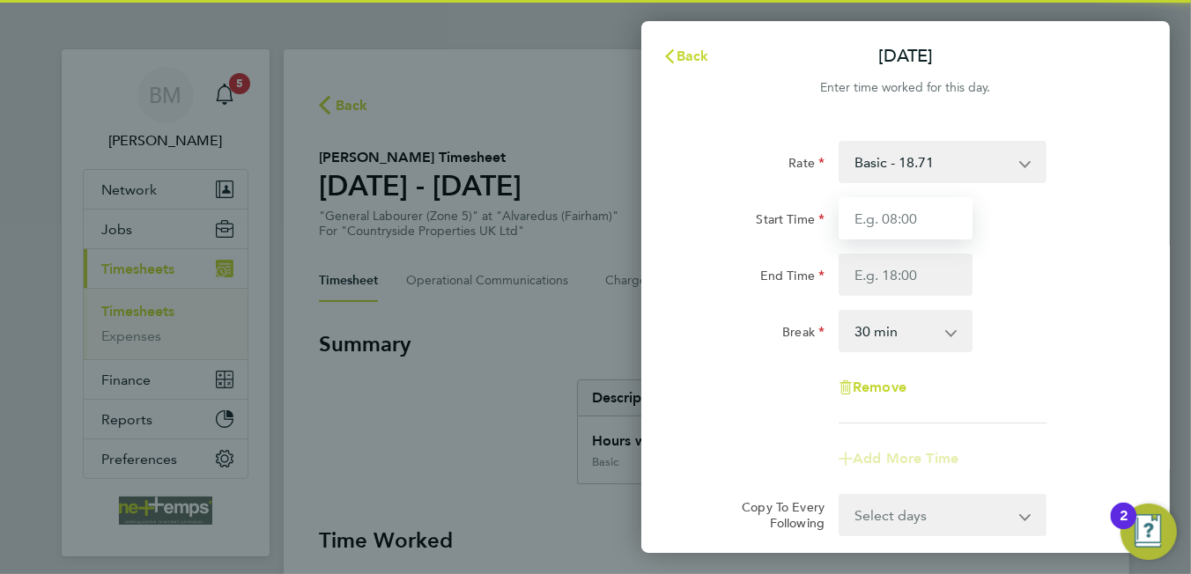
drag, startPoint x: 883, startPoint y: 218, endPoint x: 885, endPoint y: 226, distance: 9.2
click at [883, 218] on input "Start Time" at bounding box center [906, 218] width 134 height 42
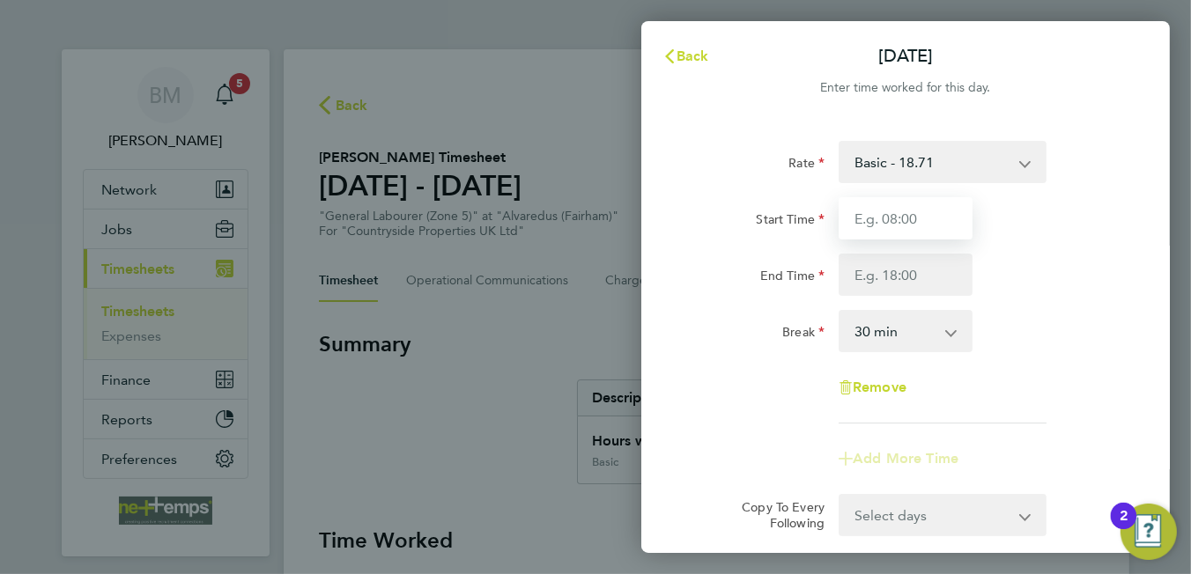
type input "07:30"
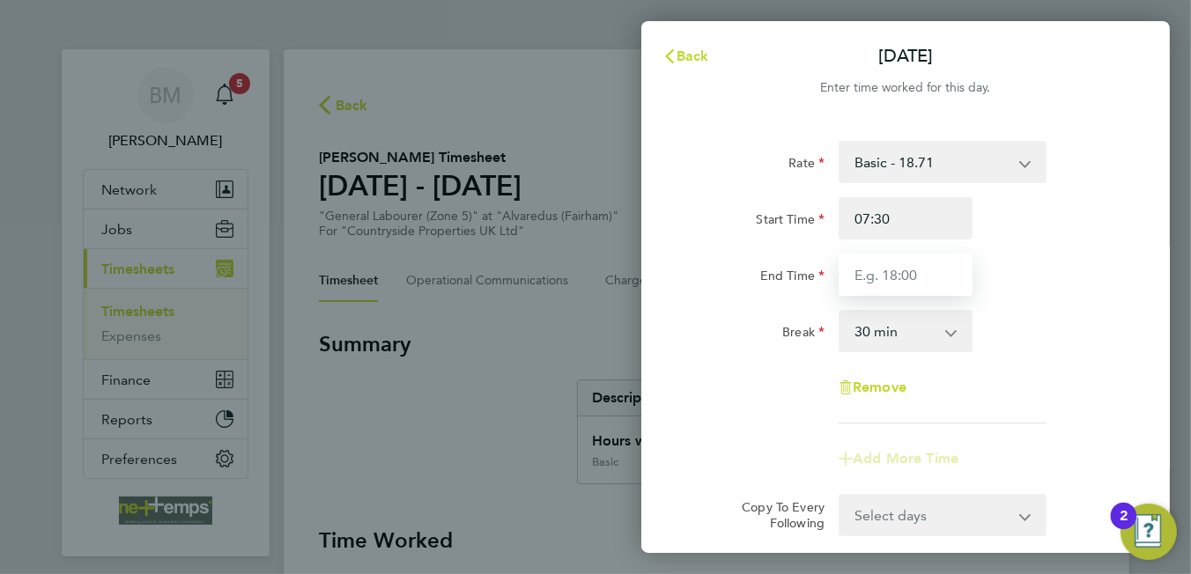
type input "16:30"
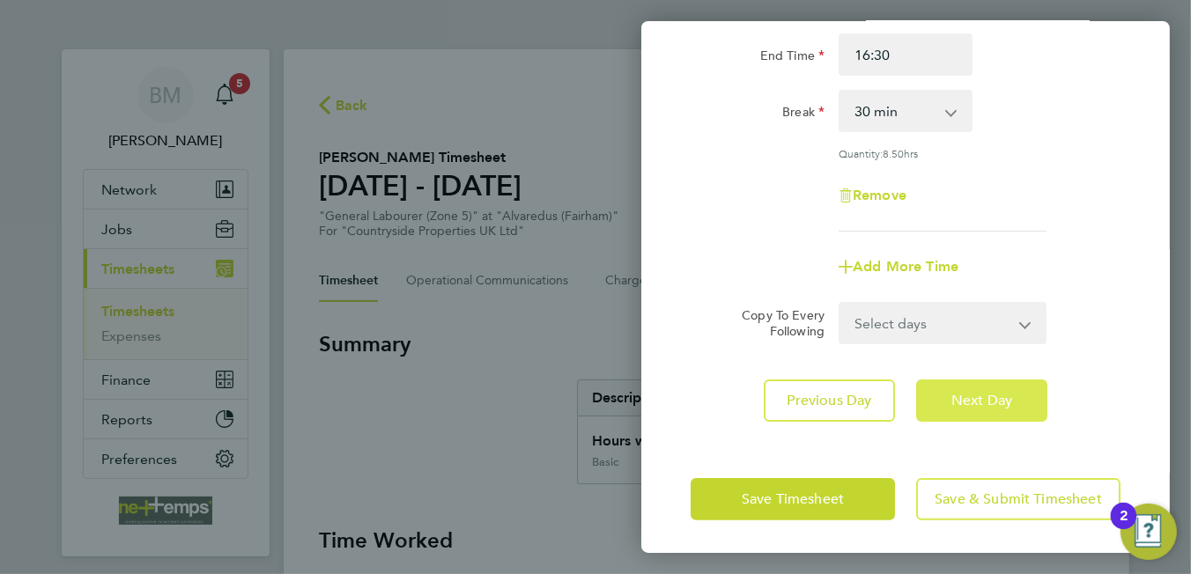
click at [969, 416] on button "Next Day" at bounding box center [981, 401] width 131 height 42
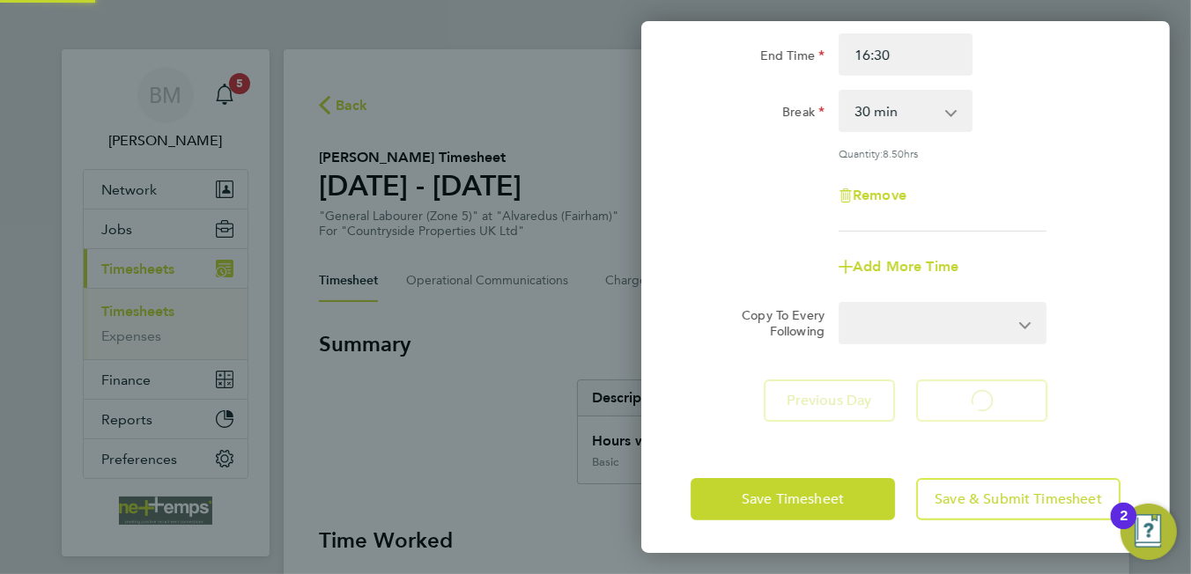
select select "30"
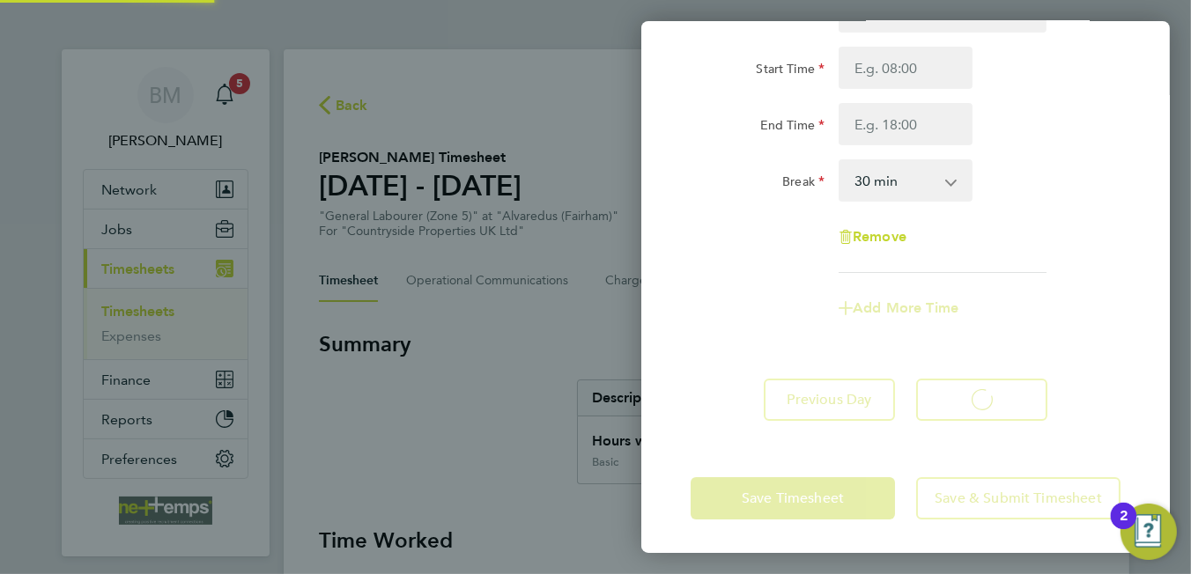
select select "30"
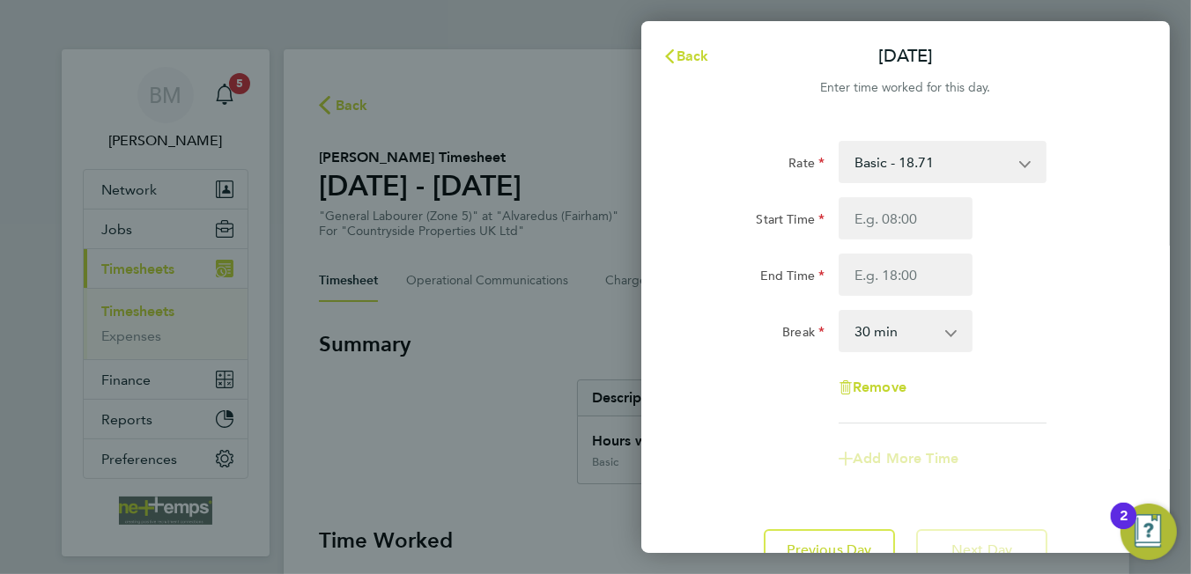
click at [913, 242] on div "Start Time End Time" at bounding box center [906, 246] width 444 height 99
click at [912, 232] on input "Start Time" at bounding box center [906, 218] width 134 height 42
type input "07:30"
type input "16:30"
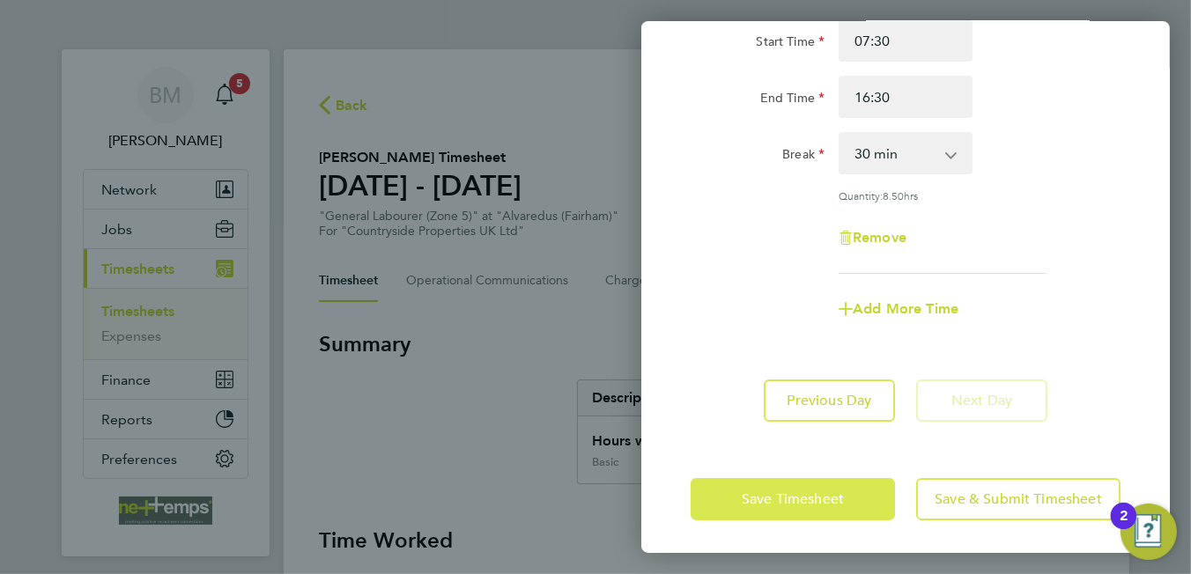
click at [853, 478] on button "Save Timesheet" at bounding box center [793, 499] width 204 height 42
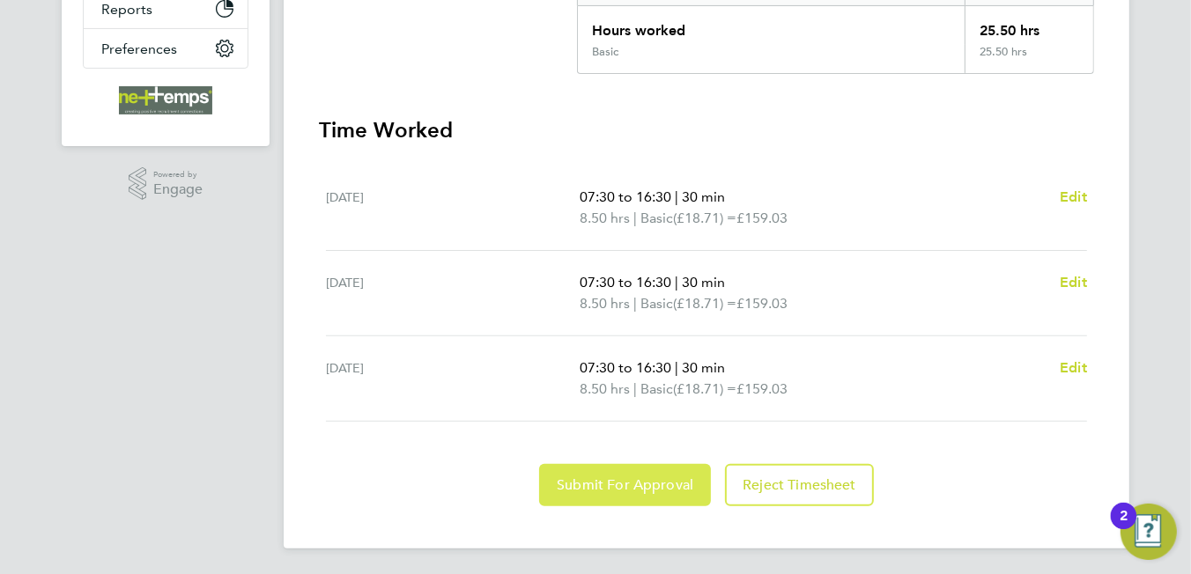
click at [628, 484] on span "Submit For Approval" at bounding box center [625, 486] width 137 height 18
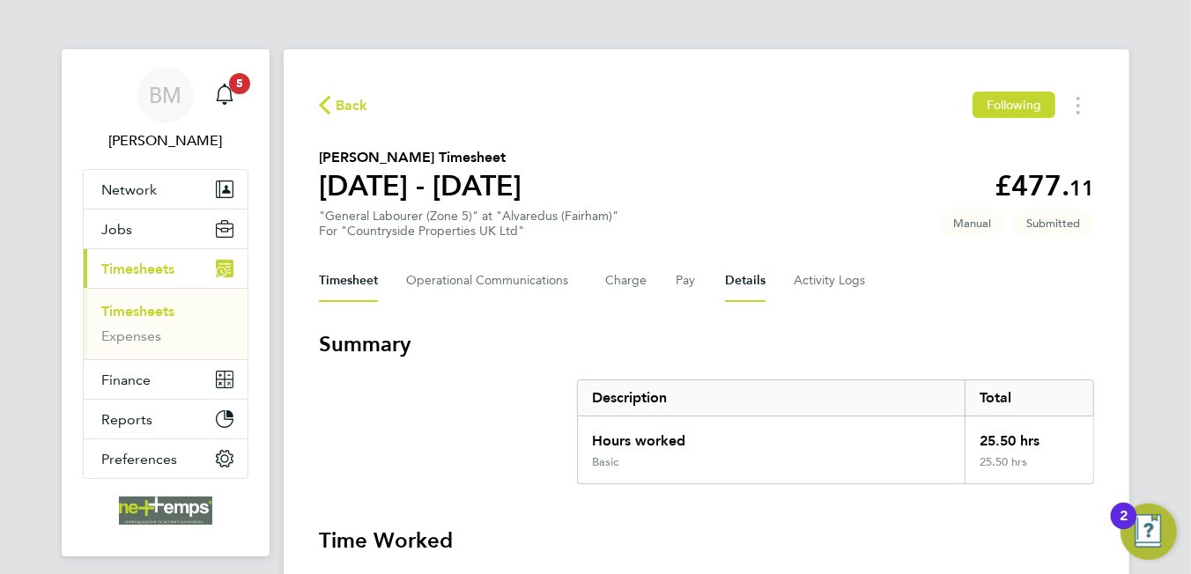
click at [735, 279] on button "Details" at bounding box center [745, 281] width 41 height 42
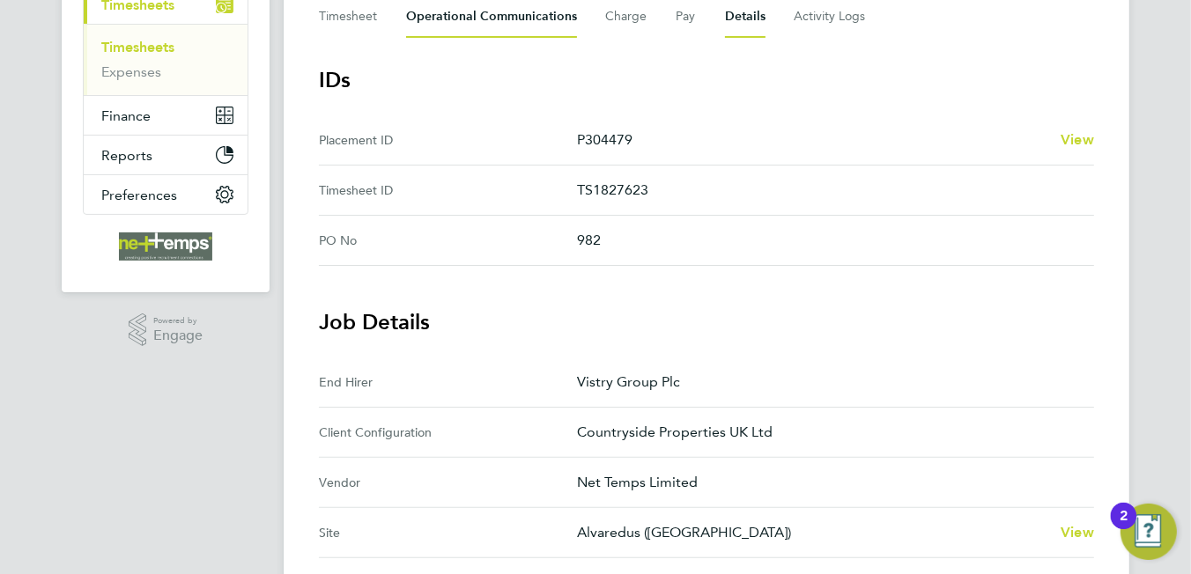
click at [492, 18] on Communications-tab "Operational Communications" at bounding box center [491, 17] width 171 height 42
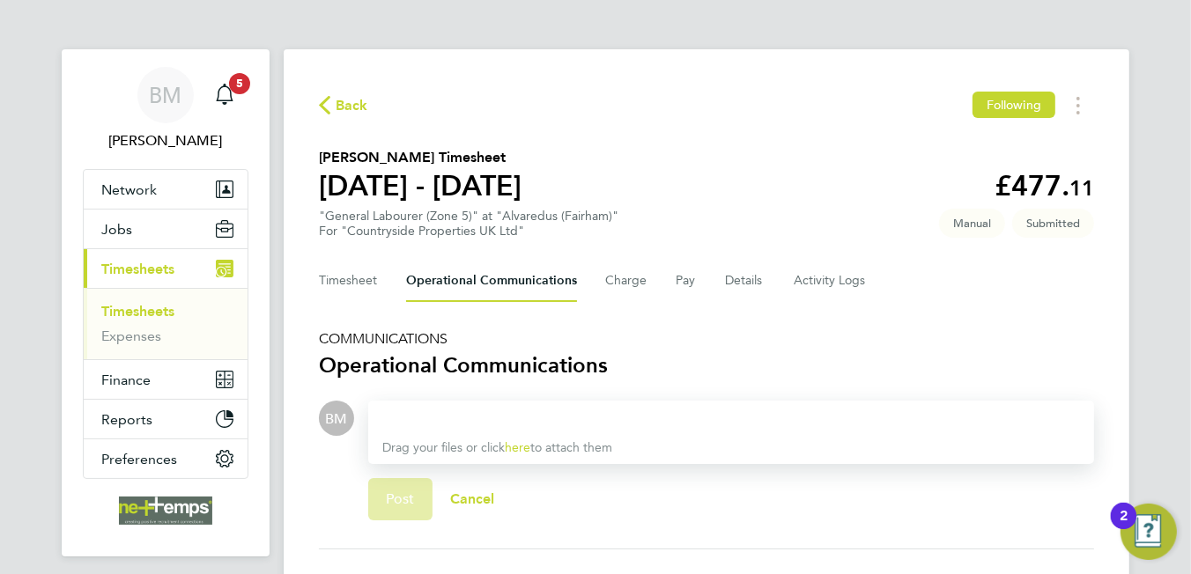
click at [547, 416] on div at bounding box center [731, 418] width 698 height 21
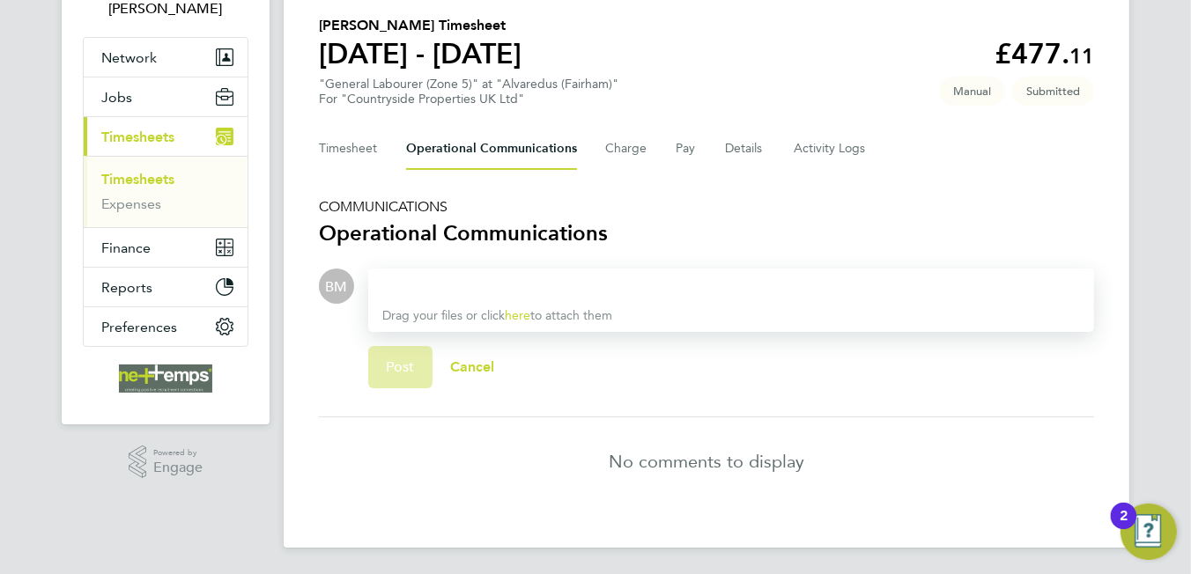
click at [530, 287] on div at bounding box center [731, 286] width 698 height 21
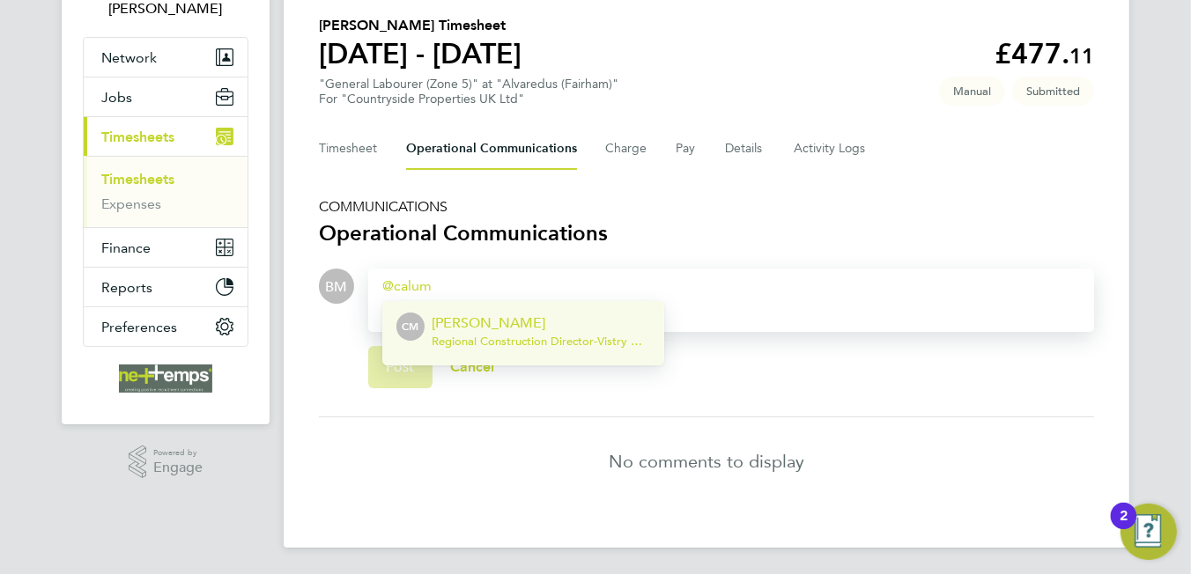
click at [491, 335] on span "Regional Construction Director - Vistry Group Plc" at bounding box center [541, 342] width 218 height 14
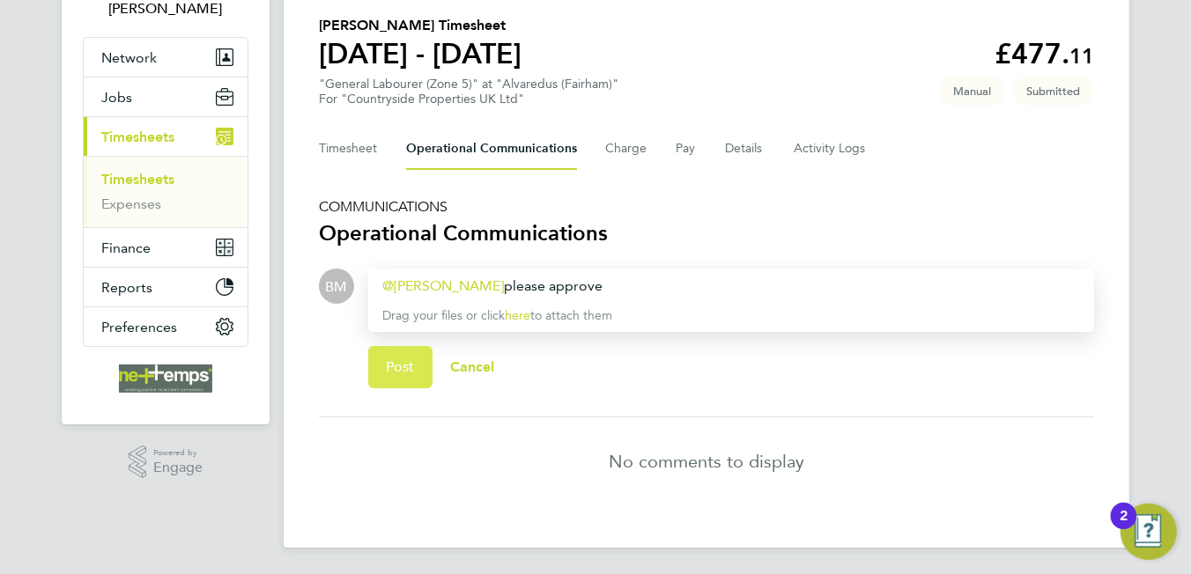
click at [389, 372] on span "Post" at bounding box center [400, 368] width 29 height 18
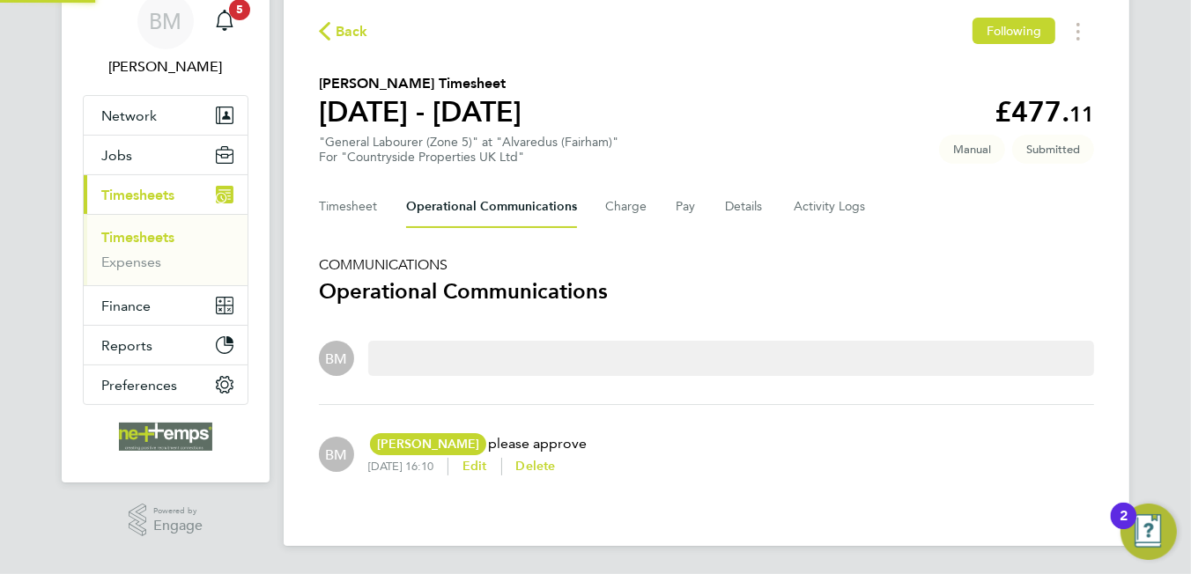
scroll to position [72, 0]
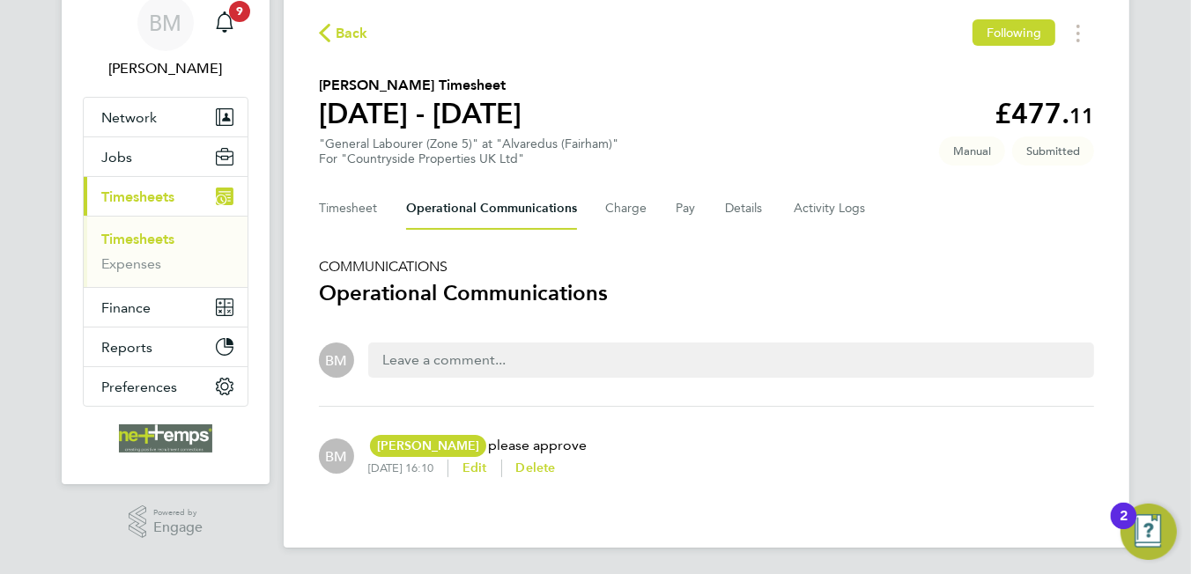
click at [355, 37] on span "Back" at bounding box center [352, 33] width 33 height 21
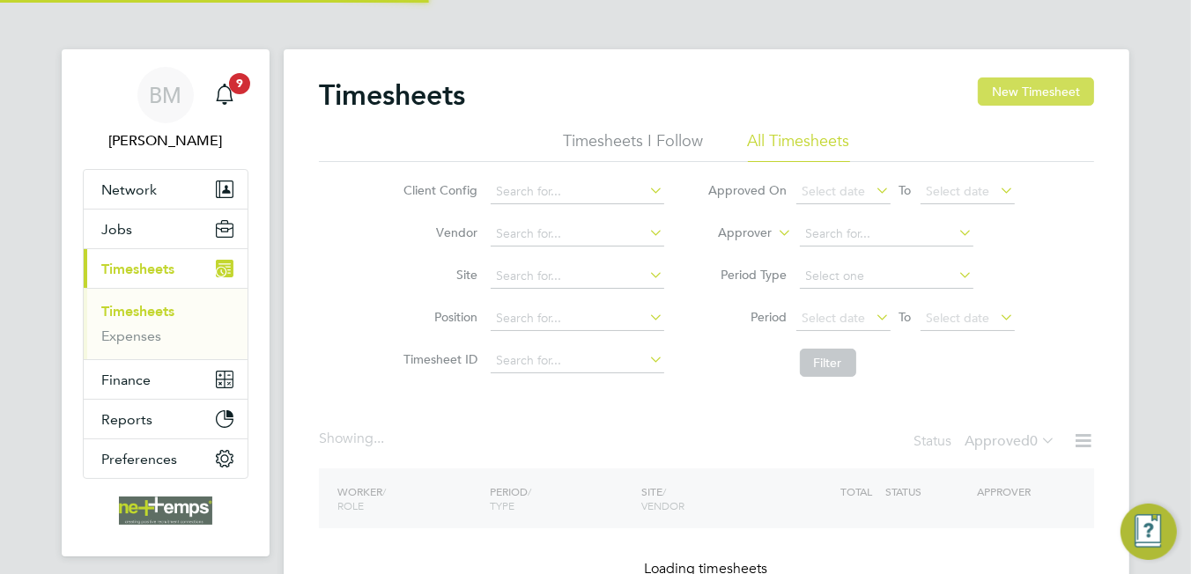
click at [1055, 79] on button "New Timesheet" at bounding box center [1036, 92] width 116 height 28
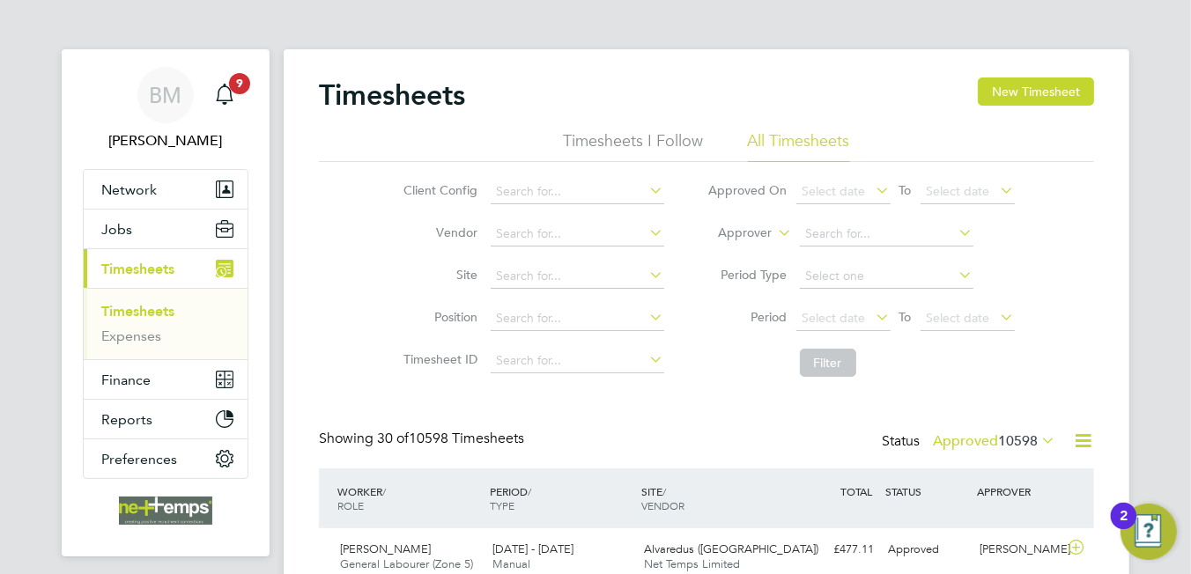
scroll to position [44, 153]
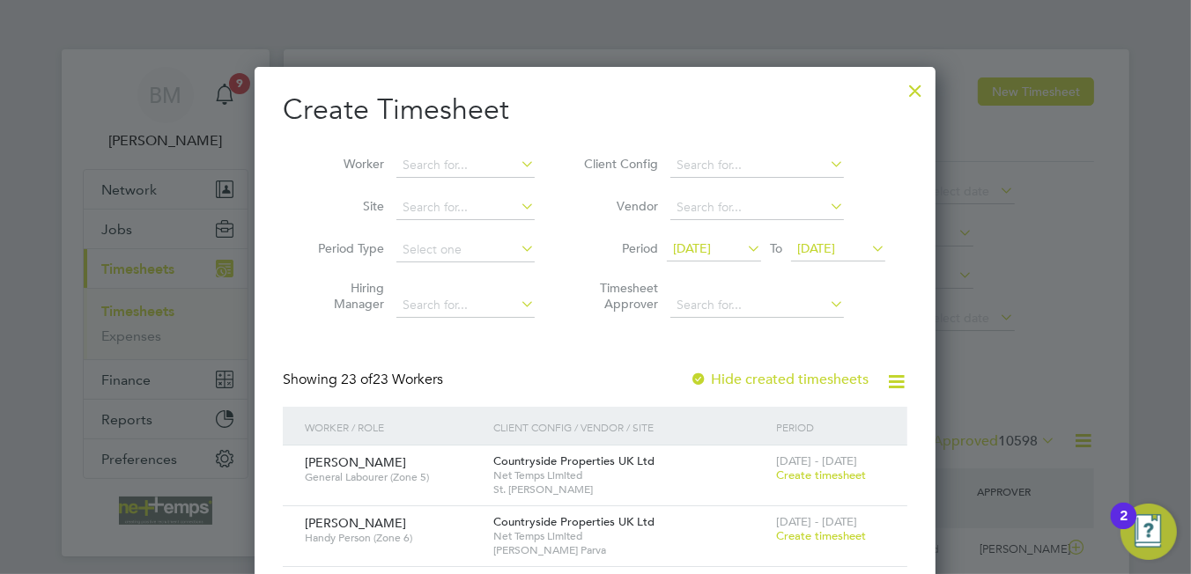
click at [428, 178] on li "Alfie Pres ton" at bounding box center [477, 189] width 163 height 24
type input "[PERSON_NAME]"
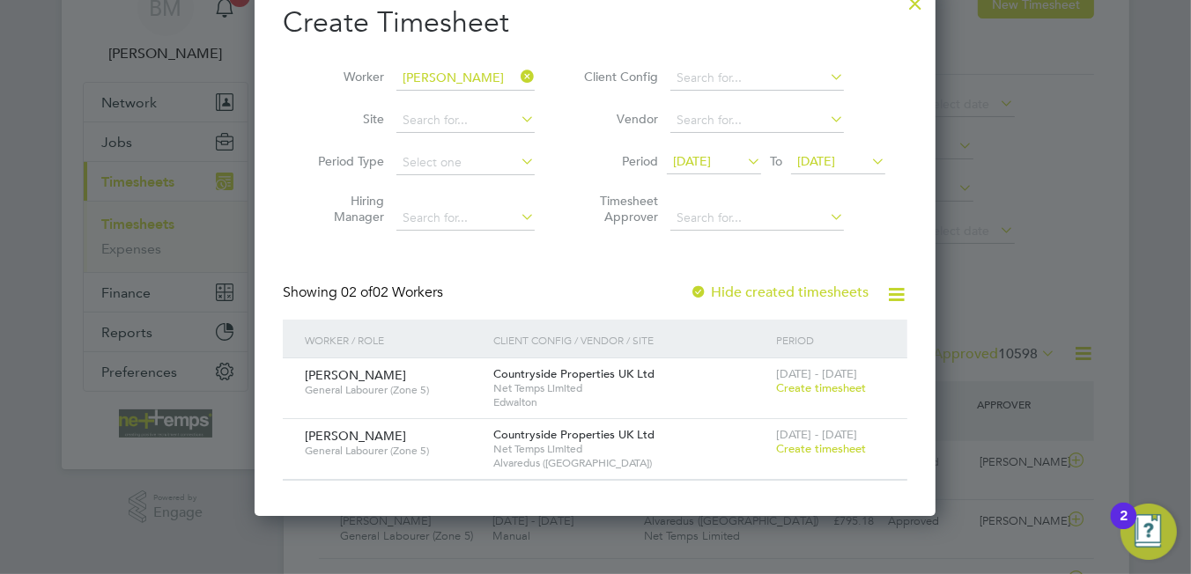
click at [827, 453] on span "Create timesheet" at bounding box center [821, 448] width 90 height 15
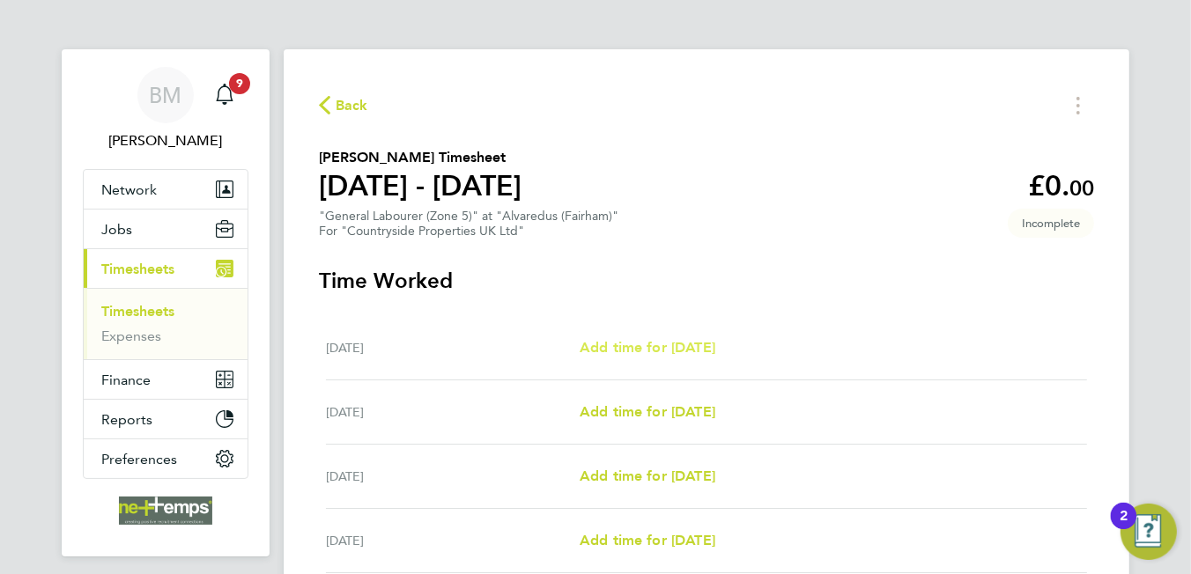
click at [715, 356] on span "Add time for [DATE]" at bounding box center [648, 347] width 136 height 17
select select "30"
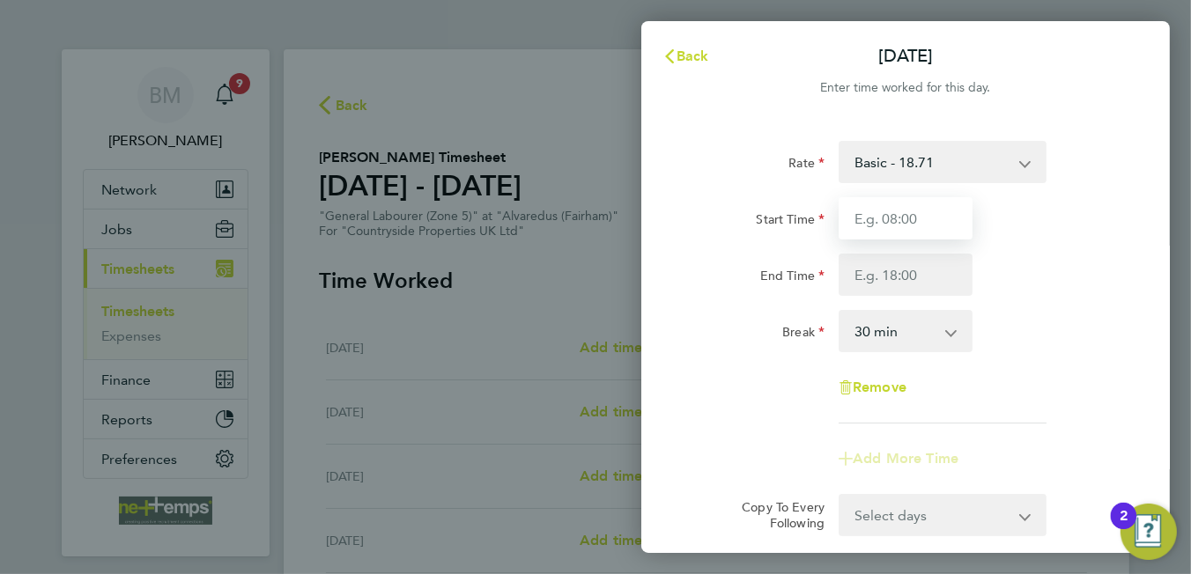
click at [888, 216] on input "Start Time" at bounding box center [906, 218] width 134 height 42
type input "07:30"
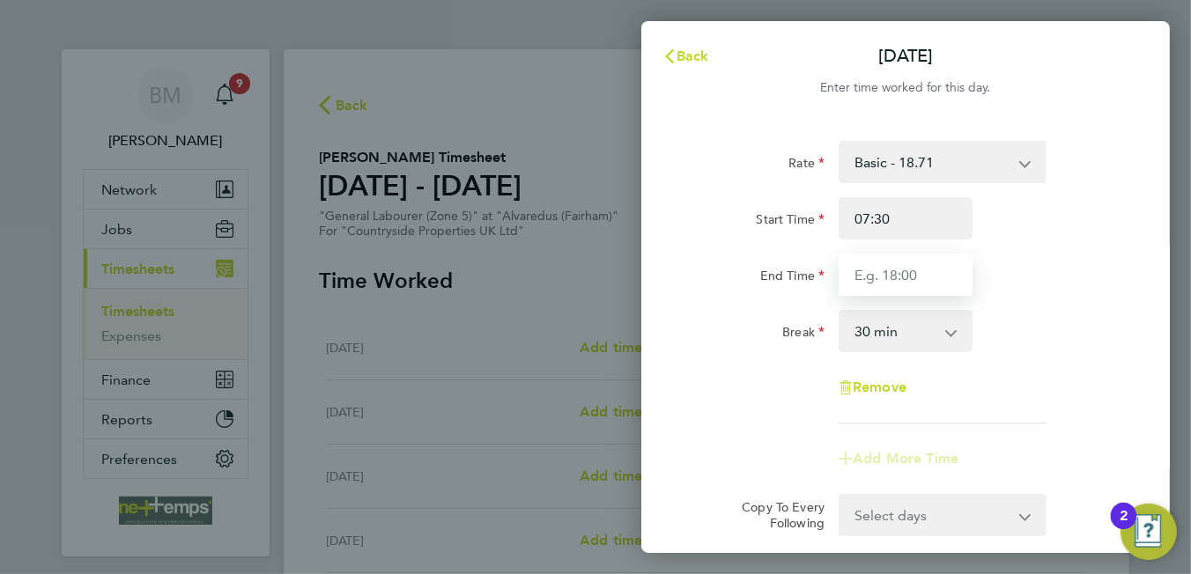
type input "16:30"
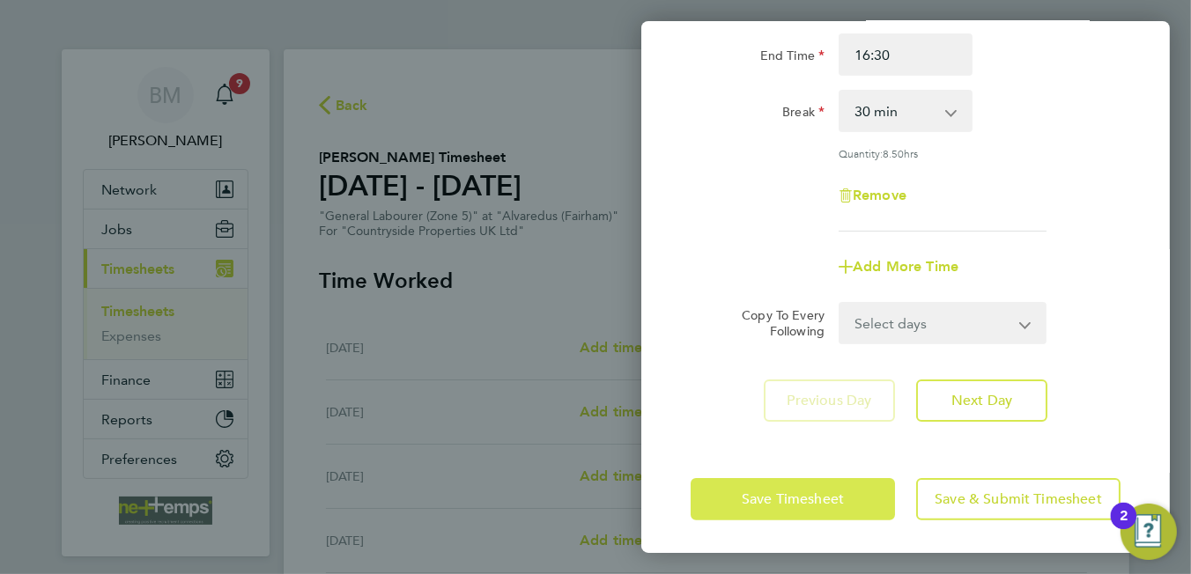
click at [823, 505] on button "Save Timesheet" at bounding box center [793, 499] width 204 height 42
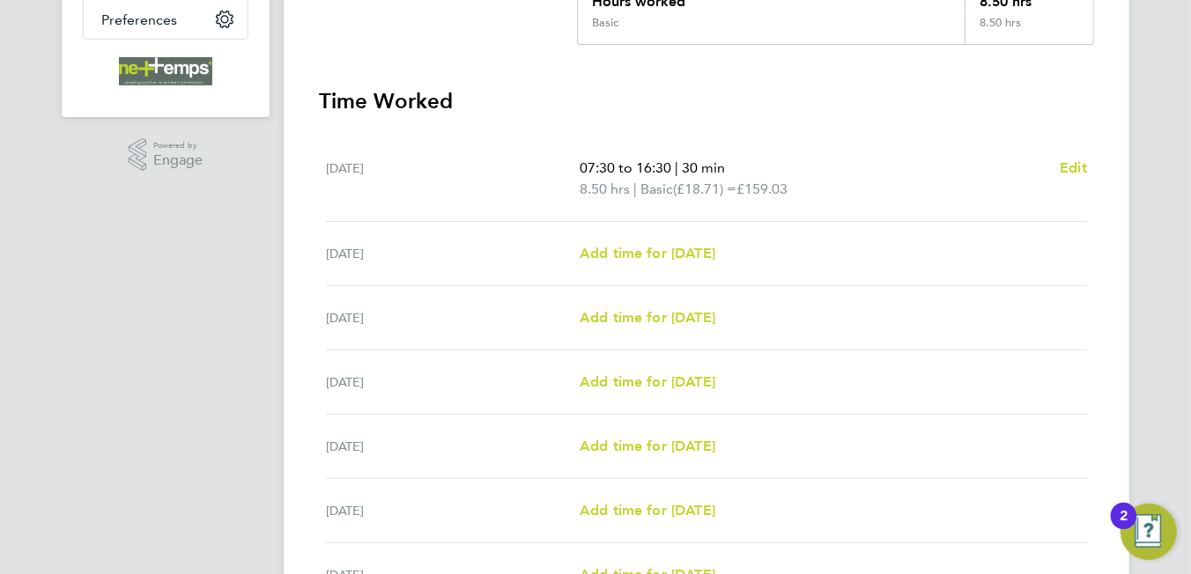
click at [706, 240] on div "[DATE] Add time for [DATE] Add time for [DATE]" at bounding box center [706, 254] width 761 height 64
click at [646, 259] on span "Add time for [DATE]" at bounding box center [648, 253] width 136 height 17
select select "30"
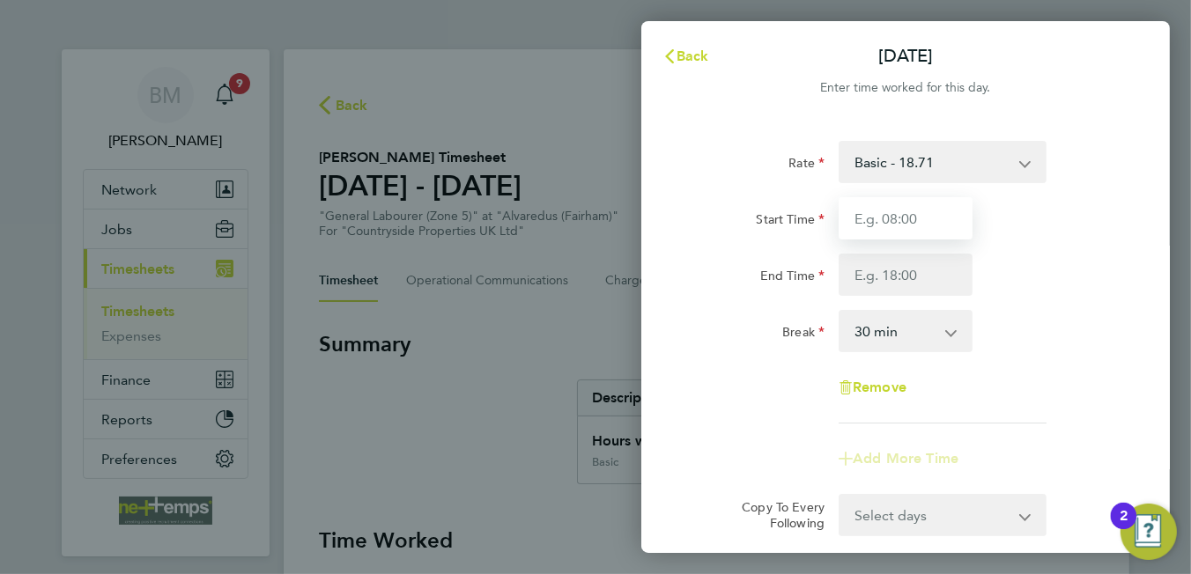
click at [885, 222] on input "Start Time" at bounding box center [906, 218] width 134 height 42
type input "07:30"
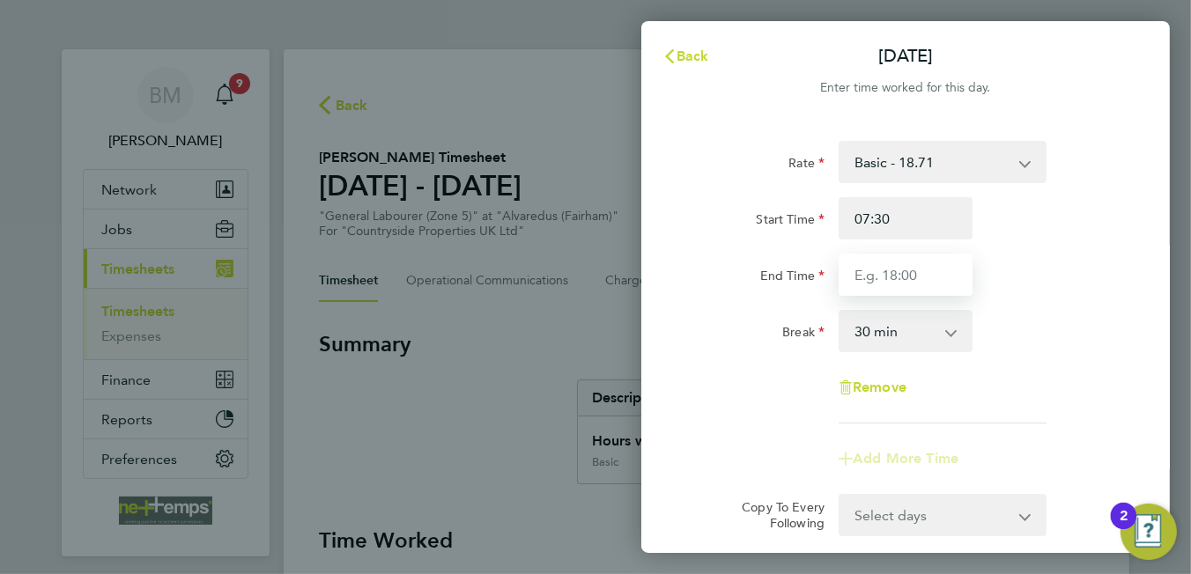
type input "16:30"
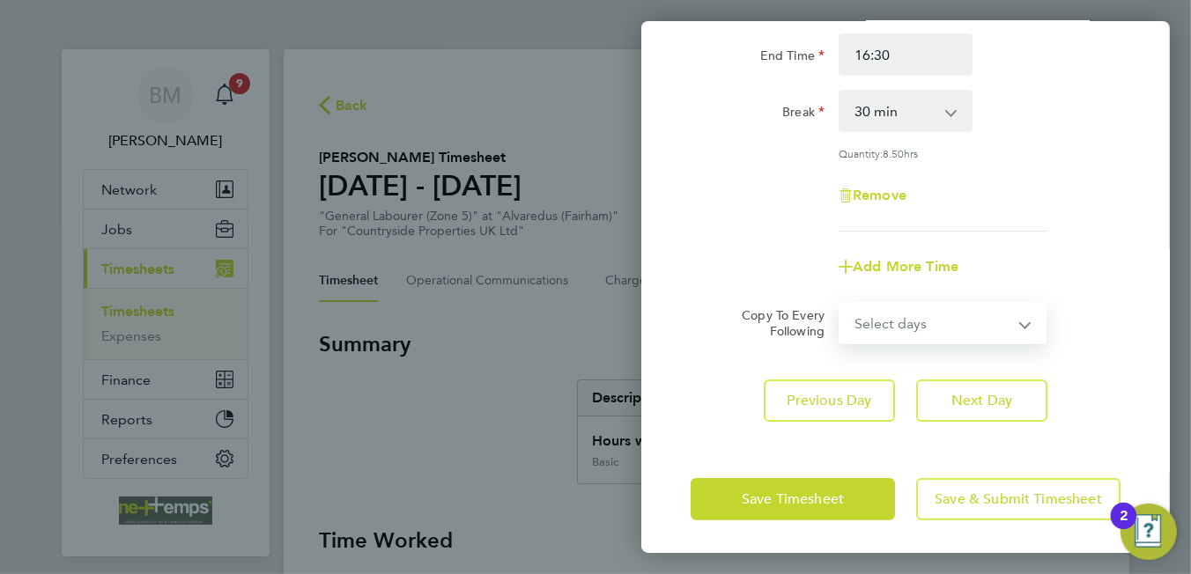
click at [893, 325] on select "Select days Day Weekday (Mon-Fri) Weekend (Sat-Sun) [DATE] [DATE] [DATE] [DATE]…" at bounding box center [932, 323] width 185 height 39
select select "WEEKDAY"
click at [840, 304] on select "Select days Day Weekday (Mon-Fri) Weekend (Sat-Sun) [DATE] [DATE] [DATE] [DATE]…" at bounding box center [932, 323] width 185 height 39
select select "[DATE]"
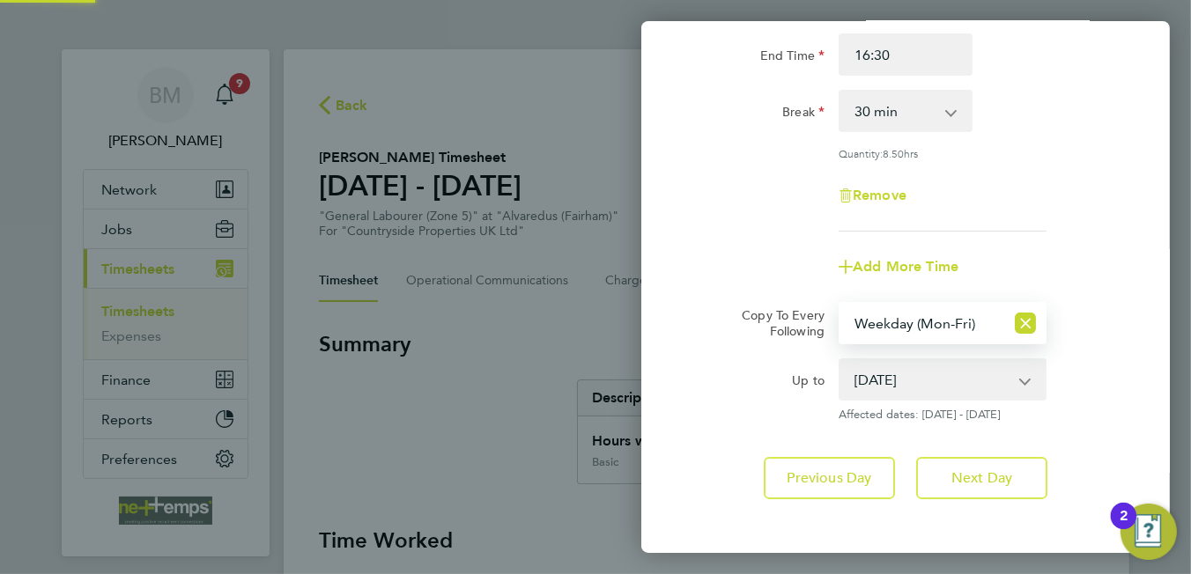
click at [728, 428] on div "Rate Basic - 18.71 Start Time 07:30 End Time 16:30 Break 0 min 15 min 30 min 45…" at bounding box center [905, 210] width 529 height 621
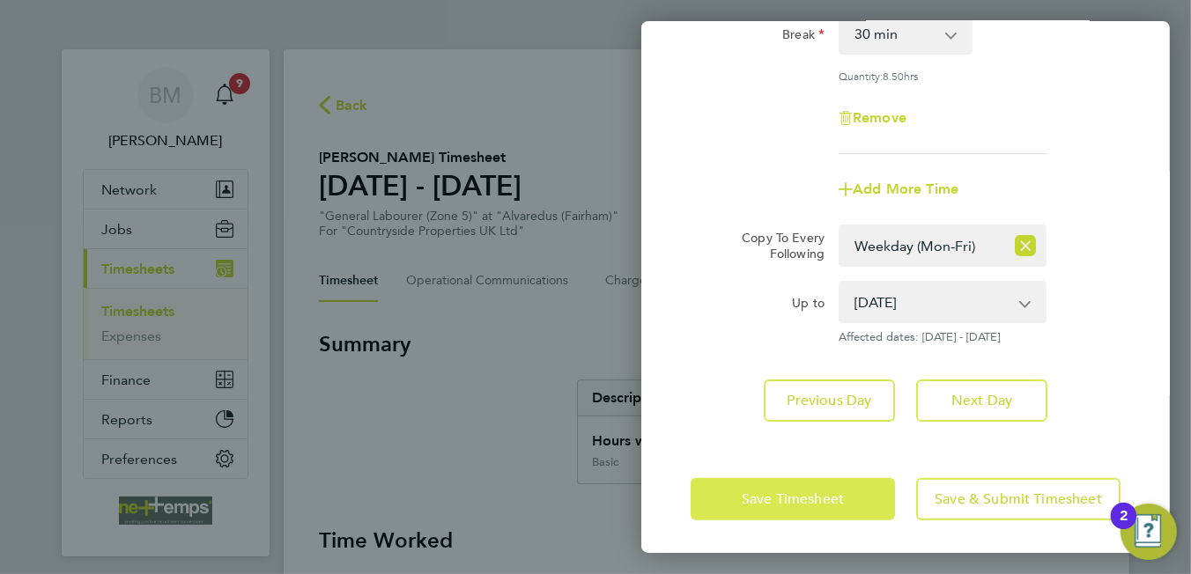
click at [754, 485] on button "Save Timesheet" at bounding box center [793, 499] width 204 height 42
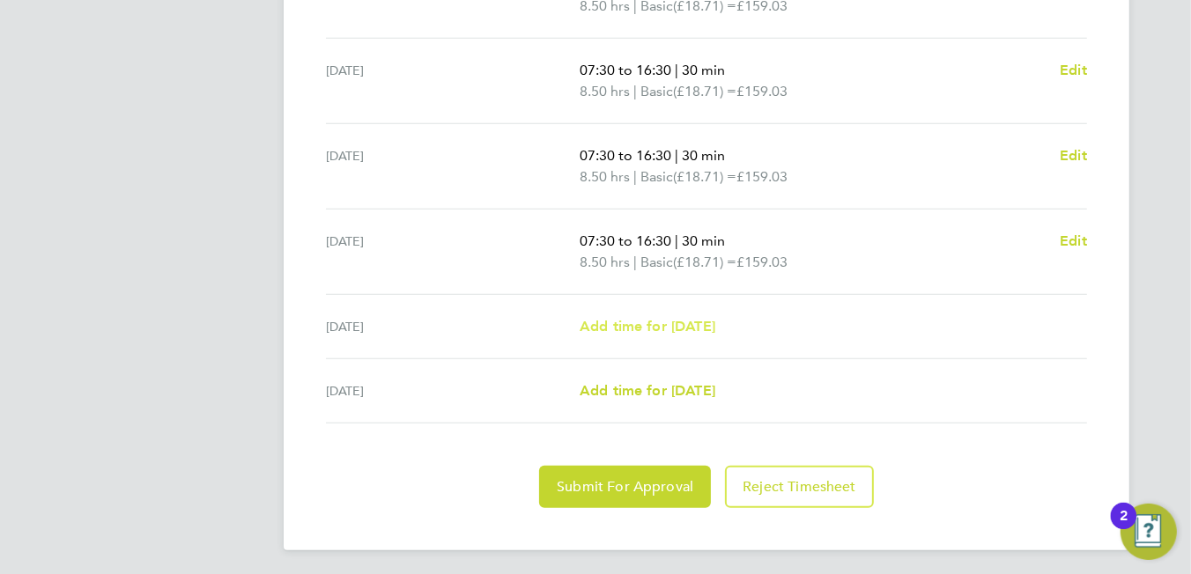
click at [650, 324] on span "Add time for [DATE]" at bounding box center [648, 326] width 136 height 17
select select "30"
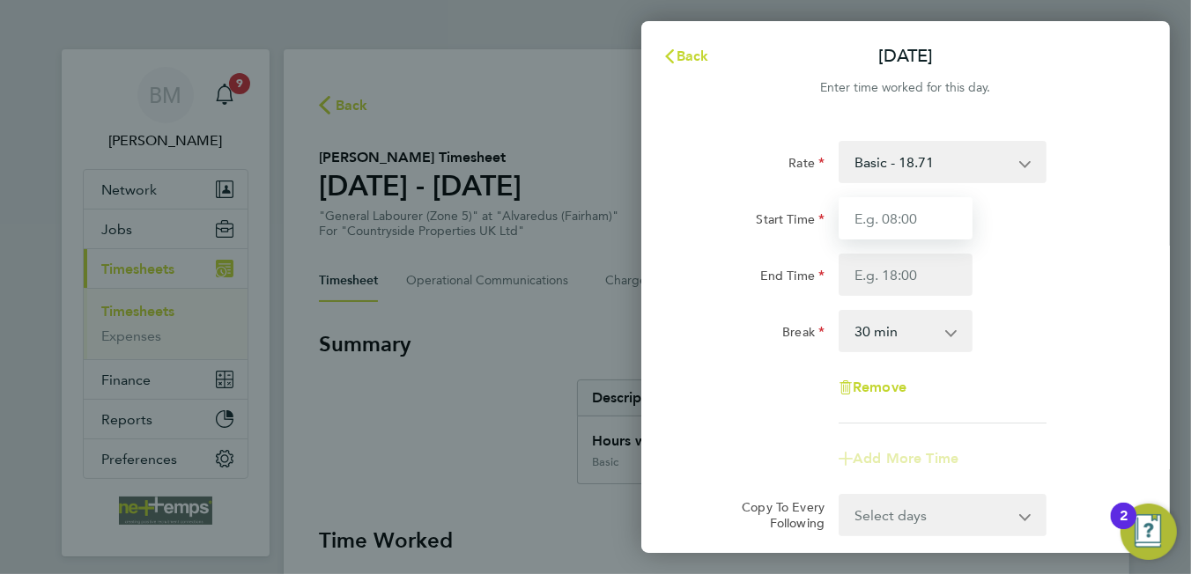
click at [927, 225] on input "Start Time" at bounding box center [906, 218] width 134 height 42
type input "07:30"
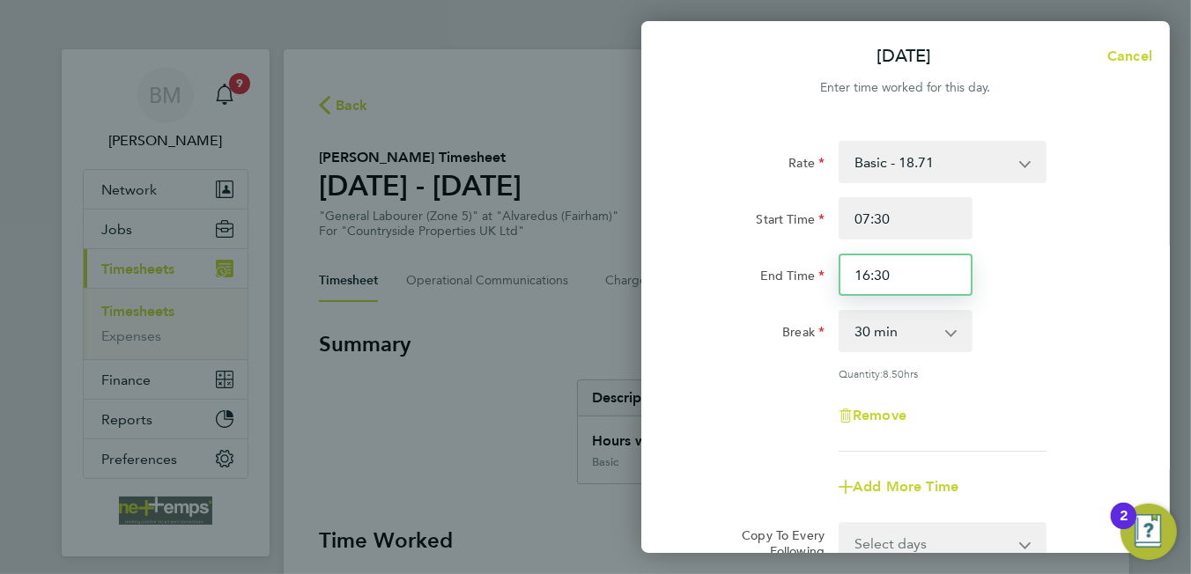
click at [871, 274] on input "16:30" at bounding box center [906, 275] width 134 height 42
click at [987, 343] on div "Break 0 min 15 min 30 min 45 min 60 min 75 min 90 min" at bounding box center [906, 331] width 444 height 42
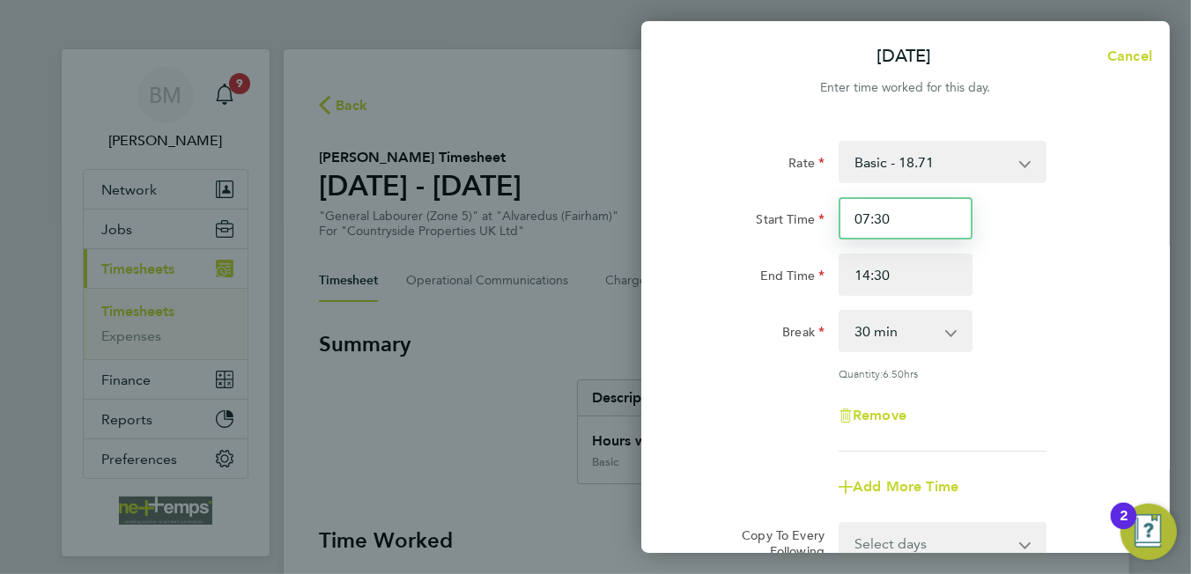
click at [889, 219] on input "07:30" at bounding box center [906, 218] width 134 height 42
click at [858, 214] on input "07:30" at bounding box center [906, 218] width 134 height 42
click at [866, 216] on input "07:30" at bounding box center [906, 218] width 134 height 42
click at [884, 212] on input "07:30" at bounding box center [906, 218] width 134 height 42
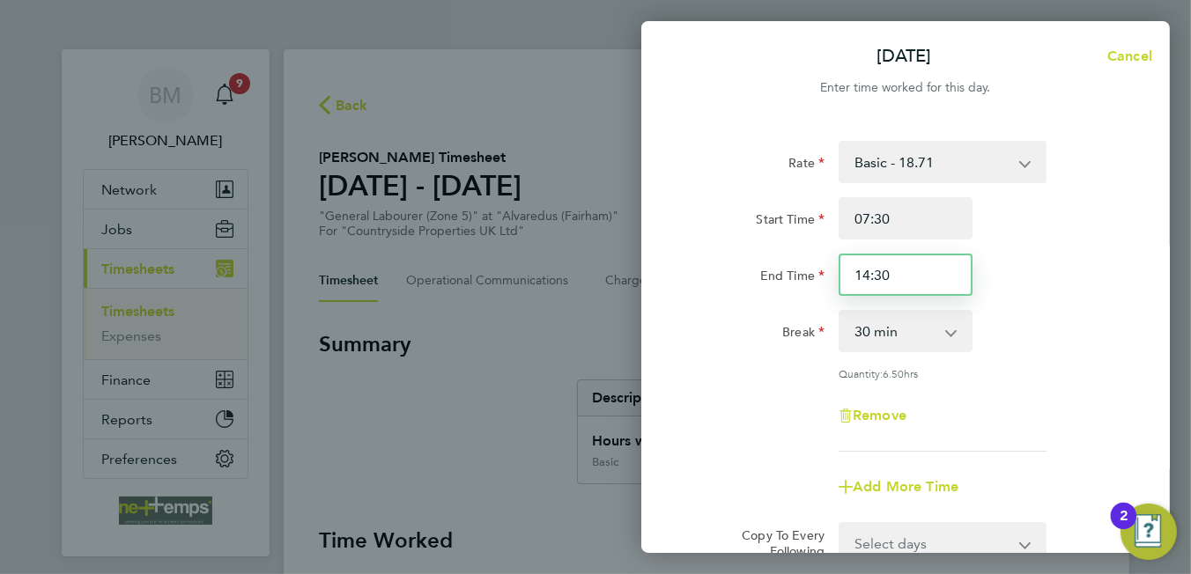
click at [870, 276] on input "14:30" at bounding box center [906, 275] width 134 height 42
type input "13:30"
click at [1046, 313] on div "Break 0 min 15 min 30 min 45 min 60 min 75 min 90 min" at bounding box center [906, 331] width 444 height 42
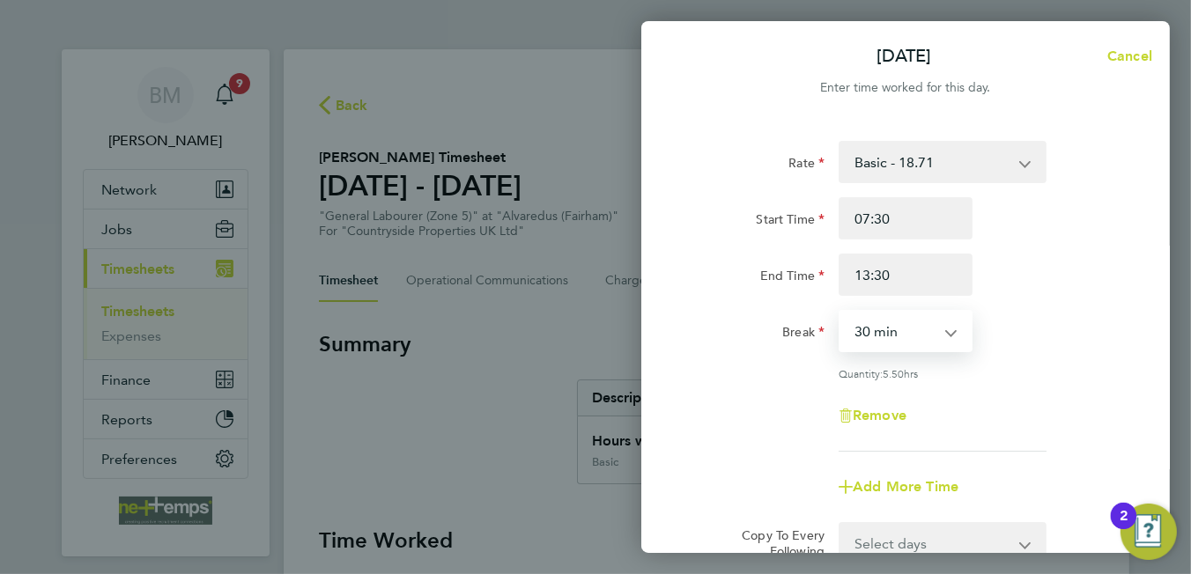
click at [901, 316] on select "0 min 15 min 30 min 45 min 60 min 75 min 90 min" at bounding box center [894, 331] width 109 height 39
click at [902, 332] on select "0 min 15 min 30 min 45 min 60 min 75 min 90 min" at bounding box center [894, 331] width 109 height 39
click at [870, 331] on select "0 min 15 min 30 min 45 min 60 min 75 min 90 min" at bounding box center [894, 331] width 109 height 39
select select "0"
click at [840, 312] on select "0 min 15 min 30 min 45 min 60 min 75 min 90 min" at bounding box center [894, 331] width 109 height 39
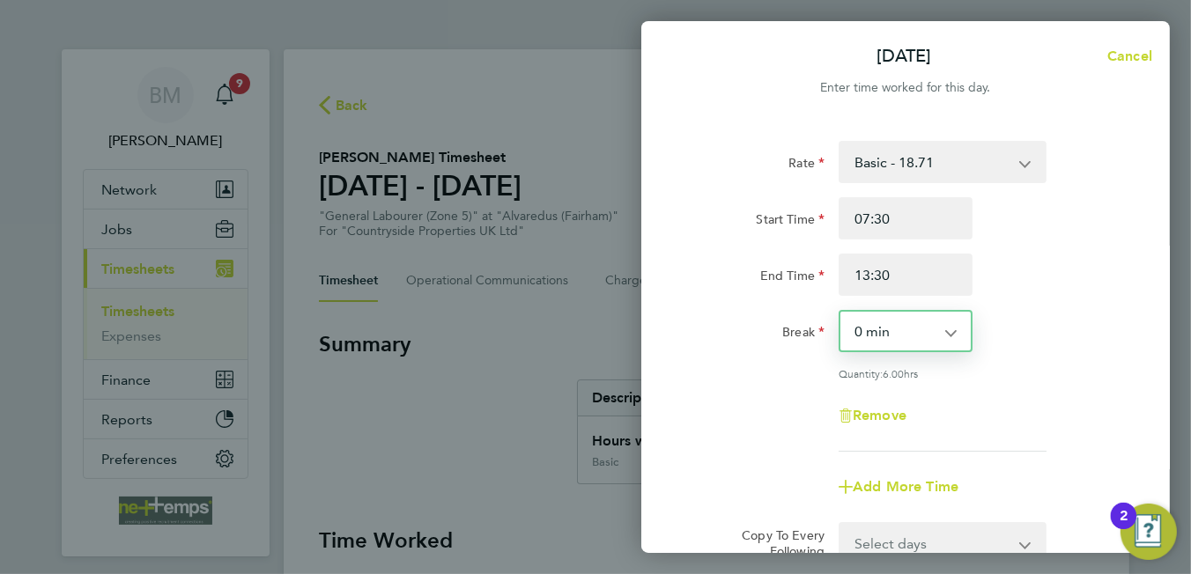
click at [1048, 396] on div "Remove" at bounding box center [906, 416] width 444 height 42
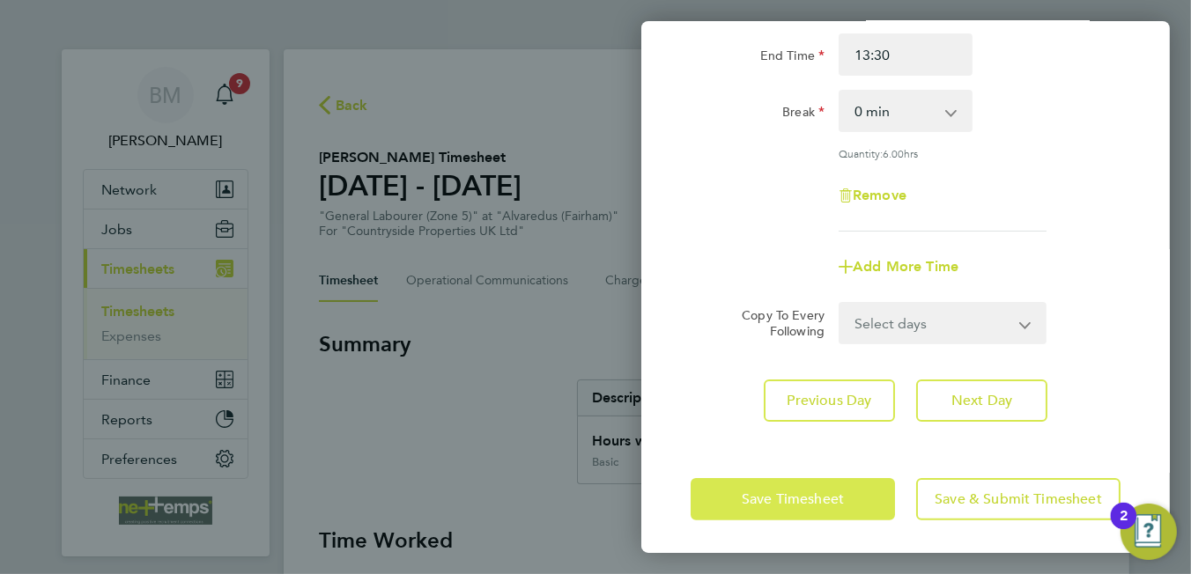
click at [759, 499] on span "Save Timesheet" at bounding box center [793, 500] width 102 height 18
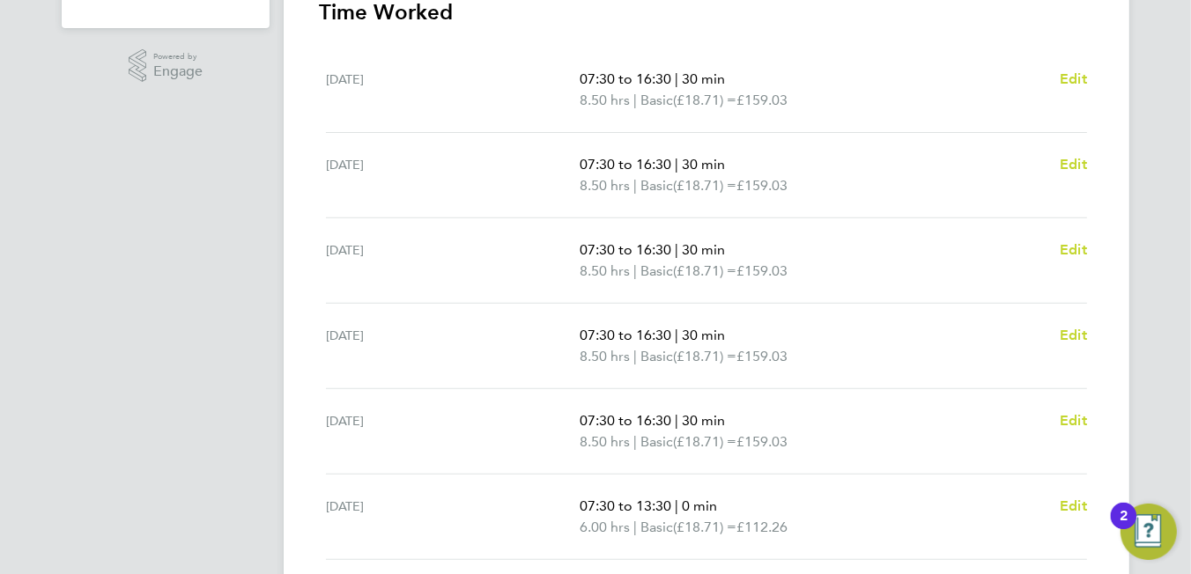
scroll to position [730, 0]
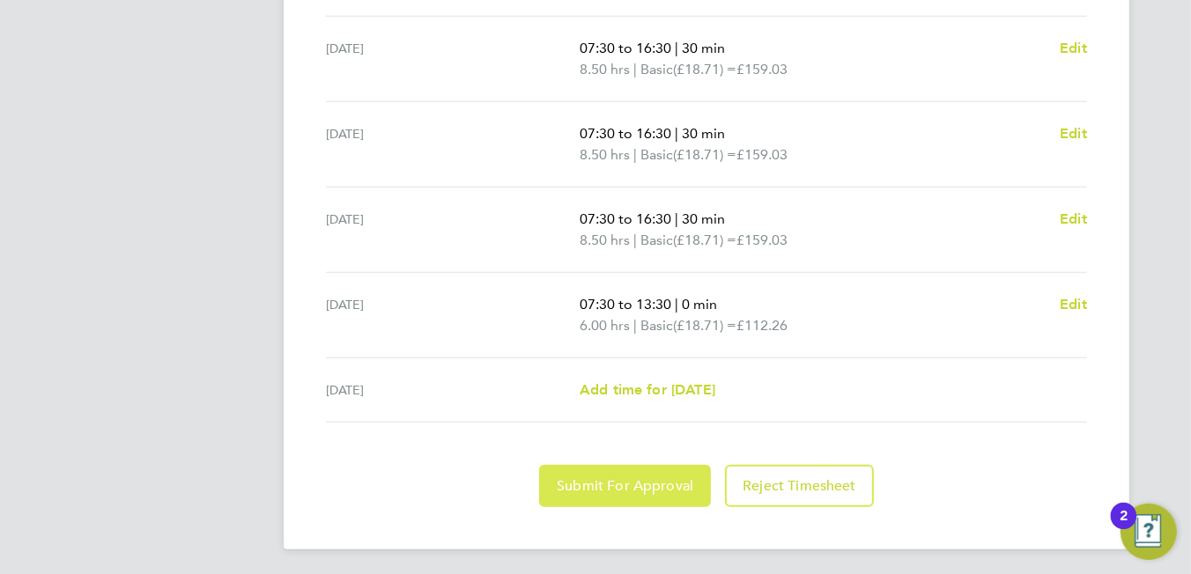
click at [588, 492] on button "Submit For Approval" at bounding box center [625, 486] width 172 height 42
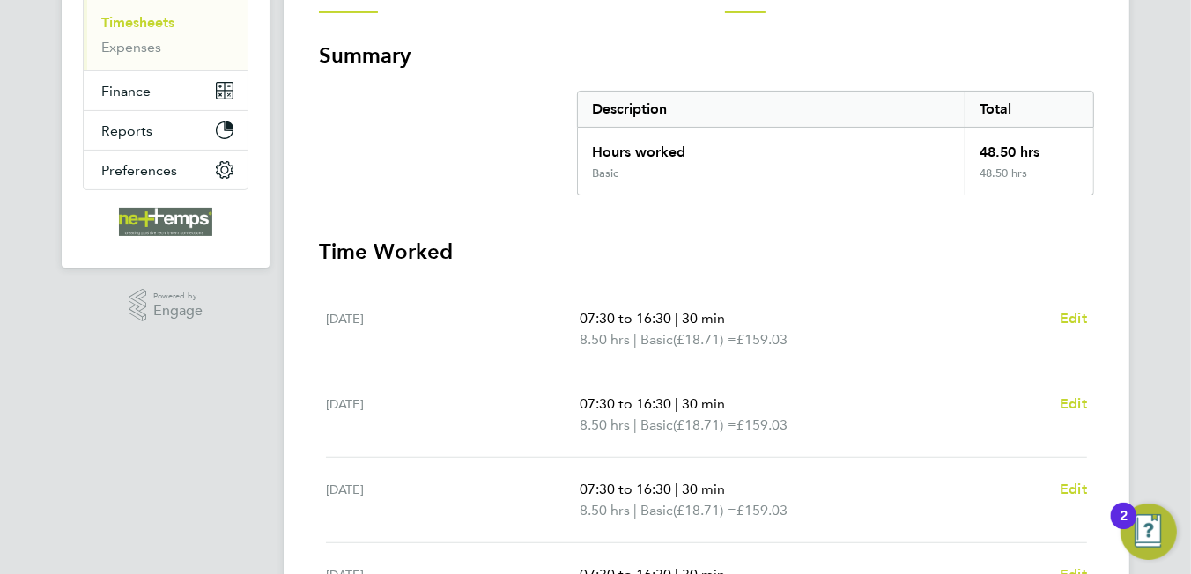
scroll to position [0, 0]
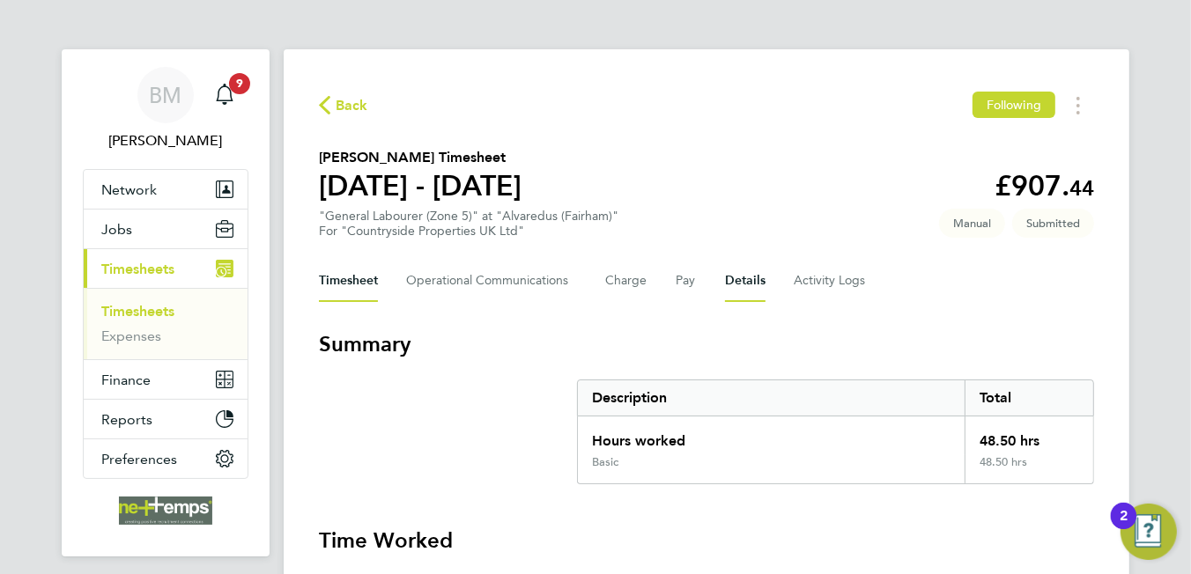
click at [743, 283] on button "Details" at bounding box center [745, 281] width 41 height 42
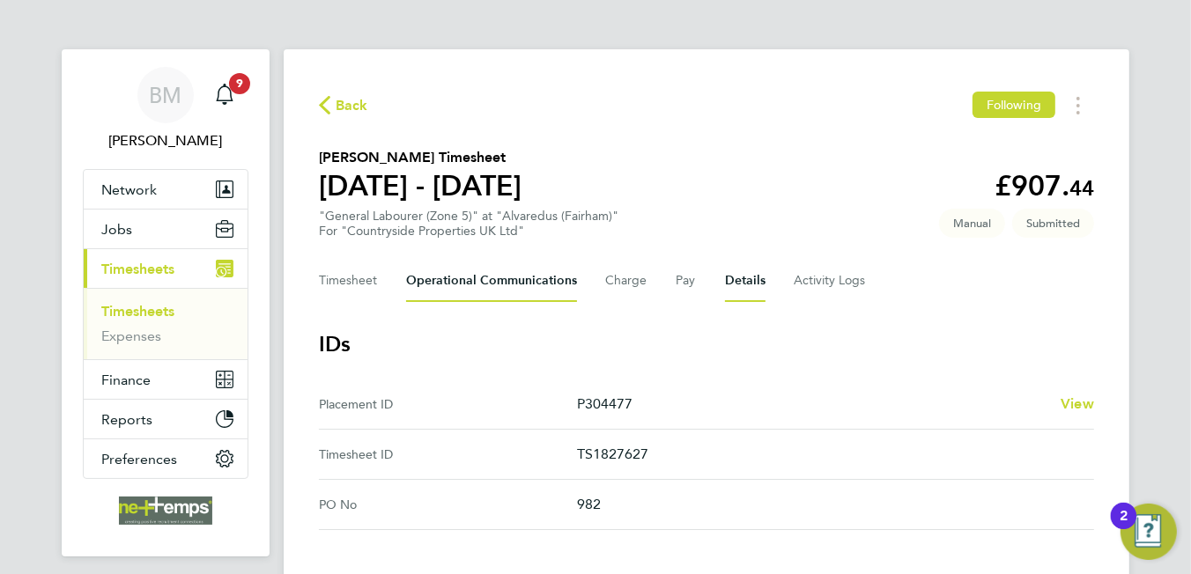
click at [513, 273] on Communications-tab "Operational Communications" at bounding box center [491, 281] width 171 height 42
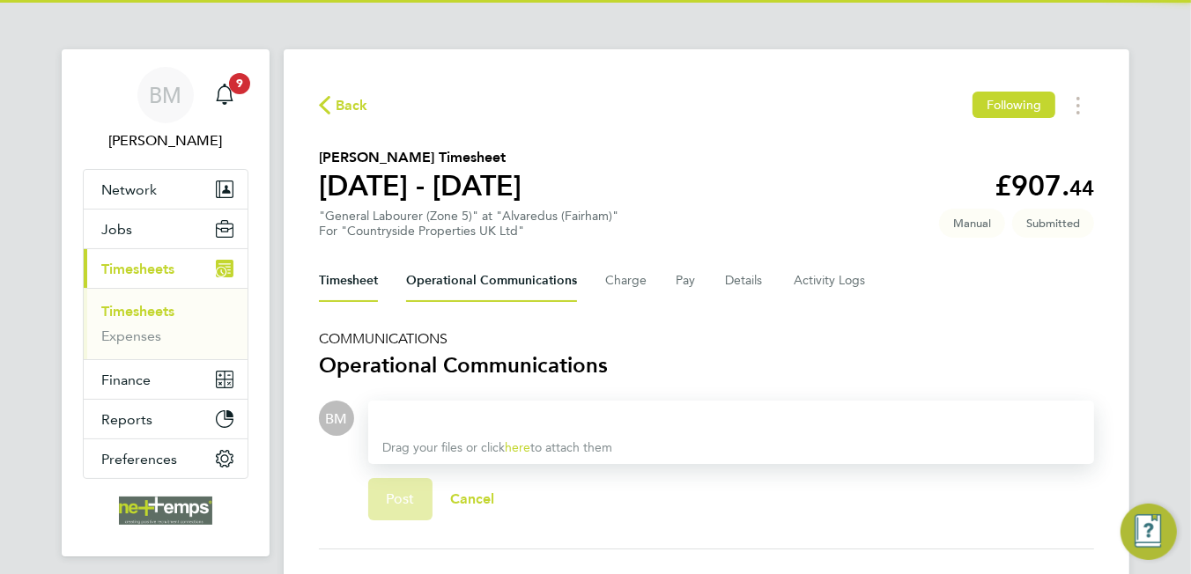
click at [337, 277] on button "Timesheet" at bounding box center [348, 281] width 59 height 42
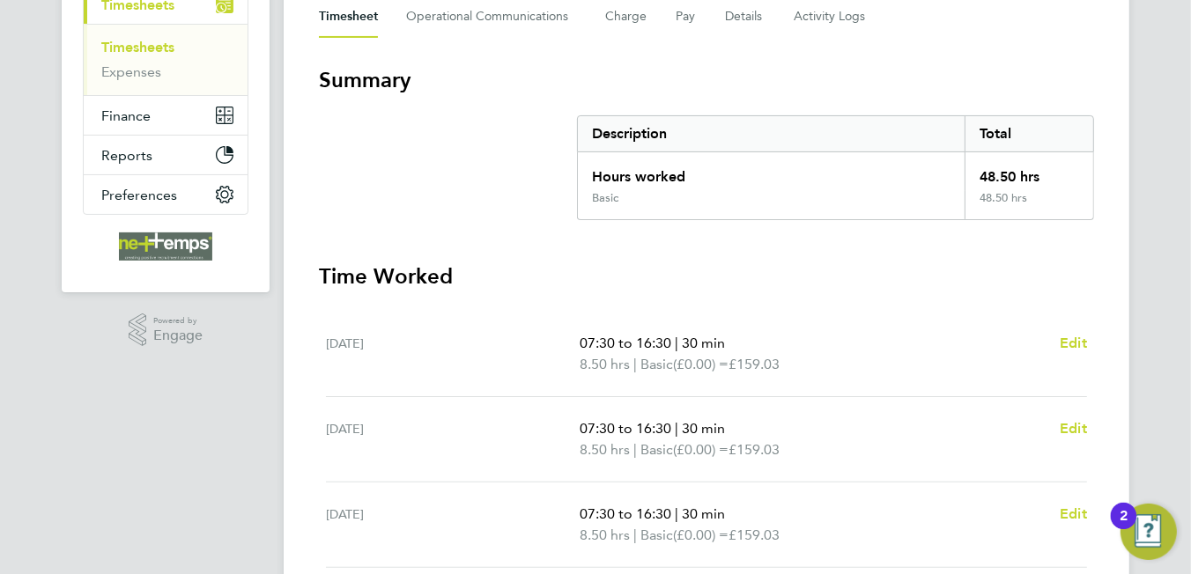
scroll to position [87, 0]
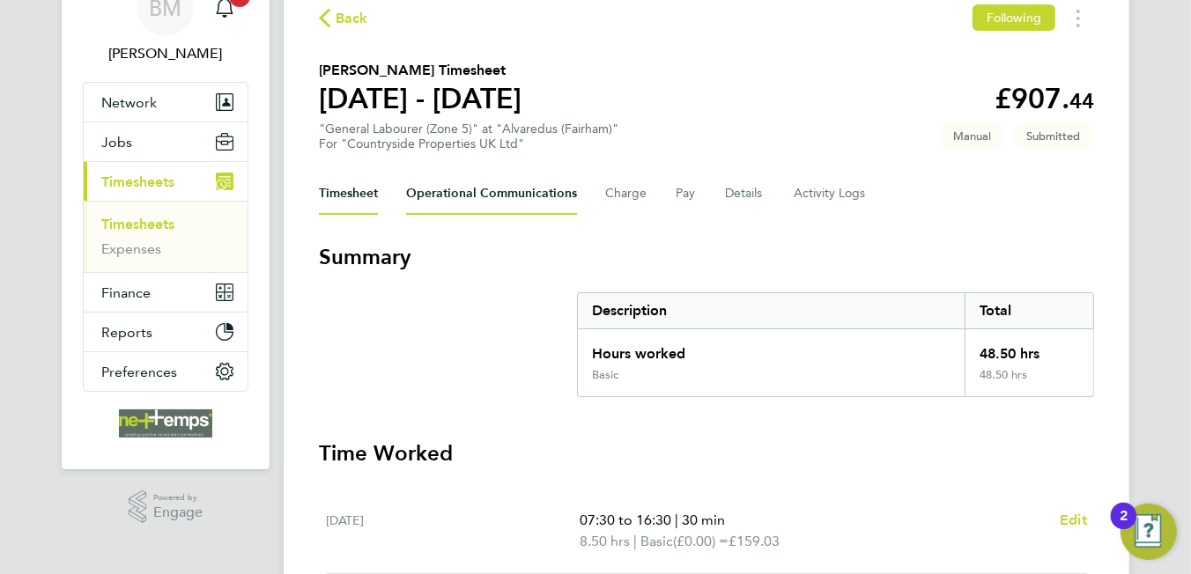
click at [476, 206] on Communications-tab "Operational Communications" at bounding box center [491, 194] width 171 height 42
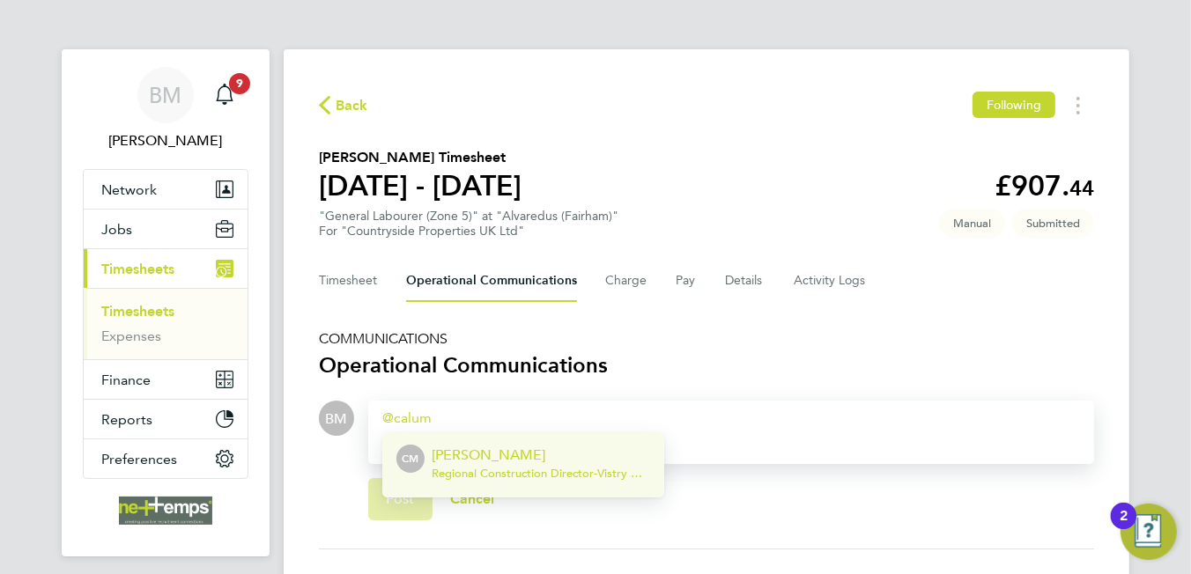
click at [521, 481] on div "[PERSON_NAME] Regional Construction Director - Vistry Group Plc" at bounding box center [541, 466] width 218 height 42
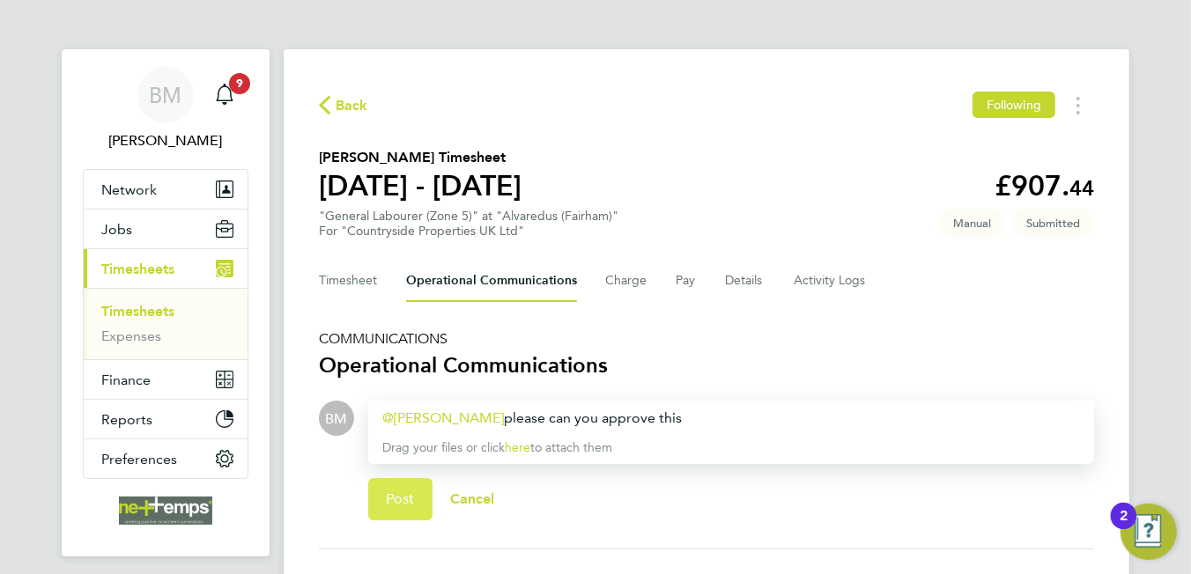
click at [413, 485] on button "Post" at bounding box center [400, 499] width 64 height 42
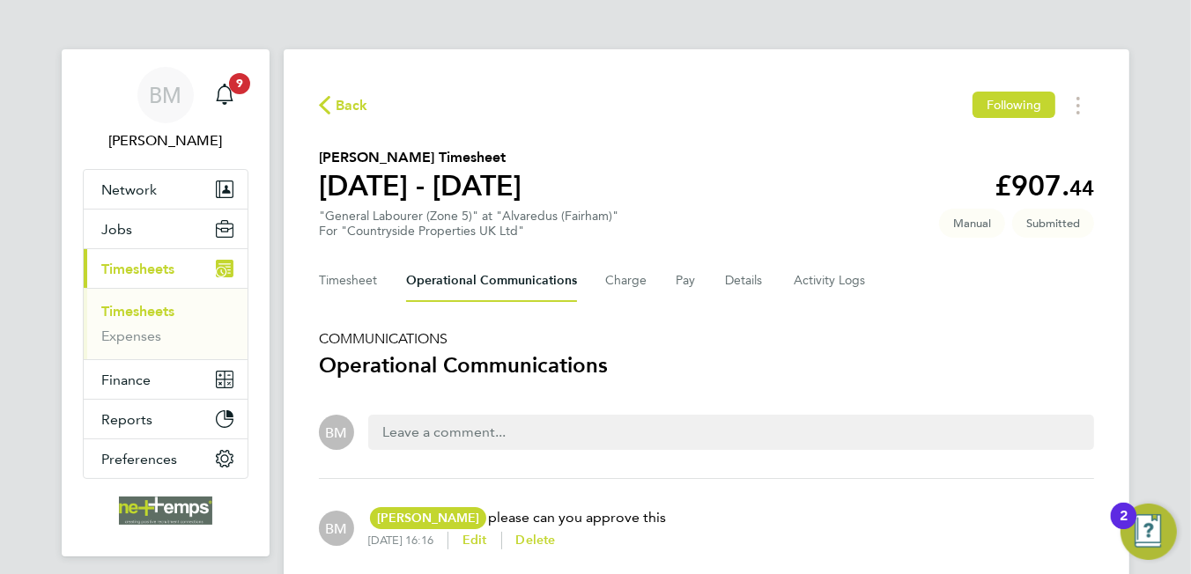
click at [351, 107] on span "Back" at bounding box center [352, 105] width 33 height 21
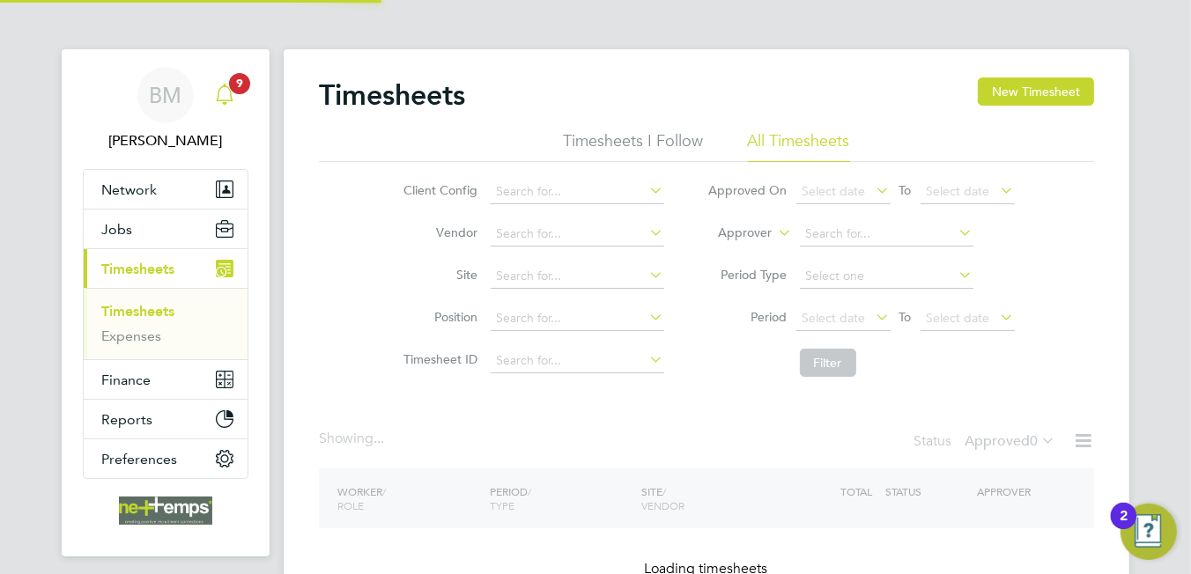
click at [230, 98] on icon "Main navigation" at bounding box center [224, 94] width 21 height 21
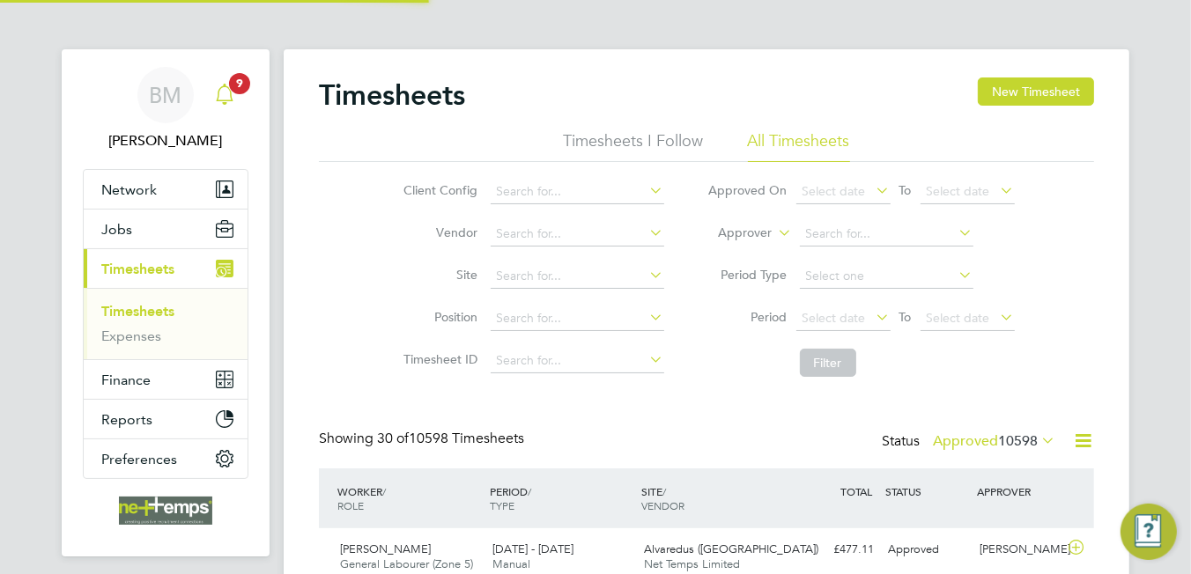
scroll to position [44, 153]
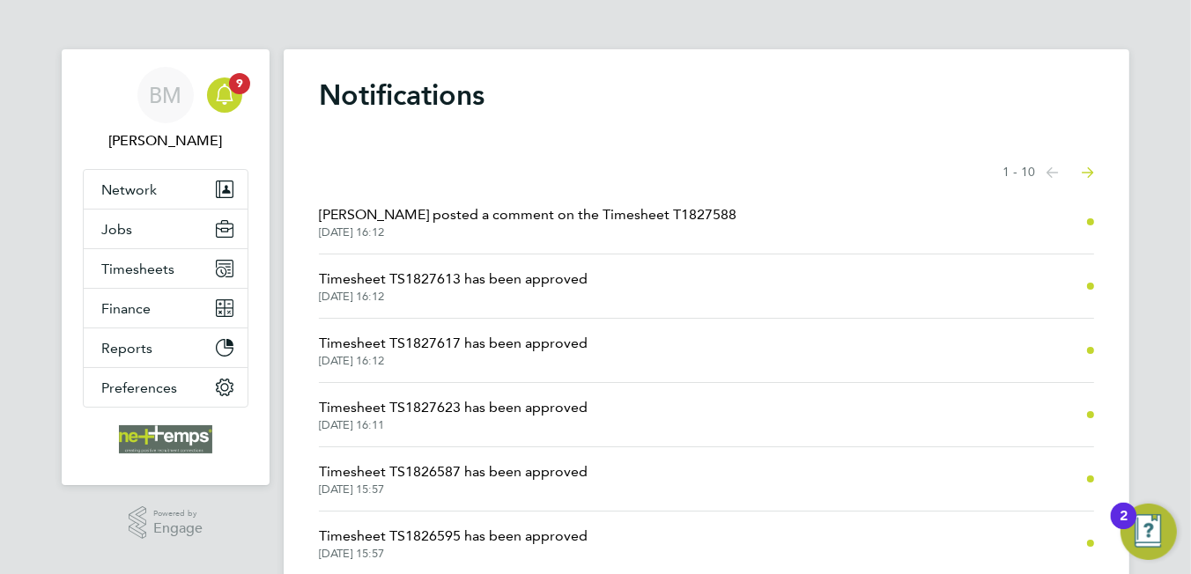
click at [503, 218] on span "[PERSON_NAME] posted a comment on the Timesheet T1827588" at bounding box center [528, 214] width 418 height 21
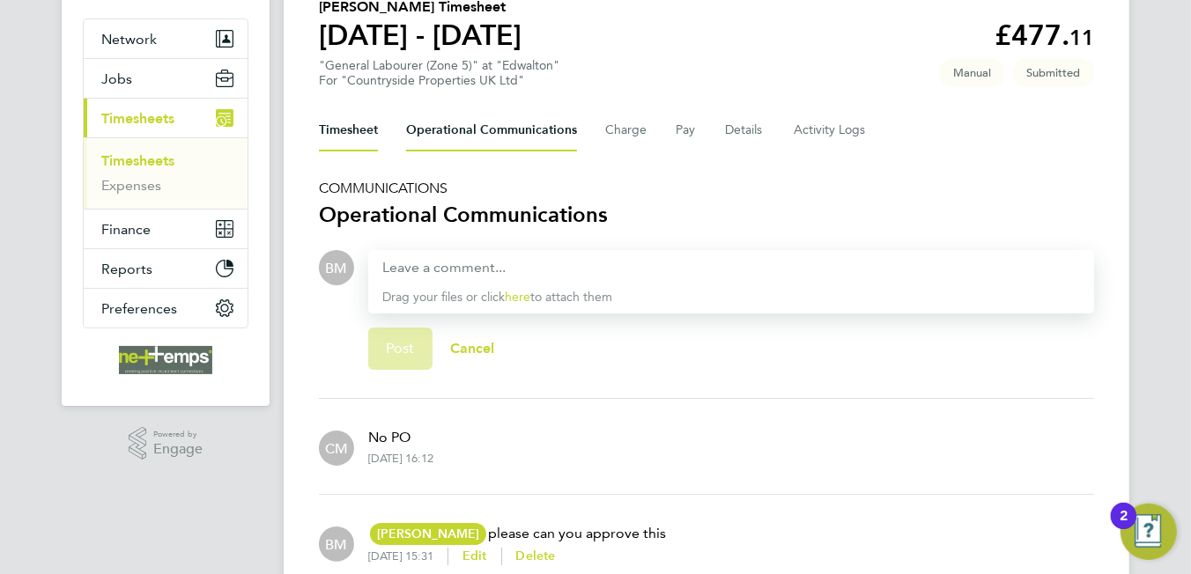
click at [361, 137] on button "Timesheet" at bounding box center [348, 130] width 59 height 42
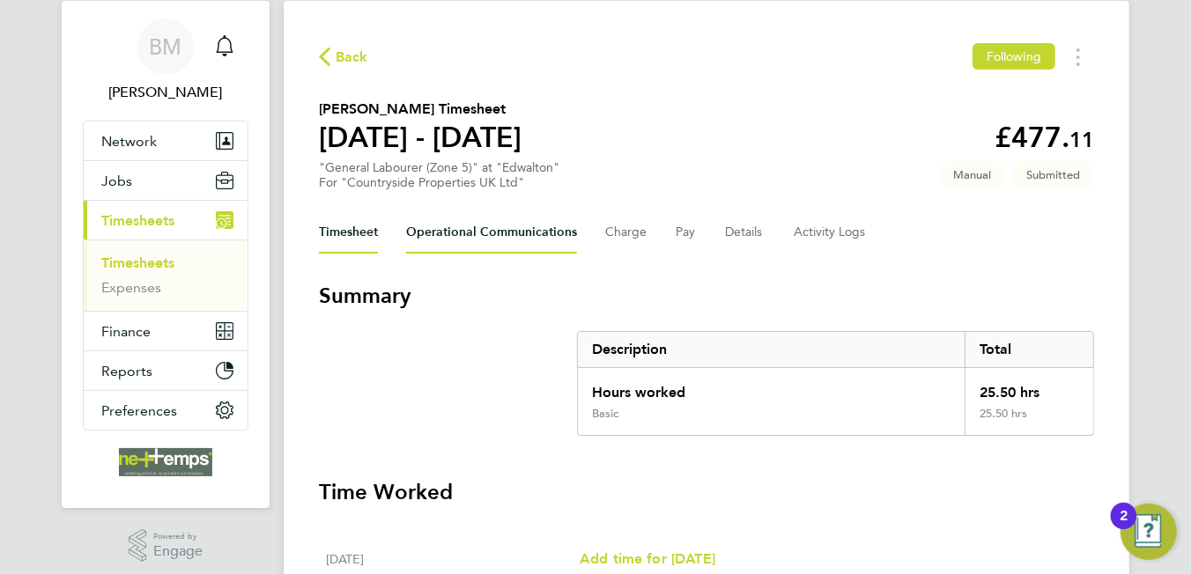
click at [458, 223] on Communications-tab "Operational Communications" at bounding box center [491, 232] width 171 height 42
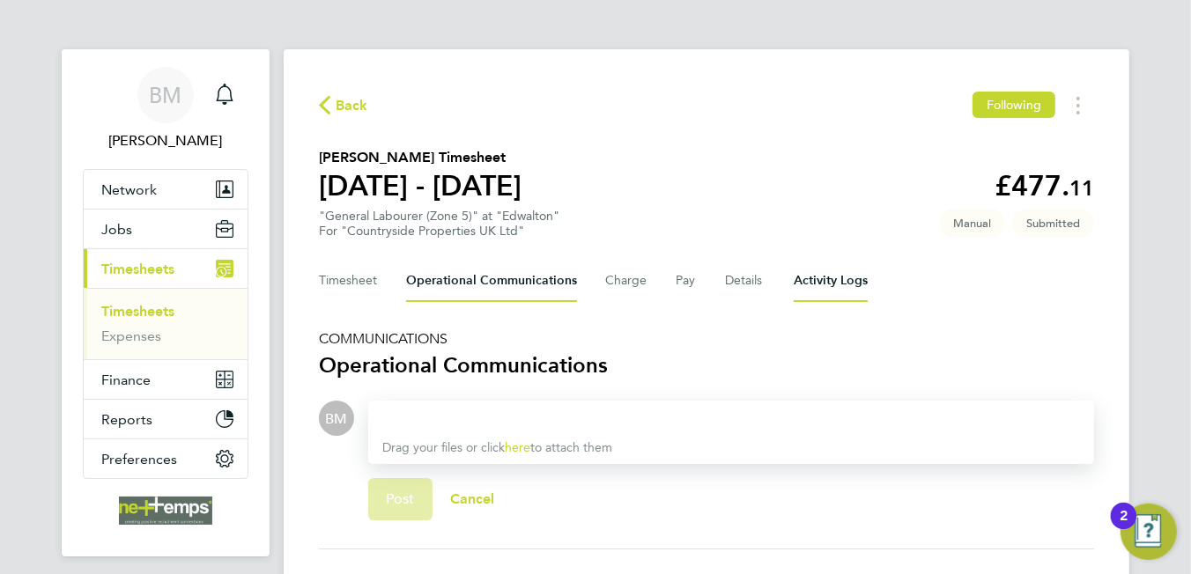
click at [794, 278] on Logs-tab "Activity Logs" at bounding box center [831, 281] width 74 height 42
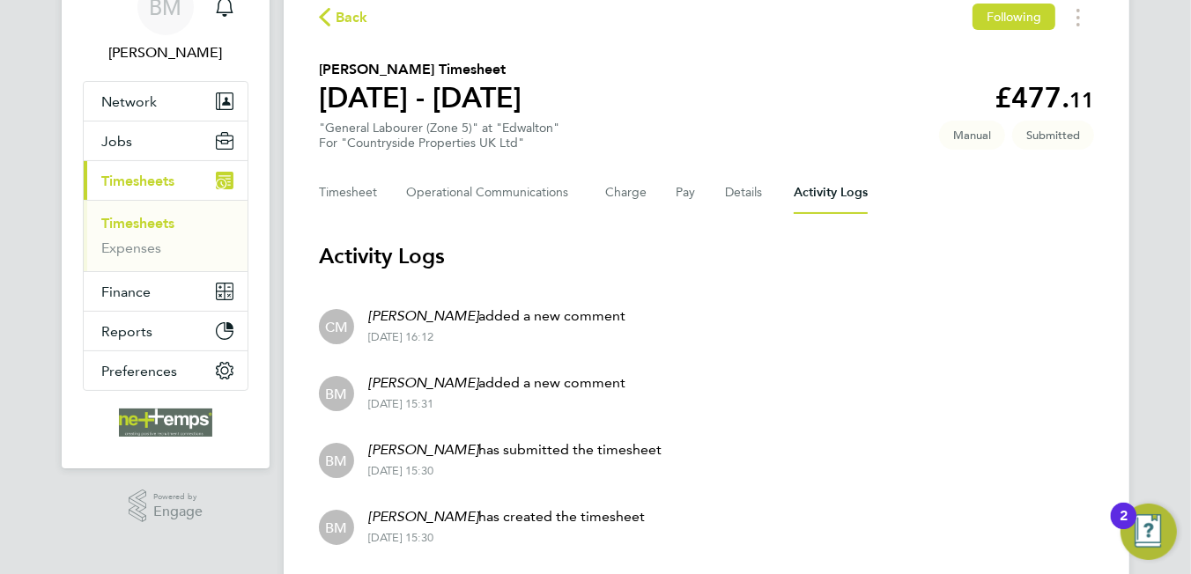
click at [735, 213] on div "Back Following [PERSON_NAME] Timesheet [DATE] - [DATE] £477. 11 "General Labour…" at bounding box center [707, 281] width 846 height 640
click at [739, 199] on button "Details" at bounding box center [745, 193] width 41 height 42
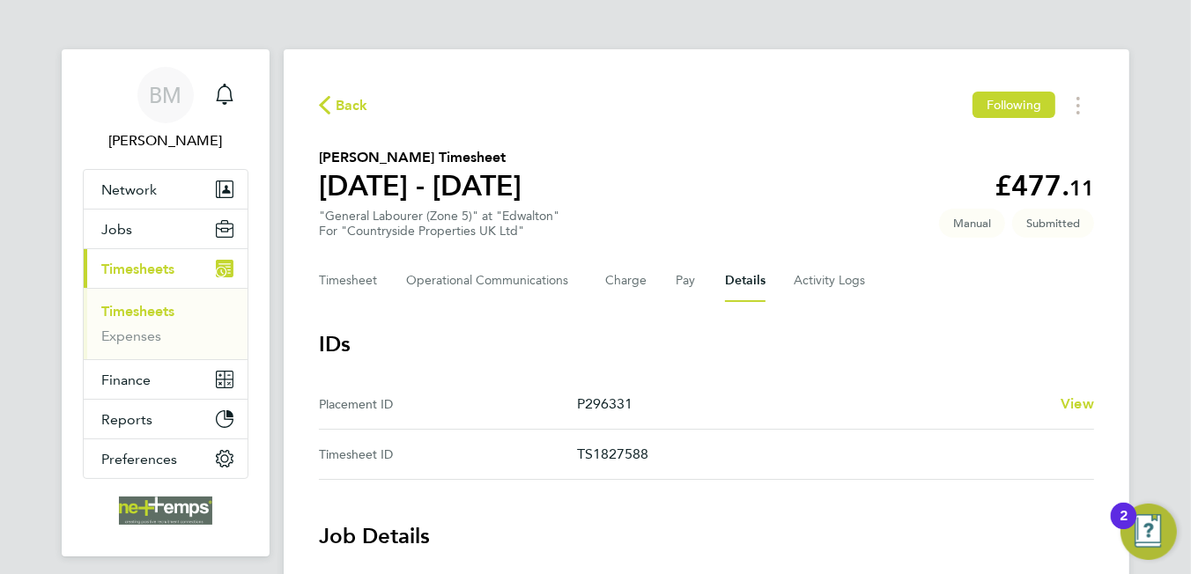
click at [693, 278] on div "Timesheet Operational Communications Charge Pay Details Activity Logs" at bounding box center [706, 281] width 775 height 42
click at [690, 279] on button "Pay" at bounding box center [686, 281] width 21 height 42
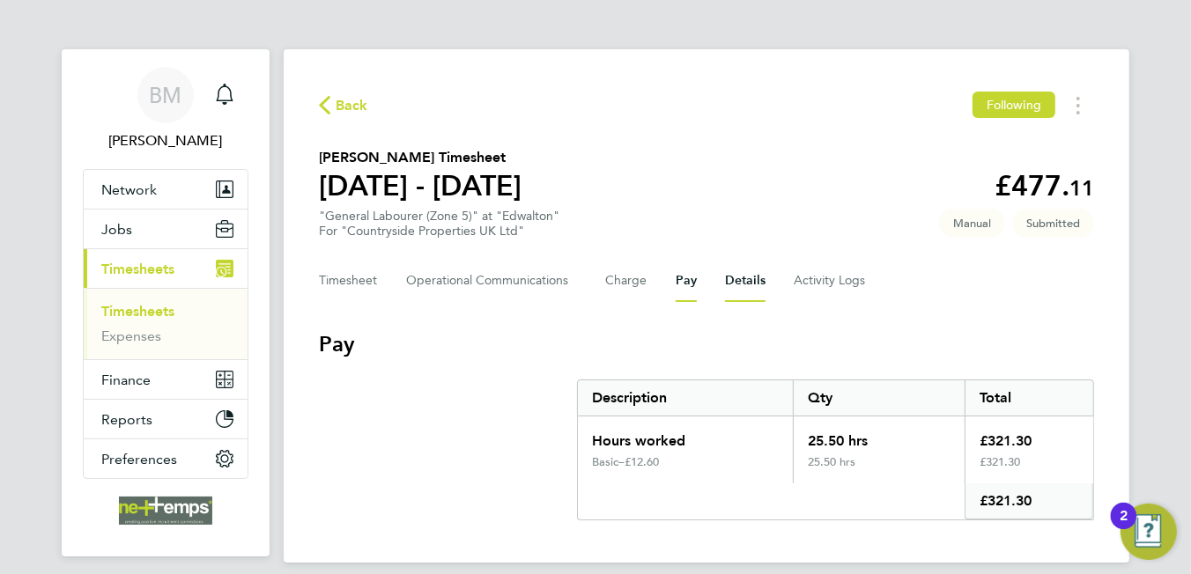
click at [739, 276] on button "Details" at bounding box center [745, 281] width 41 height 42
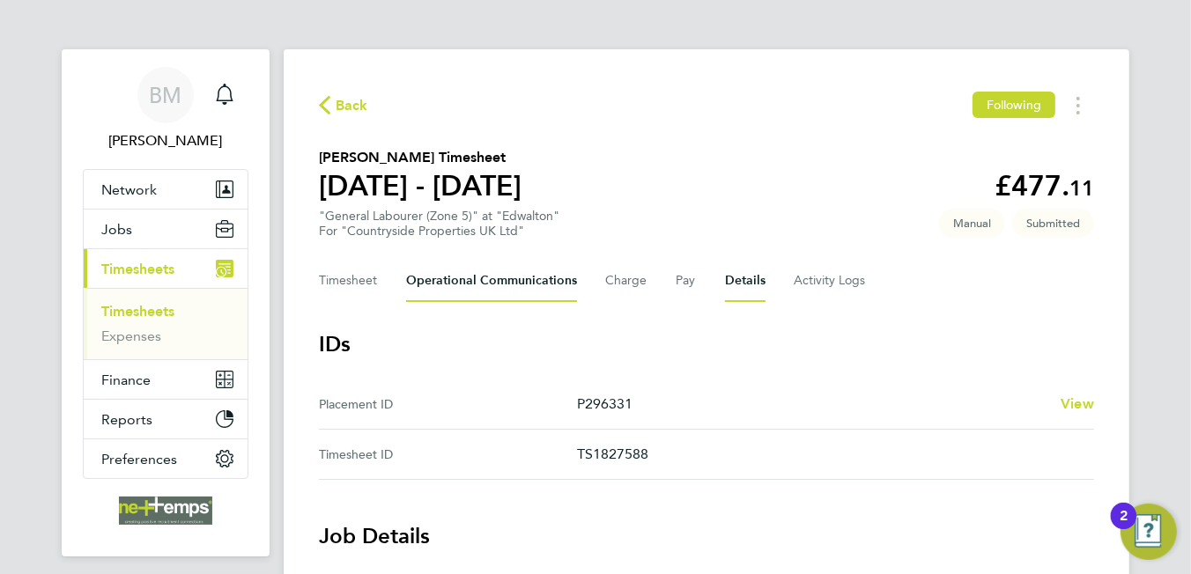
click at [436, 291] on Communications-tab "Operational Communications" at bounding box center [491, 281] width 171 height 42
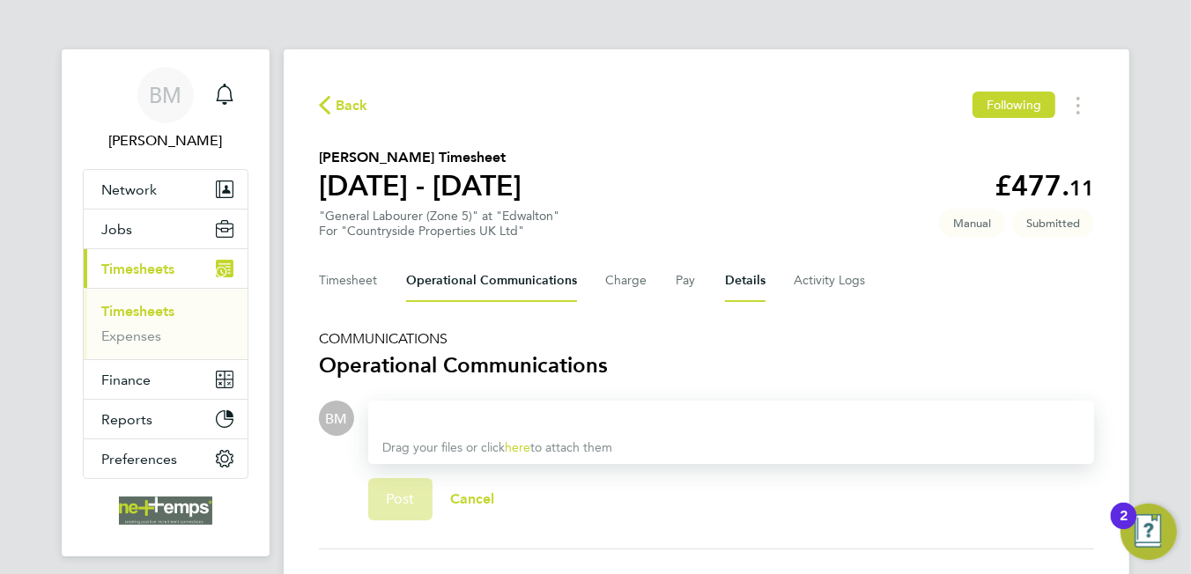
click at [758, 275] on button "Details" at bounding box center [745, 281] width 41 height 42
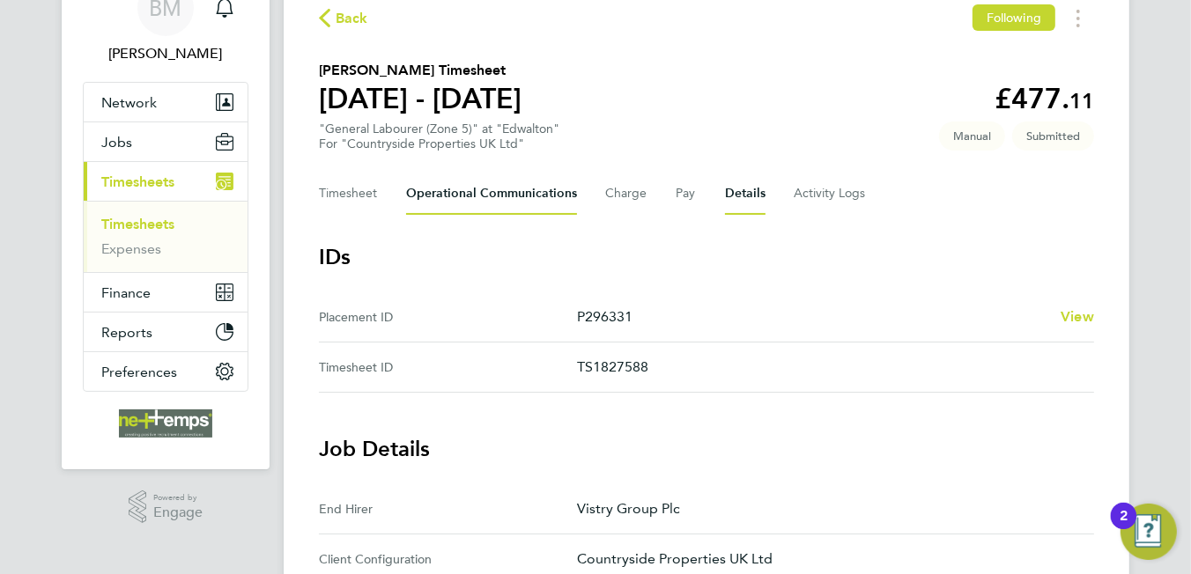
click at [445, 210] on Communications-tab "Operational Communications" at bounding box center [491, 194] width 171 height 42
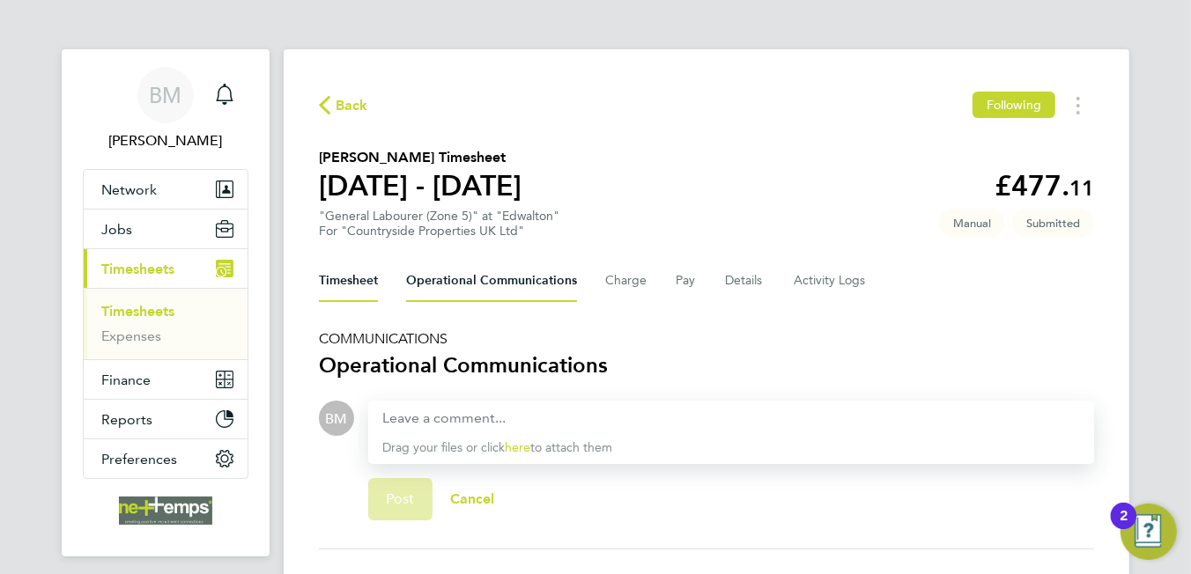
click at [366, 283] on button "Timesheet" at bounding box center [348, 281] width 59 height 42
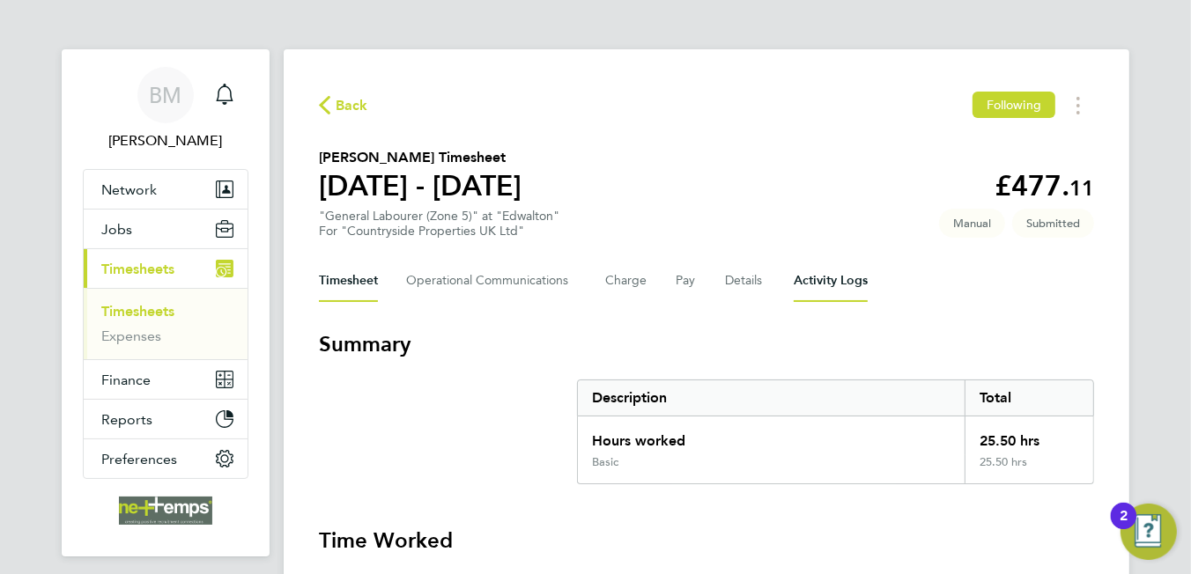
click at [840, 271] on Logs-tab "Activity Logs" at bounding box center [831, 281] width 74 height 42
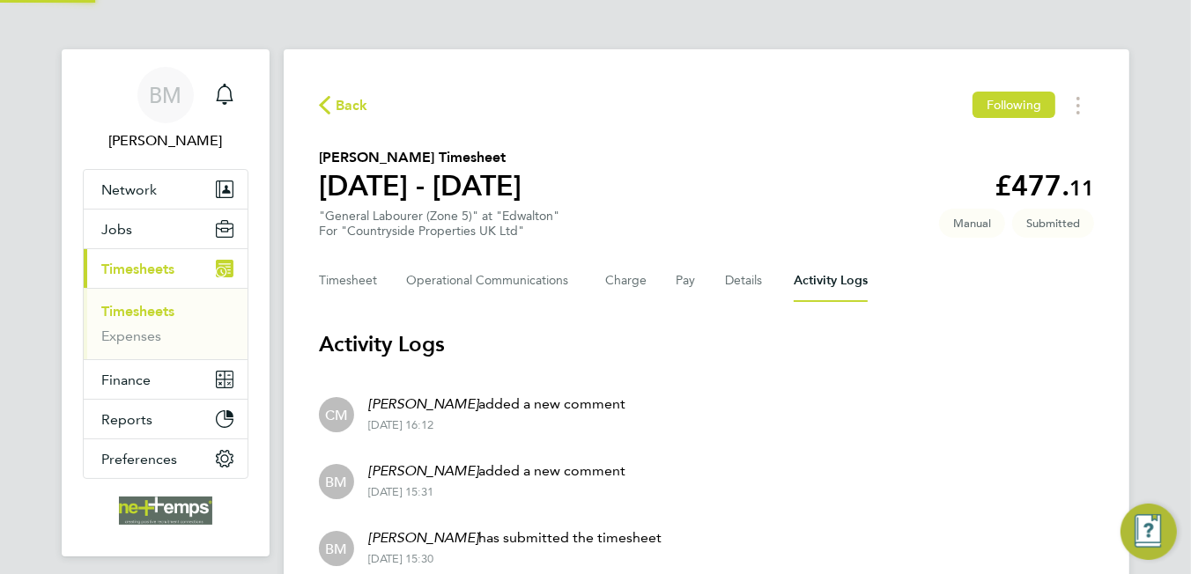
scroll to position [143, 0]
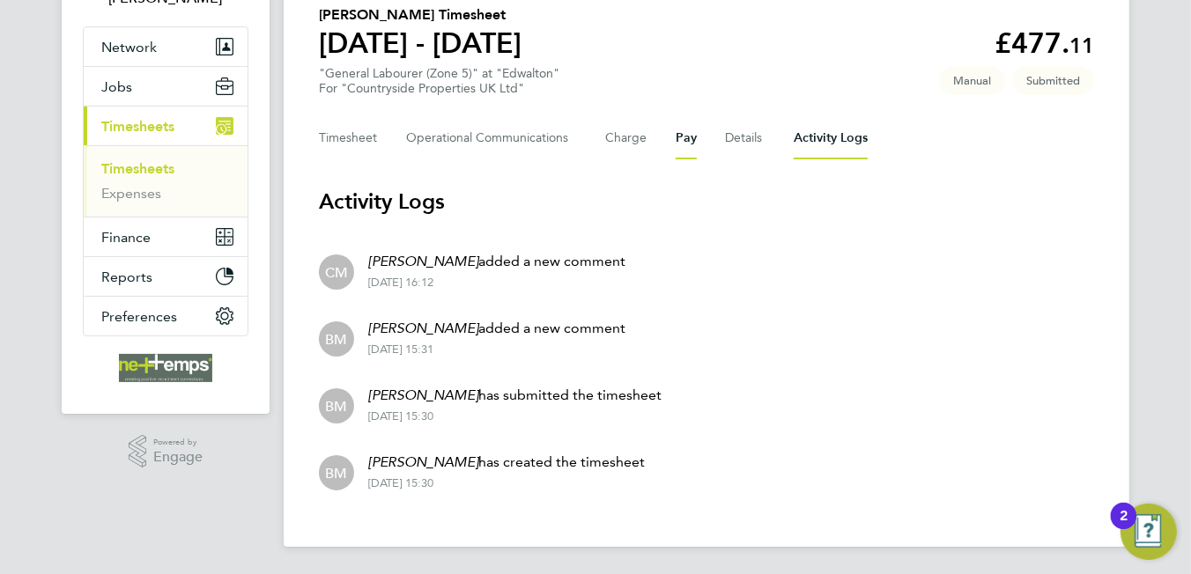
click at [688, 127] on button "Pay" at bounding box center [686, 138] width 21 height 42
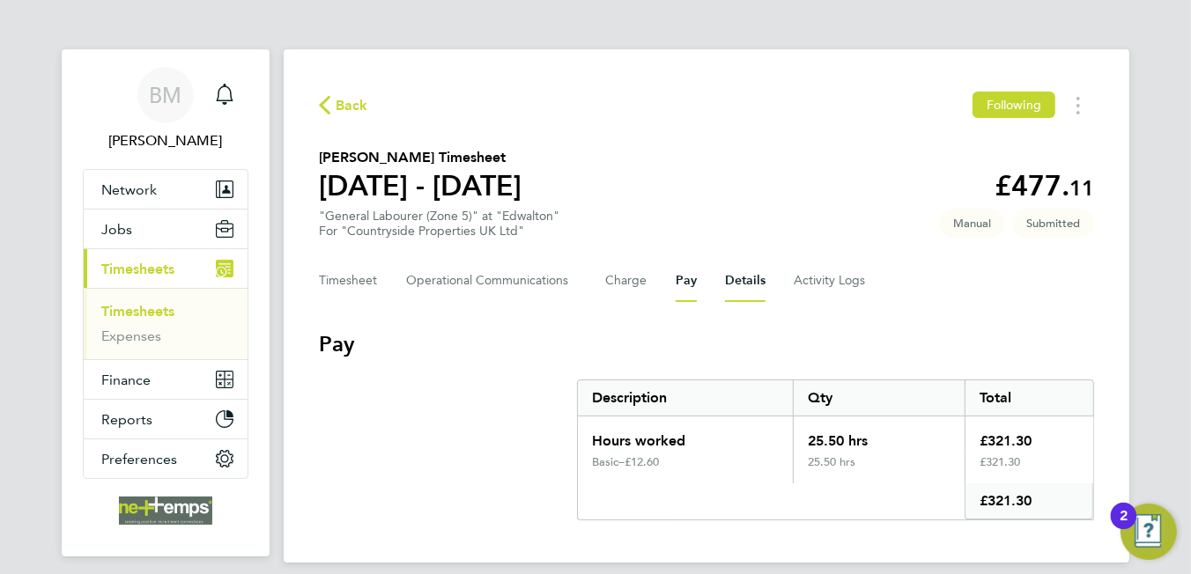
click at [729, 288] on button "Details" at bounding box center [745, 281] width 41 height 42
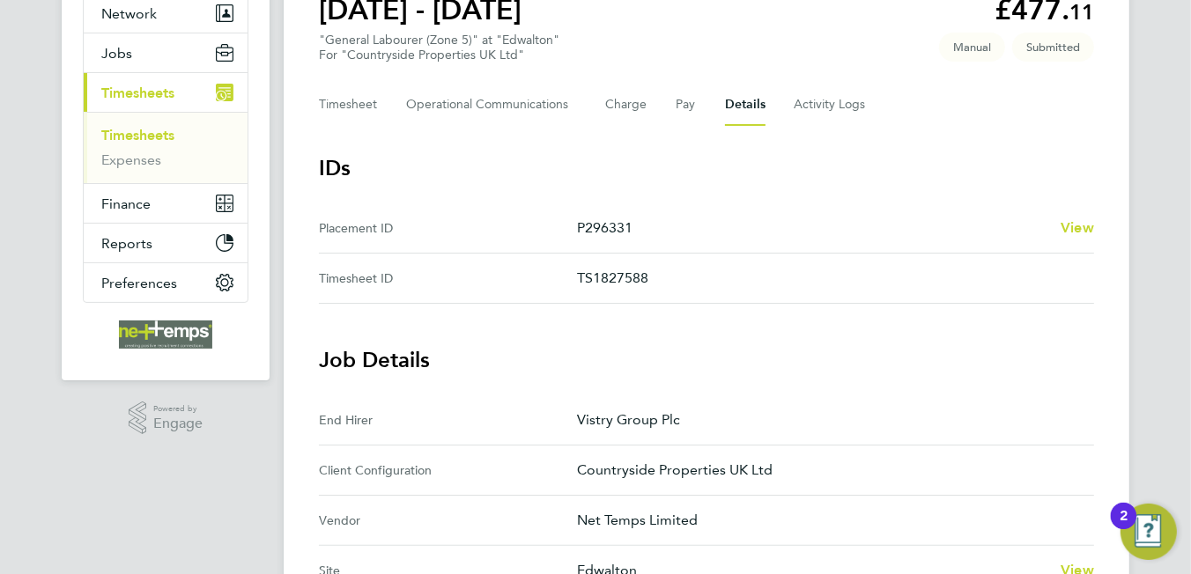
scroll to position [529, 0]
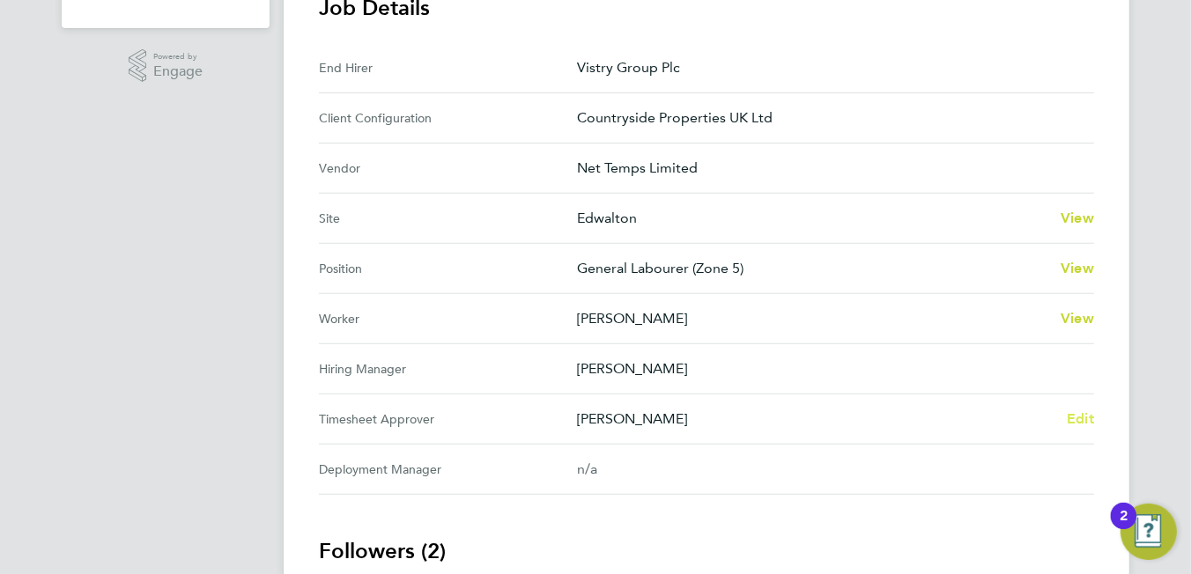
click at [1079, 424] on span "Edit" at bounding box center [1080, 418] width 27 height 17
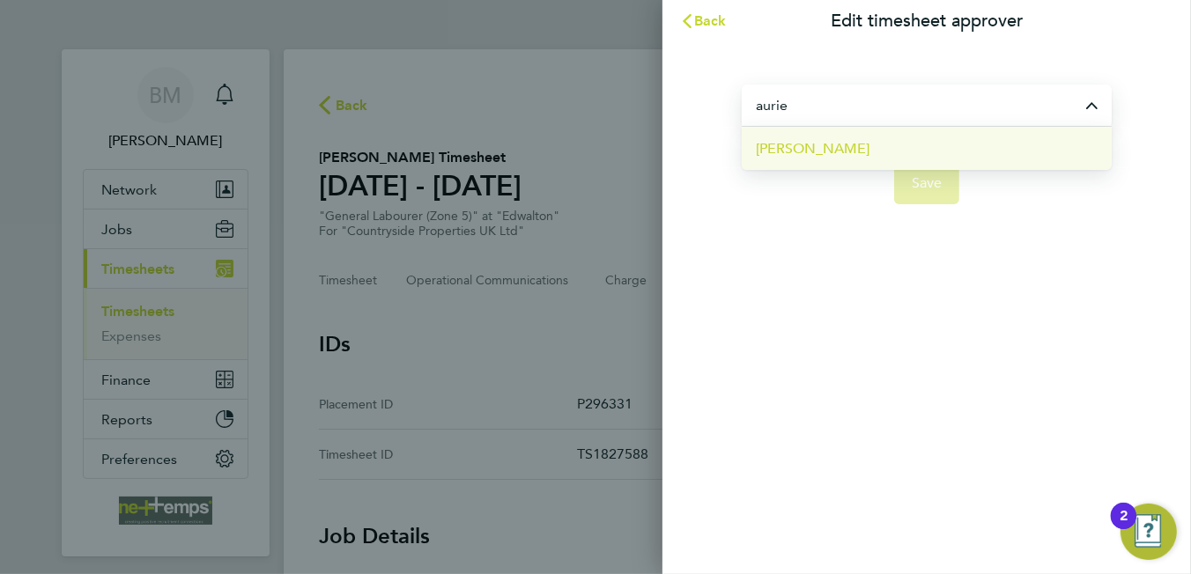
click at [825, 148] on li "Aurie Cox" at bounding box center [927, 148] width 370 height 43
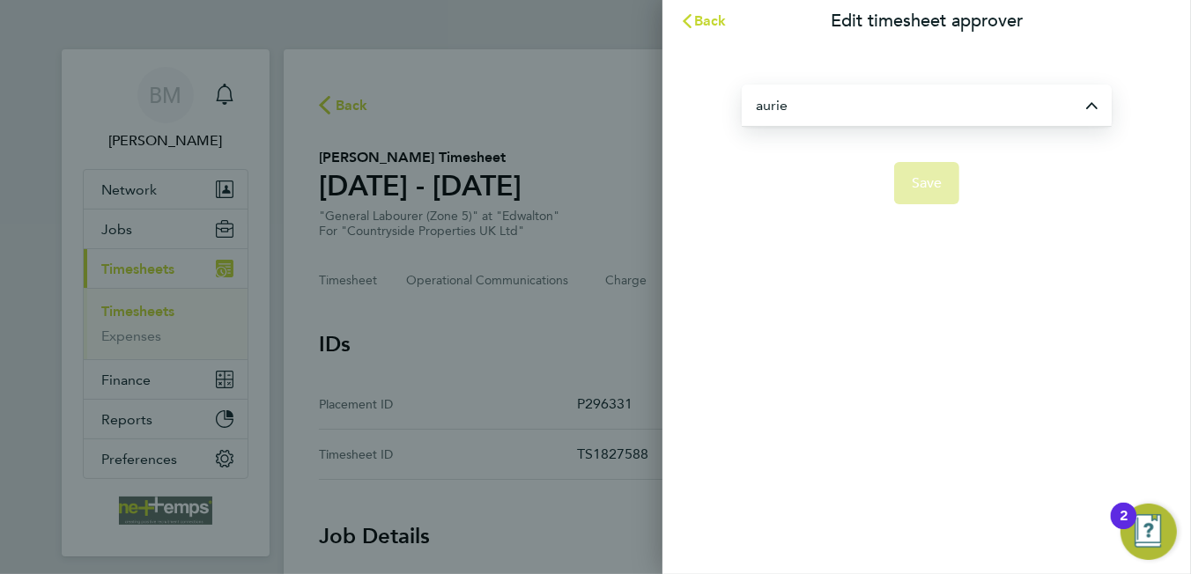
type input "Aurie Cox"
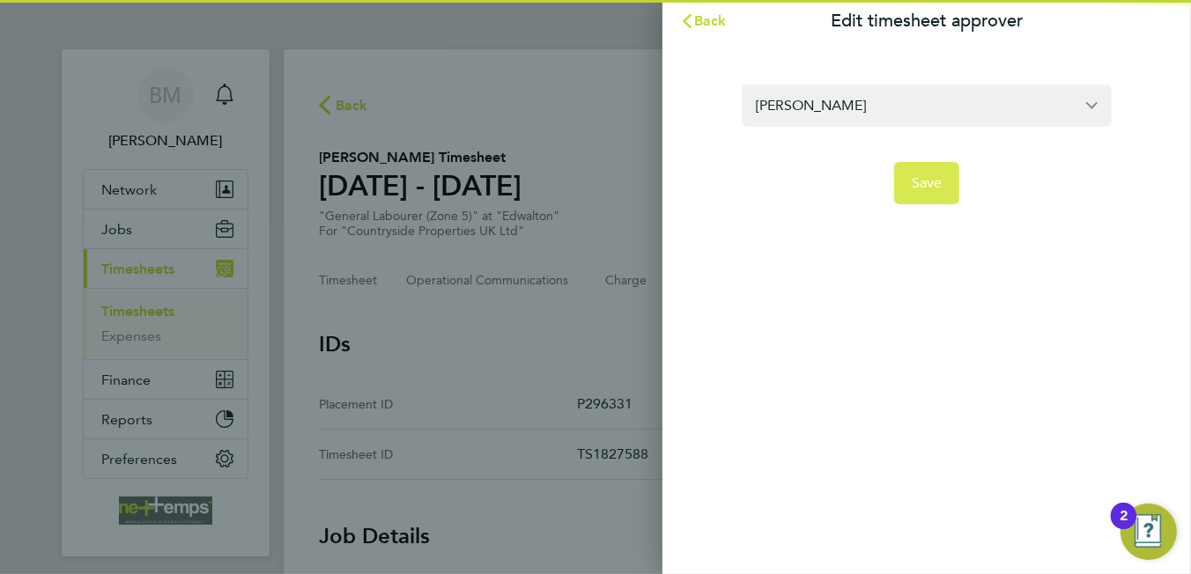
click at [906, 188] on button "Save" at bounding box center [927, 183] width 66 height 42
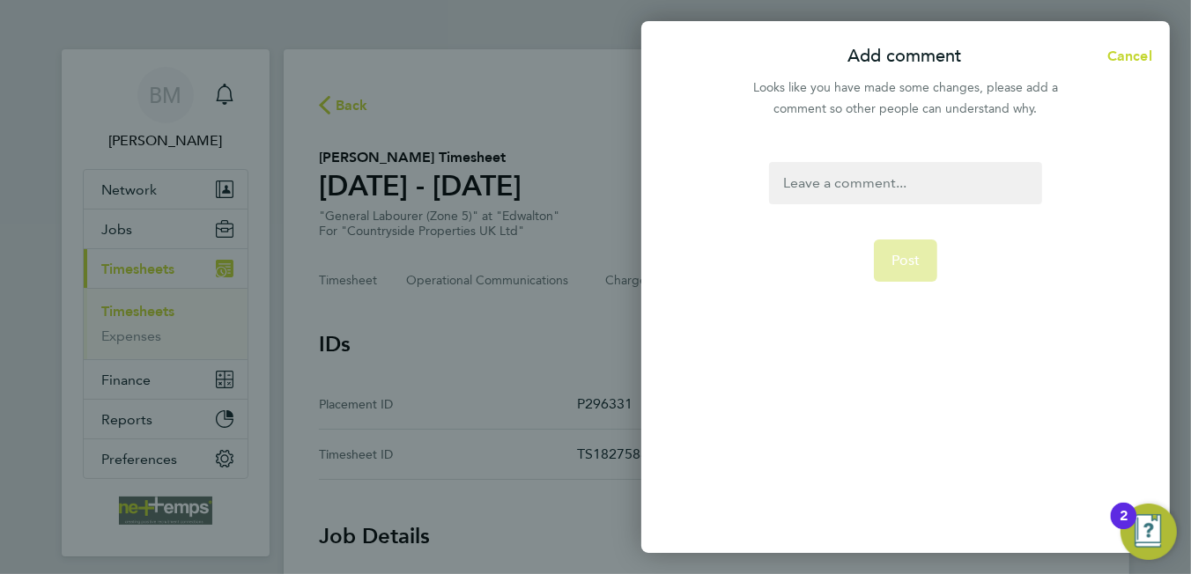
click at [887, 172] on div at bounding box center [905, 183] width 272 height 42
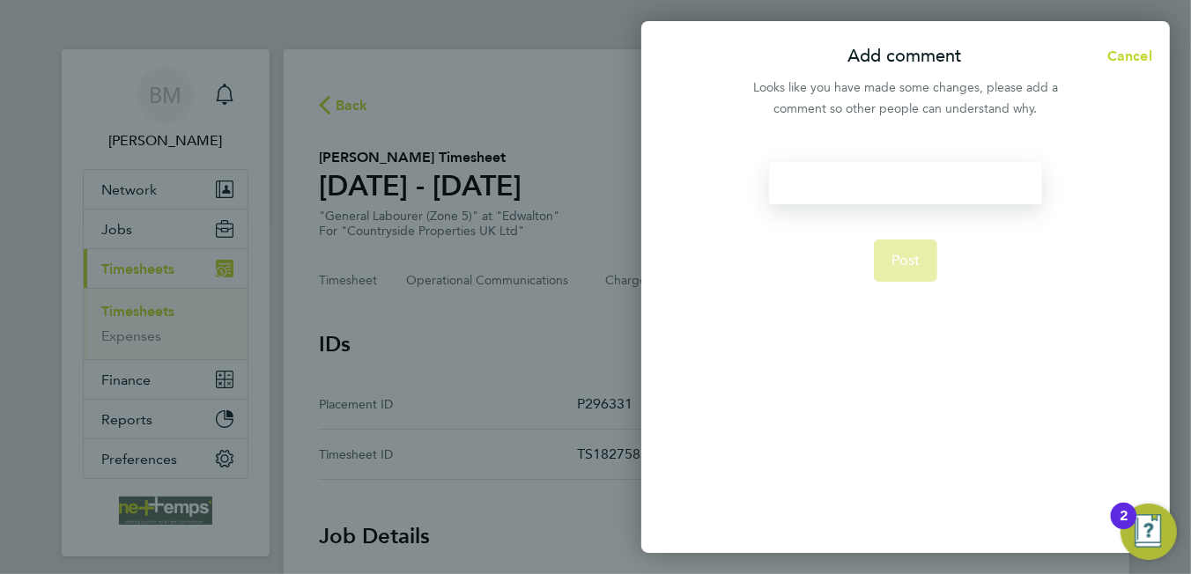
click at [881, 174] on div at bounding box center [905, 183] width 272 height 42
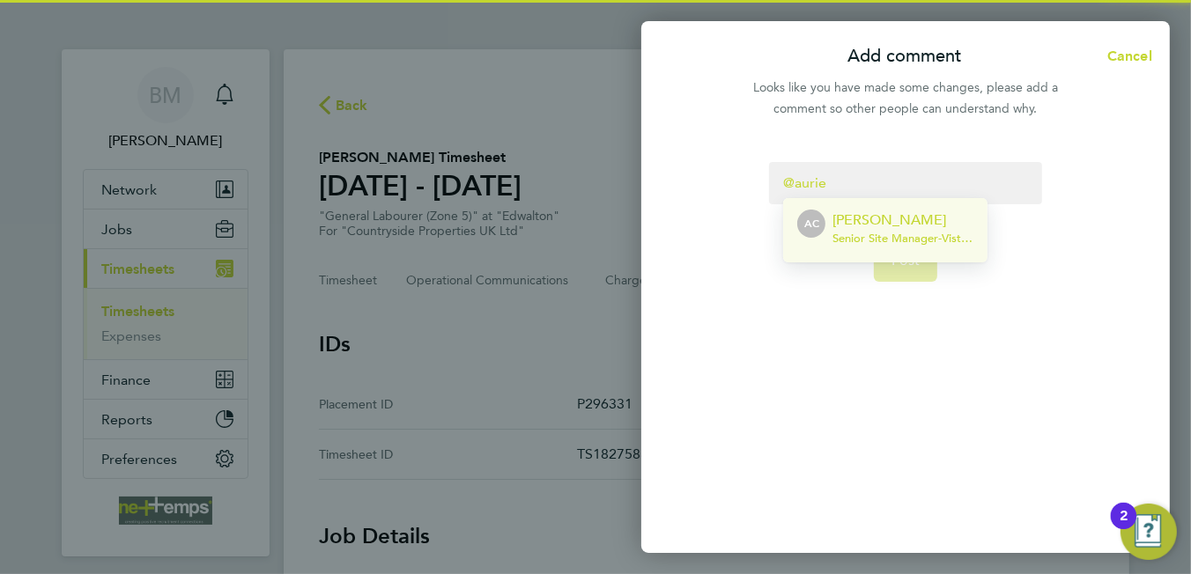
drag, startPoint x: 884, startPoint y: 220, endPoint x: 893, endPoint y: 189, distance: 32.9
click at [888, 214] on p "Aurie Cox" at bounding box center [902, 220] width 141 height 21
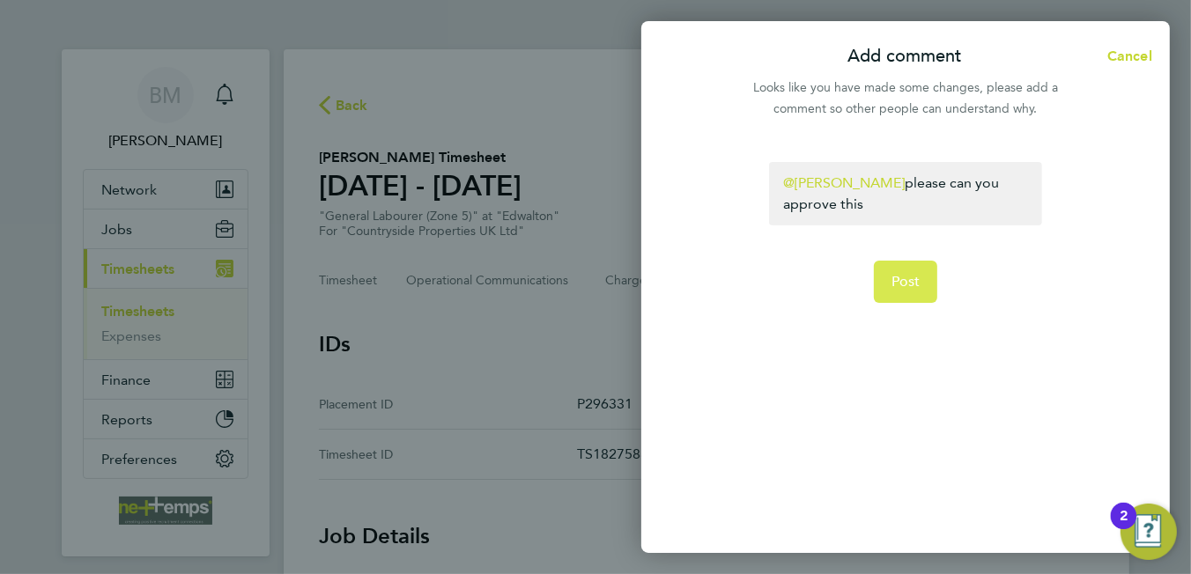
click at [880, 272] on button "Post" at bounding box center [906, 282] width 64 height 42
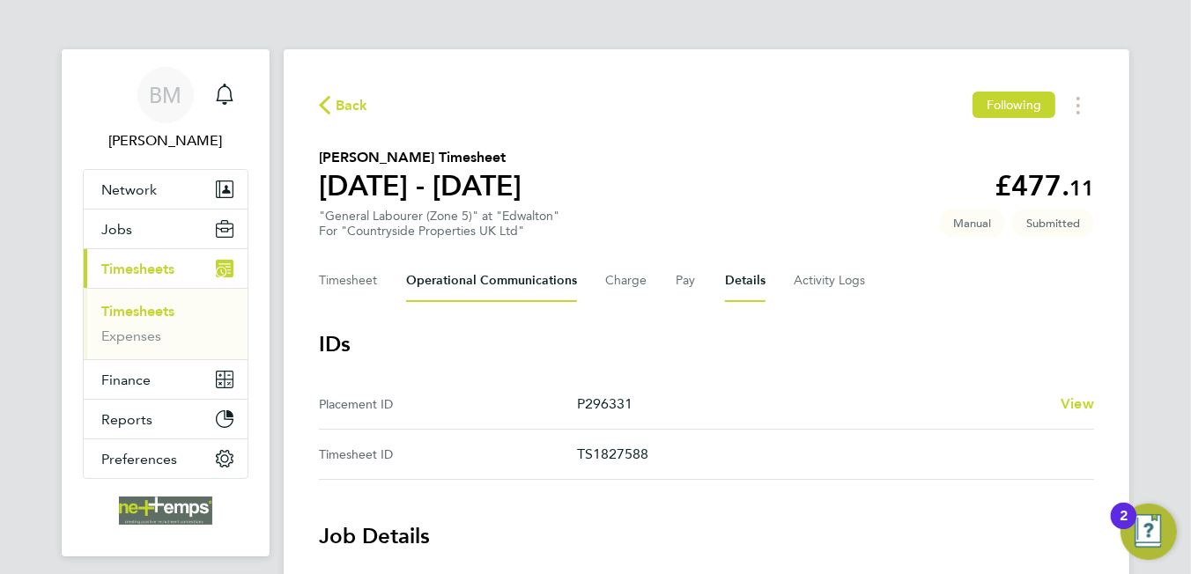
click at [538, 291] on Communications-tab "Operational Communications" at bounding box center [491, 281] width 171 height 42
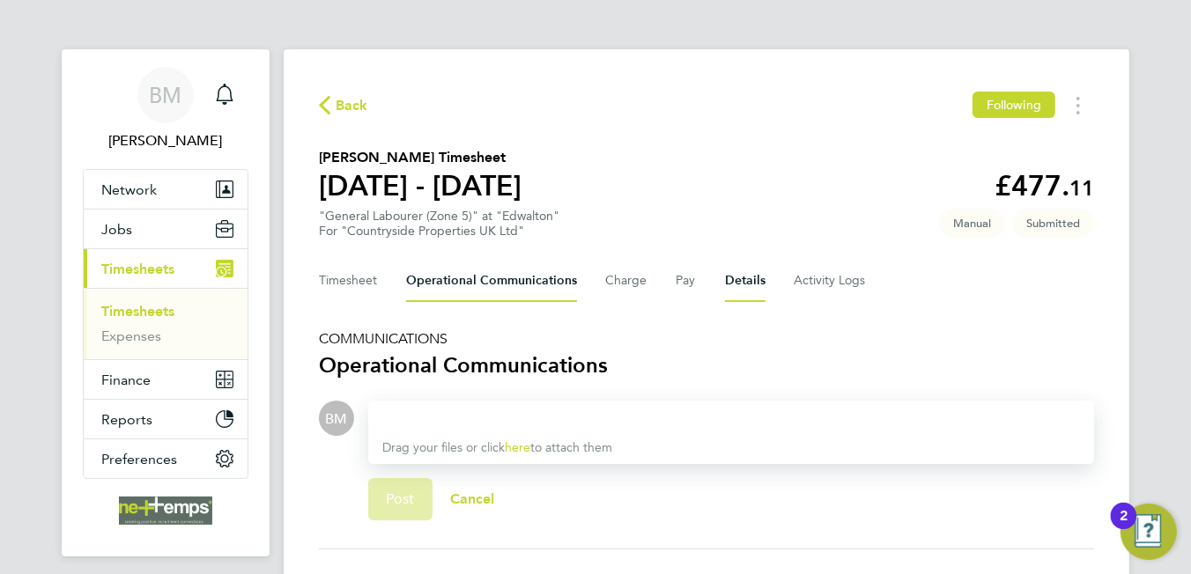
click at [745, 284] on button "Details" at bounding box center [745, 281] width 41 height 42
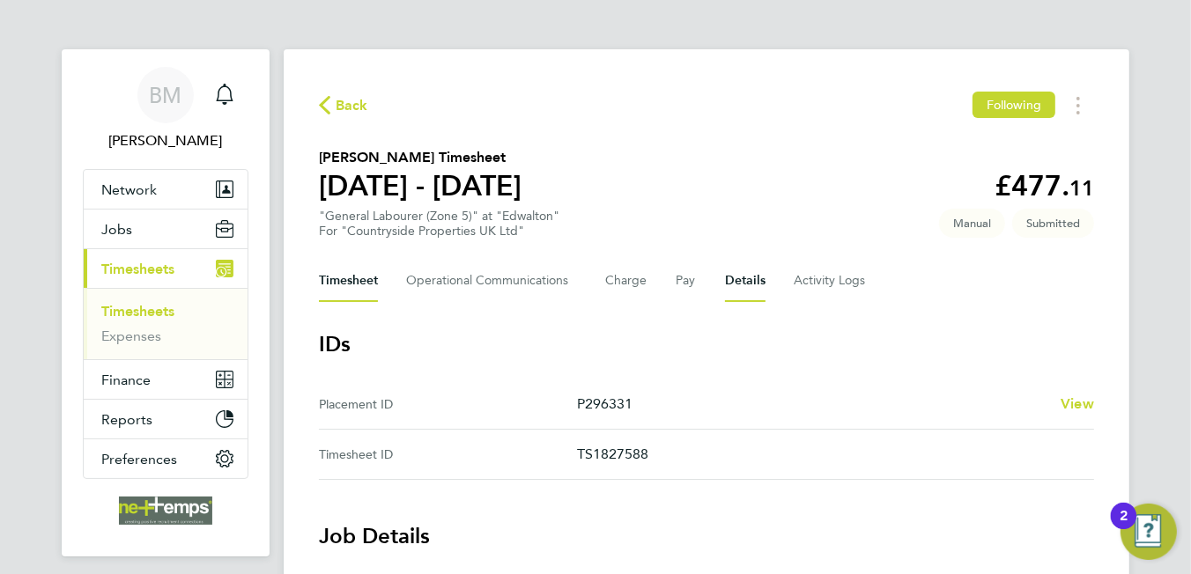
click at [342, 267] on button "Timesheet" at bounding box center [348, 281] width 59 height 42
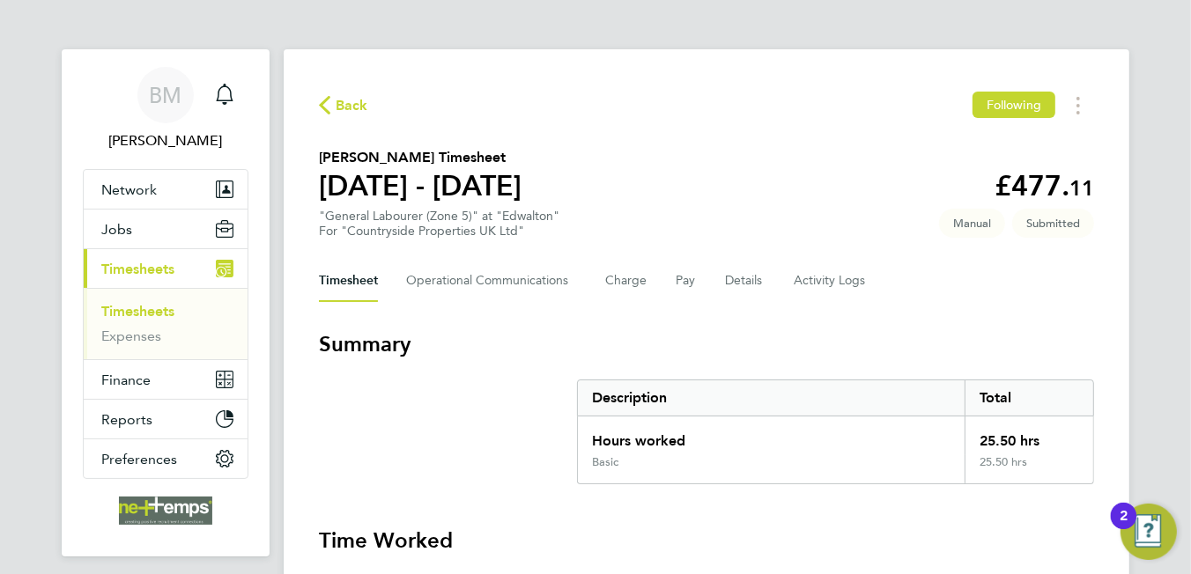
click at [348, 105] on span "Back" at bounding box center [352, 105] width 33 height 21
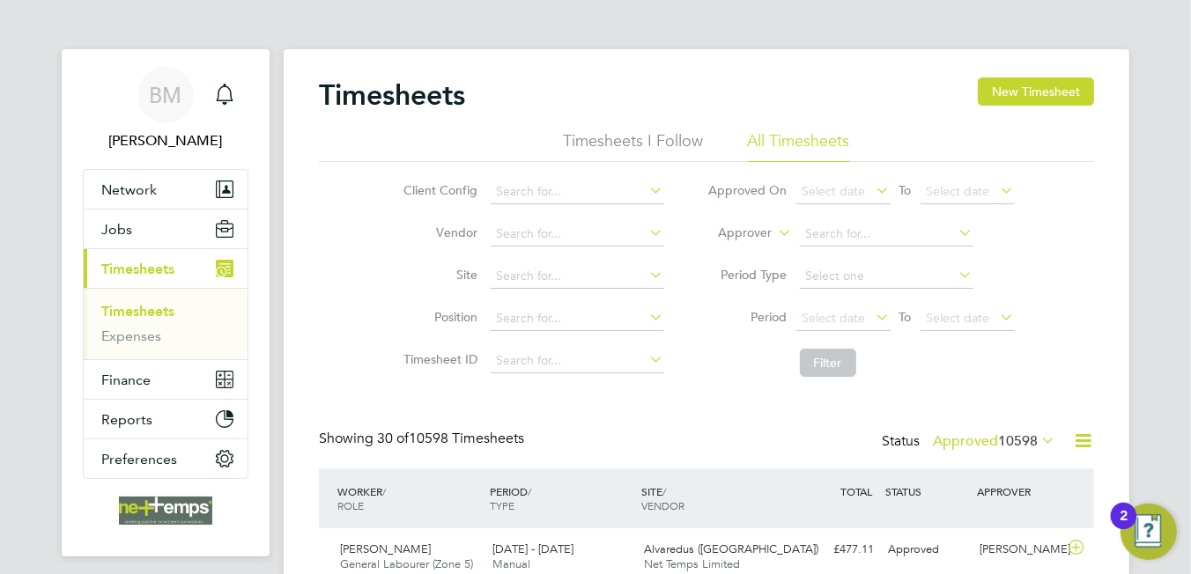
scroll to position [44, 153]
click at [1079, 440] on icon at bounding box center [1083, 441] width 22 height 22
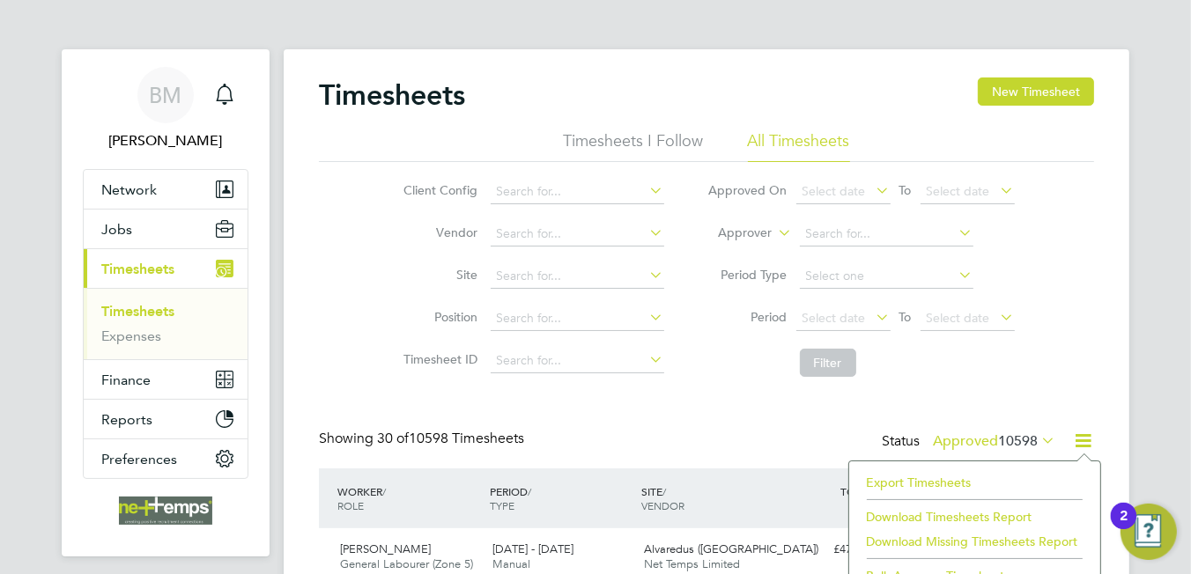
click at [925, 478] on li "Export Timesheets" at bounding box center [974, 482] width 233 height 25
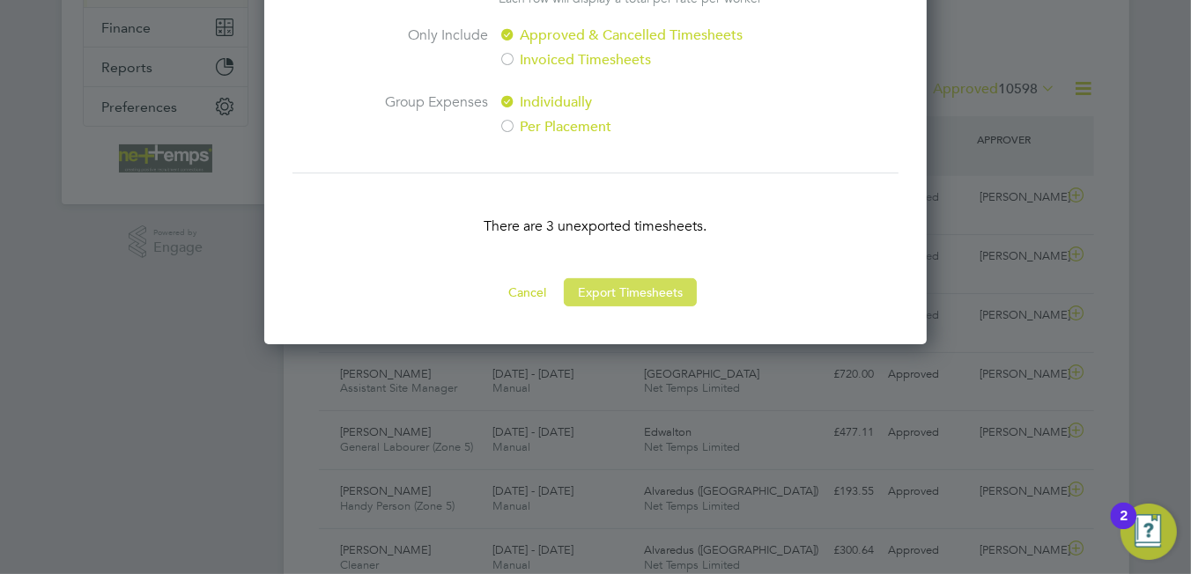
click at [637, 300] on button "Export Timesheets" at bounding box center [630, 292] width 133 height 28
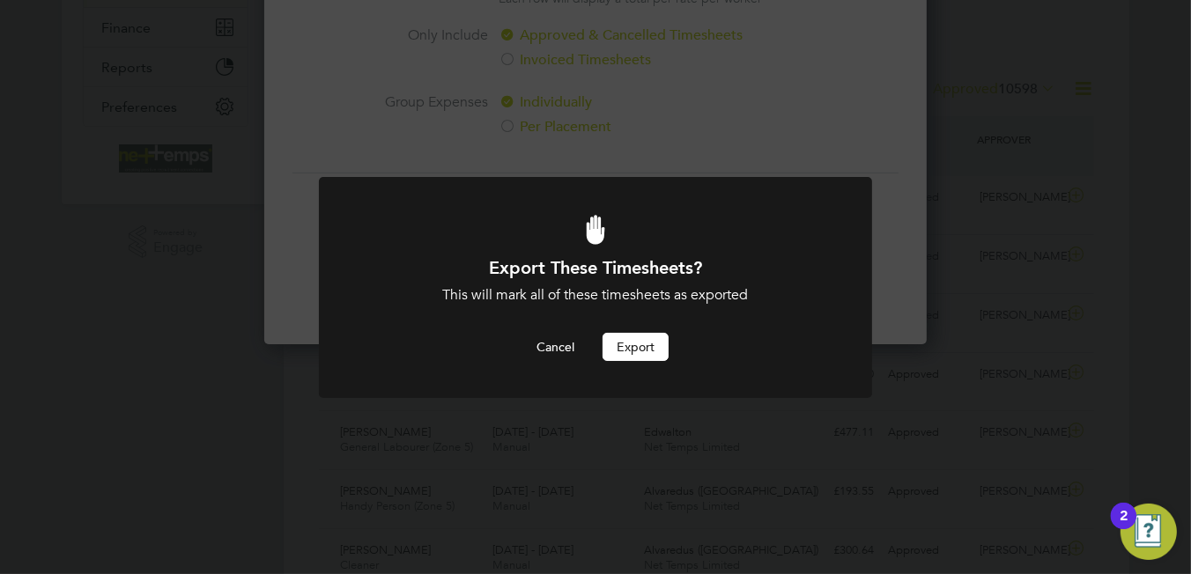
click at [631, 359] on button "Export" at bounding box center [636, 347] width 66 height 28
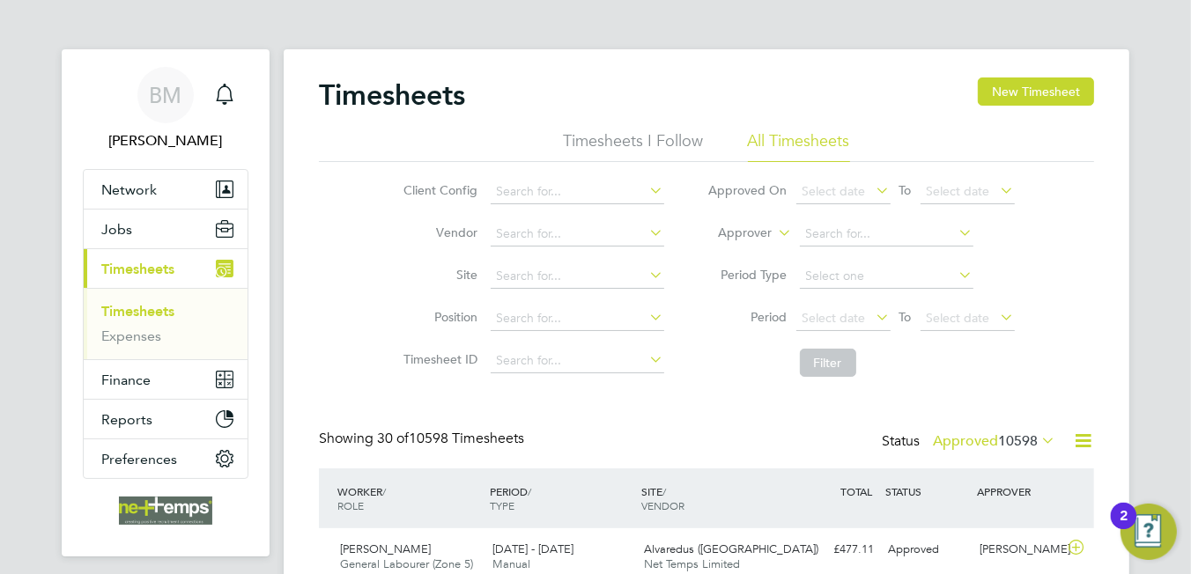
click at [433, 306] on li "Position" at bounding box center [531, 319] width 309 height 42
click at [131, 238] on button "Jobs" at bounding box center [166, 229] width 164 height 39
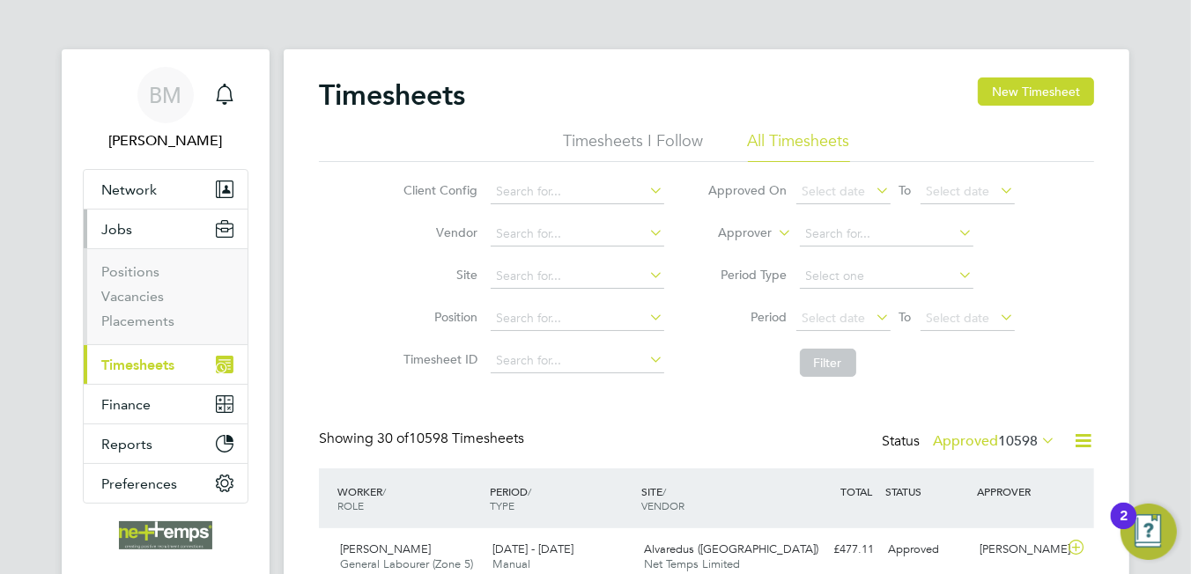
click at [152, 306] on li "Vacancies" at bounding box center [167, 300] width 132 height 25
click at [148, 310] on ul "Positions Vacancies Placements" at bounding box center [166, 296] width 164 height 96
click at [141, 301] on link "Vacancies" at bounding box center [132, 296] width 63 height 17
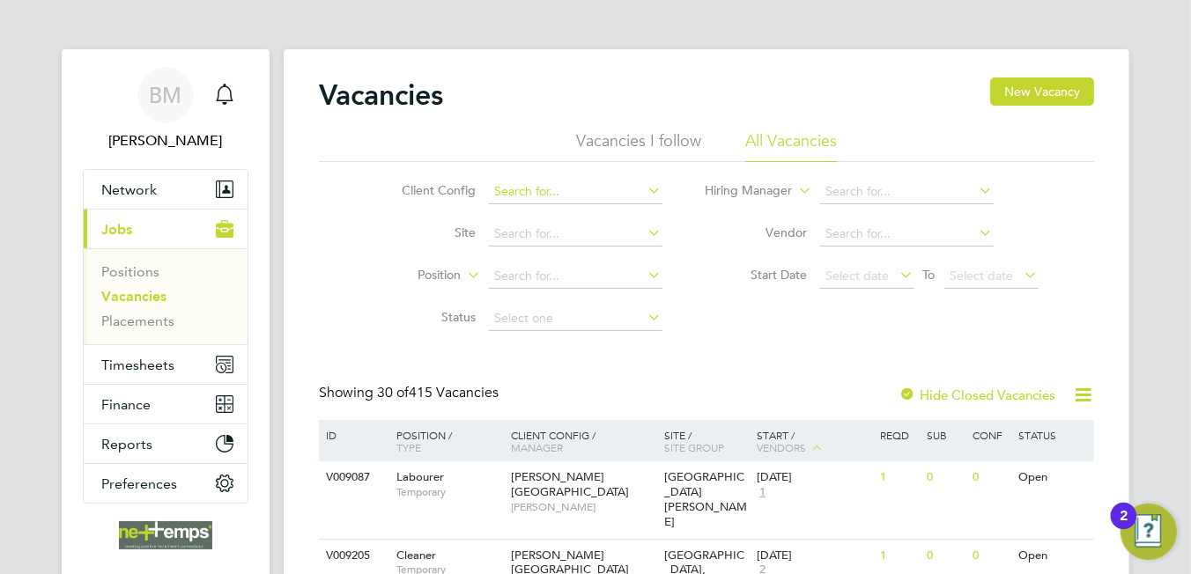
click at [569, 196] on input at bounding box center [576, 192] width 174 height 25
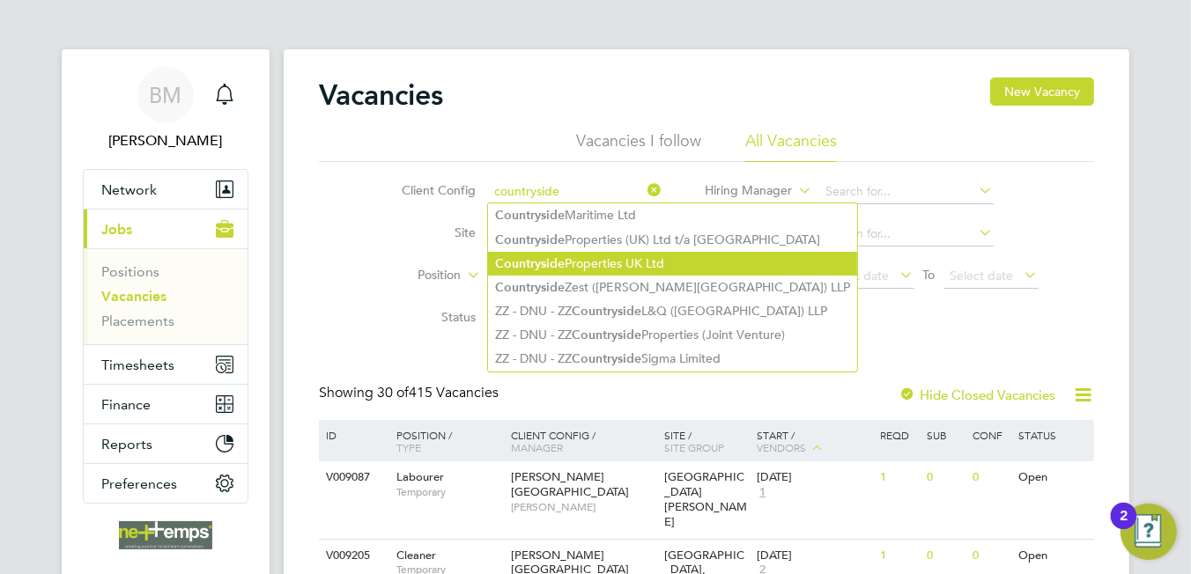
click at [588, 255] on li "Countryside Properties UK Ltd" at bounding box center [672, 264] width 369 height 24
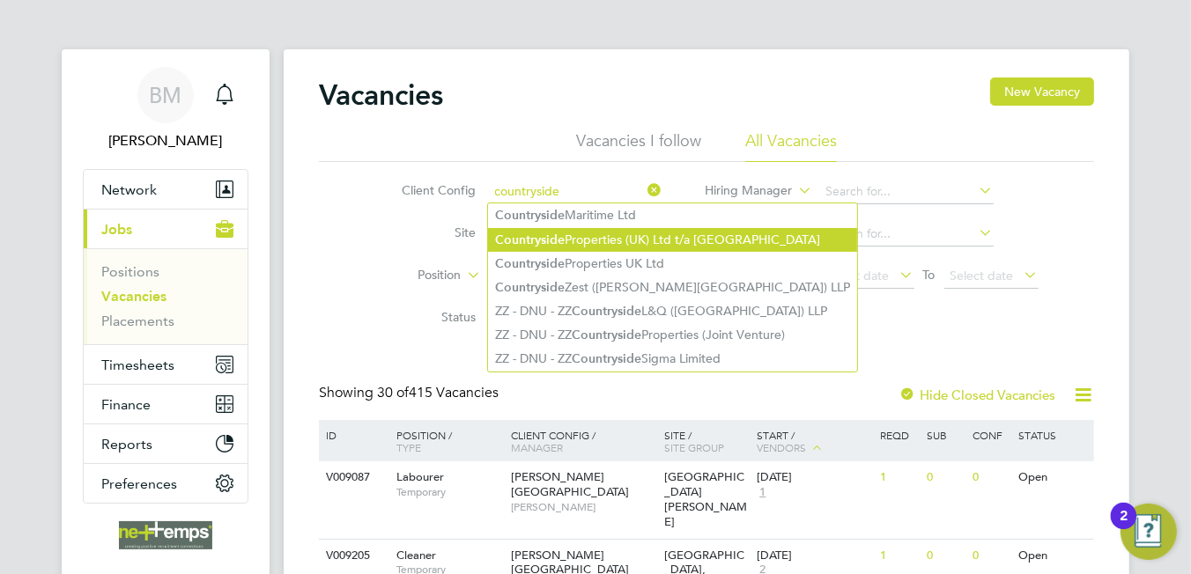
type input "Countryside Properties UK Ltd"
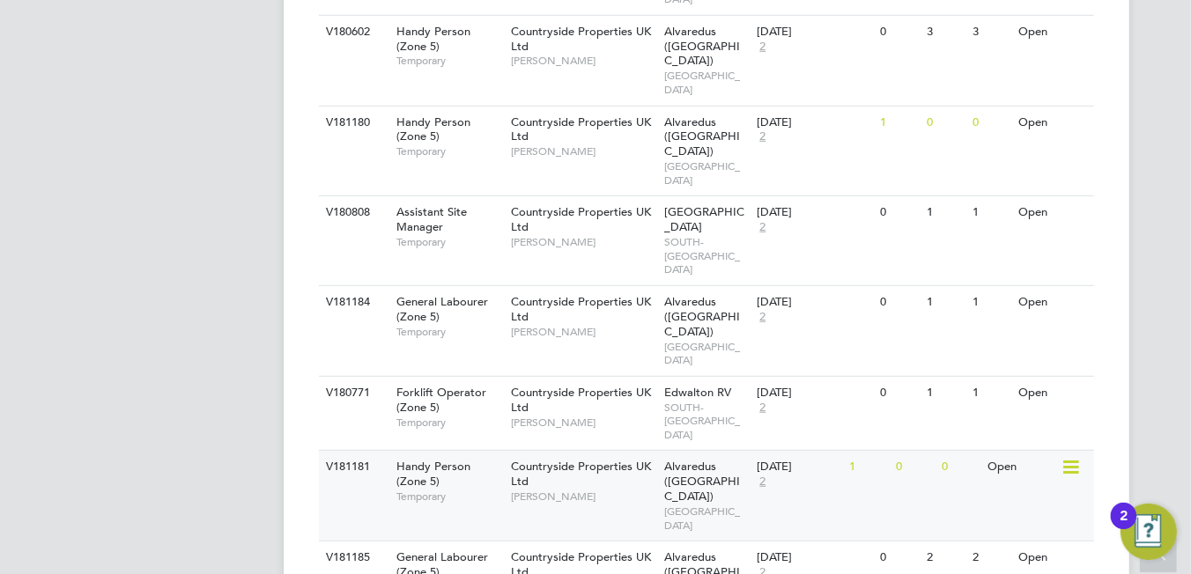
scroll to position [1049, 0]
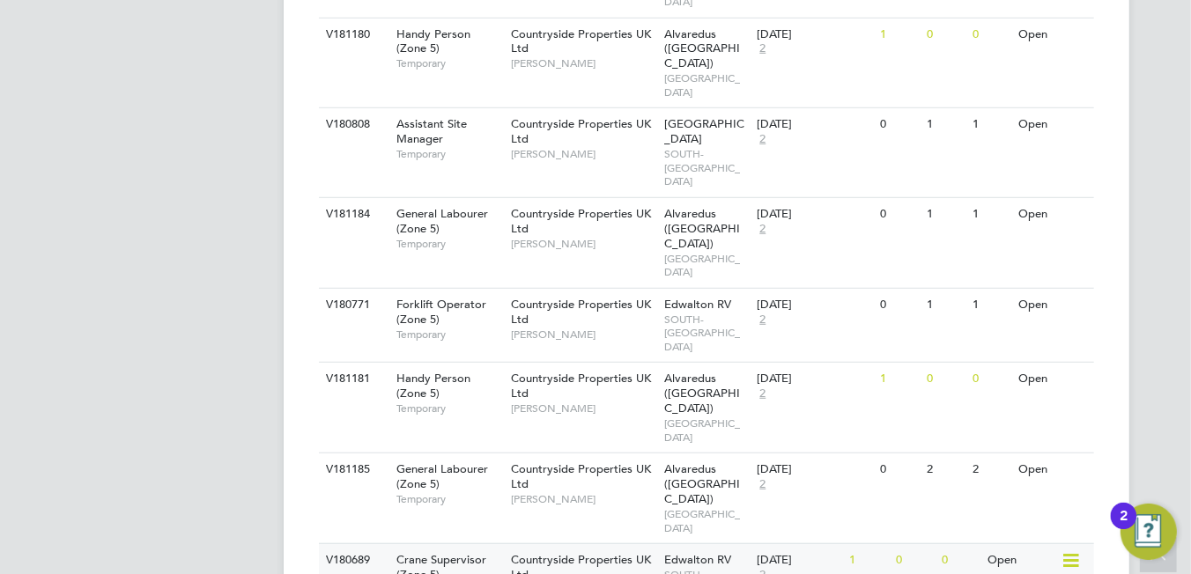
click at [654, 544] on div "Countryside Properties UK Ltd Jack Bas" at bounding box center [584, 574] width 154 height 61
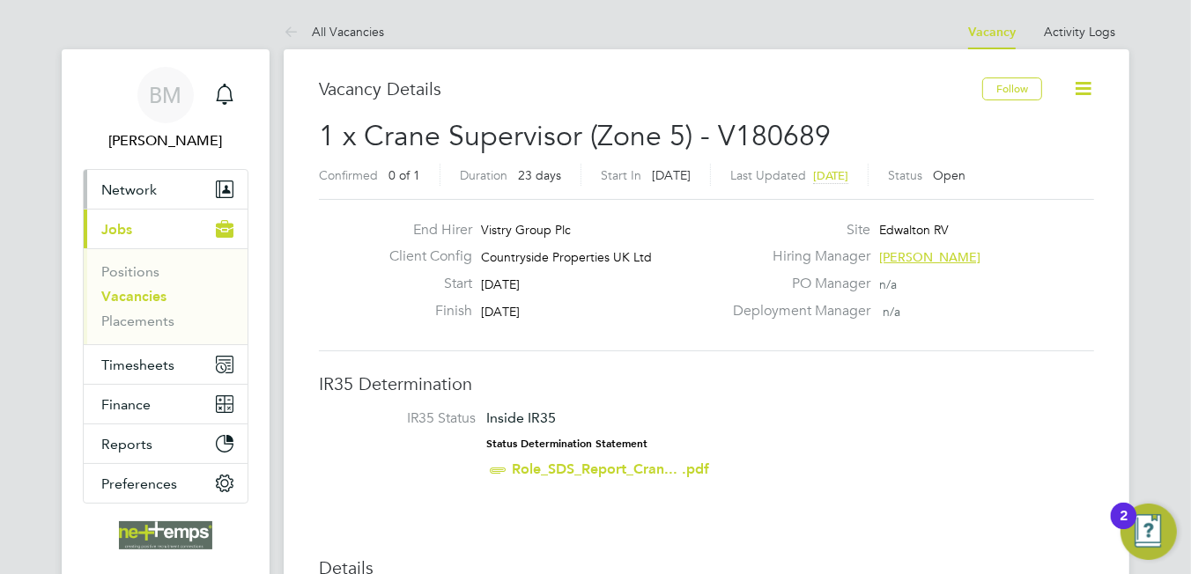
click at [117, 179] on button "Network" at bounding box center [166, 189] width 164 height 39
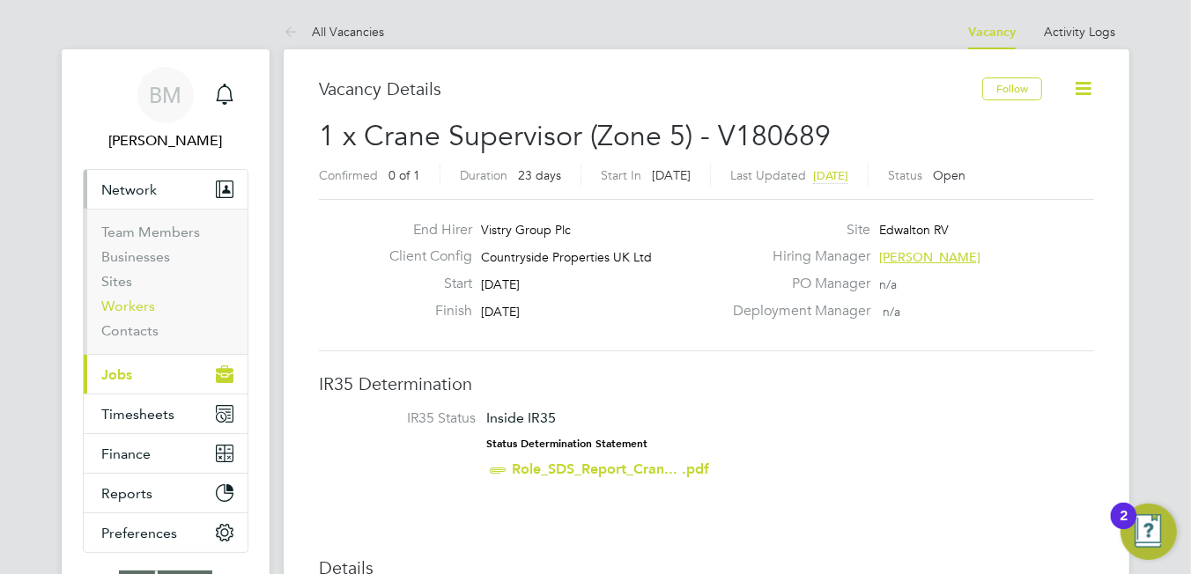
click at [118, 301] on link "Workers" at bounding box center [128, 306] width 54 height 17
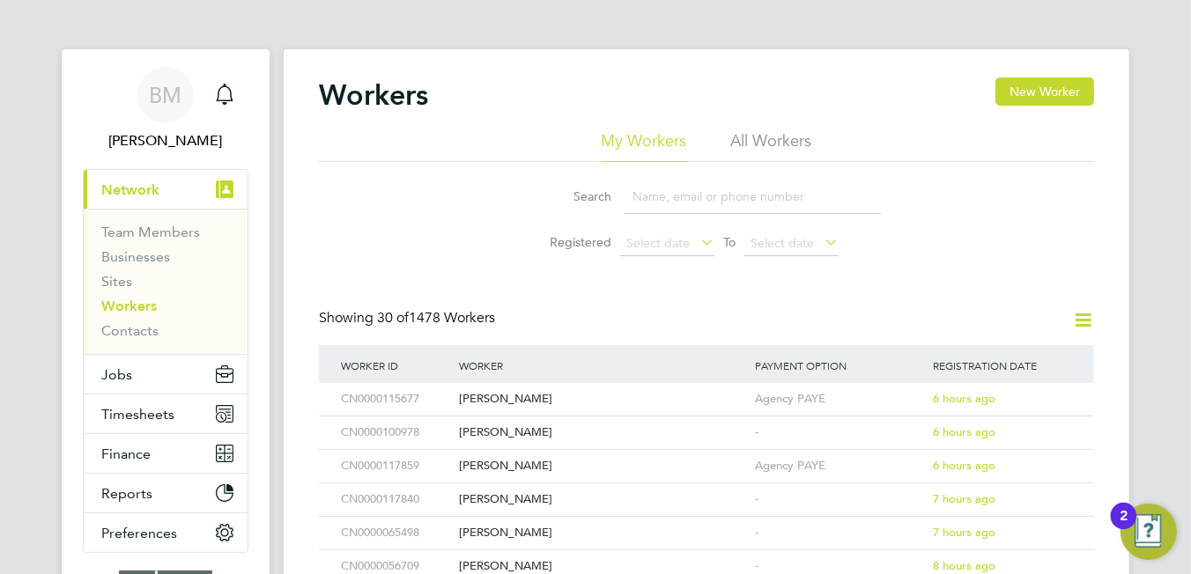
click at [770, 138] on li "All Workers" at bounding box center [771, 146] width 81 height 32
click at [743, 189] on input at bounding box center [752, 197] width 257 height 34
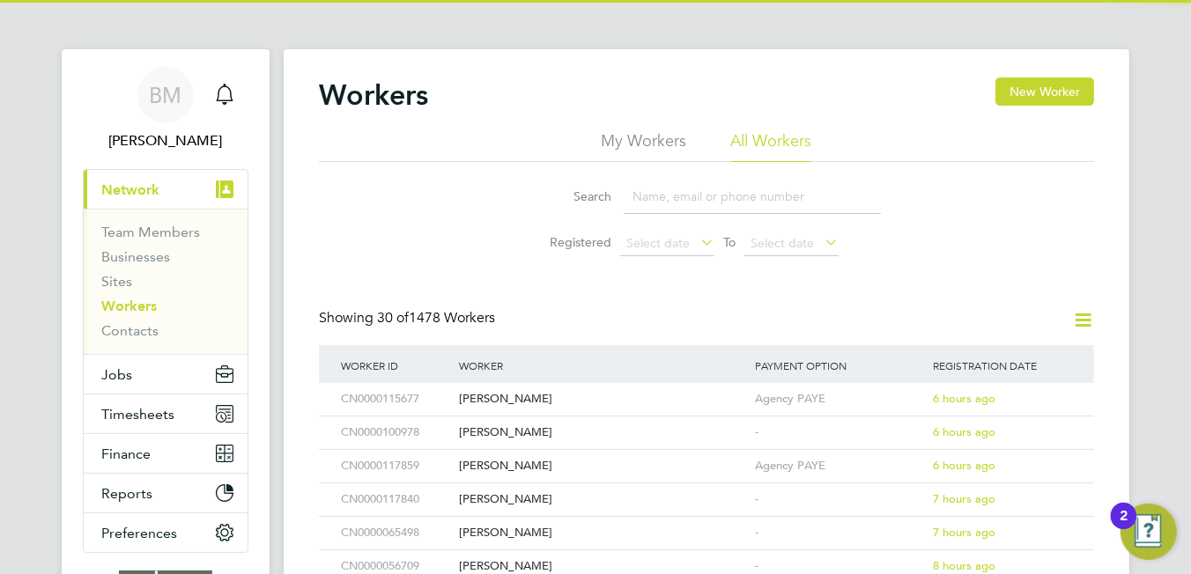
paste input "[EMAIL_ADDRESS][DOMAIN_NAME]"
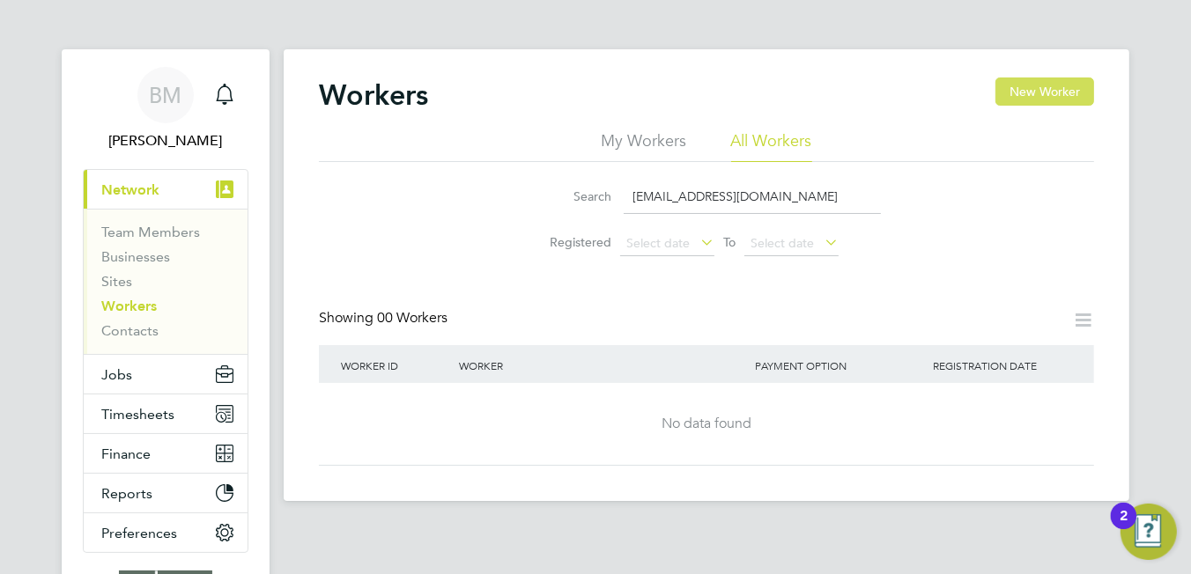
type input "[EMAIL_ADDRESS][DOMAIN_NAME]"
click at [1055, 92] on button "New Worker" at bounding box center [1044, 92] width 99 height 28
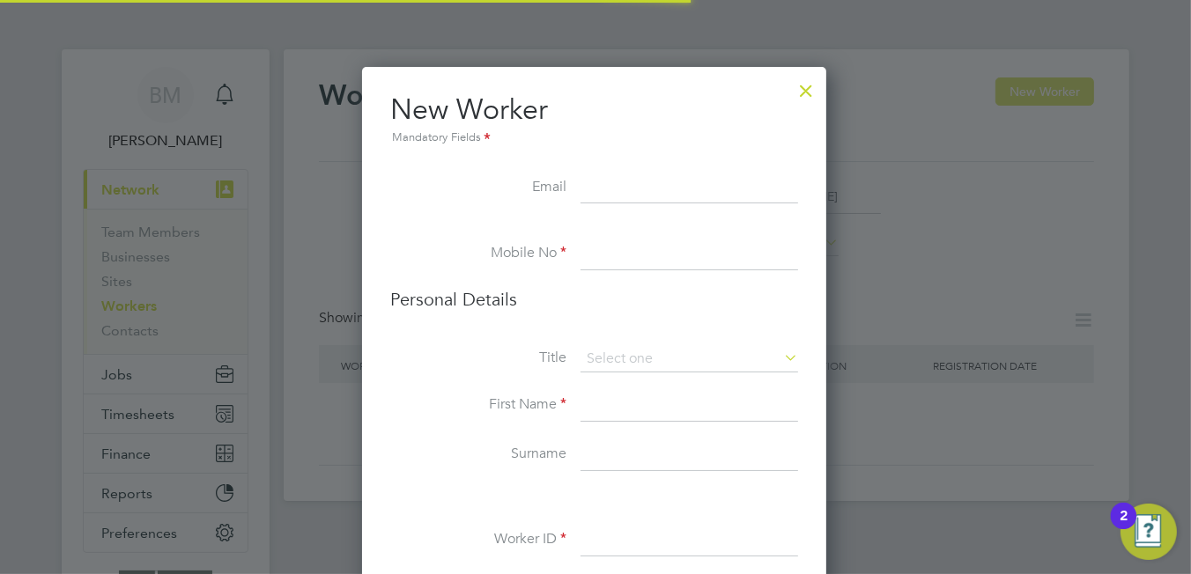
scroll to position [1483, 465]
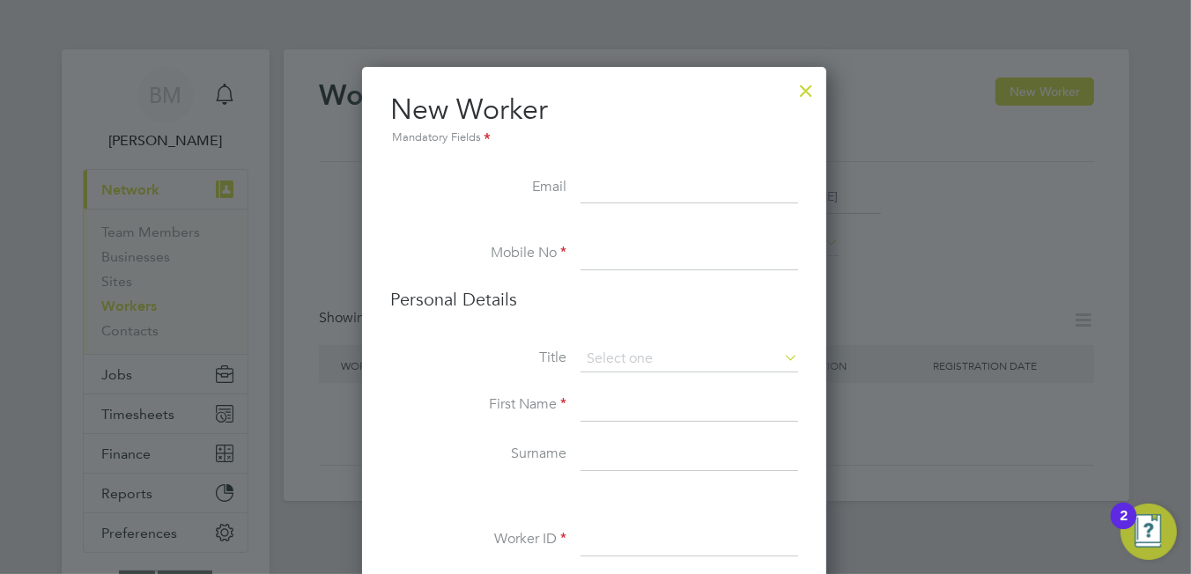
click at [619, 191] on input at bounding box center [689, 189] width 218 height 32
paste input "[EMAIL_ADDRESS][DOMAIN_NAME]"
type input "[EMAIL_ADDRESS][DOMAIN_NAME]"
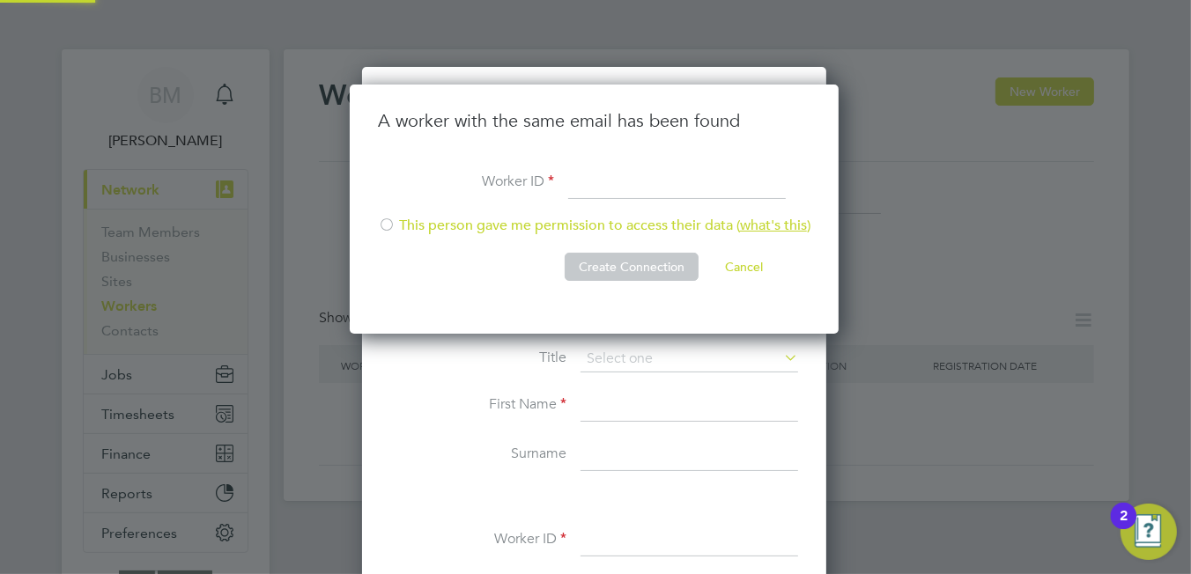
scroll to position [249, 492]
click at [607, 176] on input at bounding box center [677, 183] width 218 height 32
type input "CN0000117755"
click at [614, 227] on li "This person gave me permission to access their data ( what's this )" at bounding box center [594, 235] width 433 height 36
click at [622, 263] on button "Create Connection" at bounding box center [632, 267] width 134 height 28
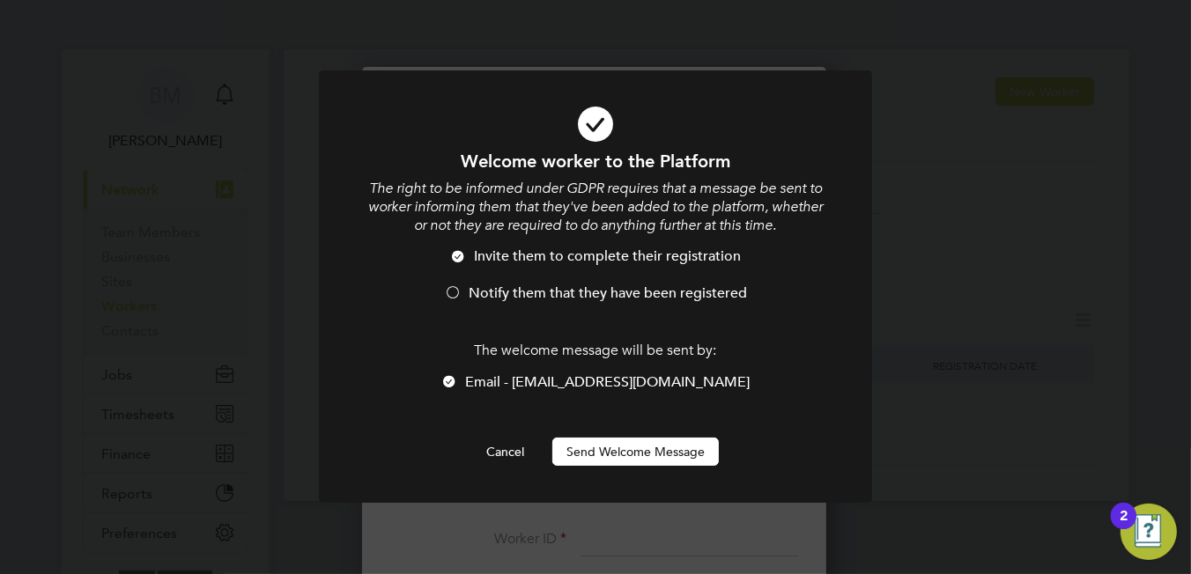
click at [528, 297] on span "Notify them that they have been registered" at bounding box center [608, 294] width 278 height 18
click at [567, 462] on button "Send Welcome Message" at bounding box center [635, 452] width 166 height 28
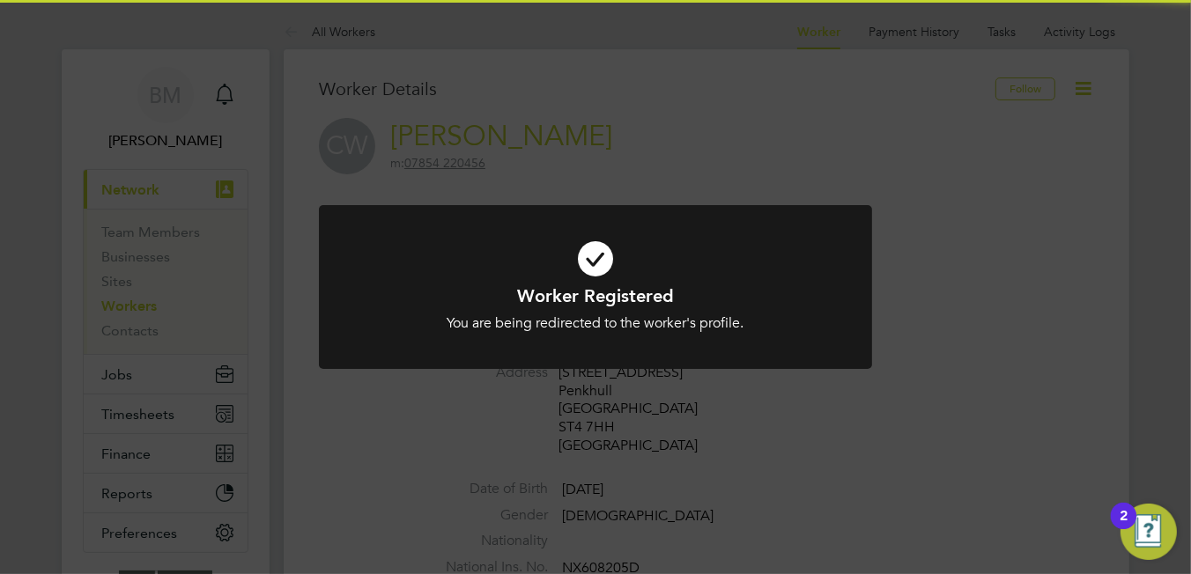
click at [581, 250] on icon at bounding box center [595, 259] width 458 height 69
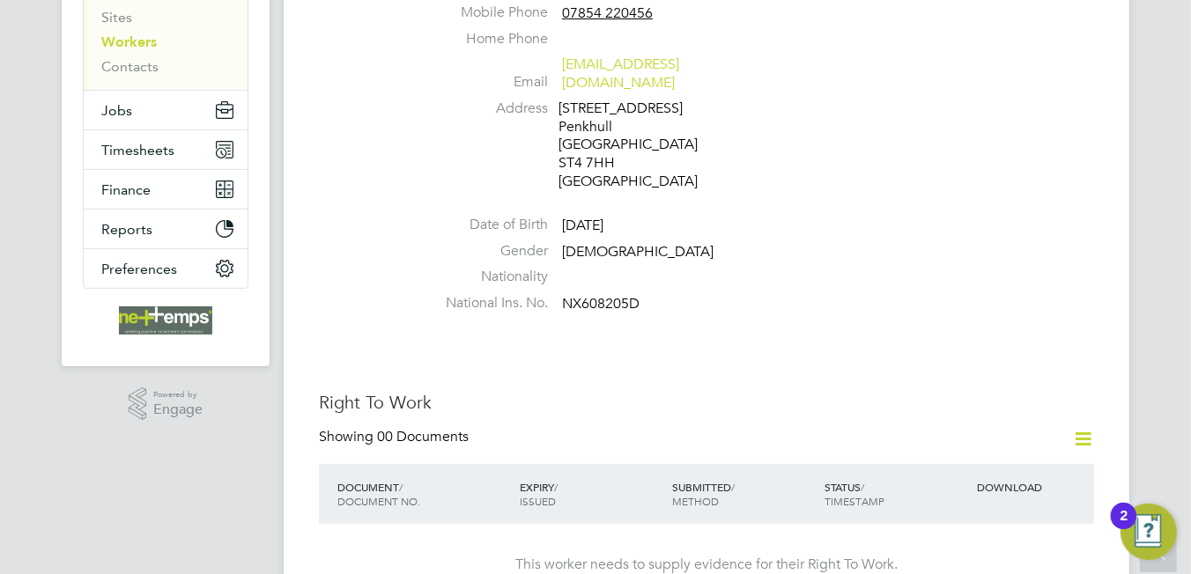
scroll to position [352, 0]
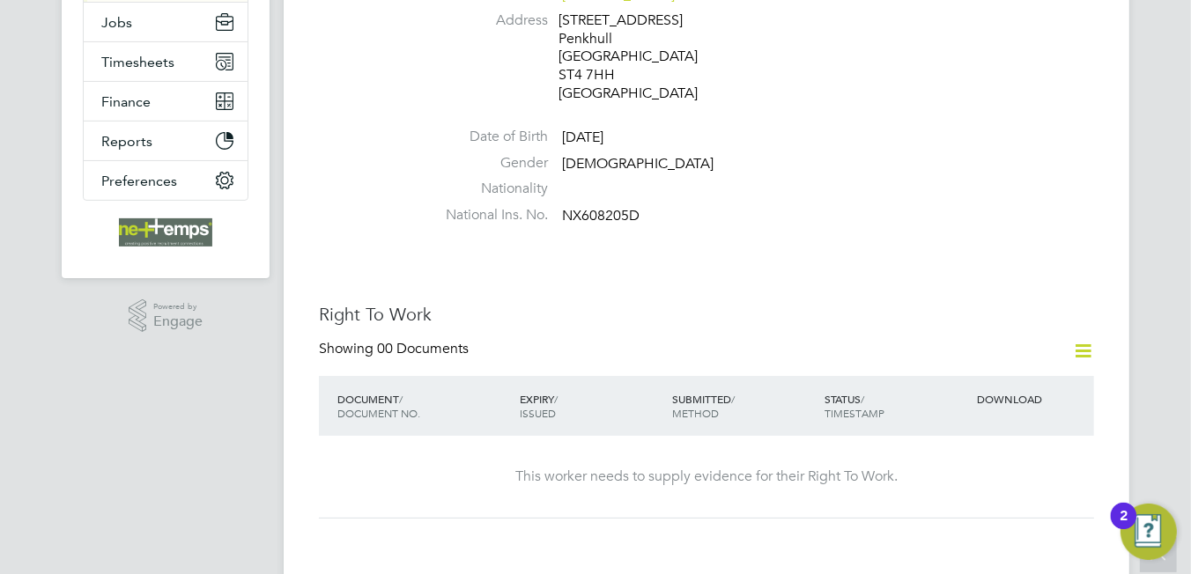
click at [1087, 340] on icon at bounding box center [1083, 351] width 22 height 22
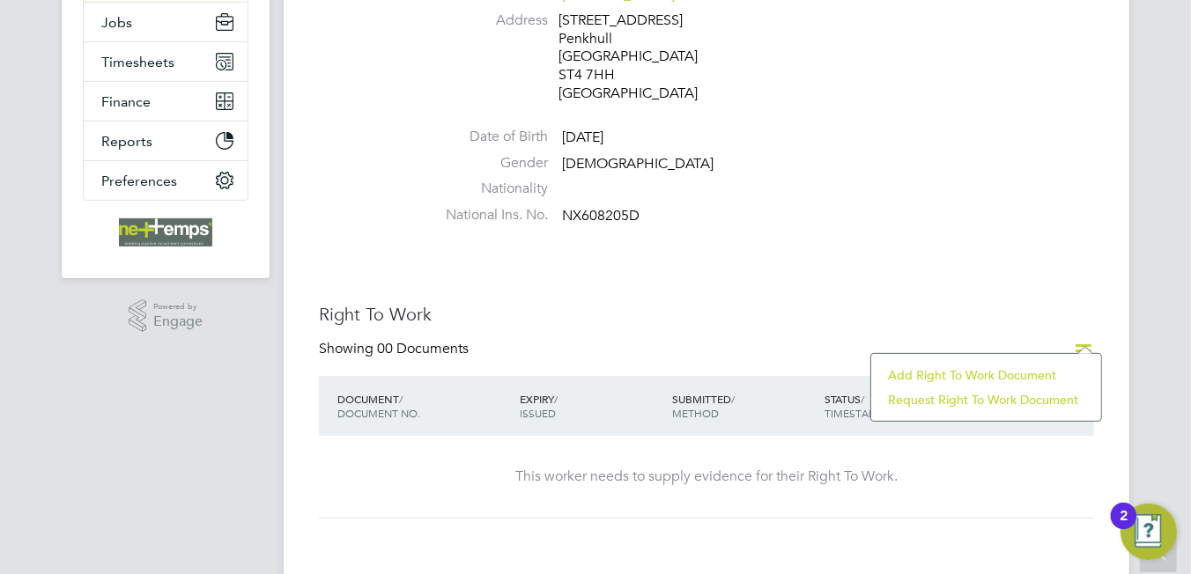
click at [906, 368] on li "Add Right To Work Document" at bounding box center [986, 375] width 212 height 25
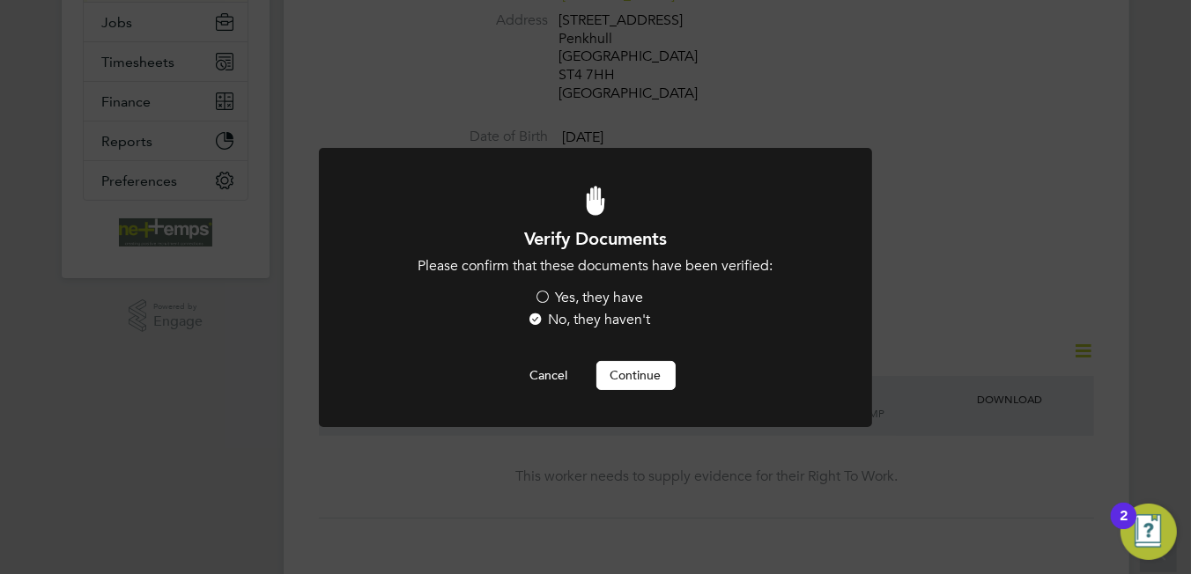
scroll to position [0, 0]
click at [635, 377] on button "Continue" at bounding box center [635, 375] width 79 height 28
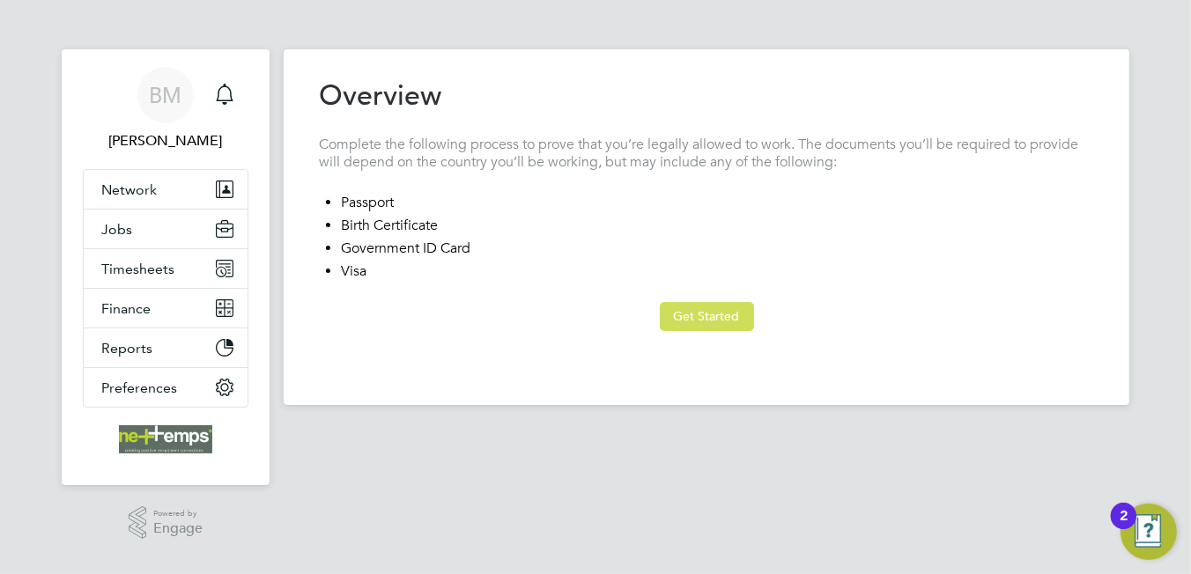
click at [712, 328] on button "Get Started" at bounding box center [707, 316] width 94 height 28
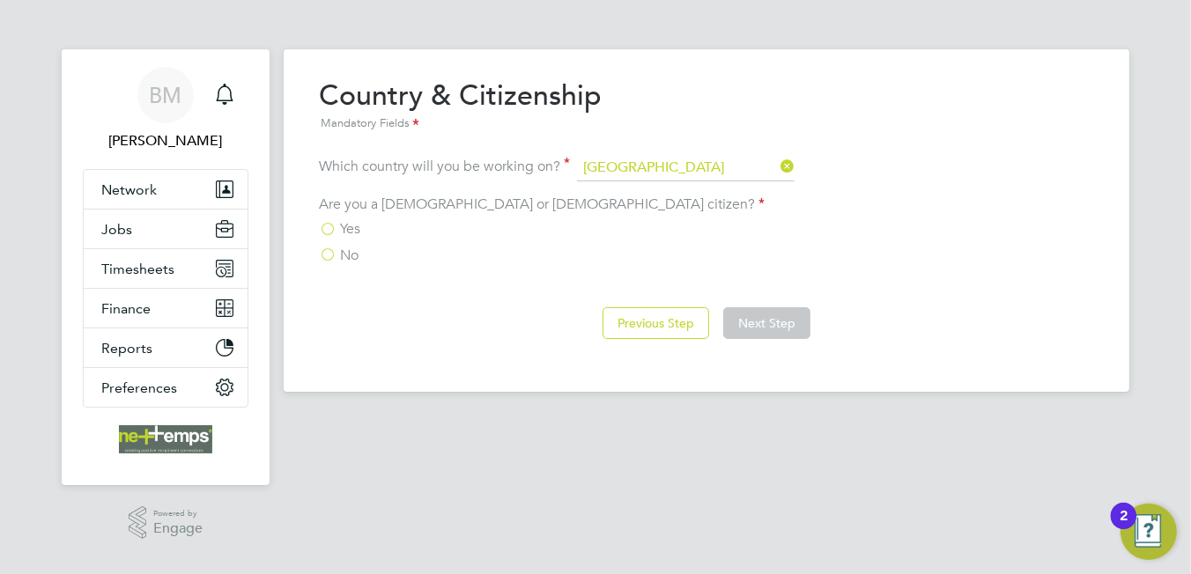
click at [341, 227] on span "Yes" at bounding box center [350, 229] width 20 height 18
click at [0, 0] on input "Yes" at bounding box center [0, 0] width 0 height 0
click at [787, 323] on button "Next Step" at bounding box center [766, 323] width 87 height 32
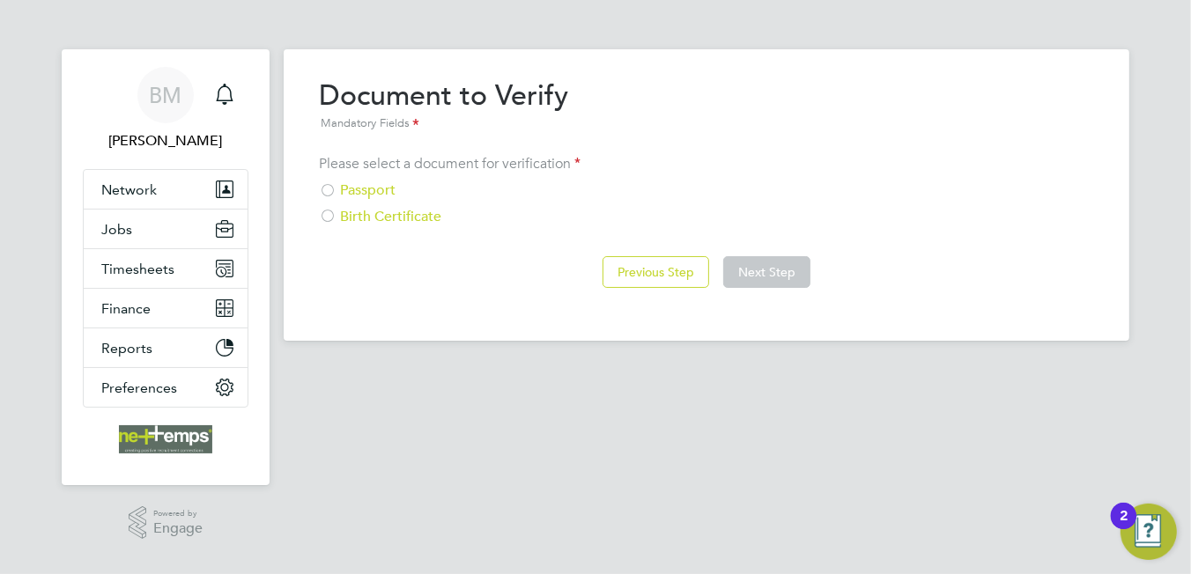
click at [361, 196] on div "Passport" at bounding box center [706, 190] width 775 height 18
click at [772, 274] on button "Next Step" at bounding box center [766, 272] width 87 height 32
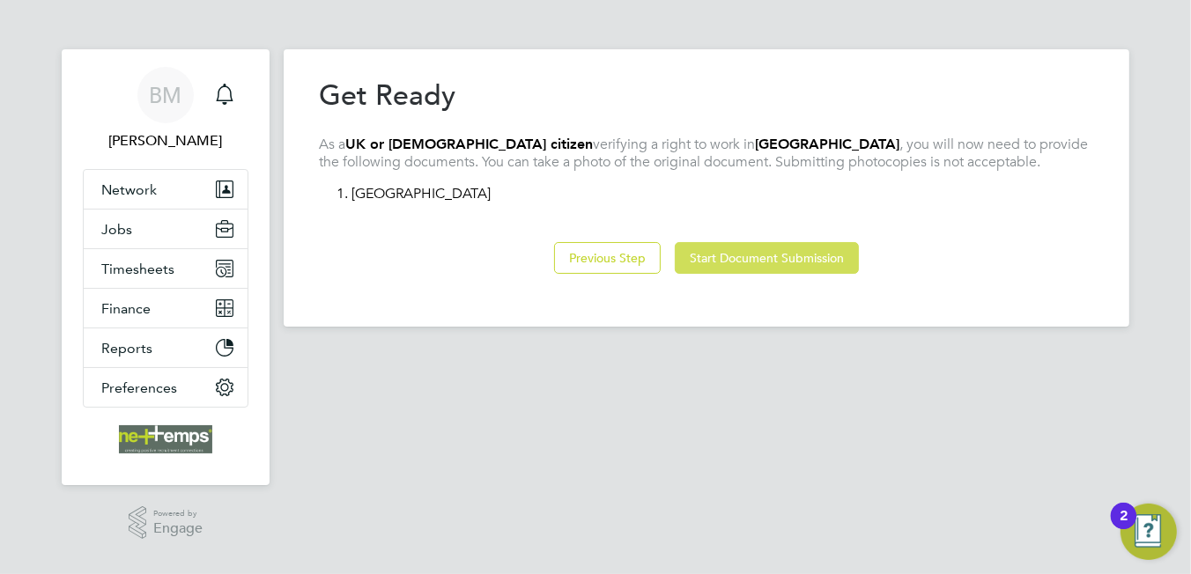
click at [809, 261] on button "Start Document Submission" at bounding box center [767, 258] width 184 height 32
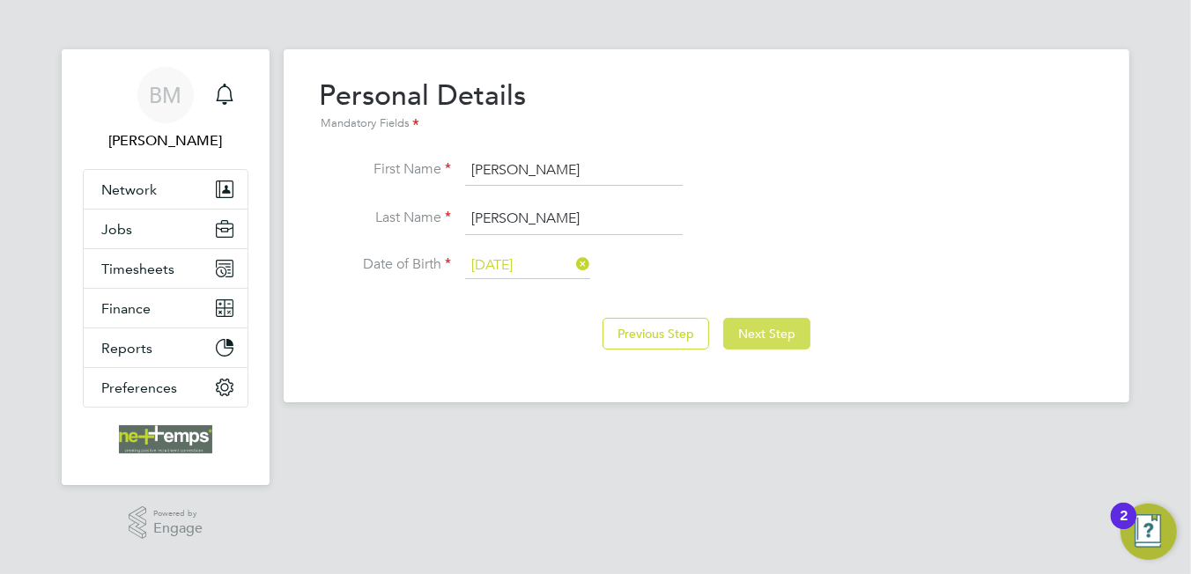
click at [752, 334] on button "Next Step" at bounding box center [766, 334] width 87 height 32
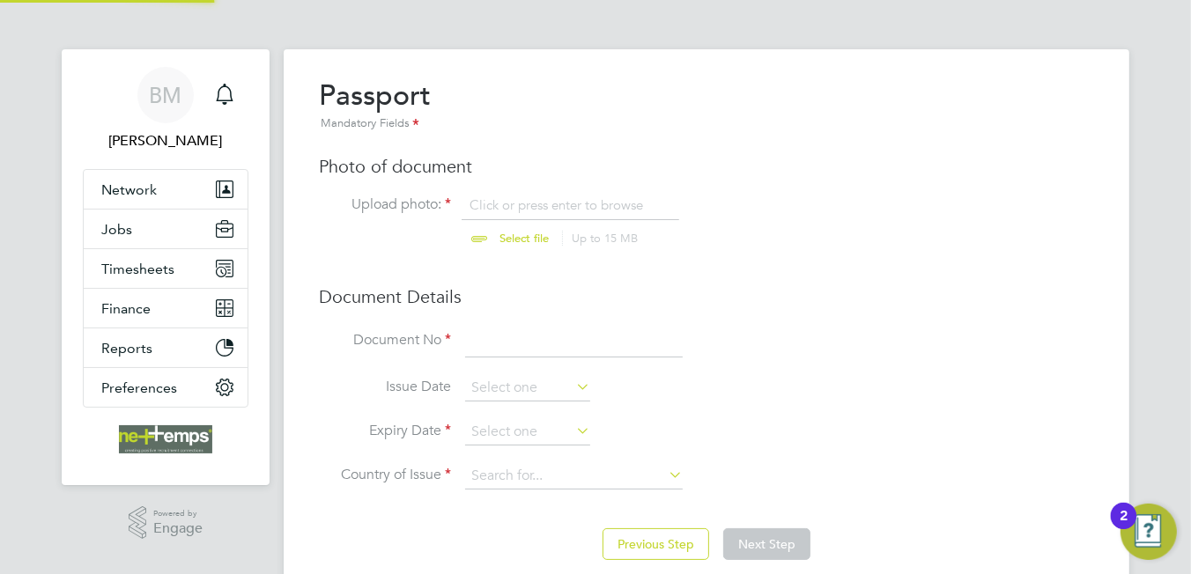
scroll to position [23, 218]
click at [504, 206] on input "file" at bounding box center [541, 222] width 277 height 53
click at [525, 205] on input "file" at bounding box center [541, 222] width 277 height 53
type input "C:\fakepath\Clinton Walker Passport.jpg"
click at [603, 353] on input at bounding box center [574, 342] width 218 height 32
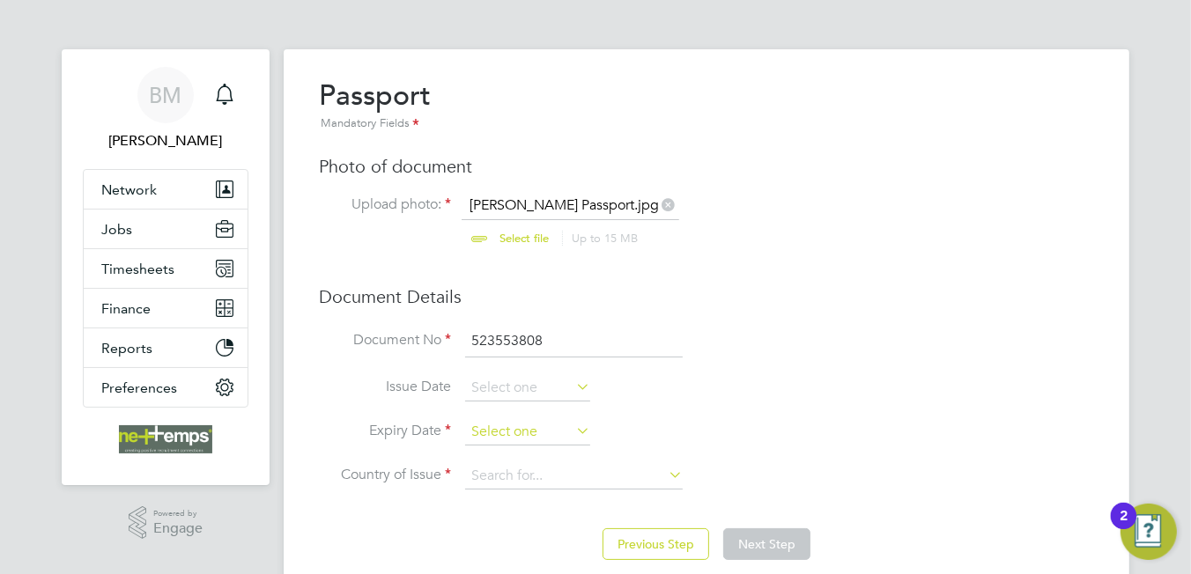
type input "523553808"
click at [492, 428] on input at bounding box center [527, 432] width 125 height 26
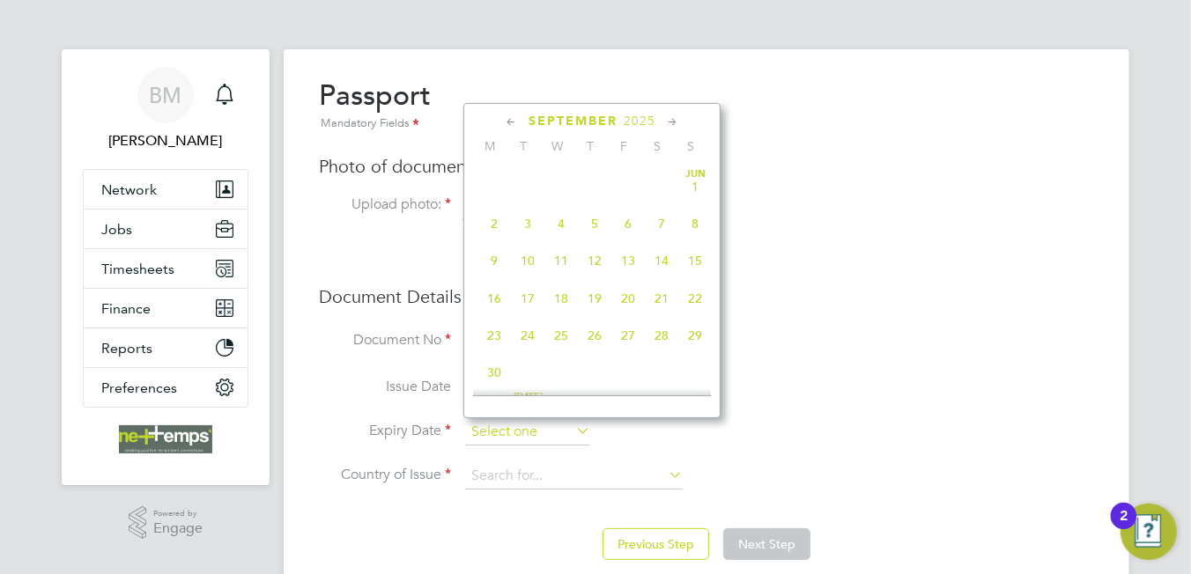
scroll to position [652, 0]
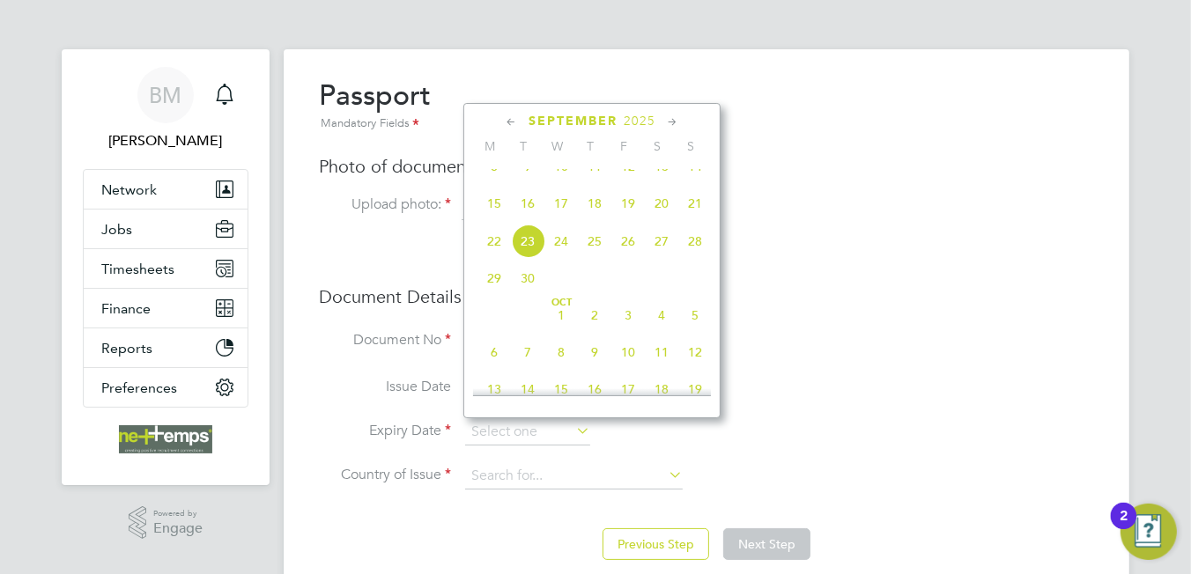
click at [650, 122] on span "2025" at bounding box center [640, 121] width 32 height 15
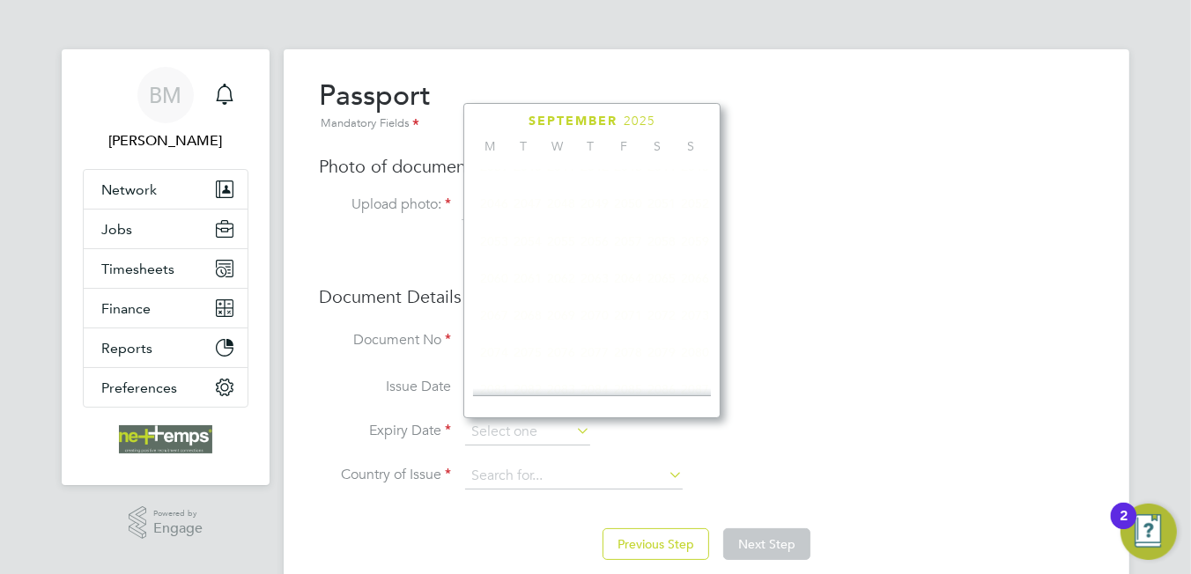
scroll to position [471, 0]
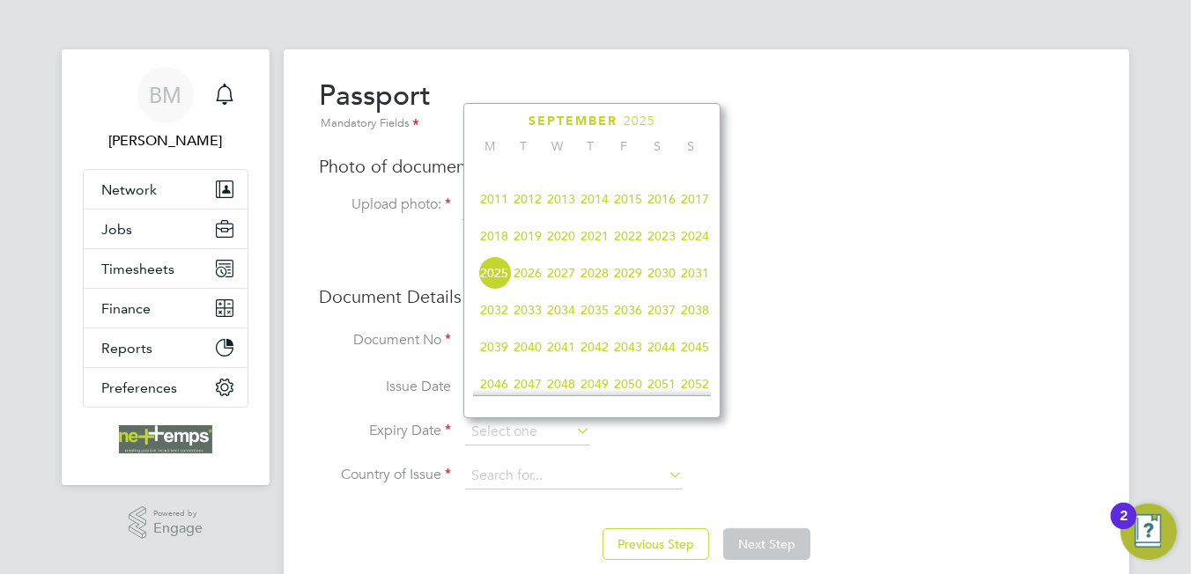
click at [688, 253] on span "2024" at bounding box center [694, 235] width 33 height 33
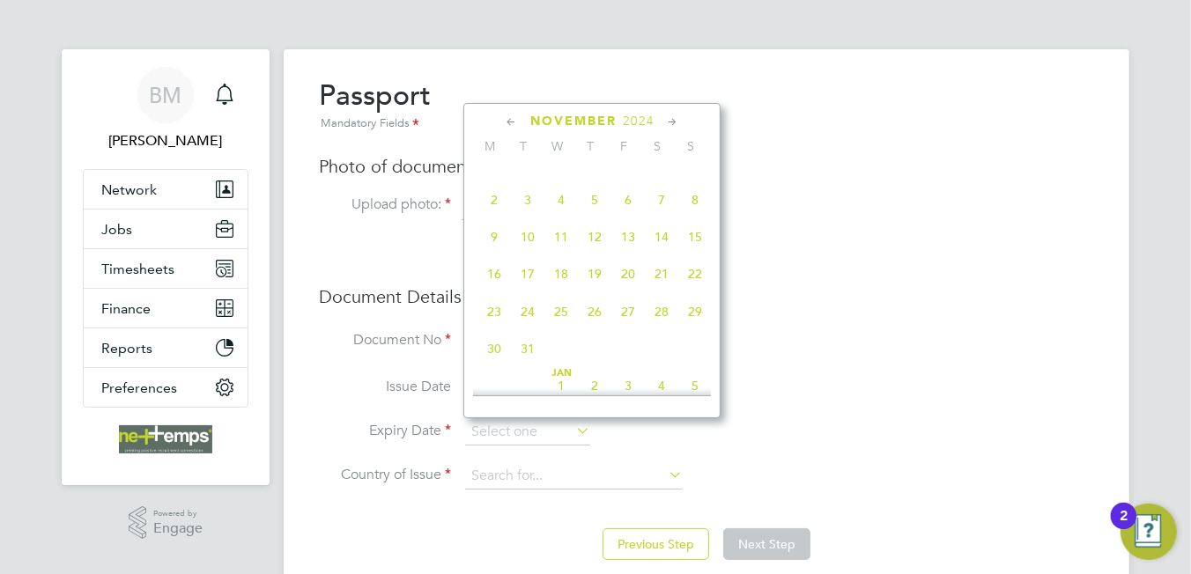
scroll to position [1088, 0]
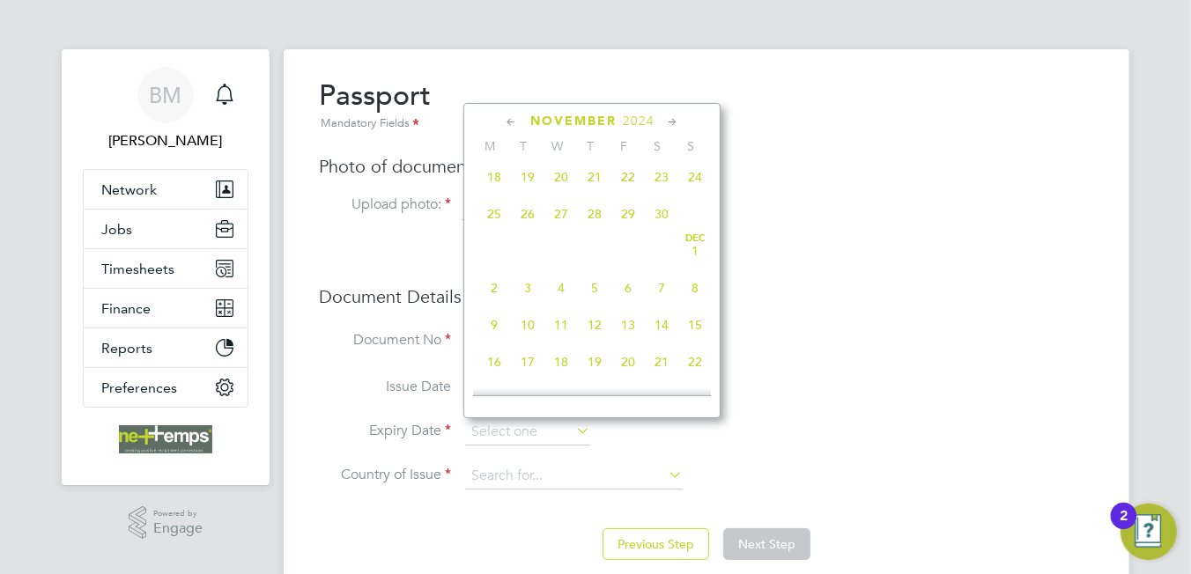
click at [658, 231] on span "30" at bounding box center [661, 213] width 33 height 33
type input "30 Nov 2024"
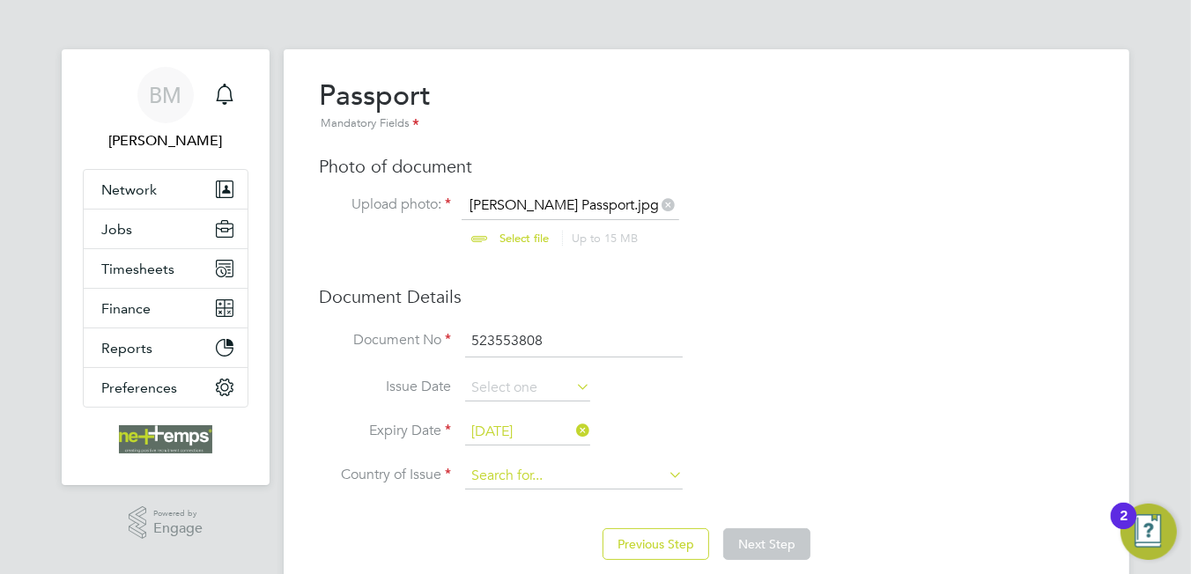
click at [577, 492] on div "Overview Complete the following process to prove that you’re legally allowed to…" at bounding box center [707, 331] width 846 height 564
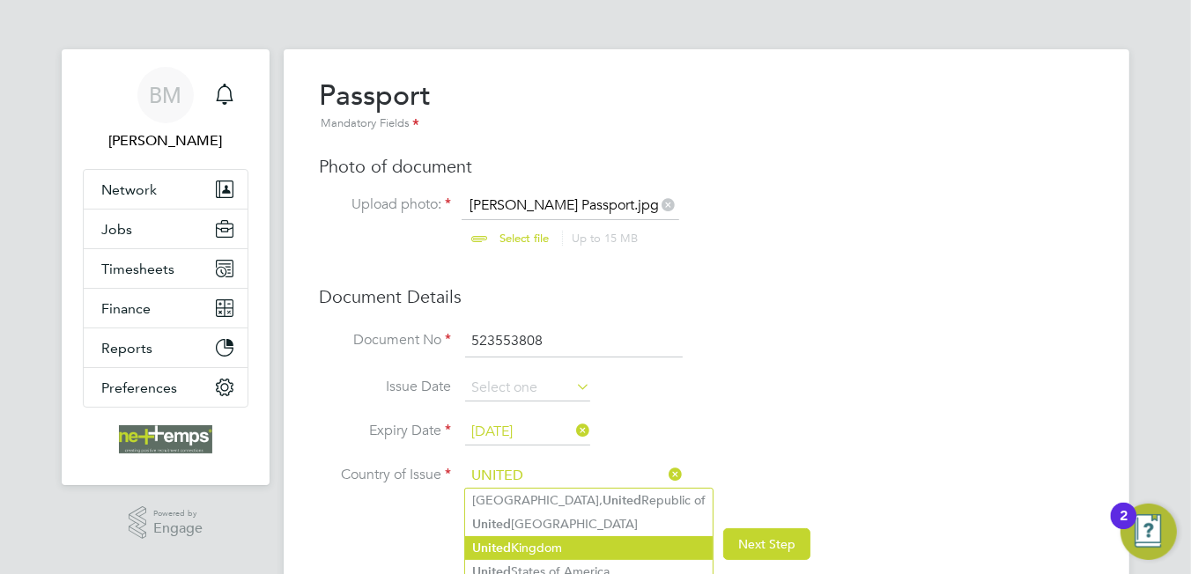
click at [568, 543] on li "United Kingdom" at bounding box center [589, 548] width 248 height 24
type input "United Kingdom"
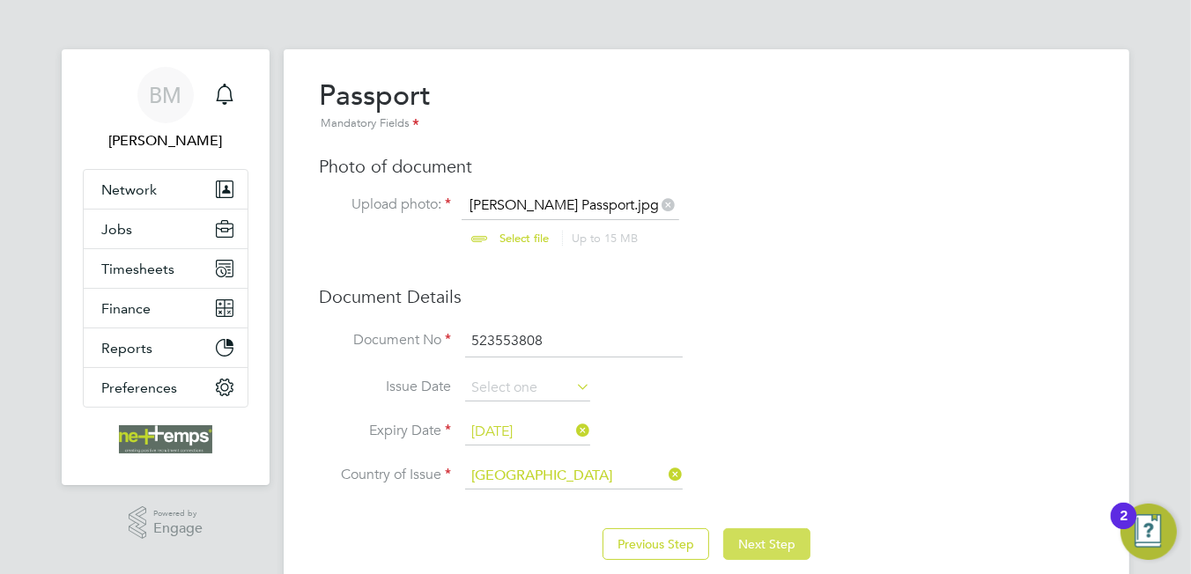
click at [738, 536] on button "Next Step" at bounding box center [766, 545] width 87 height 32
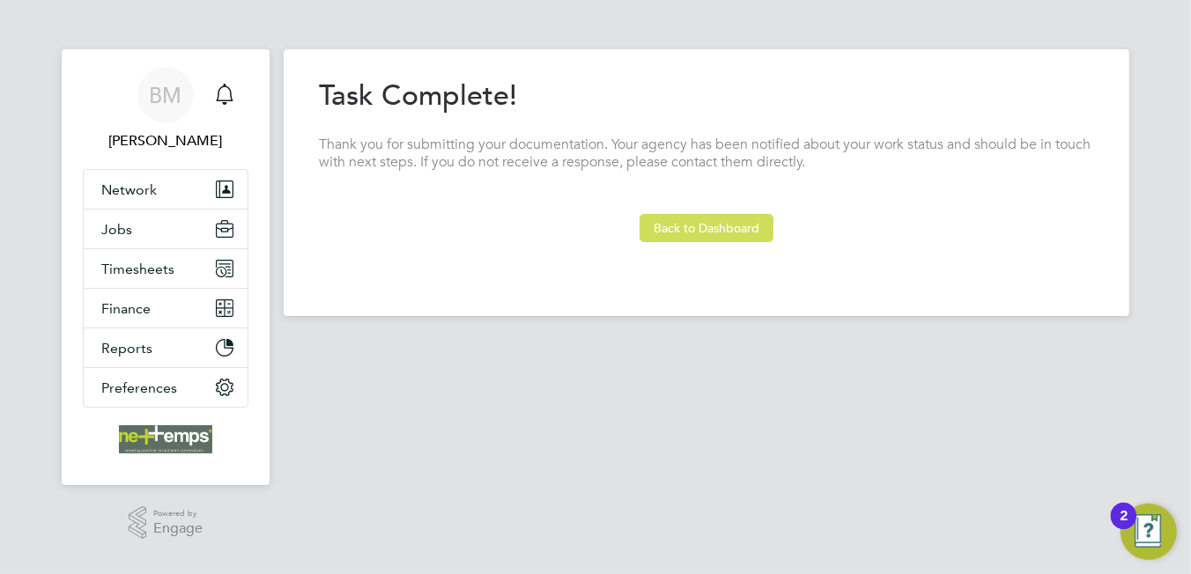
click at [724, 232] on button "Back to Dashboard" at bounding box center [707, 228] width 134 height 28
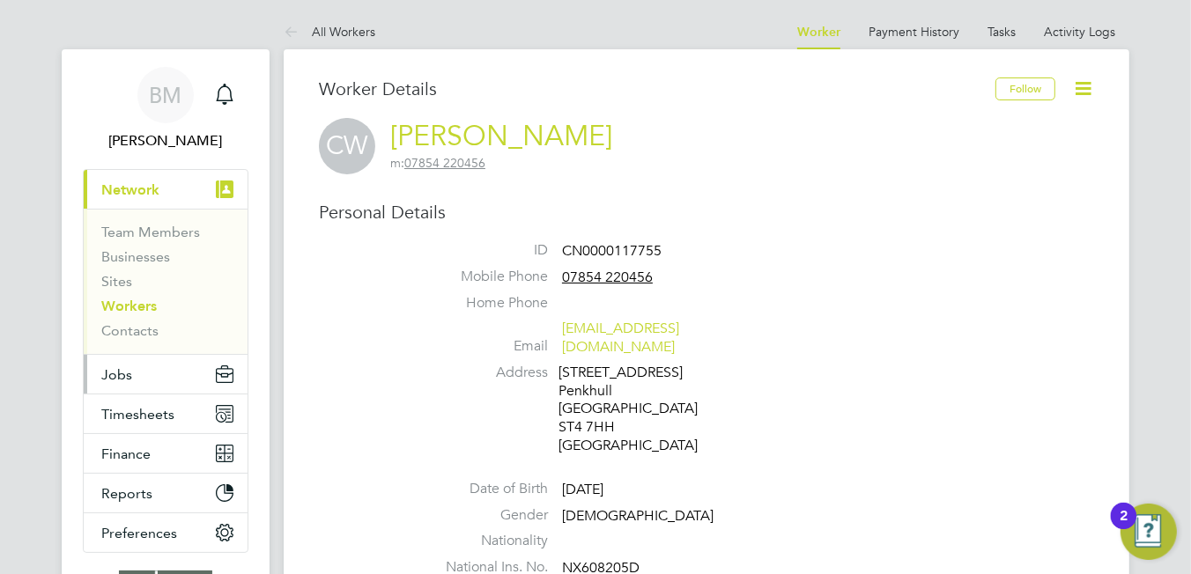
click at [148, 380] on button "Jobs" at bounding box center [166, 374] width 164 height 39
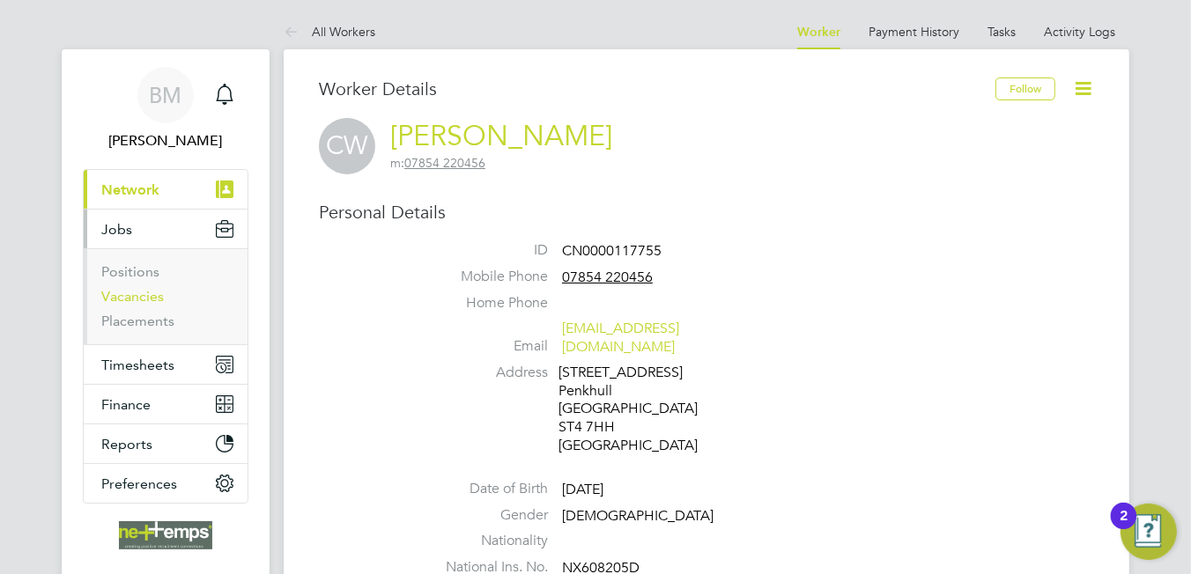
click at [133, 299] on link "Vacancies" at bounding box center [132, 296] width 63 height 17
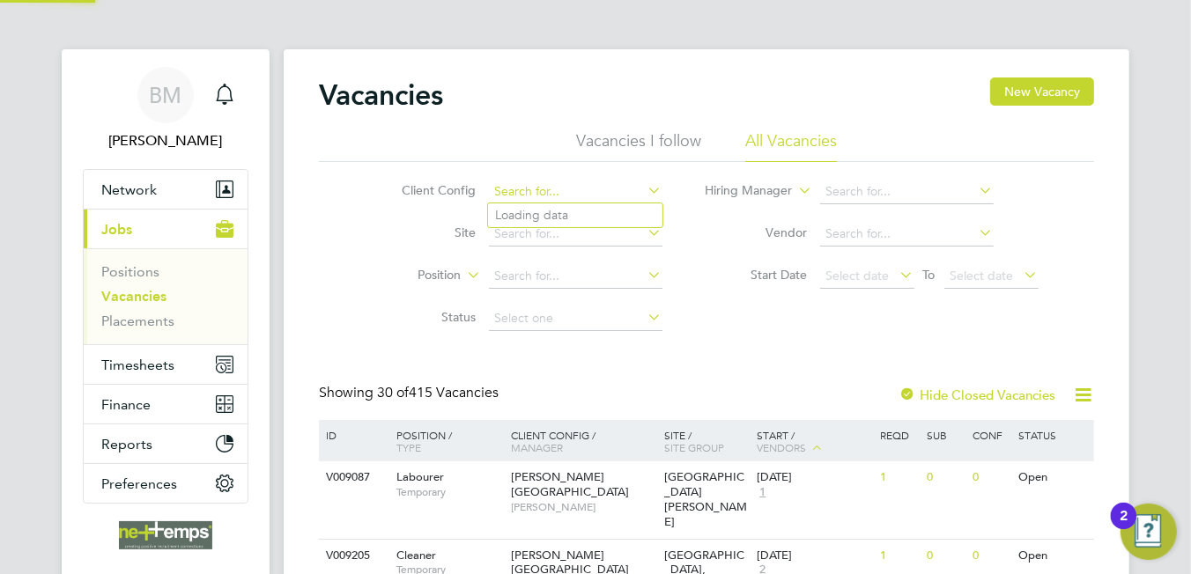
click at [548, 187] on input at bounding box center [576, 192] width 174 height 25
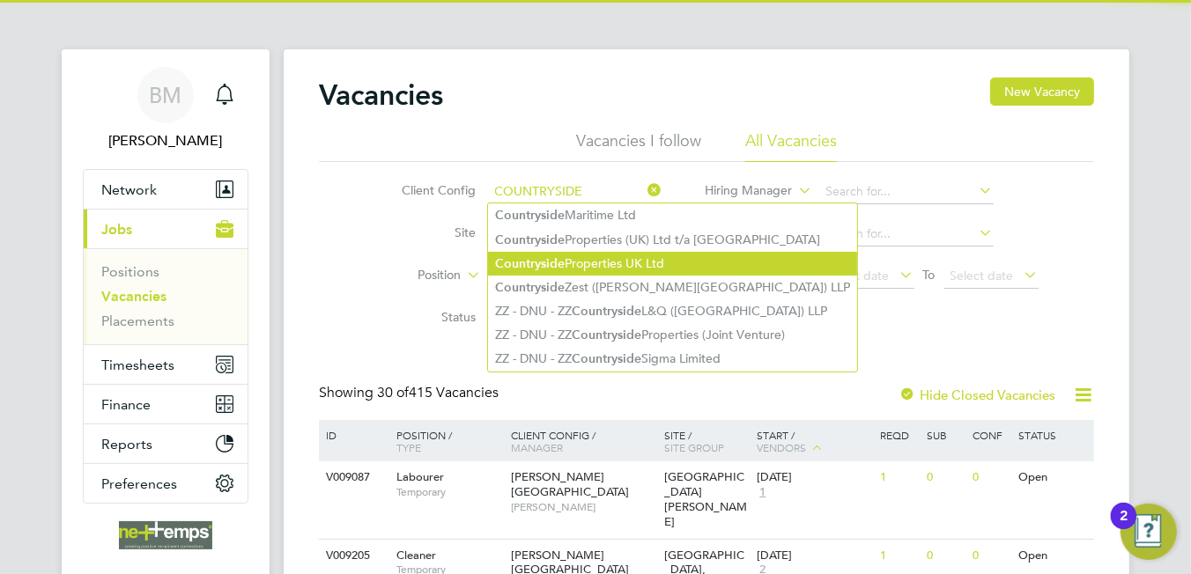
click at [543, 266] on b "Countryside" at bounding box center [530, 263] width 70 height 15
type input "Countryside Properties UK Ltd"
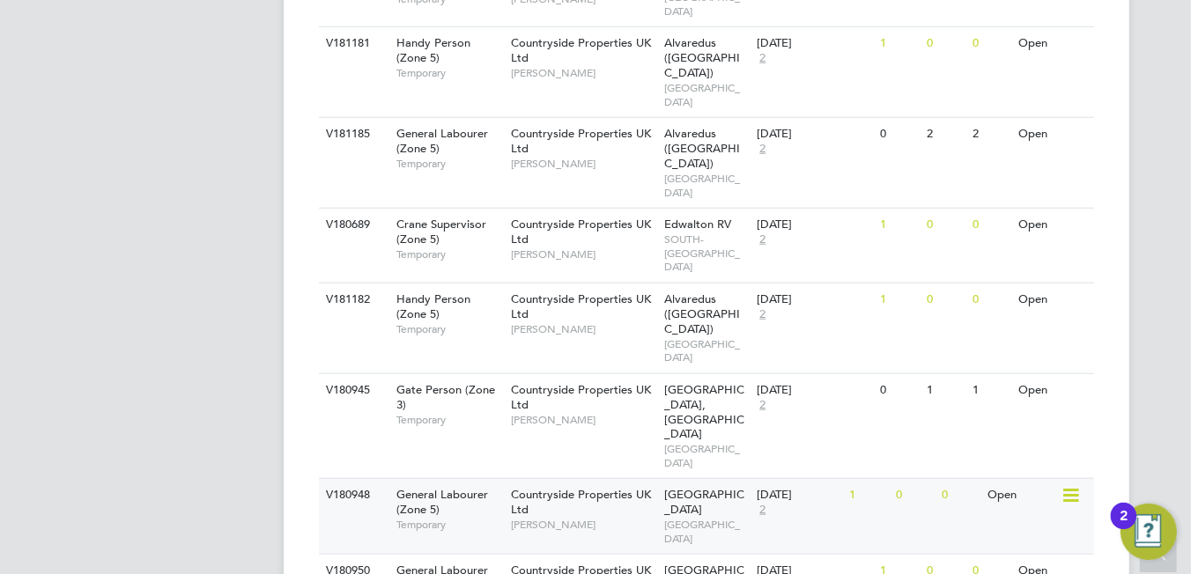
scroll to position [1296, 0]
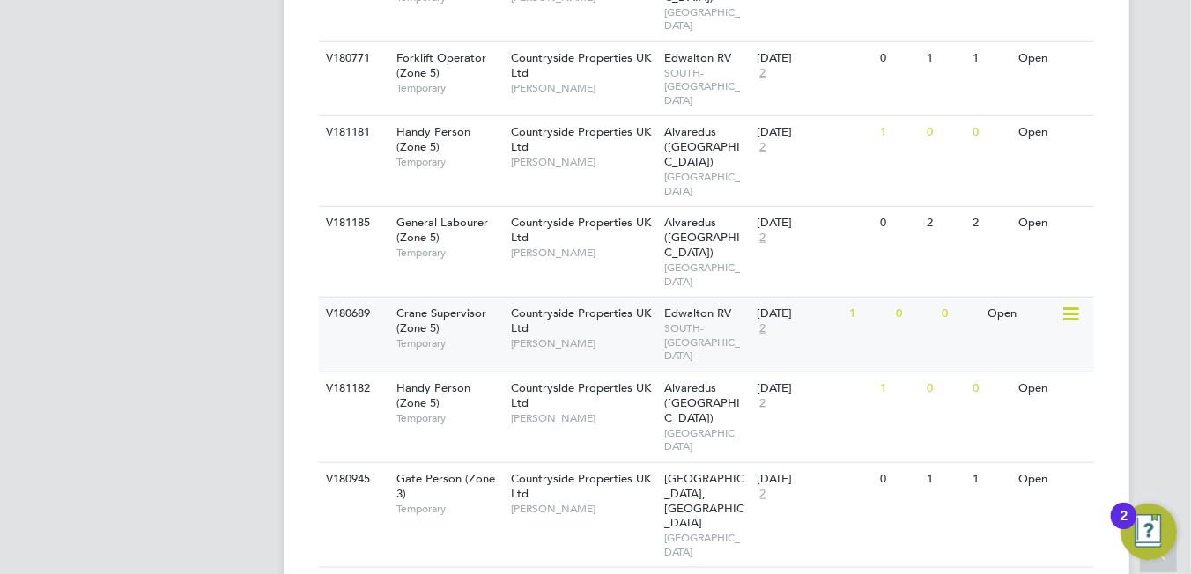
click at [580, 336] on span "Jack Bas" at bounding box center [583, 343] width 145 height 14
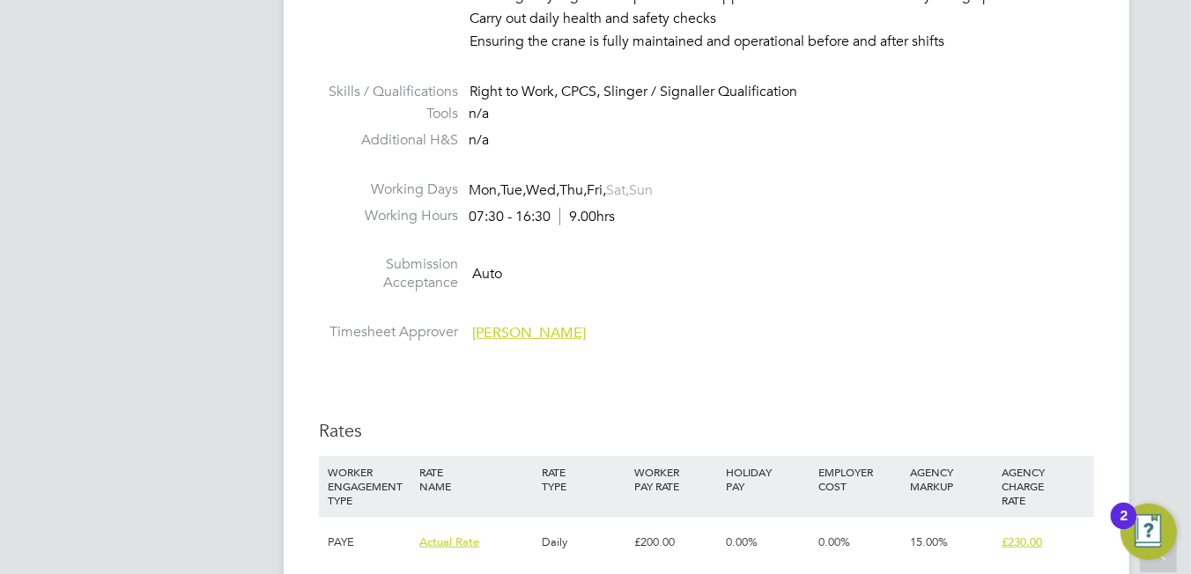
scroll to position [1144, 0]
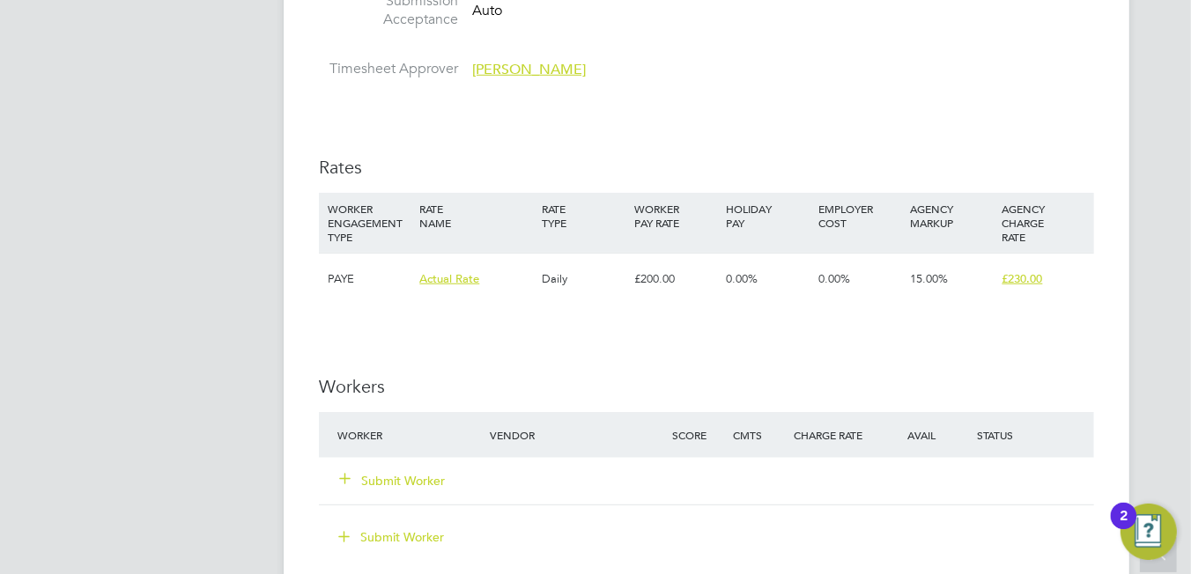
click at [393, 479] on button "Submit Worker" at bounding box center [393, 481] width 106 height 18
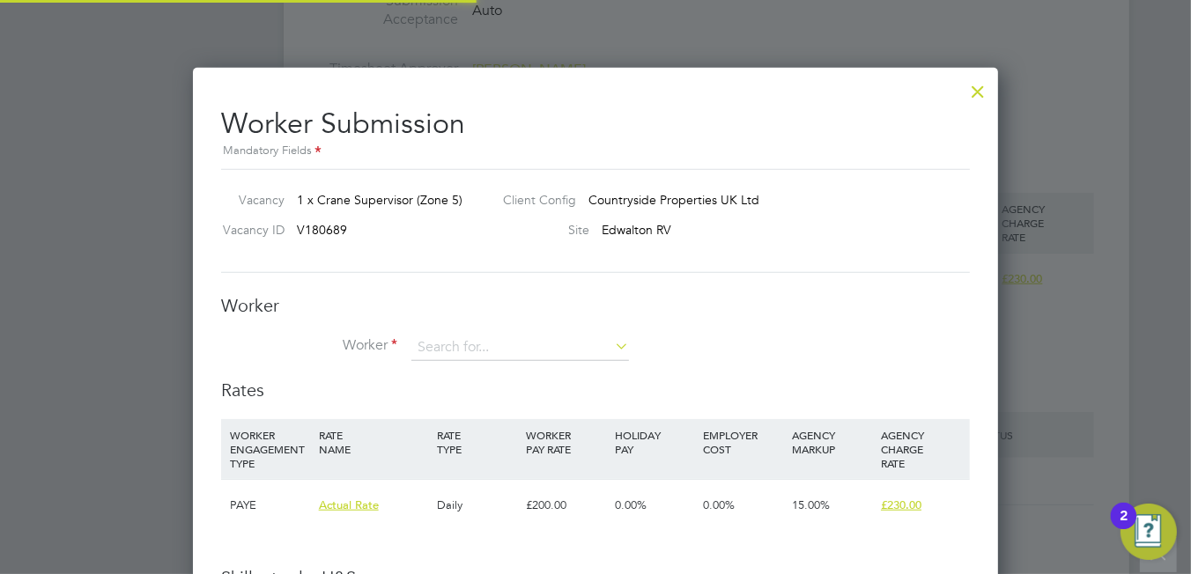
scroll to position [26, 459]
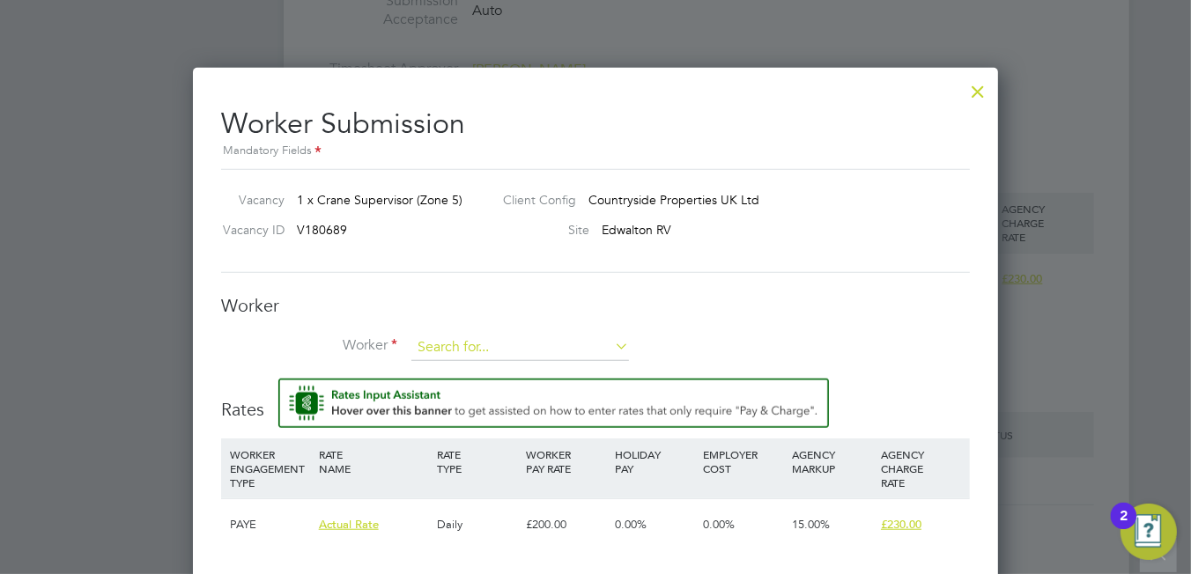
click at [449, 340] on input at bounding box center [520, 348] width 218 height 26
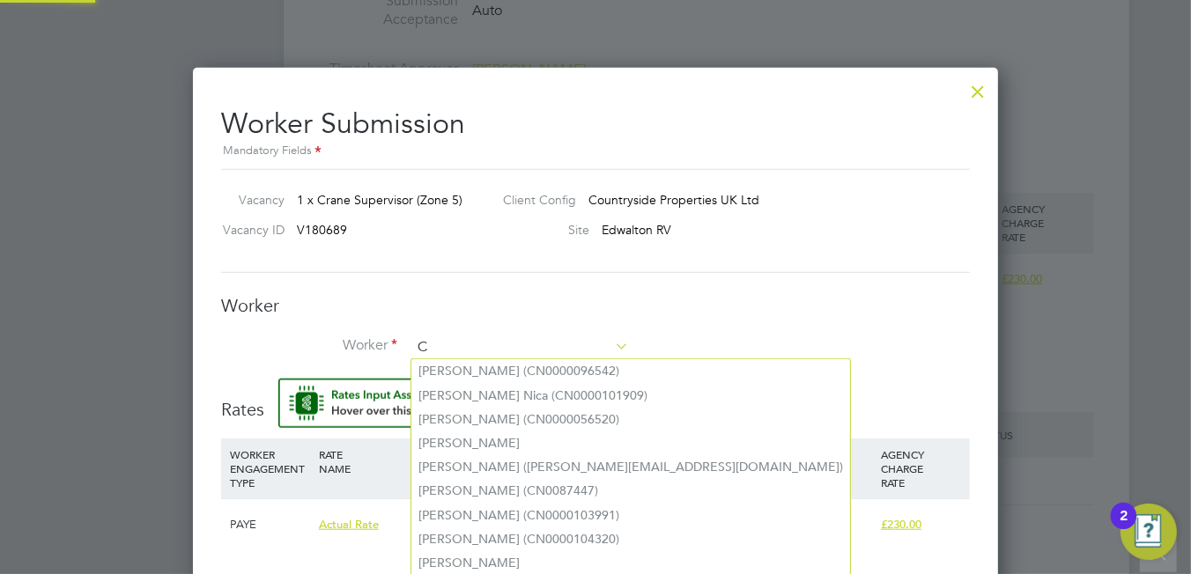
scroll to position [8, 9]
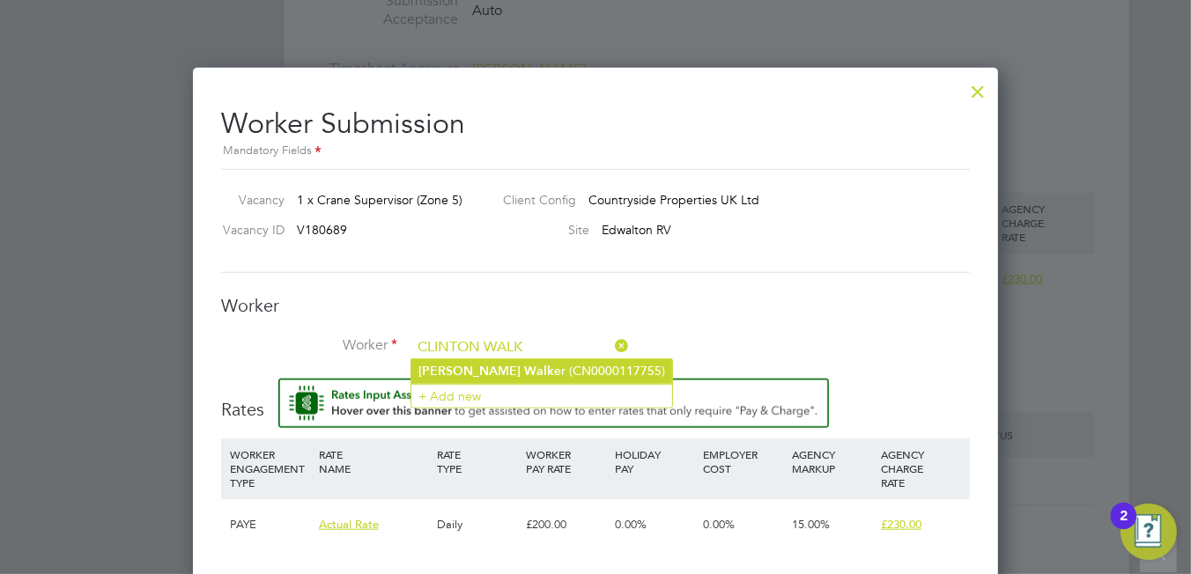
click at [494, 371] on li "Clinton Walk er (CN0000117755)" at bounding box center [541, 371] width 261 height 24
type input "Clinton Walker (CN0000117755)"
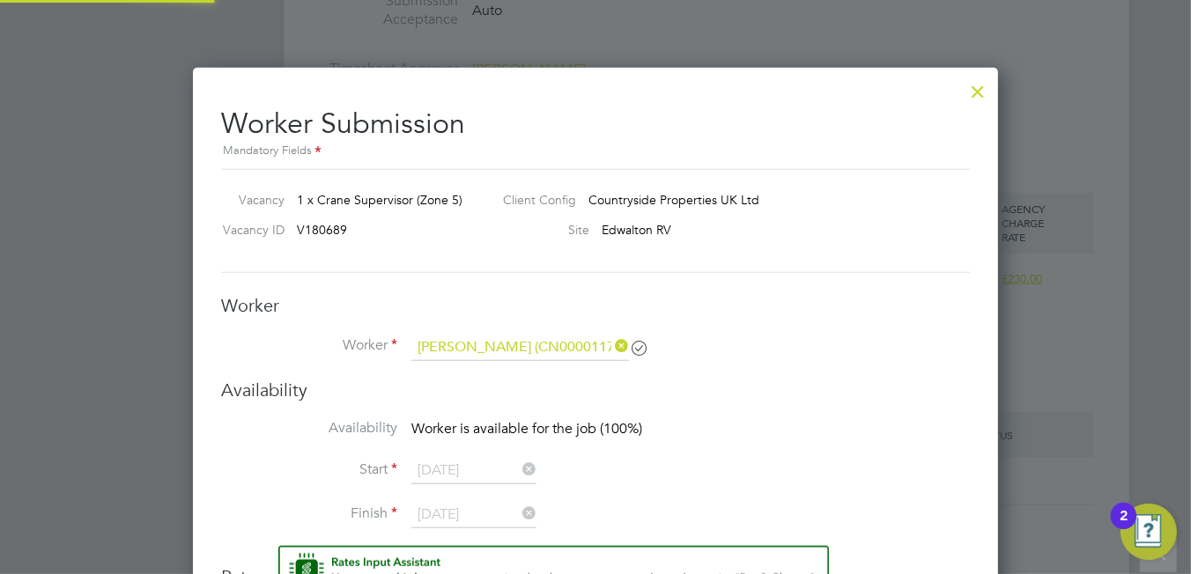
scroll to position [1530, 806]
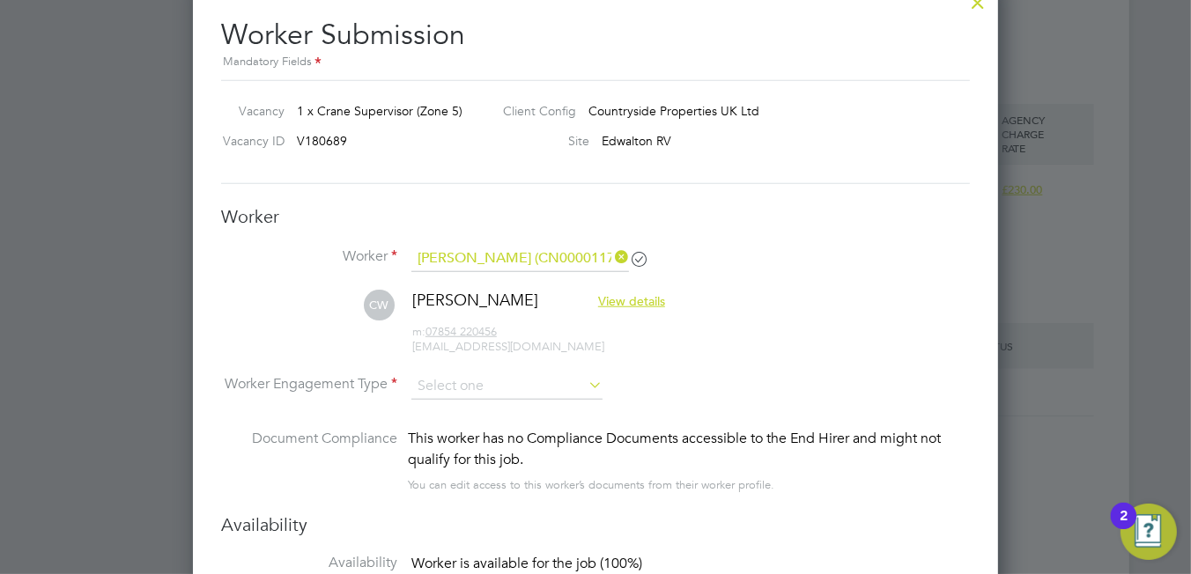
click at [536, 373] on input at bounding box center [506, 386] width 191 height 26
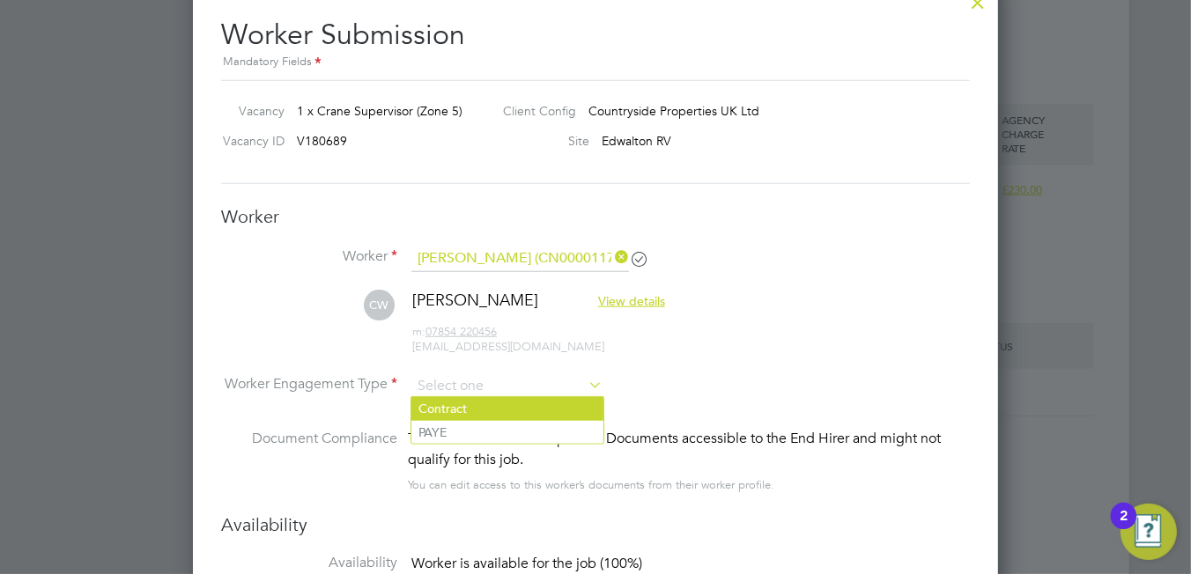
click at [461, 409] on li "Contract" at bounding box center [507, 408] width 192 height 23
type input "Contract"
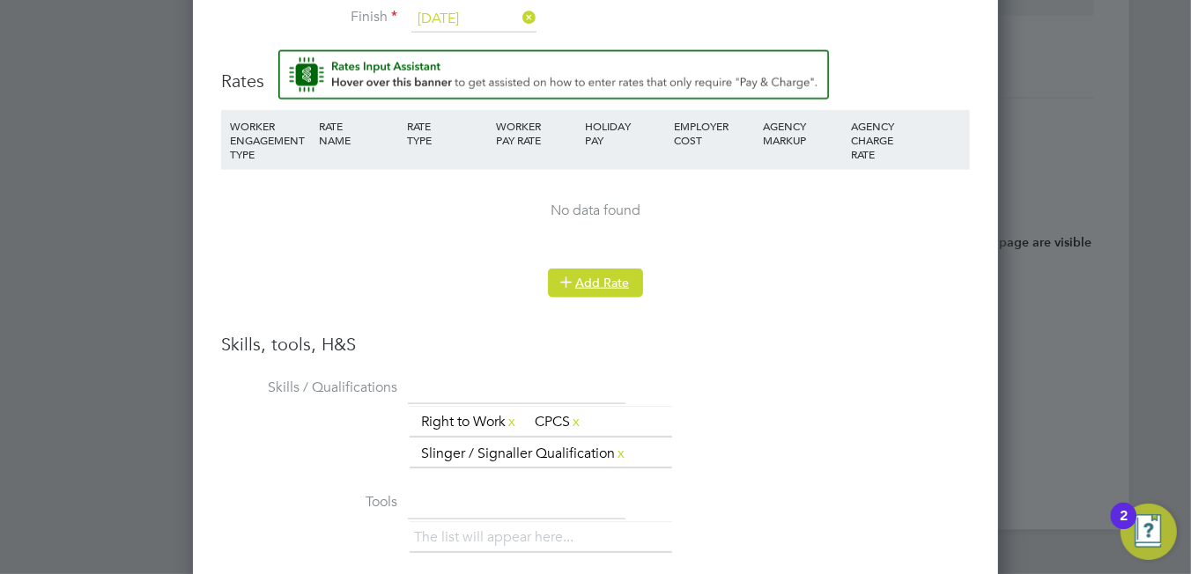
click at [591, 284] on button "Add Rate" at bounding box center [595, 283] width 95 height 28
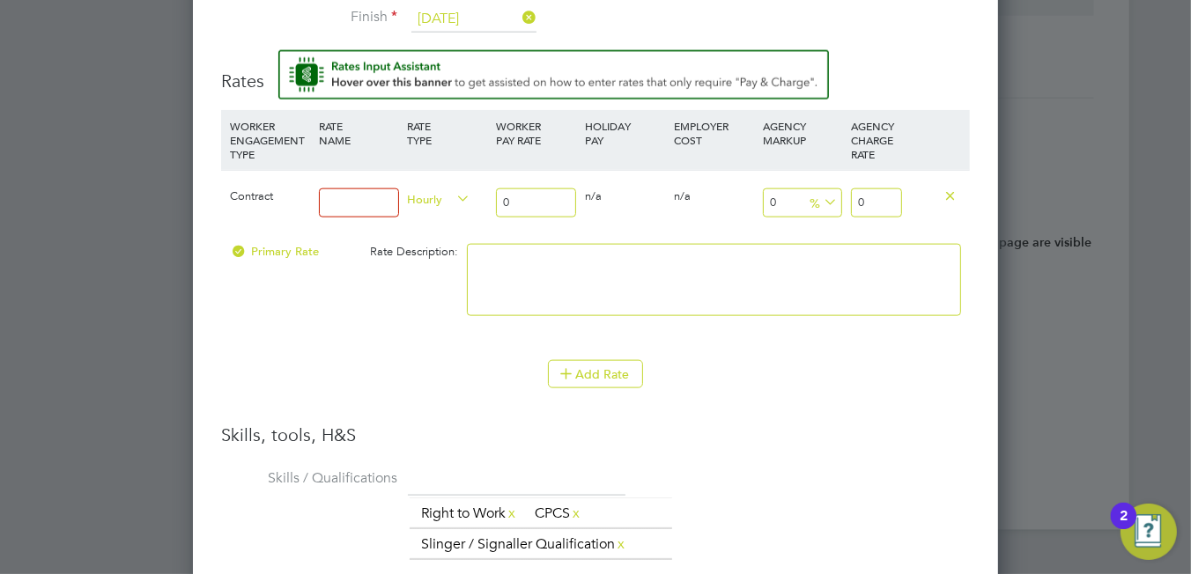
drag, startPoint x: 366, startPoint y: 203, endPoint x: 359, endPoint y: 214, distance: 12.2
click at [359, 214] on div at bounding box center [358, 203] width 89 height 64
type input "Basic"
click at [423, 193] on span "Hourly" at bounding box center [439, 198] width 63 height 19
click at [430, 233] on li "DAILY" at bounding box center [439, 237] width 77 height 22
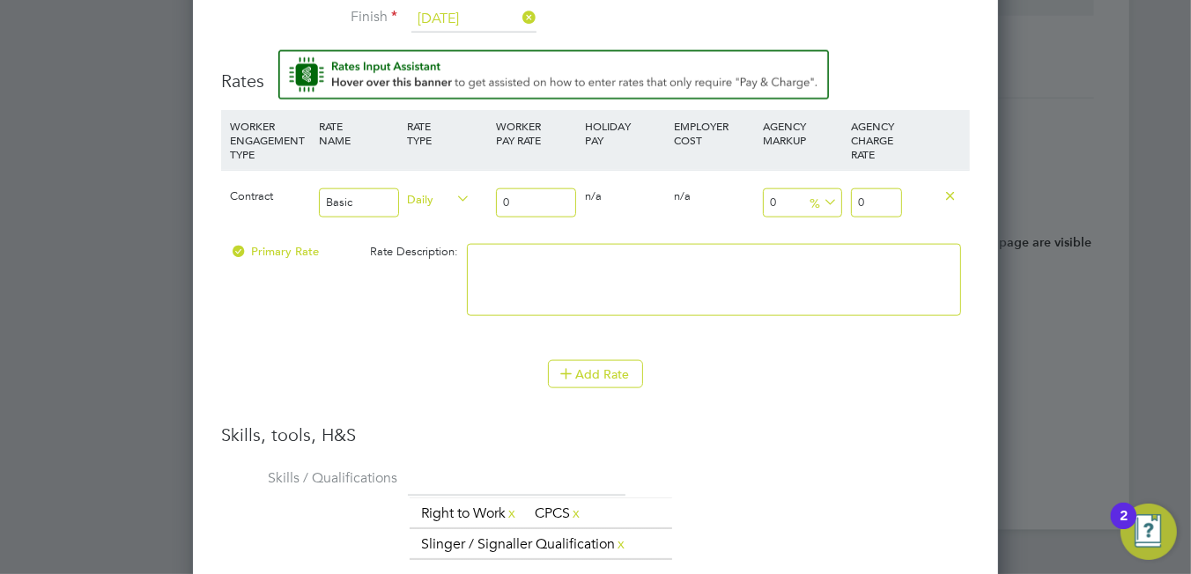
click at [532, 201] on input "0" at bounding box center [536, 203] width 80 height 29
type input "2"
type input "20"
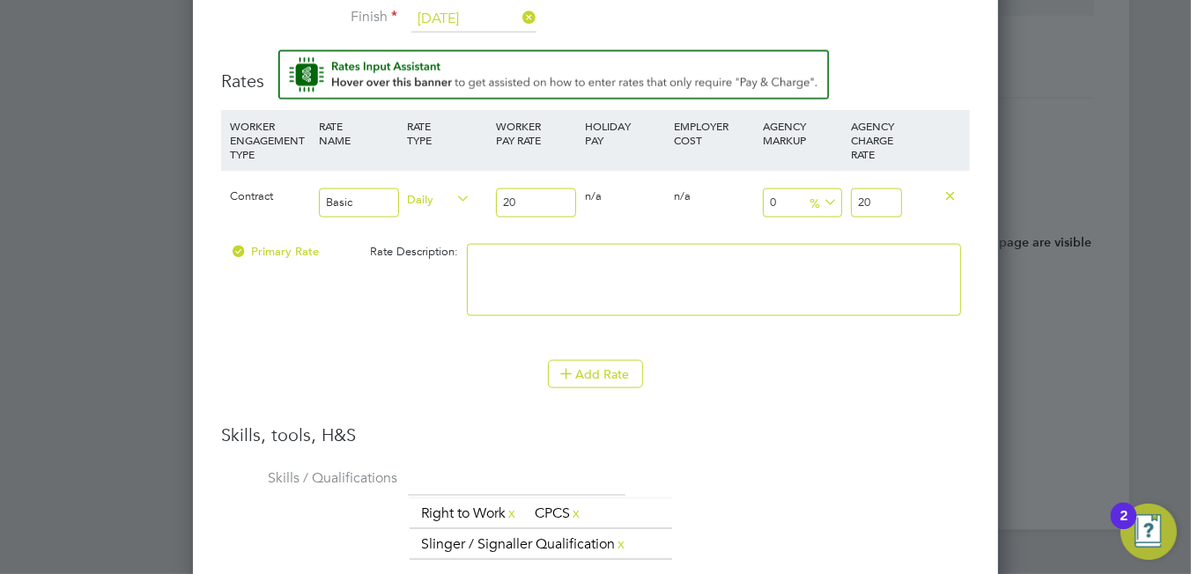
type input "200"
drag, startPoint x: 880, startPoint y: 193, endPoint x: 826, endPoint y: 183, distance: 54.6
click at [832, 184] on div "Contract Basic Daily 200 0 n/a 0 n/a 0 0 % 200" at bounding box center [595, 202] width 749 height 65
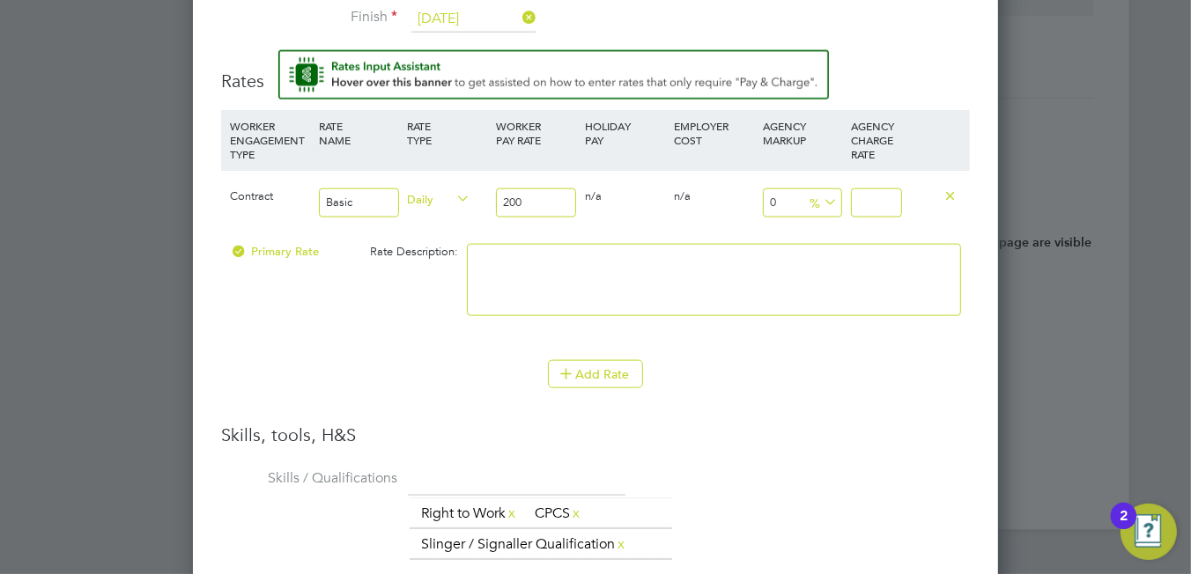
type input "-99"
type input "23"
type input "15"
type input "230"
click at [535, 189] on input "200" at bounding box center [536, 203] width 80 height 29
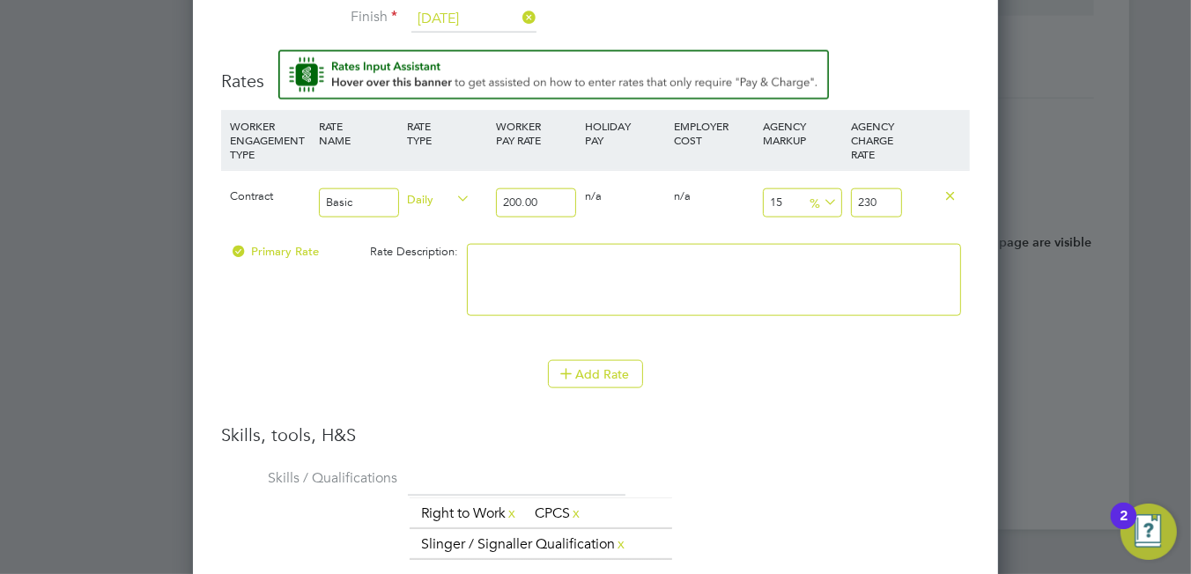
type input "200.00"
click at [883, 196] on input "230" at bounding box center [876, 203] width 50 height 29
type input "230.00"
click at [775, 302] on textarea at bounding box center [714, 280] width 494 height 72
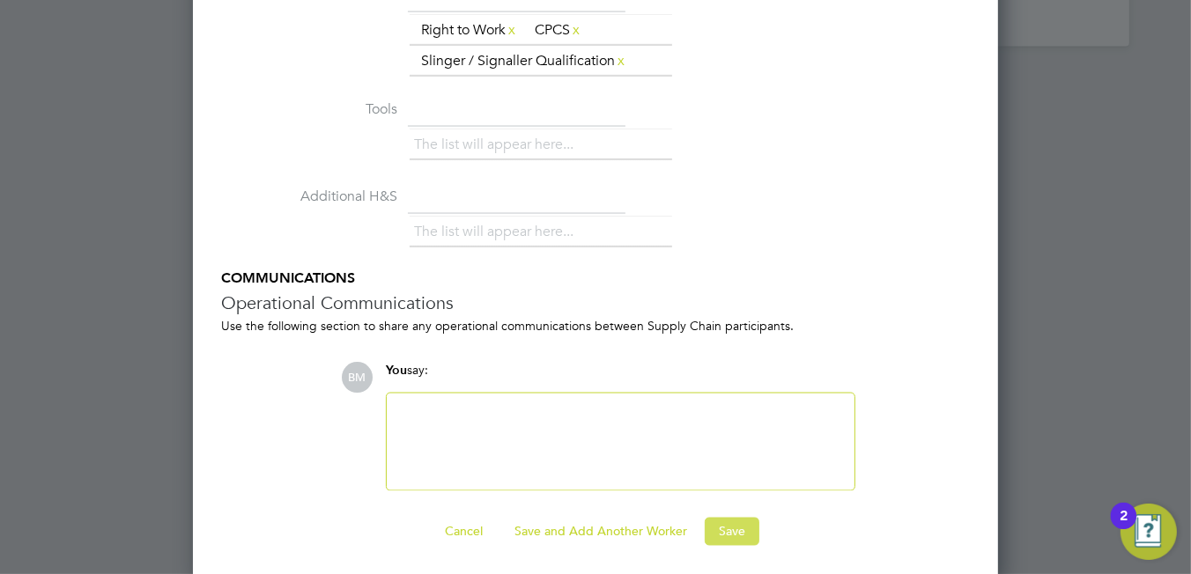
click at [724, 521] on button "Save" at bounding box center [732, 532] width 55 height 28
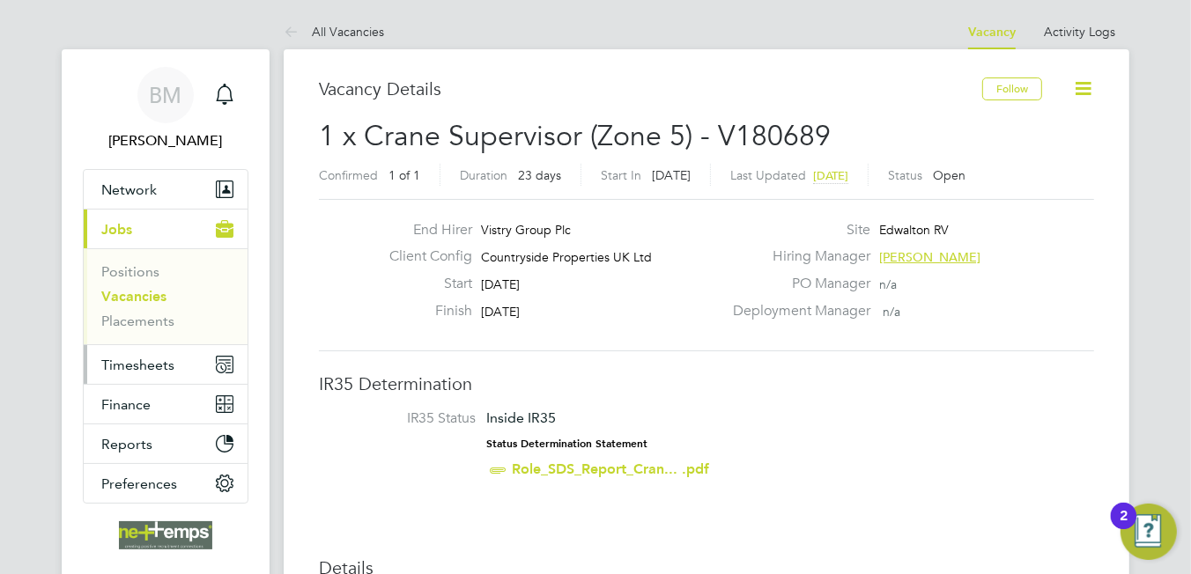
click at [156, 354] on button "Timesheets" at bounding box center [166, 364] width 164 height 39
click at [144, 359] on span "Timesheets" at bounding box center [137, 365] width 73 height 17
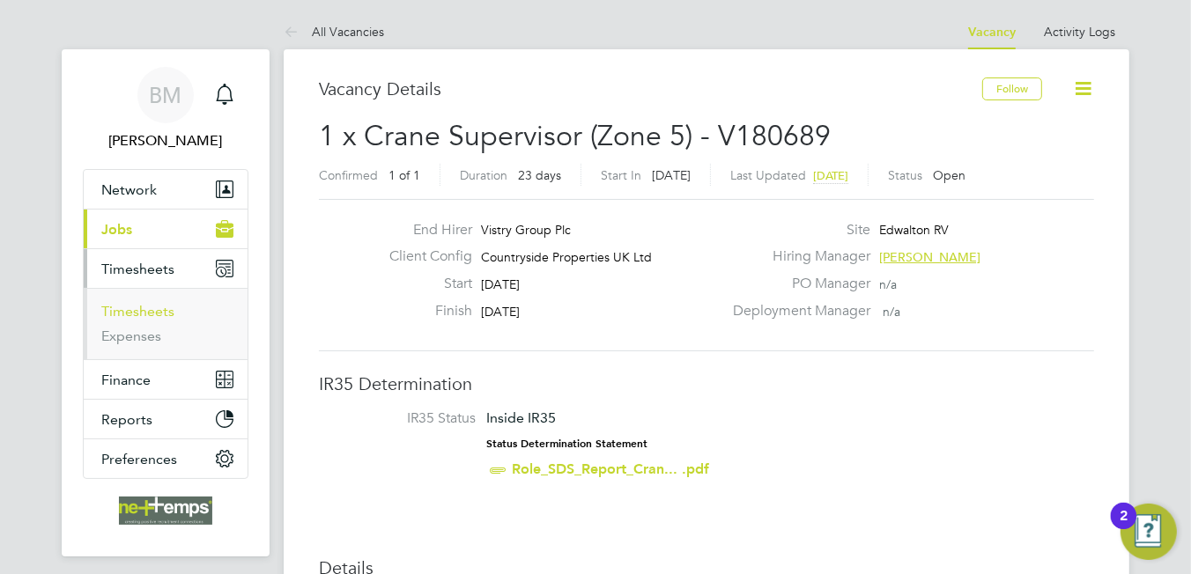
click at [148, 304] on link "Timesheets" at bounding box center [137, 311] width 73 height 17
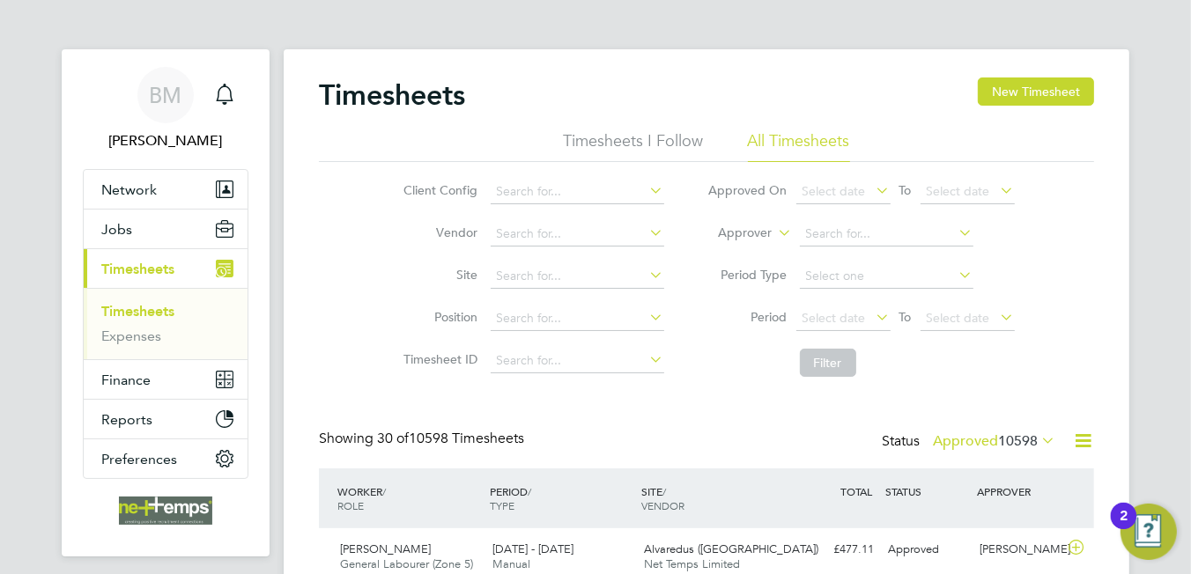
scroll to position [44, 153]
drag, startPoint x: 1025, startPoint y: 92, endPoint x: 997, endPoint y: 114, distance: 35.2
click at [1027, 92] on button "New Timesheet" at bounding box center [1036, 92] width 116 height 28
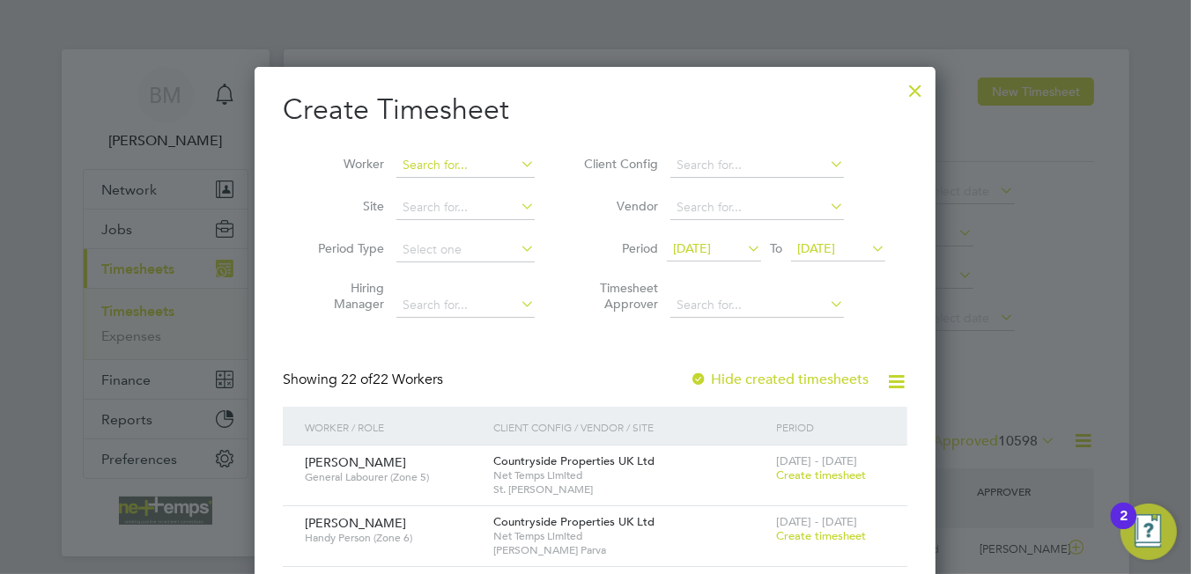
click at [470, 165] on input at bounding box center [465, 165] width 138 height 25
type input "clinton walk"
drag, startPoint x: 912, startPoint y: 88, endPoint x: 244, endPoint y: 292, distance: 698.0
click at [910, 88] on div at bounding box center [915, 86] width 32 height 32
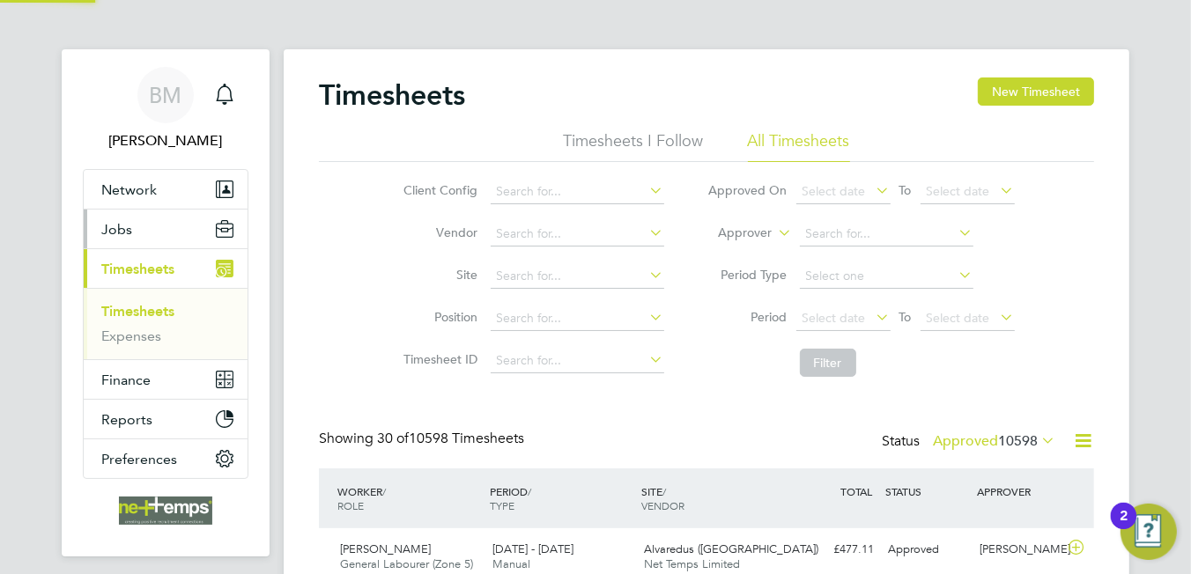
click at [133, 237] on button "Jobs" at bounding box center [166, 229] width 164 height 39
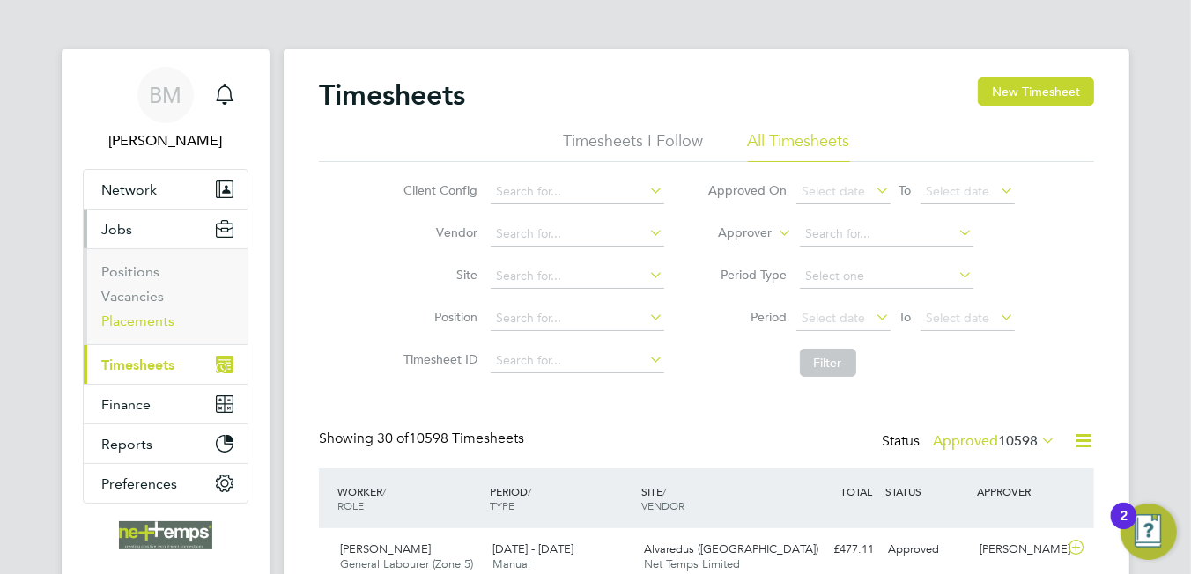
click at [133, 320] on link "Placements" at bounding box center [137, 321] width 73 height 17
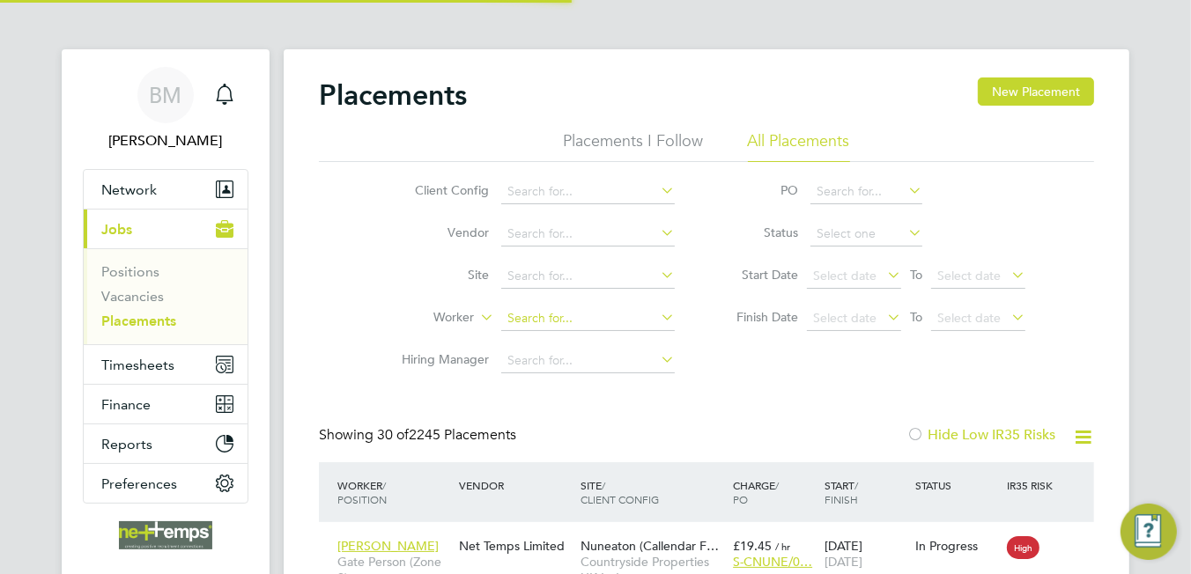
click at [572, 316] on input at bounding box center [588, 319] width 174 height 25
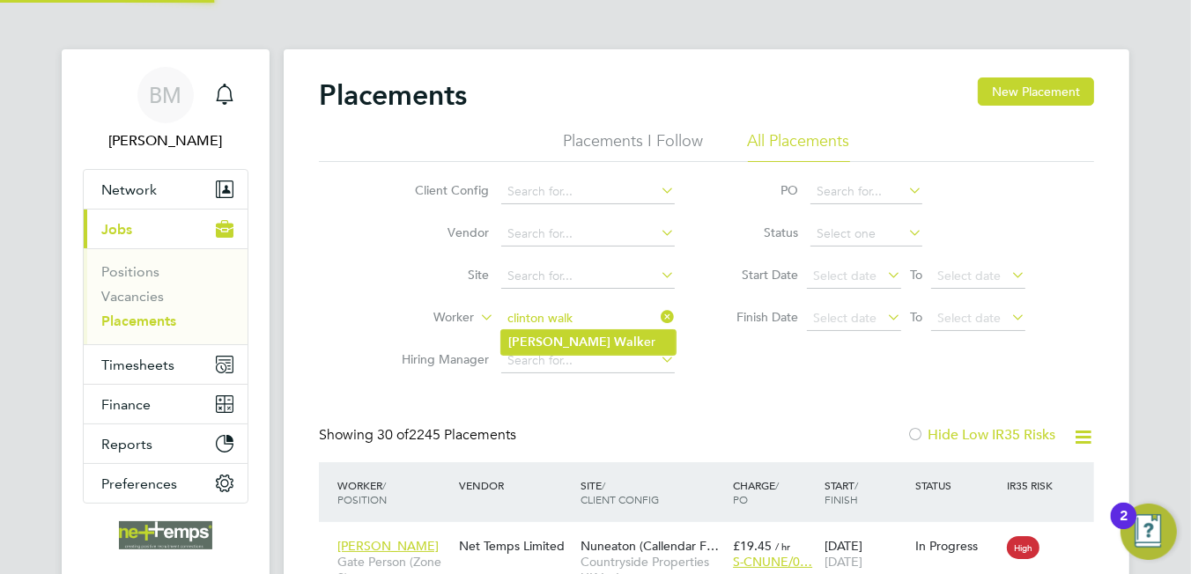
click at [592, 342] on li "Clinton Walk er" at bounding box center [588, 342] width 174 height 24
type input "Clinton Walker"
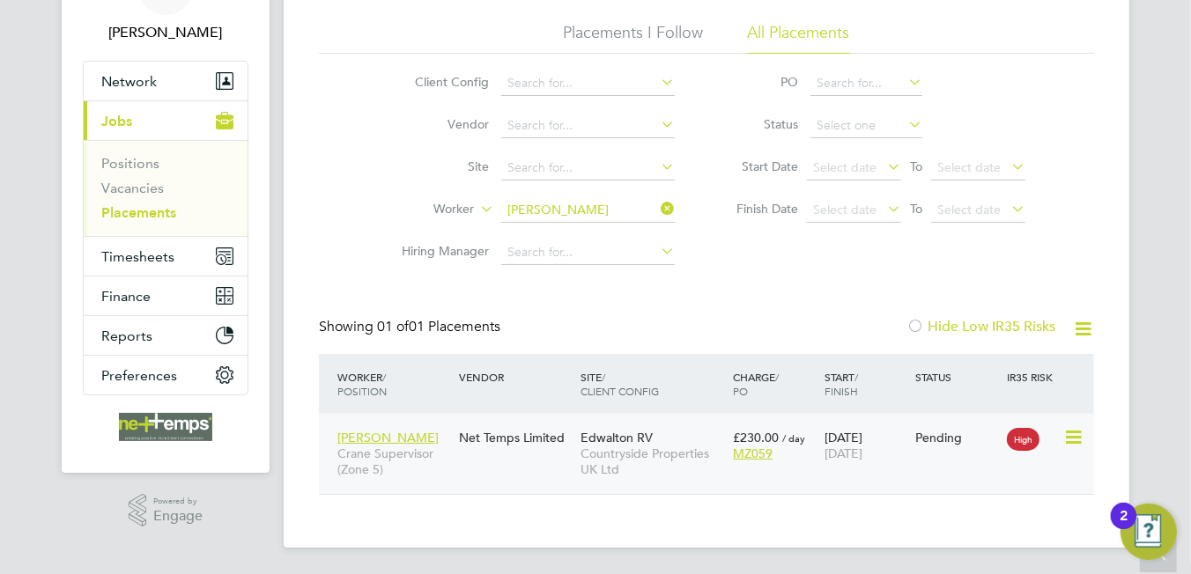
click at [1070, 439] on icon at bounding box center [1072, 437] width 18 height 21
click at [979, 543] on li "Start" at bounding box center [1020, 547] width 125 height 25
type input "[PERSON_NAME]"
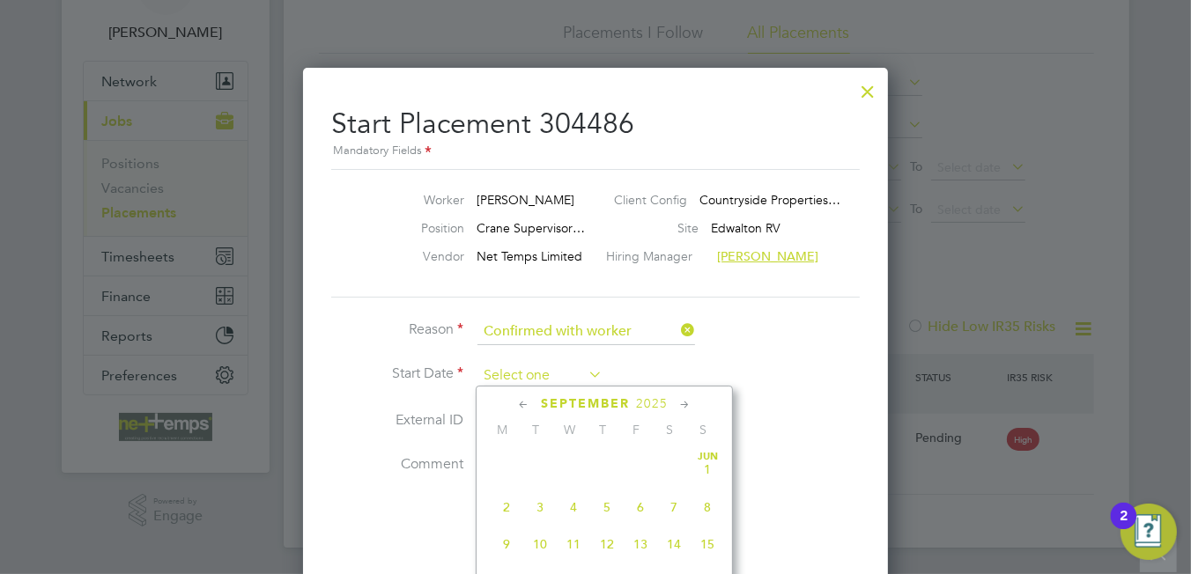
click at [514, 371] on input at bounding box center [539, 376] width 125 height 26
click at [604, 495] on span "18" at bounding box center [606, 486] width 33 height 33
type input "18 Sep 2025"
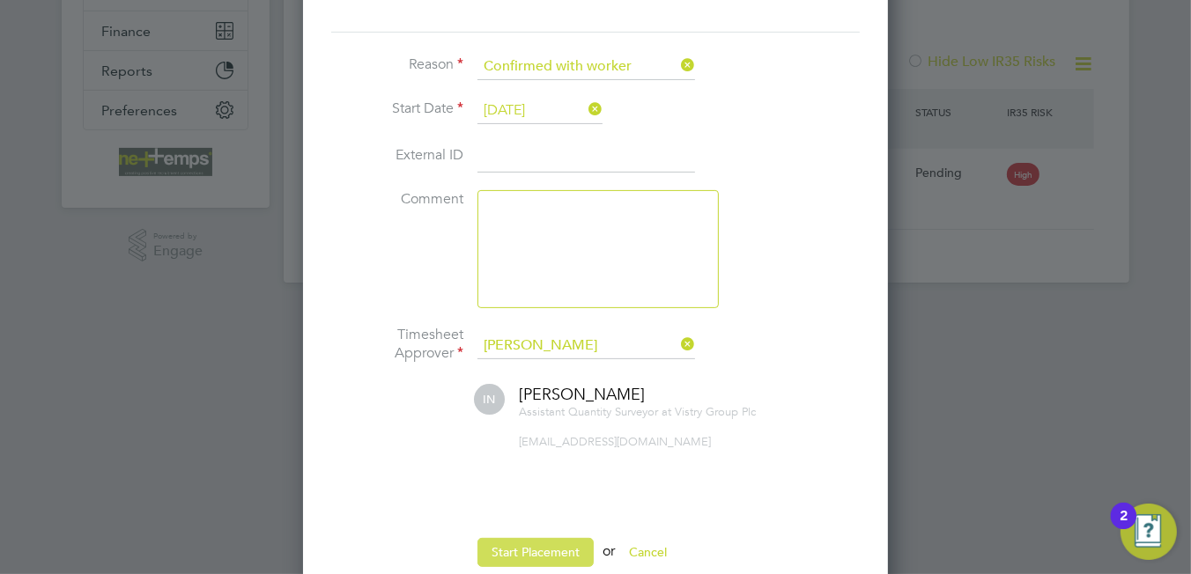
click at [521, 549] on button "Start Placement" at bounding box center [535, 552] width 116 height 28
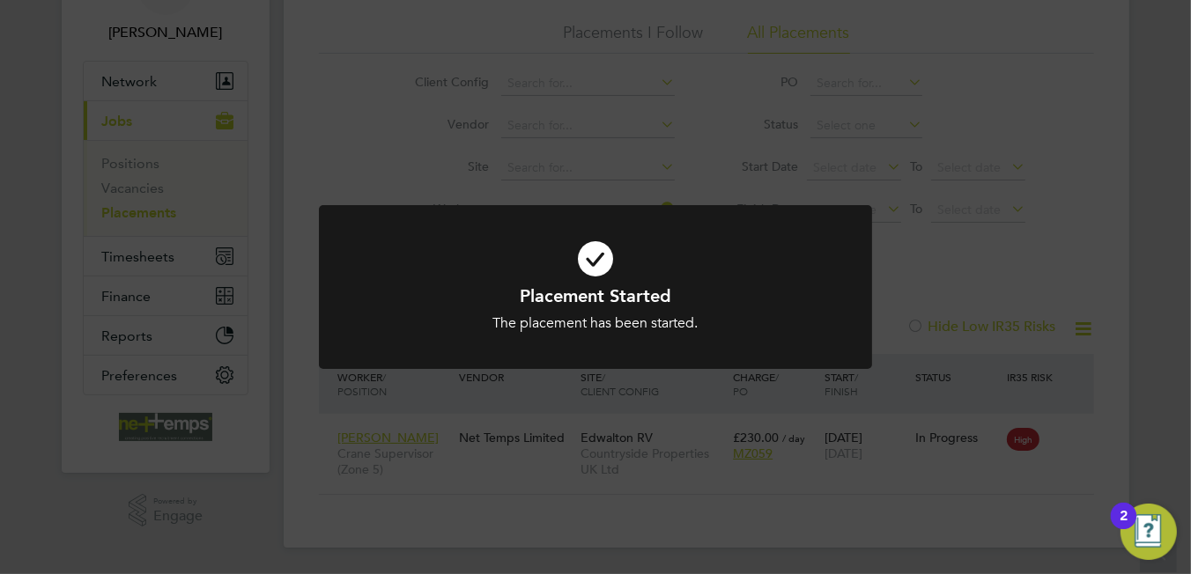
click at [610, 244] on icon at bounding box center [595, 259] width 458 height 69
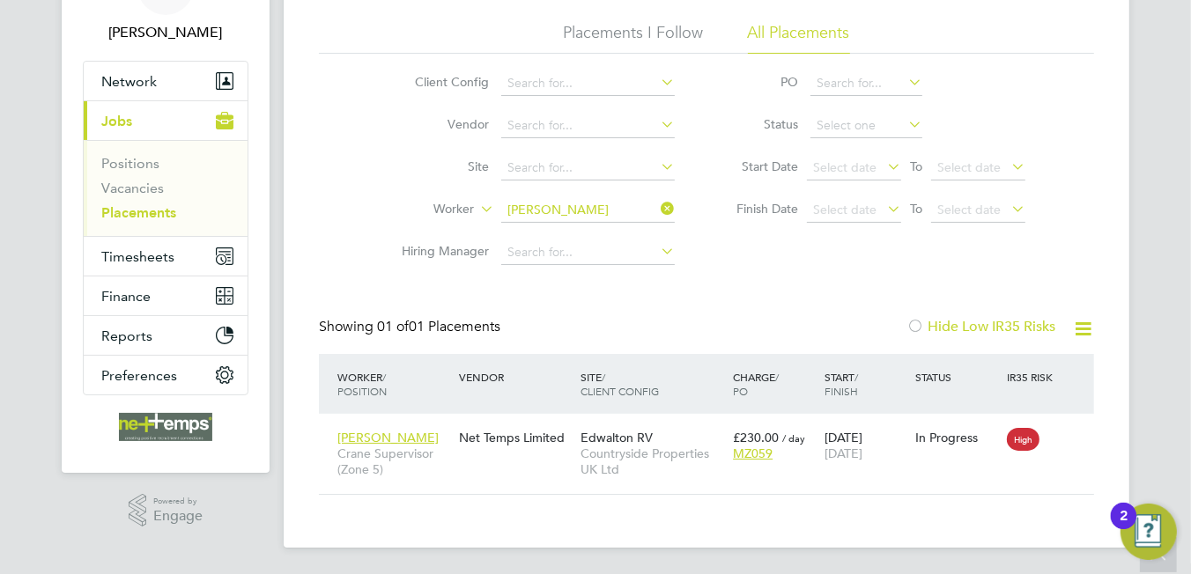
click at [599, 250] on input at bounding box center [588, 252] width 174 height 25
click at [118, 253] on span "Timesheets" at bounding box center [137, 256] width 73 height 17
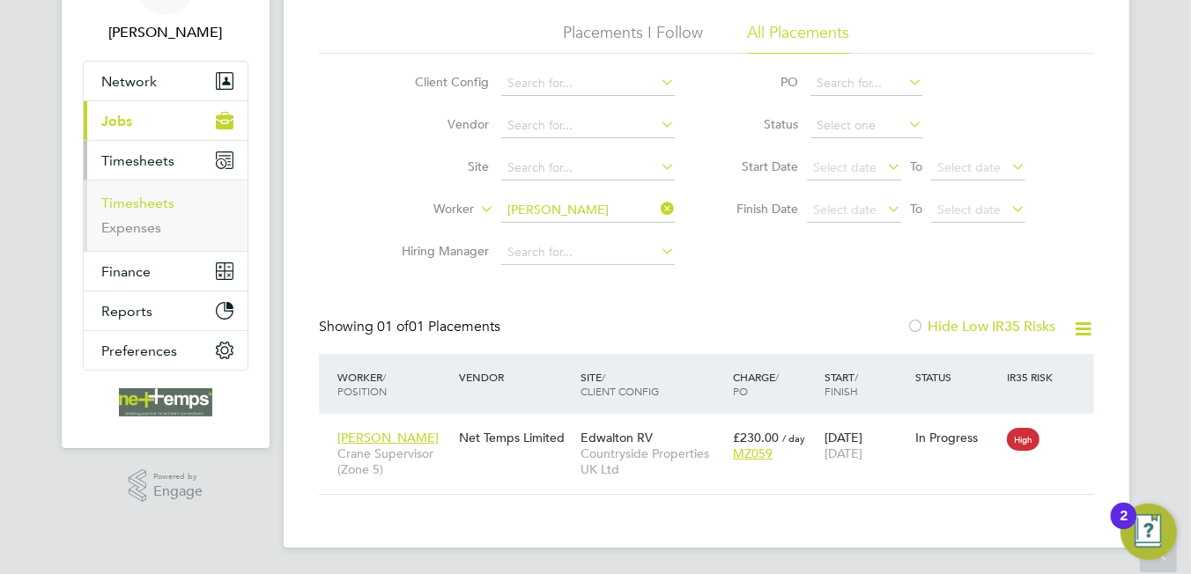
click at [124, 203] on link "Timesheets" at bounding box center [137, 203] width 73 height 17
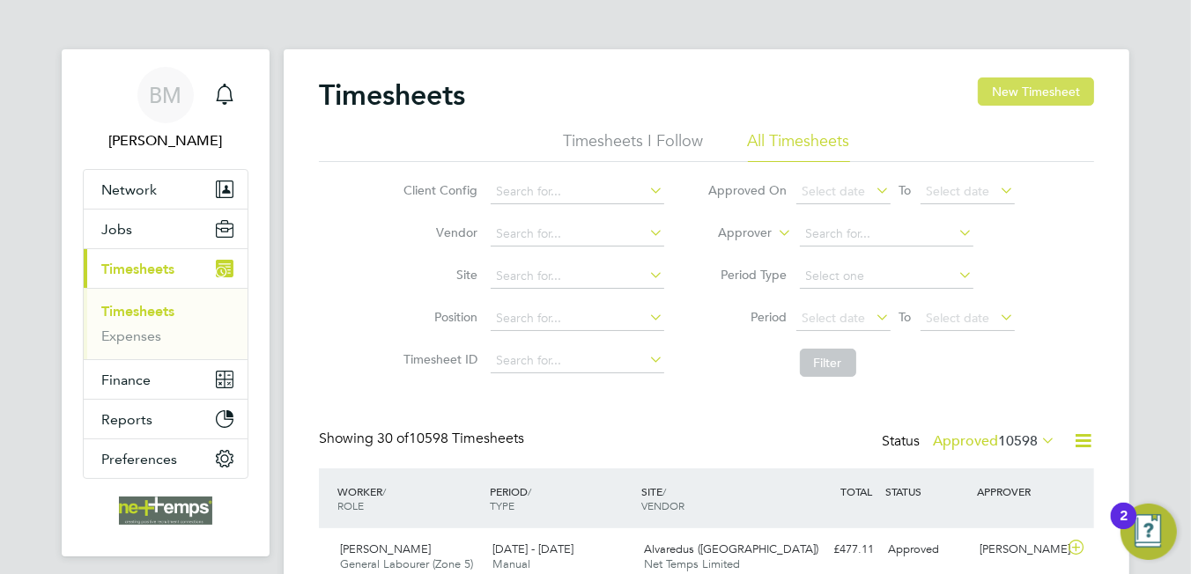
click at [1006, 97] on button "New Timesheet" at bounding box center [1036, 92] width 116 height 28
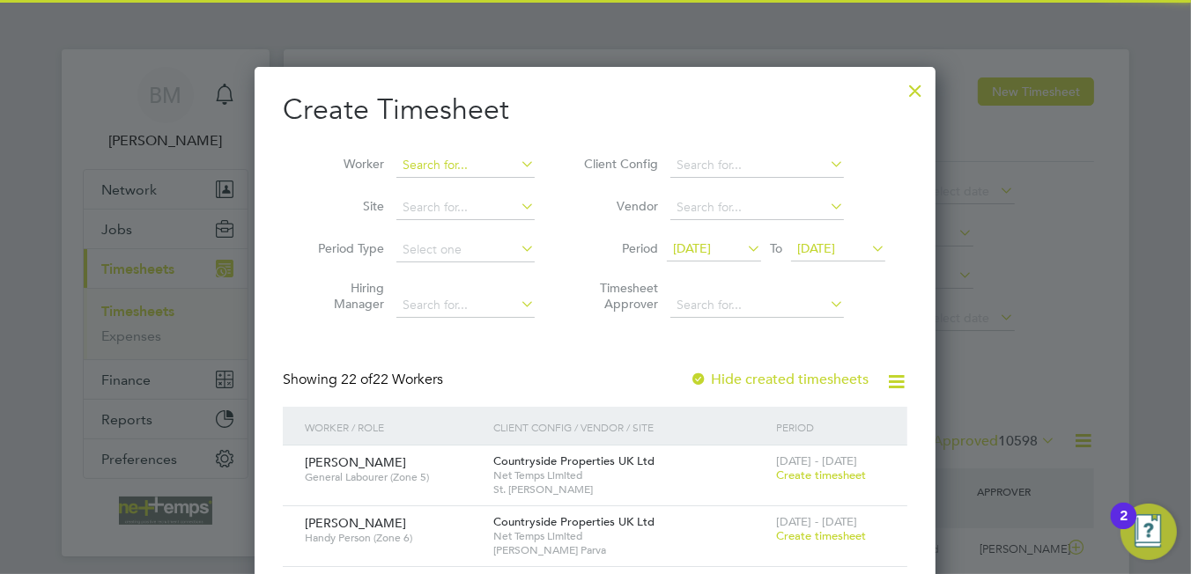
click at [440, 166] on input at bounding box center [465, 165] width 138 height 25
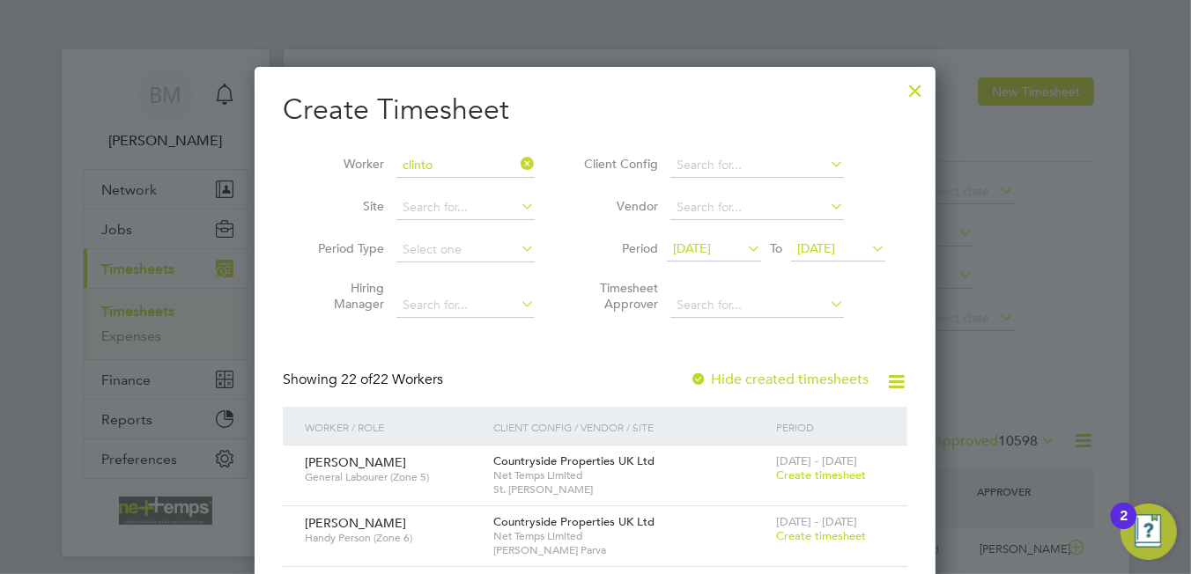
click at [470, 178] on li "Clinto n Walker" at bounding box center [510, 189] width 228 height 24
type input "Clinton Walker"
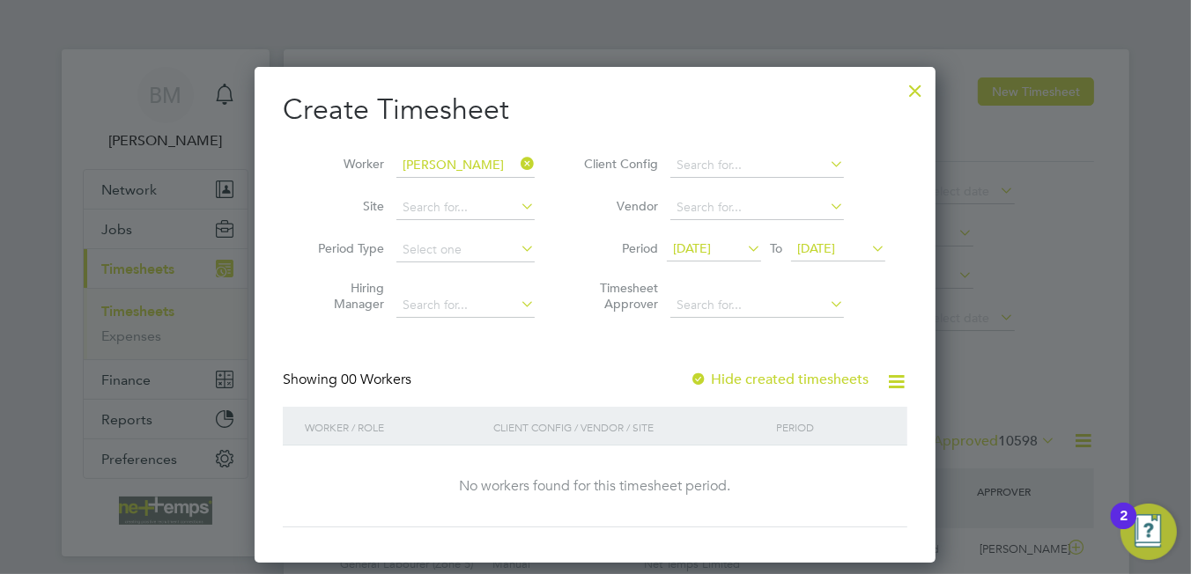
click at [691, 232] on li "Period 09 Sep 2025 To 16 Sep 2025" at bounding box center [732, 250] width 351 height 42
click at [677, 254] on span "09 Sep 2025" at bounding box center [692, 248] width 38 height 16
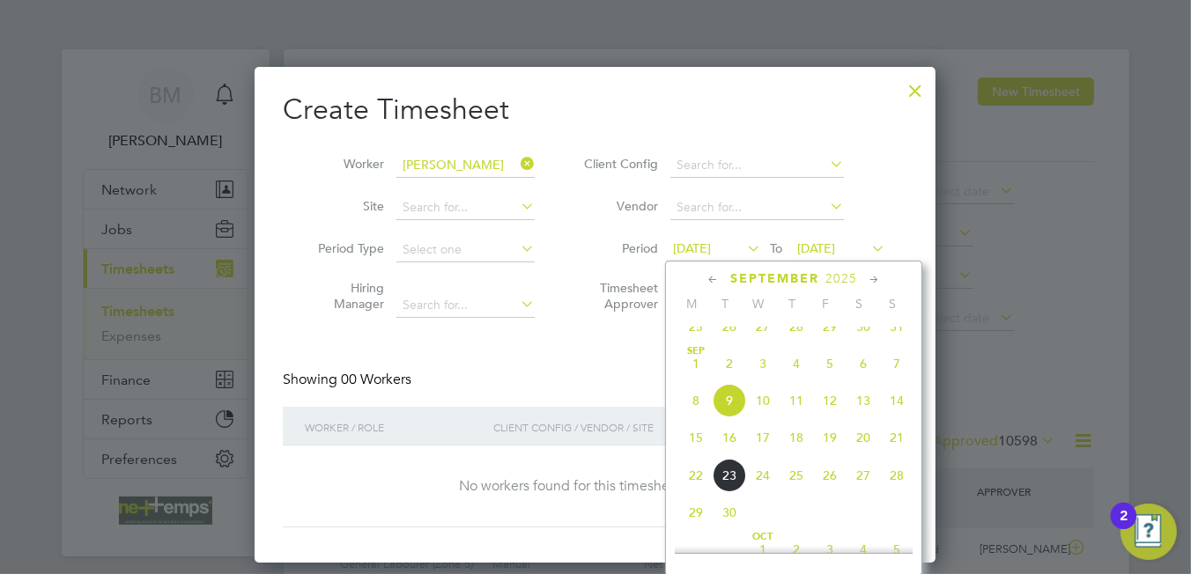
click at [699, 454] on span "15" at bounding box center [695, 437] width 33 height 33
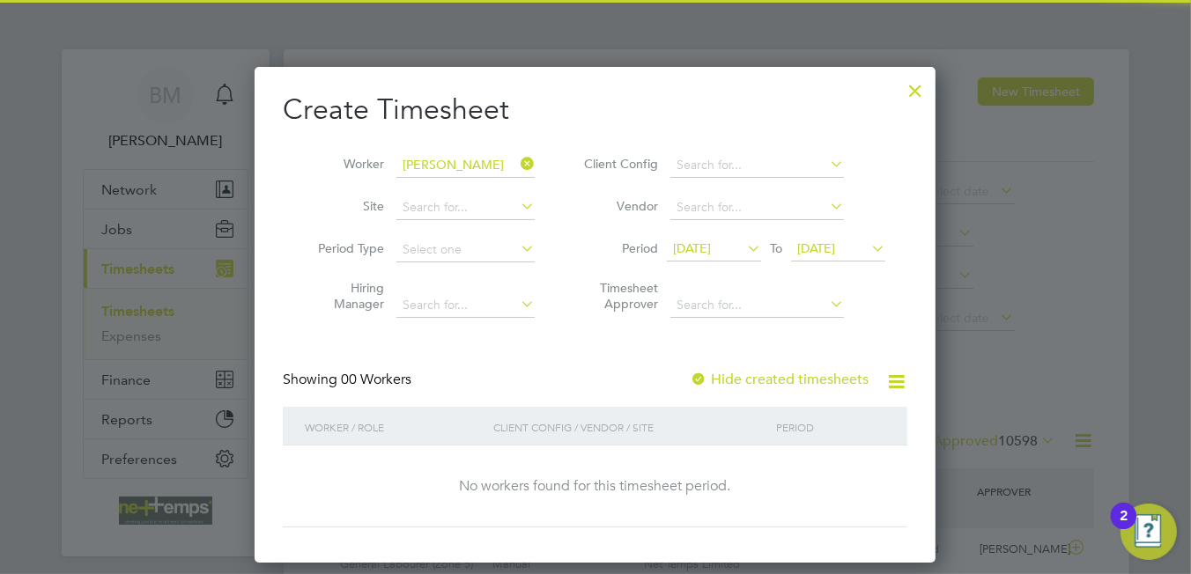
click at [825, 255] on span "16 Sep 2025" at bounding box center [816, 248] width 38 height 16
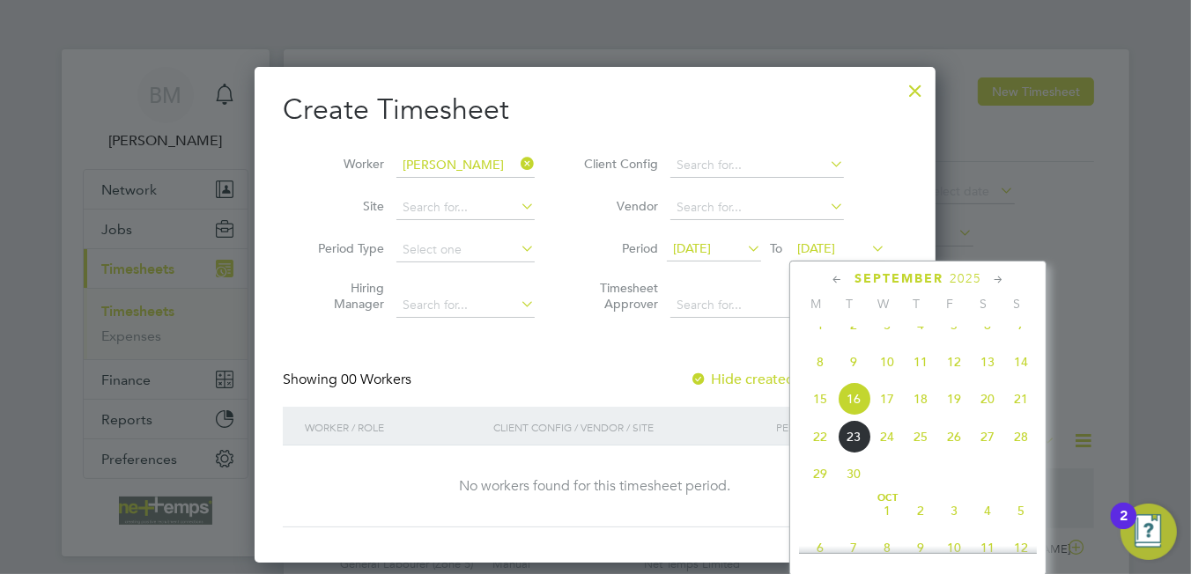
click at [1024, 416] on span "21" at bounding box center [1020, 398] width 33 height 33
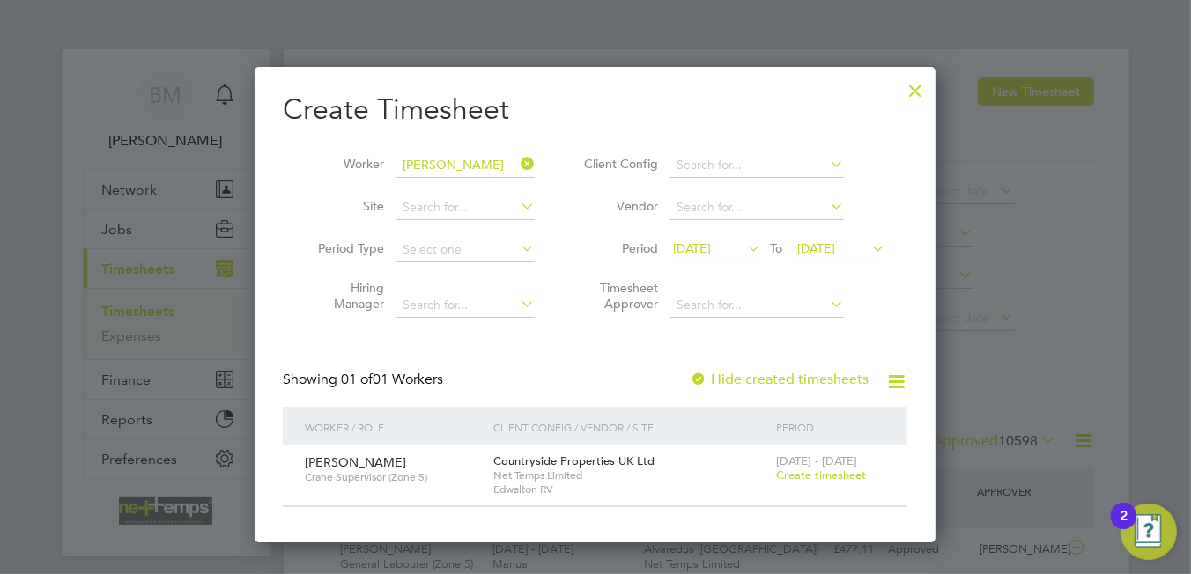
click at [806, 479] on span "Create timesheet" at bounding box center [821, 475] width 90 height 15
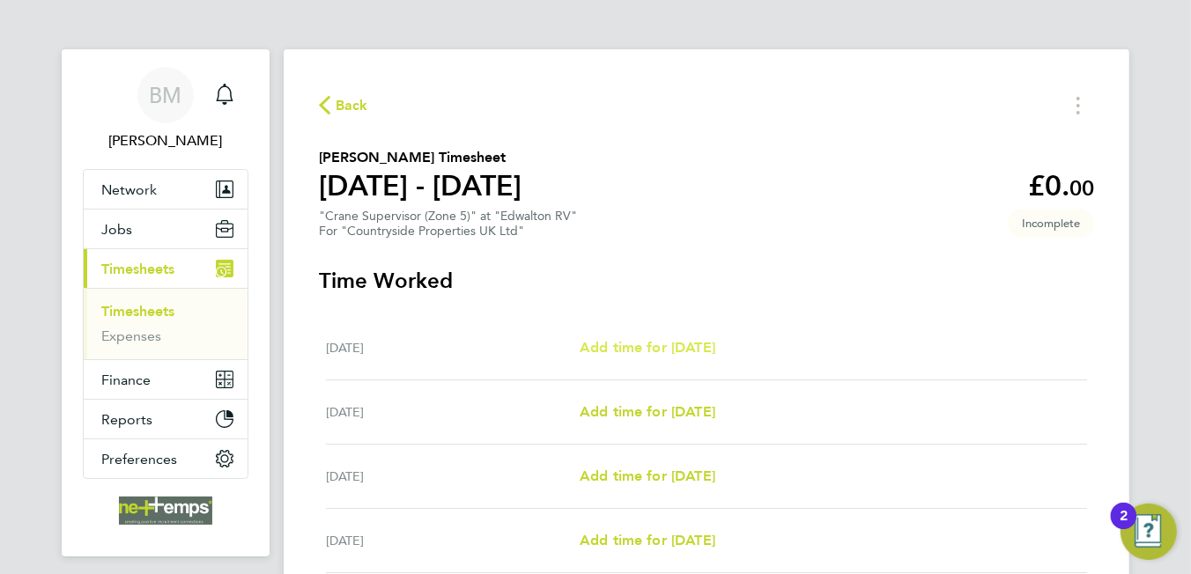
click at [640, 348] on span "Add time for Thu 18 Sep" at bounding box center [648, 347] width 136 height 17
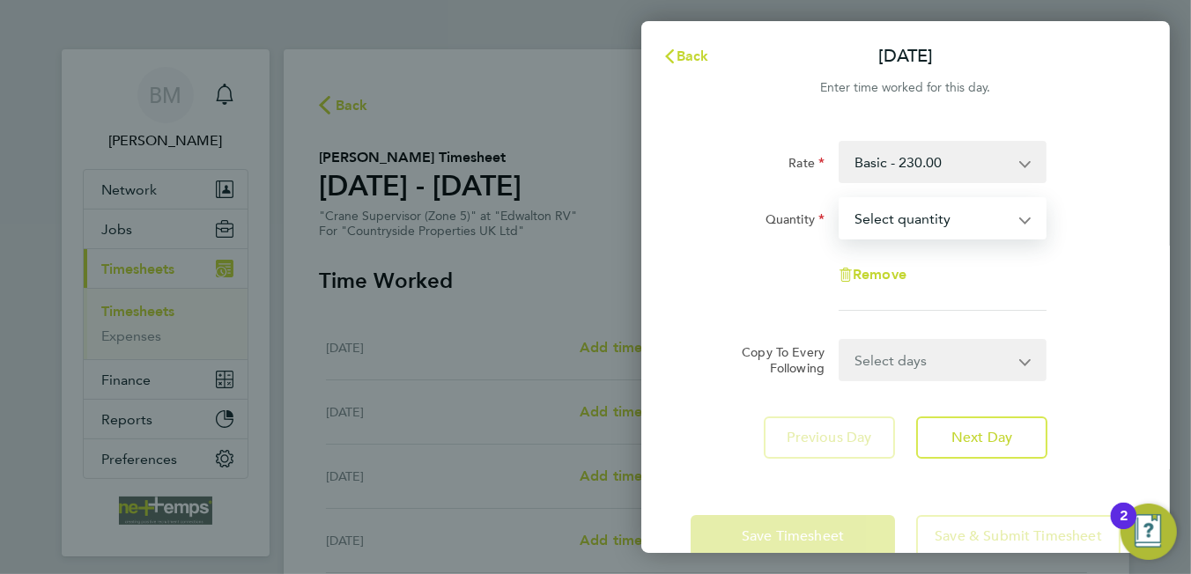
click at [891, 223] on select "Select quantity 0.5 1" at bounding box center [931, 218] width 183 height 39
select select "1"
click at [840, 199] on select "Select quantity 0.5 1" at bounding box center [931, 218] width 183 height 39
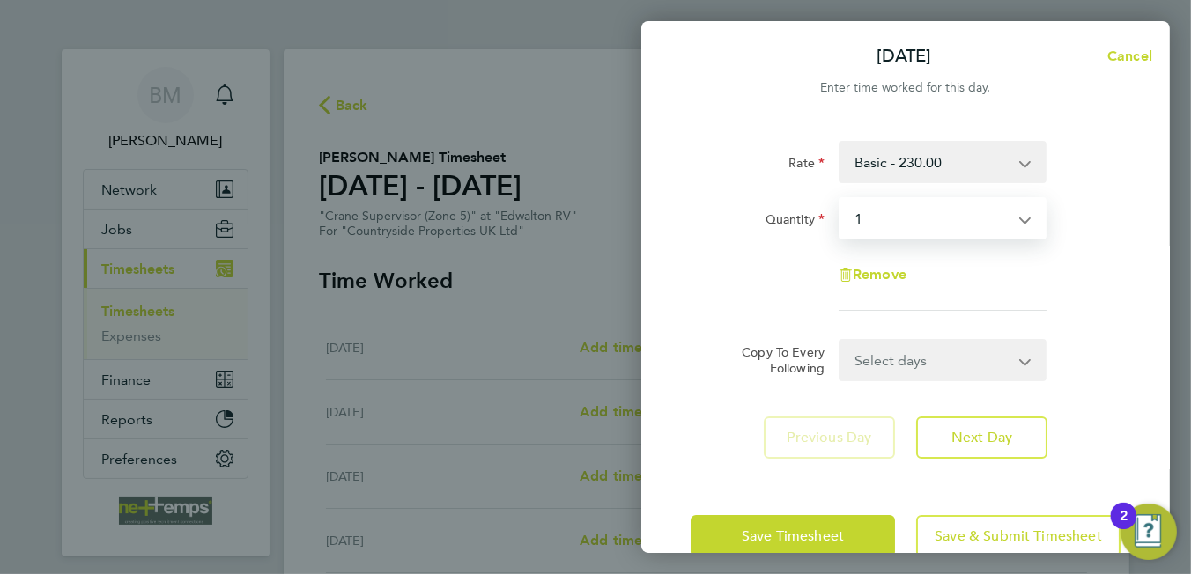
click at [751, 259] on div "Remove" at bounding box center [906, 275] width 444 height 42
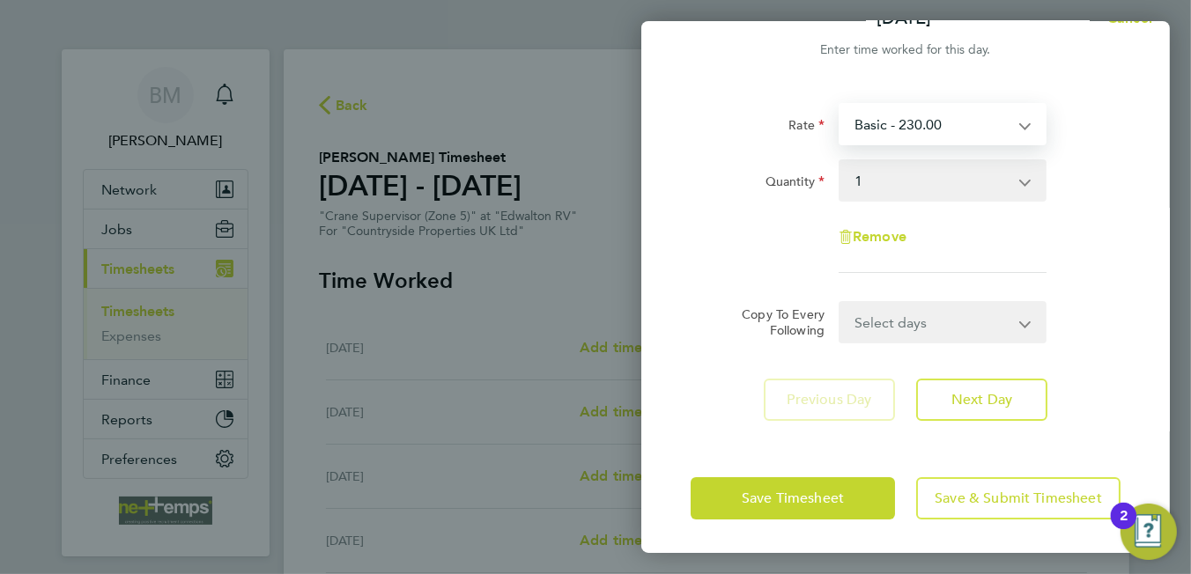
click at [979, 121] on select "Basic - 230.00" at bounding box center [931, 124] width 183 height 39
click at [979, 124] on select "Basic - 230.00" at bounding box center [931, 124] width 183 height 39
click at [782, 492] on span "Save Timesheet" at bounding box center [793, 499] width 102 height 18
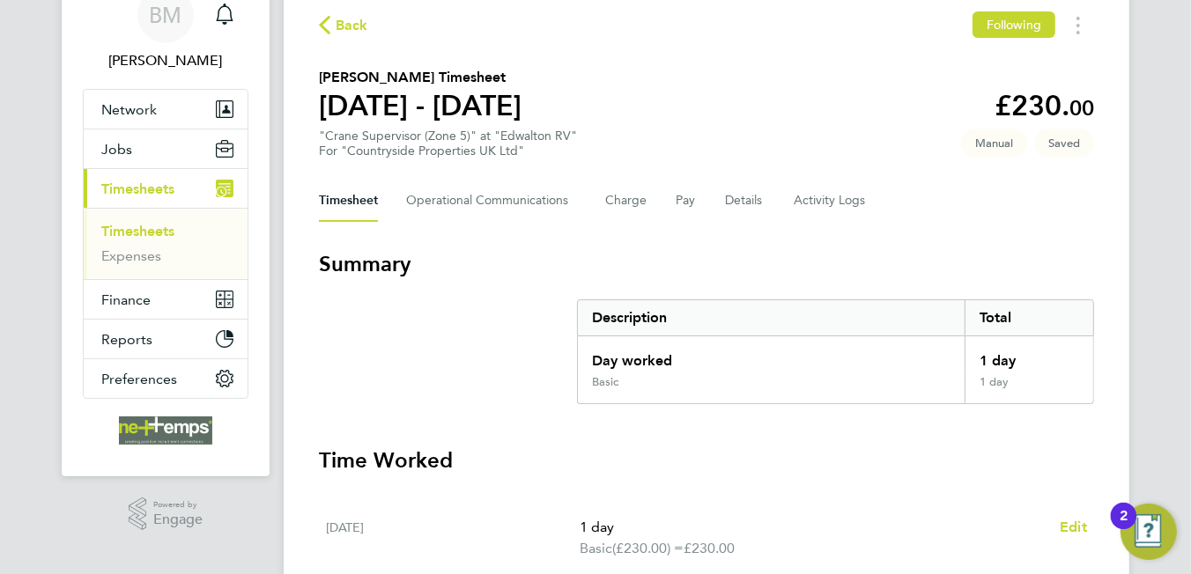
click at [709, 203] on div "Timesheet Operational Communications Charge Pay Details Activity Logs" at bounding box center [706, 201] width 775 height 42
click at [718, 206] on div "Timesheet Operational Communications Charge Pay Details Activity Logs" at bounding box center [706, 201] width 775 height 42
click at [745, 199] on button "Details" at bounding box center [745, 201] width 41 height 42
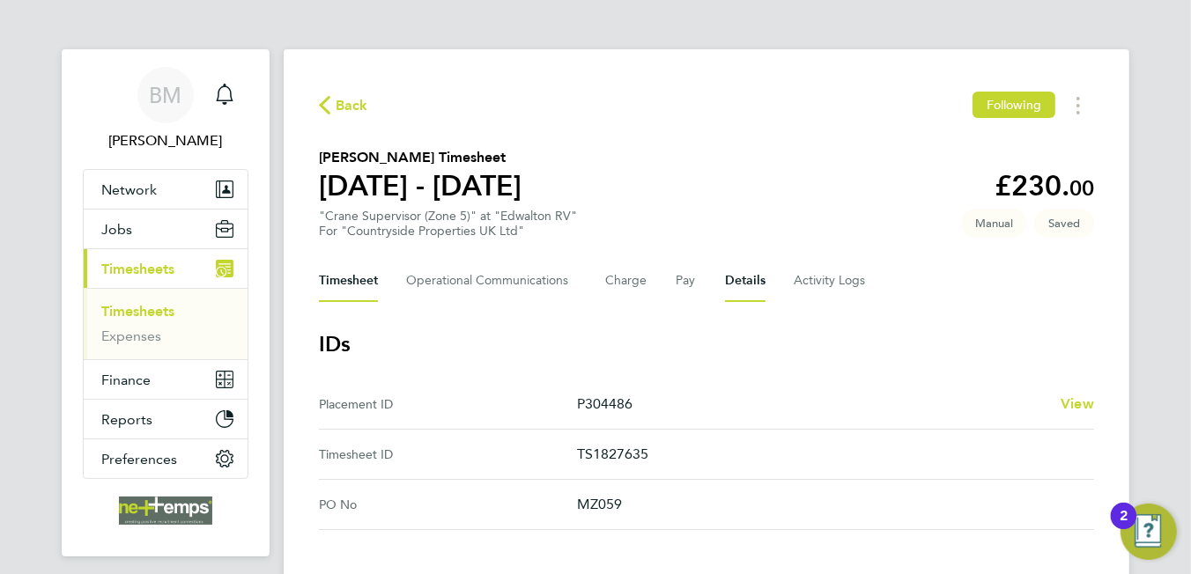
click at [332, 285] on button "Timesheet" at bounding box center [348, 281] width 59 height 42
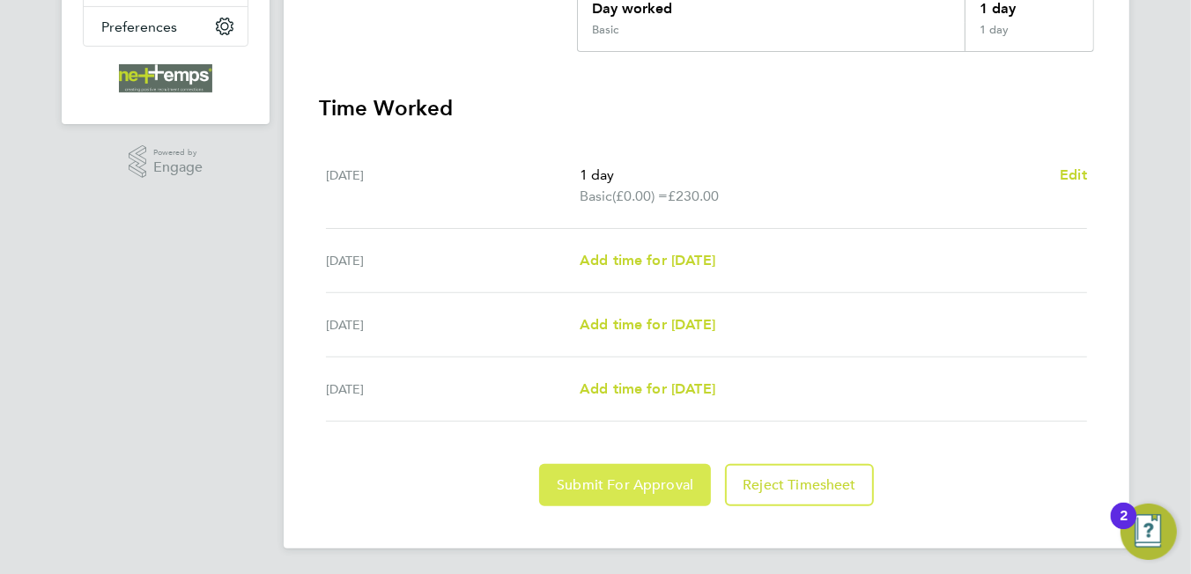
click at [592, 485] on span "Submit For Approval" at bounding box center [625, 486] width 137 height 18
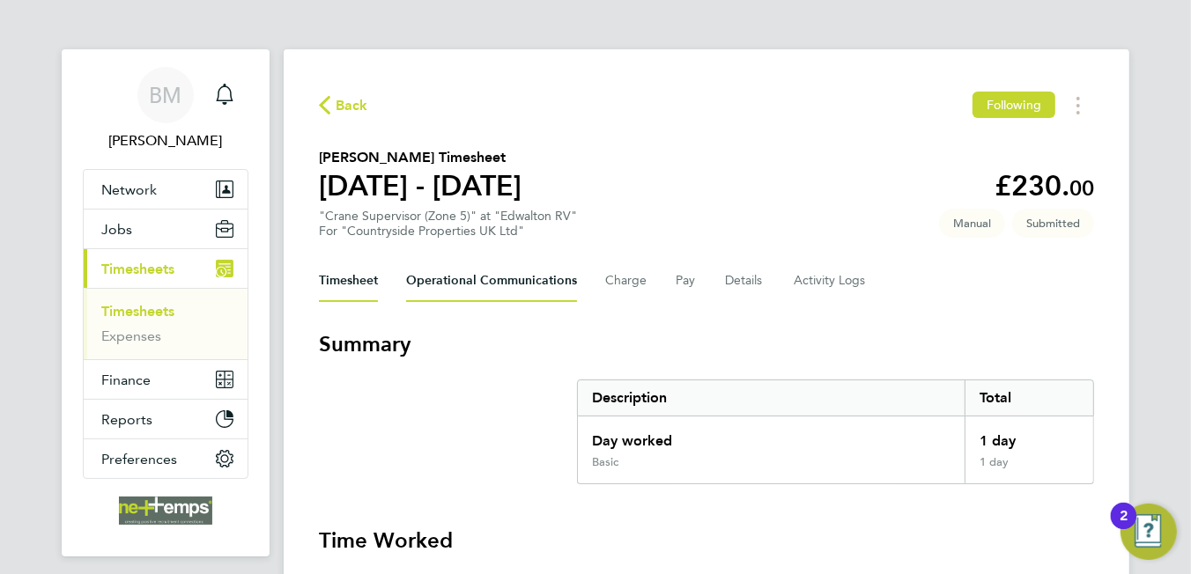
click at [493, 282] on Communications-tab "Operational Communications" at bounding box center [491, 281] width 171 height 42
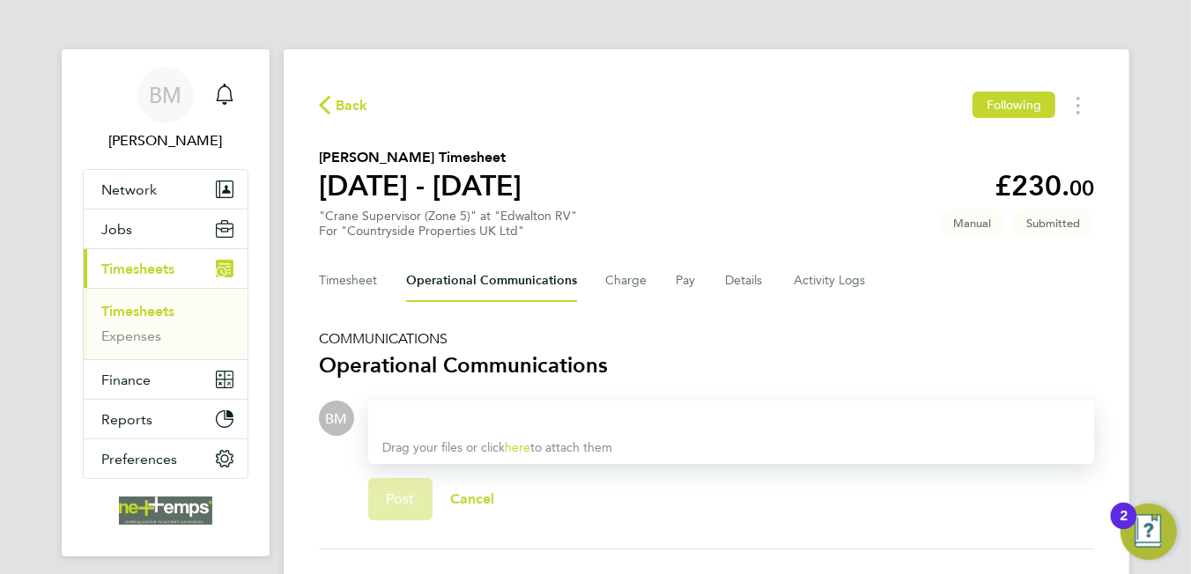
click at [432, 415] on div at bounding box center [731, 418] width 698 height 21
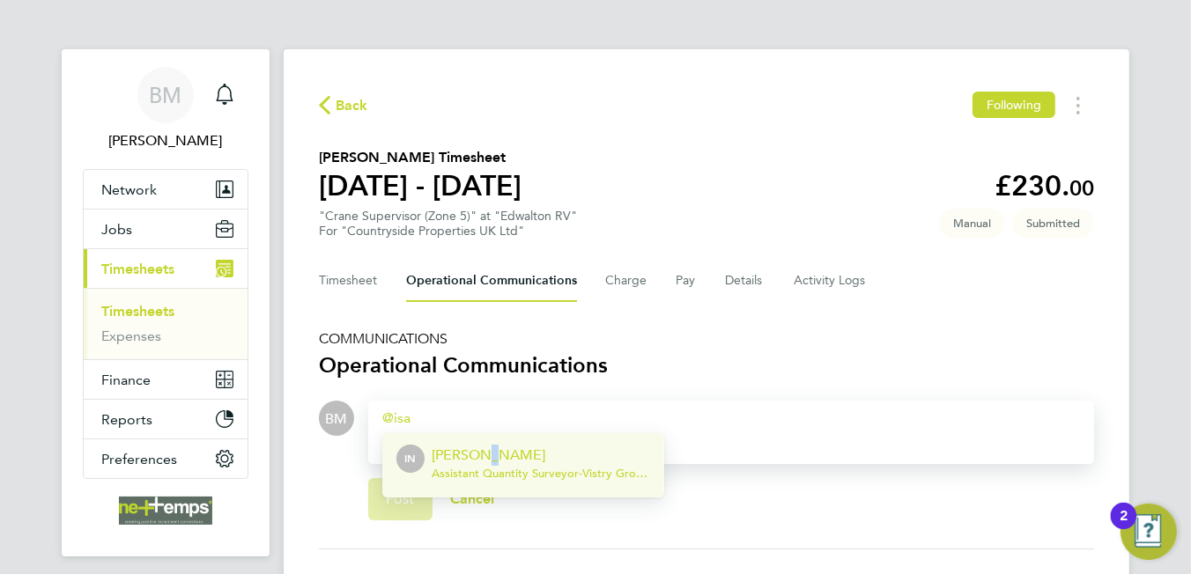
click at [475, 448] on p "[PERSON_NAME]" at bounding box center [541, 455] width 218 height 21
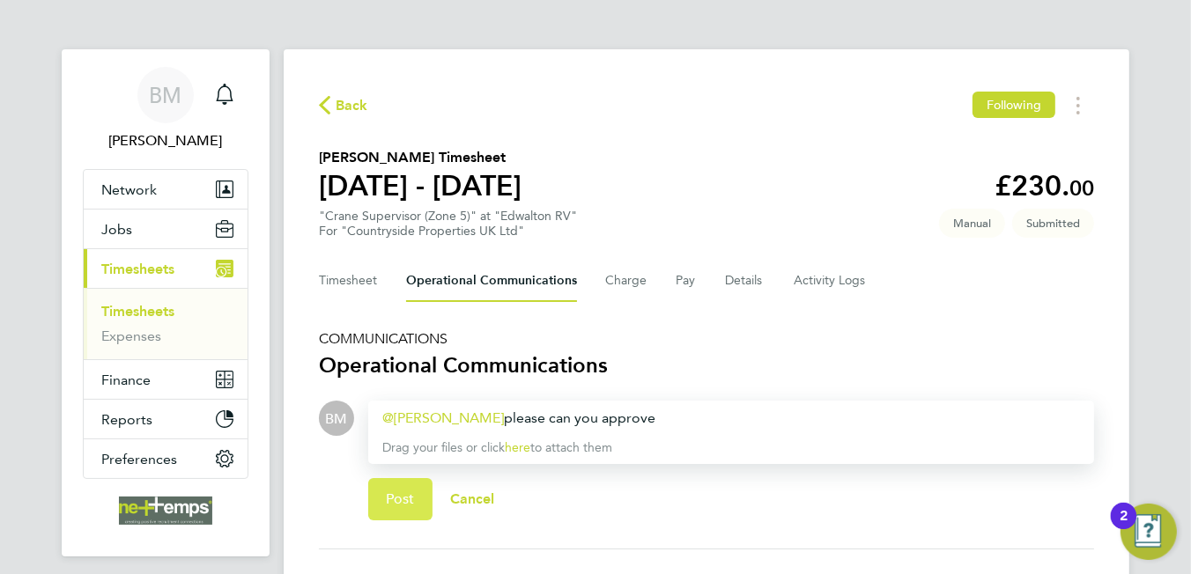
click at [400, 515] on button "Post" at bounding box center [400, 499] width 64 height 42
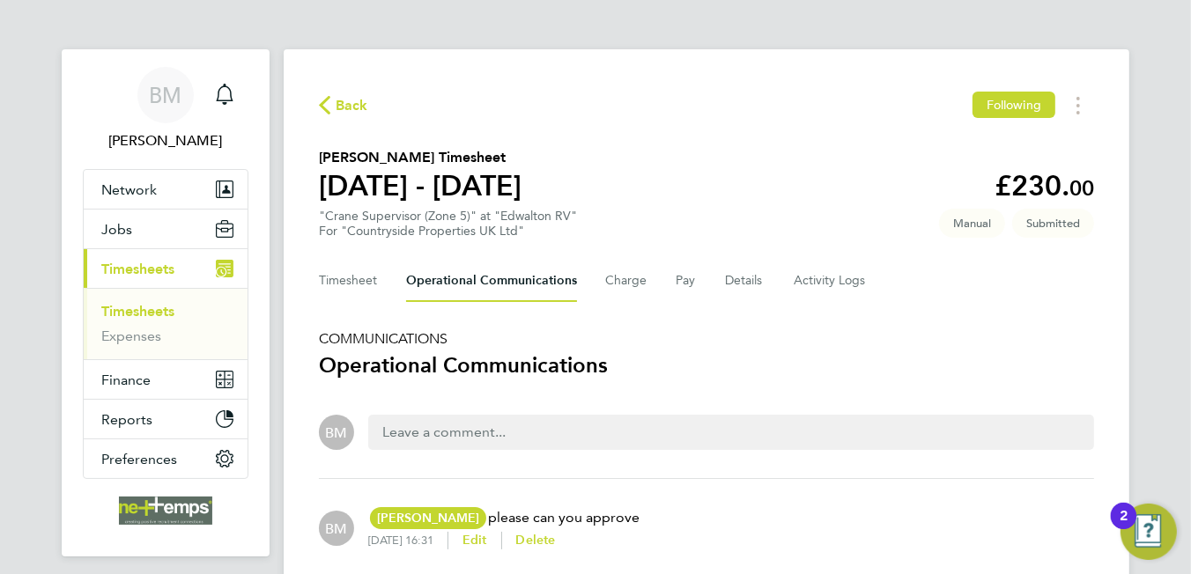
click at [330, 114] on button "Back" at bounding box center [343, 105] width 49 height 22
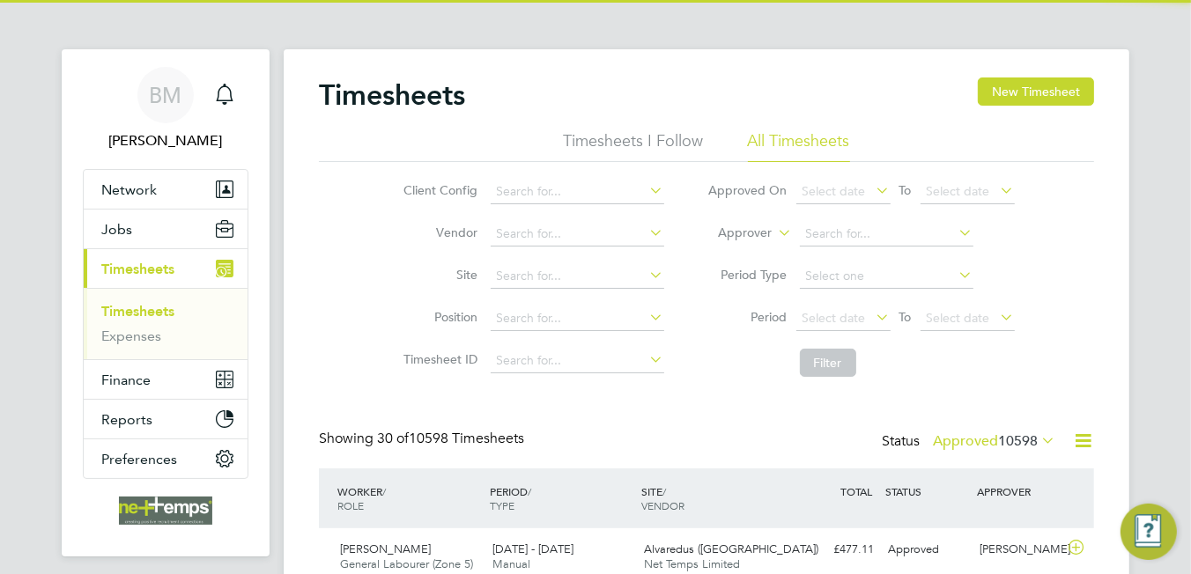
scroll to position [44, 153]
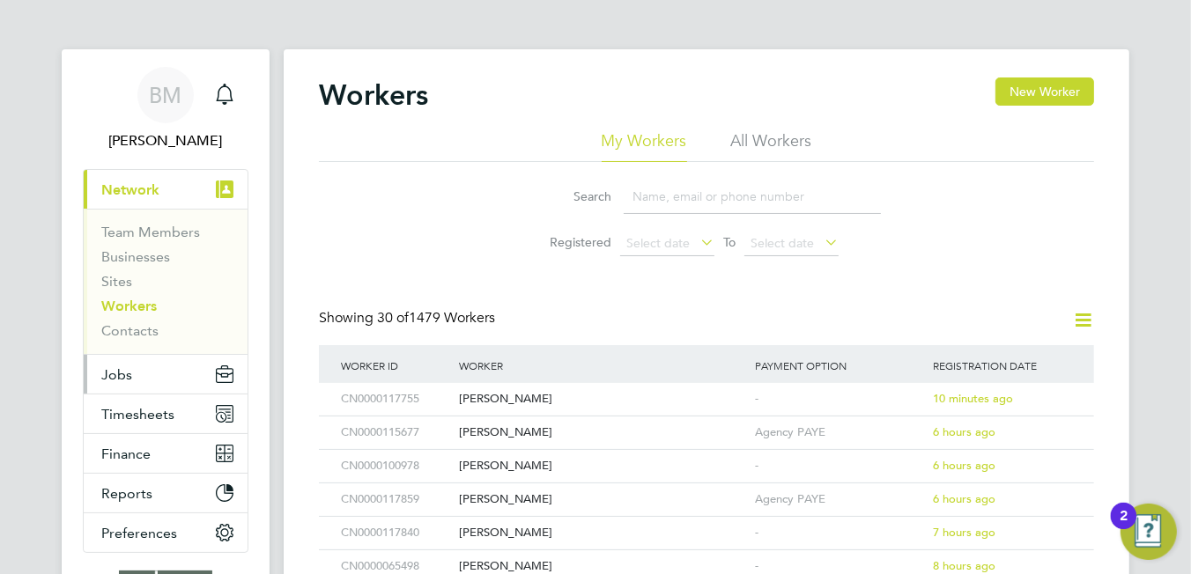
click at [136, 366] on button "Jobs" at bounding box center [166, 374] width 164 height 39
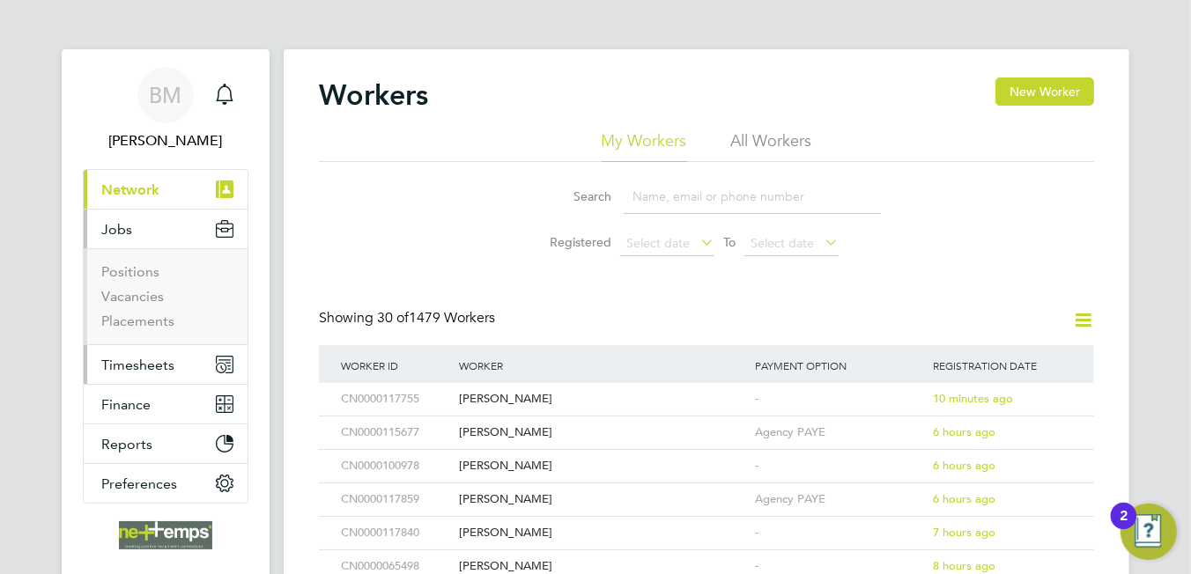
click at [152, 365] on span "Timesheets" at bounding box center [137, 365] width 73 height 17
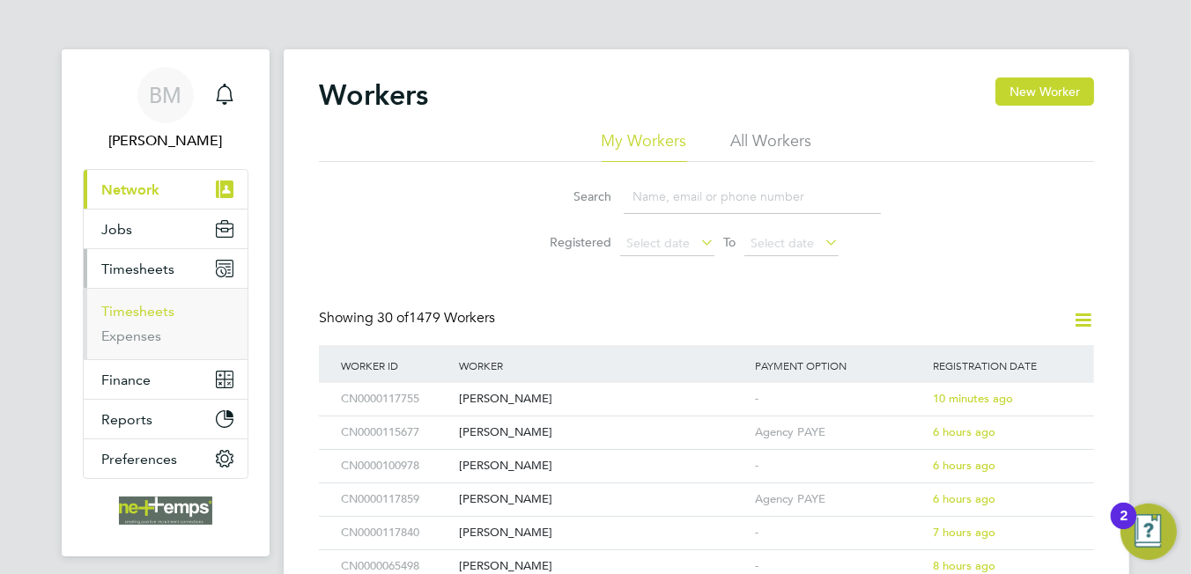
click at [160, 314] on link "Timesheets" at bounding box center [137, 311] width 73 height 17
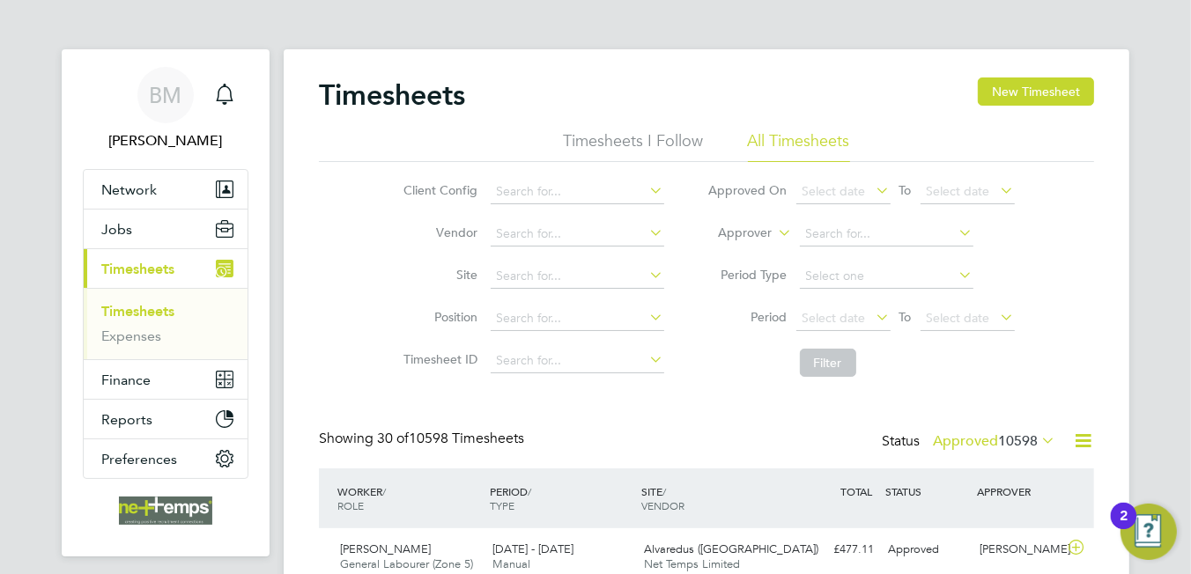
click at [1076, 445] on icon at bounding box center [1083, 441] width 22 height 22
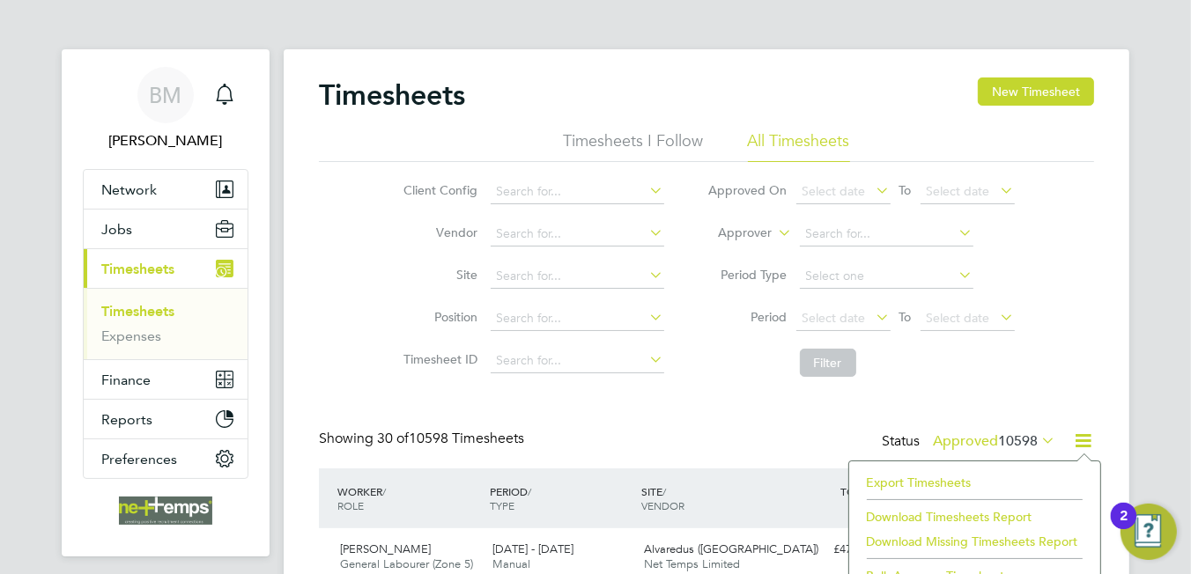
click at [940, 479] on li "Export Timesheets" at bounding box center [974, 482] width 233 height 25
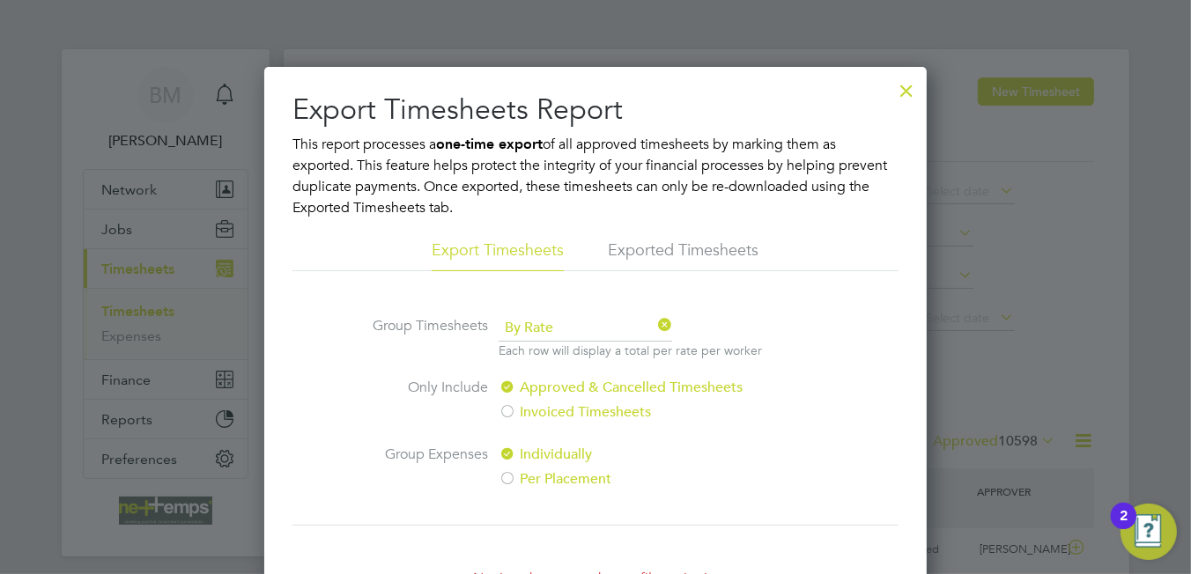
click at [903, 100] on div at bounding box center [907, 86] width 32 height 32
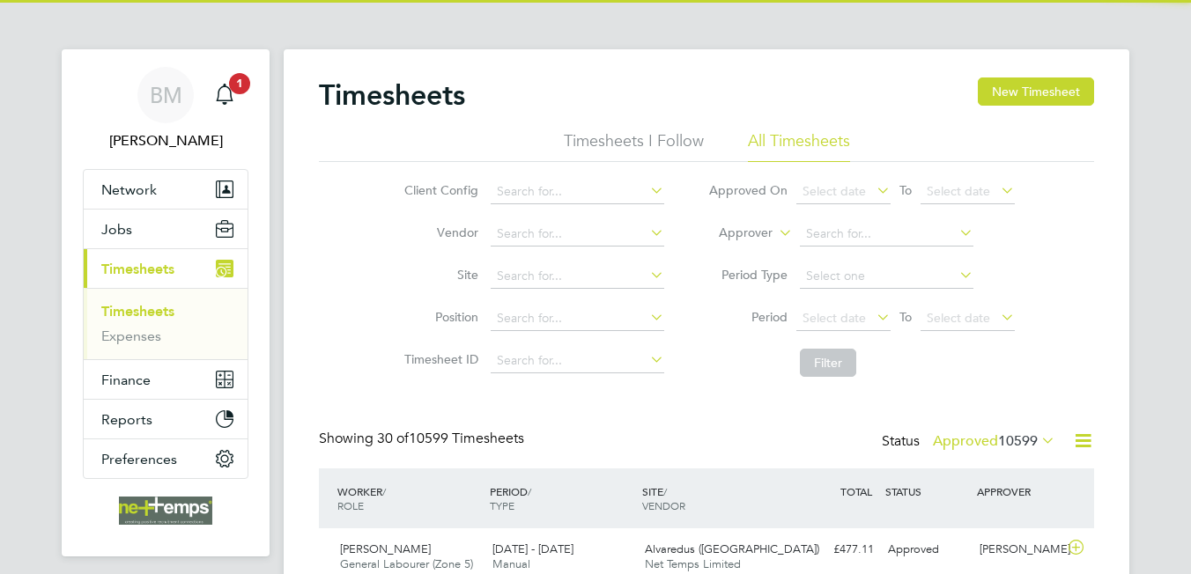
click at [1076, 439] on icon at bounding box center [1083, 441] width 22 height 22
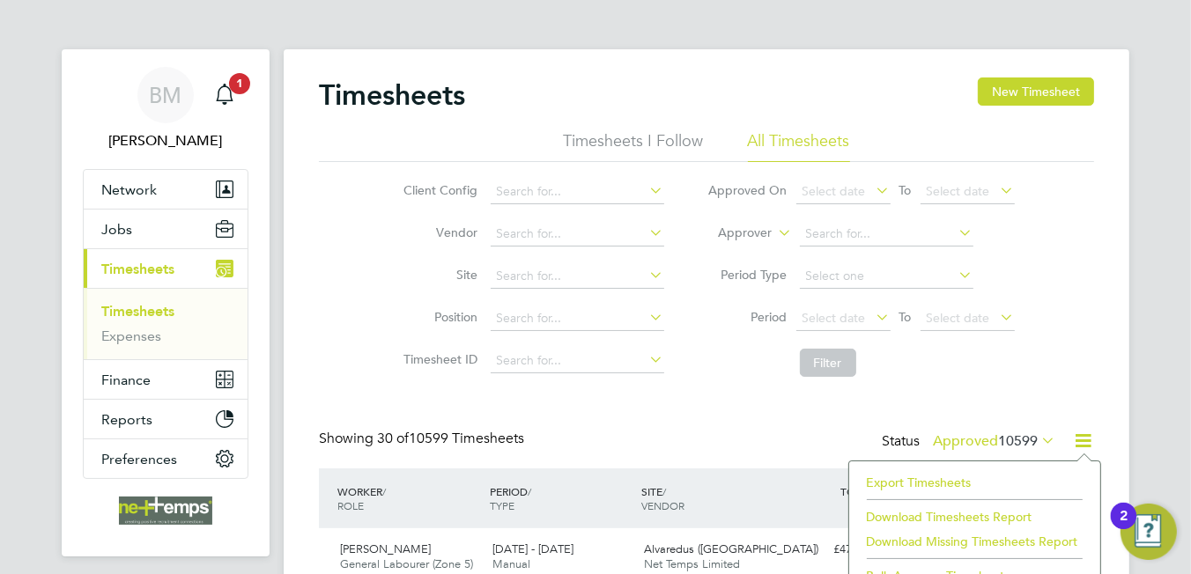
click at [935, 474] on li "Export Timesheets" at bounding box center [974, 482] width 233 height 25
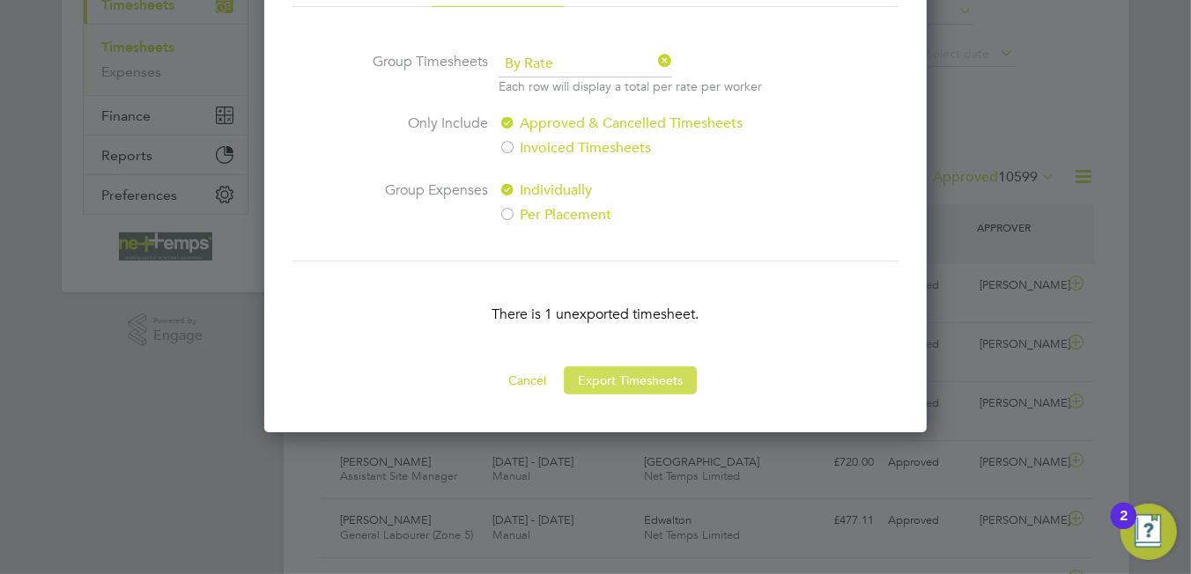
click at [648, 383] on button "Export Timesheets" at bounding box center [630, 380] width 133 height 28
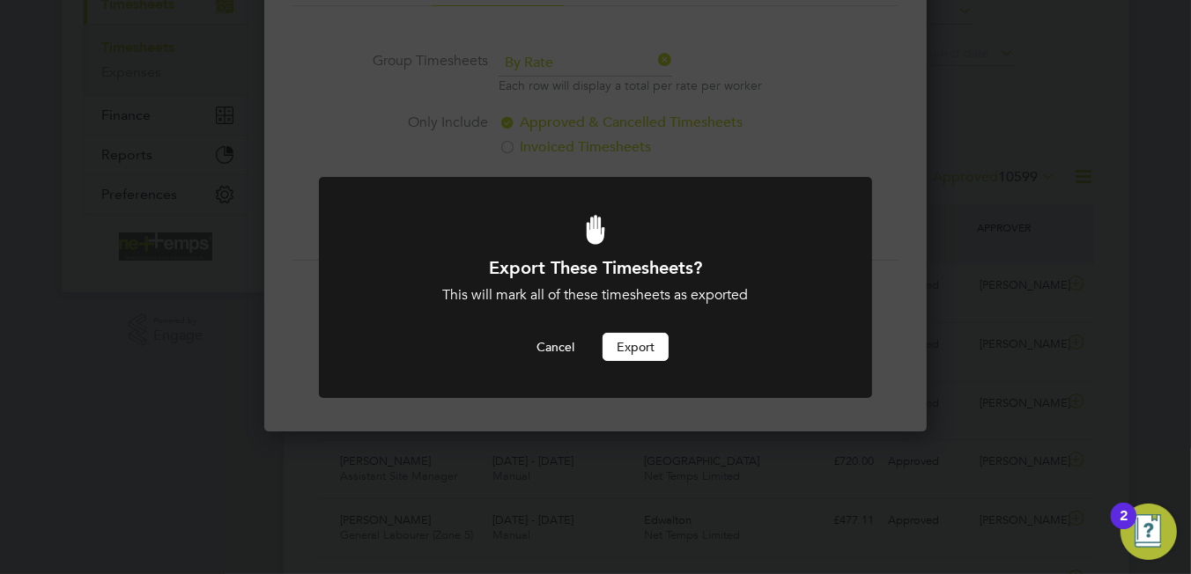
click at [641, 351] on button "Export" at bounding box center [636, 347] width 66 height 28
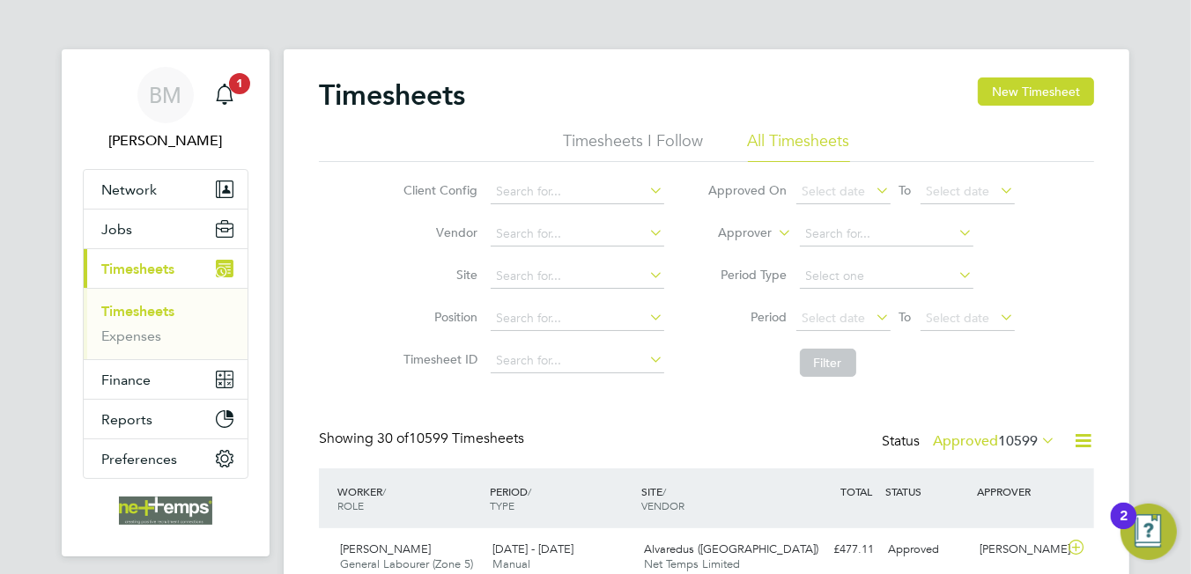
click at [1079, 447] on icon at bounding box center [1083, 441] width 22 height 22
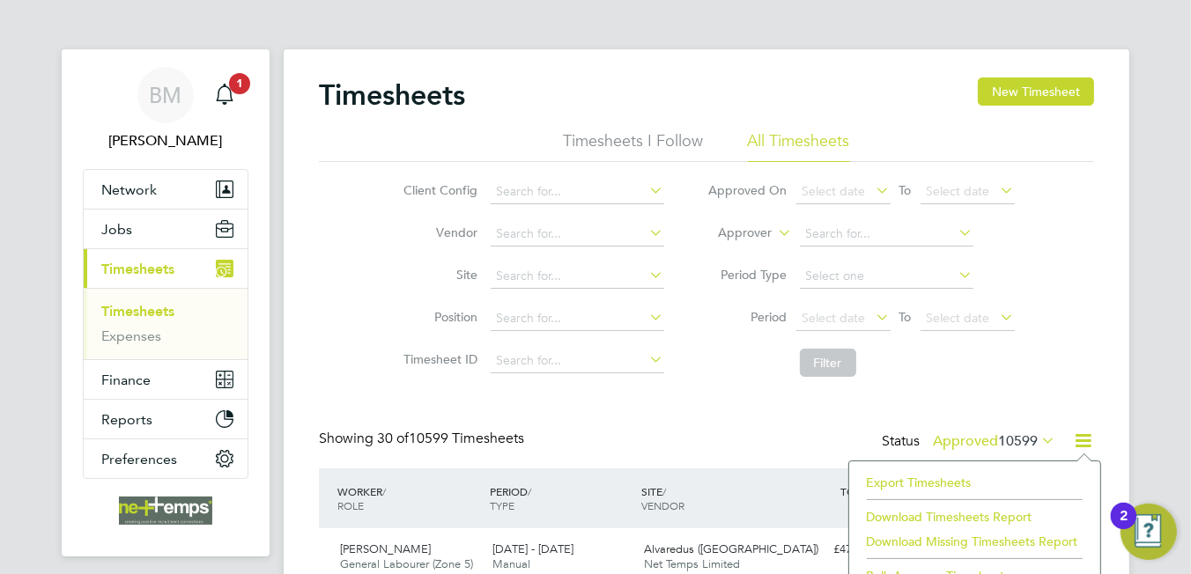
click at [889, 484] on li "Export Timesheets" at bounding box center [974, 482] width 233 height 25
